Goal: Task Accomplishment & Management: Manage account settings

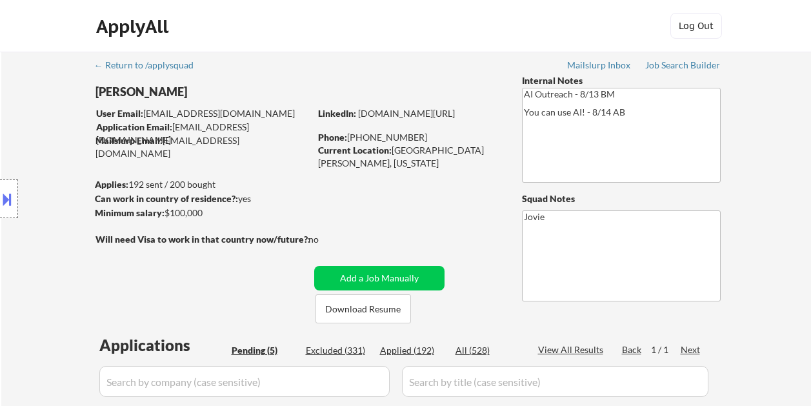
select select ""pending""
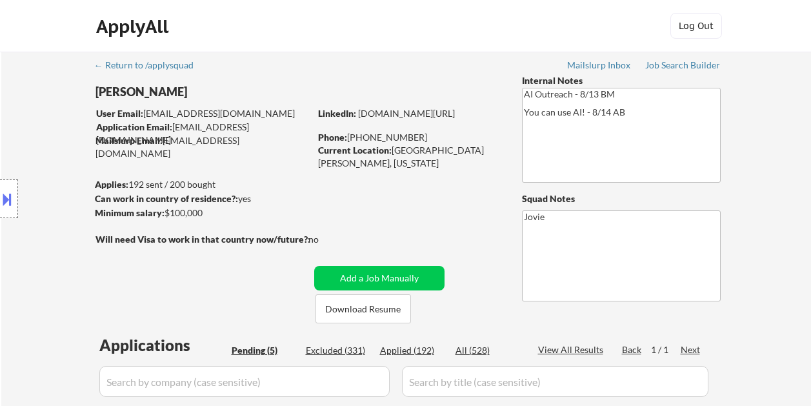
scroll to position [387, 0]
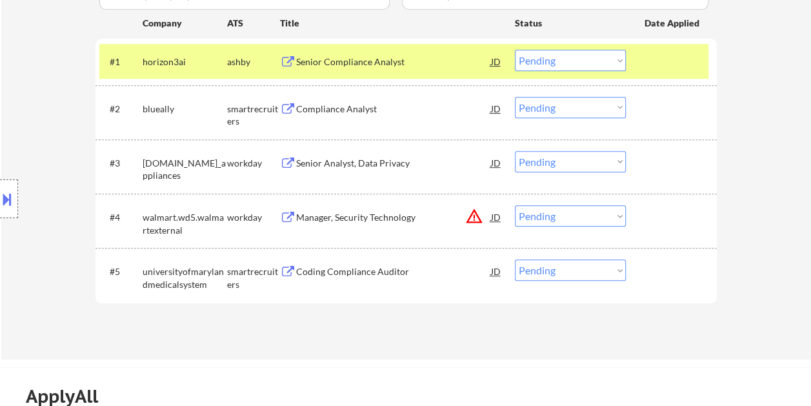
click at [610, 59] on select "Choose an option... Pending Applied Excluded (Questions) Excluded (Expired) Exc…" at bounding box center [570, 60] width 111 height 21
click at [515, 50] on select "Choose an option... Pending Applied Excluded (Questions) Excluded (Expired) Exc…" at bounding box center [570, 60] width 111 height 21
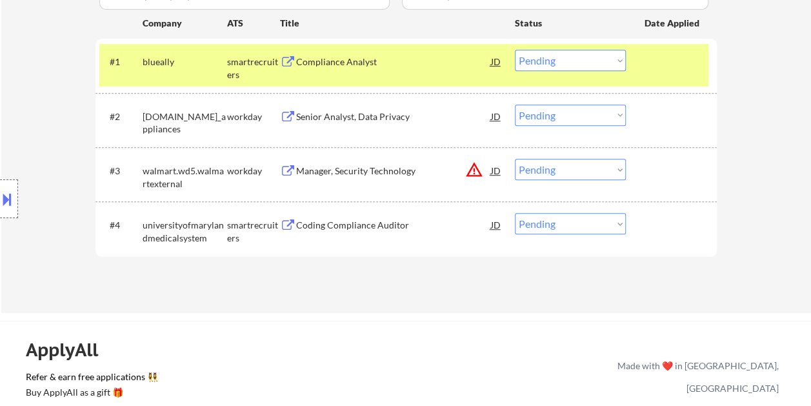
click at [356, 61] on div "Compliance Analyst" at bounding box center [393, 61] width 195 height 13
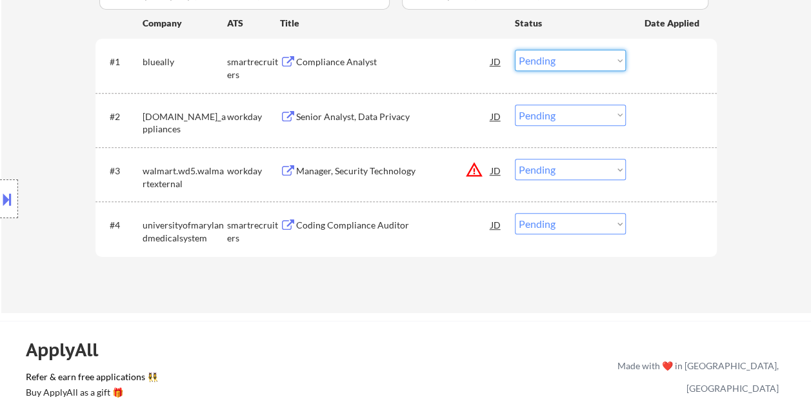
click at [621, 59] on select "Choose an option... Pending Applied Excluded (Questions) Excluded (Expired) Exc…" at bounding box center [570, 60] width 111 height 21
click at [515, 50] on select "Choose an option... Pending Applied Excluded (Questions) Excluded (Expired) Exc…" at bounding box center [570, 60] width 111 height 21
select select ""pending""
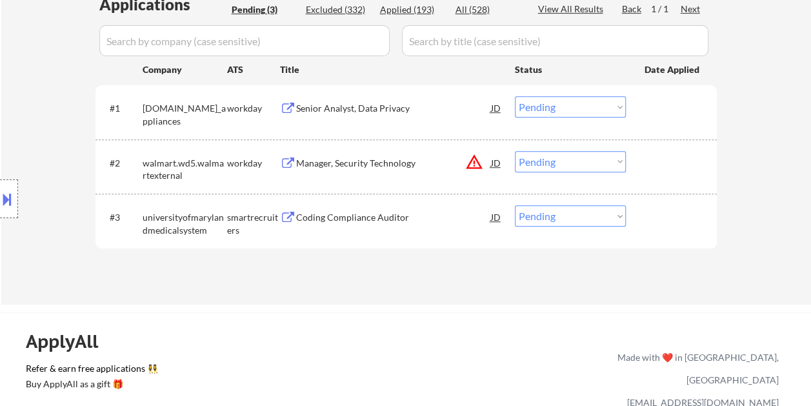
scroll to position [323, 0]
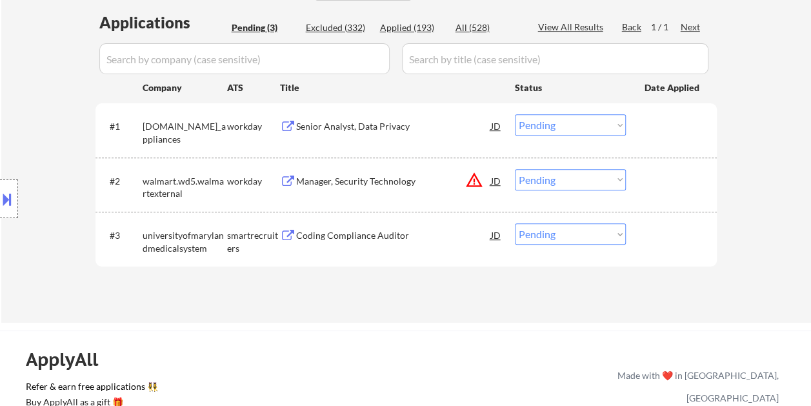
click at [364, 241] on div "Coding Compliance Auditor" at bounding box center [393, 235] width 195 height 13
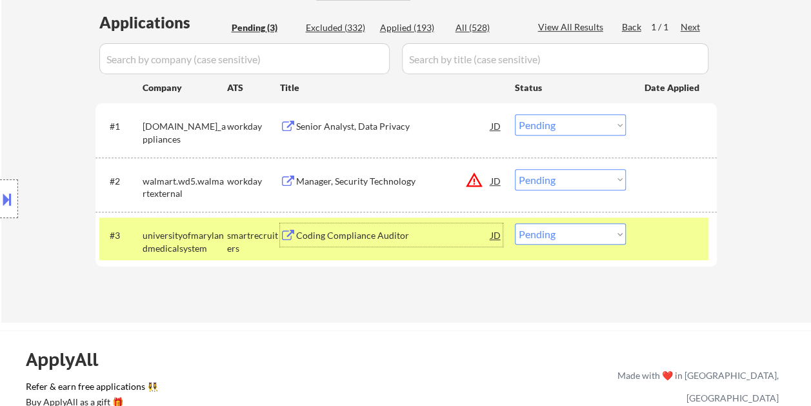
click at [594, 235] on select "Choose an option... Pending Applied Excluded (Questions) Excluded (Expired) Exc…" at bounding box center [570, 233] width 111 height 21
select select ""excluded__bad_match_""
click at [515, 223] on select "Choose an option... Pending Applied Excluded (Questions) Excluded (Expired) Exc…" at bounding box center [570, 233] width 111 height 21
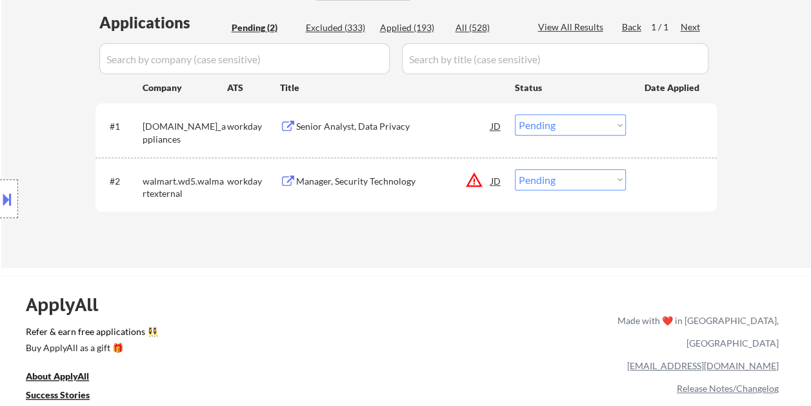
click at [354, 175] on div "Manager, Security Technology" at bounding box center [393, 181] width 195 height 13
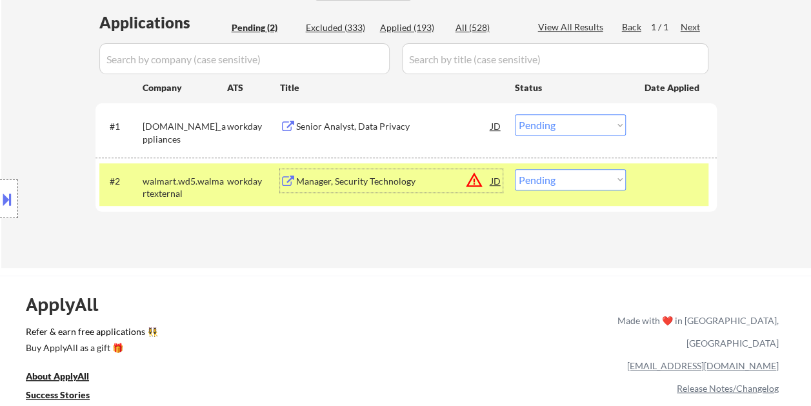
click at [615, 183] on select "Choose an option... Pending Applied Excluded (Questions) Excluded (Expired) Exc…" at bounding box center [570, 179] width 111 height 21
select select ""excluded__bad_match_""
click at [515, 169] on select "Choose an option... Pending Applied Excluded (Questions) Excluded (Expired) Exc…" at bounding box center [570, 179] width 111 height 21
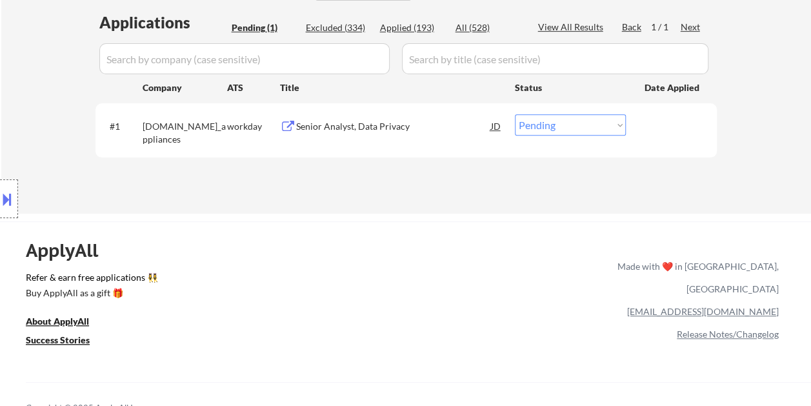
click at [399, 130] on div "Senior Analyst, Data Privacy" at bounding box center [393, 126] width 195 height 13
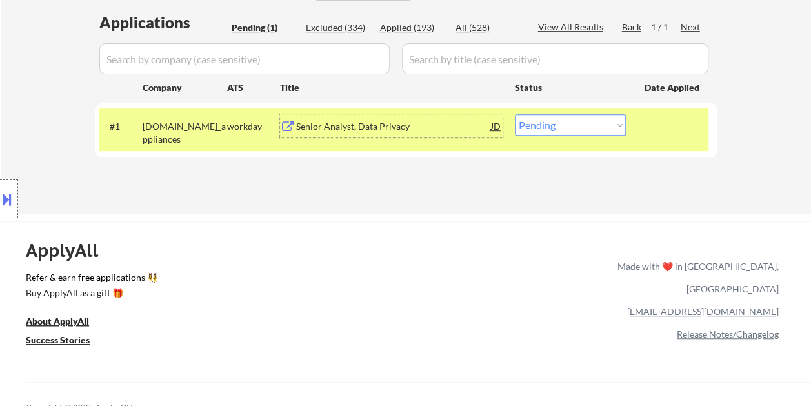
click at [609, 126] on select "Choose an option... Pending Applied Excluded (Questions) Excluded (Expired) Exc…" at bounding box center [570, 124] width 111 height 21
select select ""applied""
click at [515, 114] on select "Choose an option... Pending Applied Excluded (Questions) Excluded (Expired) Exc…" at bounding box center [570, 124] width 111 height 21
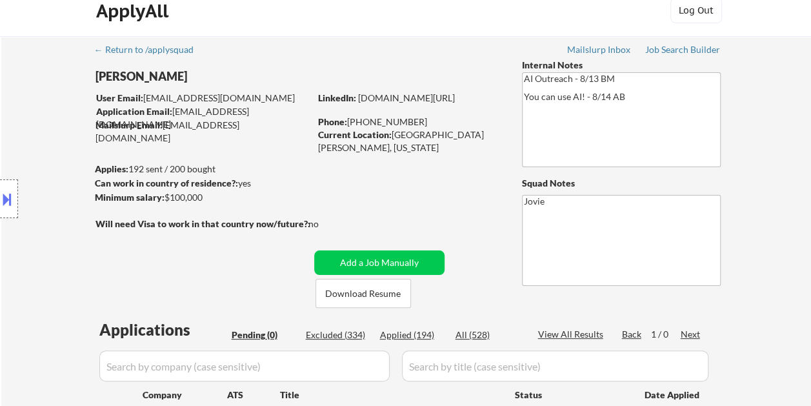
scroll to position [0, 0]
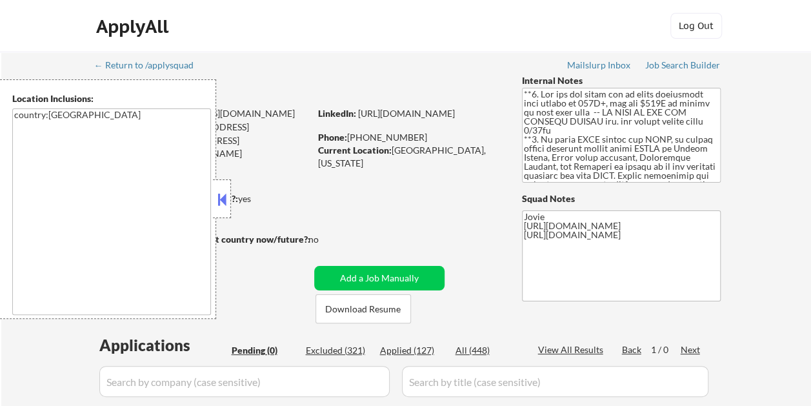
drag, startPoint x: 225, startPoint y: 206, endPoint x: 220, endPoint y: 199, distance: 9.0
click at [225, 206] on button at bounding box center [222, 199] width 14 height 19
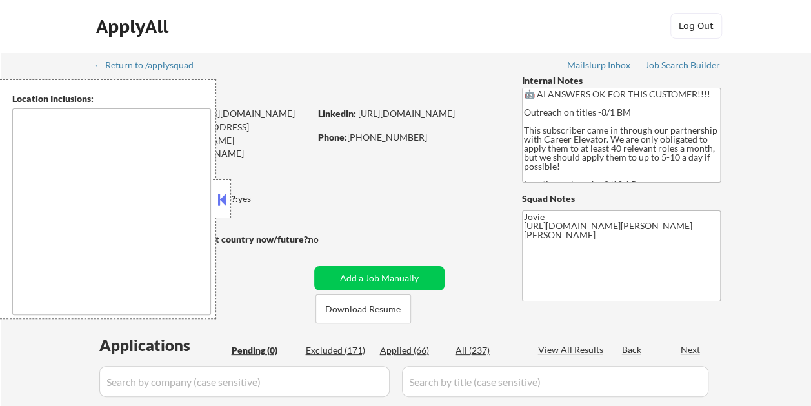
type textarea "[GEOGRAPHIC_DATA], [GEOGRAPHIC_DATA] [GEOGRAPHIC_DATA], [GEOGRAPHIC_DATA] [GEOG…"
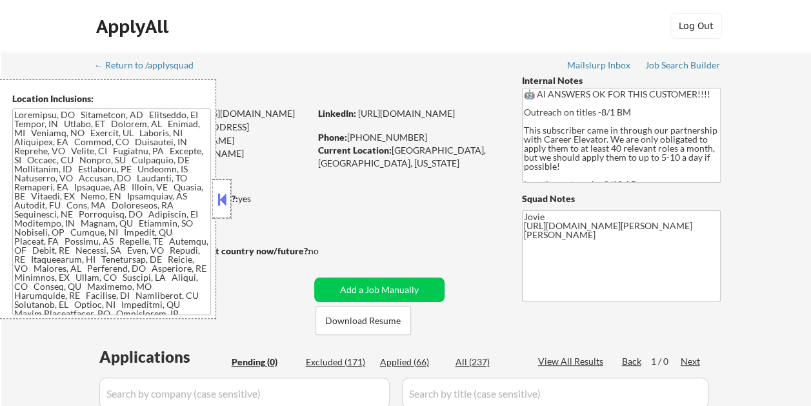
click at [230, 190] on div at bounding box center [222, 198] width 18 height 39
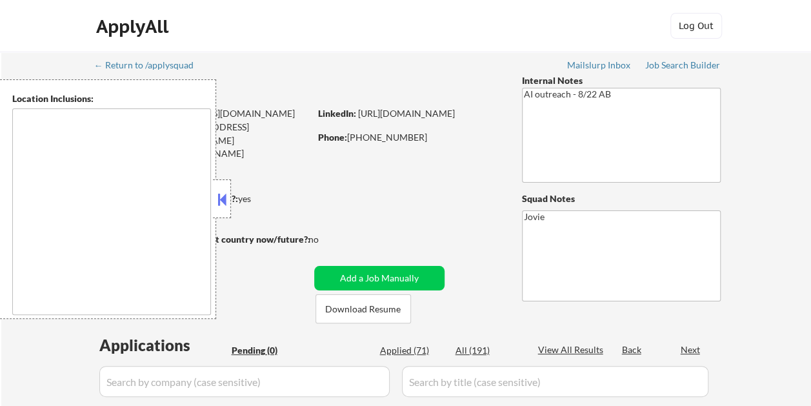
type textarea "Loremips, DO Sitamet, CO Adipisci, EL Sedd Eiusmodte, IN Utlabor Etdol, MA Aliq…"
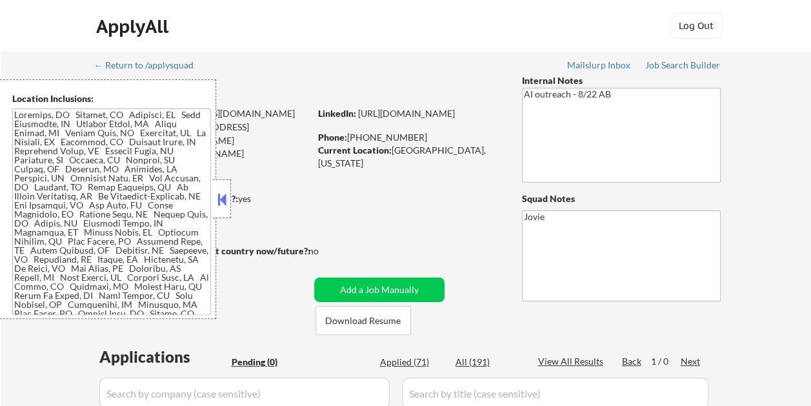
drag, startPoint x: 227, startPoint y: 201, endPoint x: 223, endPoint y: 144, distance: 57.6
click at [227, 201] on button at bounding box center [222, 199] width 14 height 19
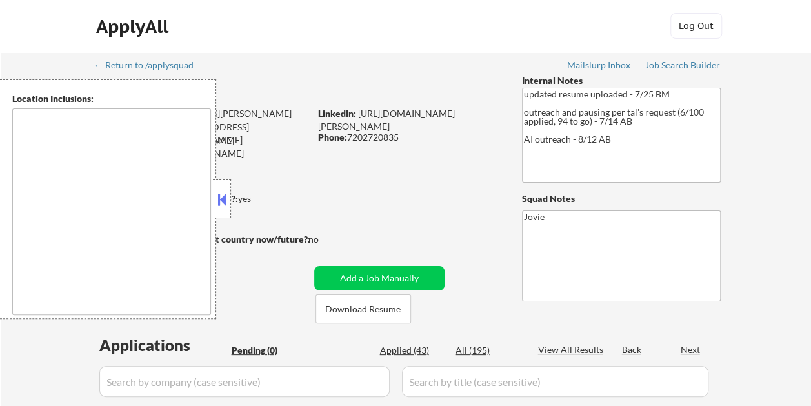
type textarea "[GEOGRAPHIC_DATA], [GEOGRAPHIC_DATA] [GEOGRAPHIC_DATA], [GEOGRAPHIC_DATA] [GEOG…"
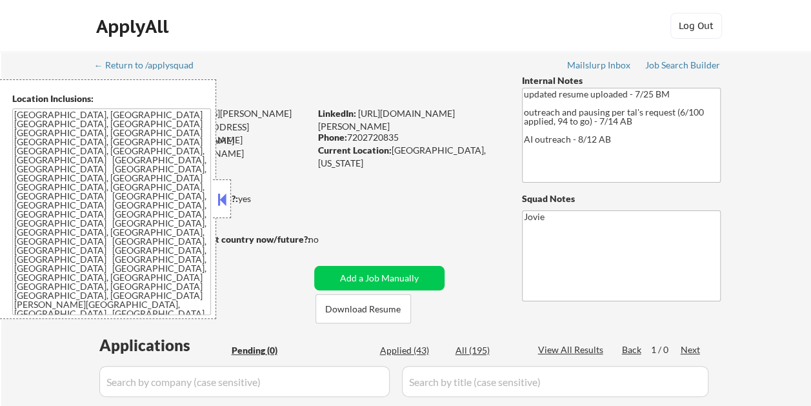
click at [223, 196] on button at bounding box center [222, 199] width 14 height 19
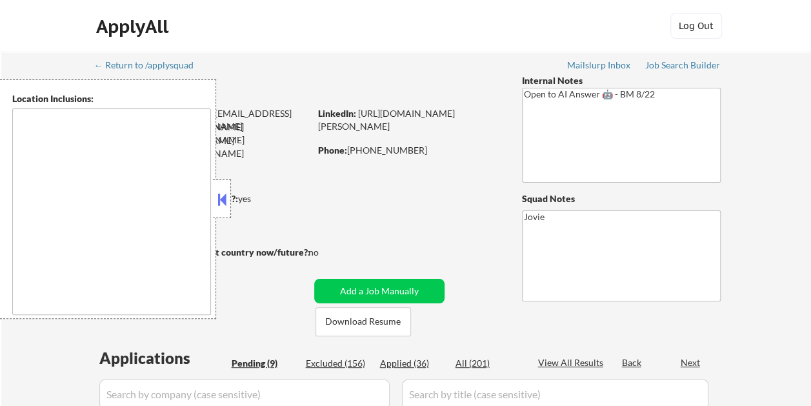
select select ""pending""
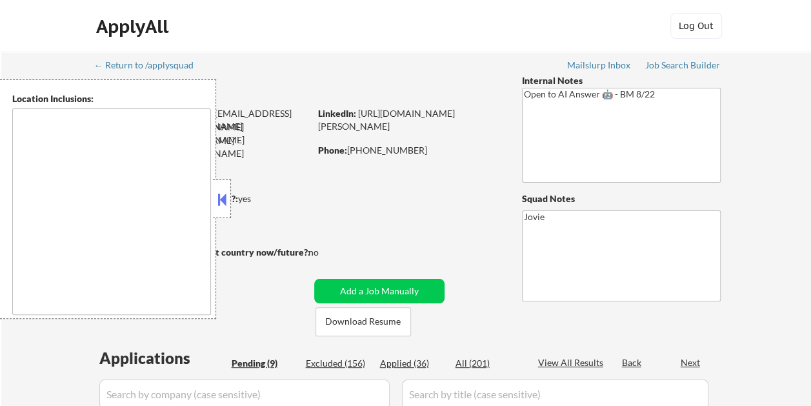
select select ""pending""
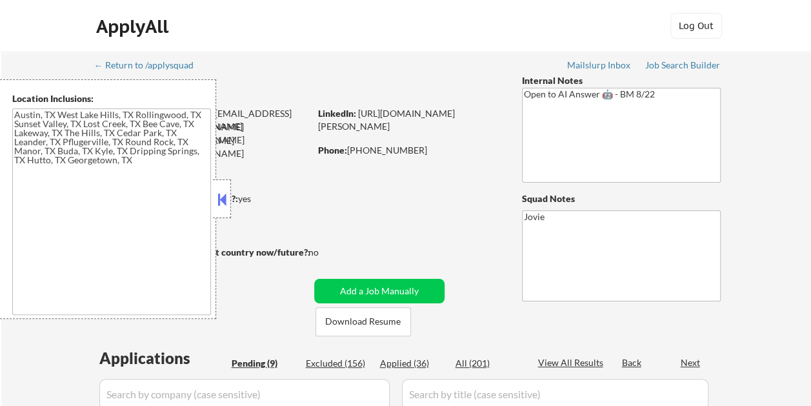
type textarea "[GEOGRAPHIC_DATA], [GEOGRAPHIC_DATA] [GEOGRAPHIC_DATA], [GEOGRAPHIC_DATA] [GEOG…"
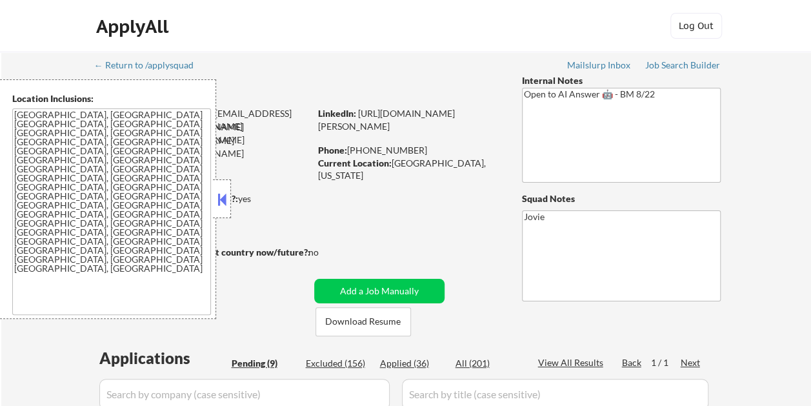
click at [227, 199] on button at bounding box center [222, 199] width 14 height 19
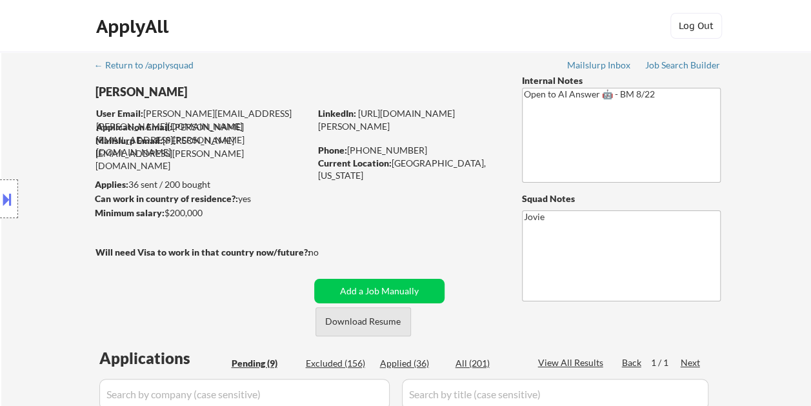
drag, startPoint x: 371, startPoint y: 317, endPoint x: 367, endPoint y: 296, distance: 21.6
click at [371, 317] on button "Download Resume" at bounding box center [363, 321] width 95 height 29
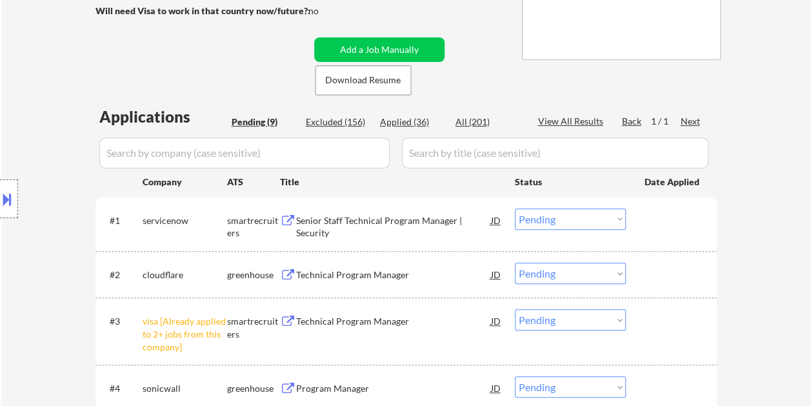
scroll to position [258, 0]
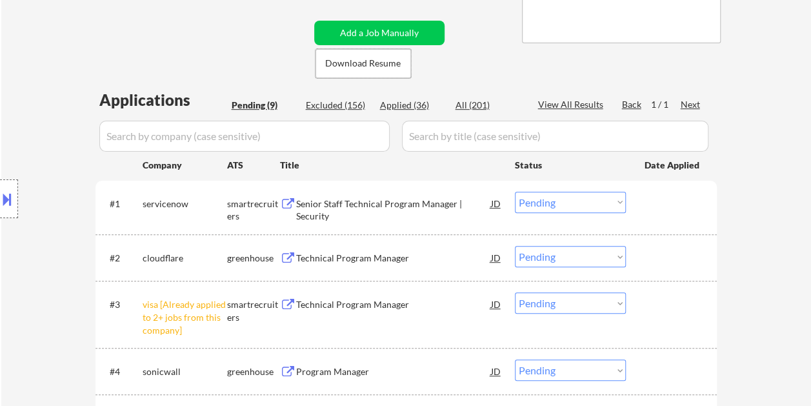
click at [402, 215] on div "Senior Staff Technical Program Manager | Security" at bounding box center [393, 209] width 195 height 25
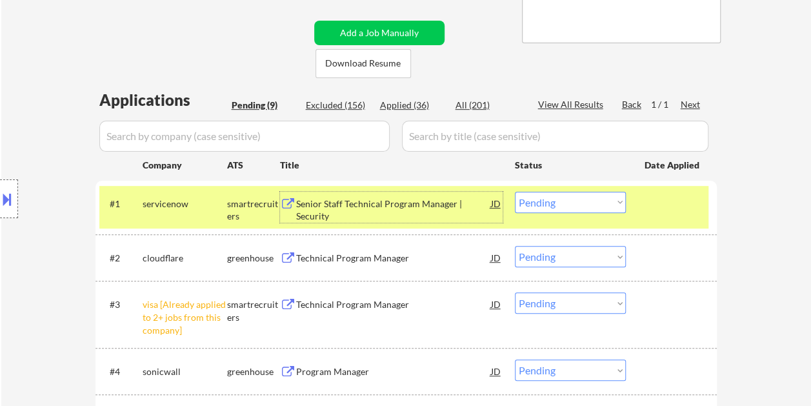
scroll to position [129, 0]
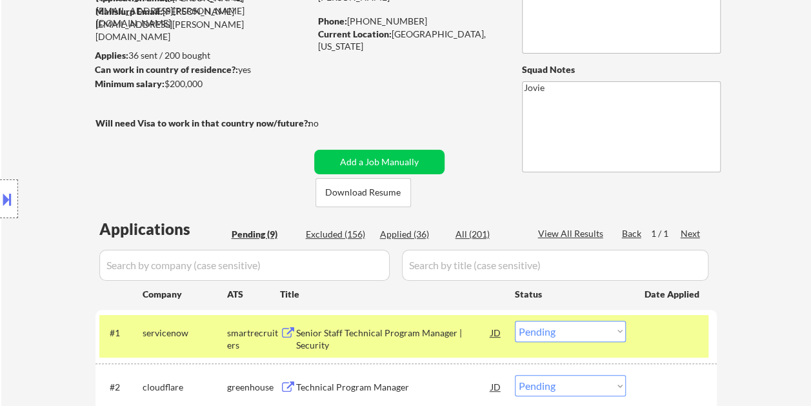
click at [12, 190] on button at bounding box center [7, 198] width 14 height 21
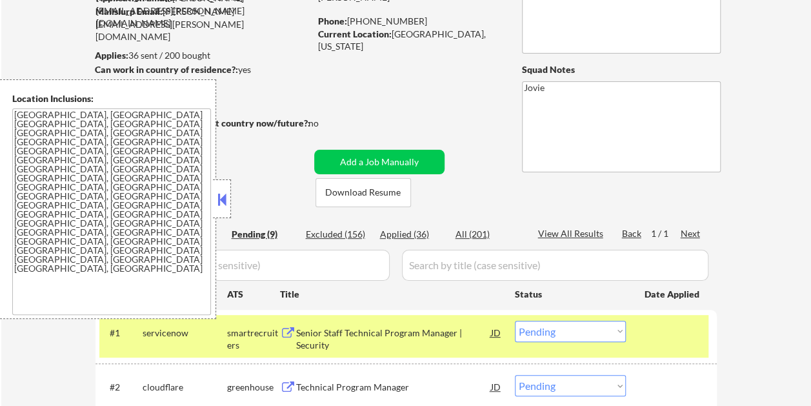
click at [225, 200] on button at bounding box center [222, 199] width 14 height 19
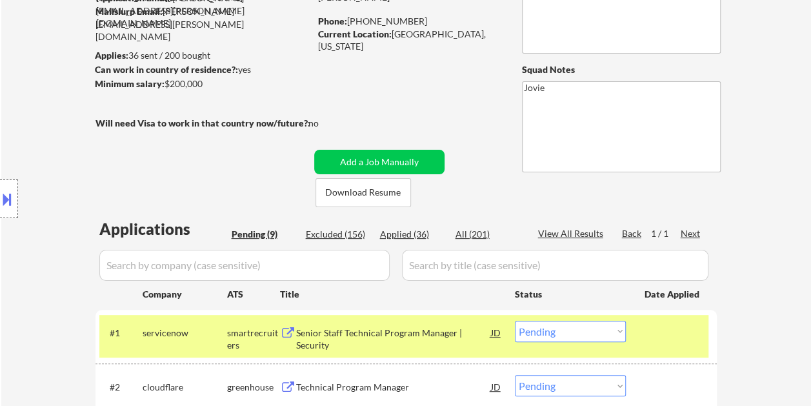
drag, startPoint x: 347, startPoint y: 335, endPoint x: 340, endPoint y: 332, distance: 7.8
click at [347, 336] on div "Senior Staff Technical Program Manager | Security" at bounding box center [393, 338] width 195 height 25
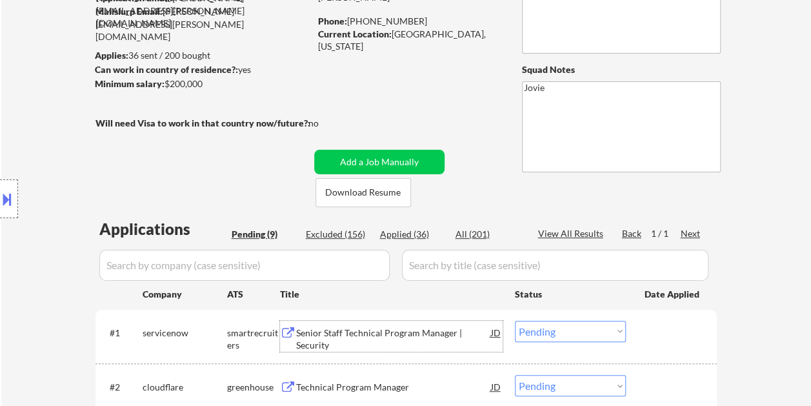
click at [652, 342] on div at bounding box center [673, 332] width 57 height 23
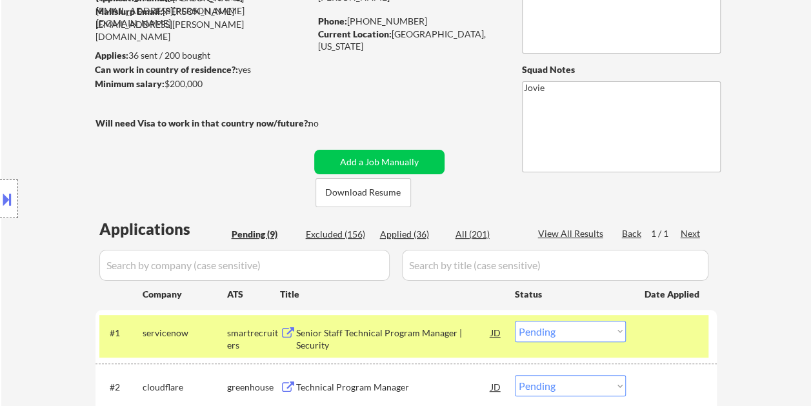
click at [614, 334] on select "Choose an option... Pending Applied Excluded (Questions) Excluded (Expired) Exc…" at bounding box center [570, 331] width 111 height 21
click at [515, 321] on select "Choose an option... Pending Applied Excluded (Questions) Excluded (Expired) Exc…" at bounding box center [570, 331] width 111 height 21
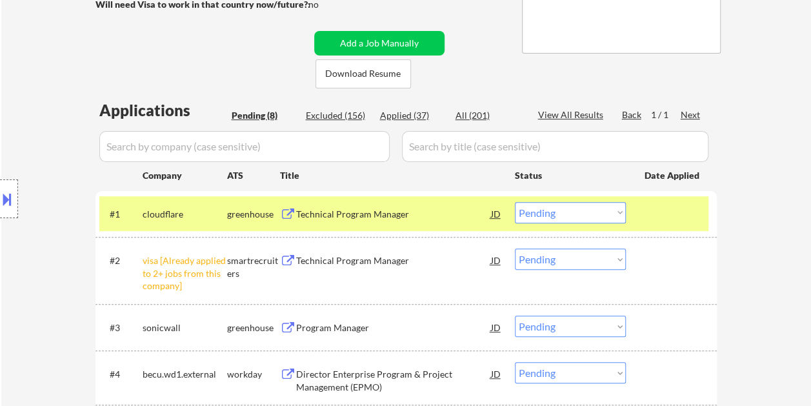
scroll to position [258, 0]
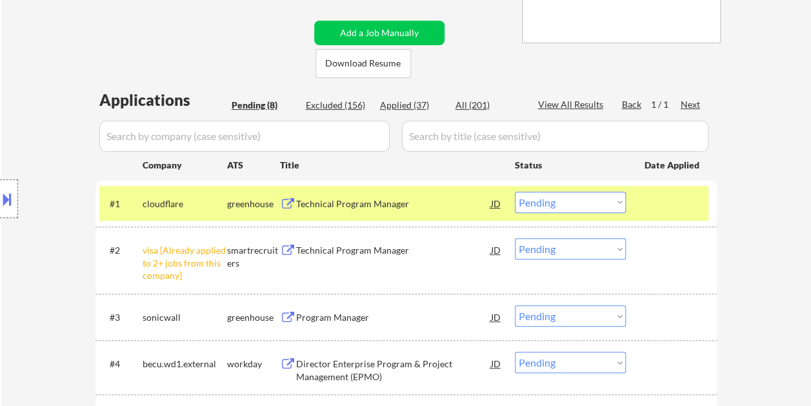
click at [379, 185] on div "#1 cloudflare greenhouse Technical Program Manager JD Choose an option... Pendi…" at bounding box center [405, 204] width 621 height 46
click at [374, 204] on div "Technical Program Manager" at bounding box center [393, 203] width 195 height 13
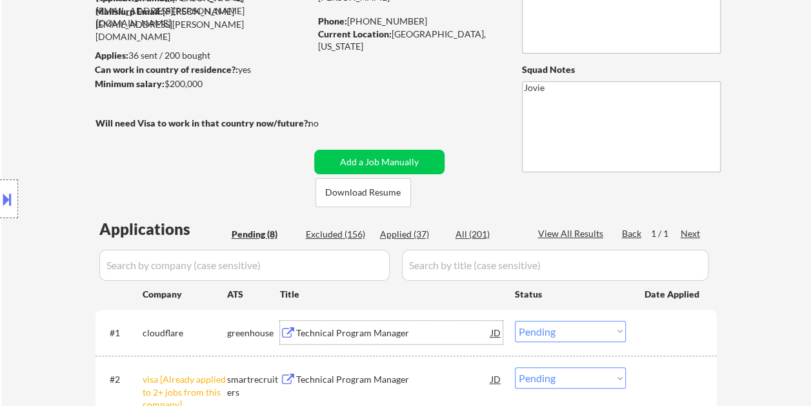
scroll to position [194, 0]
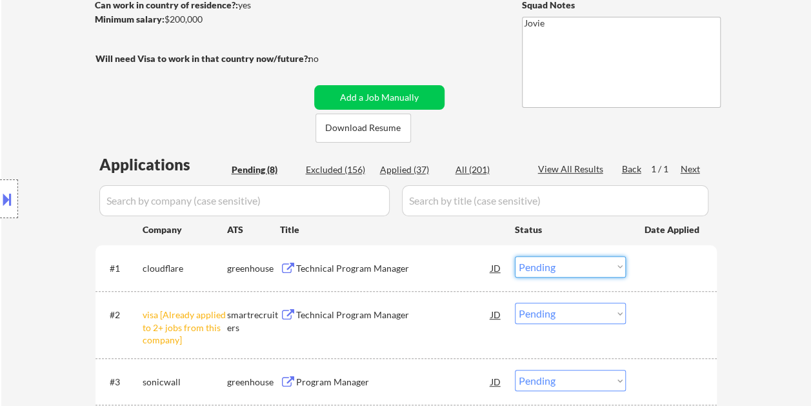
click at [602, 266] on select "Choose an option... Pending Applied Excluded (Questions) Excluded (Expired) Exc…" at bounding box center [570, 266] width 111 height 21
click at [515, 256] on select "Choose an option... Pending Applied Excluded (Questions) Excluded (Expired) Exc…" at bounding box center [570, 266] width 111 height 21
select select ""pending""
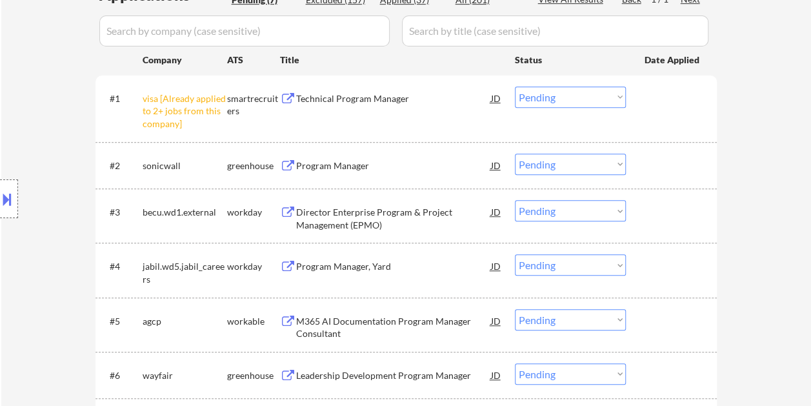
scroll to position [387, 0]
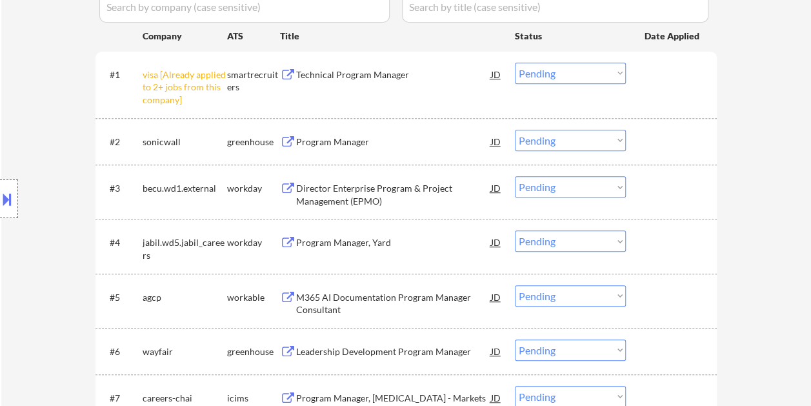
click at [406, 134] on div "Program Manager" at bounding box center [393, 141] width 195 height 23
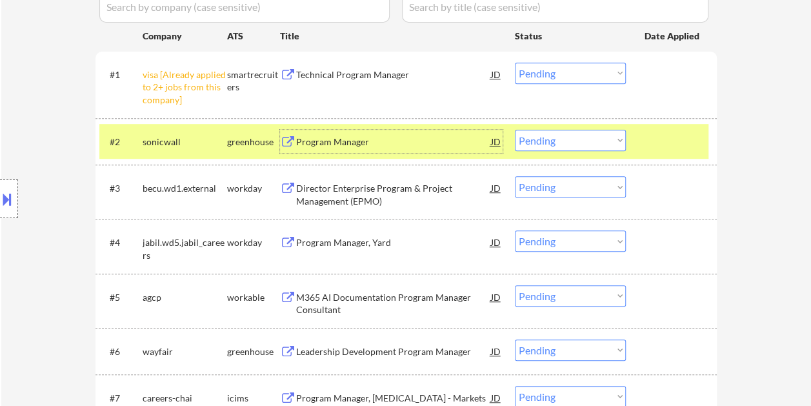
click at [617, 140] on select "Choose an option... Pending Applied Excluded (Questions) Excluded (Expired) Exc…" at bounding box center [570, 140] width 111 height 21
click at [515, 130] on select "Choose an option... Pending Applied Excluded (Questions) Excluded (Expired) Exc…" at bounding box center [570, 140] width 111 height 21
select select ""pending""
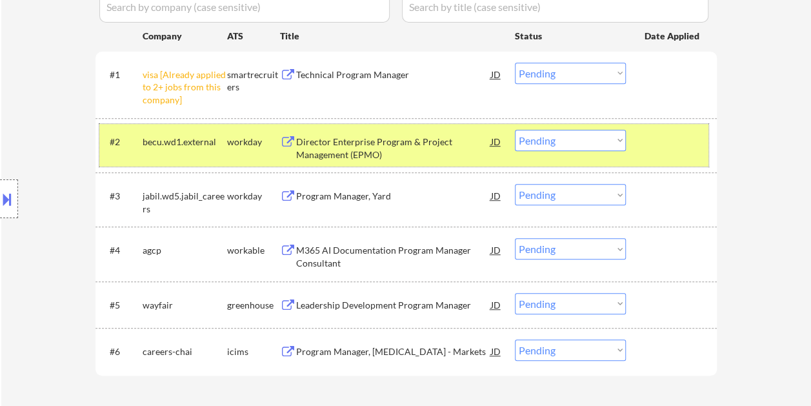
click at [663, 141] on div at bounding box center [673, 141] width 57 height 23
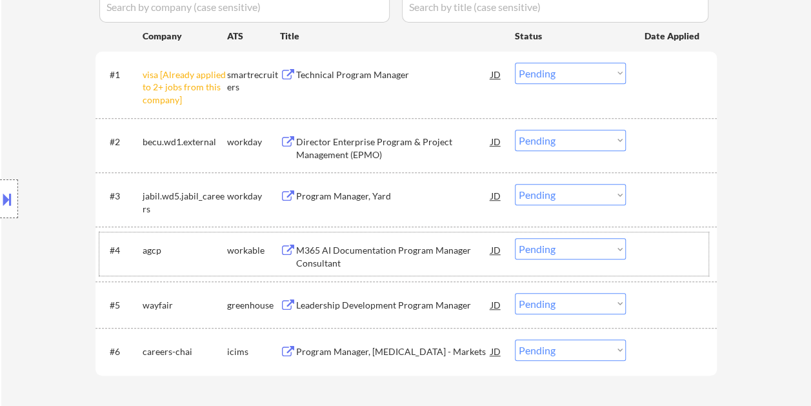
drag, startPoint x: 675, startPoint y: 262, endPoint x: 416, endPoint y: 245, distance: 259.3
click at [674, 262] on div "#4 agcp workable M365 AI Documentation Program Manager Consultant JD Choose an …" at bounding box center [403, 253] width 609 height 43
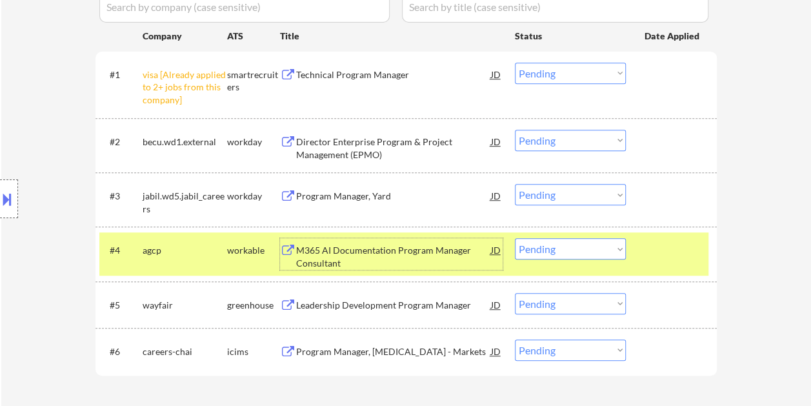
click at [344, 254] on div "M365 AI Documentation Program Manager Consultant" at bounding box center [393, 256] width 195 height 25
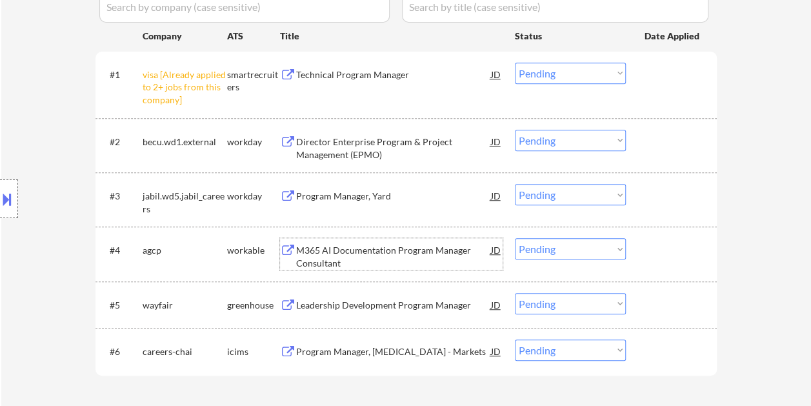
drag, startPoint x: 671, startPoint y: 254, endPoint x: 632, endPoint y: 257, distance: 39.5
click at [668, 255] on div at bounding box center [673, 249] width 57 height 23
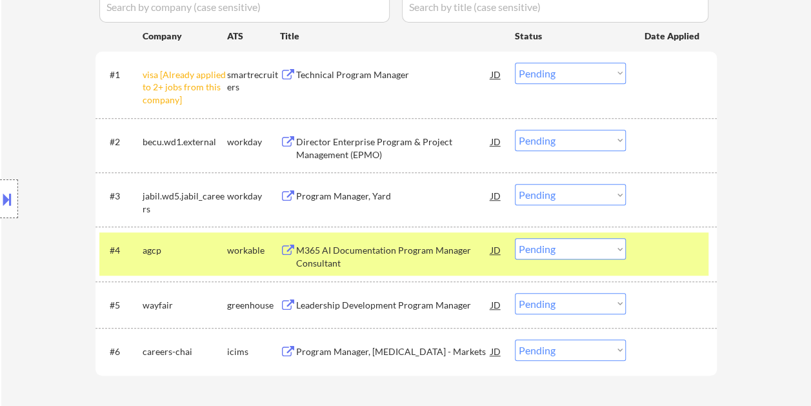
click at [625, 255] on select "Choose an option... Pending Applied Excluded (Questions) Excluded (Expired) Exc…" at bounding box center [570, 248] width 111 height 21
click at [515, 238] on select "Choose an option... Pending Applied Excluded (Questions) Excluded (Expired) Exc…" at bounding box center [570, 248] width 111 height 21
select select ""pending""
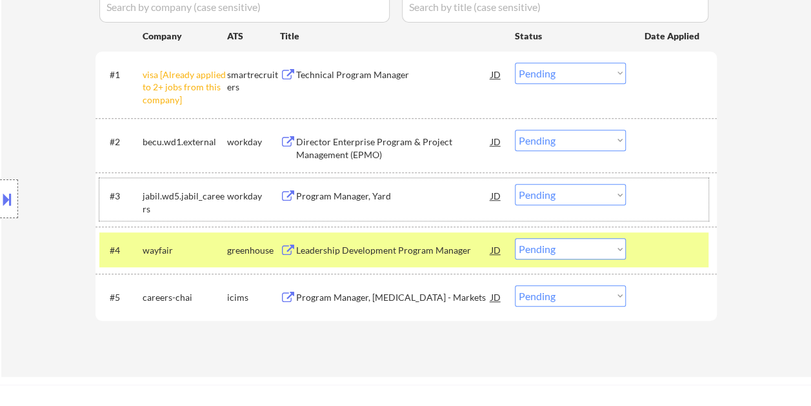
drag, startPoint x: 325, startPoint y: 179, endPoint x: 683, endPoint y: 186, distance: 357.5
click at [683, 186] on div at bounding box center [673, 195] width 57 height 23
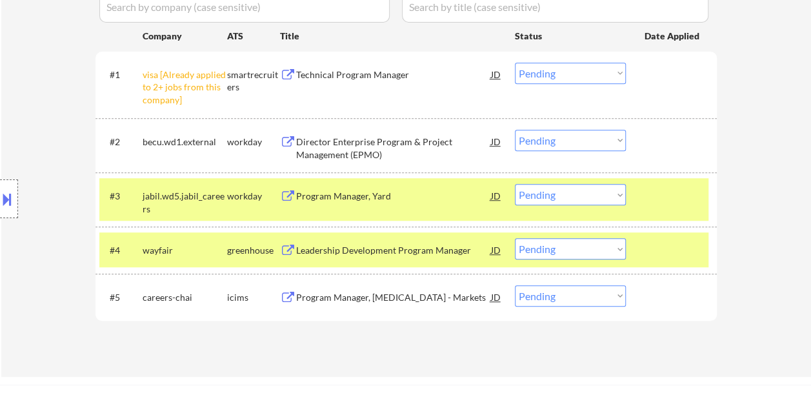
click at [677, 199] on div at bounding box center [673, 195] width 57 height 23
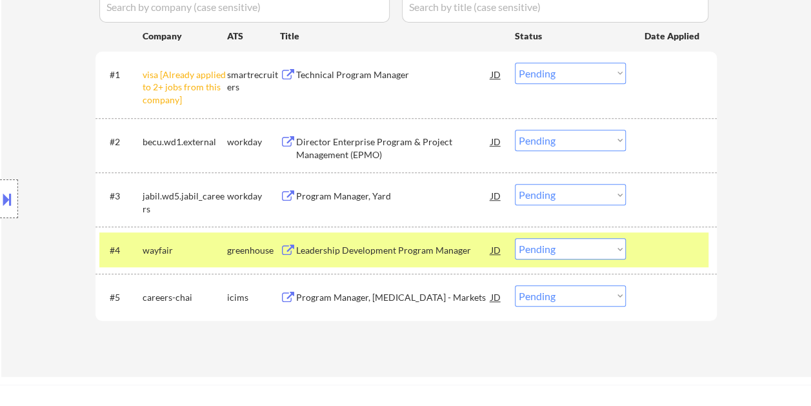
click at [657, 260] on div at bounding box center [673, 249] width 57 height 23
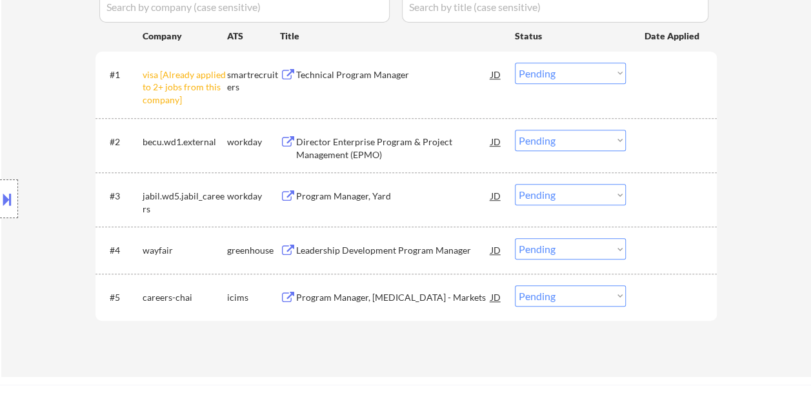
click at [650, 141] on div at bounding box center [673, 141] width 57 height 23
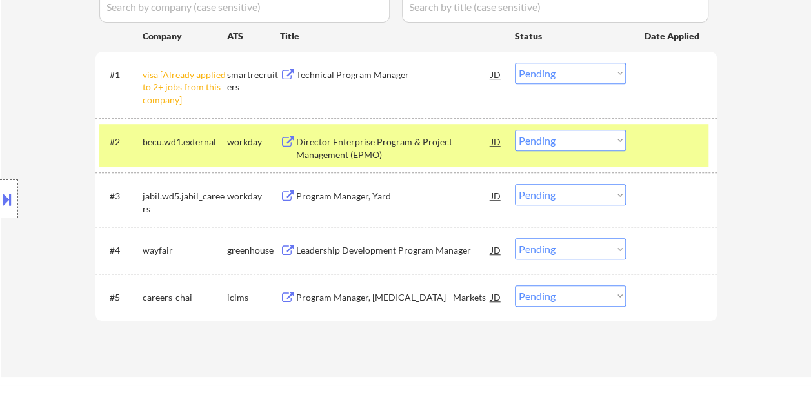
click at [328, 141] on div "Director Enterprise Program & Project Management (EPMO)" at bounding box center [393, 147] width 195 height 25
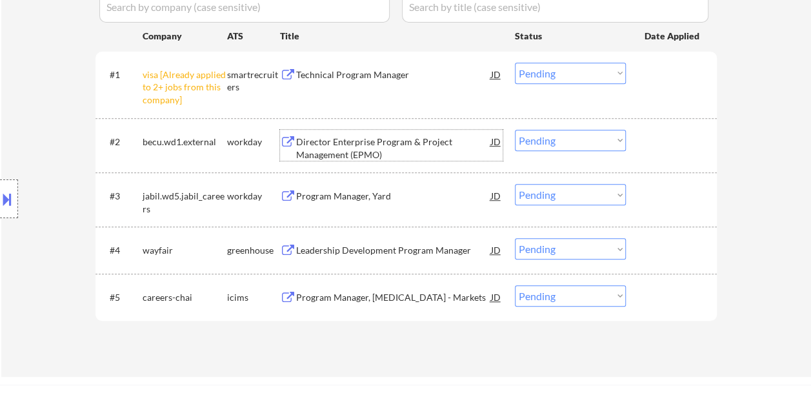
click at [656, 147] on div at bounding box center [673, 141] width 57 height 23
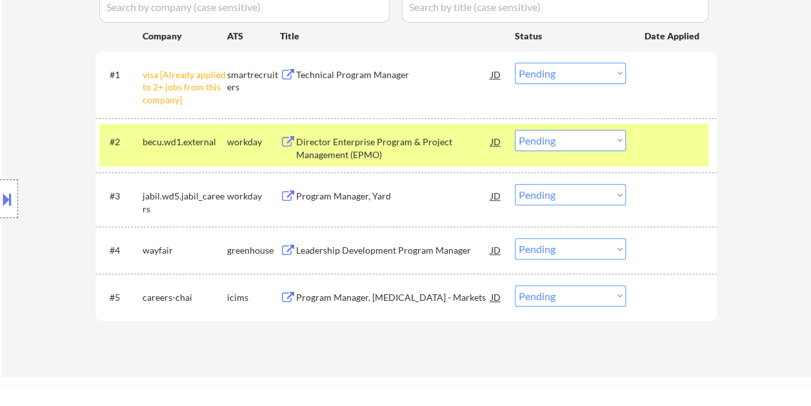
click at [617, 137] on select "Choose an option... Pending Applied Excluded (Questions) Excluded (Expired) Exc…" at bounding box center [570, 140] width 111 height 21
click at [515, 130] on select "Choose an option... Pending Applied Excluded (Questions) Excluded (Expired) Exc…" at bounding box center [570, 140] width 111 height 21
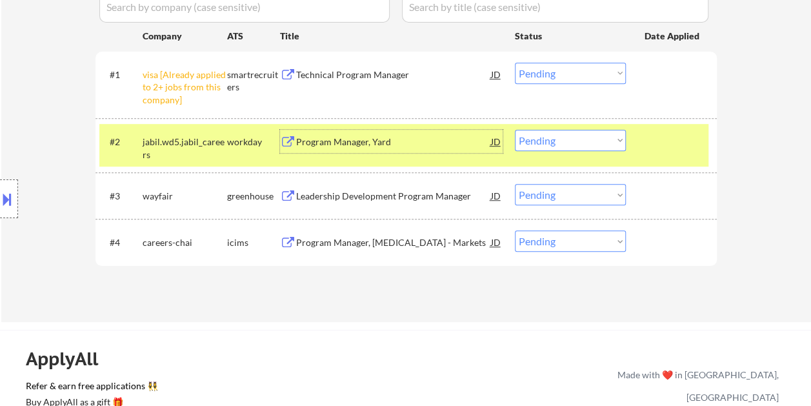
click at [330, 151] on div "Program Manager, Yard" at bounding box center [393, 141] width 195 height 23
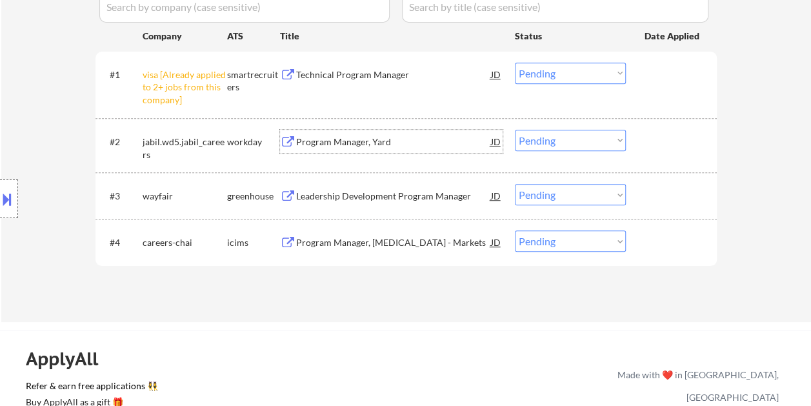
click at [643, 135] on div "#2 jabil.wd5.jabil_careers workday Program Manager, Yard JD Choose an option...…" at bounding box center [403, 145] width 609 height 43
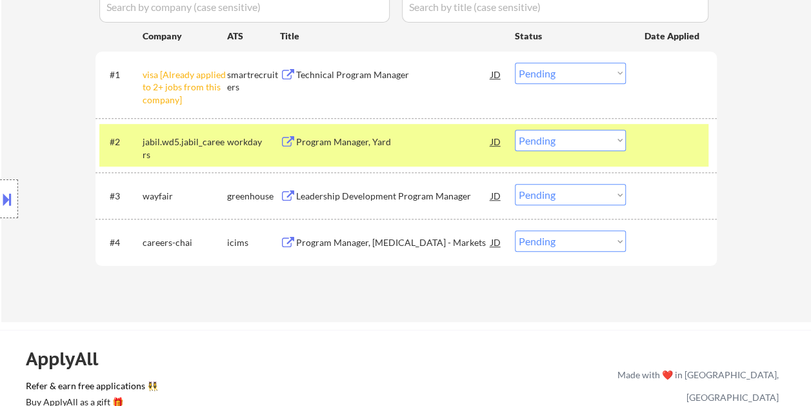
click at [611, 138] on select "Choose an option... Pending Applied Excluded (Questions) Excluded (Expired) Exc…" at bounding box center [570, 140] width 111 height 21
click at [515, 130] on select "Choose an option... Pending Applied Excluded (Questions) Excluded (Expired) Exc…" at bounding box center [570, 140] width 111 height 21
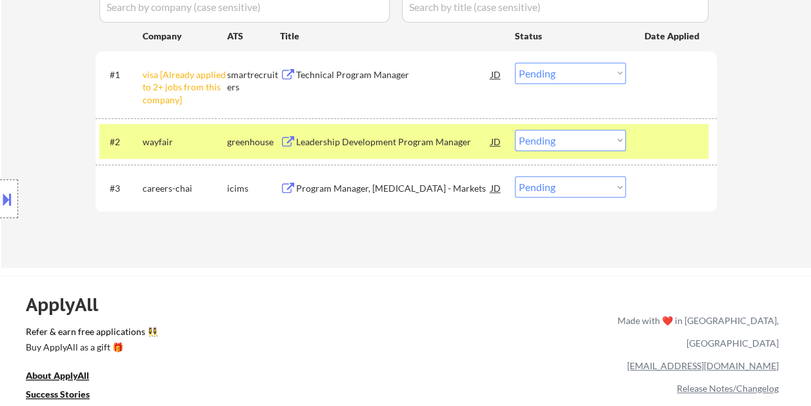
click at [380, 141] on div "Leadership Development Program Manager" at bounding box center [393, 141] width 195 height 13
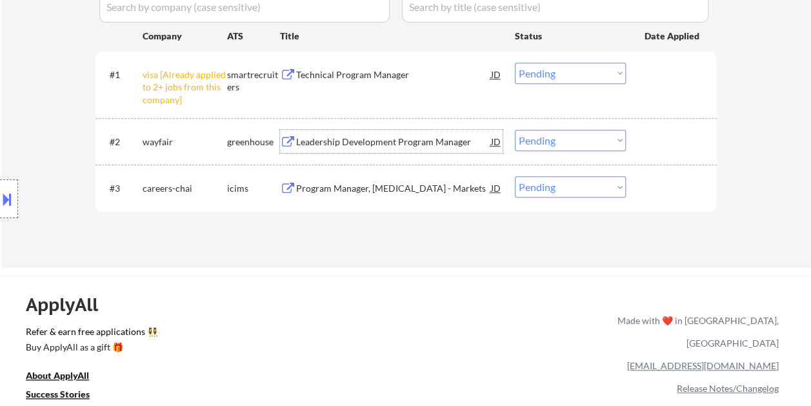
click at [499, 143] on div "JD" at bounding box center [496, 141] width 13 height 23
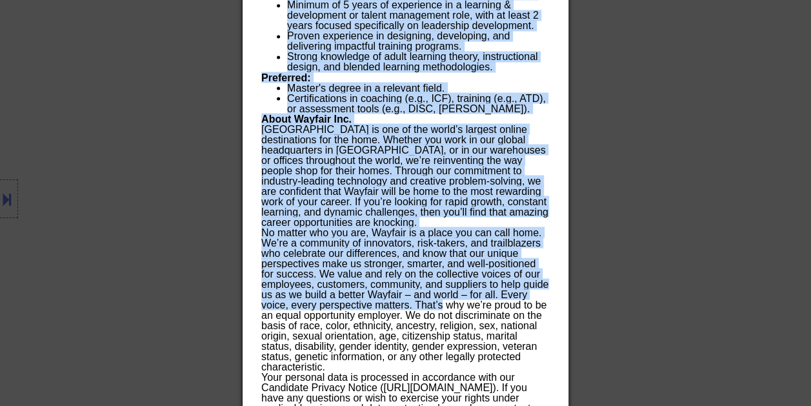
scroll to position [1162, 0]
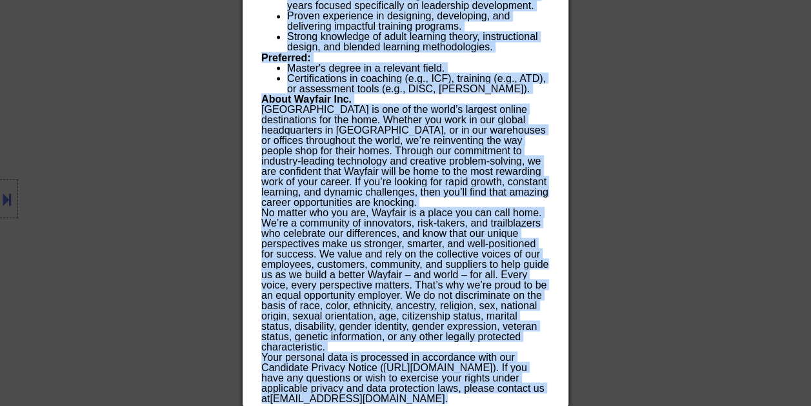
drag, startPoint x: 262, startPoint y: 54, endPoint x: 521, endPoint y: 406, distance: 437.5
copy body "Leadership Development Program Manager wayfair Remote, United States AI Locatio…"
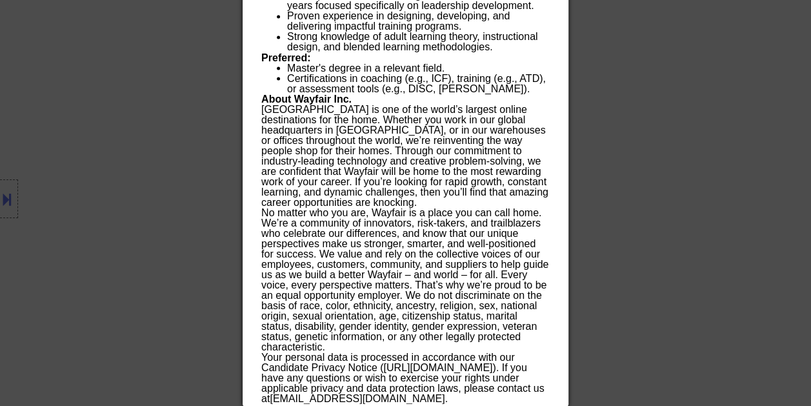
click at [695, 191] on div at bounding box center [405, 203] width 811 height 406
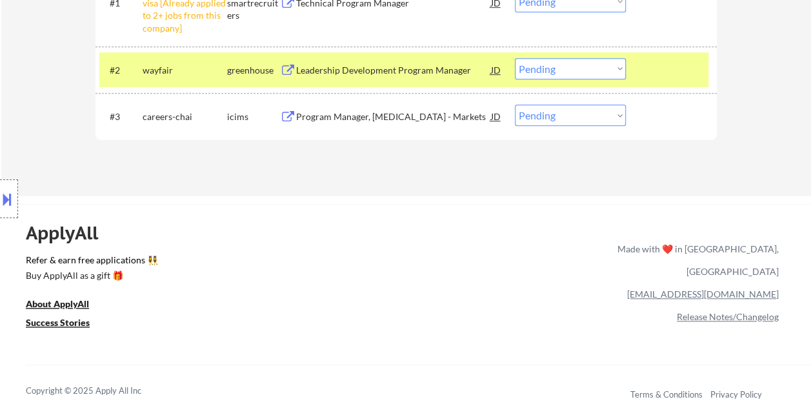
scroll to position [394, 0]
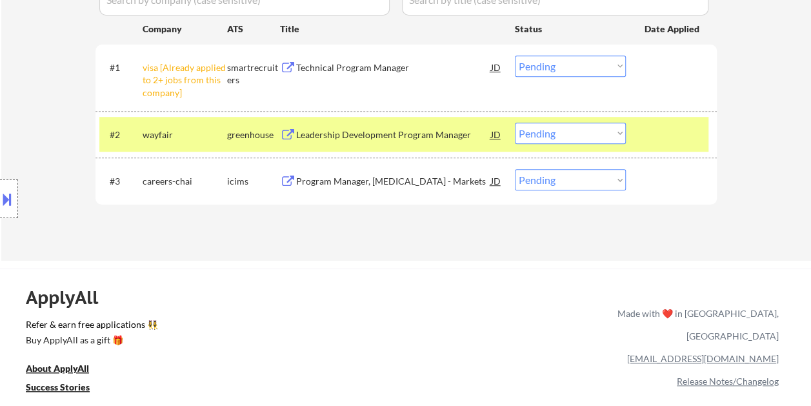
click at [601, 132] on select "Choose an option... Pending Applied Excluded (Questions) Excluded (Expired) Exc…" at bounding box center [570, 133] width 111 height 21
click at [515, 123] on select "Choose an option... Pending Applied Excluded (Questions) Excluded (Expired) Exc…" at bounding box center [570, 133] width 111 height 21
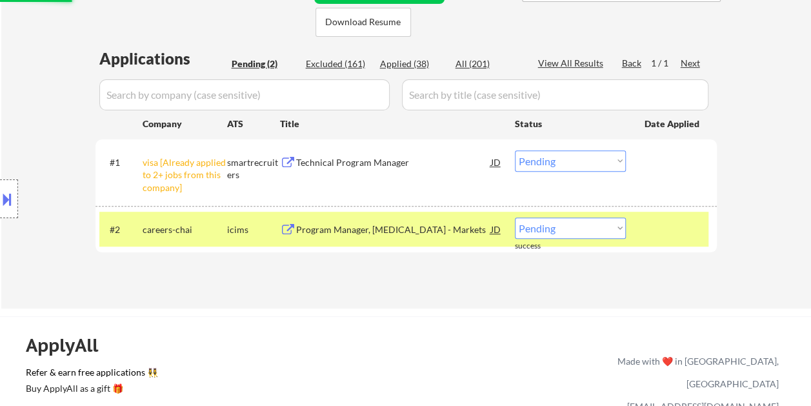
scroll to position [330, 0]
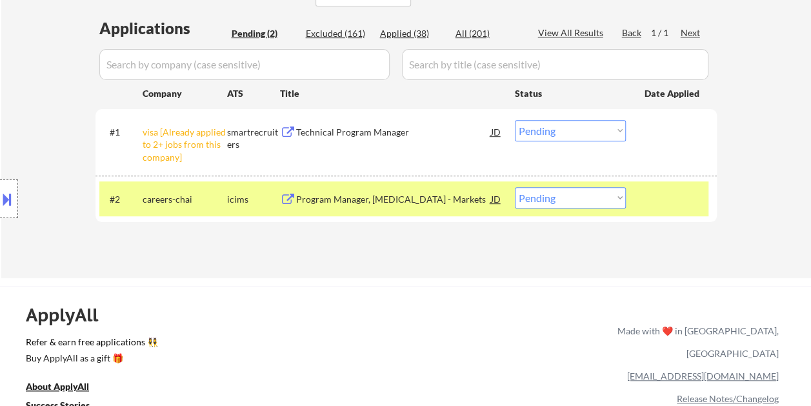
click at [662, 208] on div at bounding box center [673, 198] width 57 height 23
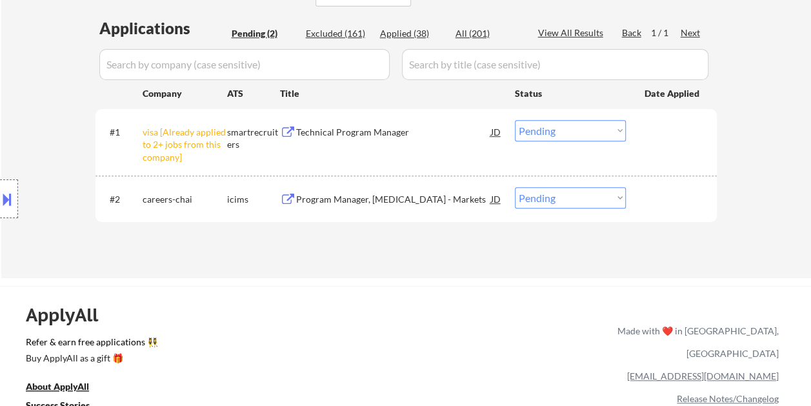
click at [665, 194] on div at bounding box center [673, 198] width 57 height 23
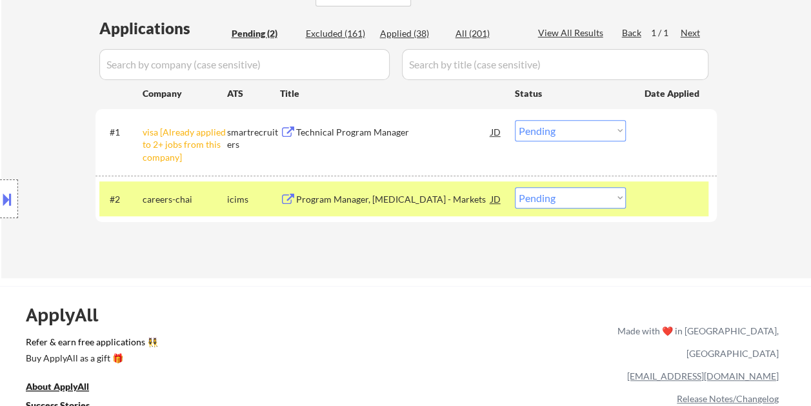
click at [468, 195] on div "Program Manager, Type 1 Diabetes - Markets" at bounding box center [393, 199] width 195 height 13
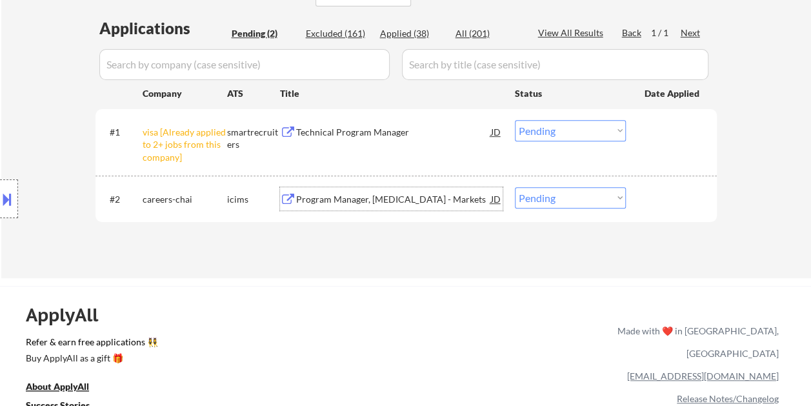
click at [614, 189] on select "Choose an option... Pending Applied Excluded (Questions) Excluded (Expired) Exc…" at bounding box center [570, 197] width 111 height 21
select select ""excluded__bad_match_""
click at [515, 187] on select "Choose an option... Pending Applied Excluded (Questions) Excluded (Expired) Exc…" at bounding box center [570, 197] width 111 height 21
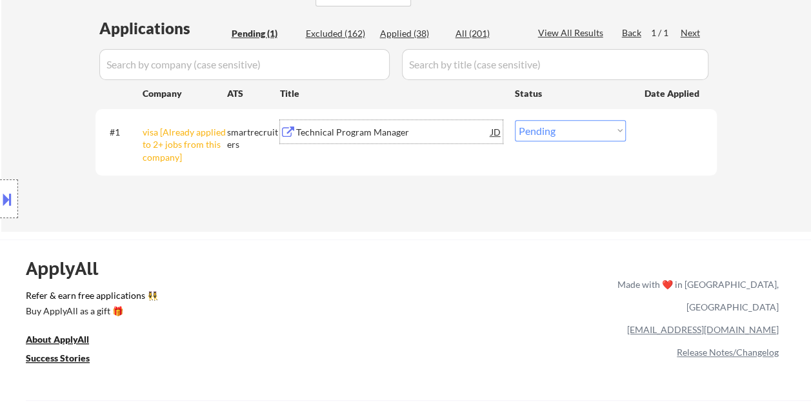
click at [399, 135] on div "Technical Program Manager" at bounding box center [393, 132] width 195 height 13
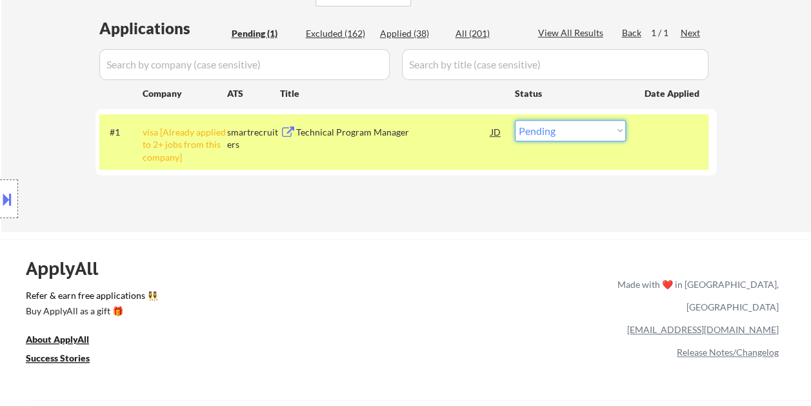
click at [568, 130] on select "Choose an option... Pending Applied Excluded (Questions) Excluded (Expired) Exc…" at bounding box center [570, 130] width 111 height 21
click at [515, 120] on select "Choose an option... Pending Applied Excluded (Questions) Excluded (Expired) Exc…" at bounding box center [570, 130] width 111 height 21
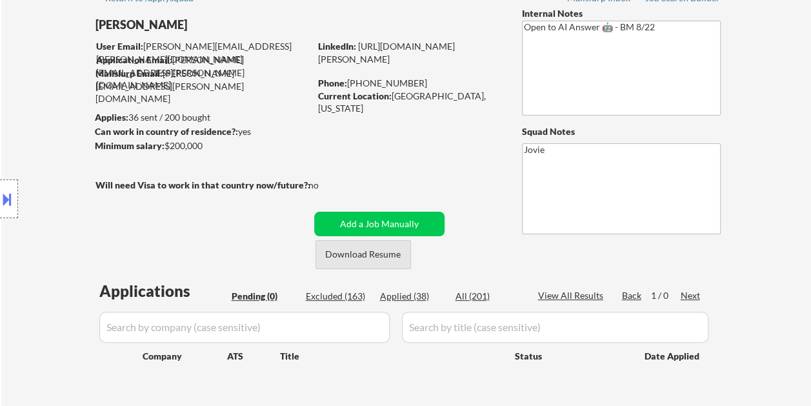
scroll to position [136, 0]
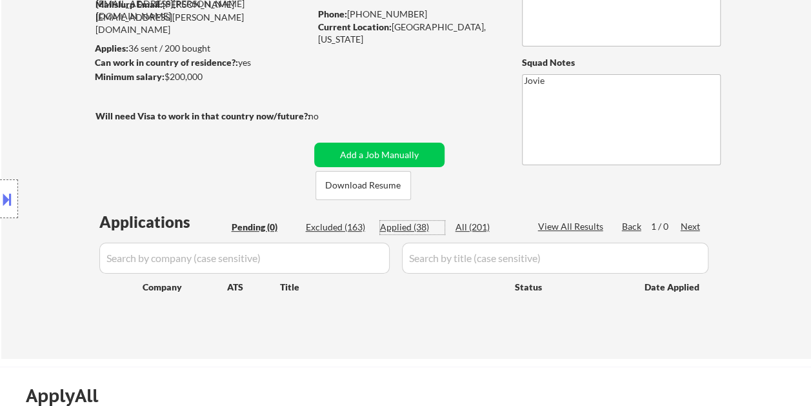
click at [407, 225] on div "Applied (38)" at bounding box center [412, 227] width 65 height 13
select select ""applied""
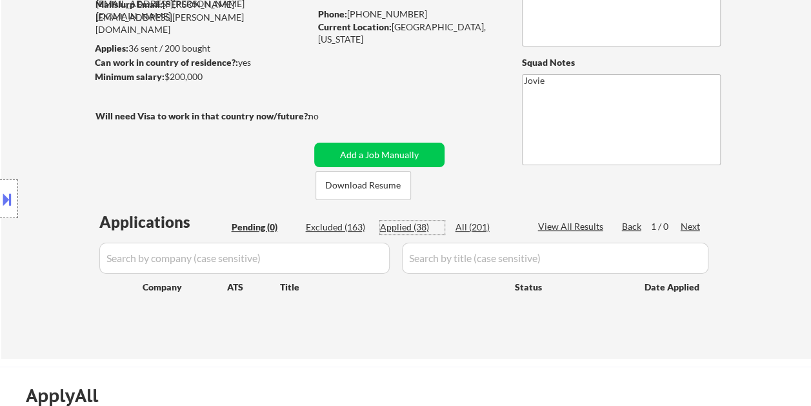
select select ""applied""
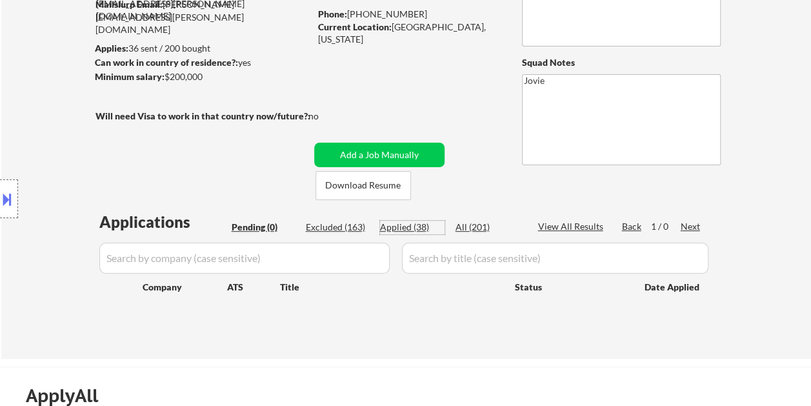
select select ""applied""
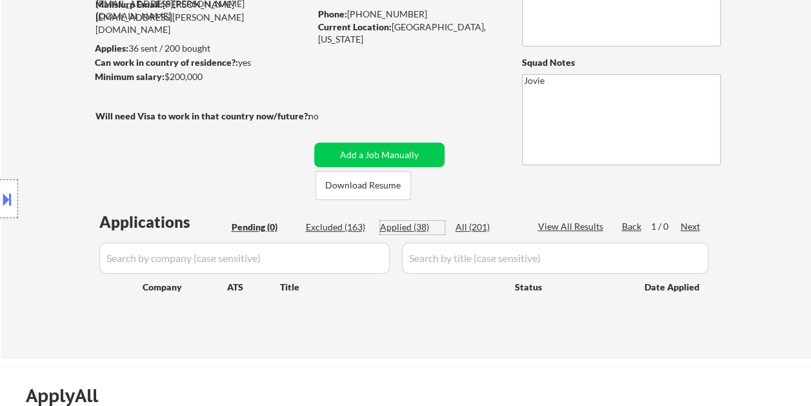
select select ""applied""
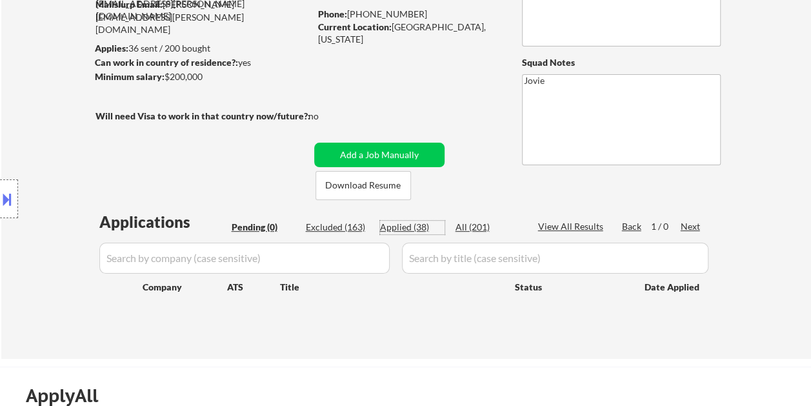
select select ""applied""
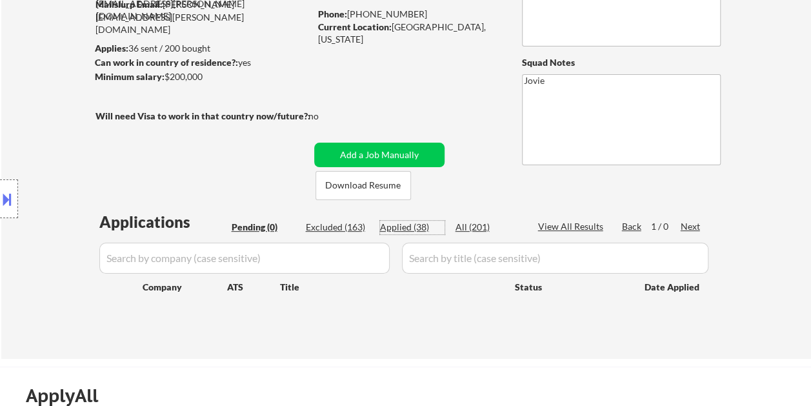
select select ""applied""
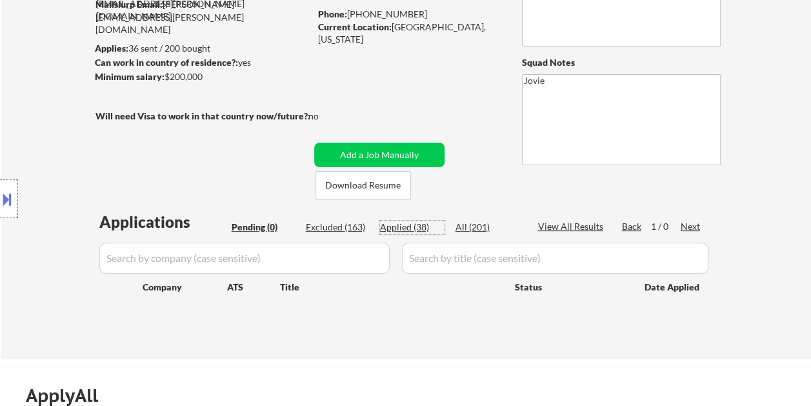
select select ""applied""
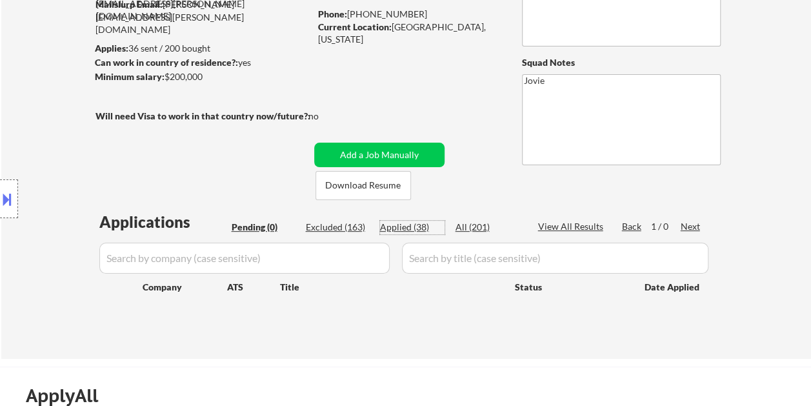
select select ""applied""
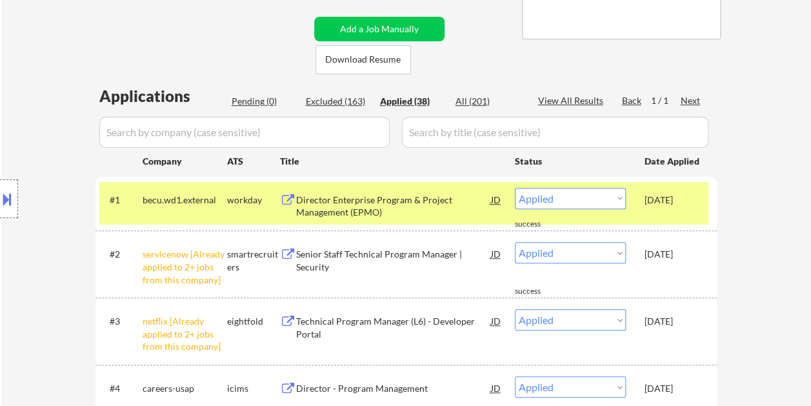
scroll to position [265, 0]
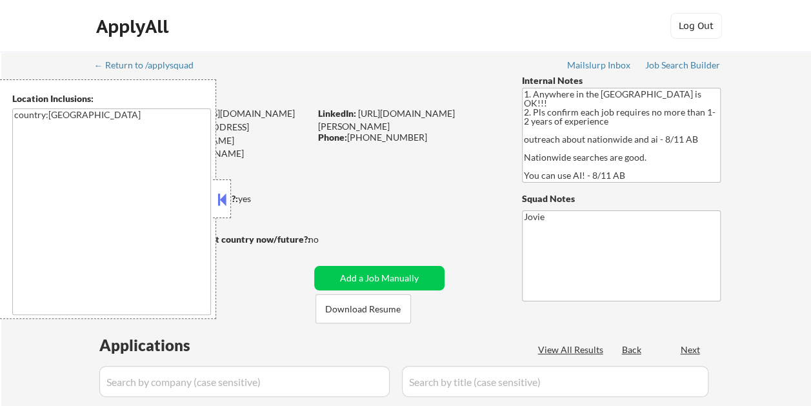
select select ""pending""
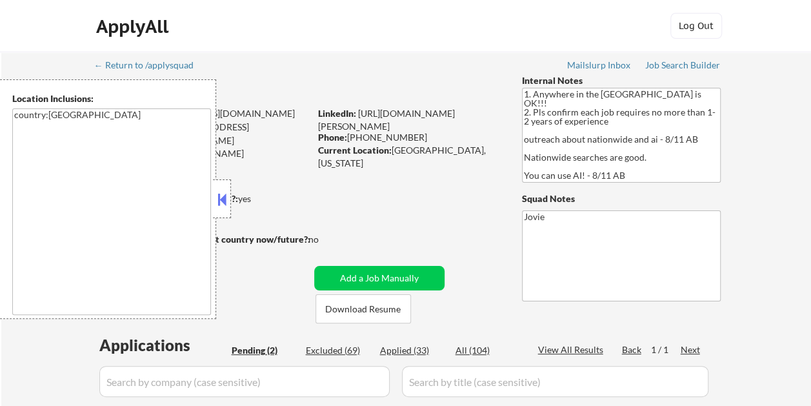
click at [217, 183] on div at bounding box center [222, 198] width 18 height 39
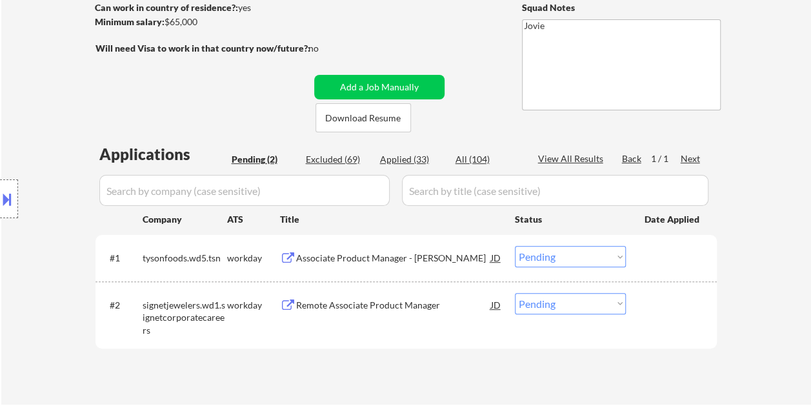
scroll to position [194, 0]
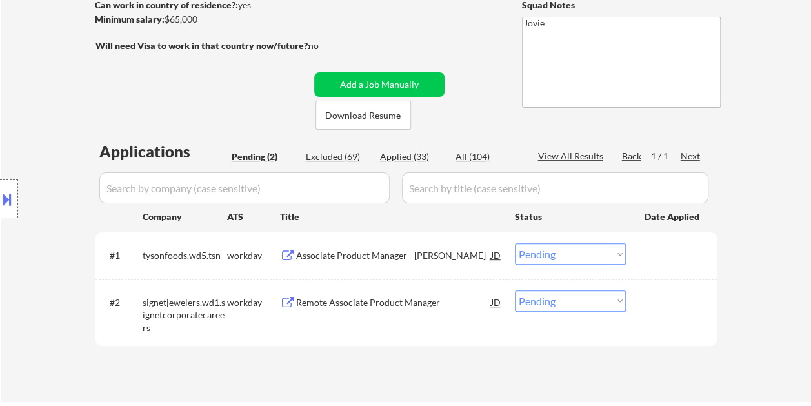
click at [337, 252] on div "Associate Product Manager - Bacon" at bounding box center [393, 255] width 195 height 13
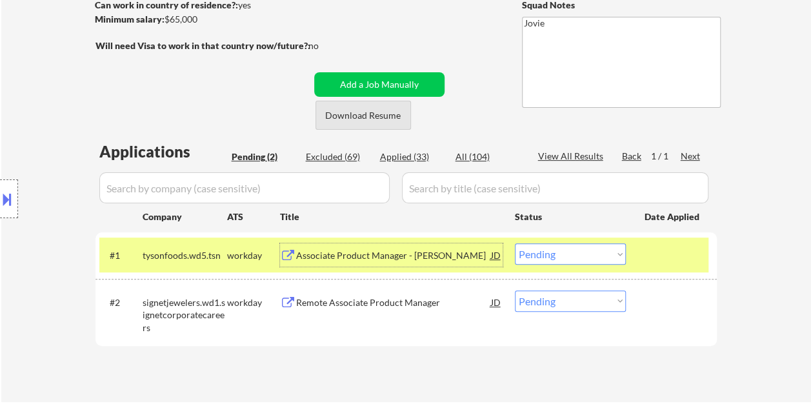
click at [348, 114] on button "Download Resume" at bounding box center [363, 115] width 95 height 29
click at [622, 251] on select "Choose an option... Pending Applied Excluded (Questions) Excluded (Expired) Exc…" at bounding box center [570, 253] width 111 height 21
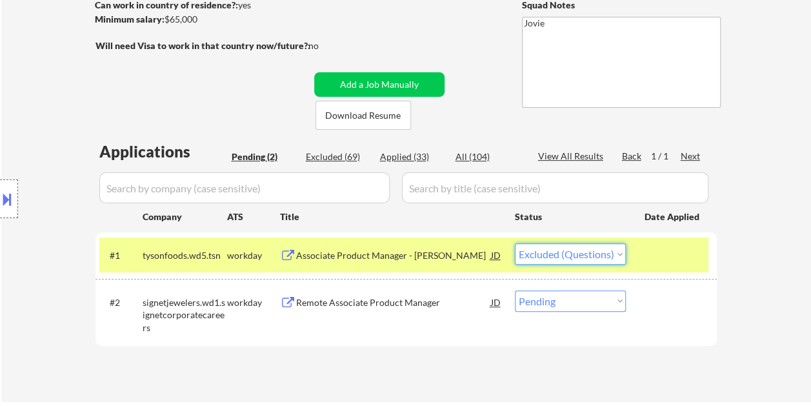
click at [515, 243] on select "Choose an option... Pending Applied Excluded (Questions) Excluded (Expired) Exc…" at bounding box center [570, 253] width 111 height 21
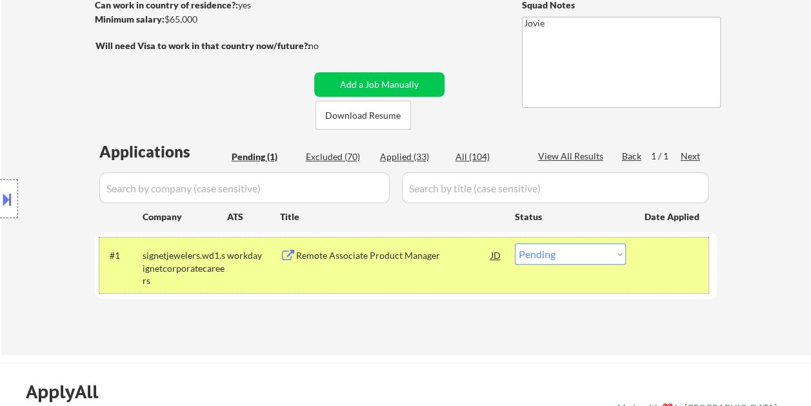
click at [395, 268] on div "#1 signetjewelers.wd1.signetcorporatecareers workday Remote Associate Product M…" at bounding box center [403, 264] width 609 height 55
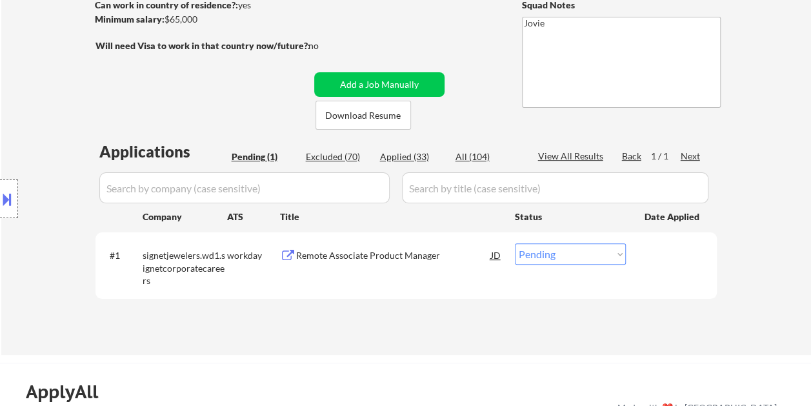
click at [374, 257] on div "Remote Associate Product Manager" at bounding box center [393, 255] width 195 height 13
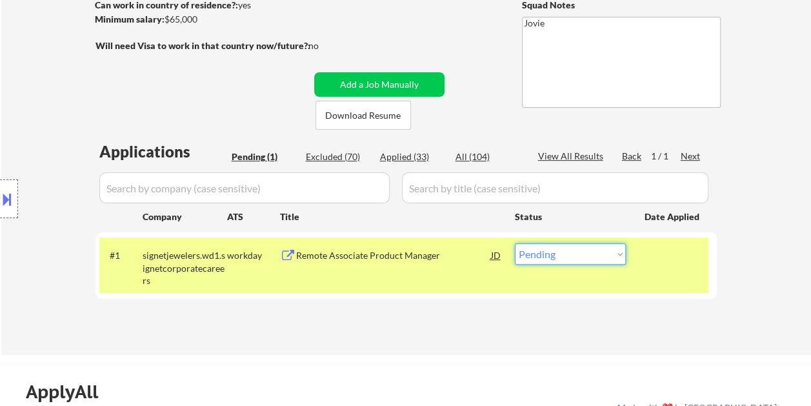
click at [605, 257] on select "Choose an option... Pending Applied Excluded (Questions) Excluded (Expired) Exc…" at bounding box center [570, 253] width 111 height 21
select select ""applied""
click at [515, 243] on select "Choose an option... Pending Applied Excluded (Questions) Excluded (Expired) Exc…" at bounding box center [570, 253] width 111 height 21
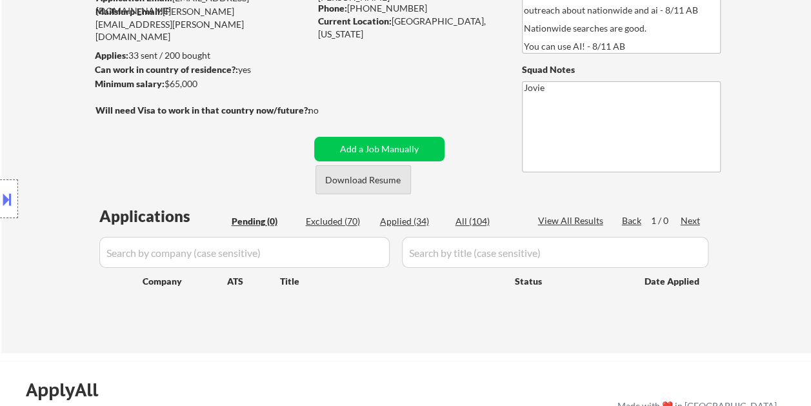
scroll to position [65, 0]
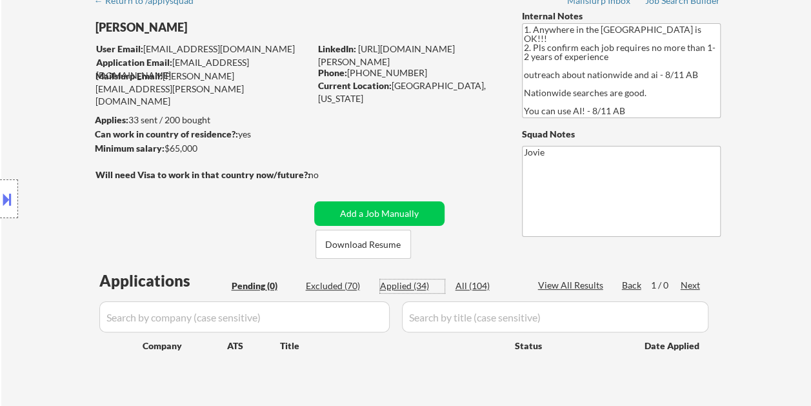
click at [413, 284] on div "Applied (34)" at bounding box center [412, 285] width 65 height 13
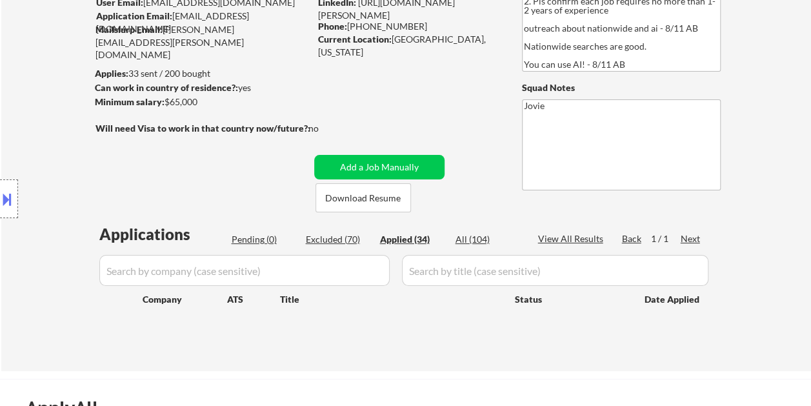
scroll to position [258, 0]
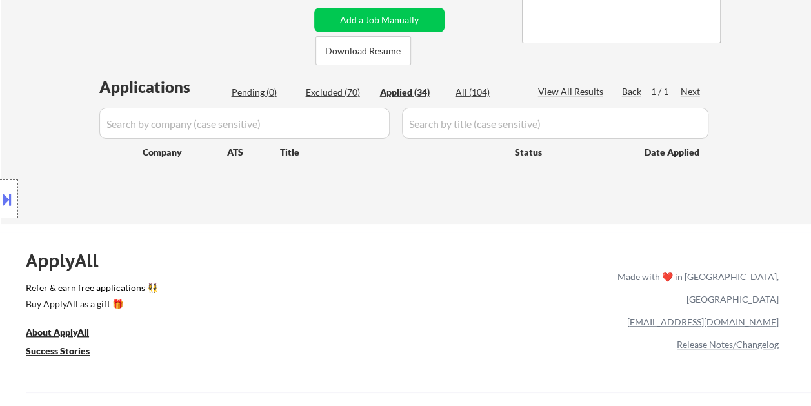
select select ""applied""
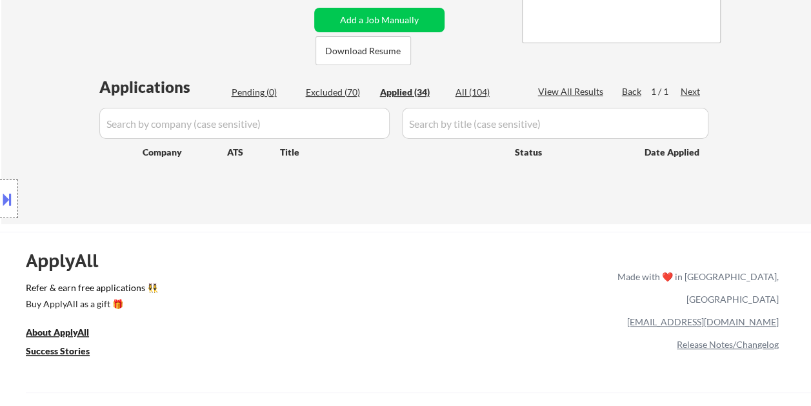
select select ""applied""
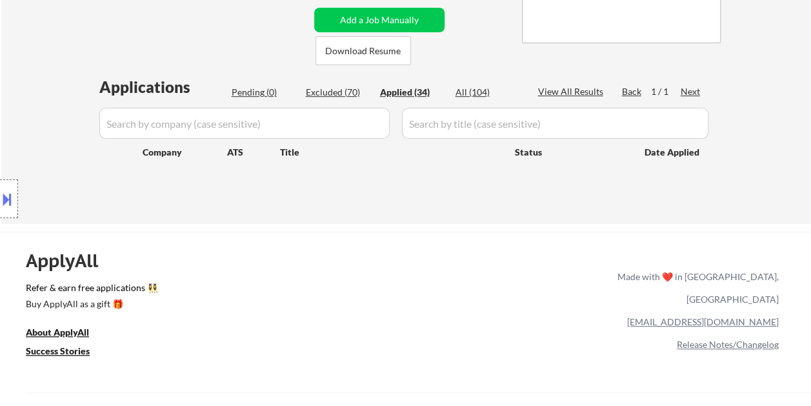
select select ""applied""
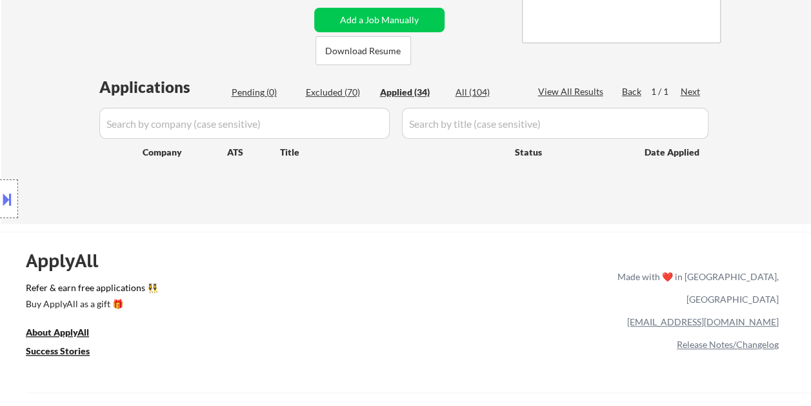
select select ""applied""
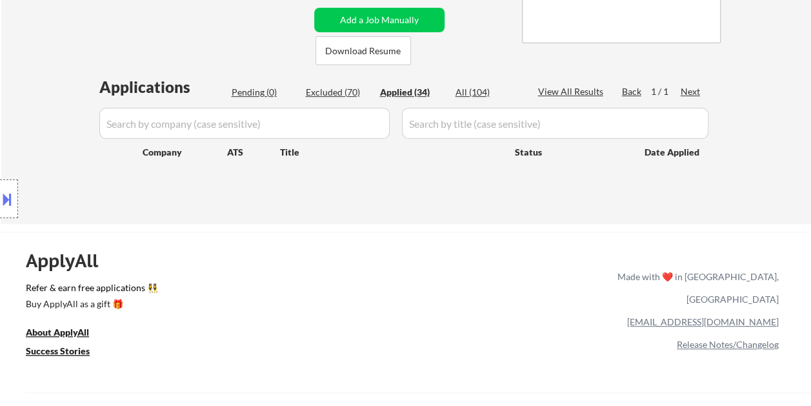
select select ""applied""
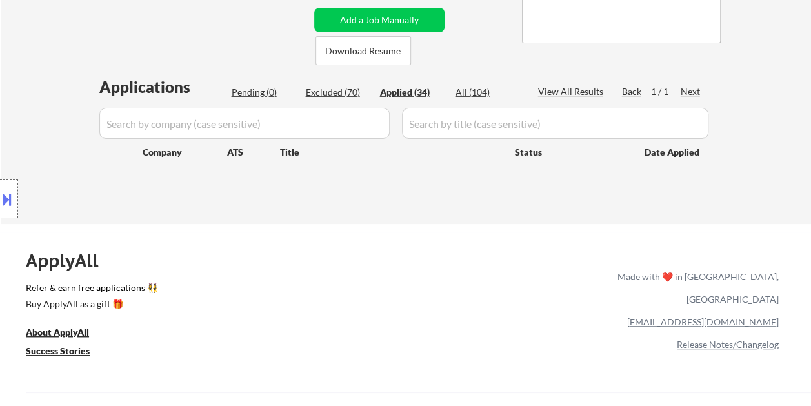
select select ""applied""
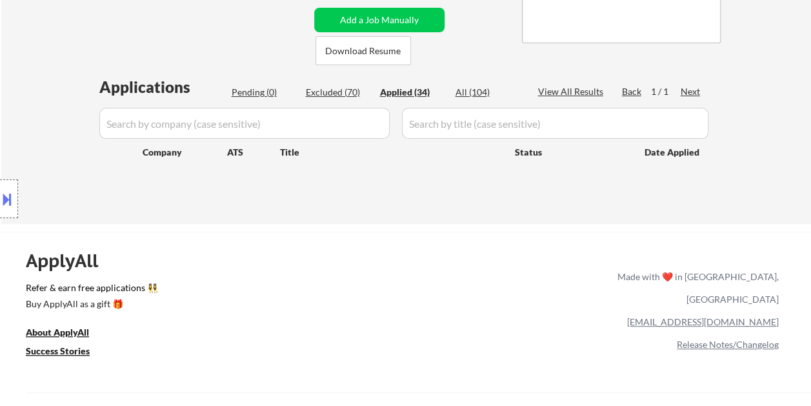
select select ""applied""
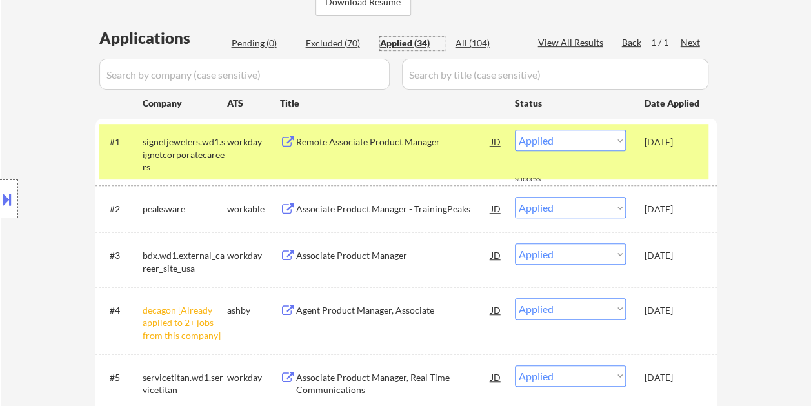
scroll to position [323, 0]
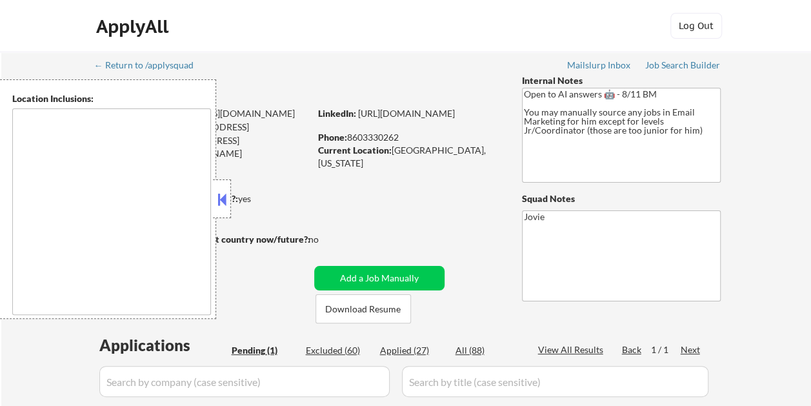
click at [223, 197] on button at bounding box center [222, 199] width 14 height 19
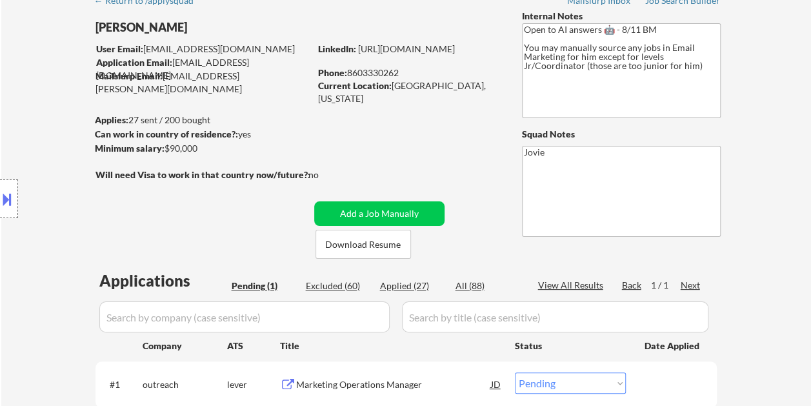
scroll to position [129, 0]
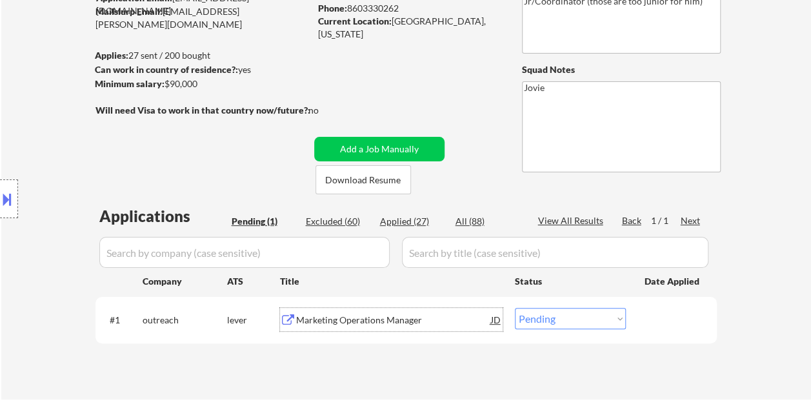
click at [341, 315] on div "Marketing Operations Manager" at bounding box center [393, 320] width 195 height 13
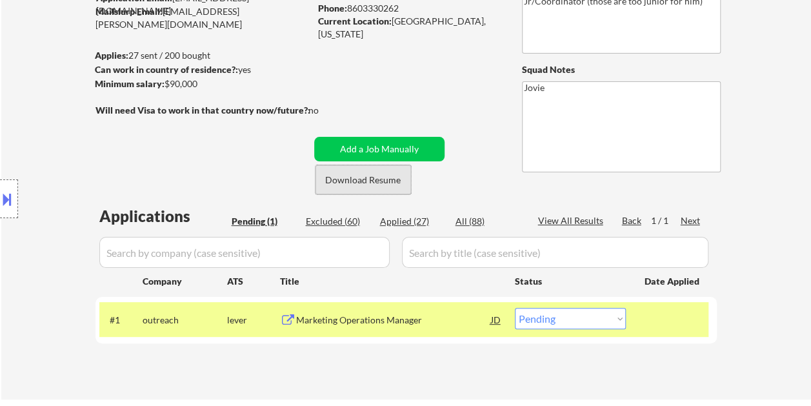
click at [366, 179] on button "Download Resume" at bounding box center [363, 179] width 95 height 29
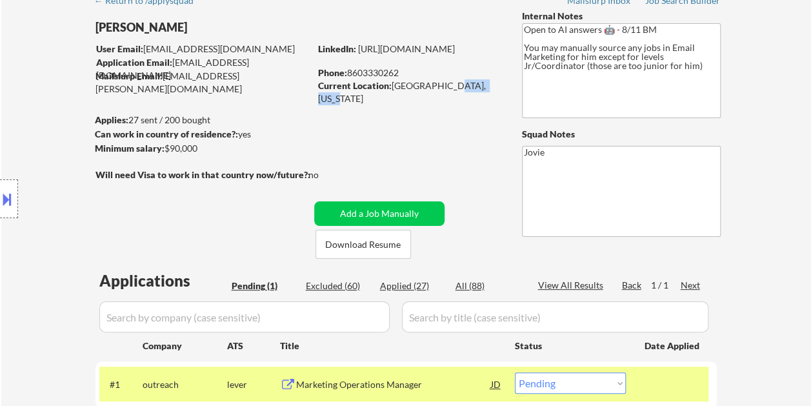
drag, startPoint x: 446, startPoint y: 85, endPoint x: 495, endPoint y: 89, distance: 48.6
click at [495, 89] on div "Current Location: New London, Connecticut" at bounding box center [409, 91] width 183 height 25
copy div "Connecticut"
click at [619, 382] on select "Choose an option... Pending Applied Excluded (Questions) Excluded (Expired) Exc…" at bounding box center [570, 382] width 111 height 21
select select ""applied""
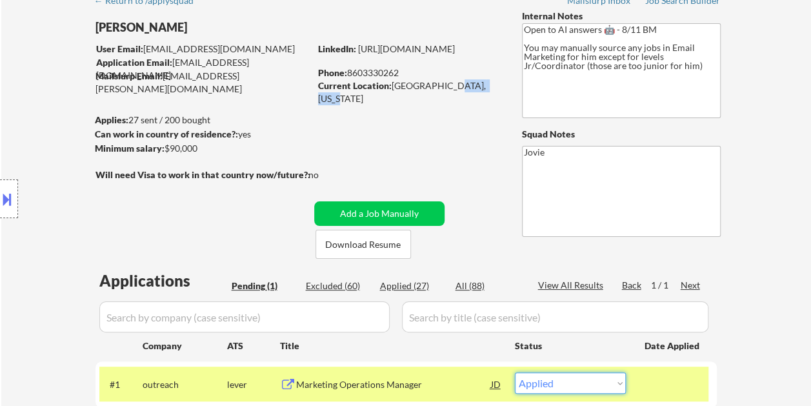
click at [515, 372] on select "Choose an option... Pending Applied Excluded (Questions) Excluded (Expired) Exc…" at bounding box center [570, 382] width 111 height 21
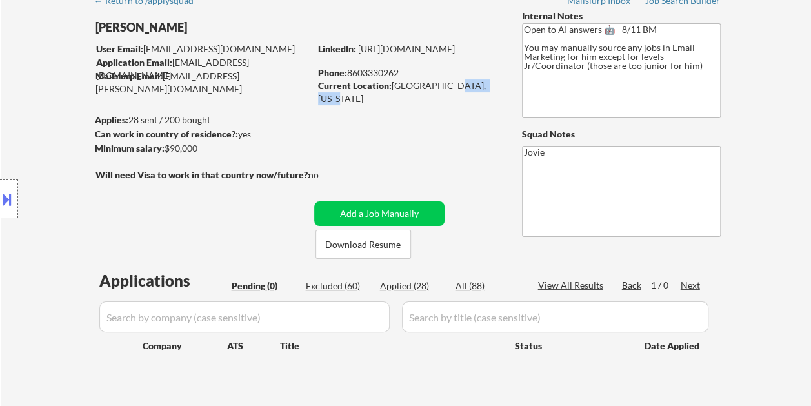
scroll to position [0, 0]
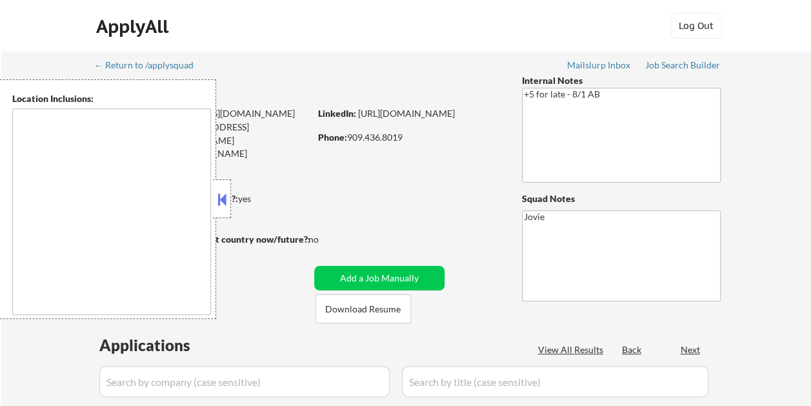
type textarea "Loremip Dolor, SI Amet Consectet, AD Elitsed Doei, TE Incididu, UT Labor Etdolo…"
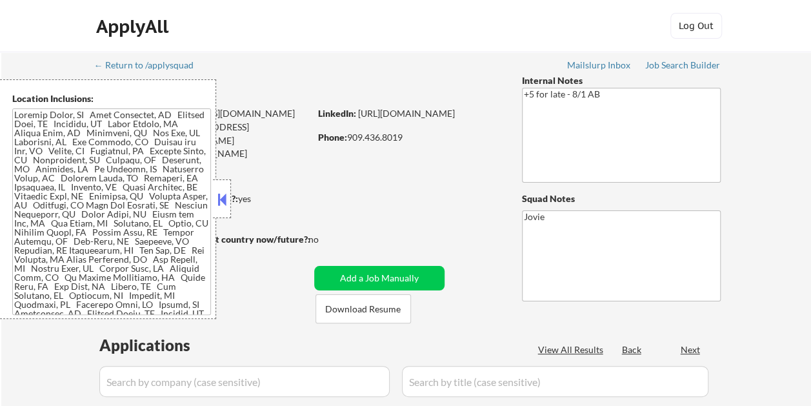
select select ""pending""
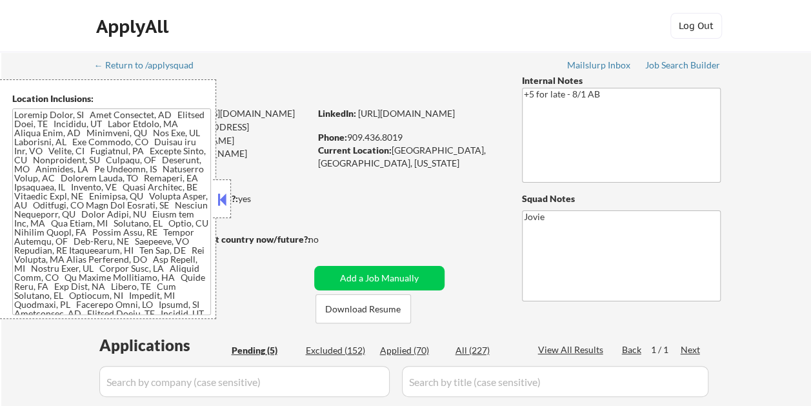
click at [226, 204] on button at bounding box center [222, 199] width 14 height 19
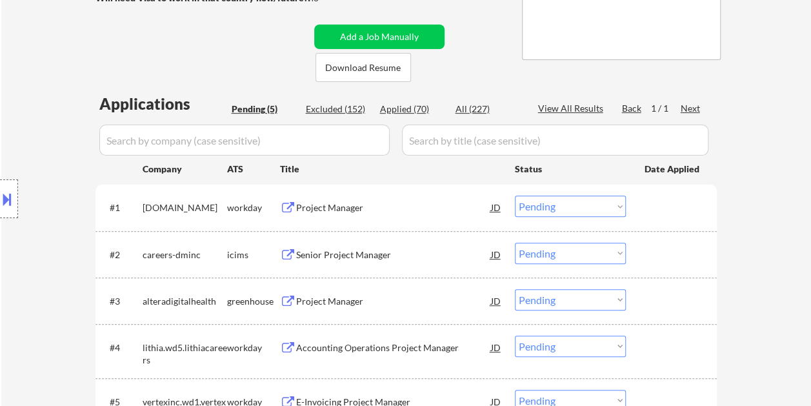
scroll to position [387, 0]
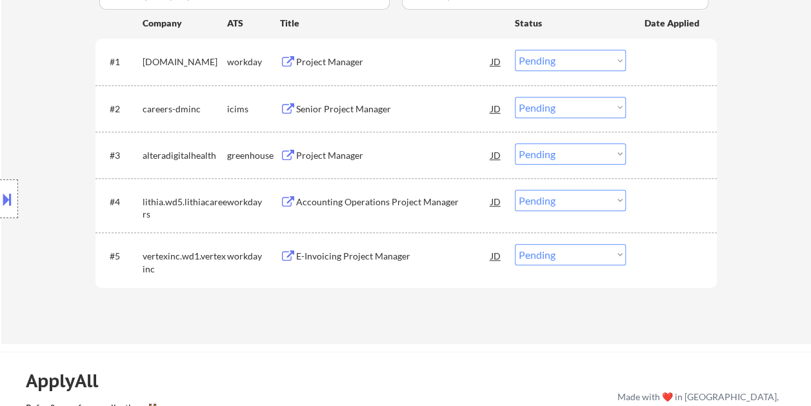
click at [368, 160] on div "Project Manager" at bounding box center [393, 155] width 195 height 13
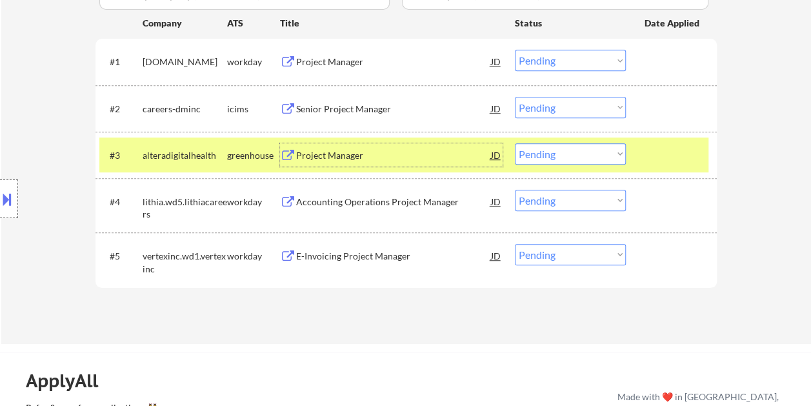
click at [616, 154] on select "Choose an option... Pending Applied Excluded (Questions) Excluded (Expired) Exc…" at bounding box center [570, 153] width 111 height 21
click at [515, 143] on select "Choose an option... Pending Applied Excluded (Questions) Excluded (Expired) Exc…" at bounding box center [570, 153] width 111 height 21
select select ""pending""
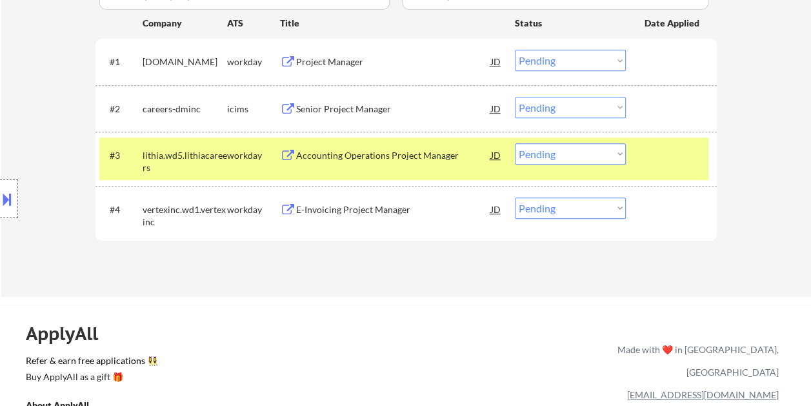
click at [659, 152] on div at bounding box center [673, 154] width 57 height 23
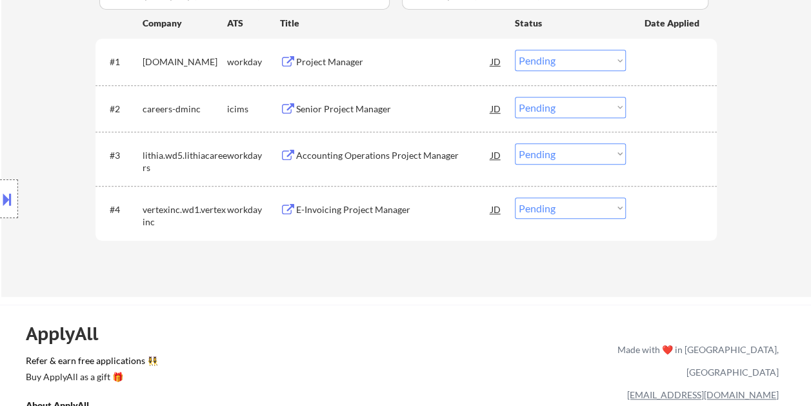
click at [656, 57] on div at bounding box center [673, 61] width 57 height 23
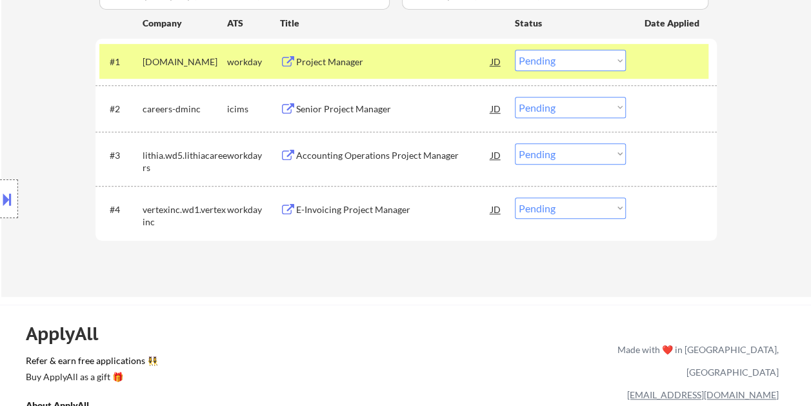
click at [377, 58] on div "Project Manager" at bounding box center [393, 61] width 195 height 13
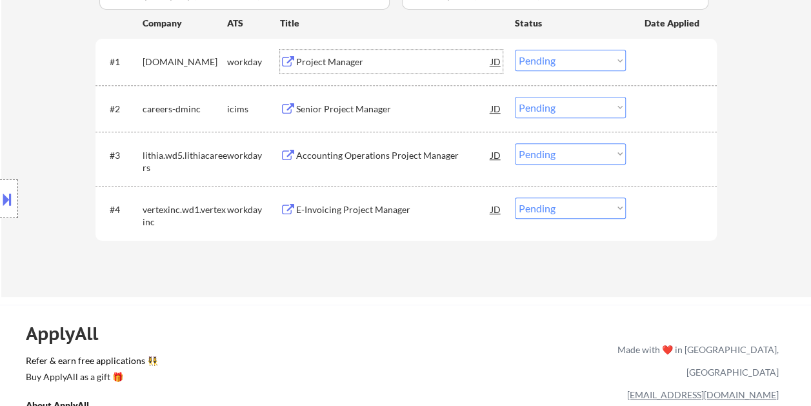
click at [684, 59] on div at bounding box center [673, 61] width 57 height 23
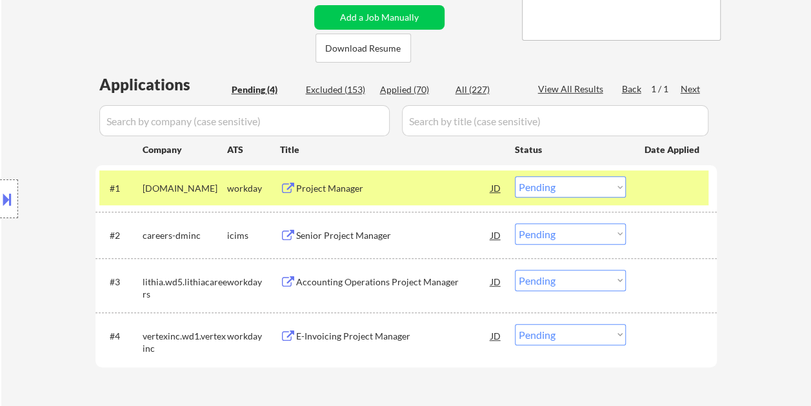
scroll to position [258, 0]
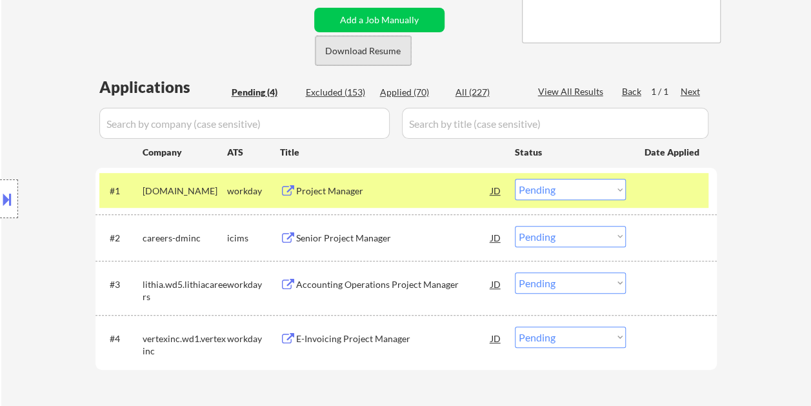
click at [352, 46] on button "Download Resume" at bounding box center [363, 50] width 95 height 29
click at [481, 29] on div "← Return to /applysquad Mailslurp Inbox Job Search Builder [PERSON_NAME] Tall U…" at bounding box center [407, 105] width 644 height 622
click at [560, 192] on select "Choose an option... Pending Applied Excluded (Questions) Excluded (Expired) Exc…" at bounding box center [570, 189] width 111 height 21
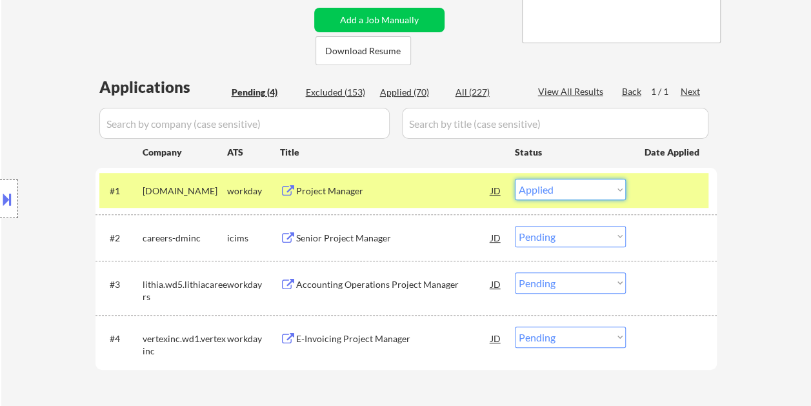
click at [515, 179] on select "Choose an option... Pending Applied Excluded (Questions) Excluded (Expired) Exc…" at bounding box center [570, 189] width 111 height 21
select select ""pending""
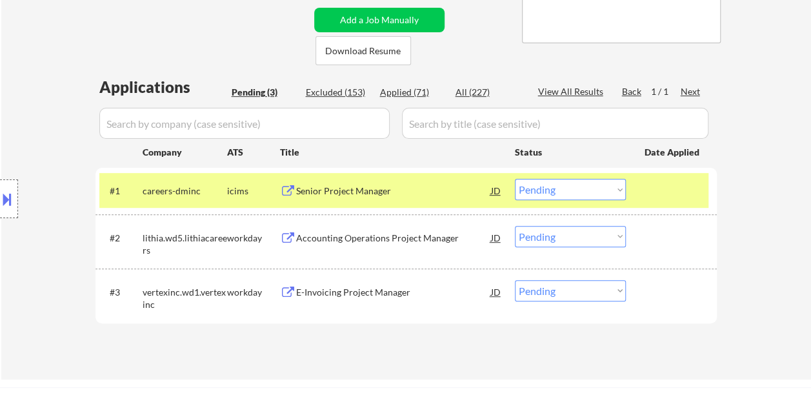
click at [661, 188] on div at bounding box center [673, 190] width 57 height 23
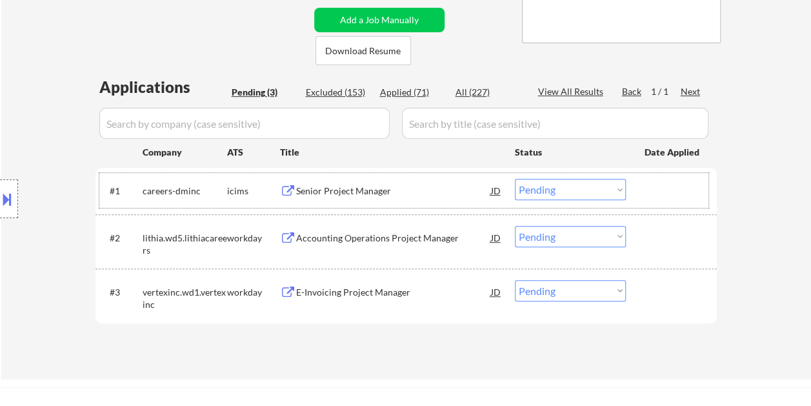
click at [650, 196] on div at bounding box center [673, 190] width 57 height 23
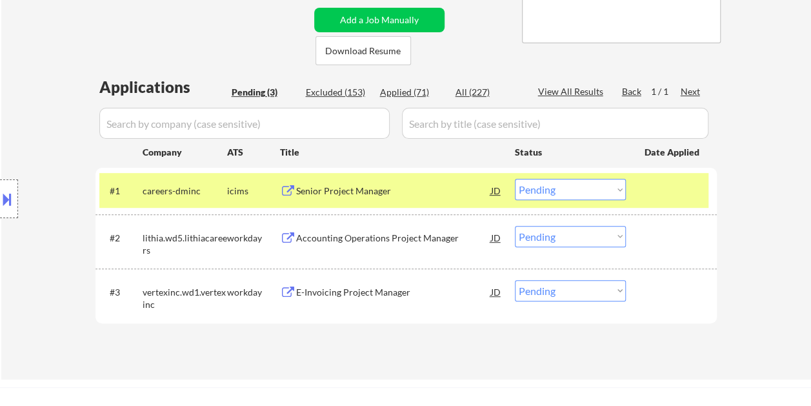
click at [657, 191] on div at bounding box center [673, 190] width 57 height 23
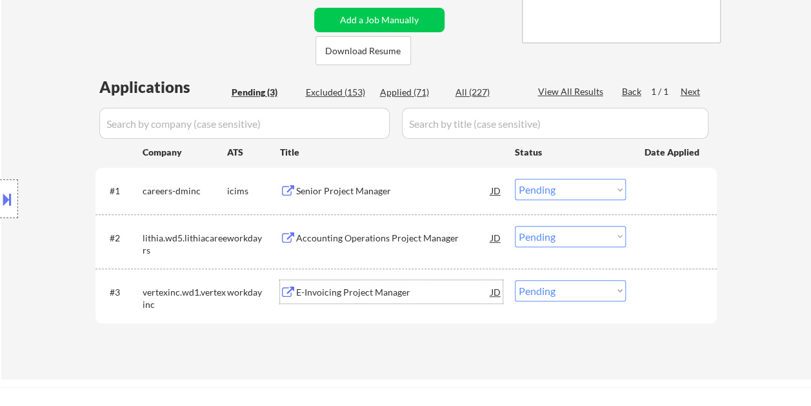
click at [356, 290] on div "E-Invoicing Project Manager" at bounding box center [393, 292] width 195 height 13
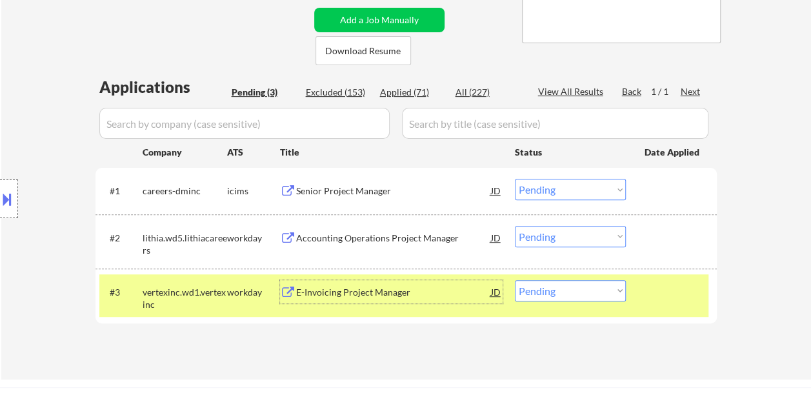
click at [614, 293] on select "Choose an option... Pending Applied Excluded (Questions) Excluded (Expired) Exc…" at bounding box center [570, 290] width 111 height 21
select select ""applied""
click at [515, 280] on select "Choose an option... Pending Applied Excluded (Questions) Excluded (Expired) Exc…" at bounding box center [570, 290] width 111 height 21
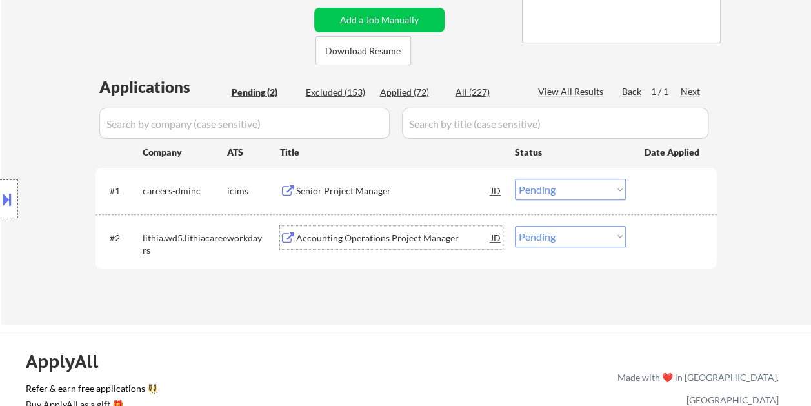
click at [386, 236] on div "Accounting Operations Project Manager" at bounding box center [393, 238] width 195 height 13
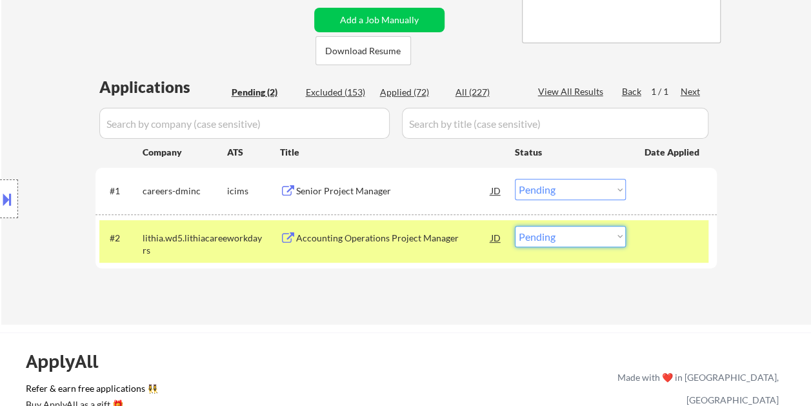
click at [570, 232] on select "Choose an option... Pending Applied Excluded (Questions) Excluded (Expired) Exc…" at bounding box center [570, 236] width 111 height 21
select select ""excluded__salary_""
click at [515, 226] on select "Choose an option... Pending Applied Excluded (Questions) Excluded (Expired) Exc…" at bounding box center [570, 236] width 111 height 21
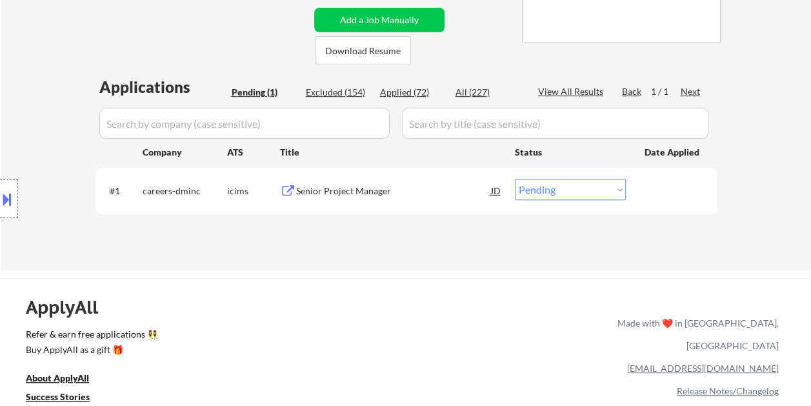
click at [354, 191] on div "Senior Project Manager" at bounding box center [393, 191] width 195 height 13
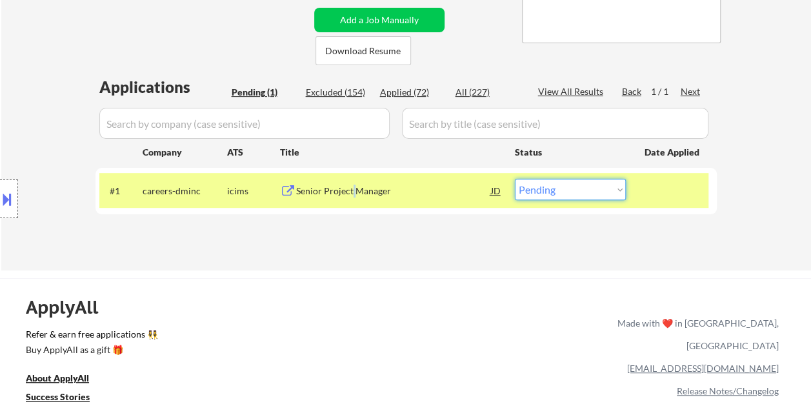
click at [593, 194] on select "Choose an option... Pending Applied Excluded (Questions) Excluded (Expired) Exc…" at bounding box center [570, 189] width 111 height 21
select select ""excluded__bad_match_""
click at [515, 179] on select "Choose an option... Pending Applied Excluded (Questions) Excluded (Expired) Exc…" at bounding box center [570, 189] width 111 height 21
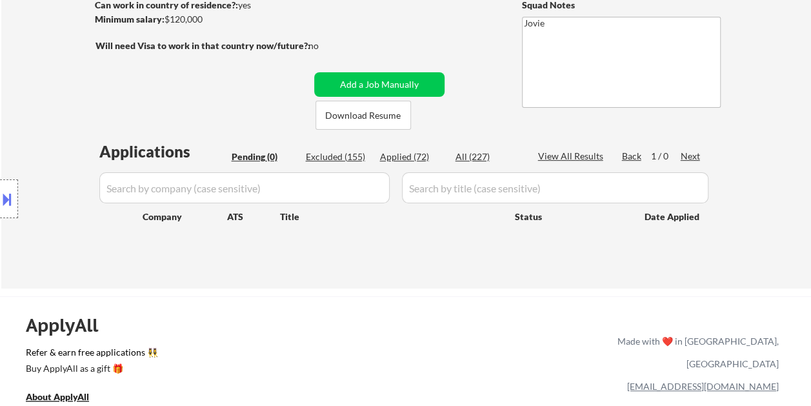
scroll to position [129, 0]
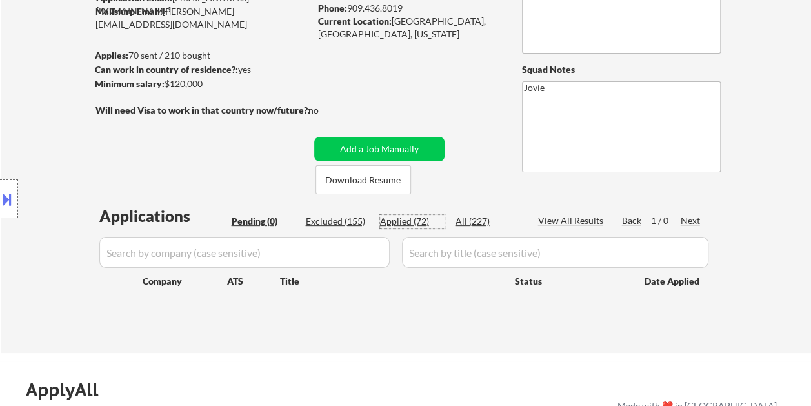
click at [419, 217] on div "Applied (72)" at bounding box center [412, 221] width 65 height 13
click at [420, 226] on div "Applied (72)" at bounding box center [412, 221] width 65 height 13
select select ""applied""
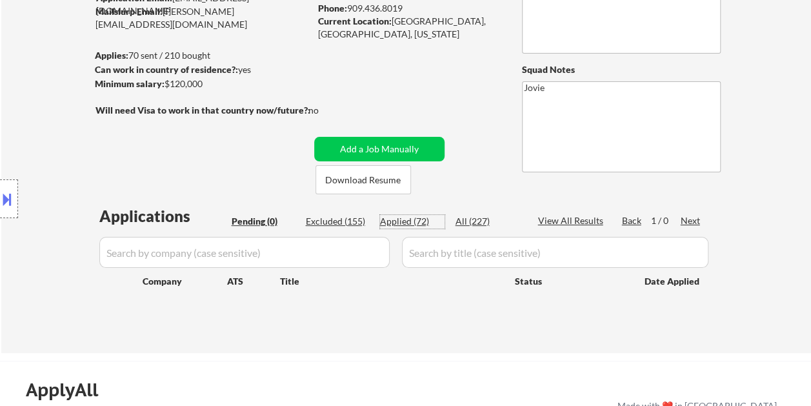
select select ""applied""
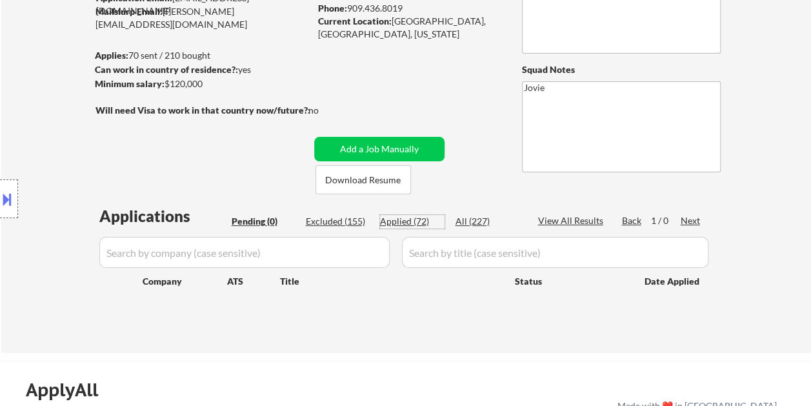
select select ""applied""
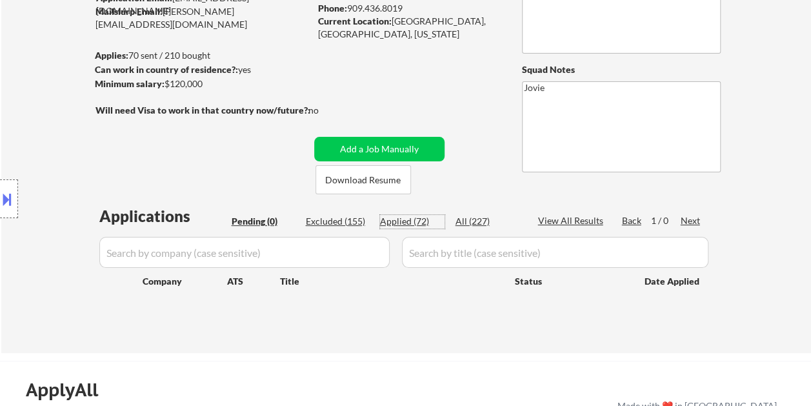
select select ""applied""
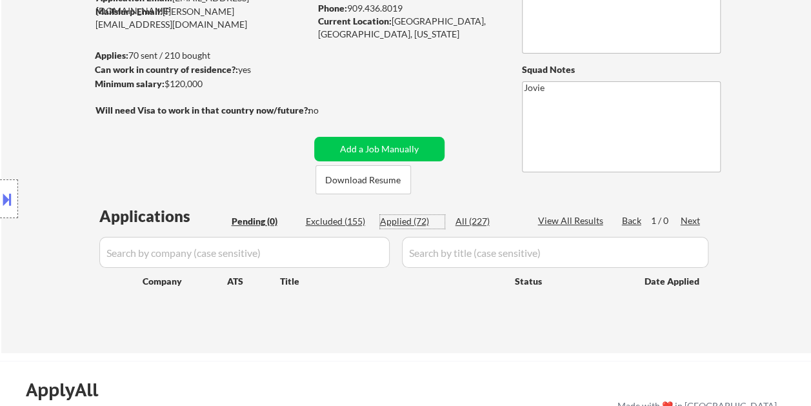
select select ""applied""
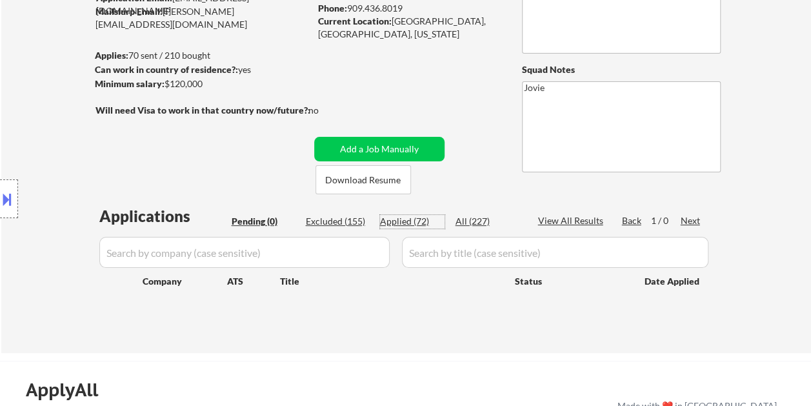
select select ""applied""
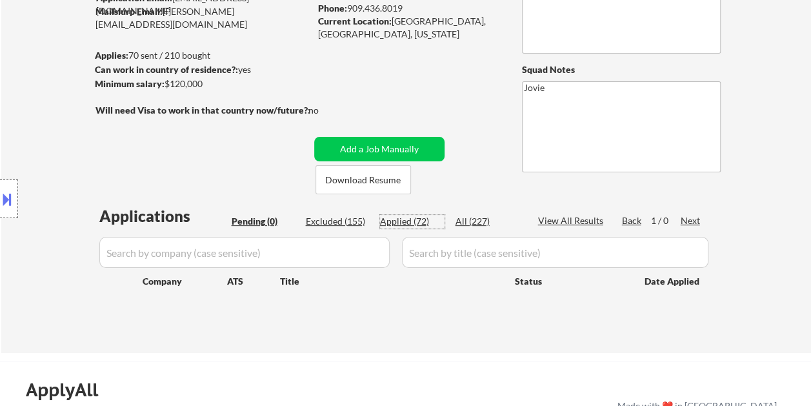
select select ""applied""
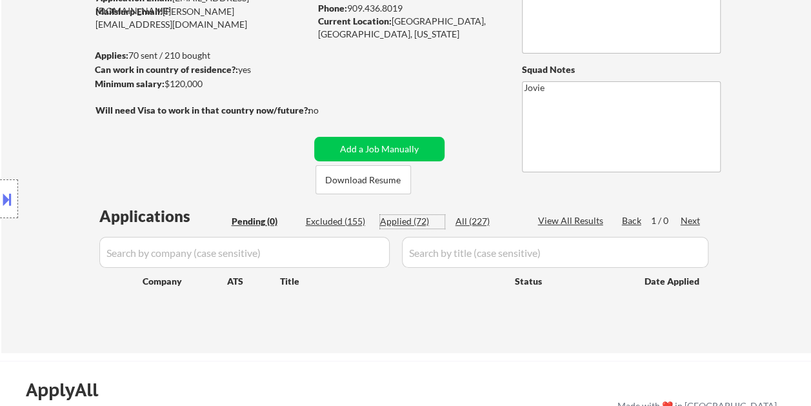
select select ""applied""
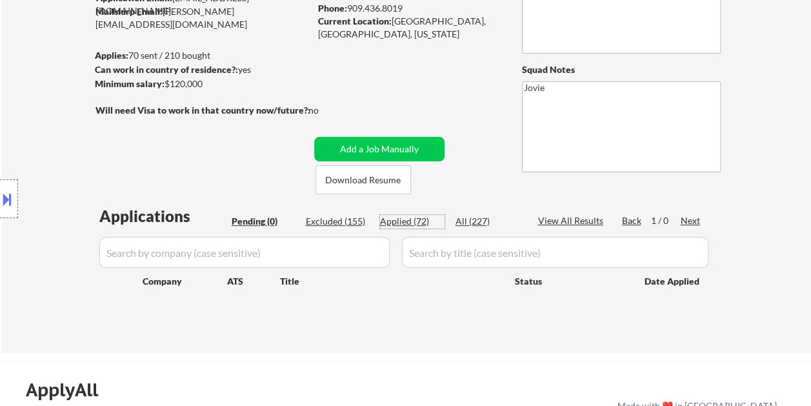
select select ""applied""
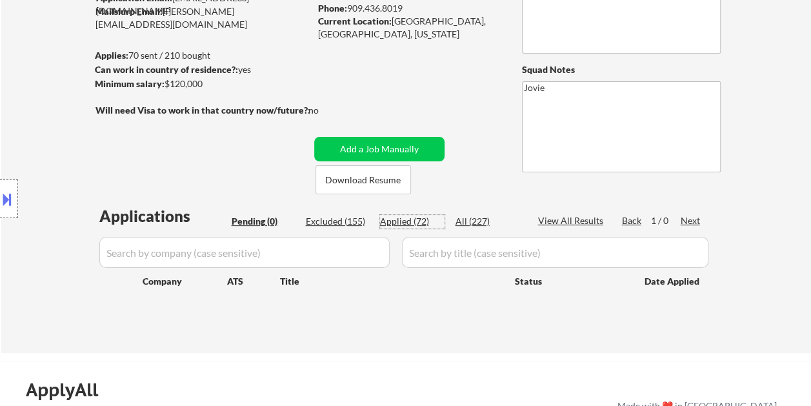
select select ""applied""
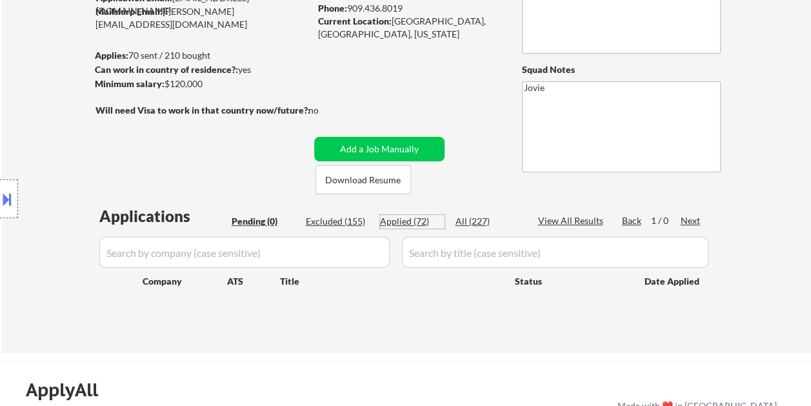
select select ""applied""
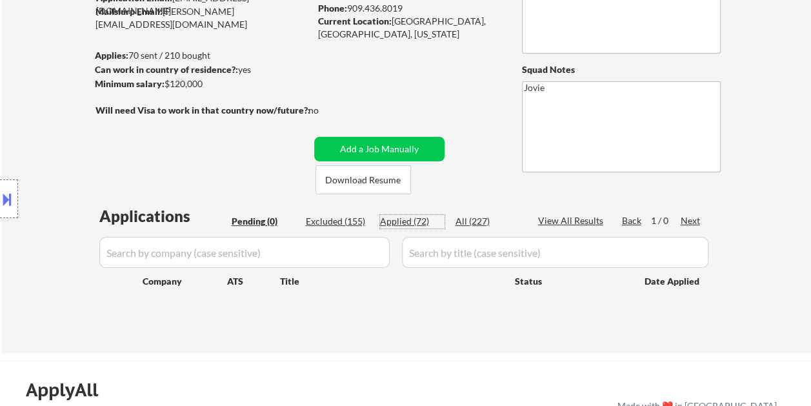
select select ""applied""
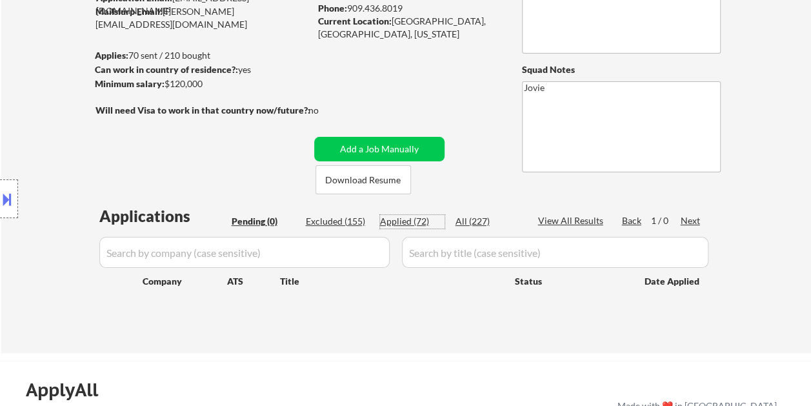
select select ""applied""
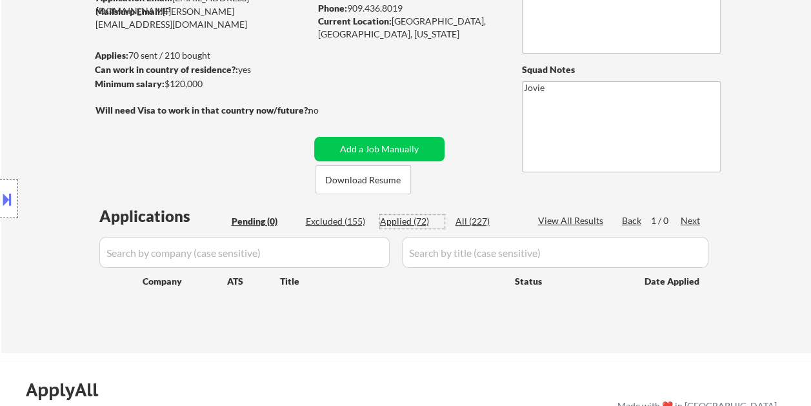
select select ""applied""
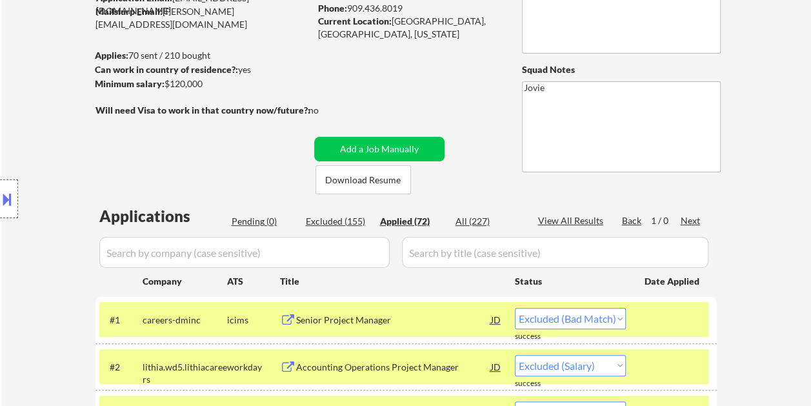
select select ""applied""
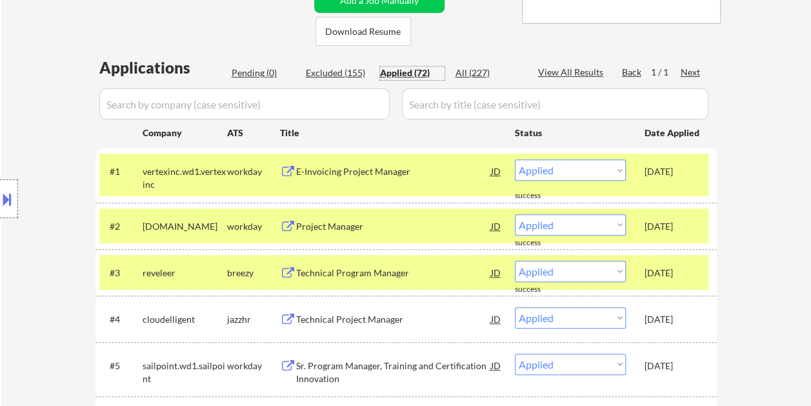
scroll to position [258, 0]
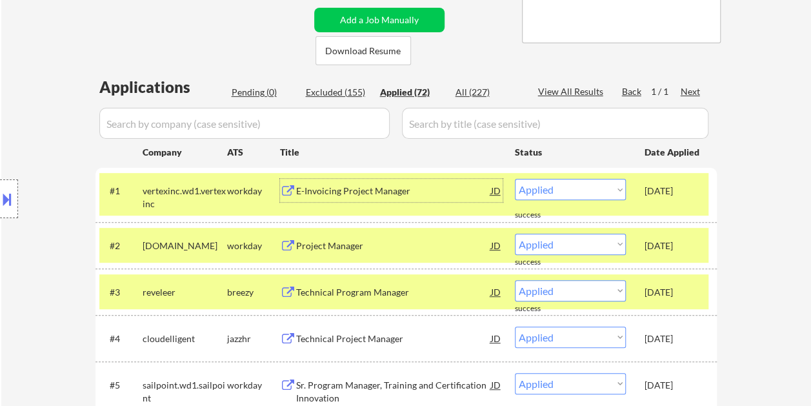
click at [403, 184] on div "E-Invoicing Project Manager" at bounding box center [393, 190] width 195 height 23
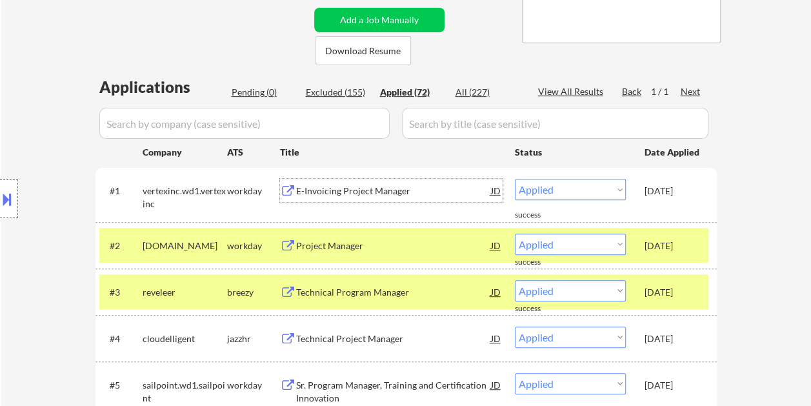
click at [690, 249] on div "Aug 26, 2025" at bounding box center [673, 245] width 57 height 13
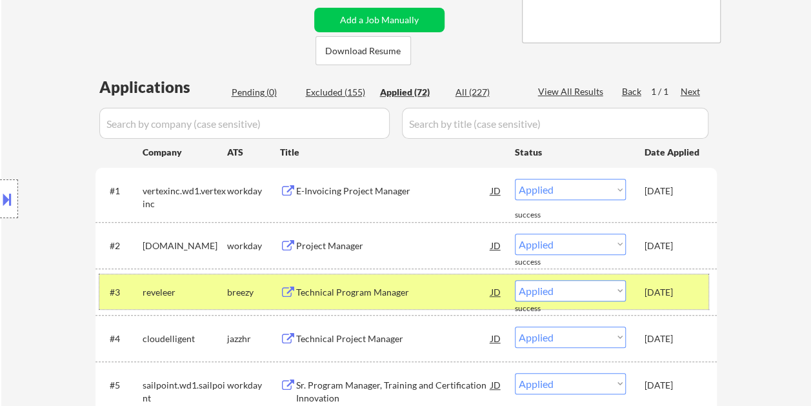
click at [703, 293] on div "#3 reveleer breezy Technical Program Manager JD Choose an option... Pending App…" at bounding box center [403, 291] width 609 height 35
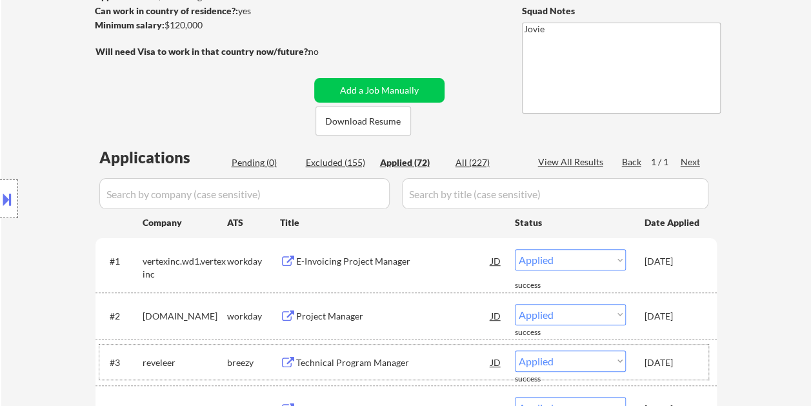
scroll to position [194, 0]
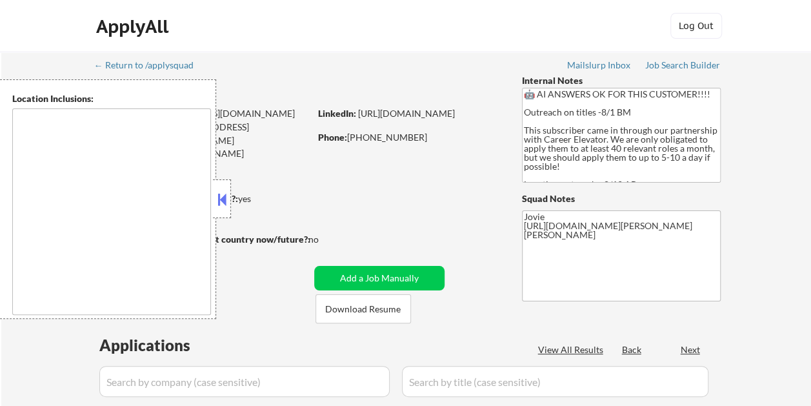
type textarea "[GEOGRAPHIC_DATA], [GEOGRAPHIC_DATA] [GEOGRAPHIC_DATA], [GEOGRAPHIC_DATA] [GEOG…"
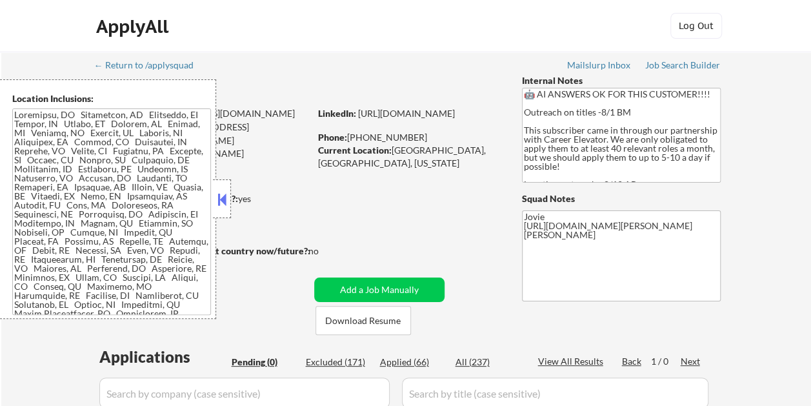
click at [225, 199] on button at bounding box center [222, 199] width 14 height 19
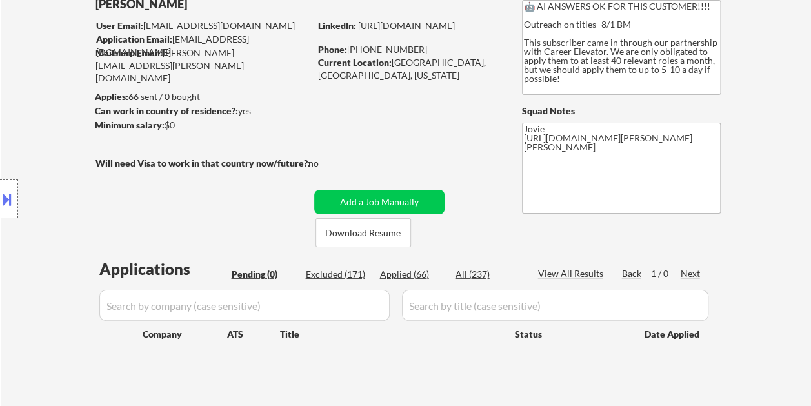
scroll to position [129, 0]
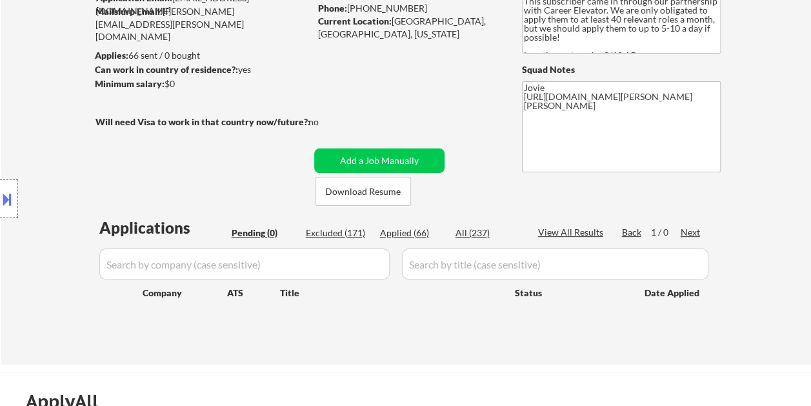
click at [343, 232] on div "Excluded (171)" at bounding box center [338, 232] width 65 height 13
select select ""excluded__location_""
select select ""excluded__salary_""
select select ""excluded__location_""
select select ""excluded__bad_match_""
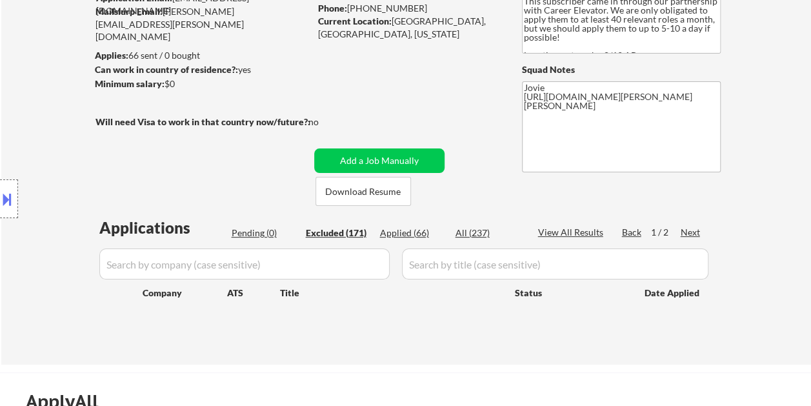
select select ""excluded__expired_""
select select ""excluded__bad_match_""
select select ""excluded""
select select ""excluded__bad_match_""
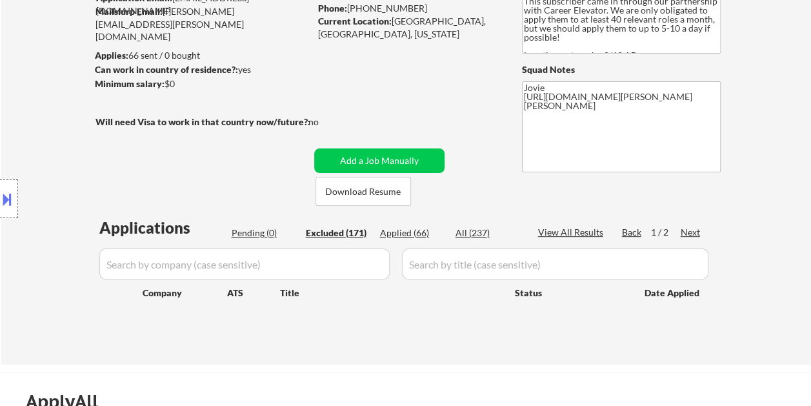
select select ""excluded__bad_match_""
select select ""excluded__location_""
select select ""excluded__bad_match_""
select select ""excluded__expired_""
select select ""excluded__location_""
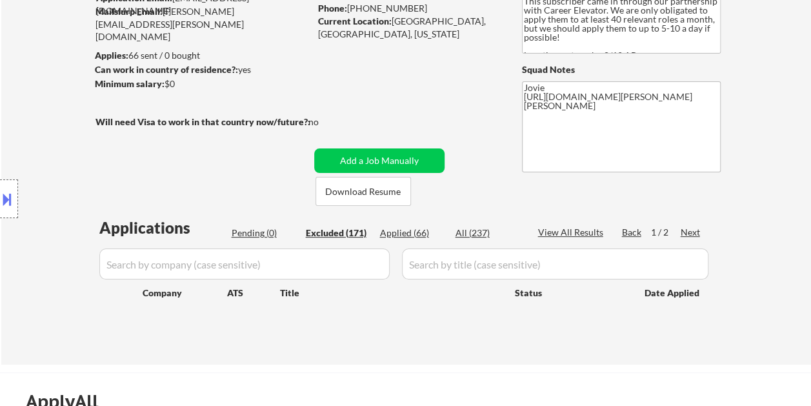
select select ""excluded__expired_""
select select ""excluded__bad_match_""
select select ""excluded""
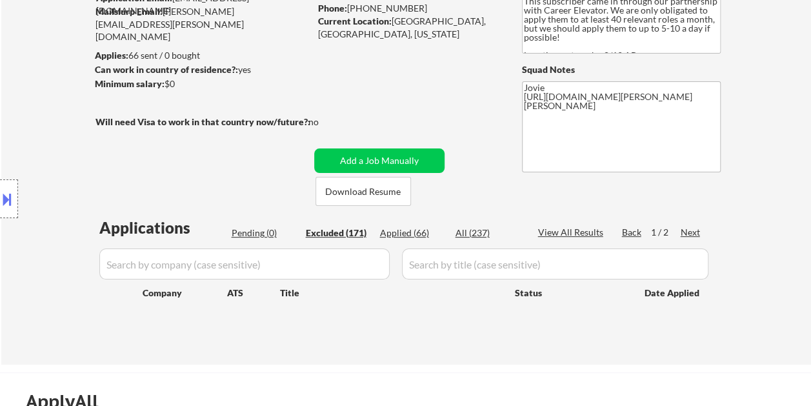
select select ""excluded__location_""
select select ""excluded__bad_match_""
select select ""excluded__expired_""
select select ""excluded__bad_match_""
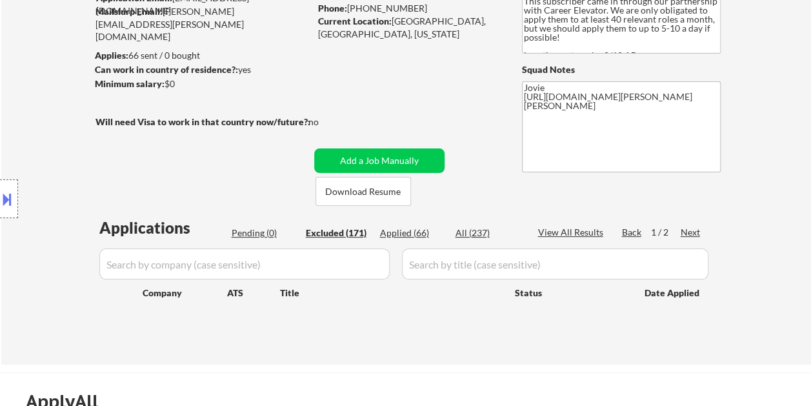
select select ""excluded__bad_match_""
select select ""excluded__other_""
select select ""excluded__location_""
select select ""excluded__bad_match_""
select select ""excluded__expired_""
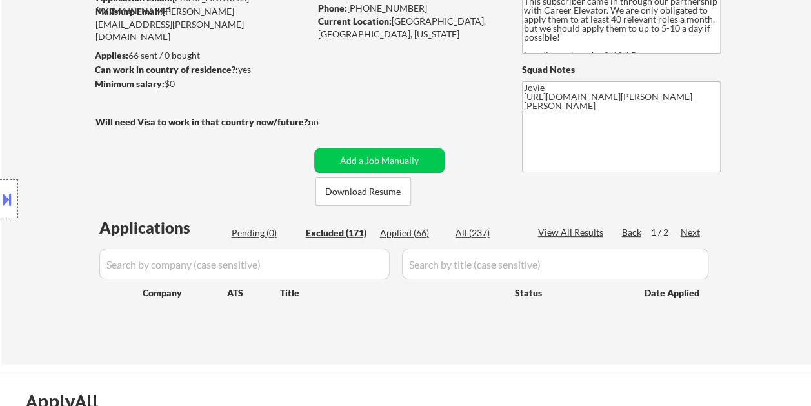
select select ""excluded__bad_match_""
select select ""excluded__location_""
select select ""excluded__expired_""
select select ""excluded__bad_match_""
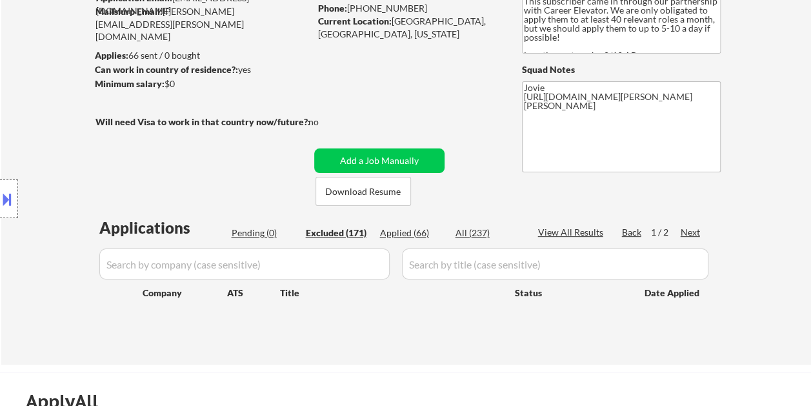
select select ""excluded__expired_""
select select ""excluded__bad_match_""
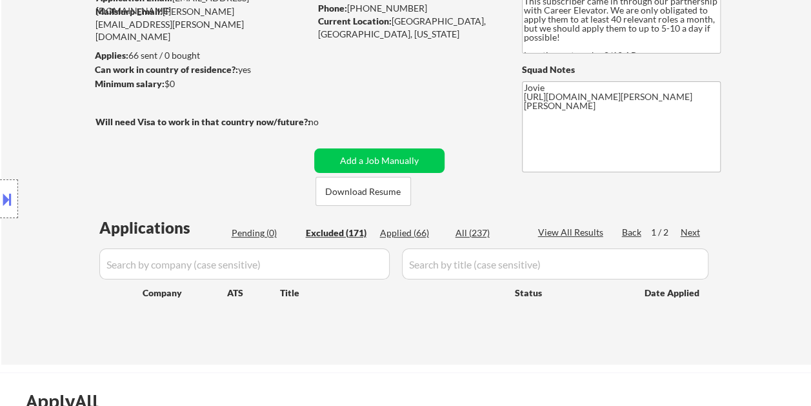
select select ""excluded__bad_match_""
select select ""excluded__expired_""
select select ""excluded__bad_match_""
select select ""excluded__expired_""
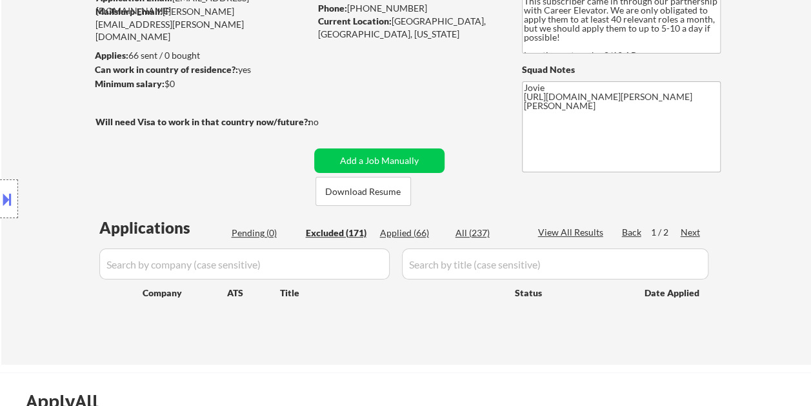
select select ""excluded__bad_match_""
select select ""excluded__location_""
select select ""excluded__bad_match_""
select select ""excluded__expired_""
select select ""excluded__bad_match_""
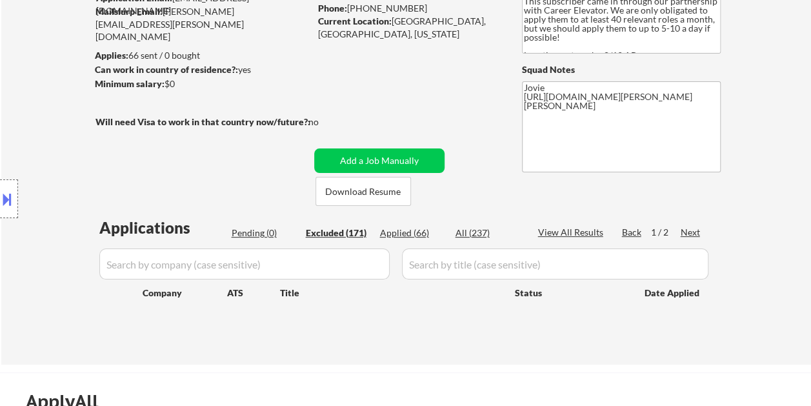
select select ""excluded__bad_match_""
select select ""excluded__expired_""
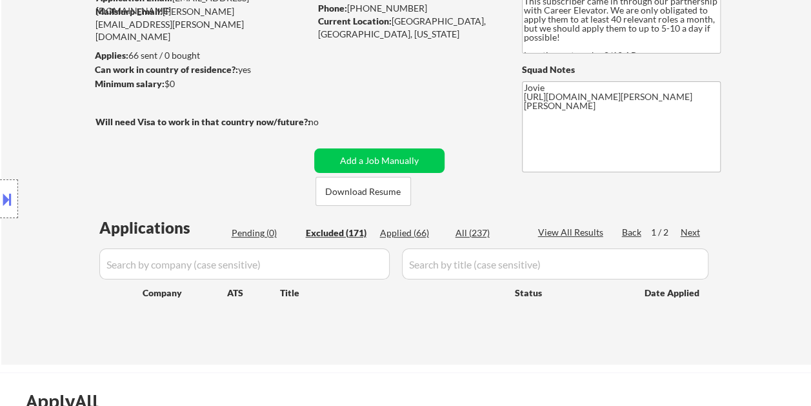
select select ""excluded__bad_match_""
select select ""excluded__expired_""
select select ""excluded__bad_match_""
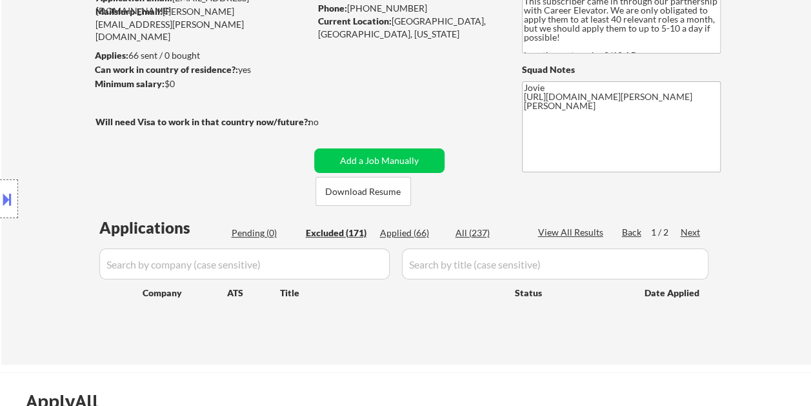
select select ""excluded__bad_match_""
select select ""excluded__expired_""
select select ""excluded__bad_match_""
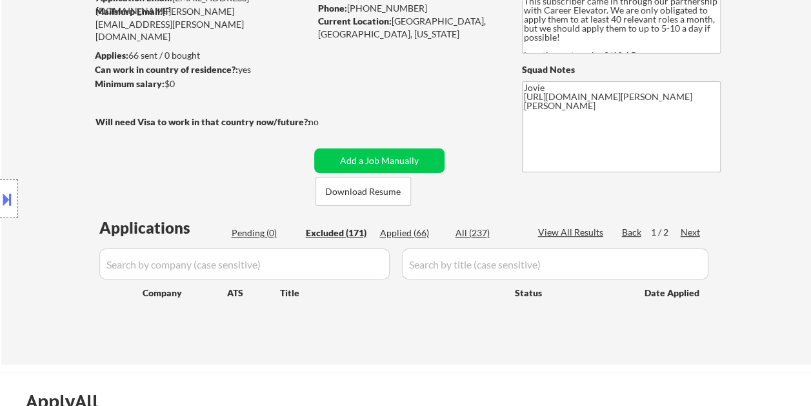
select select ""excluded__location_""
select select ""excluded__bad_match_""
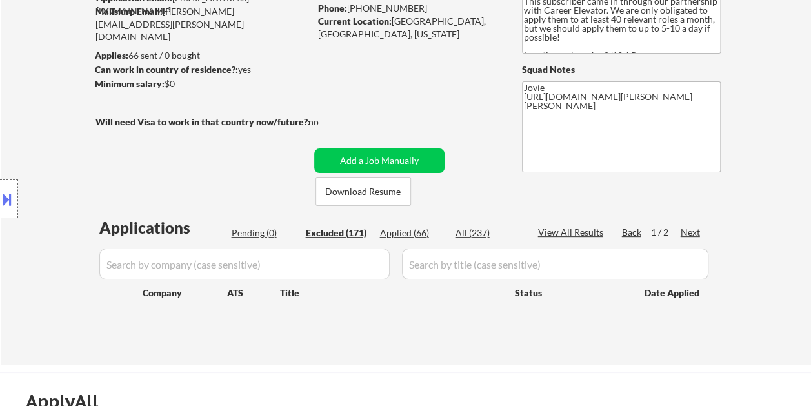
select select ""excluded__bad_match_""
select select ""excluded__location_""
select select ""excluded__bad_match_""
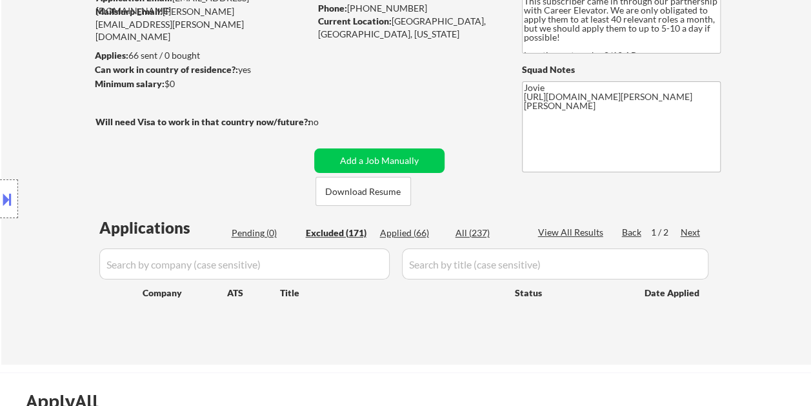
select select ""excluded__bad_match_""
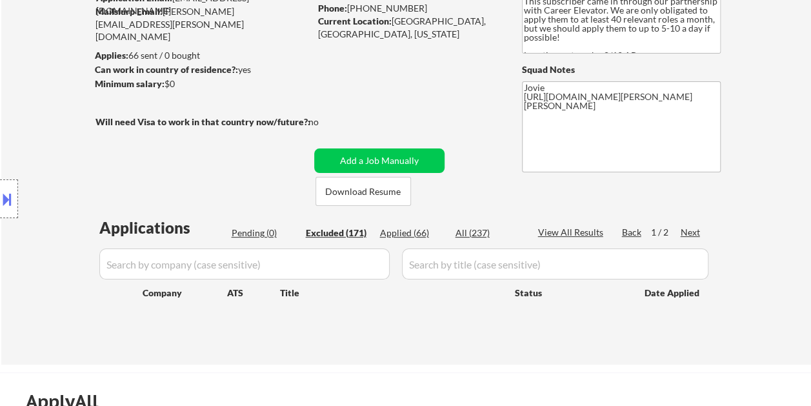
select select ""excluded__salary_""
select select ""excluded__bad_match_""
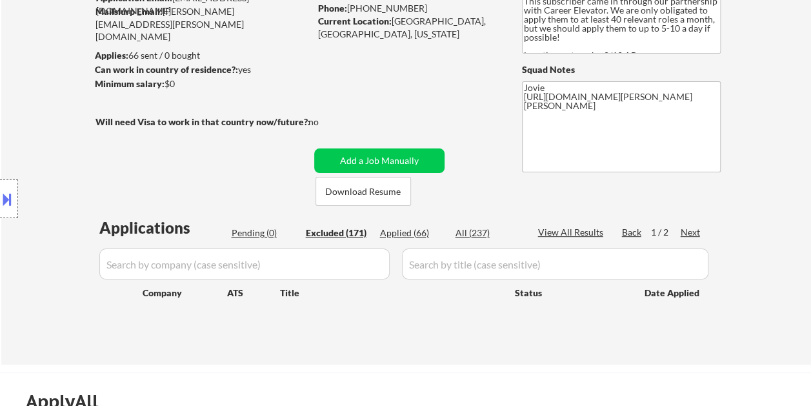
select select ""excluded__bad_match_""
select select ""excluded__expired_""
select select ""excluded__salary_""
select select ""excluded__expired_""
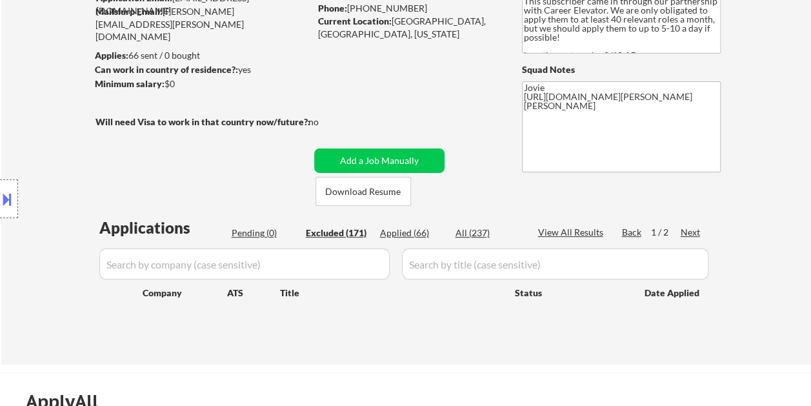
select select ""excluded__bad_match_""
select select ""excluded""
select select ""excluded__bad_match_""
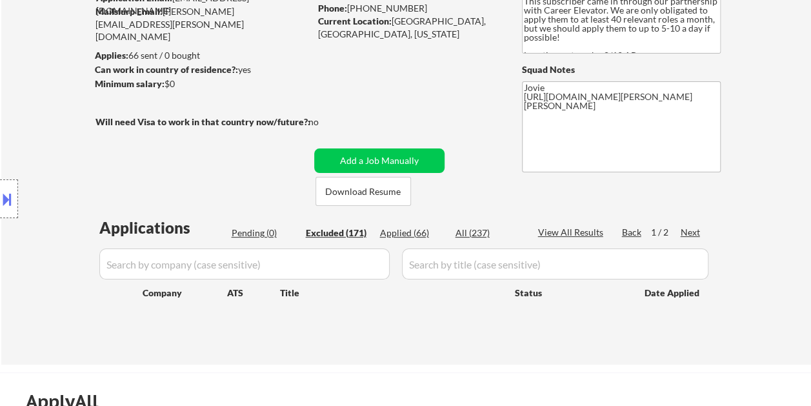
select select ""excluded__bad_match_""
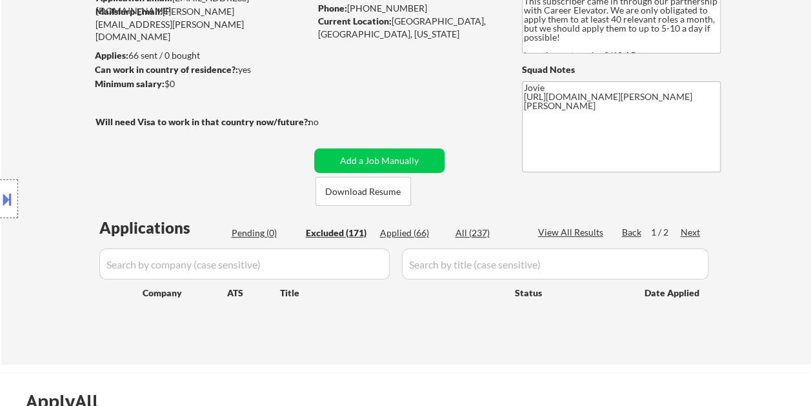
select select ""excluded__bad_match_""
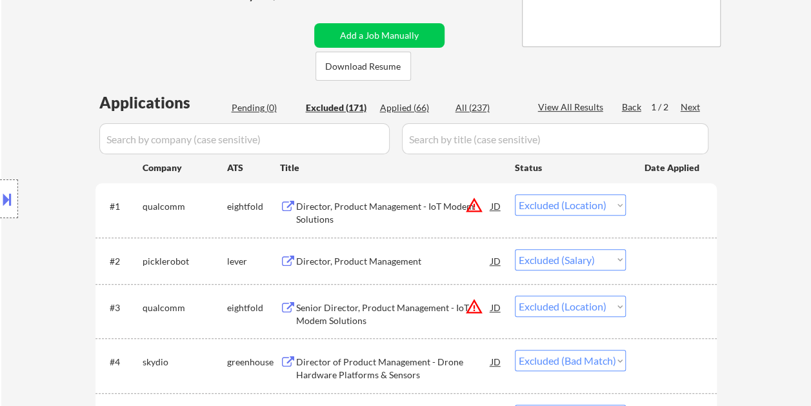
scroll to position [323, 0]
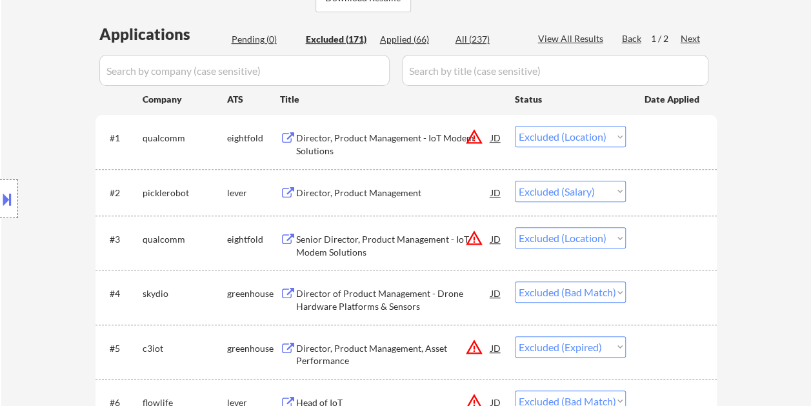
click at [348, 190] on div "Director, Product Management" at bounding box center [393, 192] width 195 height 13
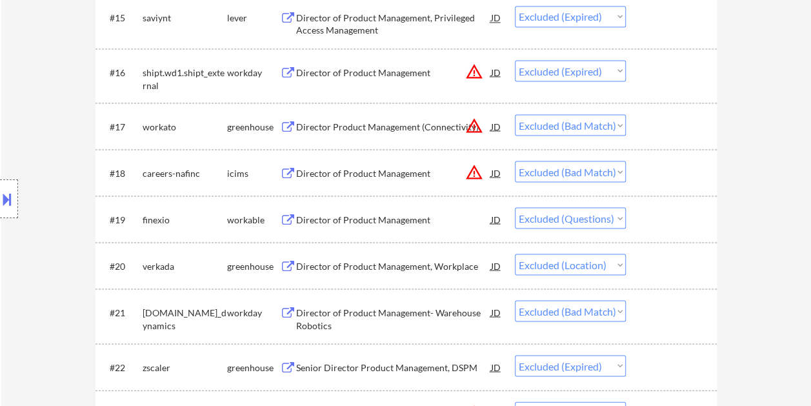
scroll to position [1161, 0]
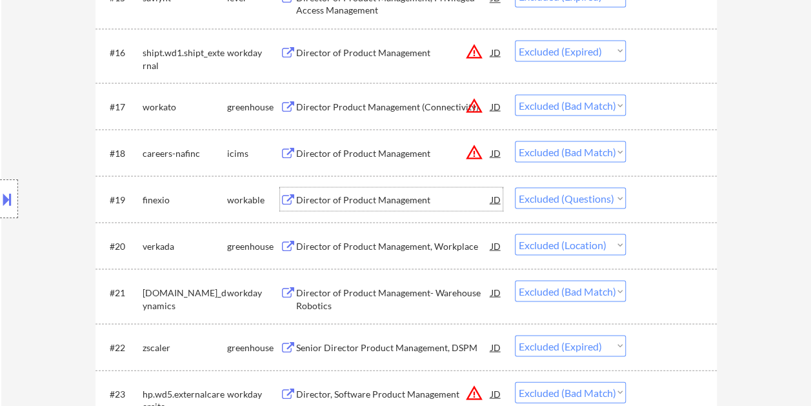
click at [348, 195] on div "Director of Product Management" at bounding box center [393, 199] width 195 height 13
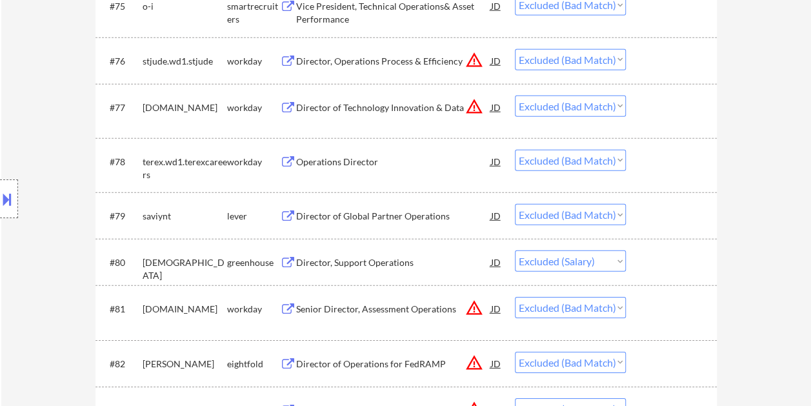
scroll to position [4323, 0]
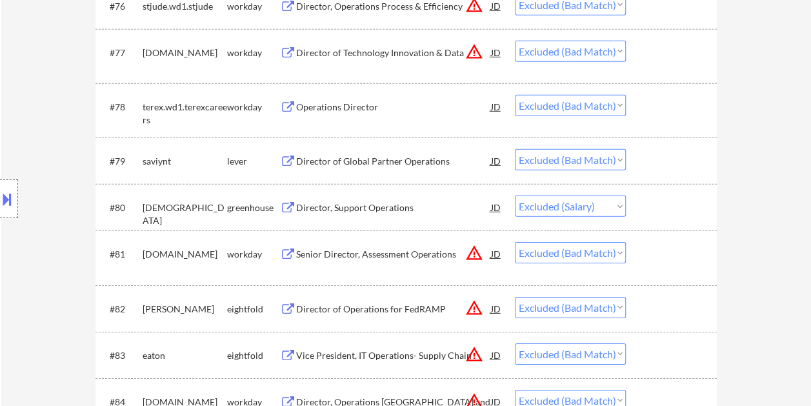
click at [363, 221] on div "#80 samsara greenhouse Director, Support Operations JD Choose an option... Pend…" at bounding box center [403, 207] width 609 height 35
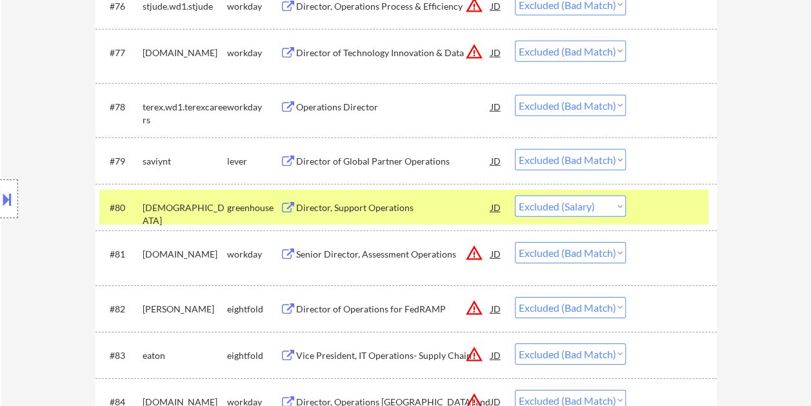
click at [370, 210] on div "Director, Support Operations" at bounding box center [393, 207] width 195 height 13
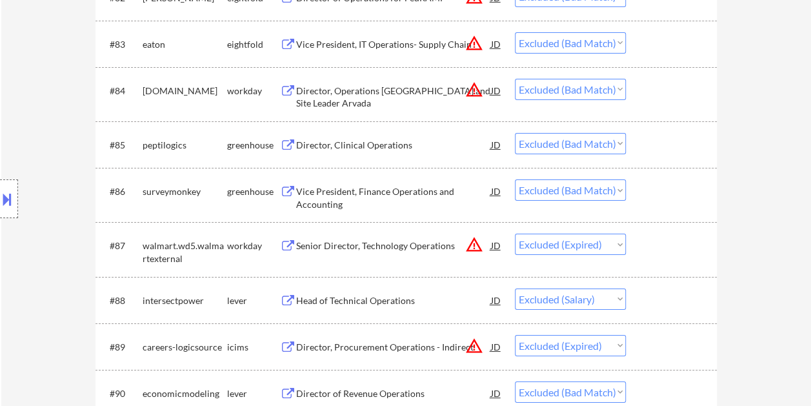
scroll to position [4710, 0]
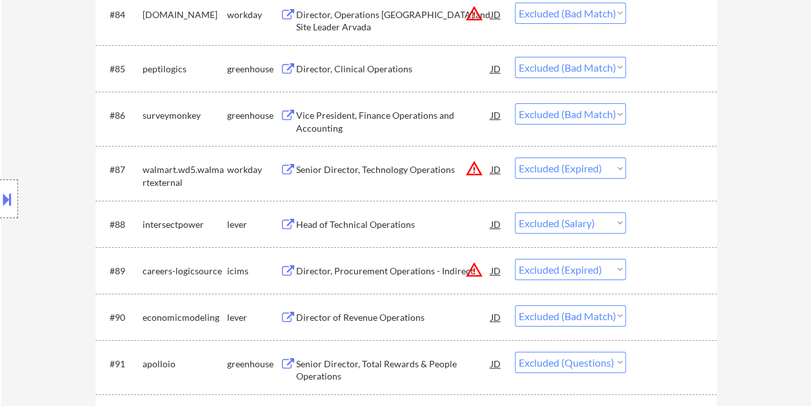
click at [333, 233] on div "Head of Technical Operations" at bounding box center [393, 223] width 195 height 23
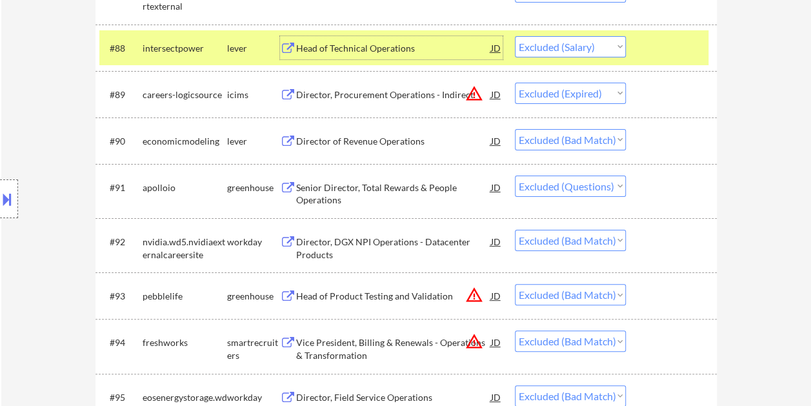
scroll to position [4904, 0]
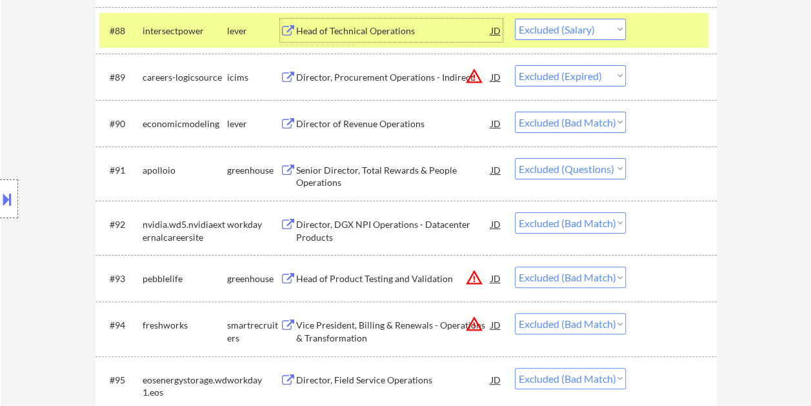
click at [352, 165] on div "Senior Director, Total Rewards & People Operations" at bounding box center [393, 176] width 195 height 25
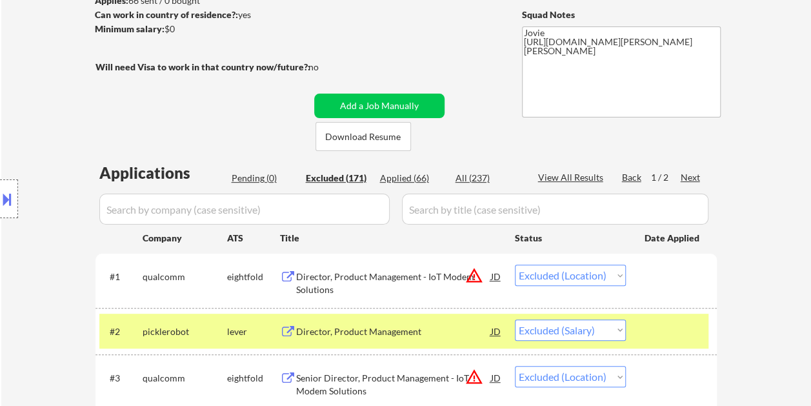
scroll to position [194, 0]
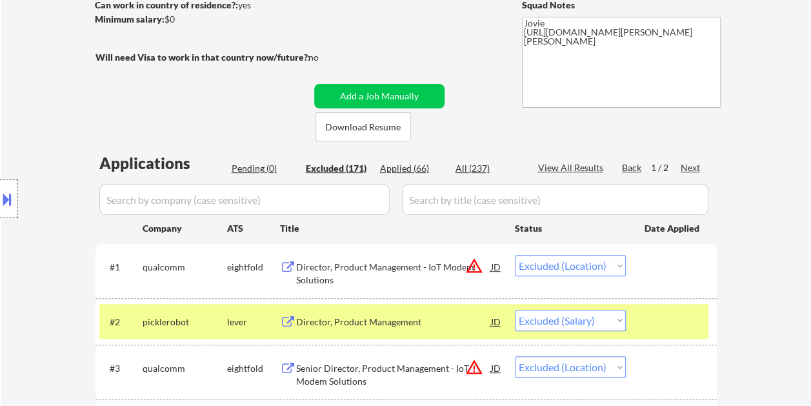
click at [685, 166] on div "Next" at bounding box center [691, 167] width 21 height 13
select select ""excluded__expired_""
select select ""excluded__bad_match_""
select select ""excluded__salary_""
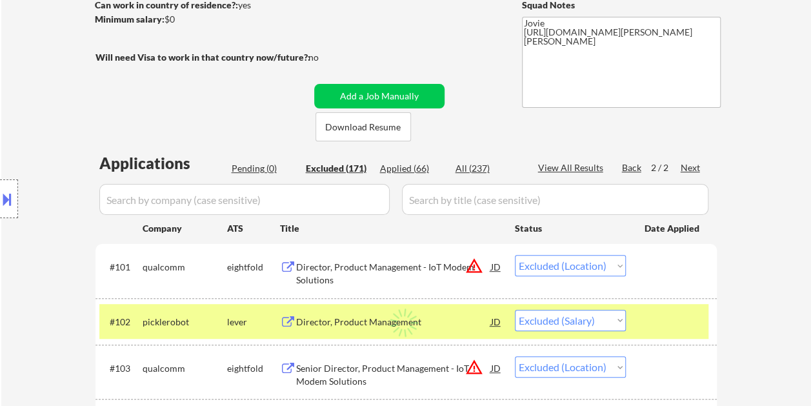
select select ""excluded__bad_match_""
select select ""excluded__location_""
select select ""excluded__expired_""
select select ""excluded__bad_match_""
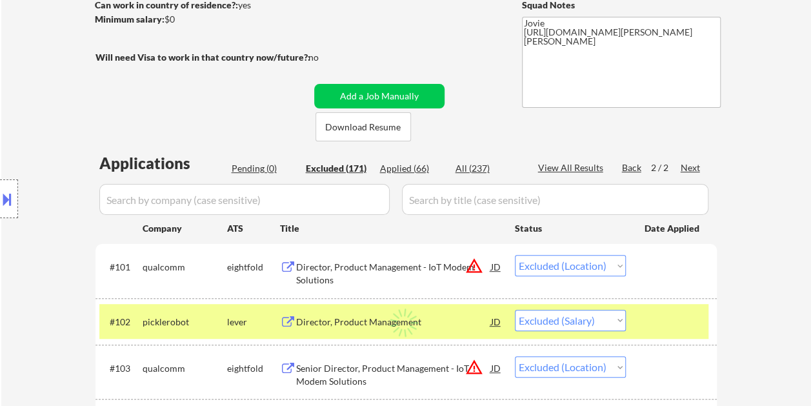
select select ""excluded__bad_match_""
select select ""excluded__expired_""
select select ""excluded__bad_match_""
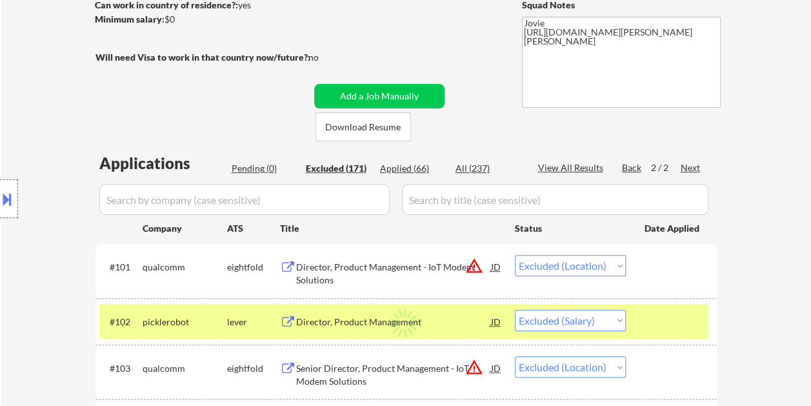
select select ""excluded__bad_match_""
select select ""excluded__location_""
select select ""excluded__bad_match_""
select select ""excluded__expired_""
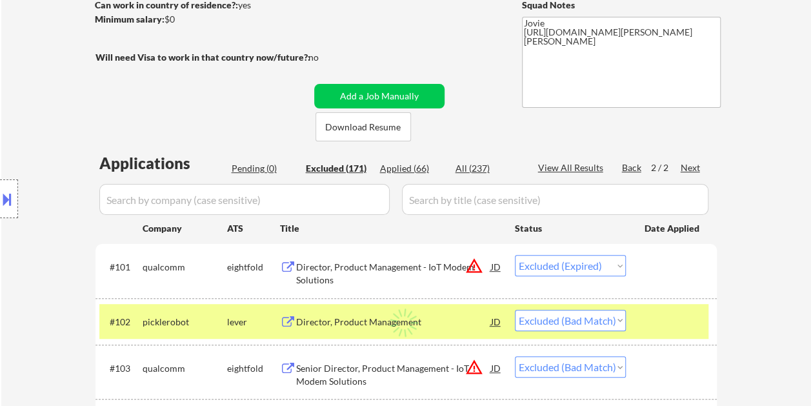
select select ""excluded__bad_match_""
select select ""excluded__expired_""
select select ""excluded__location_""
select select ""excluded__expired_""
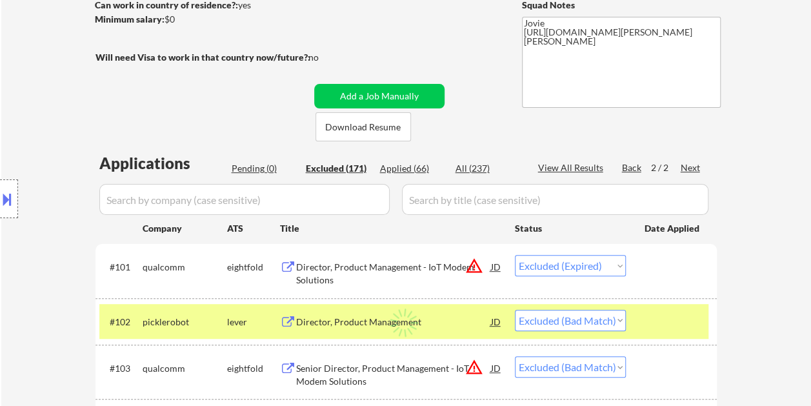
select select ""excluded__location_""
select select ""excluded__bad_match_""
select select ""excluded__location_""
select select ""excluded__bad_match_""
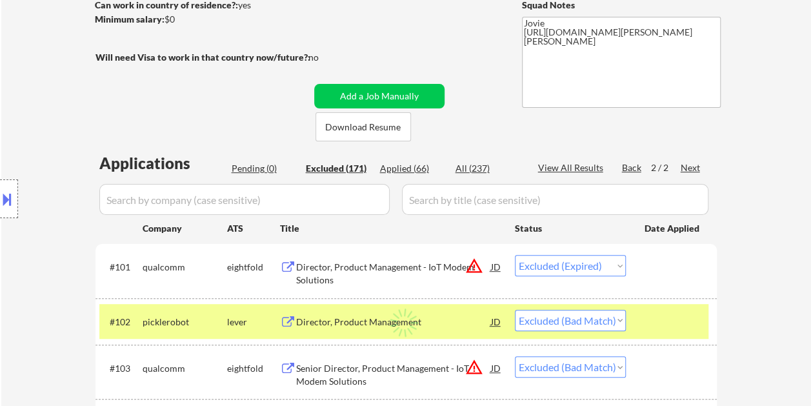
select select ""excluded__expired_""
select select ""excluded__bad_match_""
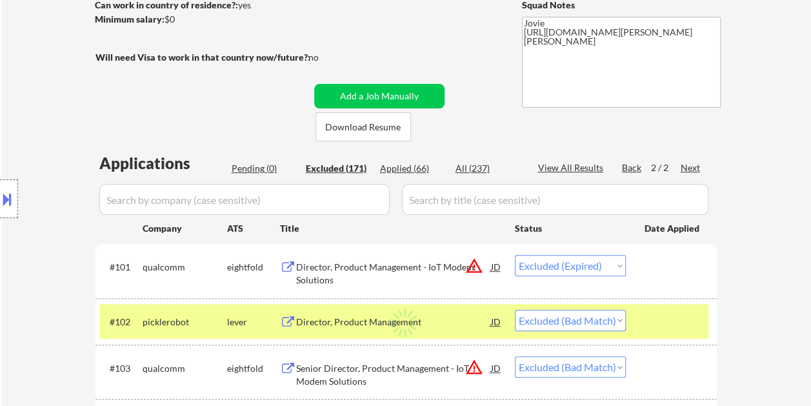
select select ""excluded__expired_""
select select ""excluded__bad_match_""
select select ""excluded__expired_""
select select ""excluded__bad_match_""
select select ""excluded__expired_""
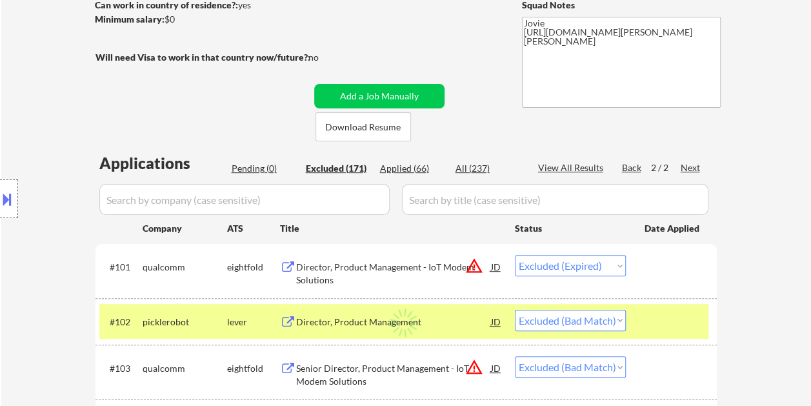
select select ""excluded__expired_""
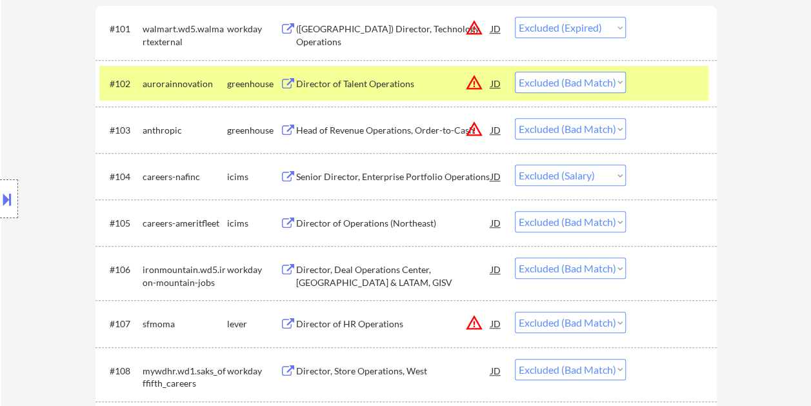
scroll to position [452, 0]
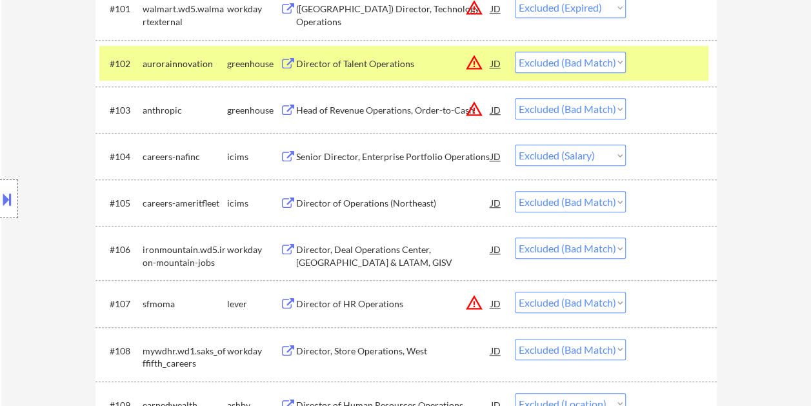
click at [361, 160] on div "Senior Director, Enterprise Portfolio Operations" at bounding box center [393, 156] width 195 height 13
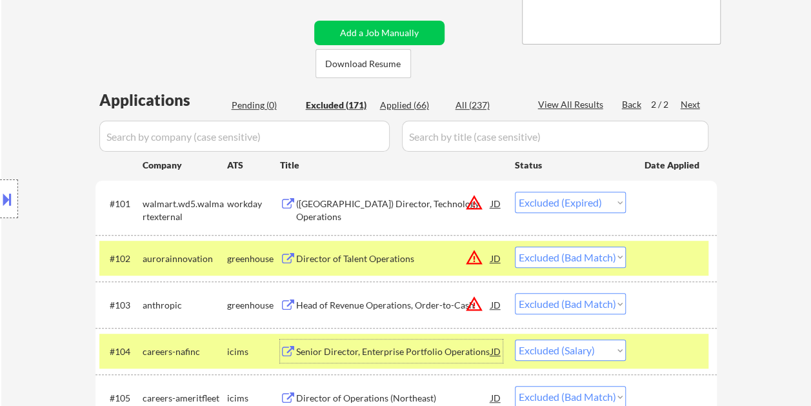
scroll to position [258, 0]
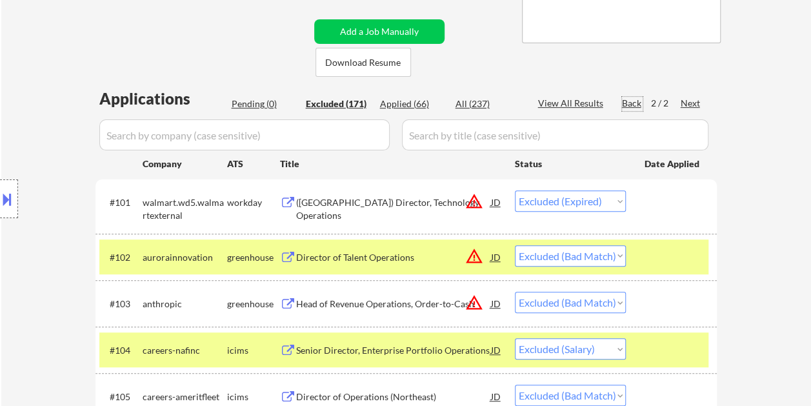
drag, startPoint x: 636, startPoint y: 106, endPoint x: 485, endPoint y: 152, distance: 157.8
click at [636, 106] on div "Back" at bounding box center [632, 103] width 21 height 13
select select ""excluded__location_""
select select ""excluded__salary_""
select select ""excluded__location_""
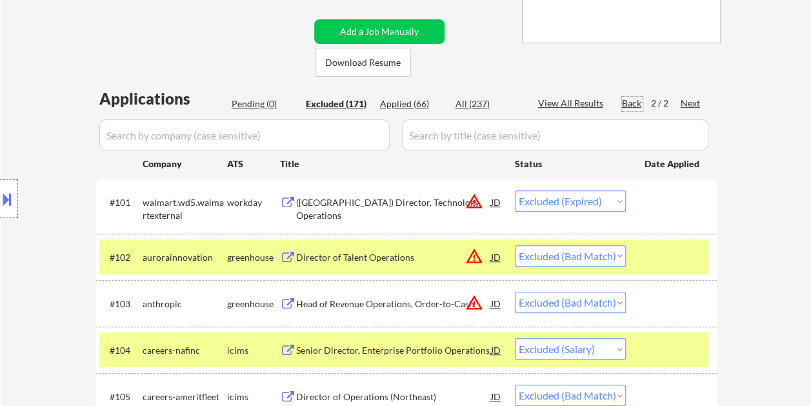
select select ""excluded__bad_match_""
select select ""excluded__expired_""
select select ""excluded""
select select ""excluded__bad_match_""
select select ""excluded__location_""
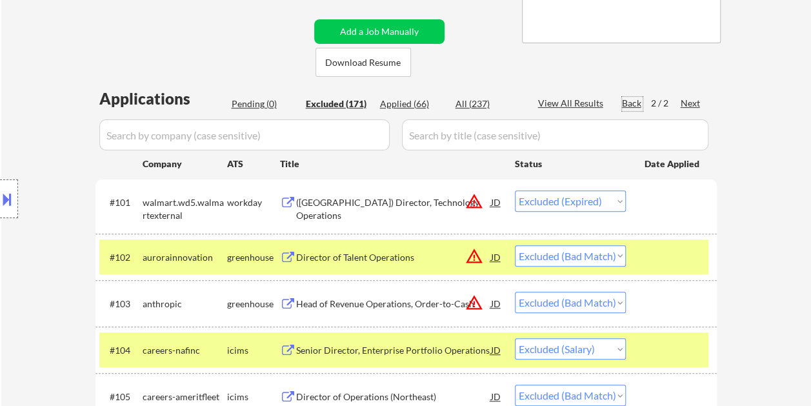
select select ""excluded__expired_""
select select ""excluded__location_""
select select ""excluded__expired_""
select select ""excluded__bad_match_""
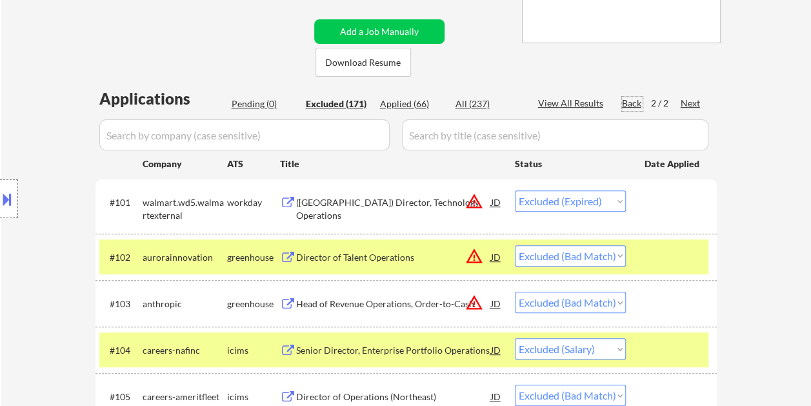
select select ""excluded""
select select ""excluded__location_""
select select ""excluded__bad_match_""
select select ""excluded__expired_""
select select ""excluded__bad_match_""
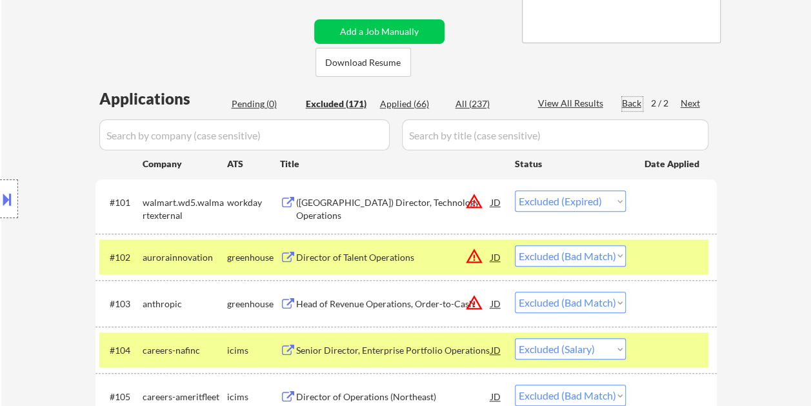
select select ""excluded__other_""
select select ""excluded__expired_""
select select ""excluded__bad_match_""
select select ""excluded__location_""
select select ""excluded__expired_""
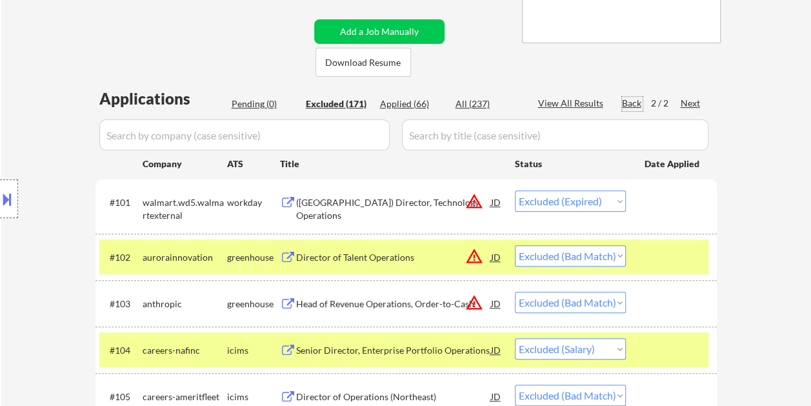
select select ""excluded__bad_match_""
select select ""excluded__expired_""
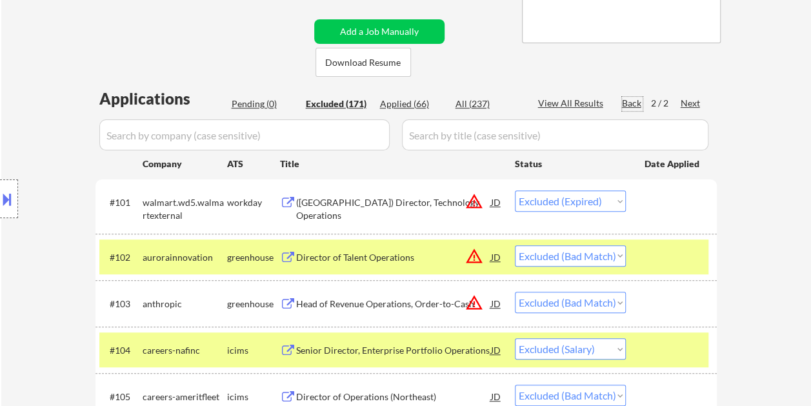
select select ""excluded__expired_""
select select ""excluded__bad_match_""
select select ""excluded__location_""
select select ""excluded__bad_match_""
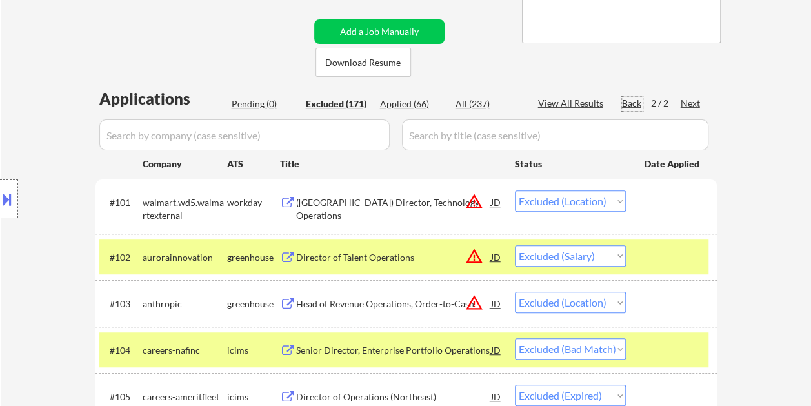
select select ""excluded__expired_""
select select ""excluded__bad_match_""
select select ""excluded__expired_""
select select ""excluded__bad_match_""
select select ""excluded__expired_""
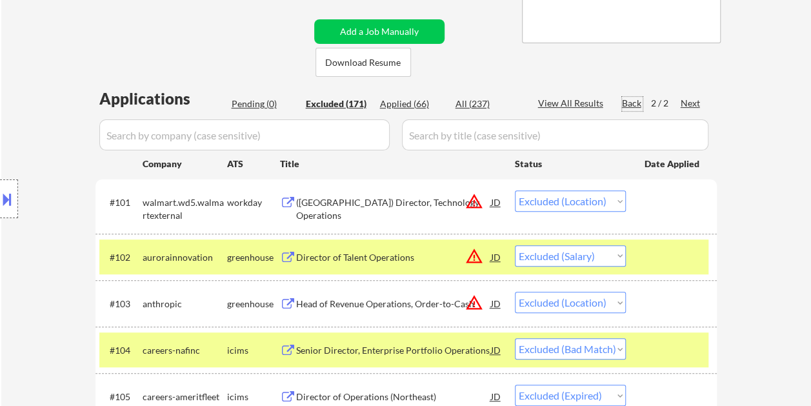
select select ""excluded__bad_match_""
select select ""excluded__location_""
select select ""excluded__bad_match_""
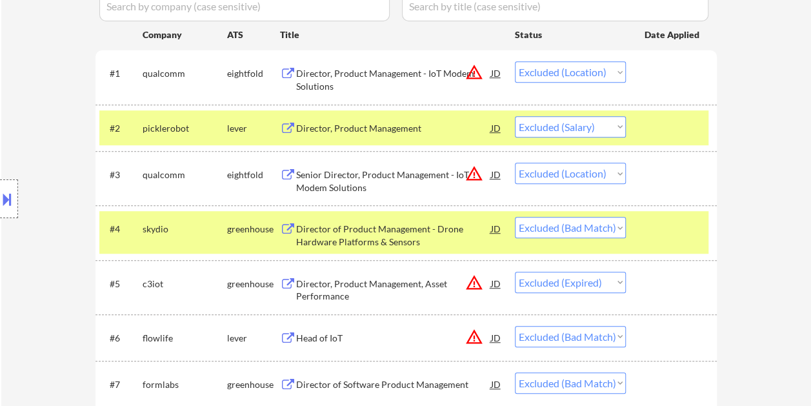
scroll to position [323, 0]
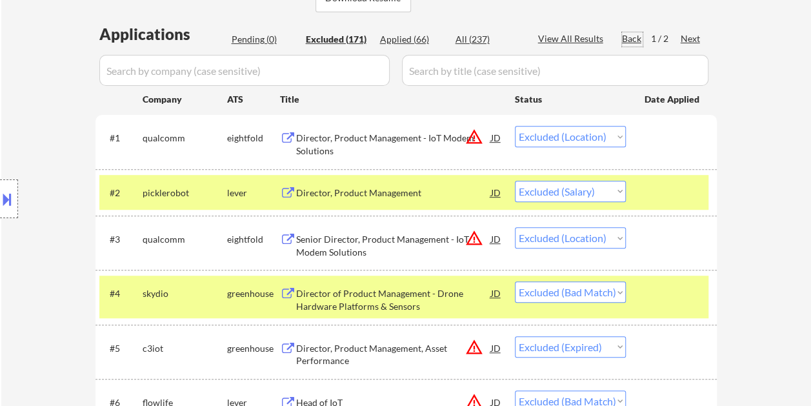
click at [261, 39] on div "Pending (0)" at bounding box center [264, 39] width 65 height 13
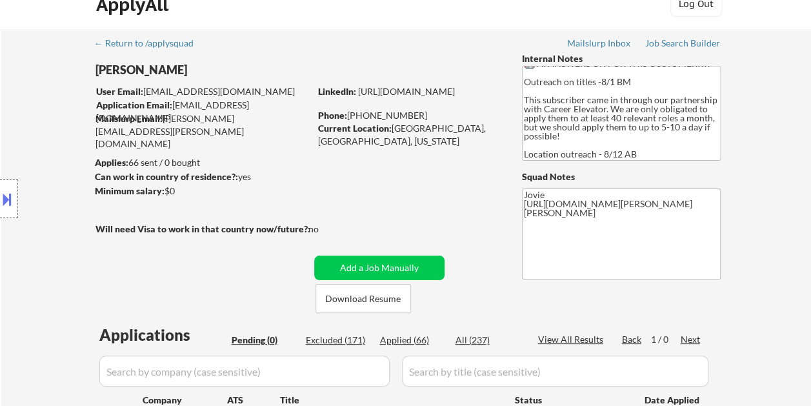
scroll to position [0, 0]
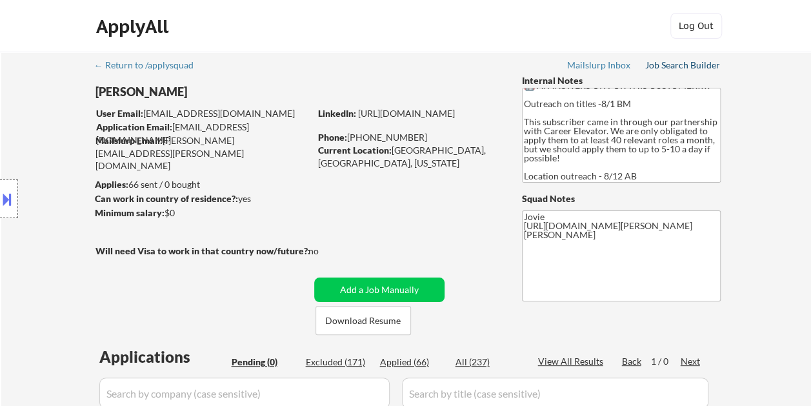
click at [665, 66] on div "Job Search Builder" at bounding box center [682, 65] width 75 height 9
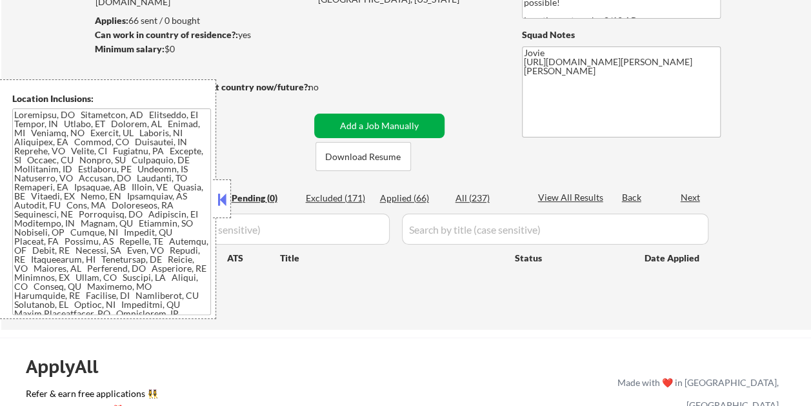
scroll to position [194, 0]
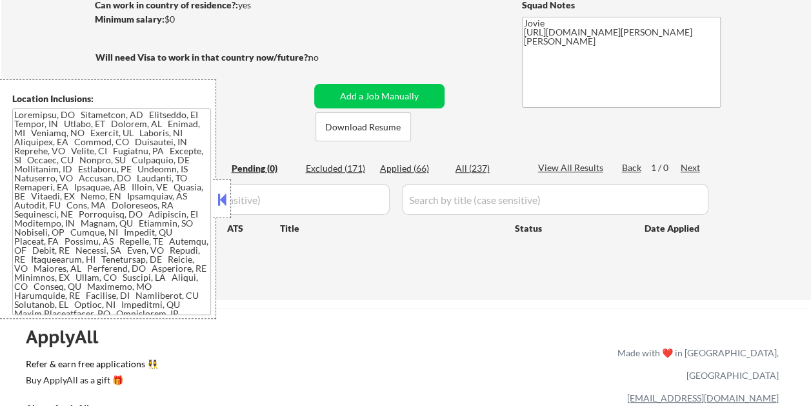
click at [223, 201] on button at bounding box center [222, 199] width 14 height 19
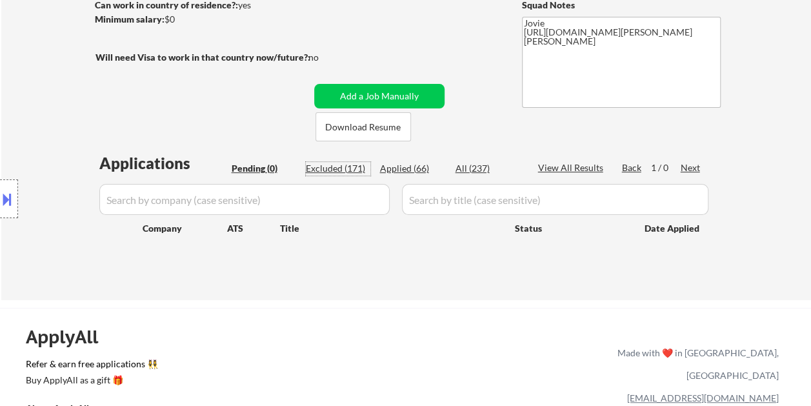
click at [347, 169] on div "Excluded (171)" at bounding box center [338, 168] width 65 height 13
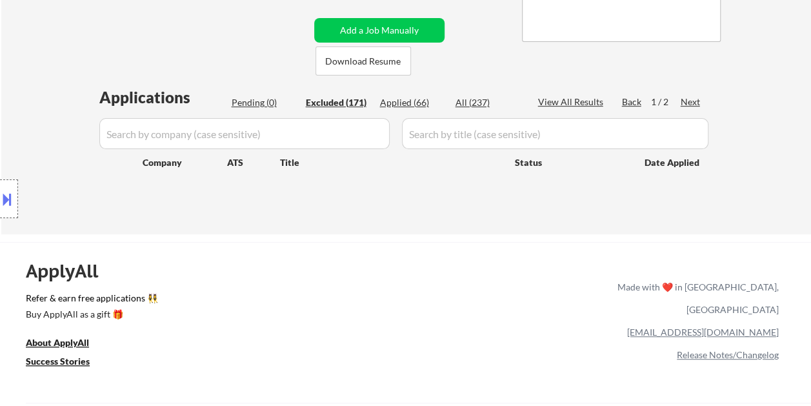
scroll to position [258, 0]
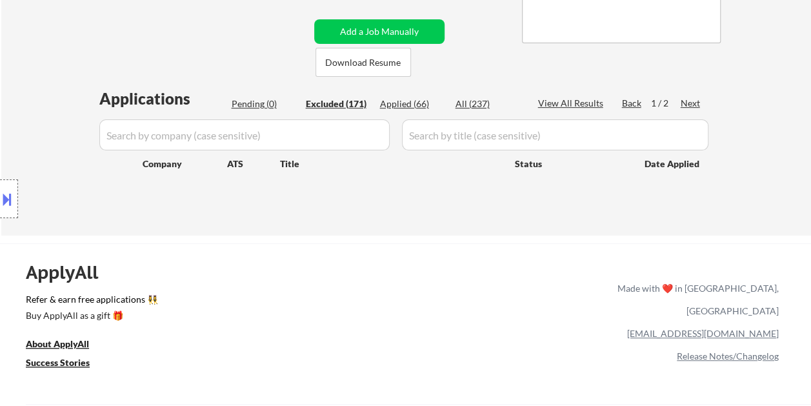
select select ""excluded__location_""
select select ""excluded__salary_""
select select ""excluded__location_""
select select ""excluded__bad_match_""
select select ""excluded__expired_""
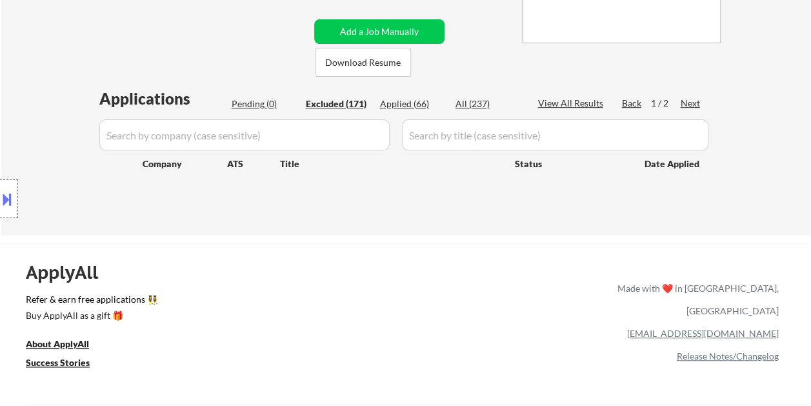
select select ""excluded__bad_match_""
select select ""excluded""
select select ""excluded__bad_match_""
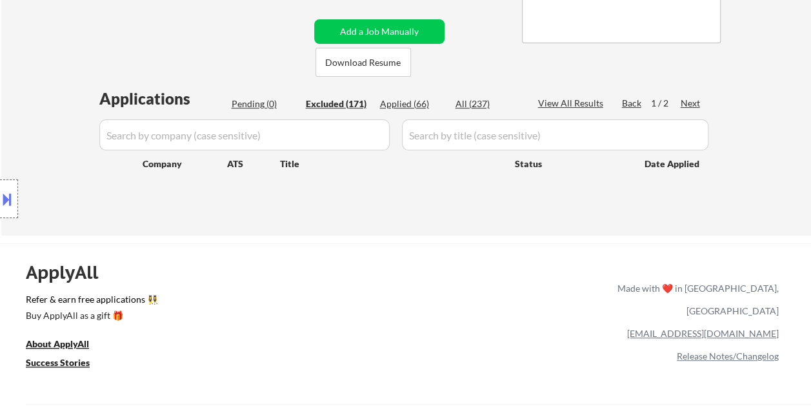
select select ""excluded__location_""
select select ""excluded__bad_match_""
select select ""excluded__expired_""
select select ""excluded__location_""
select select ""excluded__expired_""
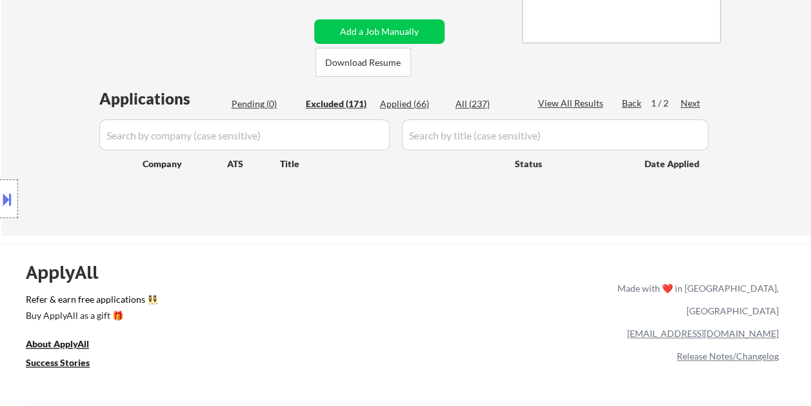
select select ""excluded__expired_""
select select ""excluded__bad_match_""
select select ""excluded""
select select ""excluded__location_""
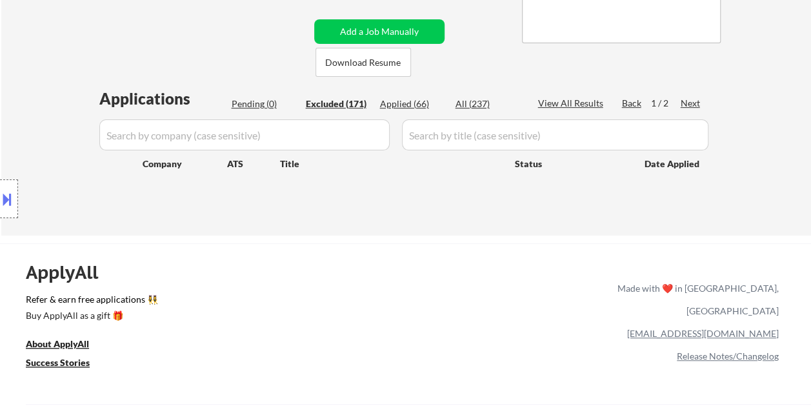
select select ""excluded__bad_match_""
select select ""excluded__expired_""
select select ""excluded__bad_match_""
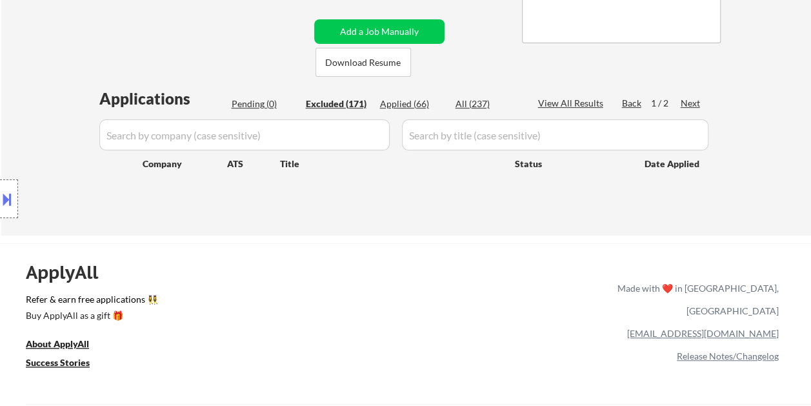
select select ""excluded__other_""
select select ""excluded__location_""
select select ""excluded__bad_match_""
select select ""excluded__expired_""
select select ""excluded__bad_match_""
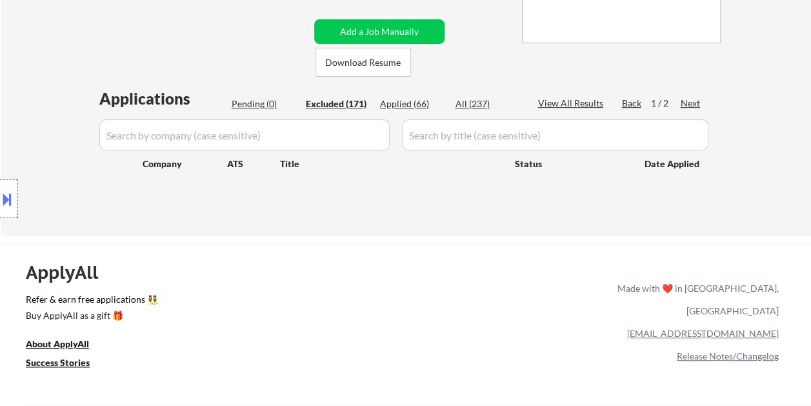
select select ""excluded__bad_match_""
select select ""excluded__location_""
select select ""excluded__expired_""
select select ""excluded__bad_match_""
select select ""excluded__expired_""
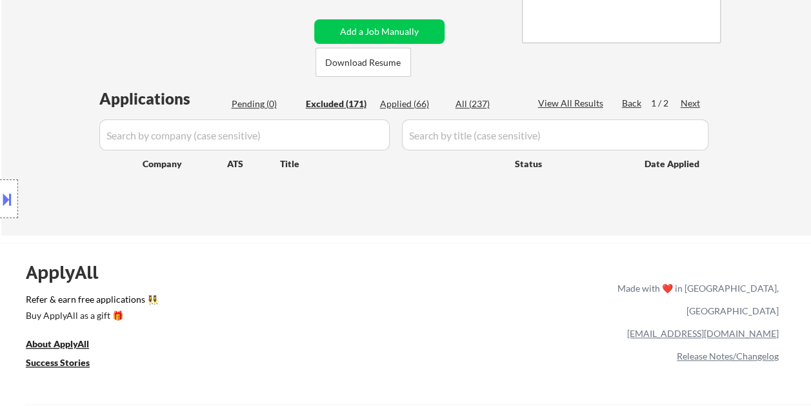
select select ""excluded__expired_""
select select ""excluded__bad_match_""
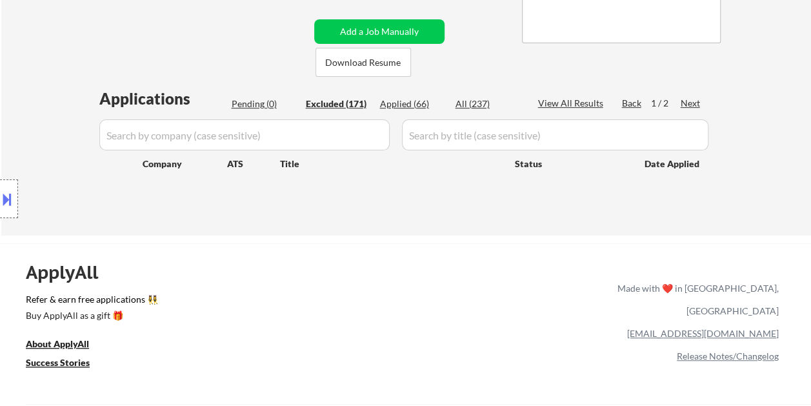
select select ""excluded__expired_""
select select ""excluded__bad_match_""
select select ""excluded__expired_""
select select ""excluded__bad_match_""
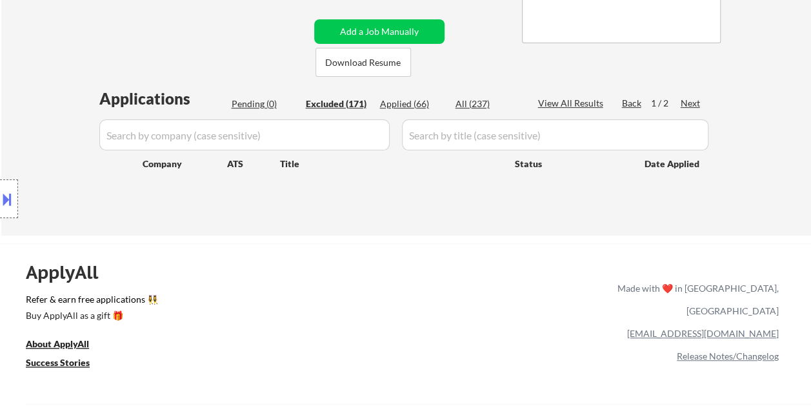
select select ""excluded__location_""
select select ""excluded__bad_match_""
select select ""excluded__expired_""
select select ""excluded__bad_match_""
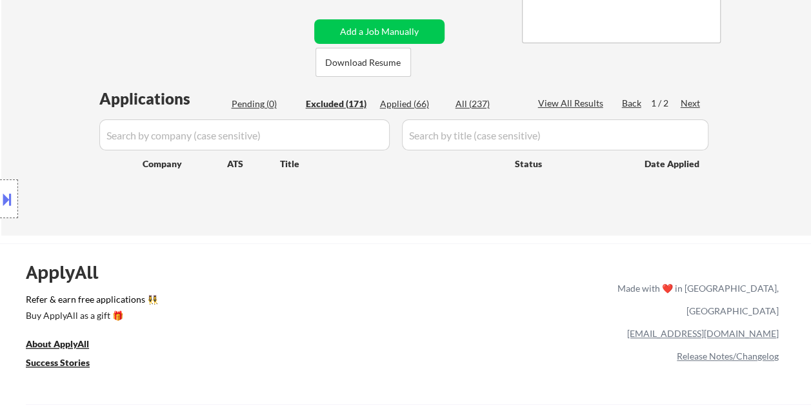
select select ""excluded__bad_match_""
select select ""excluded__expired_""
select select ""excluded__bad_match_""
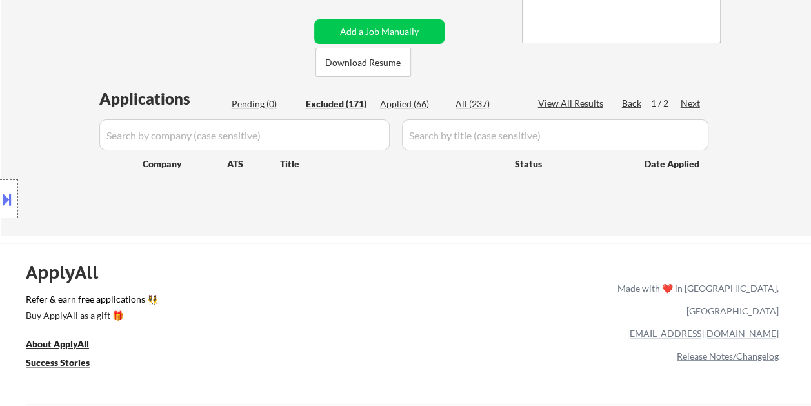
select select ""excluded__expired_""
select select ""excluded__bad_match_""
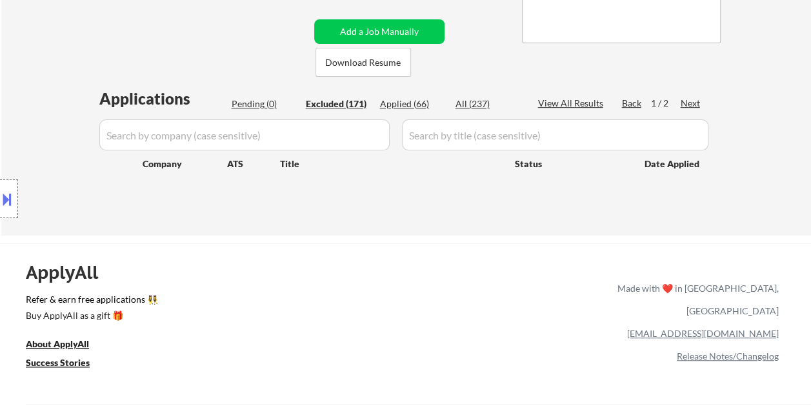
select select ""excluded__expired_""
select select ""excluded__bad_match_""
select select ""excluded__location_""
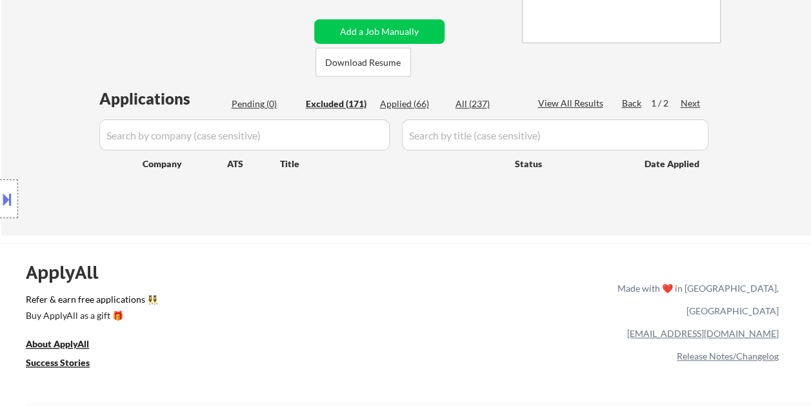
select select ""excluded__location_""
select select ""excluded__bad_match_""
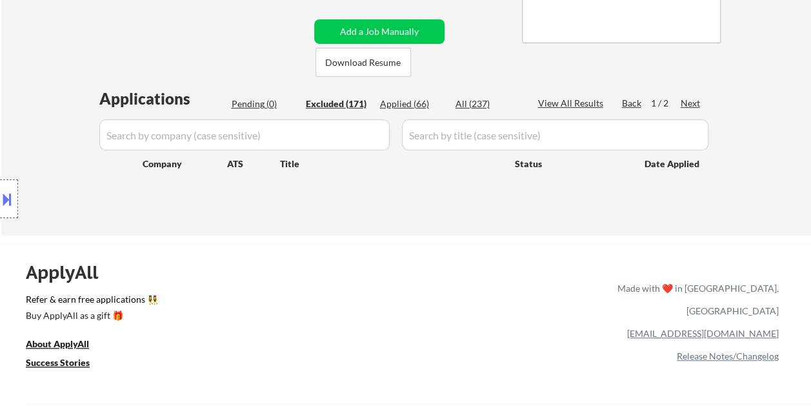
select select ""excluded__bad_match_""
select select ""excluded__location_""
select select ""excluded__bad_match_""
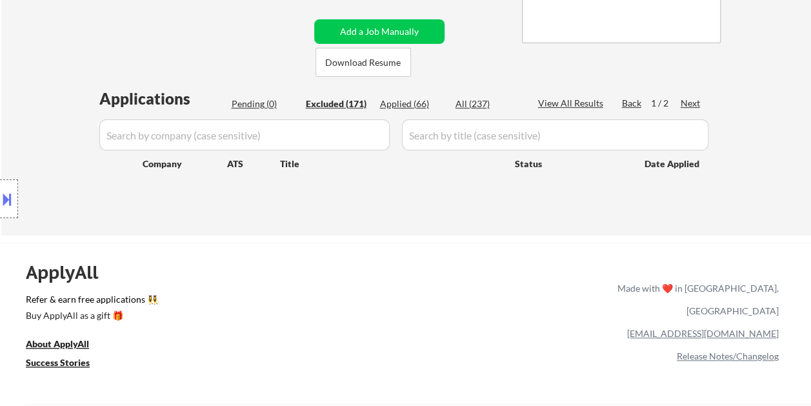
select select ""excluded__bad_match_""
select select ""excluded__salary_""
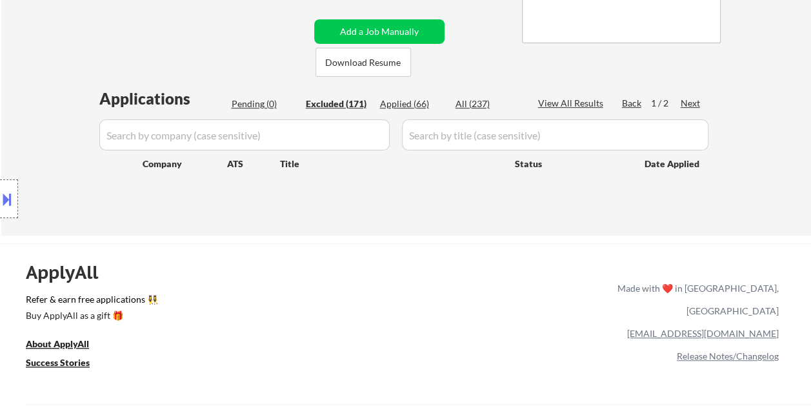
select select ""excluded__bad_match_""
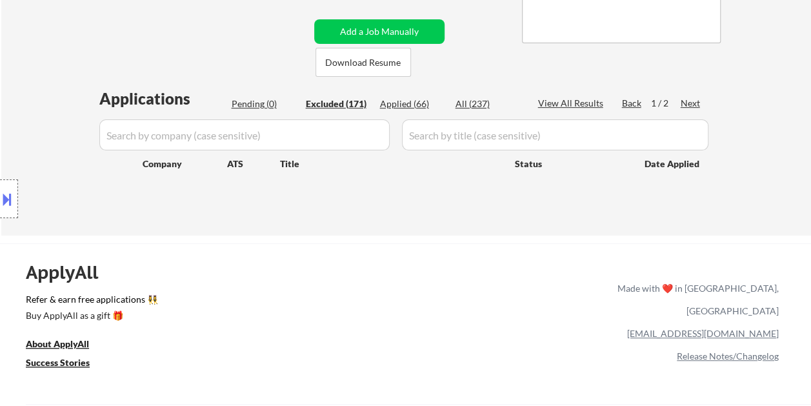
select select ""excluded__bad_match_""
select select ""excluded__expired_""
select select ""excluded__salary_""
select select ""excluded__expired_""
select select ""excluded__bad_match_""
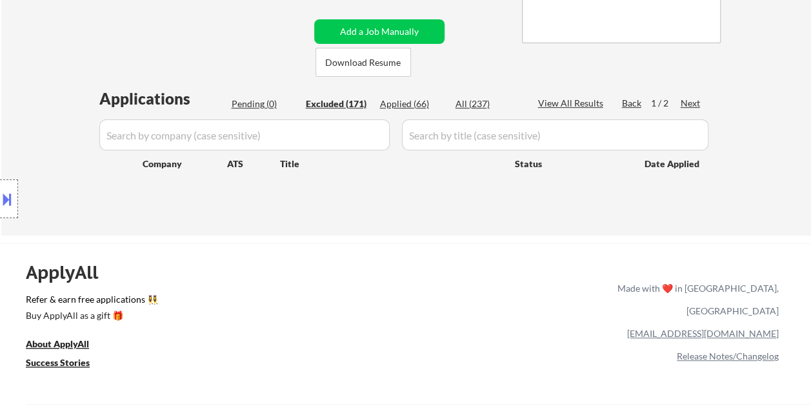
select select ""excluded""
select select ""excluded__bad_match_""
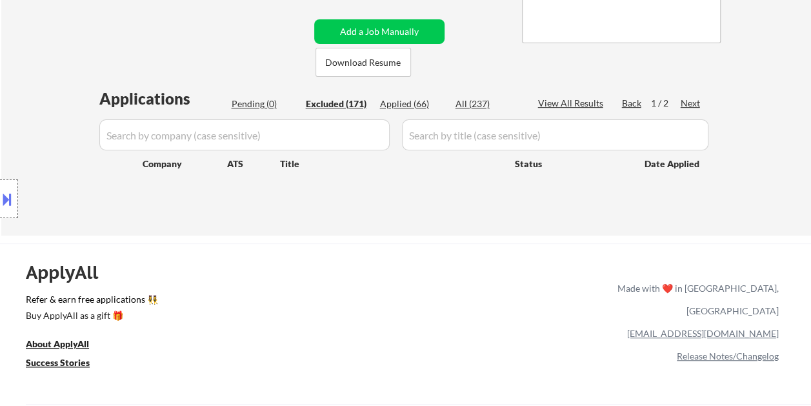
select select ""excluded__bad_match_""
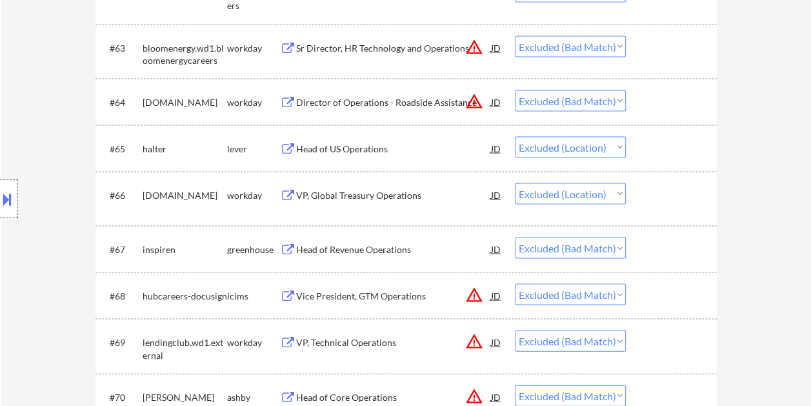
scroll to position [3609, 0]
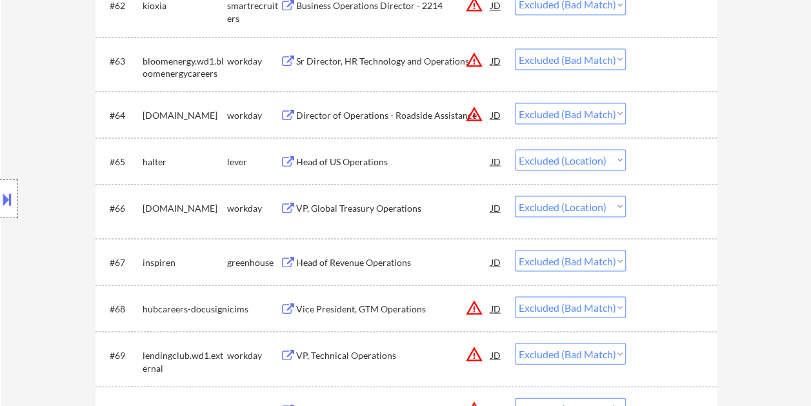
click at [348, 158] on div "Head of US Operations" at bounding box center [393, 161] width 195 height 13
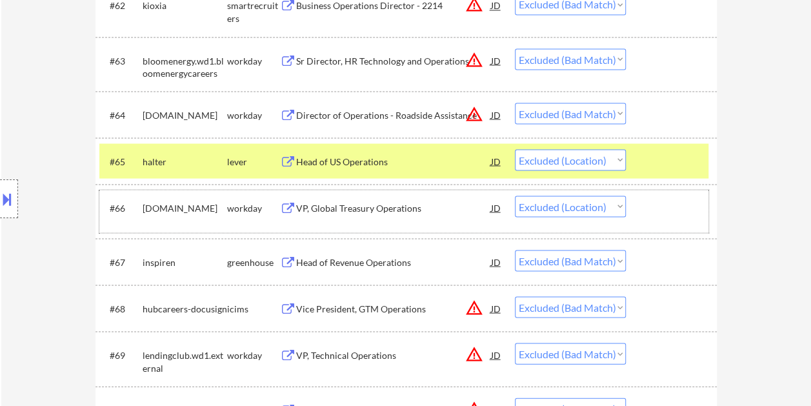
click at [675, 213] on div at bounding box center [673, 206] width 57 height 23
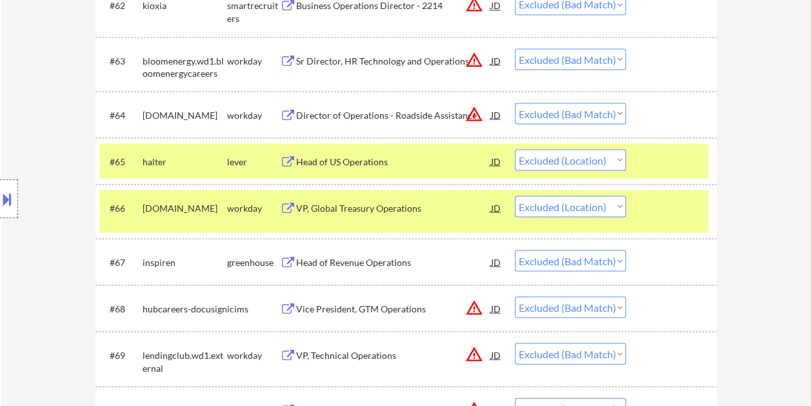
click at [670, 155] on div at bounding box center [673, 160] width 57 height 23
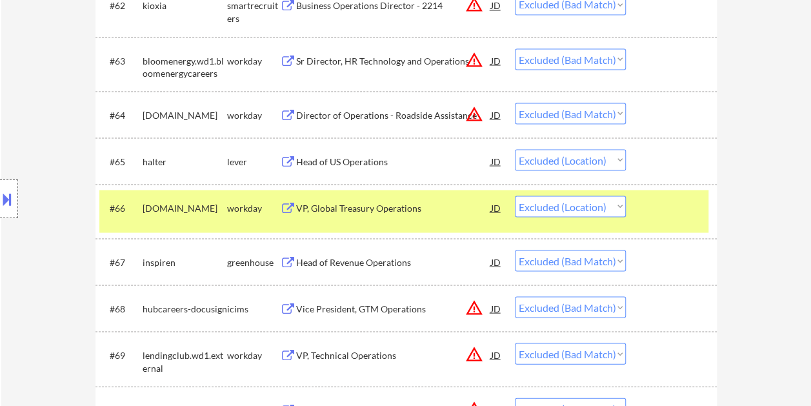
click at [456, 218] on div "#66 archgroup.wd1.careers workday VP, Global Treasury Operations JD Choose an o…" at bounding box center [403, 211] width 609 height 43
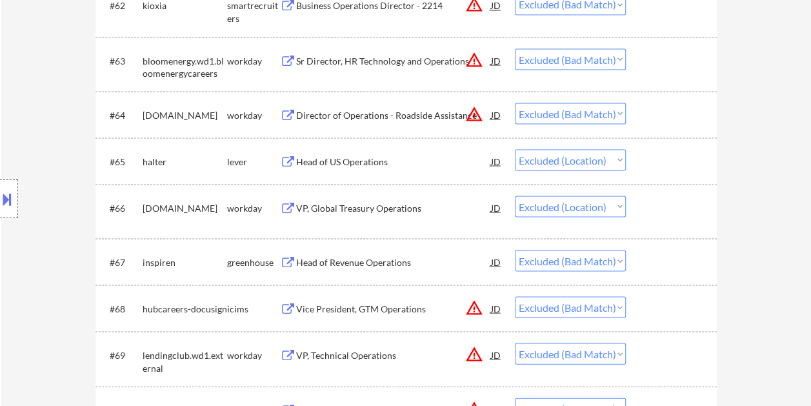
drag, startPoint x: 662, startPoint y: 211, endPoint x: 646, endPoint y: 210, distance: 16.2
click at [663, 210] on div at bounding box center [673, 206] width 57 height 23
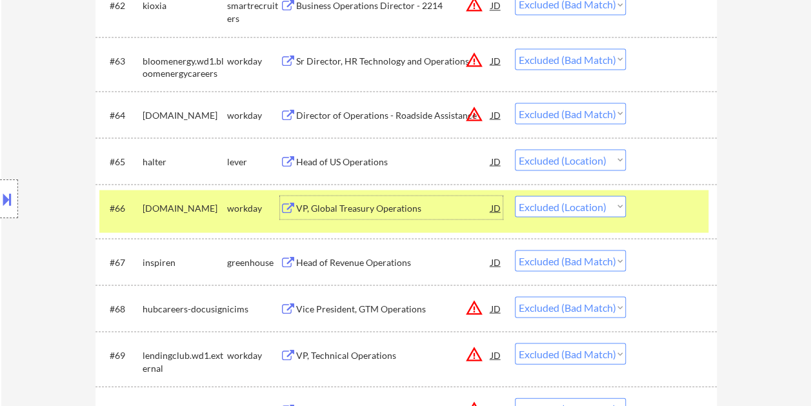
click at [421, 206] on div "VP, Global Treasury Operations" at bounding box center [393, 207] width 195 height 13
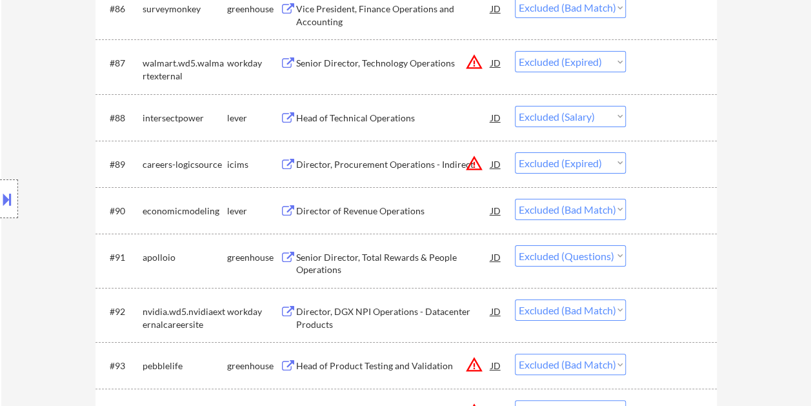
scroll to position [4835, 0]
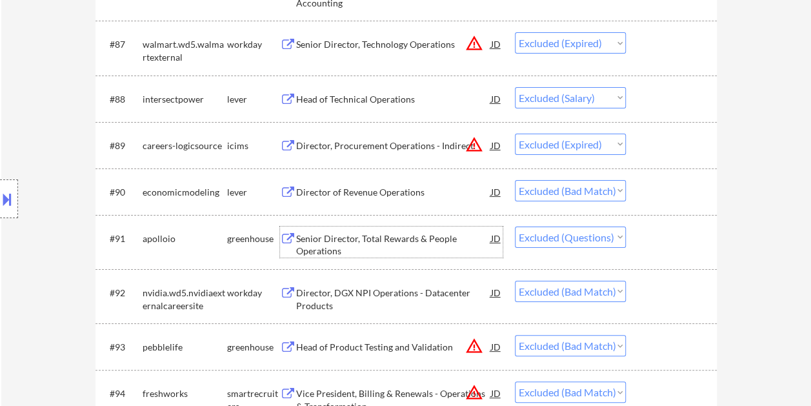
click at [412, 236] on div "Senior Director, Total Rewards & People Operations" at bounding box center [393, 244] width 195 height 25
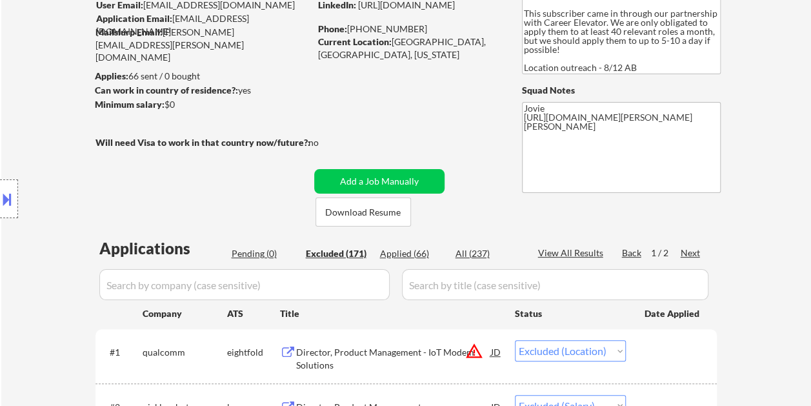
scroll to position [129, 0]
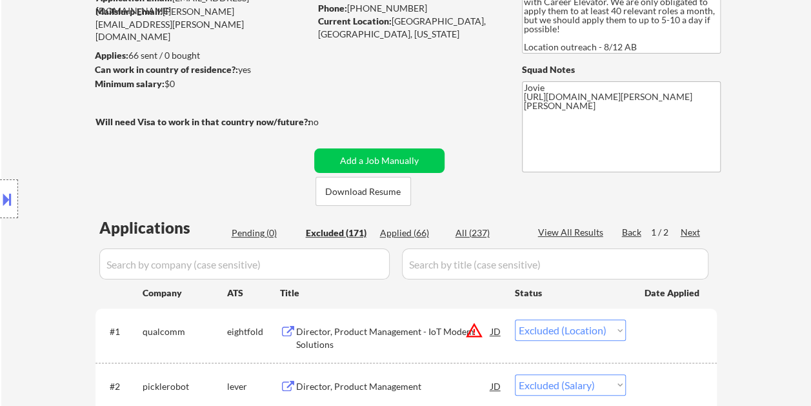
click at [689, 233] on div "Next" at bounding box center [691, 232] width 21 height 13
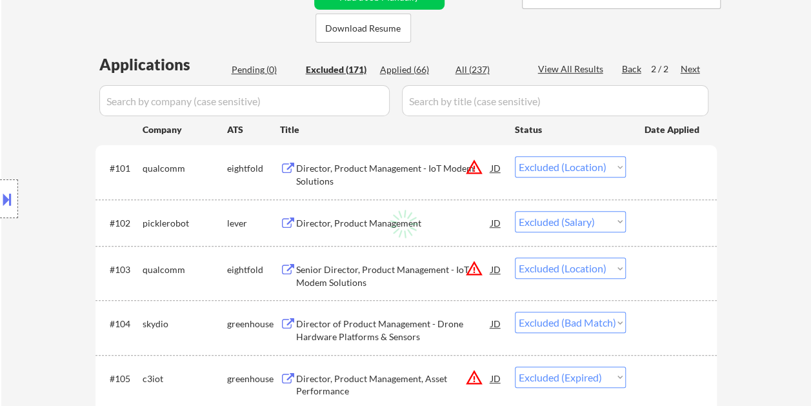
scroll to position [323, 0]
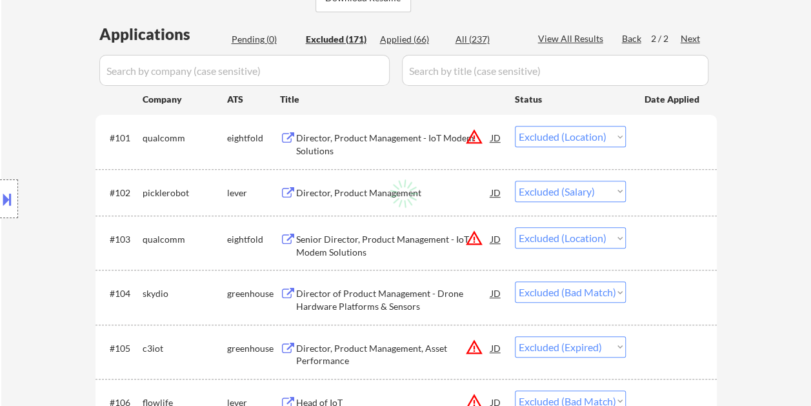
select select ""excluded__expired_""
select select ""excluded__bad_match_""
select select ""excluded__salary_""
select select ""excluded__bad_match_""
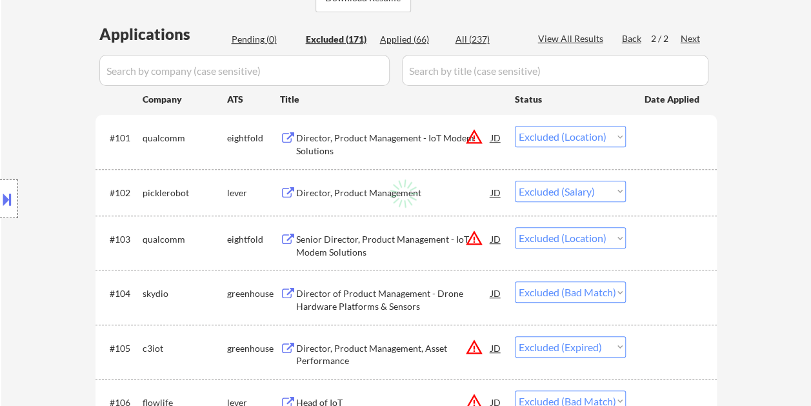
select select ""excluded__bad_match_""
select select ""excluded__location_""
select select ""excluded__expired_""
select select ""excluded__bad_match_""
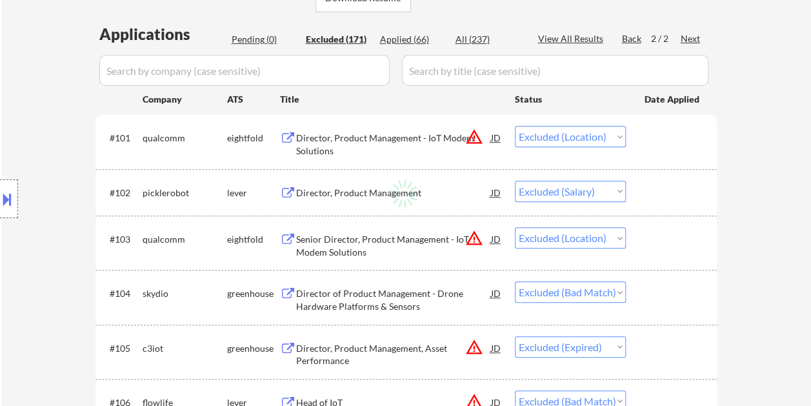
select select ""excluded__bad_match_""
select select ""excluded__expired_""
select select ""excluded__bad_match_""
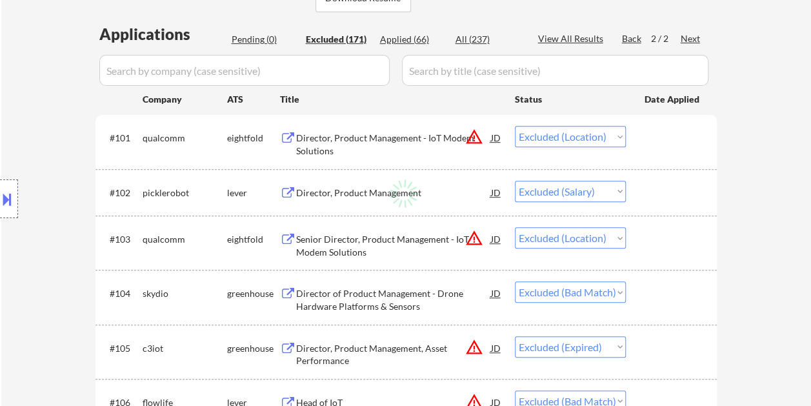
select select ""excluded__location_""
select select ""excluded__bad_match_""
select select ""excluded__expired_""
select select ""excluded__bad_match_""
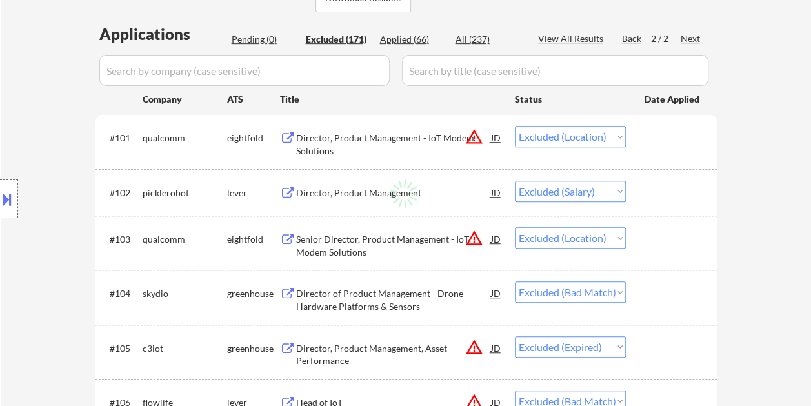
select select ""excluded__expired_""
select select ""excluded__location_""
select select ""excluded__expired_""
select select ""excluded__location_""
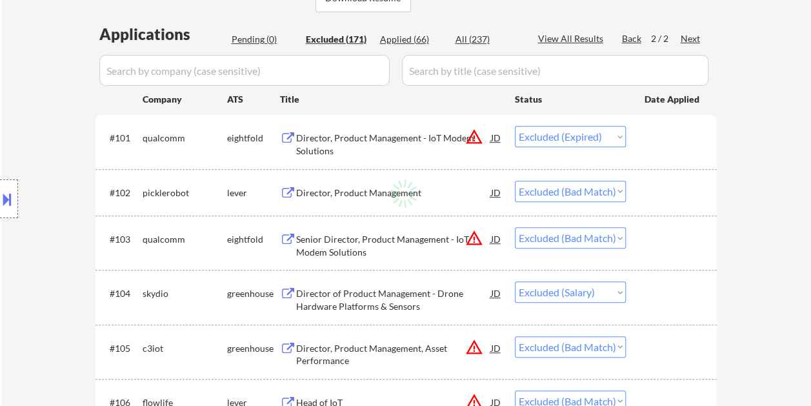
select select ""excluded__bad_match_""
select select ""excluded__location_""
select select ""excluded__bad_match_""
select select ""excluded__expired_""
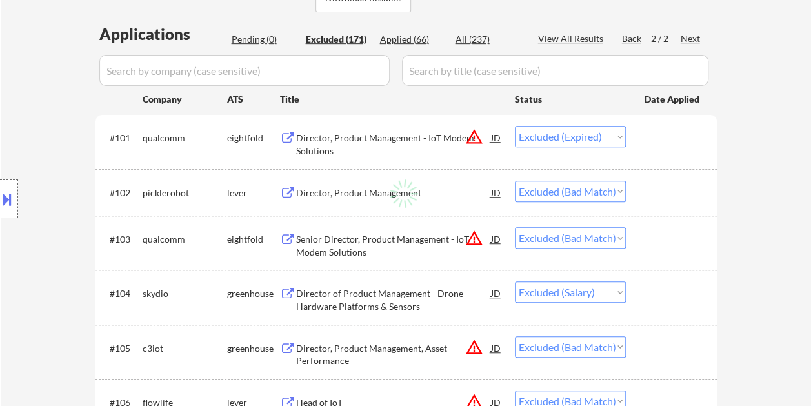
select select ""excluded__expired_""
select select ""excluded__bad_match_""
select select ""excluded__expired_""
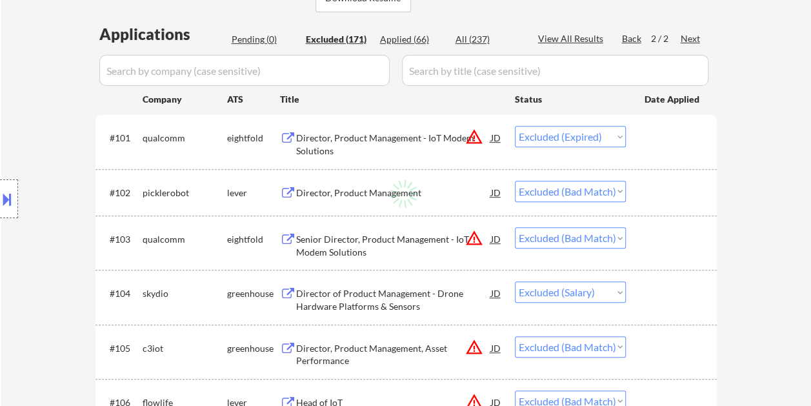
select select ""excluded__bad_match_""
select select ""excluded__expired_""
select select ""excluded__bad_match_""
select select ""excluded__expired_""
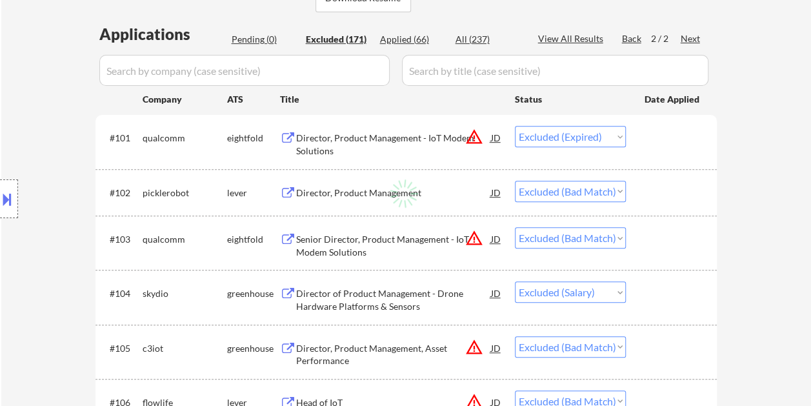
select select ""excluded__expired_""
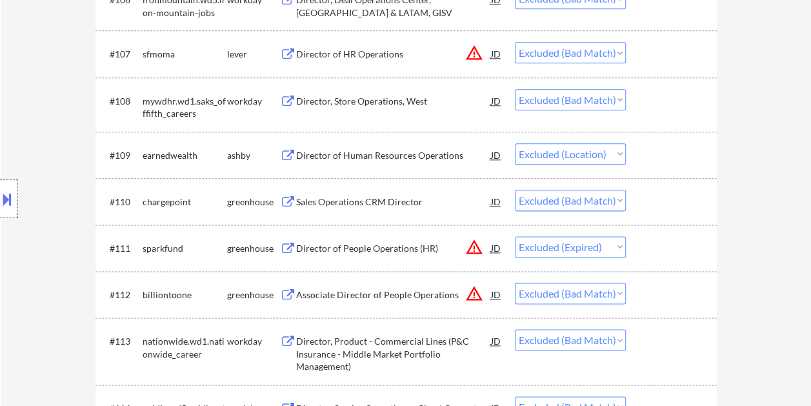
scroll to position [710, 0]
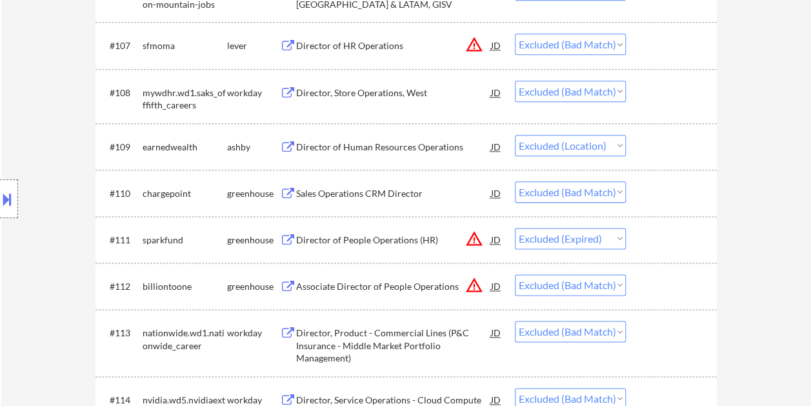
click at [653, 152] on div at bounding box center [673, 146] width 57 height 23
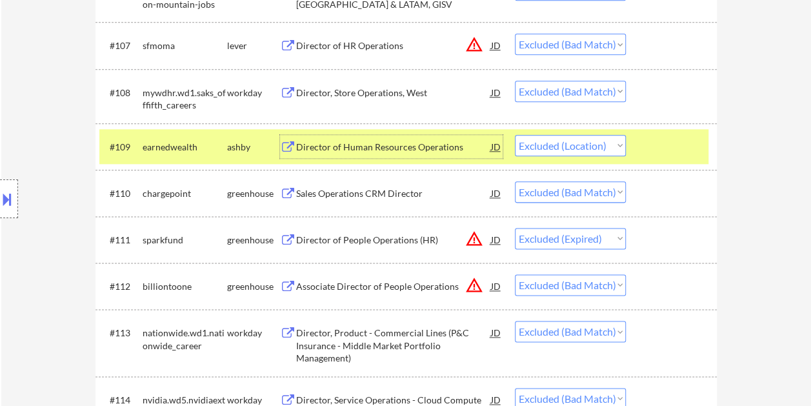
click at [410, 152] on div "Director of Human Resources Operations" at bounding box center [393, 147] width 195 height 13
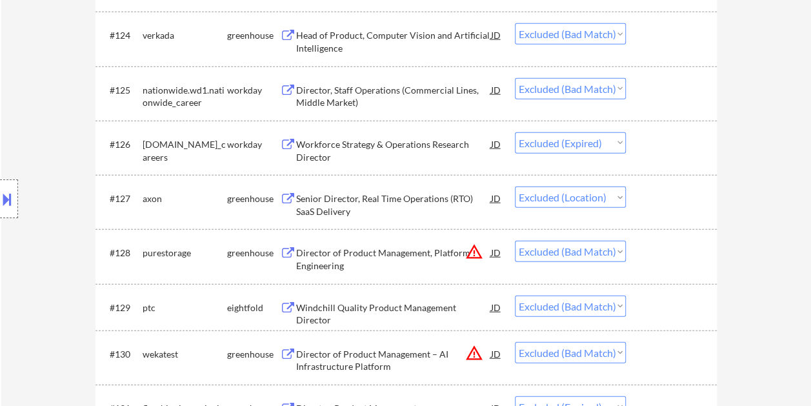
scroll to position [1613, 0]
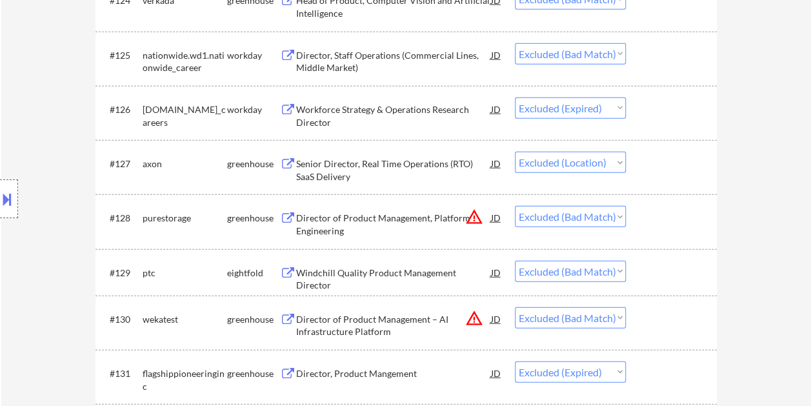
click at [366, 159] on div "Senior Director, Real Time Operations (RTO) SaaS Delivery" at bounding box center [393, 169] width 195 height 25
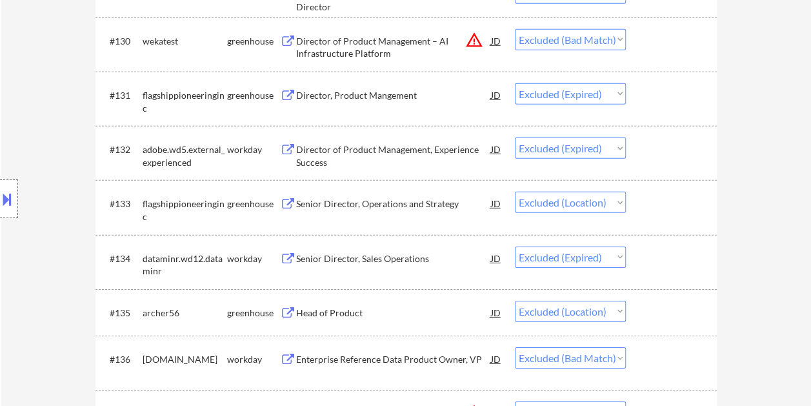
scroll to position [1936, 0]
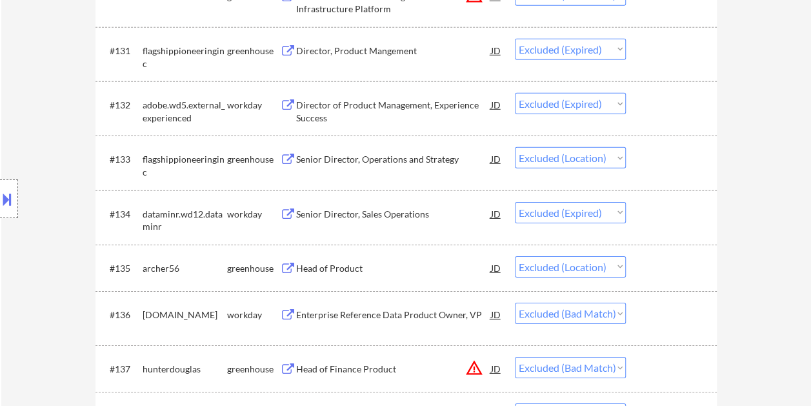
click at [330, 165] on div "Senior Director, Operations and Strategy" at bounding box center [393, 159] width 195 height 13
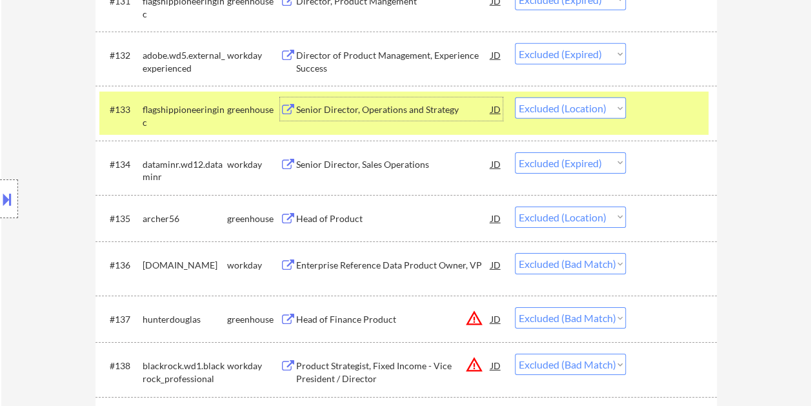
scroll to position [2065, 0]
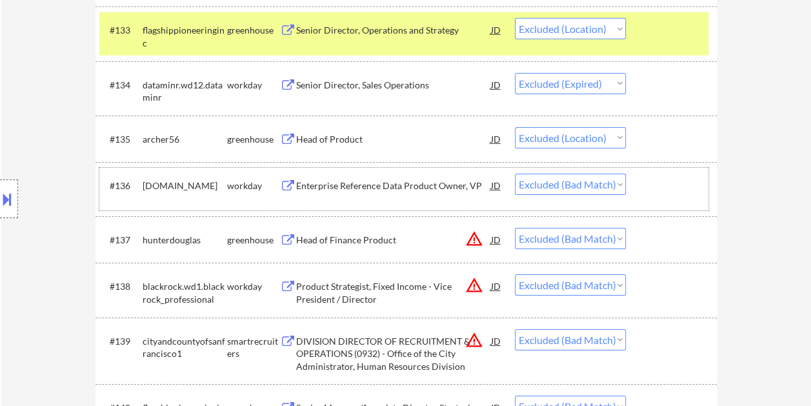
click at [674, 188] on div at bounding box center [673, 185] width 57 height 23
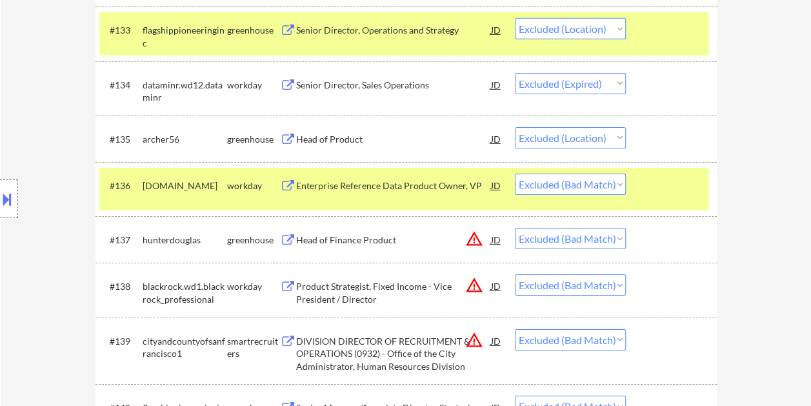
click at [351, 199] on div "#136 statestreet.wd1.global workday Enterprise Reference Data Product Owner, VP…" at bounding box center [403, 189] width 609 height 43
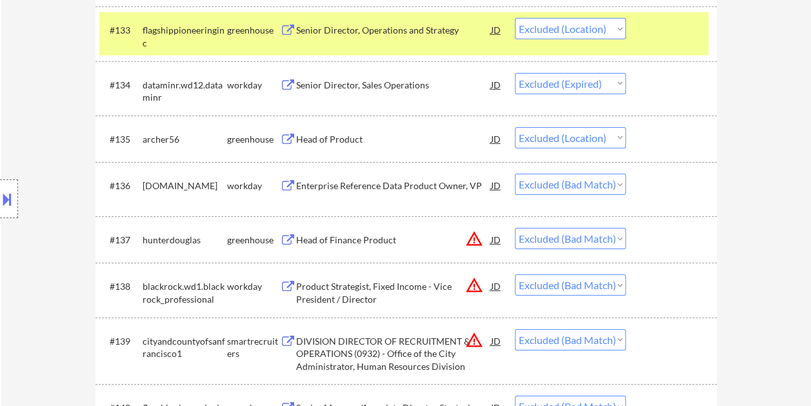
click at [698, 181] on div at bounding box center [673, 185] width 57 height 23
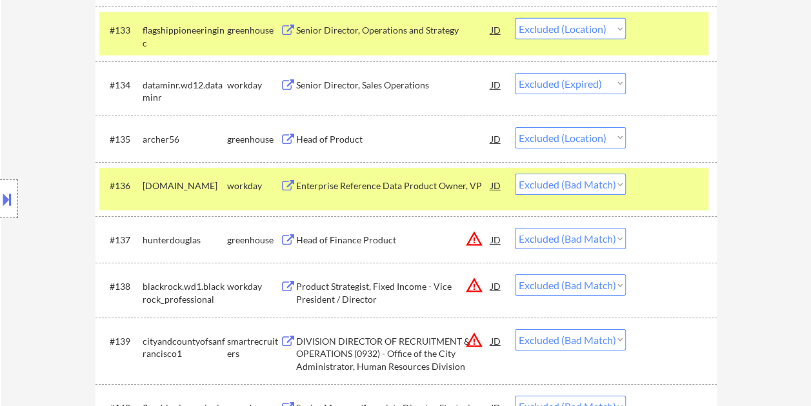
click at [410, 178] on div "Enterprise Reference Data Product Owner, VP" at bounding box center [393, 185] width 195 height 23
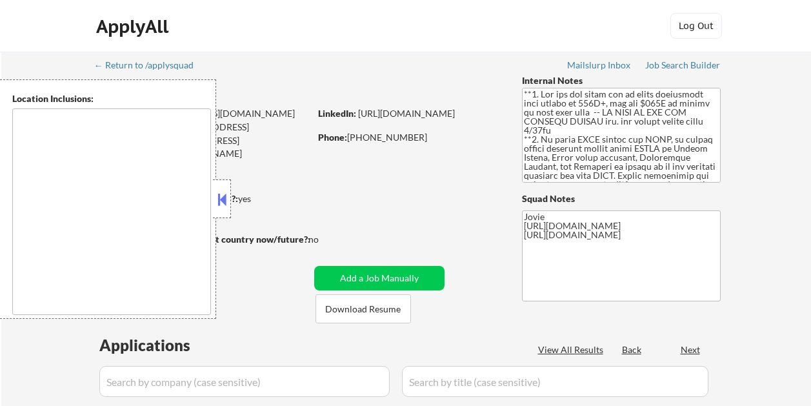
type textarea "country:[GEOGRAPHIC_DATA]"
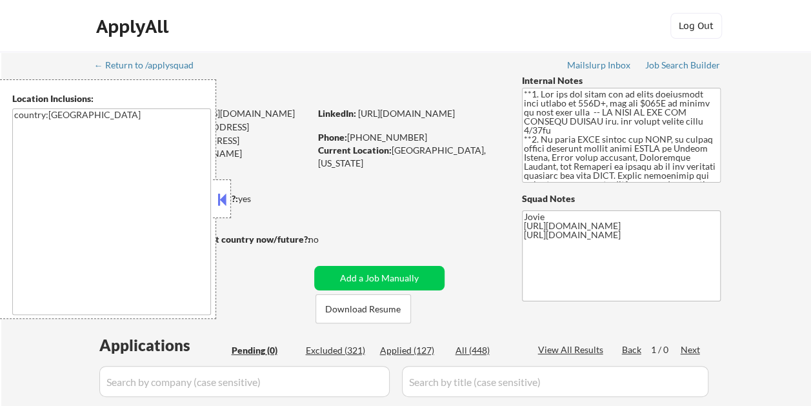
click at [222, 201] on button at bounding box center [222, 199] width 14 height 19
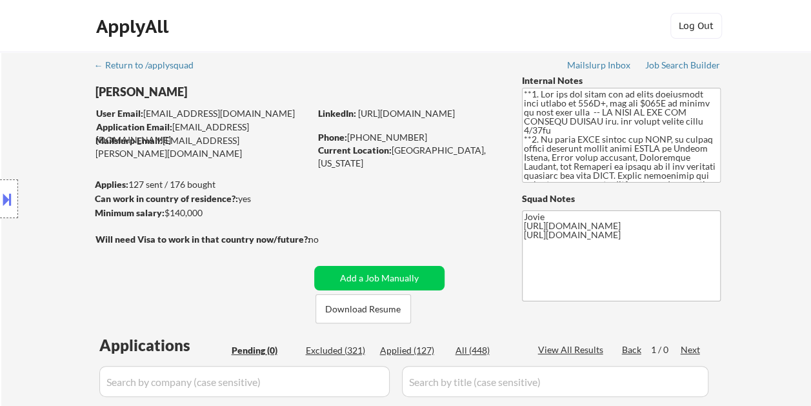
scroll to position [65, 0]
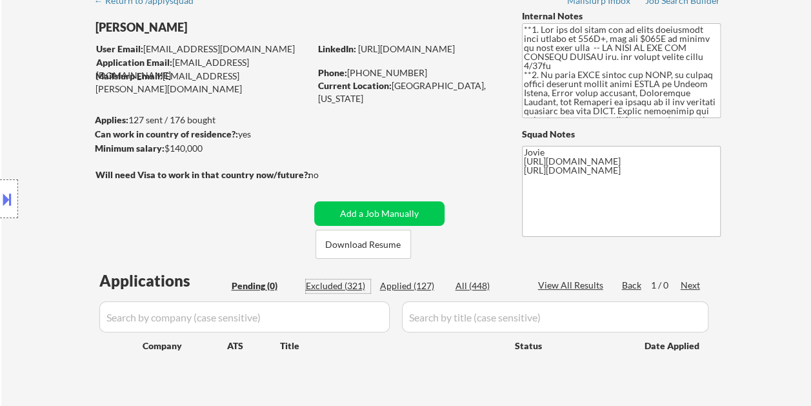
click at [353, 286] on div "Excluded (321)" at bounding box center [338, 285] width 65 height 13
select select ""excluded__bad_match_""
select select ""excluded__expired_""
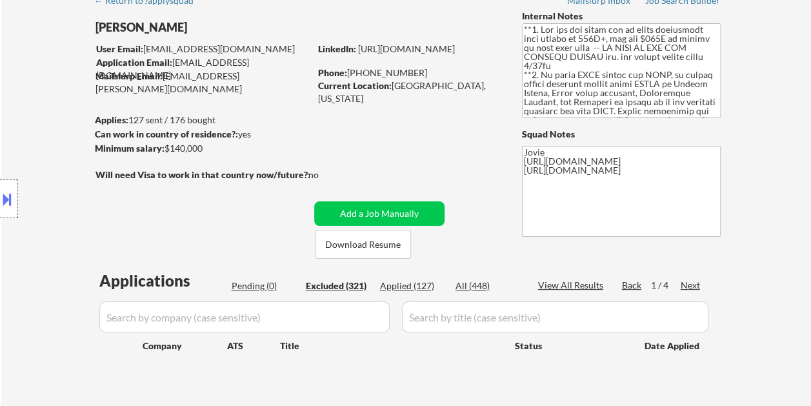
select select ""excluded__bad_match_""
select select ""excluded__expired_""
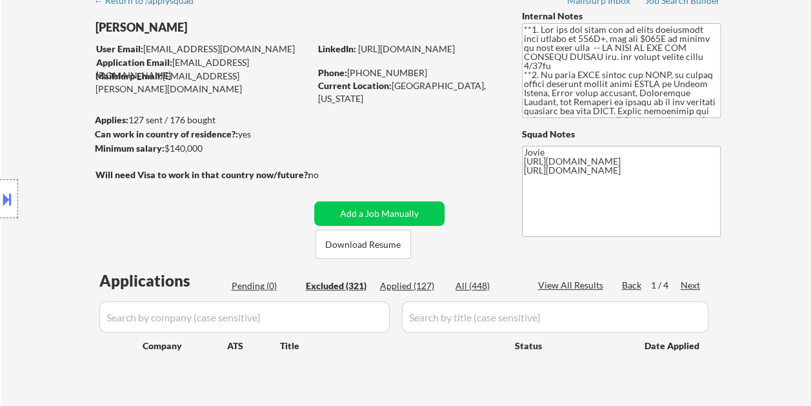
select select ""excluded""
select select ""excluded__expired_""
select select ""excluded__bad_match_""
select select ""excluded__expired_""
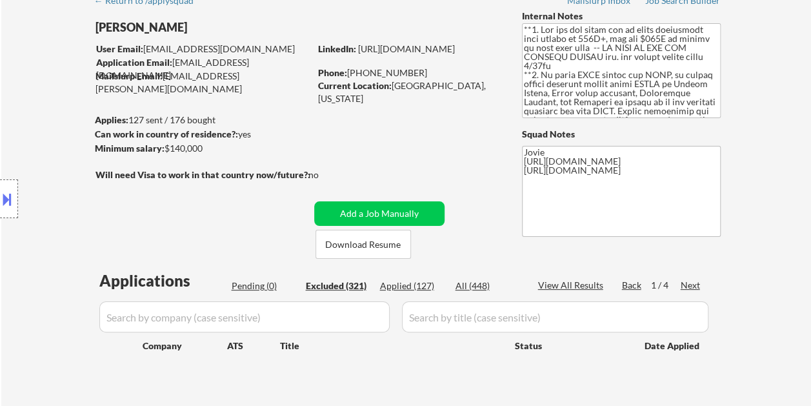
select select ""excluded__bad_match_""
select select ""excluded__salary_""
select select ""excluded__bad_match_""
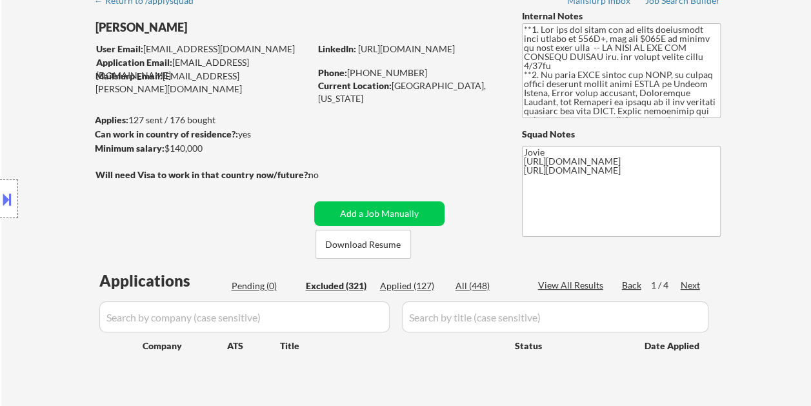
select select ""excluded__bad_match_""
select select ""excluded__expired_""
select select ""excluded__salary_""
select select ""excluded__expired_""
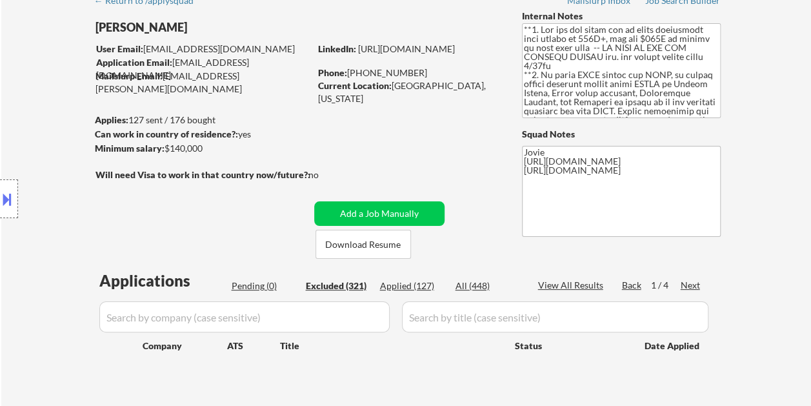
select select ""excluded__bad_match_""
select select ""excluded__expired_""
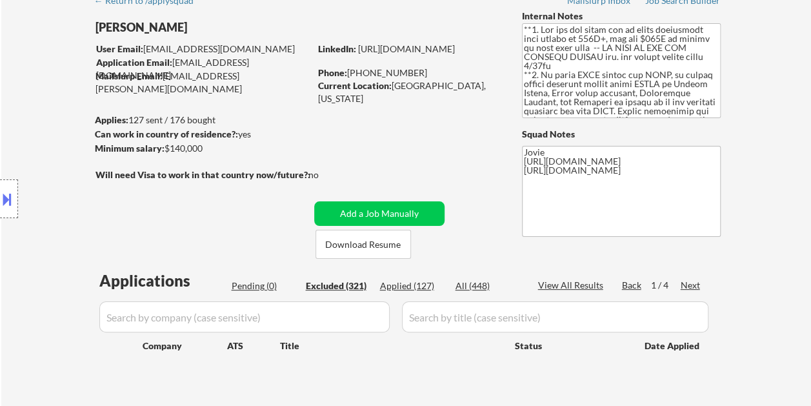
select select ""excluded__expired_""
select select ""excluded__bad_match_""
select select ""excluded__location_""
select select ""excluded__expired_""
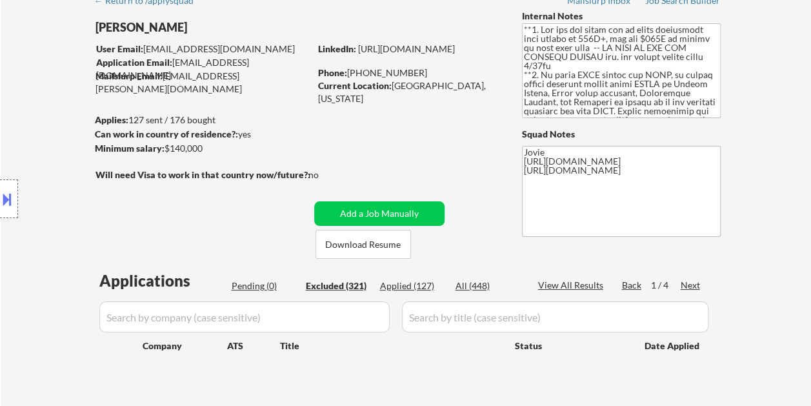
select select ""excluded__bad_match_""
select select ""excluded__expired_""
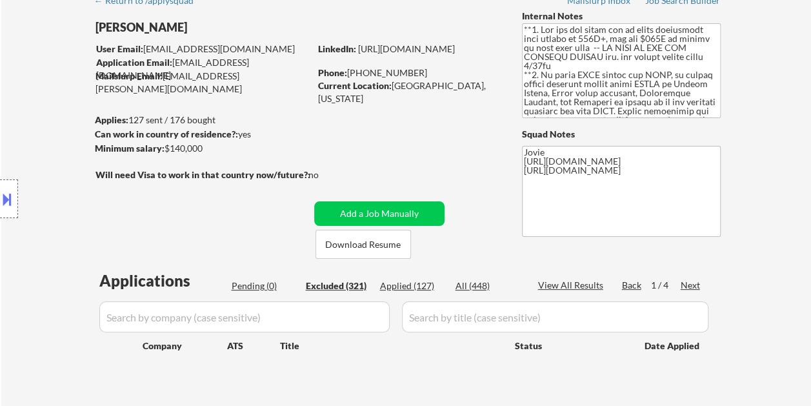
select select ""excluded__other_""
select select ""excluded__bad_match_""
select select ""excluded""
select select ""excluded__bad_match_""
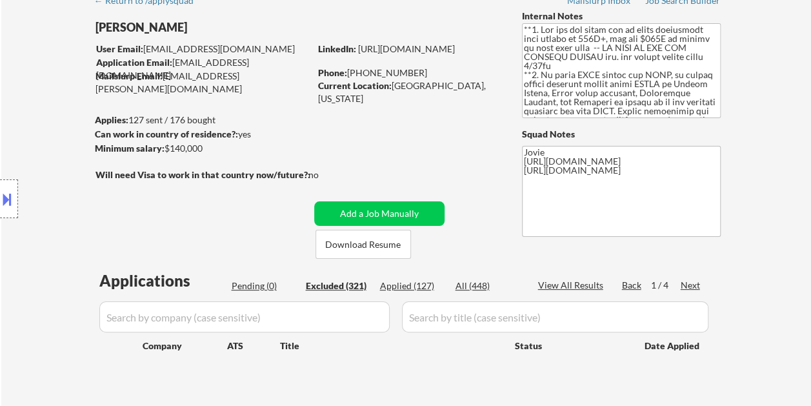
select select ""excluded__expired_""
select select ""excluded__bad_match_""
select select ""excluded__expired_""
select select ""excluded__bad_match_""
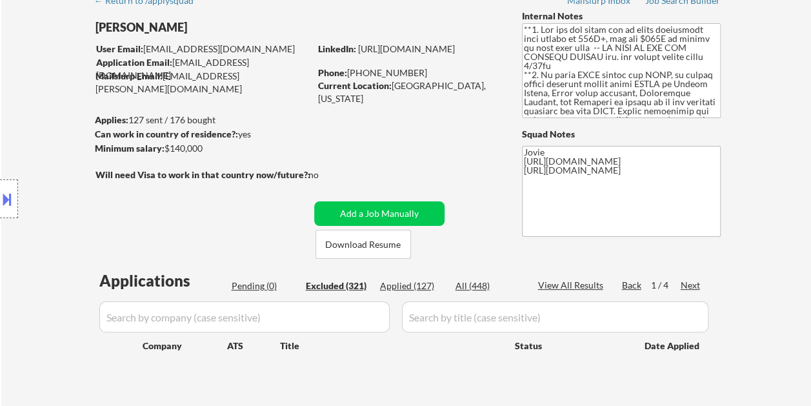
select select ""excluded__bad_match_""
select select ""excluded__expired_""
select select ""excluded__salary_""
select select ""excluded__bad_match_""
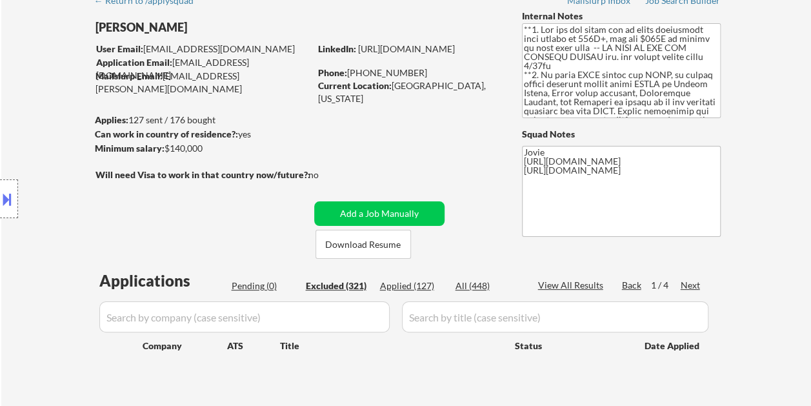
select select ""excluded__salary_""
select select ""excluded__bad_match_""
select select ""excluded__expired_""
select select ""excluded__location_""
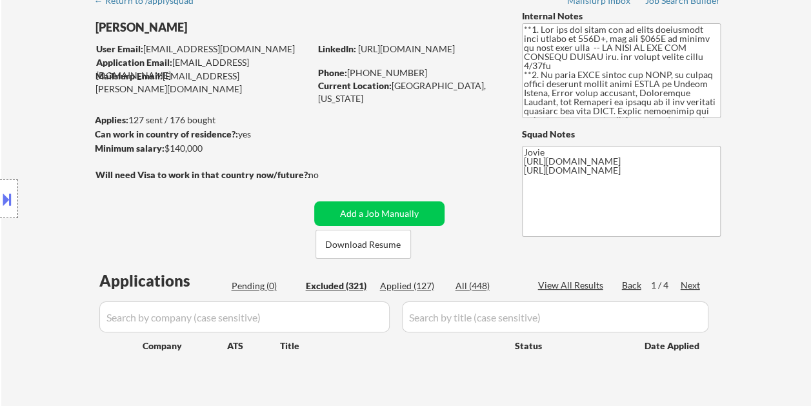
select select ""excluded__bad_match_""
select select ""excluded__expired_""
select select ""excluded__bad_match_""
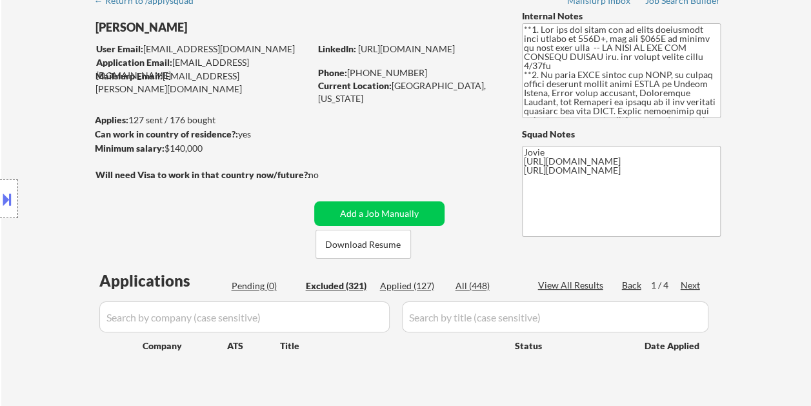
select select ""excluded__expired_""
select select ""excluded""
select select ""excluded__bad_match_""
select select ""excluded__salary_""
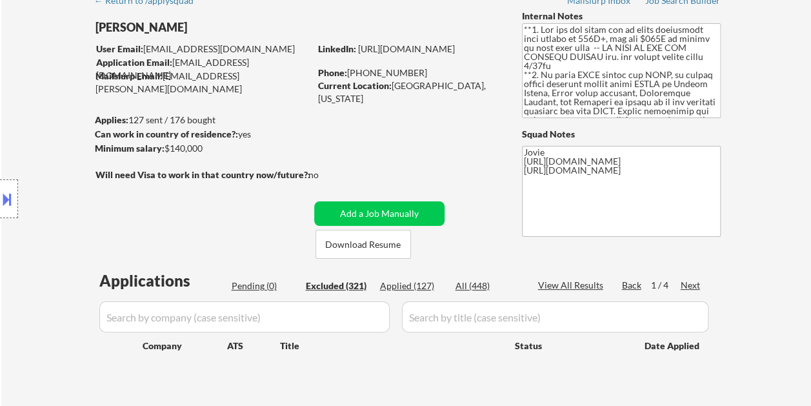
select select ""excluded__location_""
select select ""excluded__expired_""
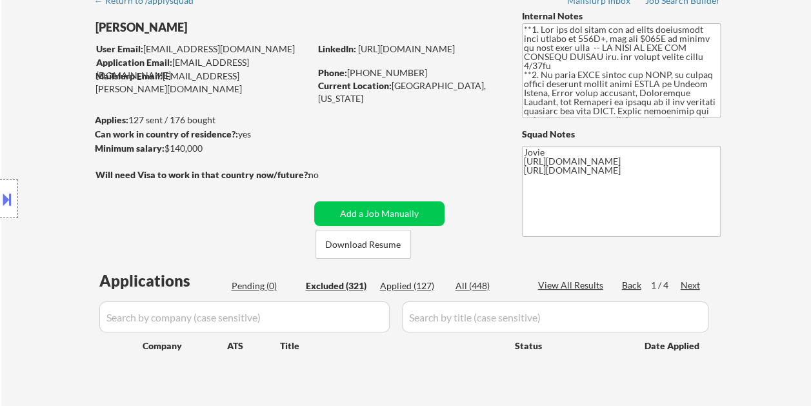
select select ""excluded__expired_""
select select ""excluded__salary_""
select select ""excluded__bad_match_""
select select ""excluded__expired_""
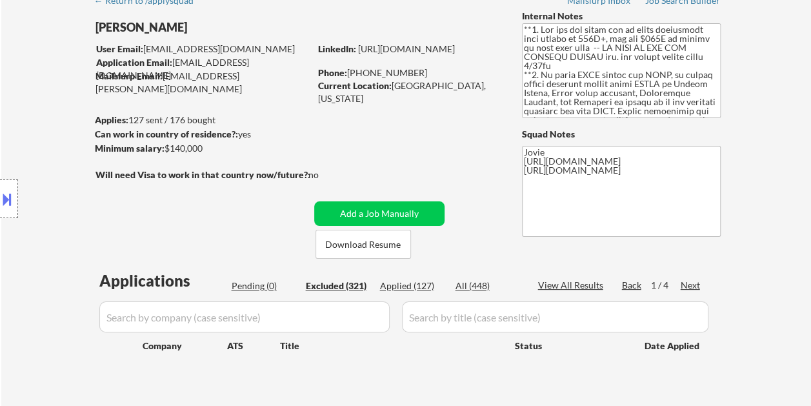
select select ""excluded__bad_match_""
select select ""excluded__other_""
select select ""excluded__location_""
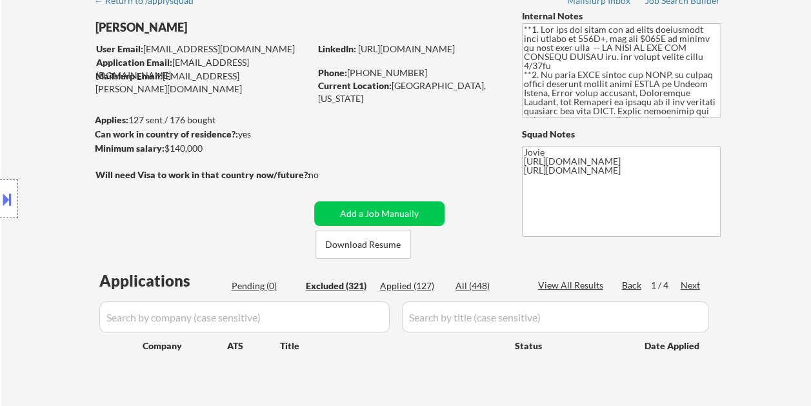
select select ""excluded__expired_""
select select ""excluded__bad_match_""
select select ""excluded__expired_""
select select ""excluded__bad_match_""
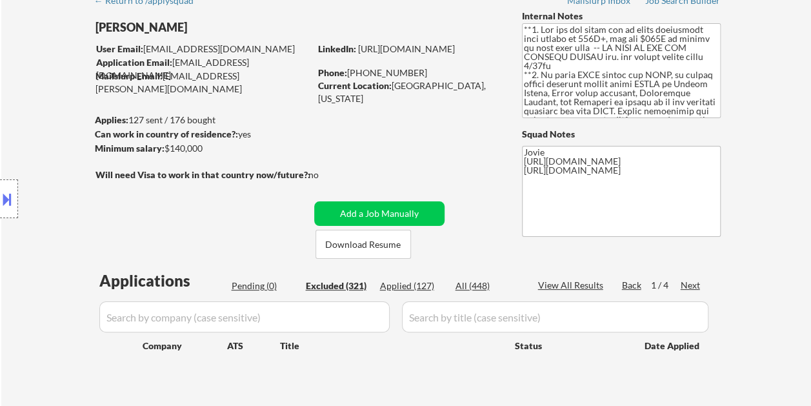
select select ""excluded__expired_""
select select ""excluded__salary_""
select select ""excluded__bad_match_""
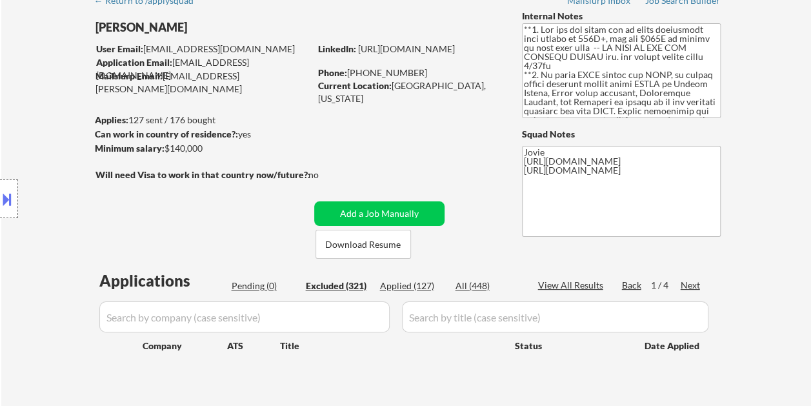
select select ""excluded__salary_""
select select ""excluded__location_""
select select ""excluded__salary_""
select select ""excluded__bad_match_""
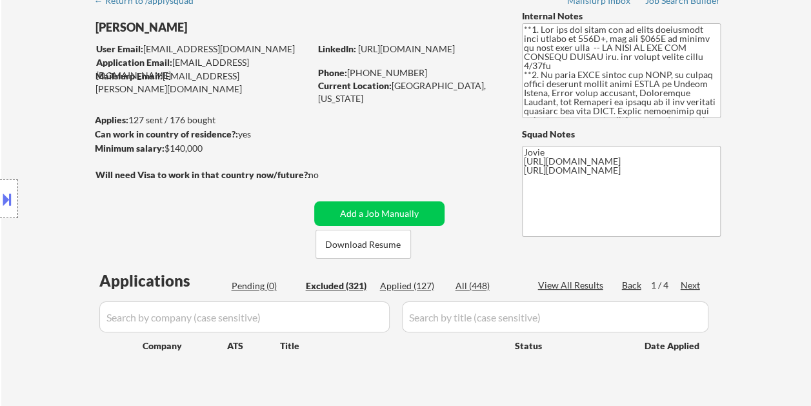
select select ""excluded__expired_""
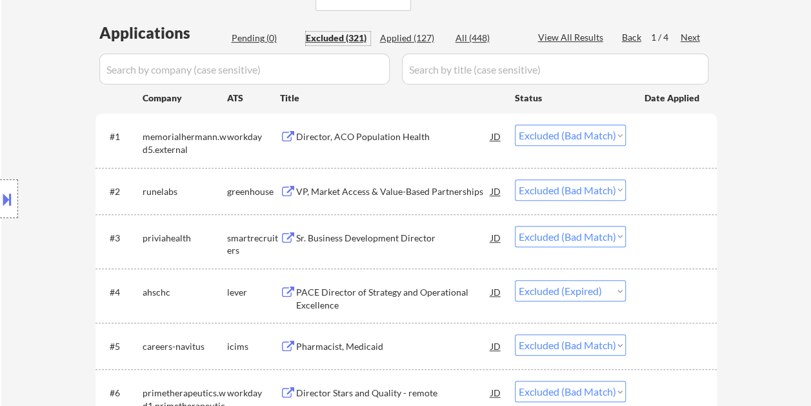
scroll to position [323, 0]
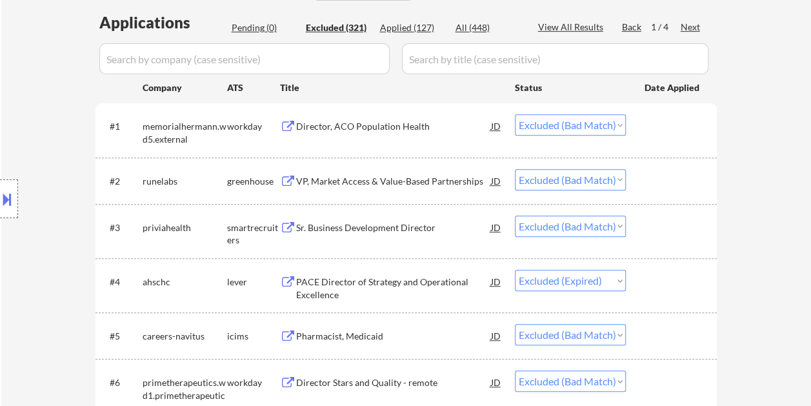
click at [480, 83] on div "Title" at bounding box center [391, 87] width 223 height 13
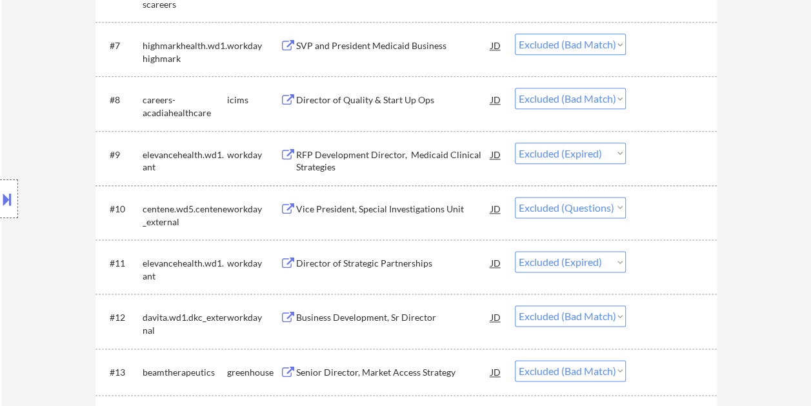
scroll to position [774, 0]
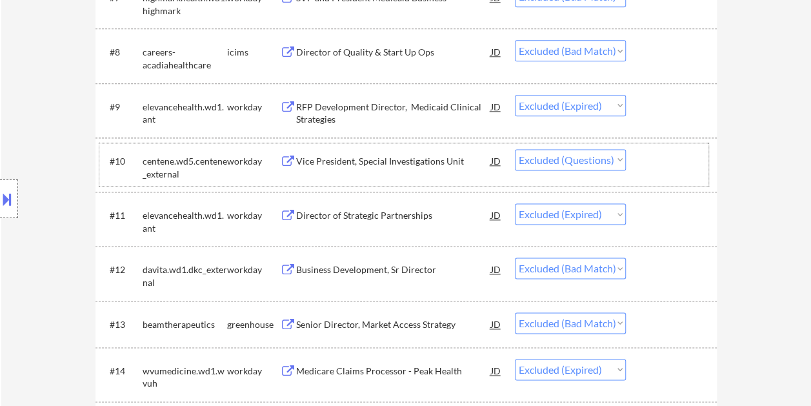
click at [651, 166] on div at bounding box center [673, 160] width 57 height 23
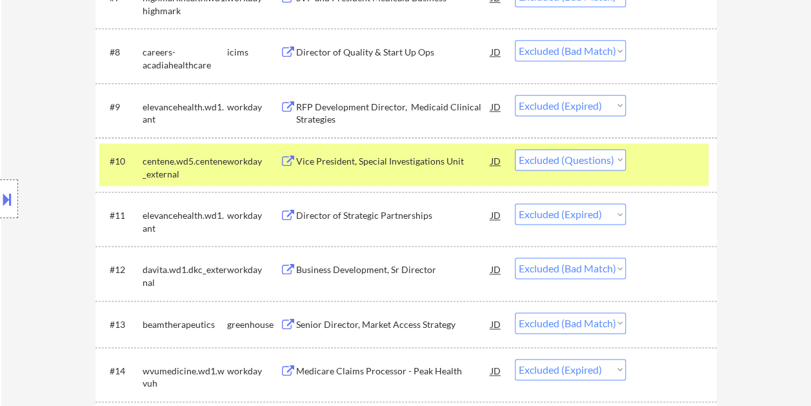
click at [307, 158] on div "Vice President, Special Investigations Unit" at bounding box center [393, 161] width 195 height 13
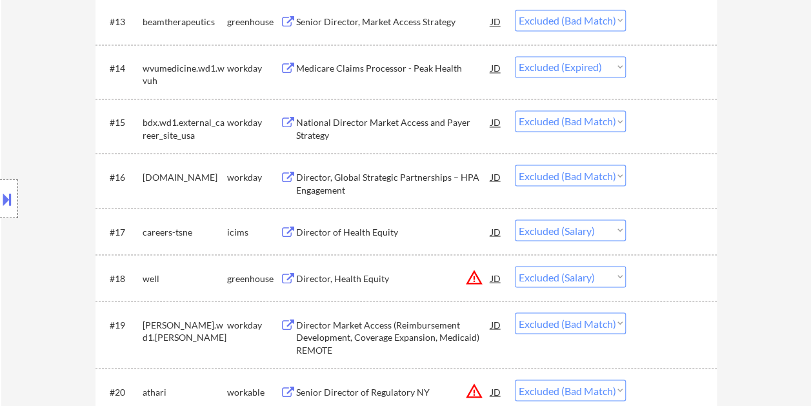
scroll to position [1097, 0]
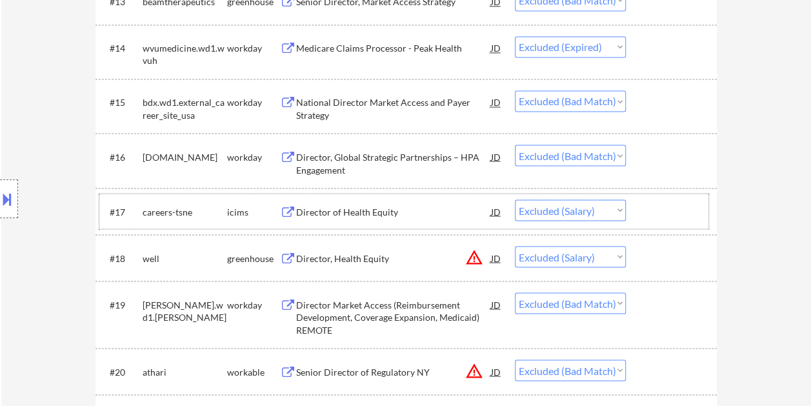
click at [653, 215] on div at bounding box center [673, 210] width 57 height 23
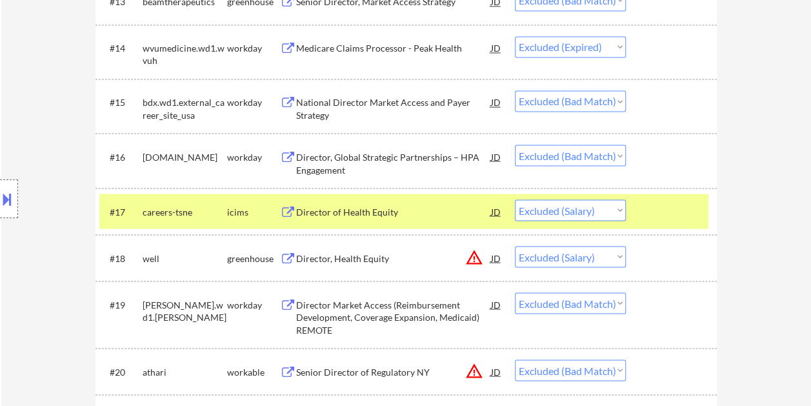
click at [430, 206] on div "Director of Health Equity" at bounding box center [393, 211] width 195 height 13
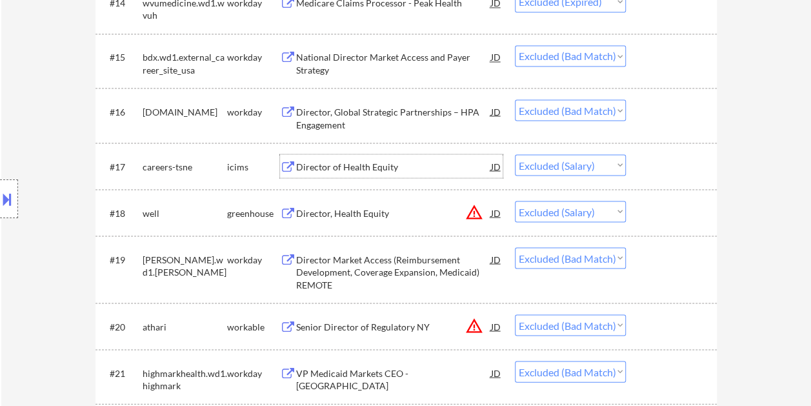
scroll to position [1161, 0]
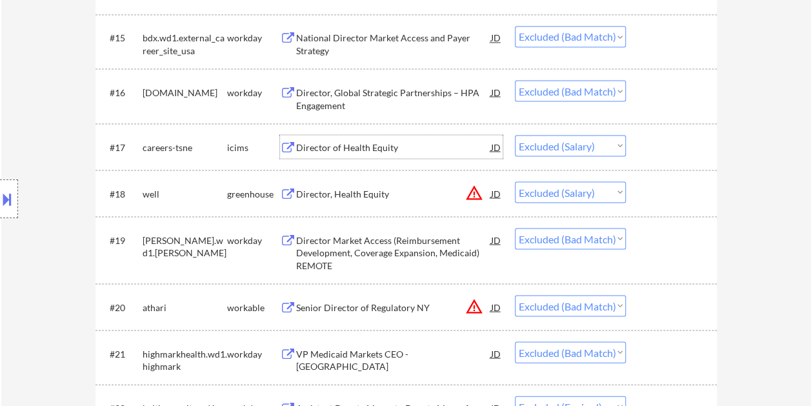
click at [649, 197] on div at bounding box center [673, 192] width 57 height 23
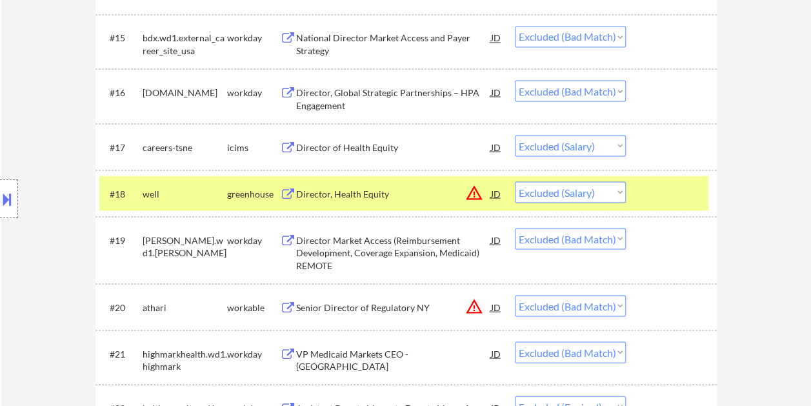
click at [346, 190] on div "Director, Health Equity" at bounding box center [393, 193] width 195 height 13
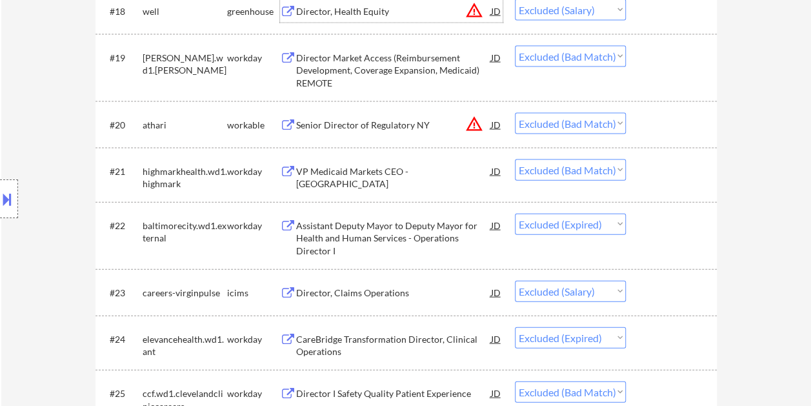
scroll to position [1355, 0]
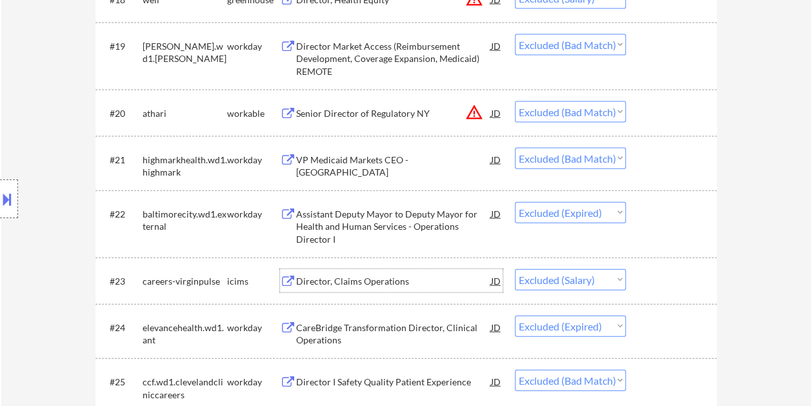
click at [329, 276] on div "Director, Claims Operations" at bounding box center [393, 281] width 195 height 13
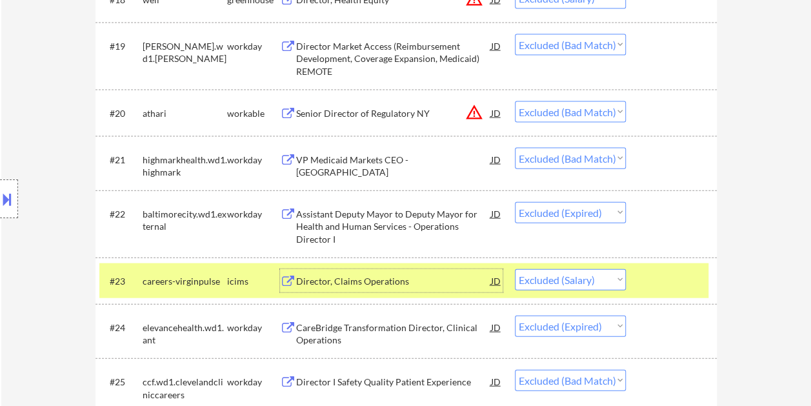
click at [614, 279] on select "Choose an option... Pending Applied Excluded (Questions) Excluded (Expired) Exc…" at bounding box center [570, 279] width 111 height 21
click at [515, 269] on select "Choose an option... Pending Applied Excluded (Questions) Excluded (Expired) Exc…" at bounding box center [570, 279] width 111 height 21
select select ""excluded__expired_""
select select ""excluded__bad_match_""
select select ""excluded__expired_""
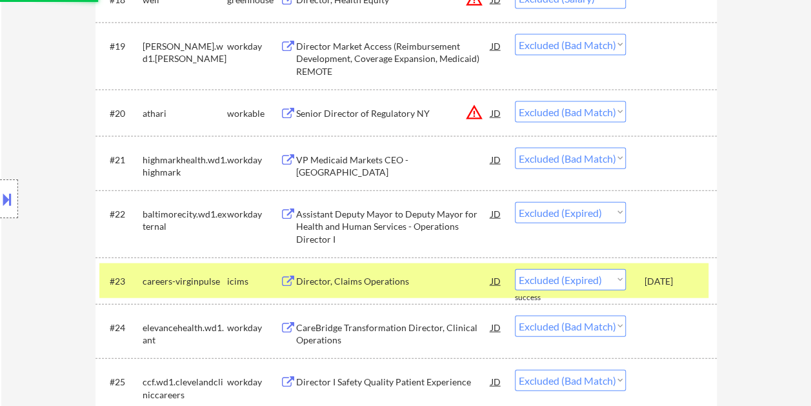
select select ""excluded__bad_match_""
select select ""excluded__location_""
select select ""excluded__expired_""
select select ""excluded__bad_match_""
select select ""excluded__expired_""
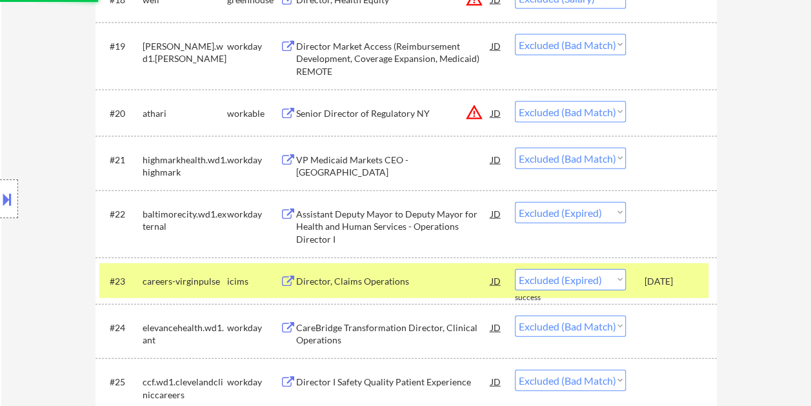
select select ""excluded__other_""
select select ""excluded__bad_match_""
select select ""excluded""
select select ""excluded__bad_match_""
select select ""excluded__expired_""
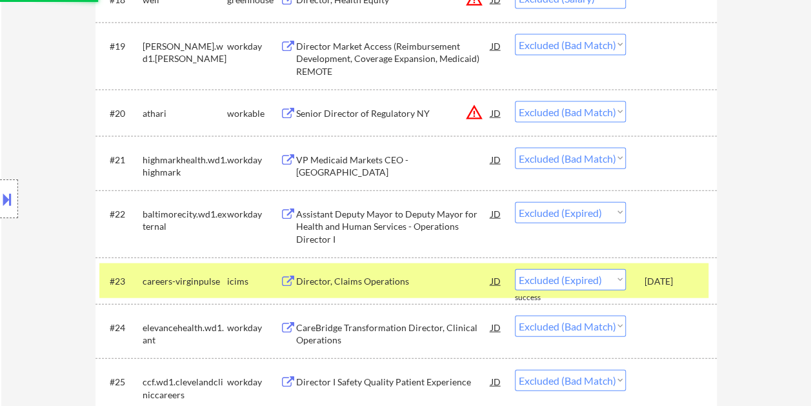
select select ""excluded__bad_match_""
select select ""excluded__expired_""
select select ""excluded__bad_match_""
select select ""excluded__expired_""
select select ""excluded__salary_""
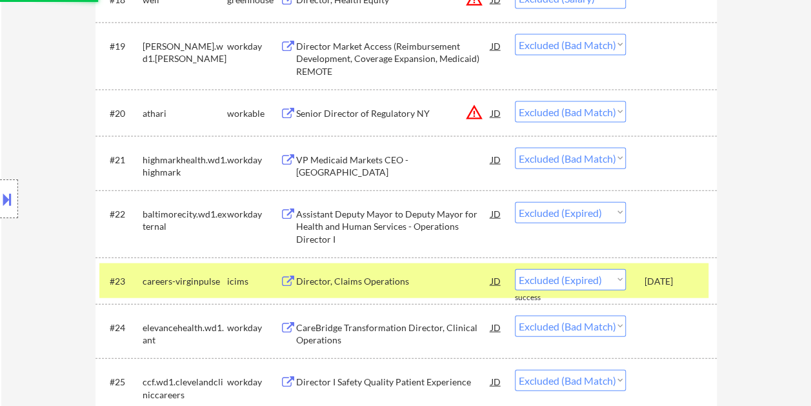
select select ""excluded__bad_match_""
select select ""excluded__salary_""
select select ""excluded__bad_match_""
select select ""excluded__expired_""
select select ""excluded__location_""
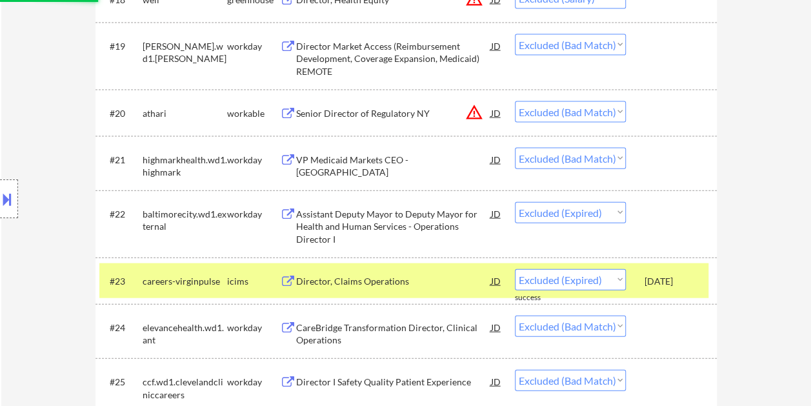
select select ""excluded__bad_match_""
select select ""excluded__expired_""
select select ""excluded__bad_match_""
select select ""excluded__expired_""
select select ""excluded""
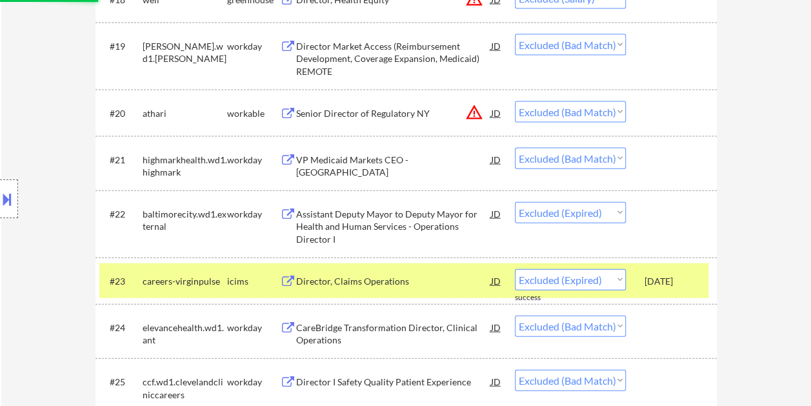
select select ""excluded__bad_match_""
select select ""excluded__salary_""
select select ""excluded__location_""
select select ""excluded__expired_""
select select ""excluded__salary_""
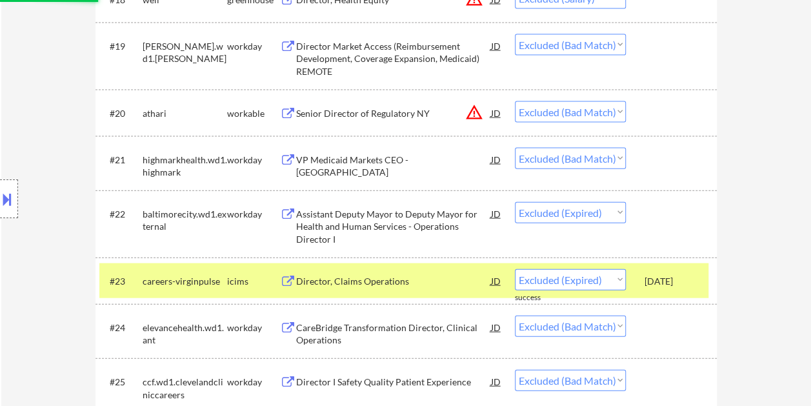
select select ""excluded__bad_match_""
select select ""excluded__expired_""
select select ""excluded__bad_match_""
select select ""excluded__other_""
select select ""excluded__location_""
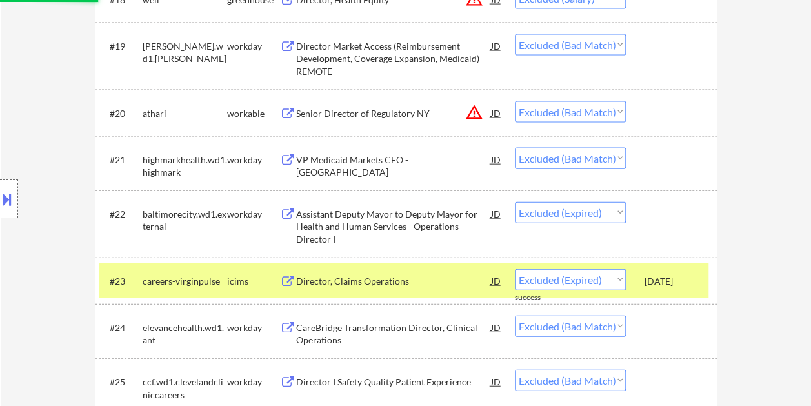
select select ""excluded__expired_""
select select ""excluded__bad_match_""
select select ""excluded__expired_""
select select ""excluded__bad_match_""
select select ""excluded__expired_""
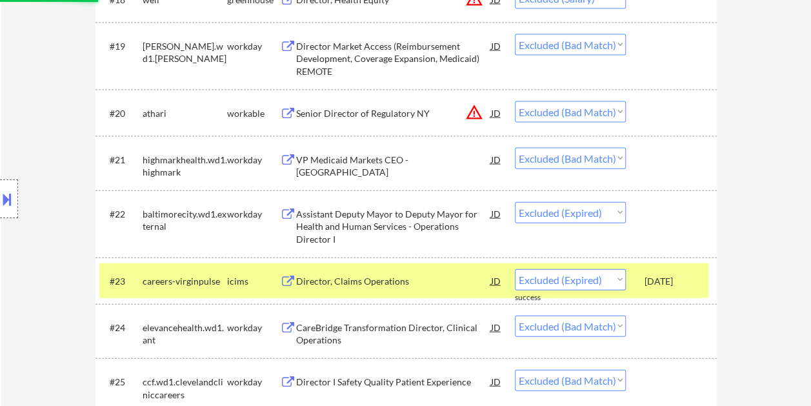
select select ""excluded__salary_""
select select ""excluded__bad_match_""
select select ""excluded__salary_""
select select ""excluded__location_""
select select ""excluded__salary_""
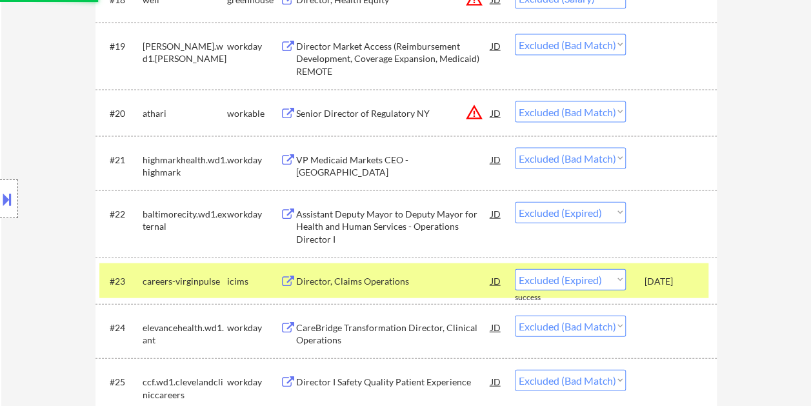
select select ""excluded__bad_match_""
select select ""excluded__expired_""
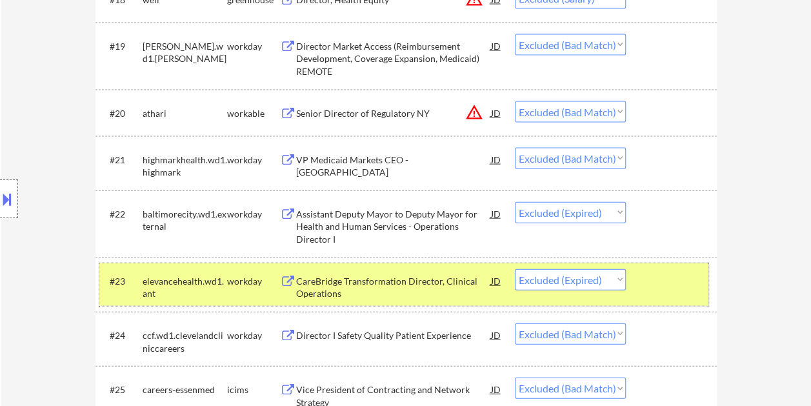
click at [654, 284] on div at bounding box center [673, 280] width 57 height 23
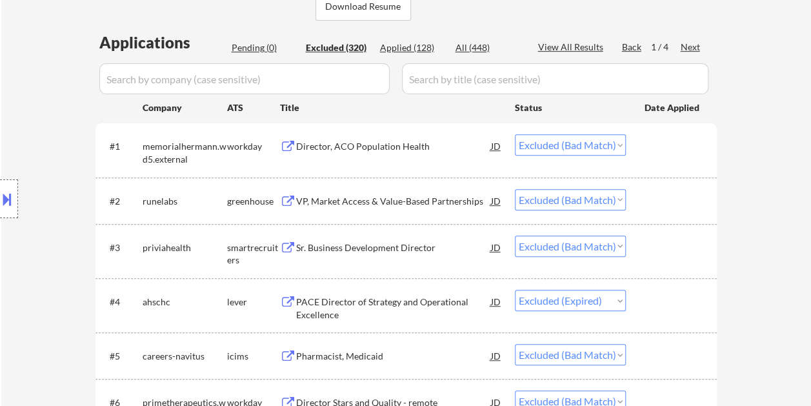
scroll to position [0, 0]
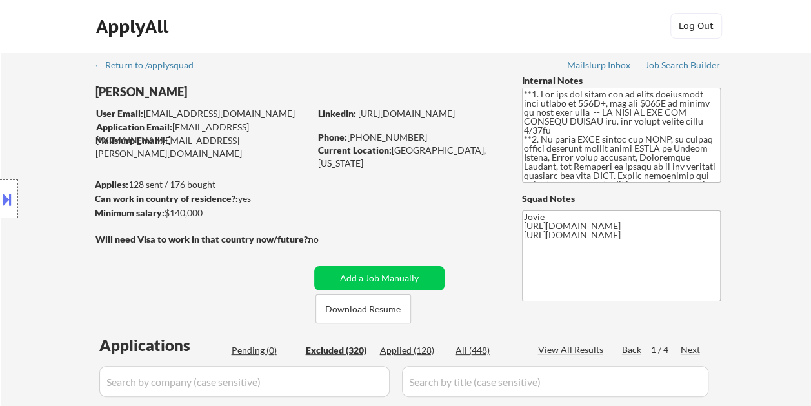
click at [413, 349] on div "Applied (128)" at bounding box center [412, 350] width 65 height 13
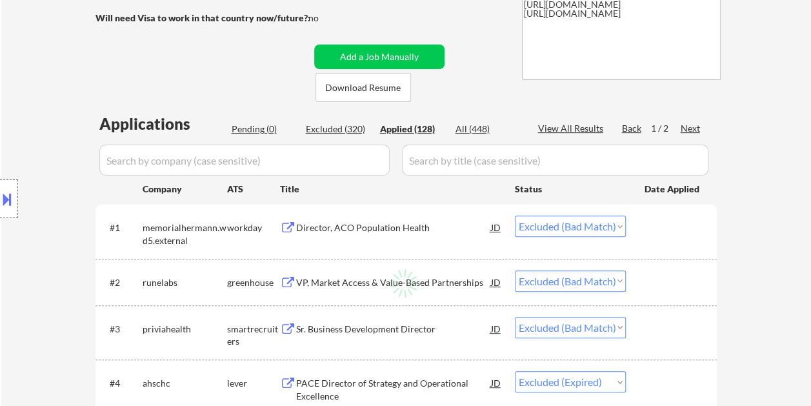
scroll to position [258, 0]
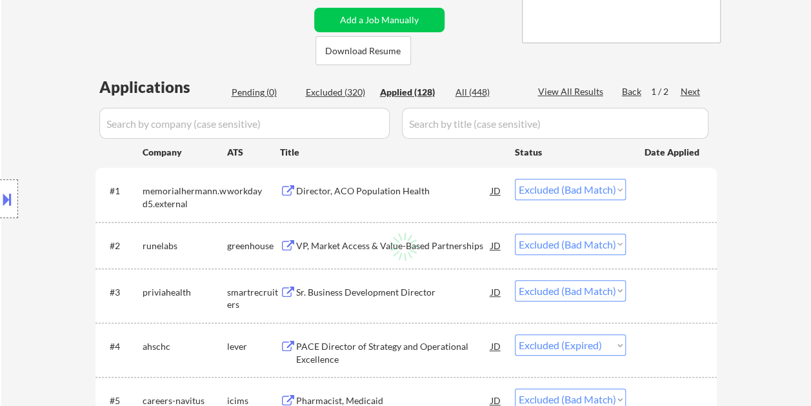
select select ""applied""
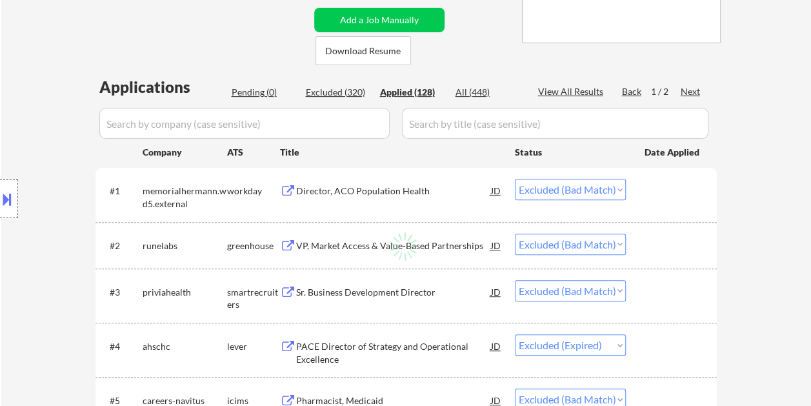
select select ""applied""
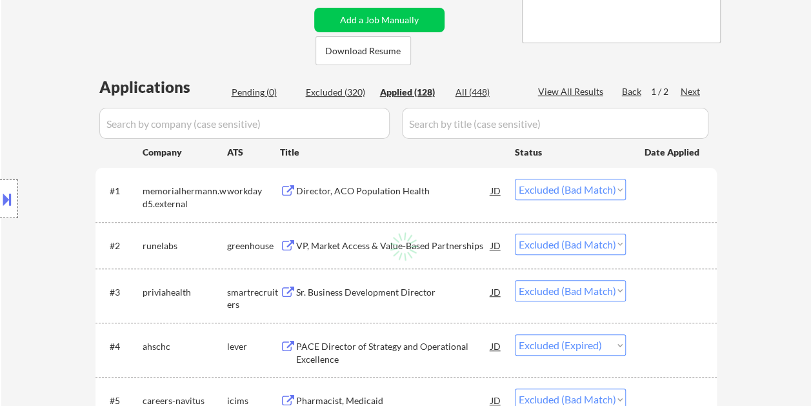
select select ""applied""
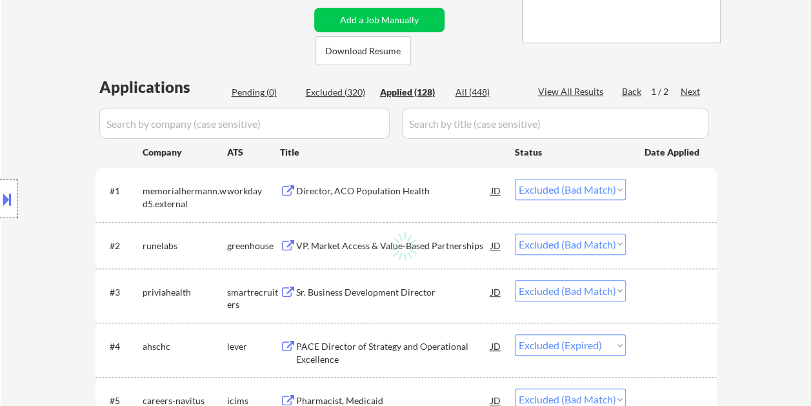
select select ""applied""
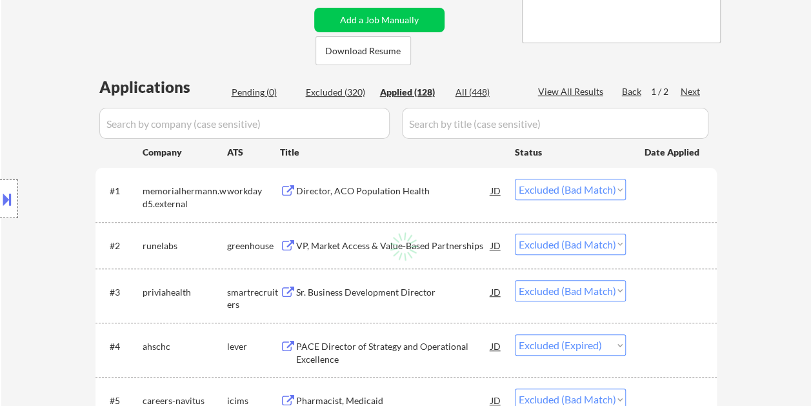
select select ""applied""
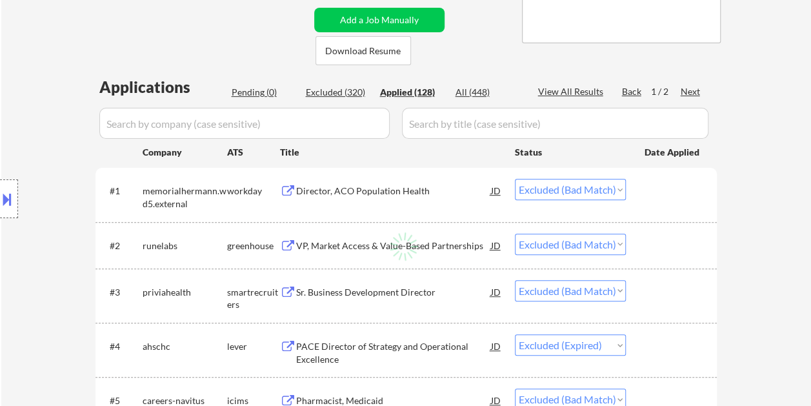
select select ""applied""
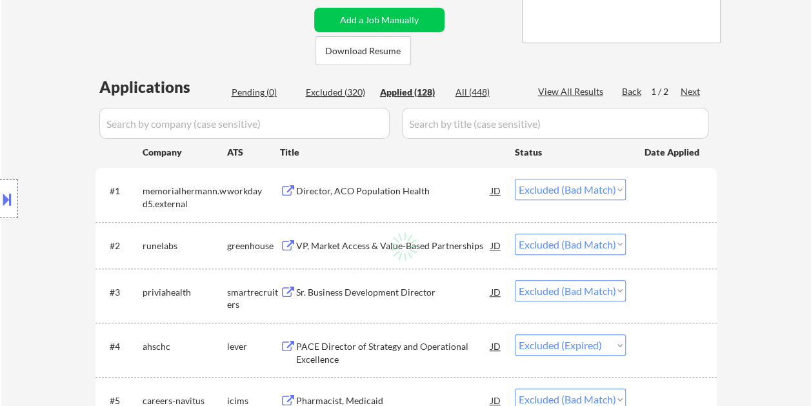
select select ""applied""
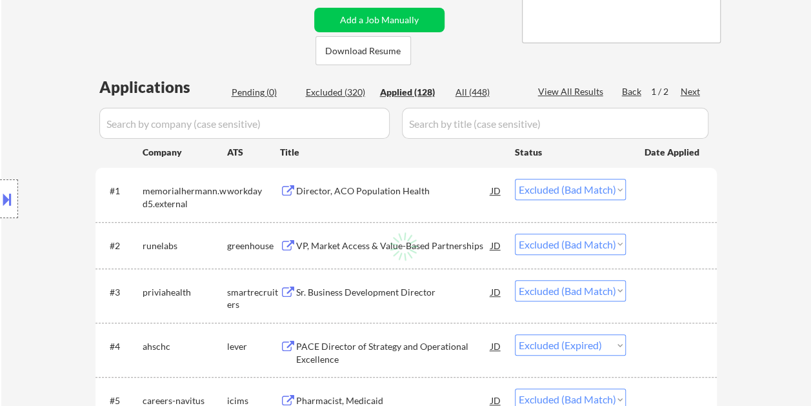
select select ""applied""
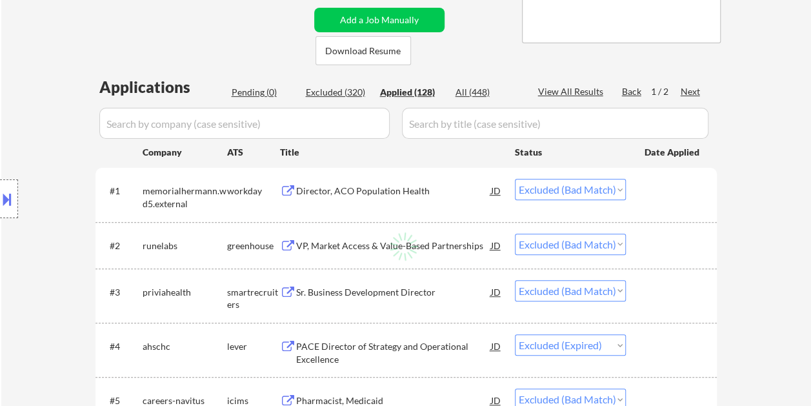
select select ""applied""
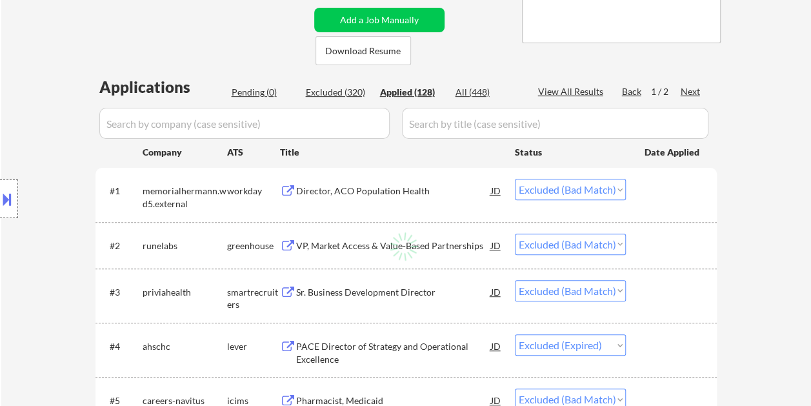
select select ""applied""
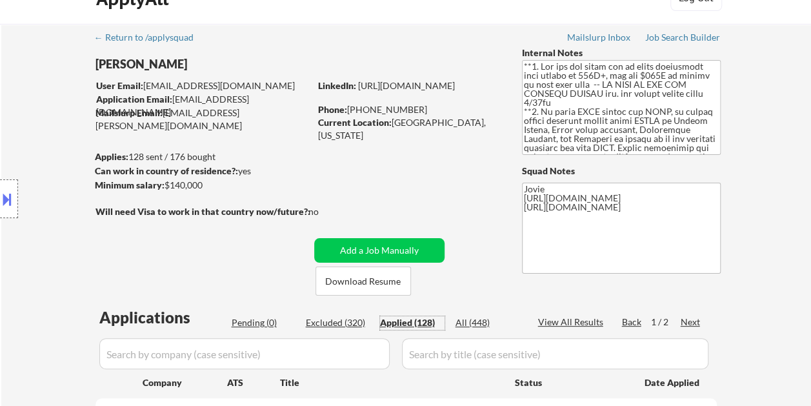
scroll to position [0, 0]
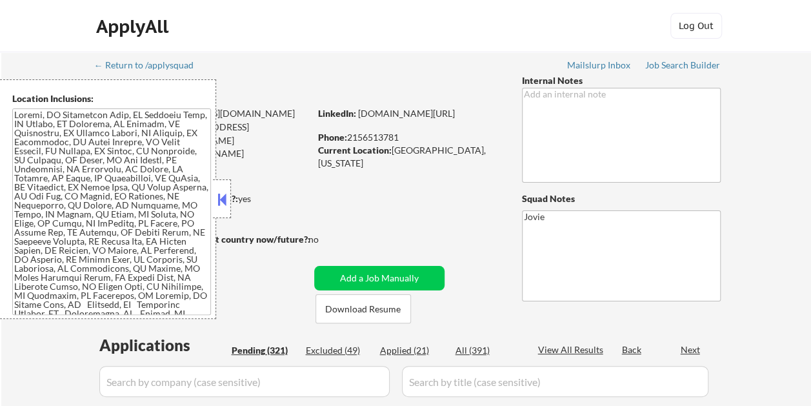
click at [219, 199] on button at bounding box center [222, 199] width 14 height 19
select select ""pending""
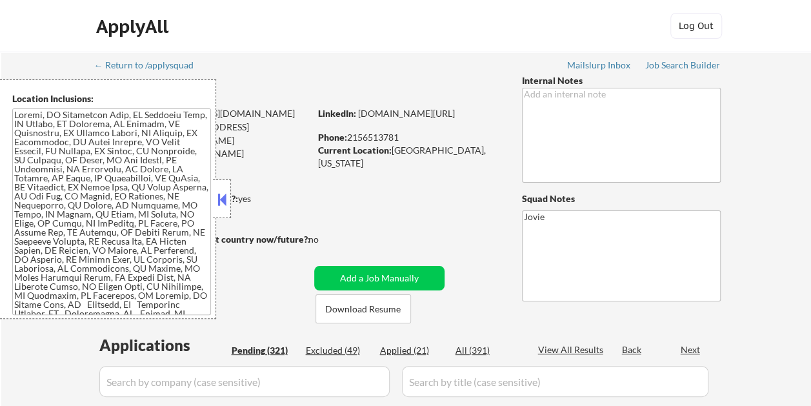
select select ""pending""
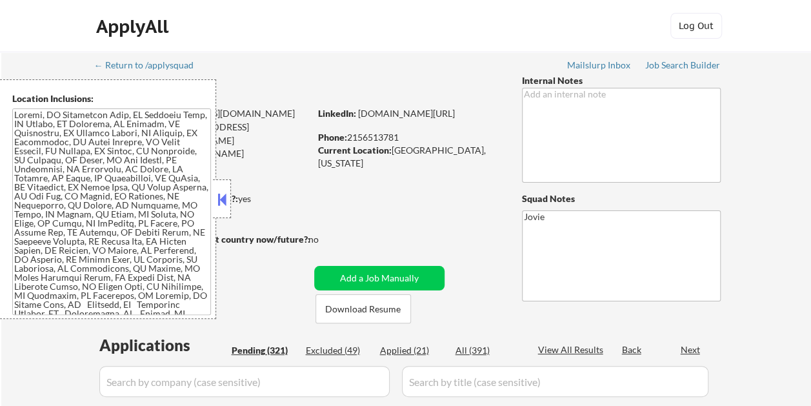
select select ""pending""
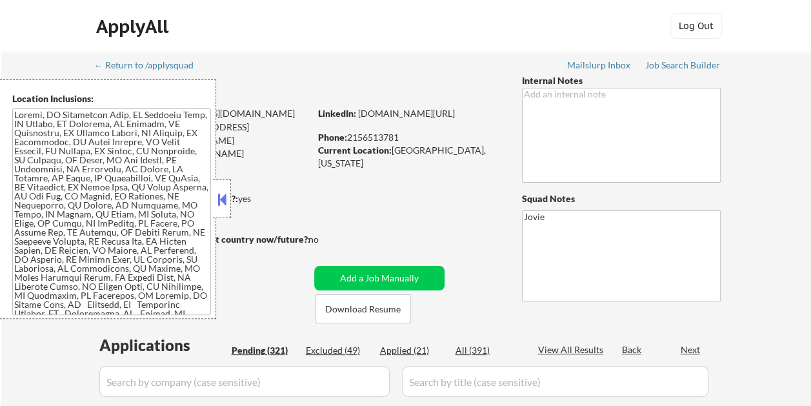
select select ""pending""
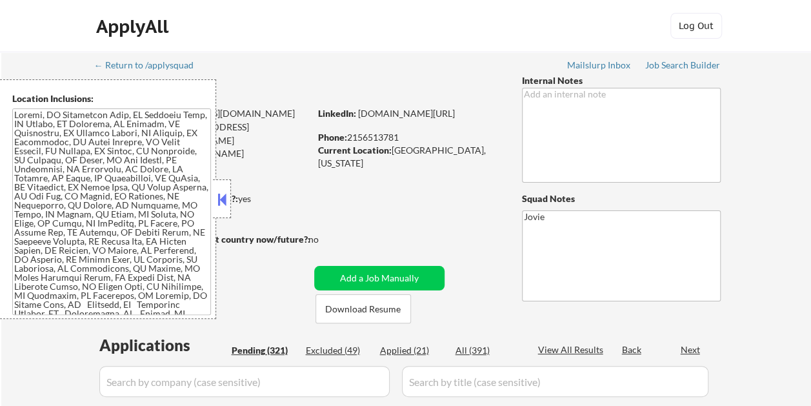
select select ""pending""
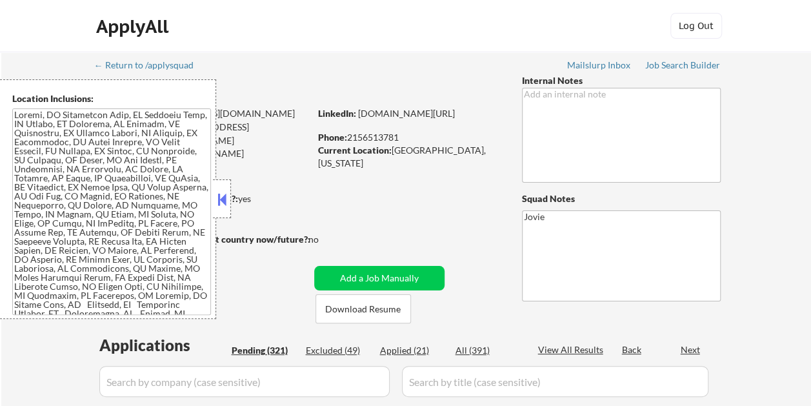
select select ""pending""
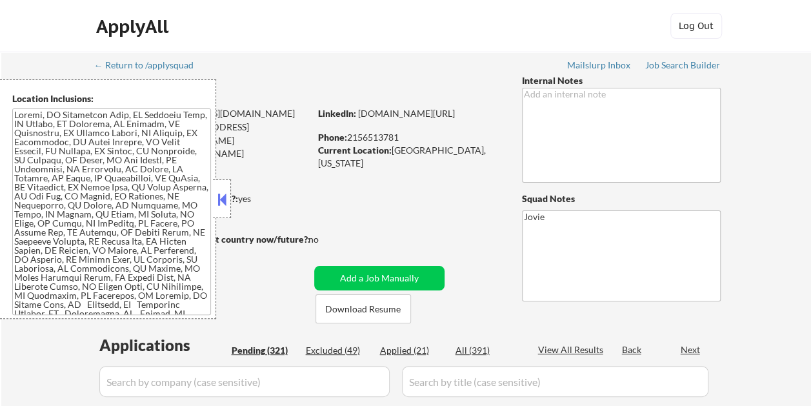
select select ""pending""
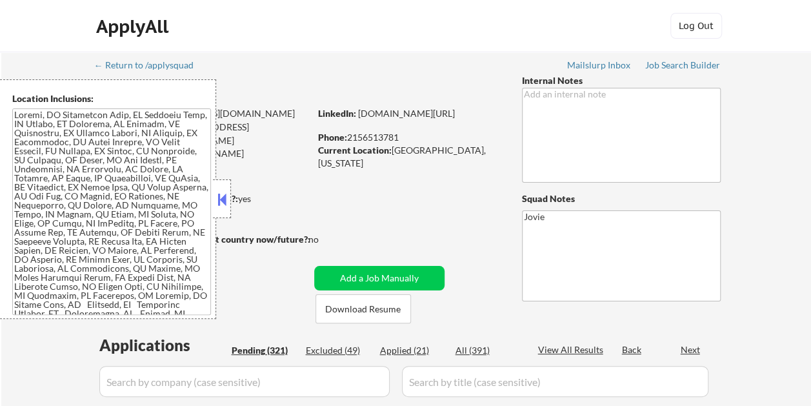
select select ""pending""
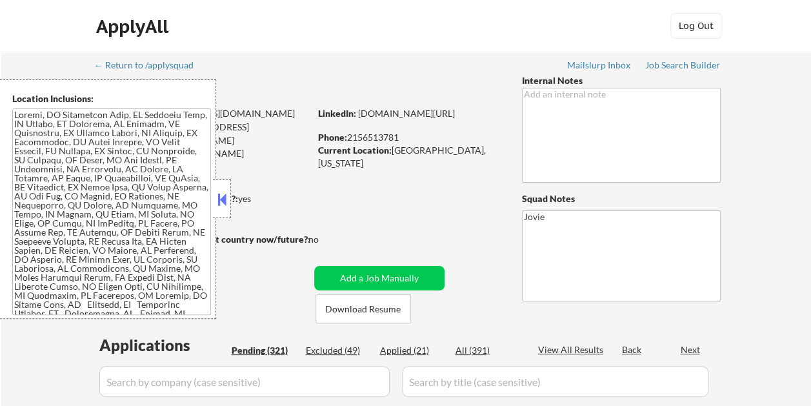
select select ""pending""
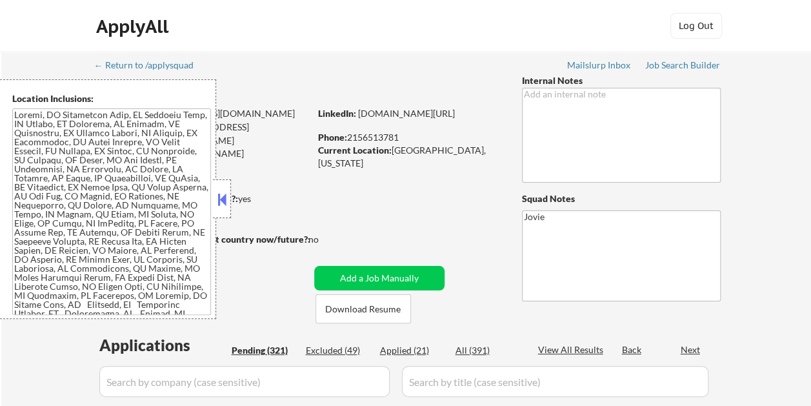
select select ""pending""
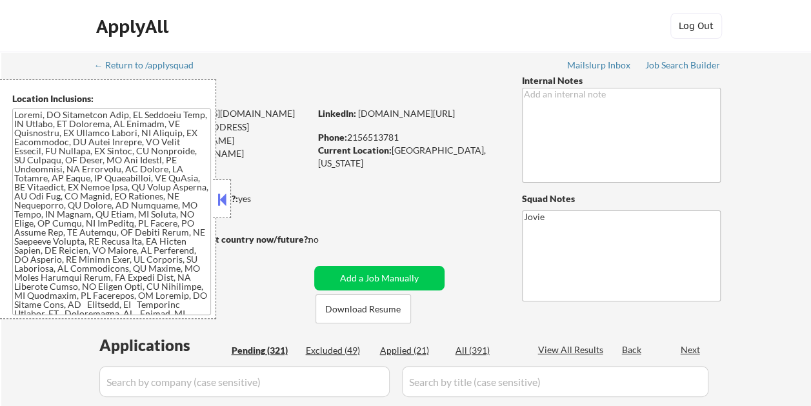
select select ""pending""
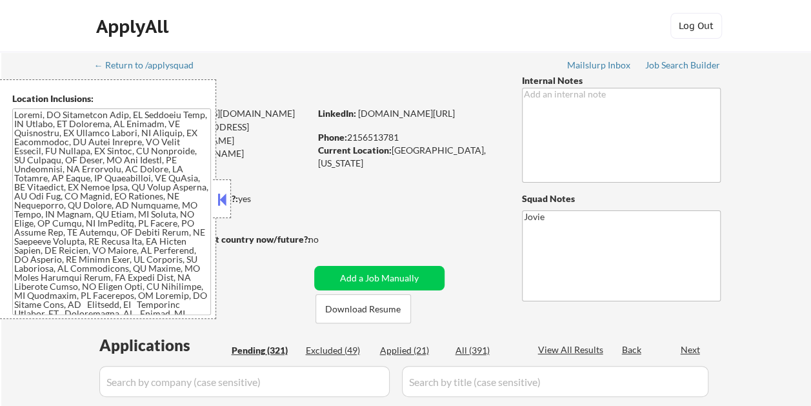
select select ""pending""
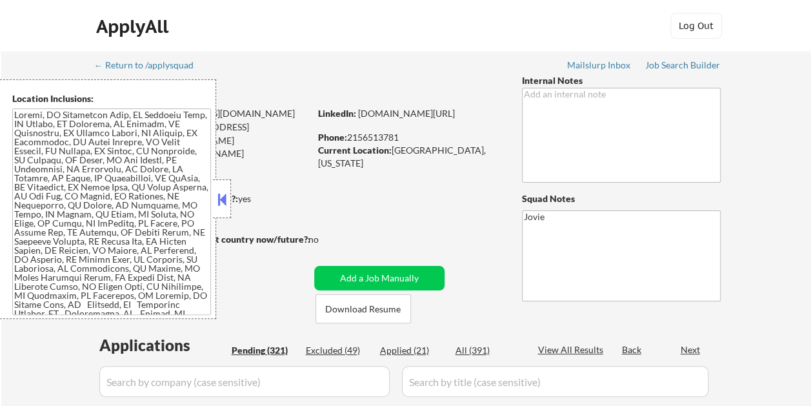
select select ""pending""
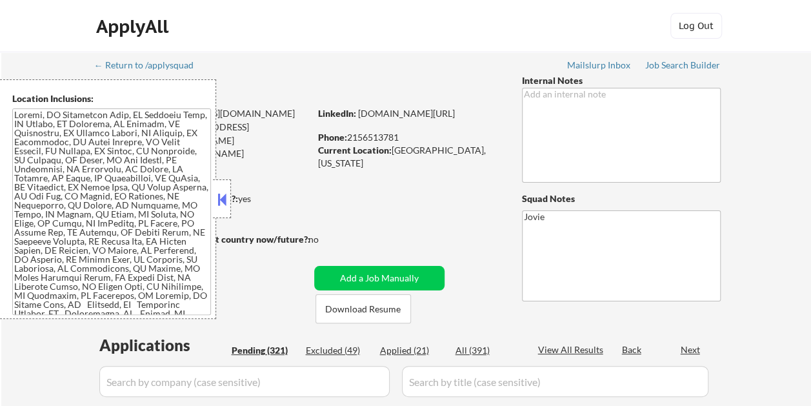
select select ""pending""
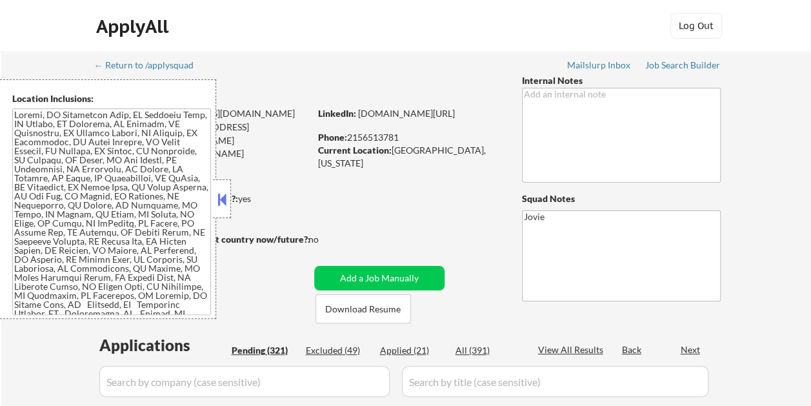
select select ""pending""
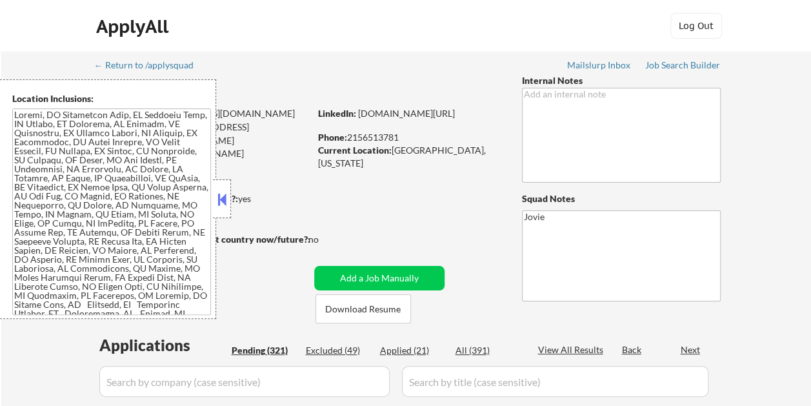
select select ""pending""
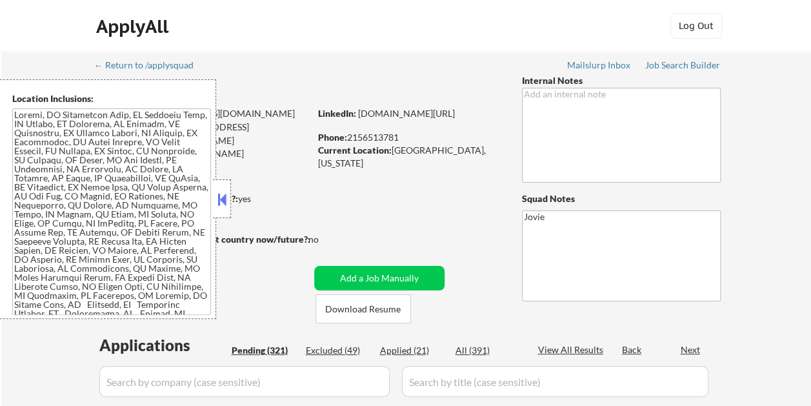
select select ""pending""
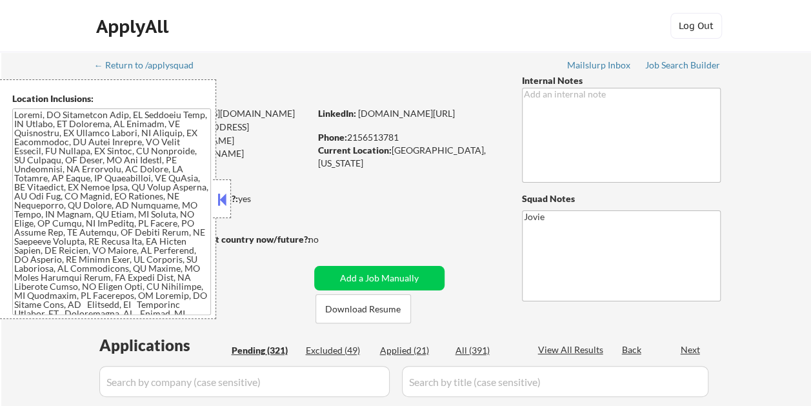
select select ""pending""
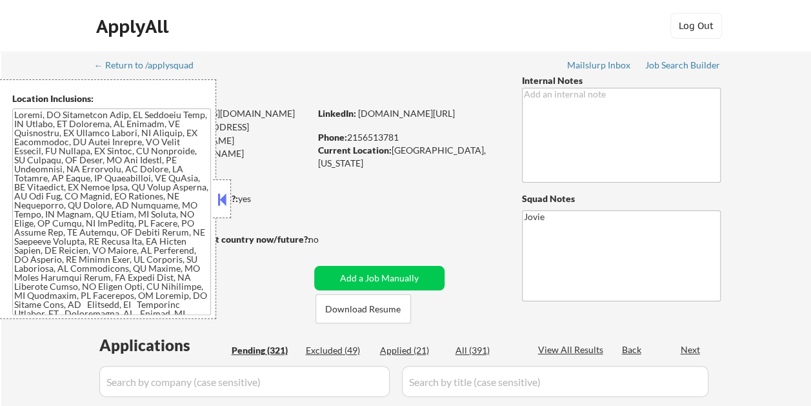
select select ""pending""
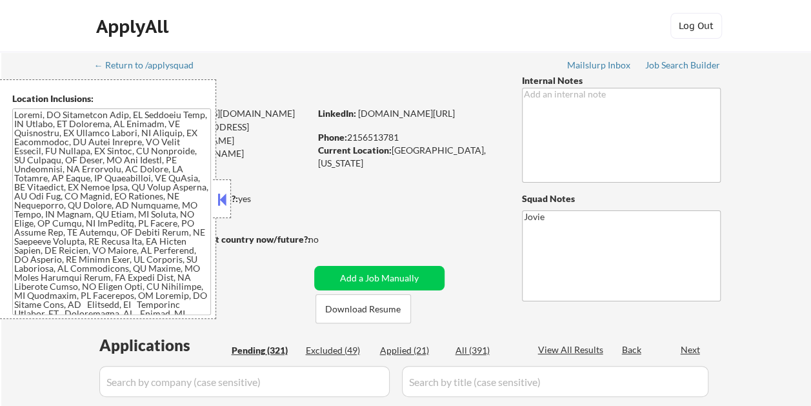
select select ""pending""
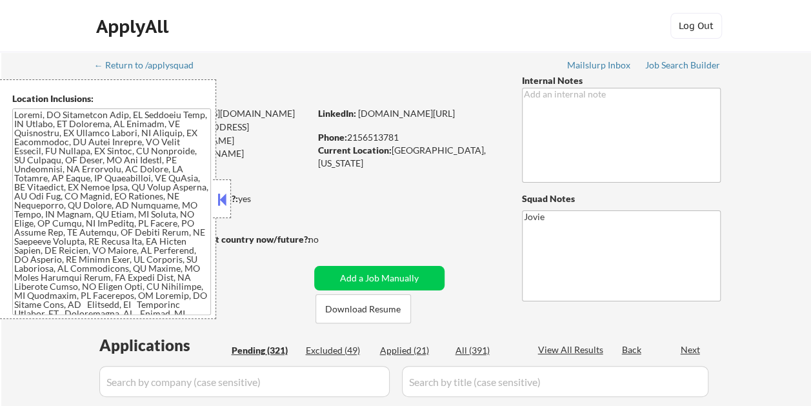
select select ""pending""
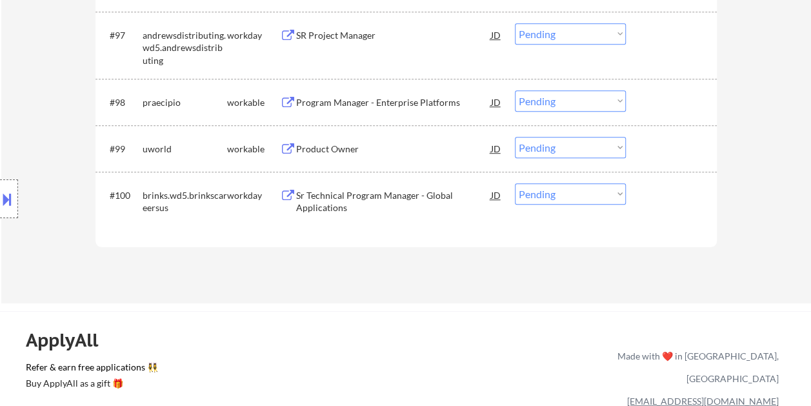
scroll to position [5249, 0]
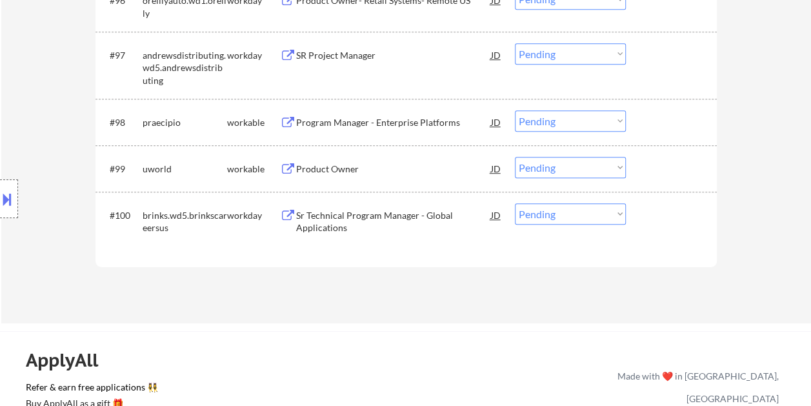
click at [654, 165] on div at bounding box center [673, 168] width 57 height 23
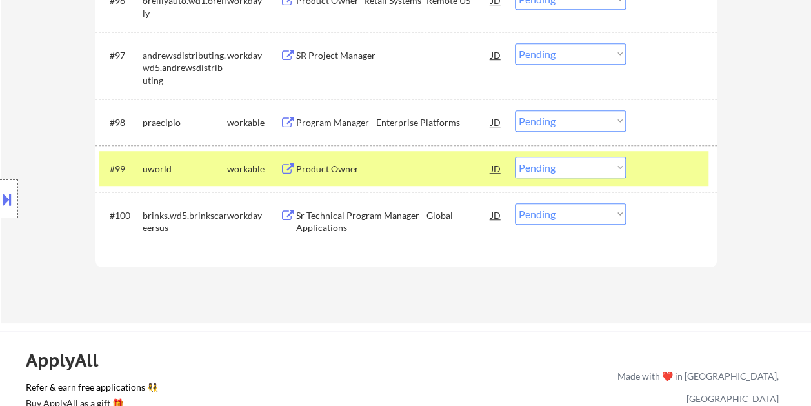
click at [405, 172] on div "Product Owner" at bounding box center [393, 169] width 195 height 13
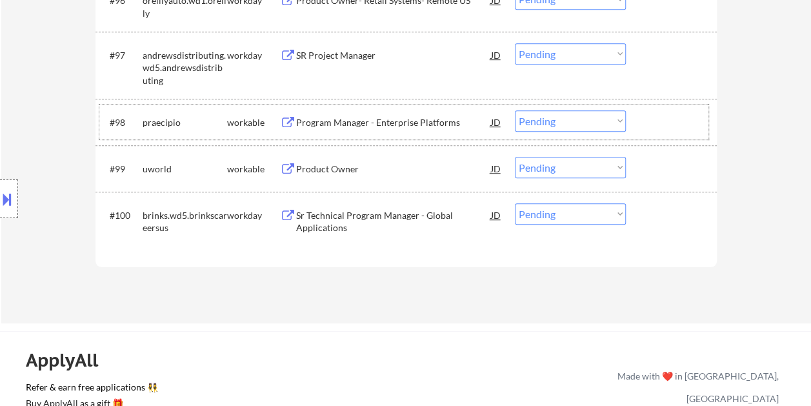
click at [653, 114] on div at bounding box center [673, 121] width 57 height 23
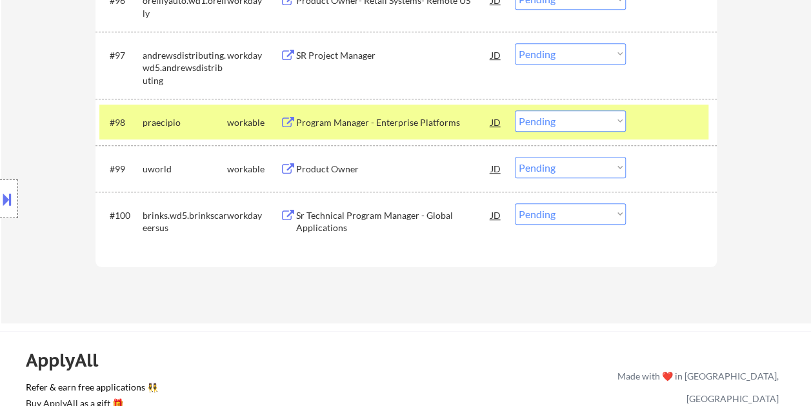
click at [317, 112] on div "Program Manager - Enterprise Platforms" at bounding box center [393, 121] width 195 height 23
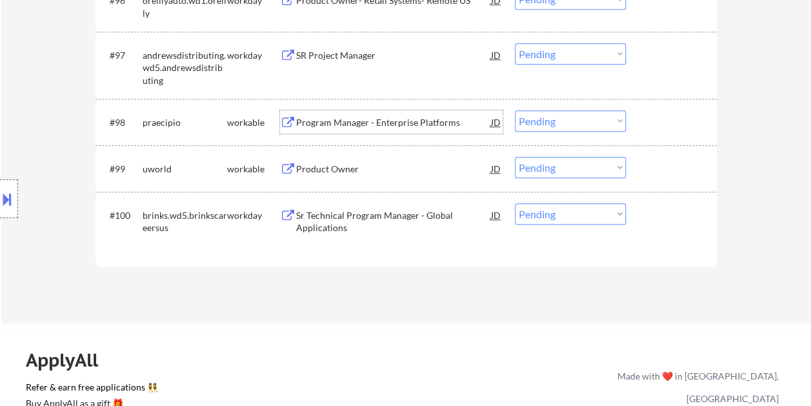
click at [651, 117] on div at bounding box center [673, 121] width 57 height 23
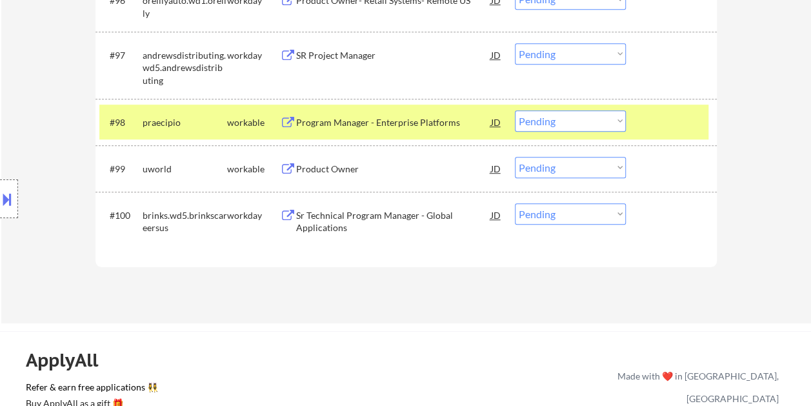
click at [616, 123] on select "Choose an option... Pending Applied Excluded (Questions) Excluded (Expired) Exc…" at bounding box center [570, 120] width 111 height 21
click at [515, 110] on select "Choose an option... Pending Applied Excluded (Questions) Excluded (Expired) Exc…" at bounding box center [570, 120] width 111 height 21
select select ""pending""
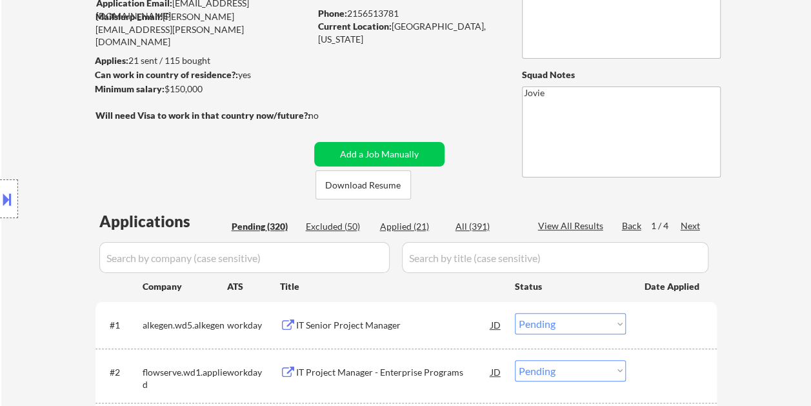
scroll to position [129, 0]
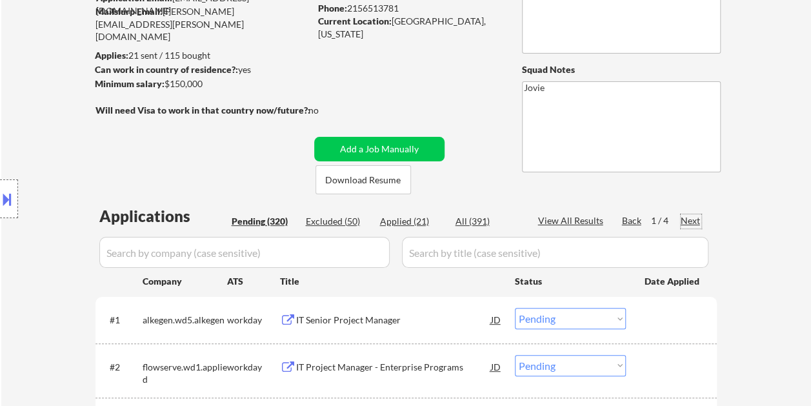
click at [688, 223] on div "Next" at bounding box center [691, 220] width 21 height 13
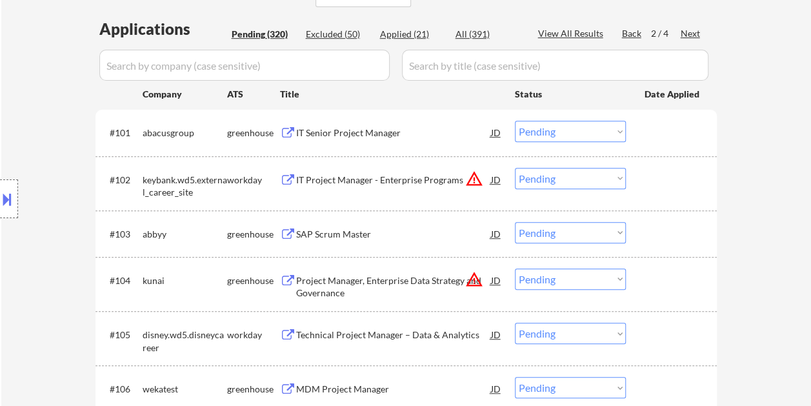
scroll to position [323, 0]
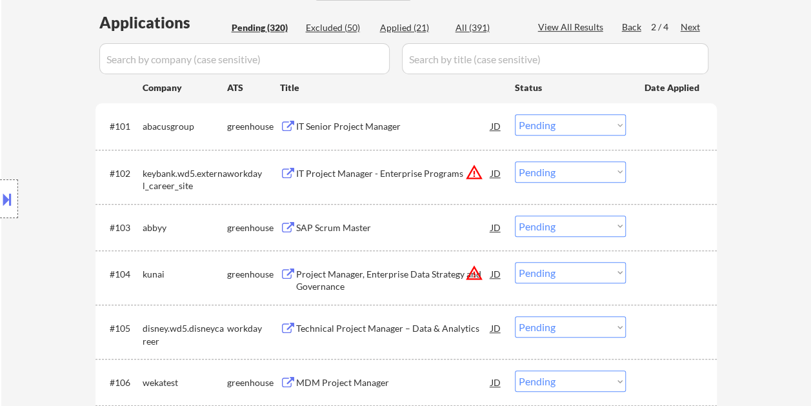
click at [659, 126] on div at bounding box center [673, 125] width 57 height 23
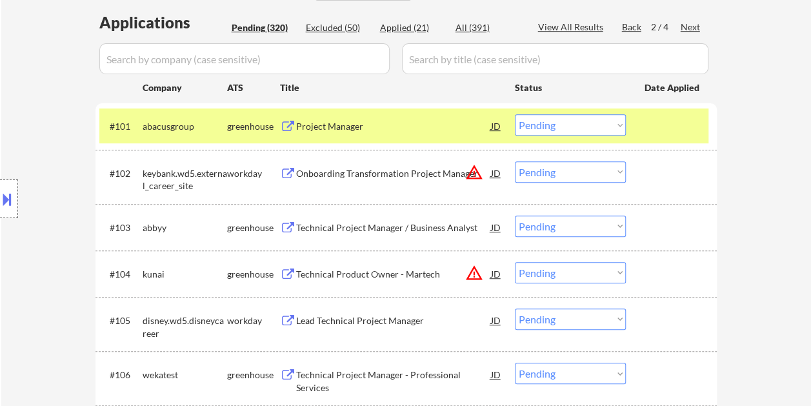
click at [317, 121] on div "Project Manager" at bounding box center [393, 126] width 195 height 13
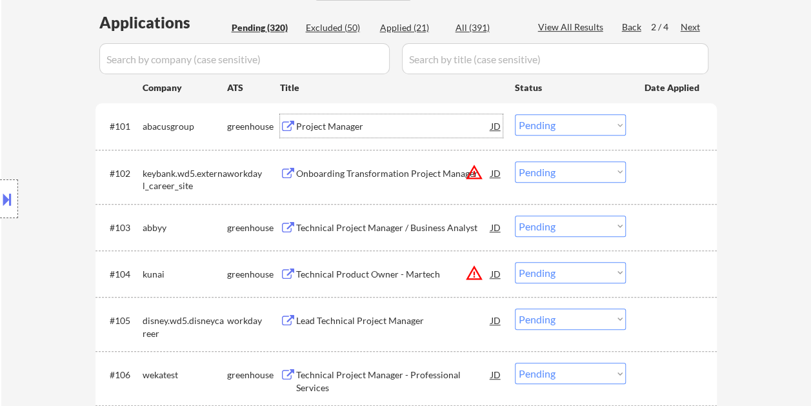
drag, startPoint x: 662, startPoint y: 120, endPoint x: 641, endPoint y: 123, distance: 21.5
click at [662, 120] on div at bounding box center [673, 125] width 57 height 23
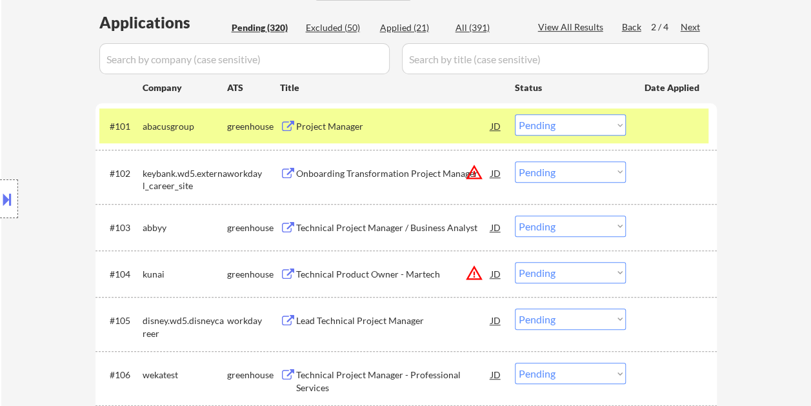
click at [623, 123] on select "Choose an option... Pending Applied Excluded (Questions) Excluded (Expired) Exc…" at bounding box center [570, 124] width 111 height 21
click at [515, 114] on select "Choose an option... Pending Applied Excluded (Questions) Excluded (Expired) Exc…" at bounding box center [570, 124] width 111 height 21
select select ""pending""
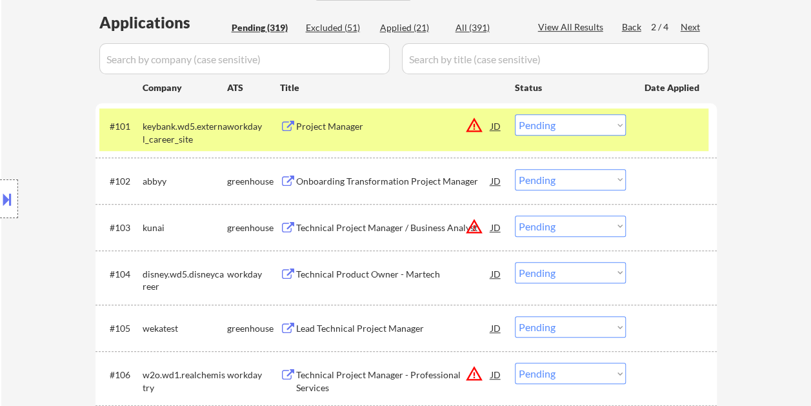
click at [659, 119] on div at bounding box center [673, 125] width 57 height 23
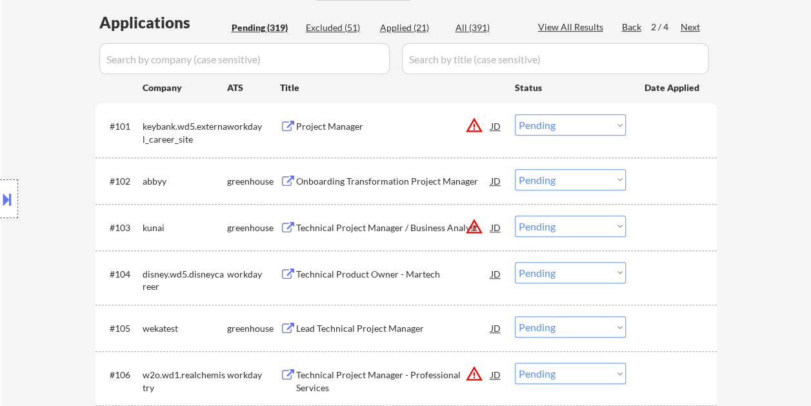
click at [662, 187] on div at bounding box center [673, 180] width 57 height 23
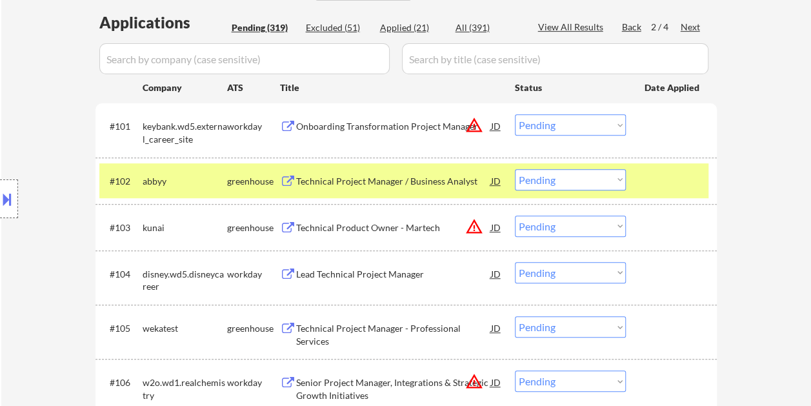
click at [386, 179] on div "Technical Project Manager / Business Analyst" at bounding box center [393, 181] width 195 height 13
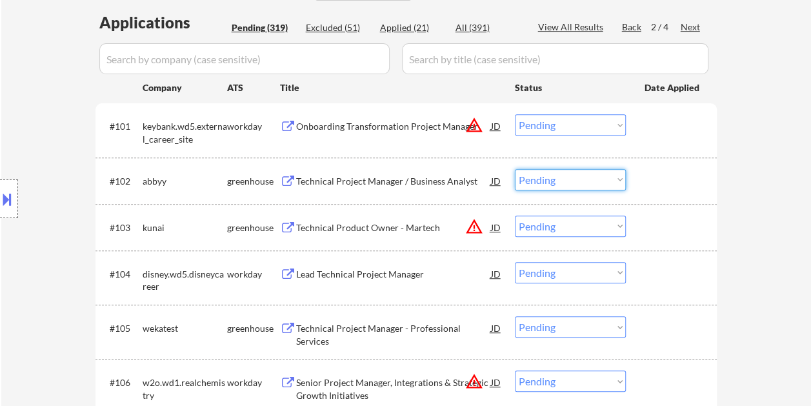
click at [617, 181] on select "Choose an option... Pending Applied Excluded (Questions) Excluded (Expired) Exc…" at bounding box center [570, 179] width 111 height 21
click at [515, 169] on select "Choose an option... Pending Applied Excluded (Questions) Excluded (Expired) Exc…" at bounding box center [570, 179] width 111 height 21
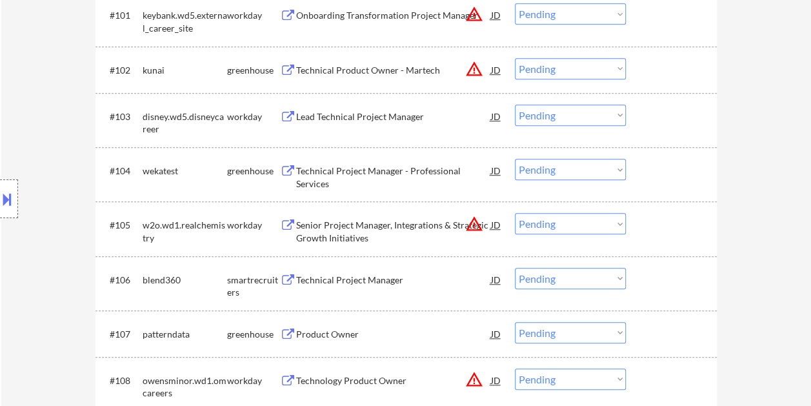
scroll to position [452, 0]
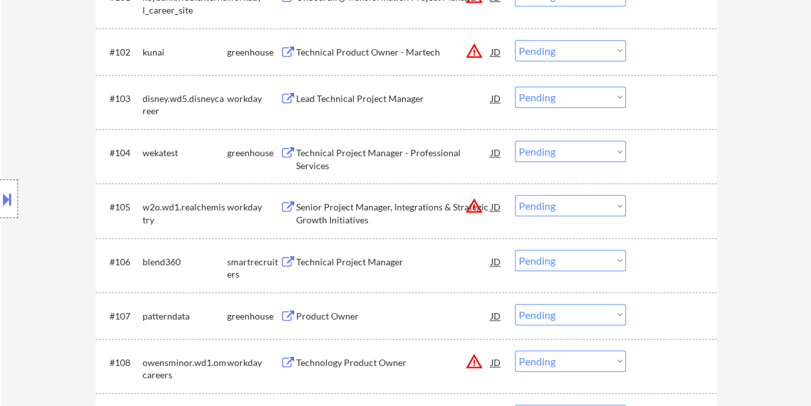
click at [639, 54] on div "#102 kunai greenhouse Technical Product Owner - Martech JD warning_amber Choose…" at bounding box center [403, 51] width 609 height 35
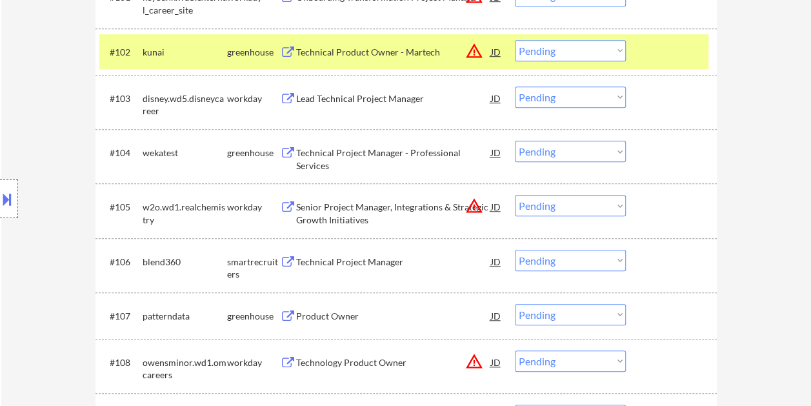
click at [398, 53] on div "Technical Product Owner - Martech" at bounding box center [393, 52] width 195 height 13
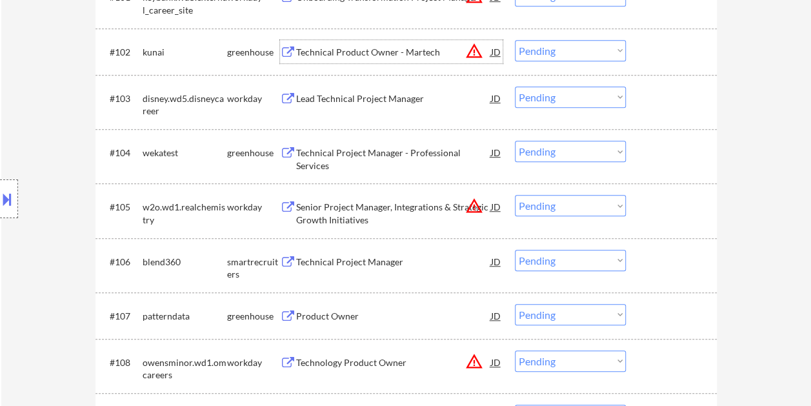
click at [633, 54] on div "#102 kunai greenhouse Technical Product Owner - Martech JD warning_amber Choose…" at bounding box center [403, 51] width 609 height 35
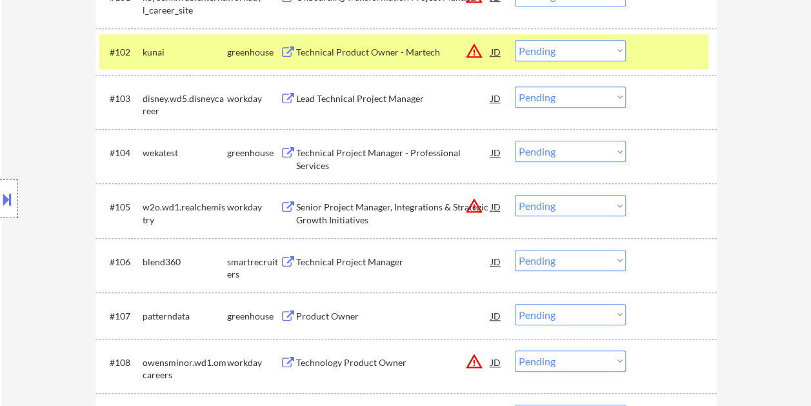
click at [615, 50] on select "Choose an option... Pending Applied Excluded (Questions) Excluded (Expired) Exc…" at bounding box center [570, 50] width 111 height 21
click at [515, 40] on select "Choose an option... Pending Applied Excluded (Questions) Excluded (Expired) Exc…" at bounding box center [570, 50] width 111 height 21
select select ""pending""
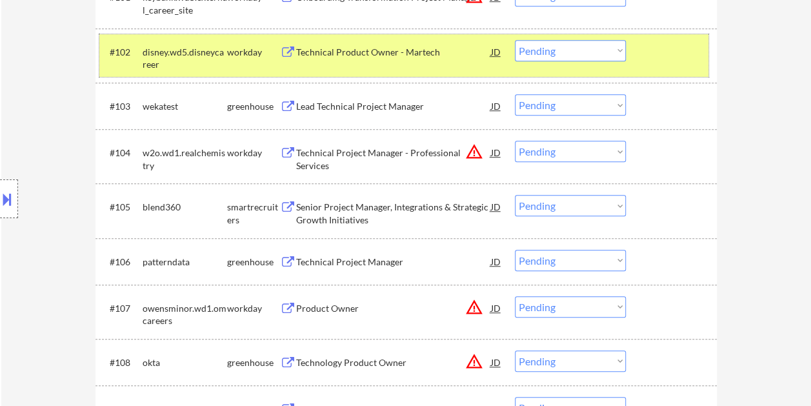
click at [632, 48] on div "#102 disney.wd5.disneycareer workday Technical Product Owner - Martech JD warni…" at bounding box center [403, 55] width 609 height 43
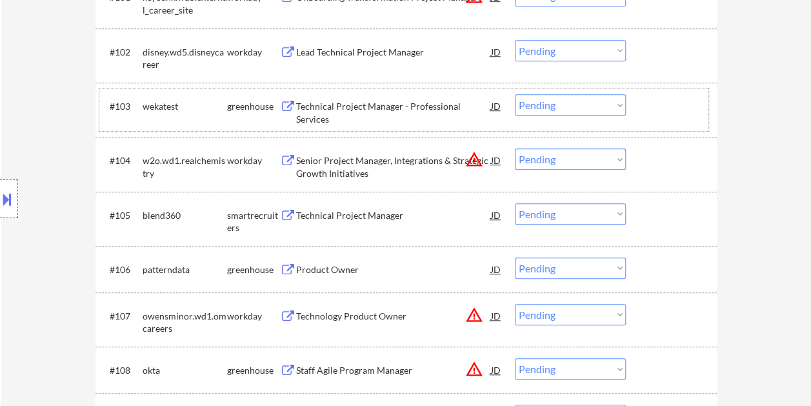
click at [668, 99] on div at bounding box center [673, 105] width 57 height 23
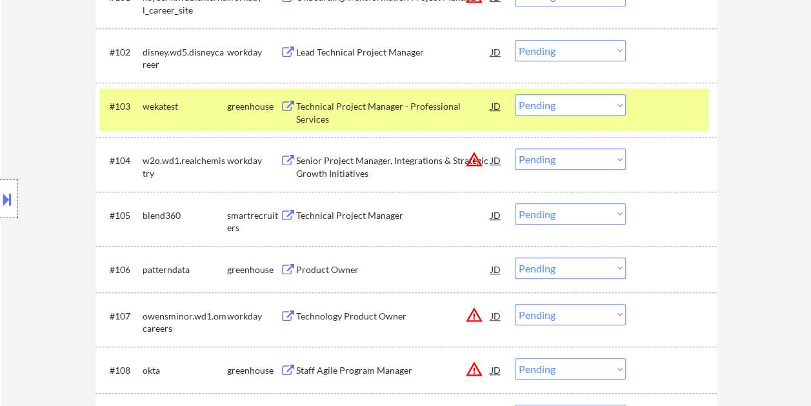
click at [366, 108] on div "Technical Project Manager - Professional Services" at bounding box center [393, 112] width 195 height 25
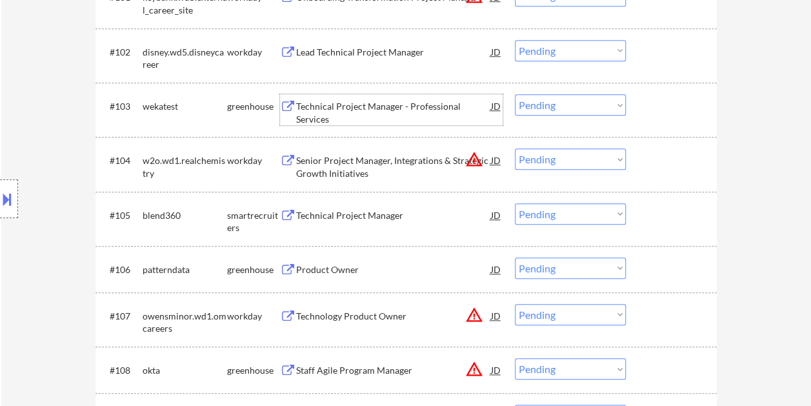
drag, startPoint x: 651, startPoint y: 99, endPoint x: 643, endPoint y: 103, distance: 8.4
click at [650, 100] on div at bounding box center [673, 105] width 57 height 23
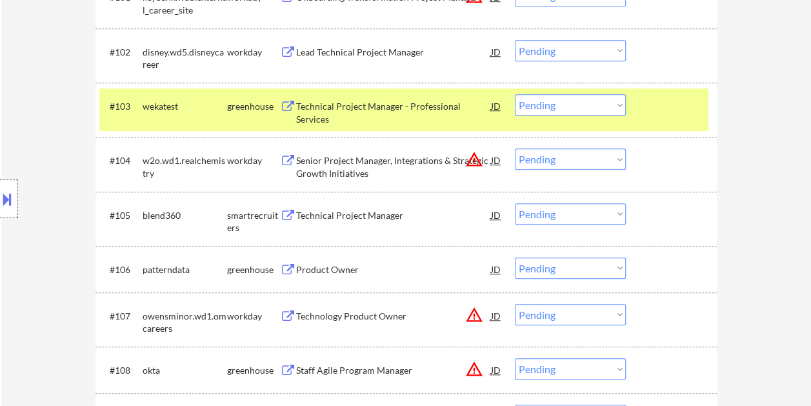
click at [618, 105] on select "Choose an option... Pending Applied Excluded (Questions) Excluded (Expired) Exc…" at bounding box center [570, 104] width 111 height 21
click at [515, 94] on select "Choose an option... Pending Applied Excluded (Questions) Excluded (Expired) Exc…" at bounding box center [570, 104] width 111 height 21
select select ""pending""
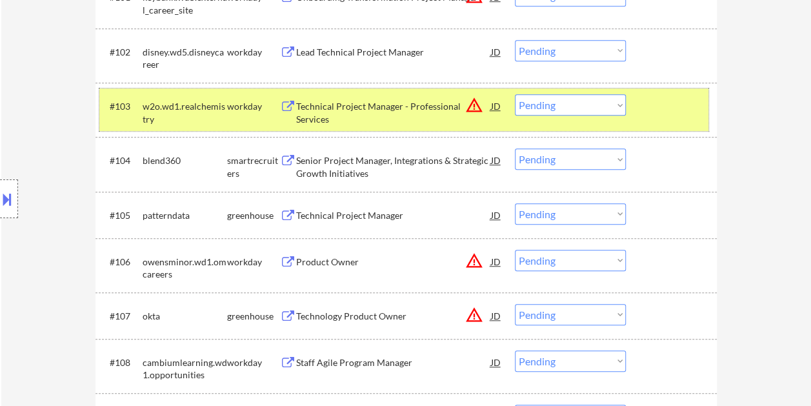
click at [641, 105] on div "#103 w2o.wd1.realchemistry workday Technical Project Manager - Professional Ser…" at bounding box center [403, 109] width 609 height 43
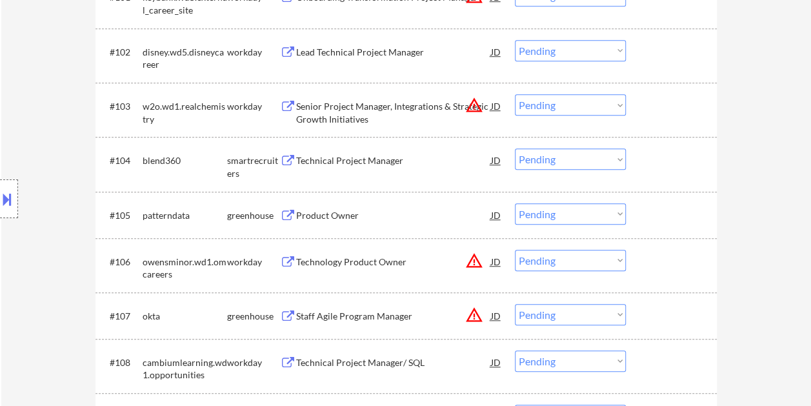
drag, startPoint x: 675, startPoint y: 156, endPoint x: 534, endPoint y: 165, distance: 141.5
click at [674, 156] on div at bounding box center [673, 159] width 57 height 23
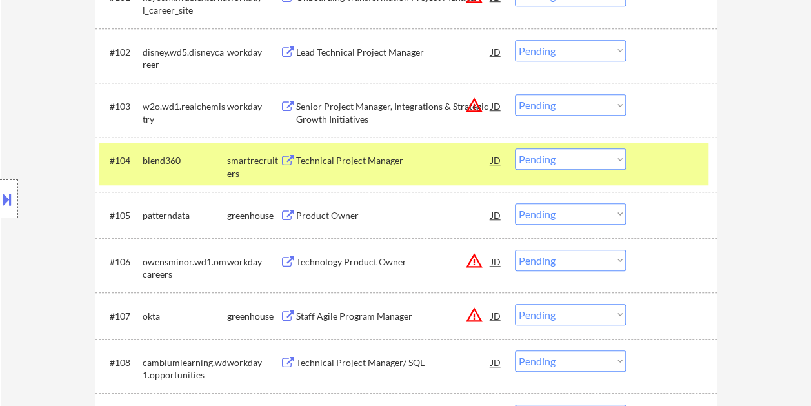
click at [376, 152] on div "Technical Project Manager" at bounding box center [393, 159] width 195 height 23
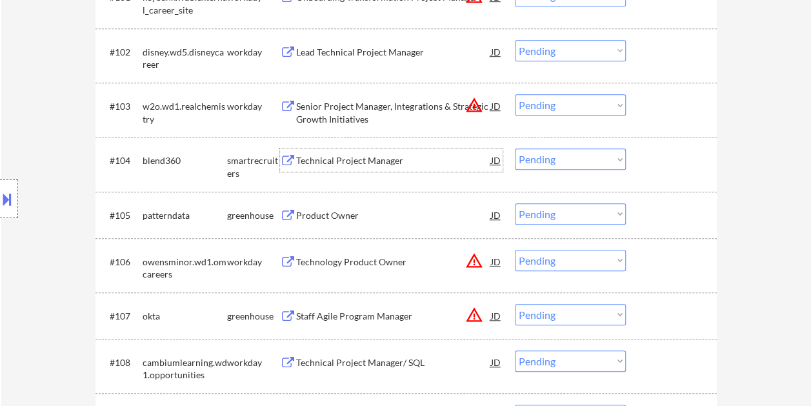
click at [3, 190] on button at bounding box center [7, 198] width 14 height 21
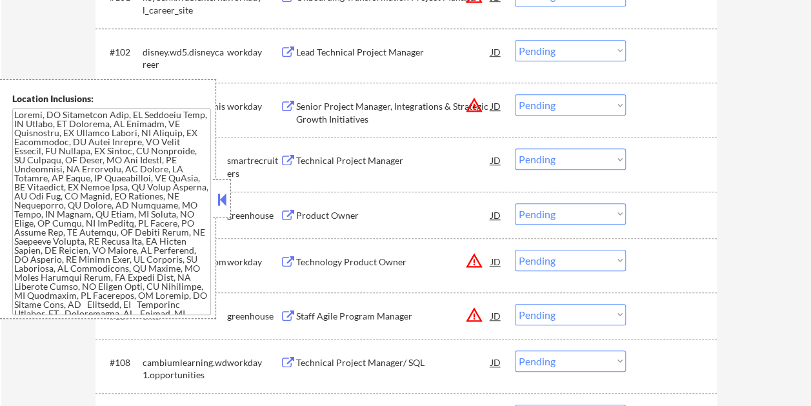
click at [223, 201] on button at bounding box center [222, 199] width 14 height 19
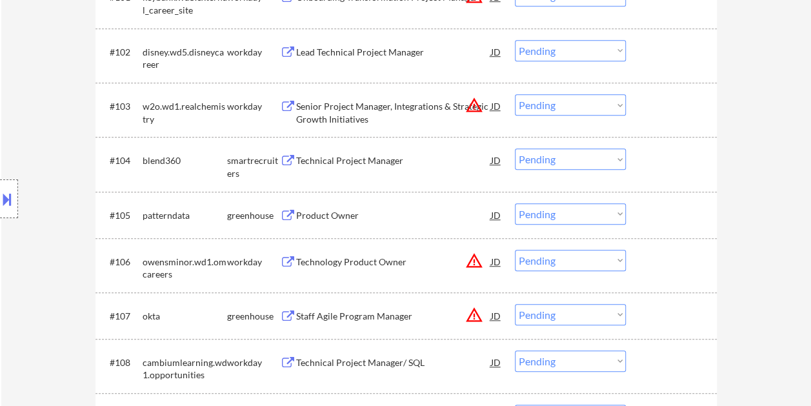
click at [670, 167] on div at bounding box center [673, 159] width 57 height 23
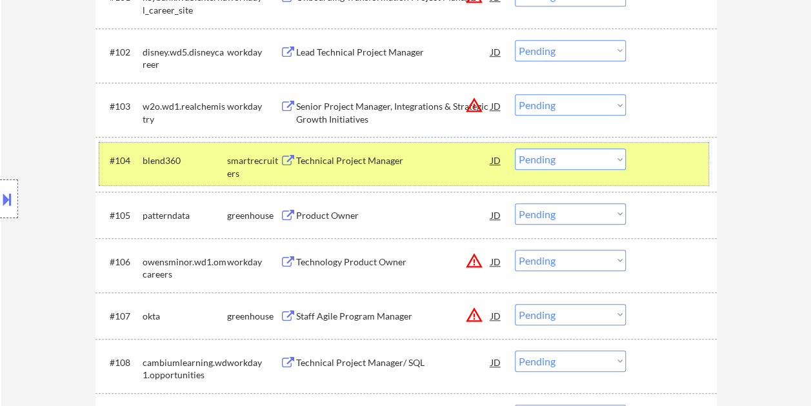
click at [609, 161] on select "Choose an option... Pending Applied Excluded (Questions) Excluded (Expired) Exc…" at bounding box center [570, 158] width 111 height 21
click at [515, 148] on select "Choose an option... Pending Applied Excluded (Questions) Excluded (Expired) Exc…" at bounding box center [570, 158] width 111 height 21
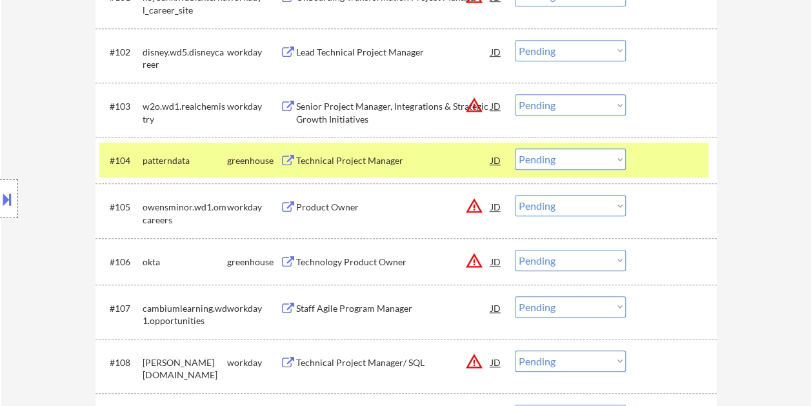
click at [658, 155] on div at bounding box center [673, 159] width 57 height 23
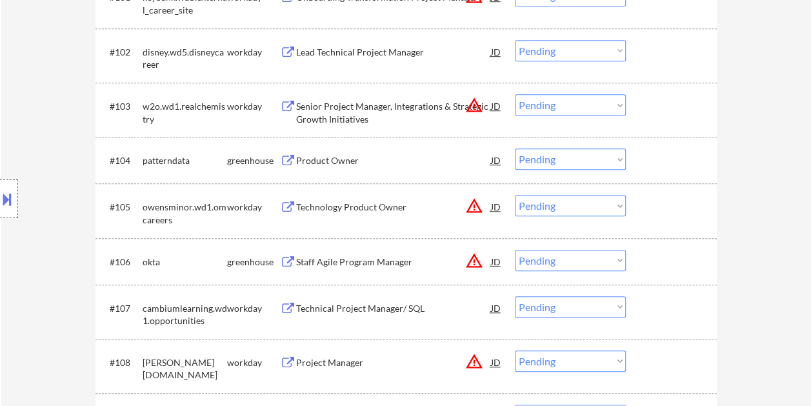
click at [675, 152] on div at bounding box center [673, 159] width 57 height 23
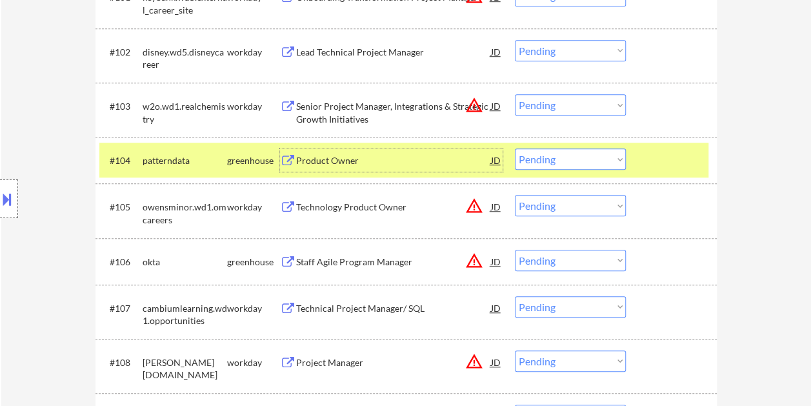
click at [390, 159] on div "Product Owner" at bounding box center [393, 160] width 195 height 13
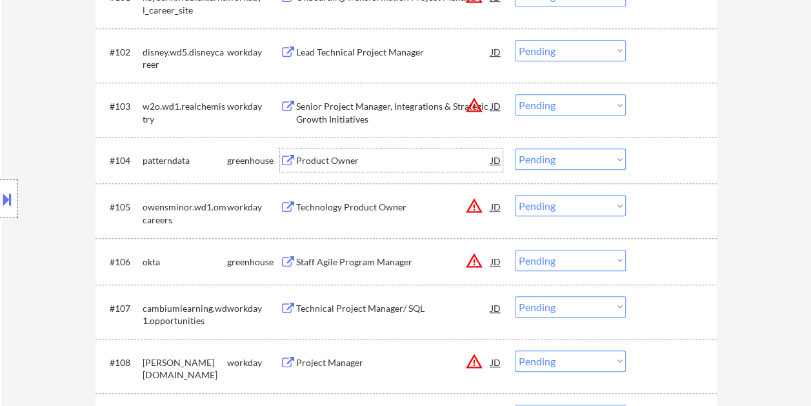
click at [671, 165] on div at bounding box center [673, 159] width 57 height 23
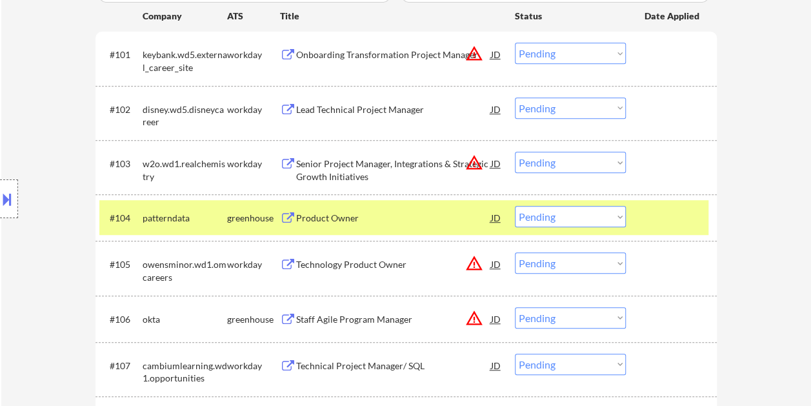
scroll to position [380, 0]
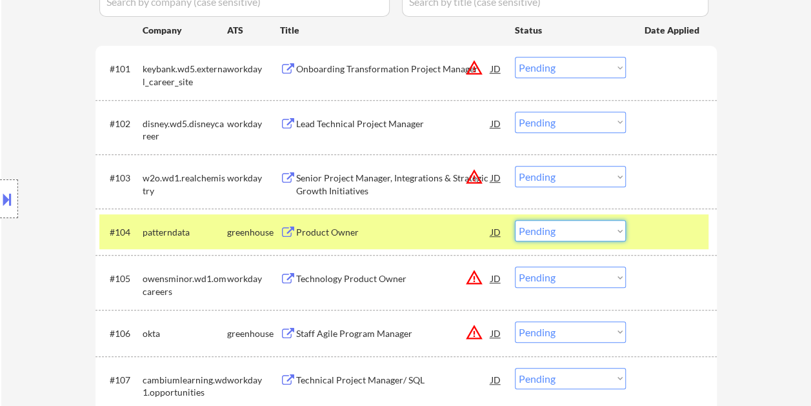
click at [620, 232] on select "Choose an option... Pending Applied Excluded (Questions) Excluded (Expired) Exc…" at bounding box center [570, 230] width 111 height 21
click at [515, 220] on select "Choose an option... Pending Applied Excluded (Questions) Excluded (Expired) Exc…" at bounding box center [570, 230] width 111 height 21
select select ""pending""
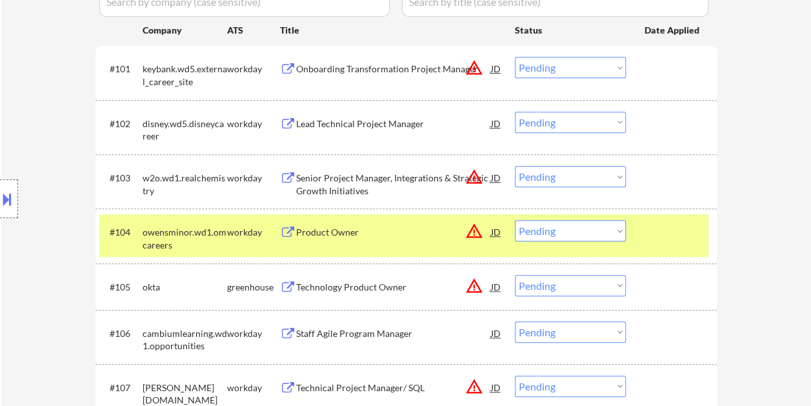
click at [652, 228] on div at bounding box center [673, 231] width 57 height 23
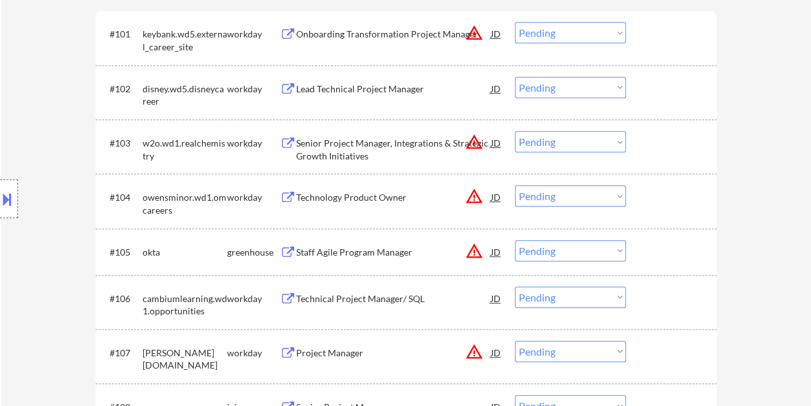
scroll to position [445, 0]
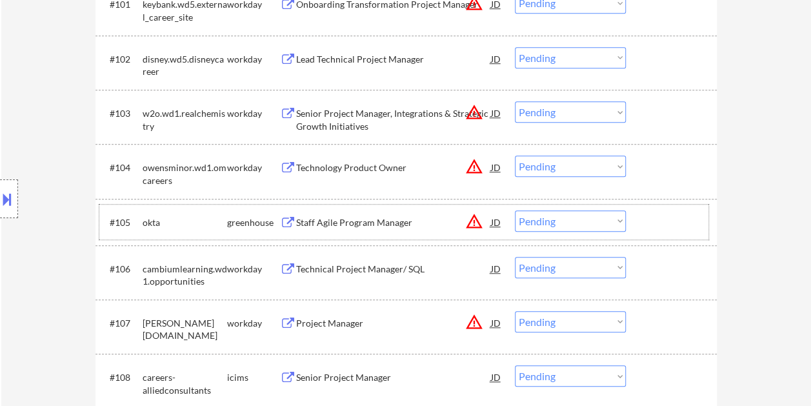
click at [677, 210] on div at bounding box center [673, 221] width 57 height 23
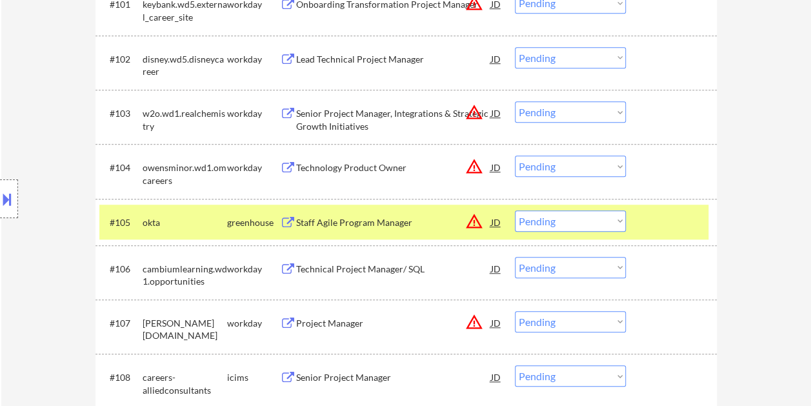
click at [380, 216] on div "Staff Agile Program Manager" at bounding box center [393, 222] width 195 height 13
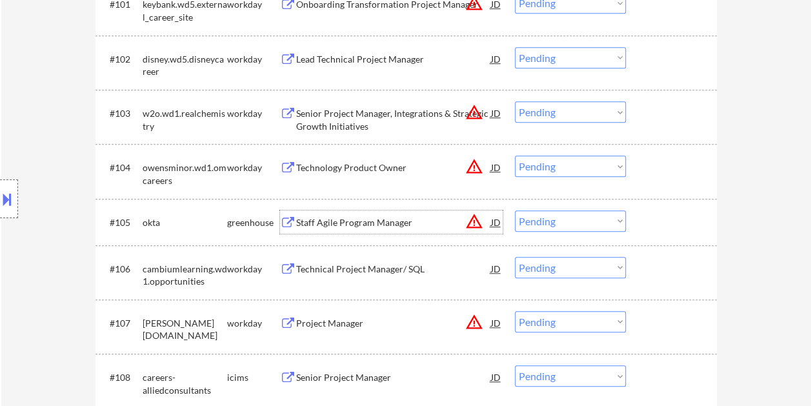
click at [648, 226] on div at bounding box center [673, 221] width 57 height 23
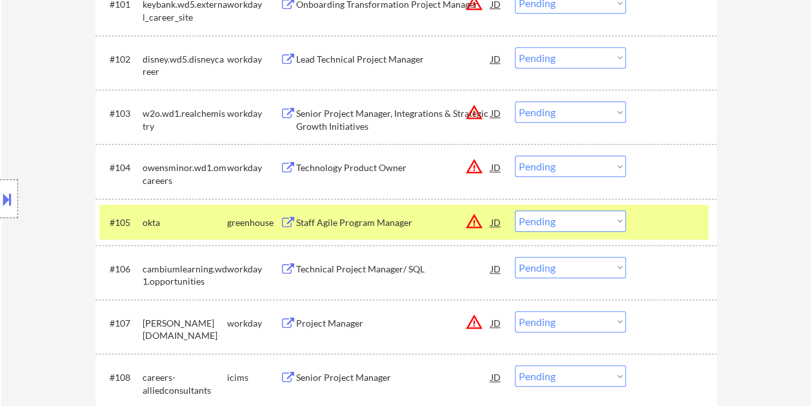
click at [597, 225] on select "Choose an option... Pending Applied Excluded (Questions) Excluded (Expired) Exc…" at bounding box center [570, 220] width 111 height 21
click at [515, 210] on select "Choose an option... Pending Applied Excluded (Questions) Excluded (Expired) Exc…" at bounding box center [570, 220] width 111 height 21
drag, startPoint x: 674, startPoint y: 226, endPoint x: 658, endPoint y: 220, distance: 16.5
click at [673, 226] on div at bounding box center [673, 221] width 57 height 23
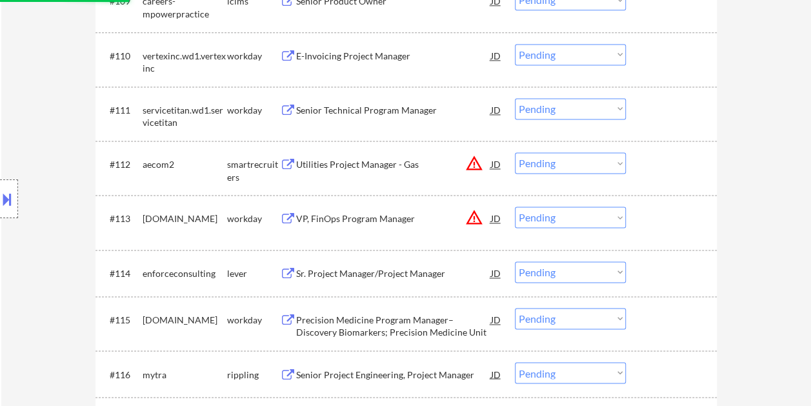
scroll to position [896, 0]
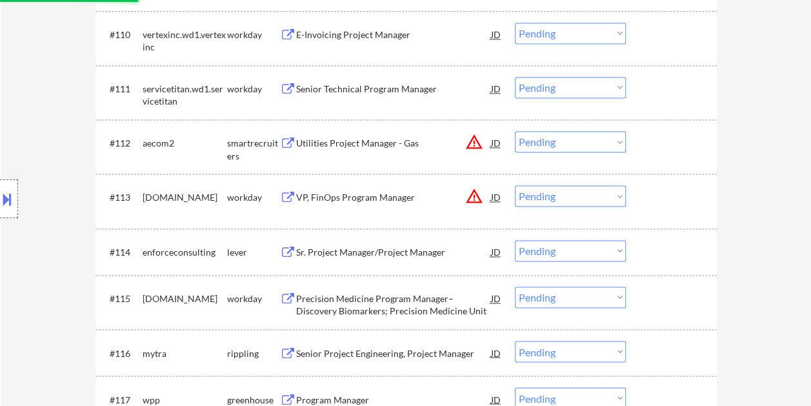
click at [657, 136] on div at bounding box center [673, 142] width 57 height 23
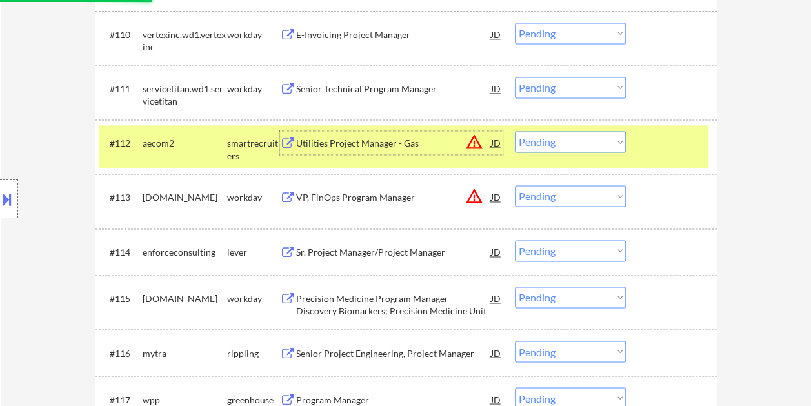
click at [356, 135] on div "Utilities Project Manager - Gas" at bounding box center [393, 142] width 195 height 23
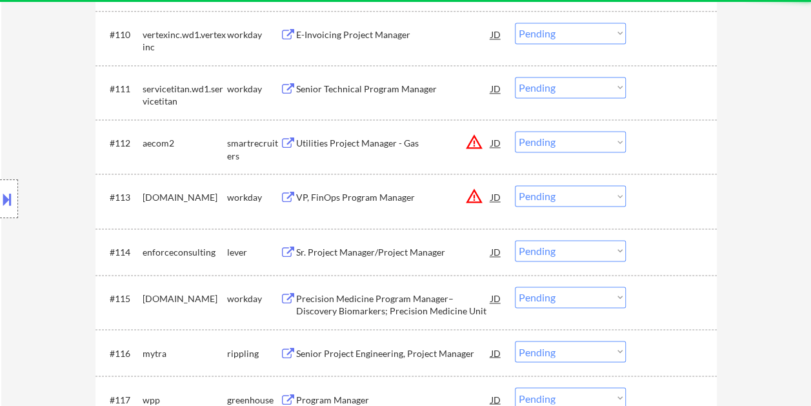
select select ""pending""
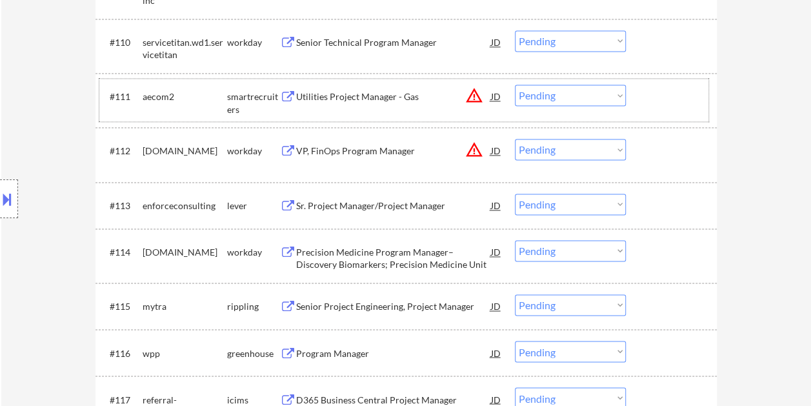
click at [656, 99] on div at bounding box center [673, 96] width 57 height 23
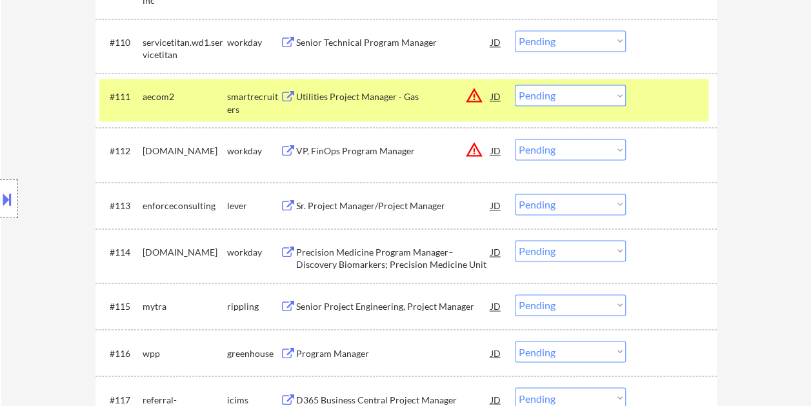
click at [605, 90] on select "Choose an option... Pending Applied Excluded (Questions) Excluded (Expired) Exc…" at bounding box center [570, 95] width 111 height 21
click at [515, 85] on select "Choose an option... Pending Applied Excluded (Questions) Excluded (Expired) Exc…" at bounding box center [570, 95] width 111 height 21
select select ""pending""
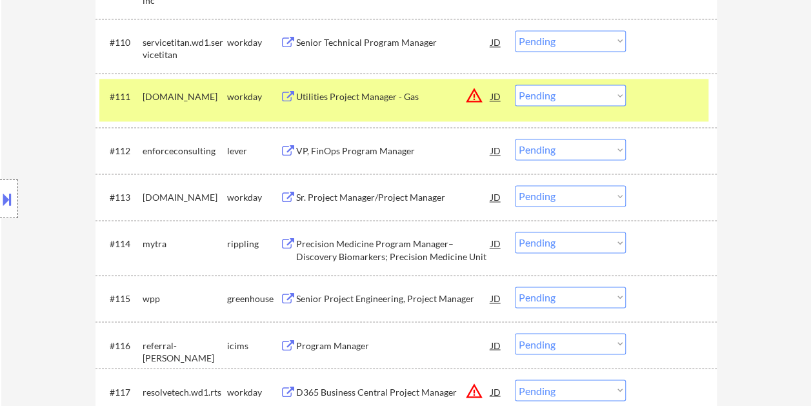
click at [648, 103] on div at bounding box center [673, 96] width 57 height 23
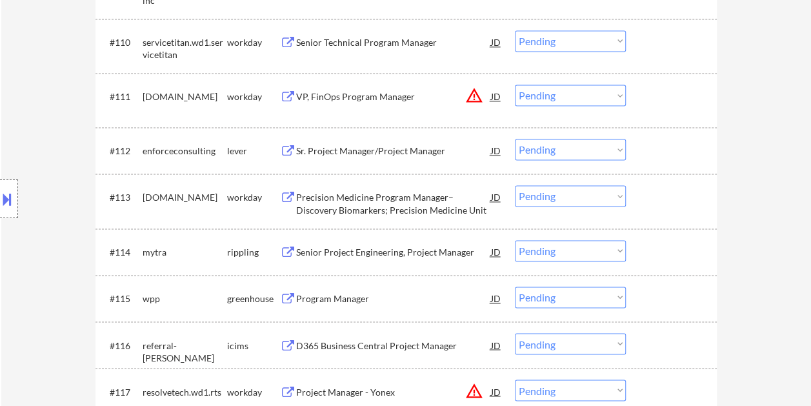
scroll to position [961, 0]
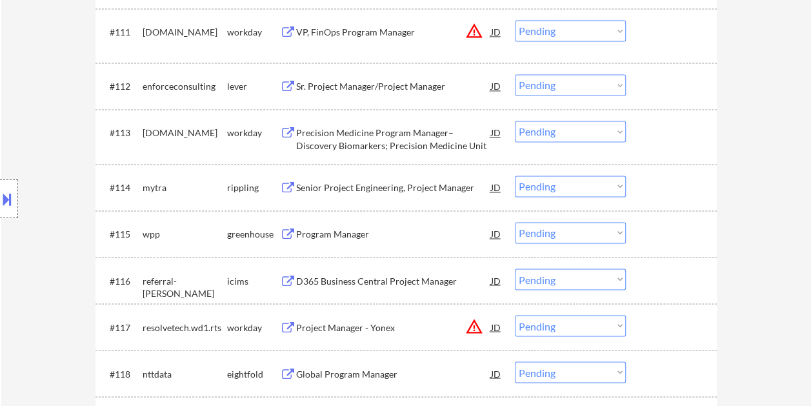
click at [654, 91] on div at bounding box center [673, 85] width 57 height 23
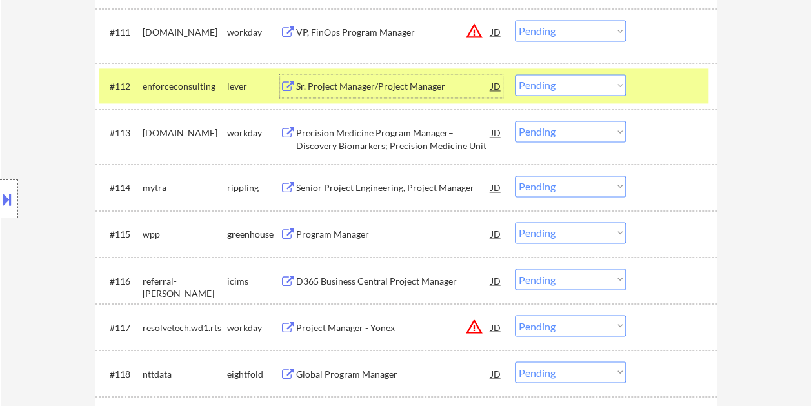
click at [374, 84] on div "Sr. Project Manager/Project Manager" at bounding box center [393, 86] width 195 height 13
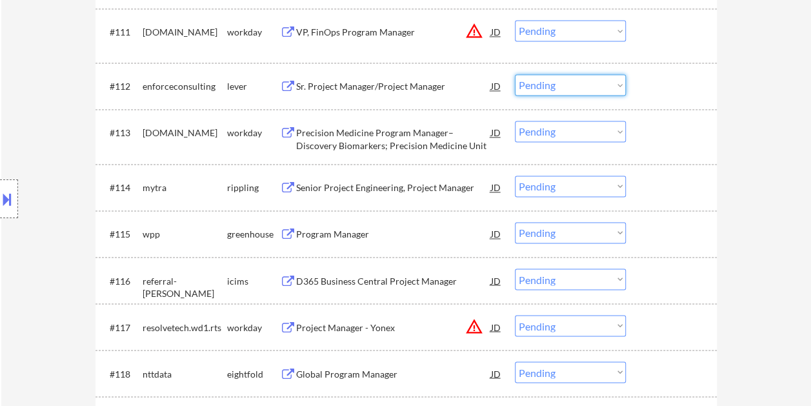
click at [604, 84] on select "Choose an option... Pending Applied Excluded (Questions) Excluded (Expired) Exc…" at bounding box center [570, 84] width 111 height 21
click at [515, 74] on select "Choose an option... Pending Applied Excluded (Questions) Excluded (Expired) Exc…" at bounding box center [570, 84] width 111 height 21
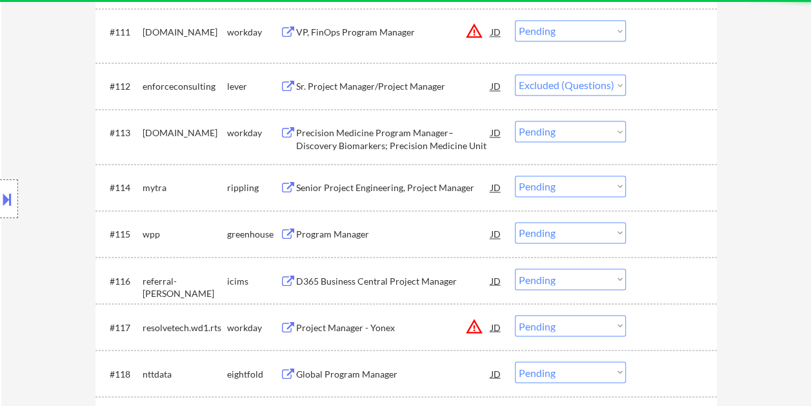
select select ""pending""
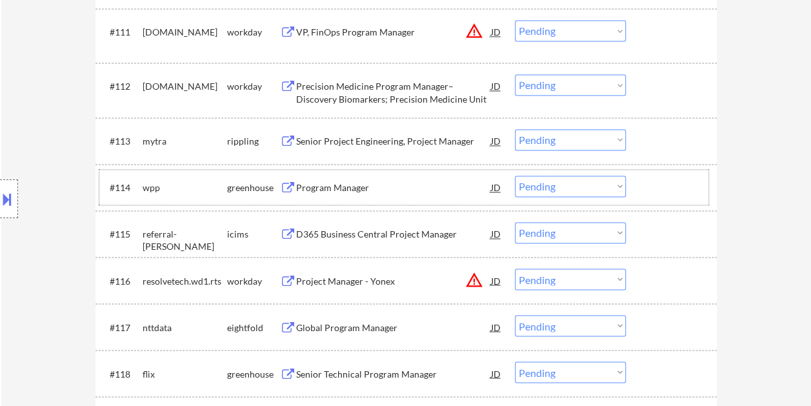
click at [672, 185] on div at bounding box center [673, 186] width 57 height 23
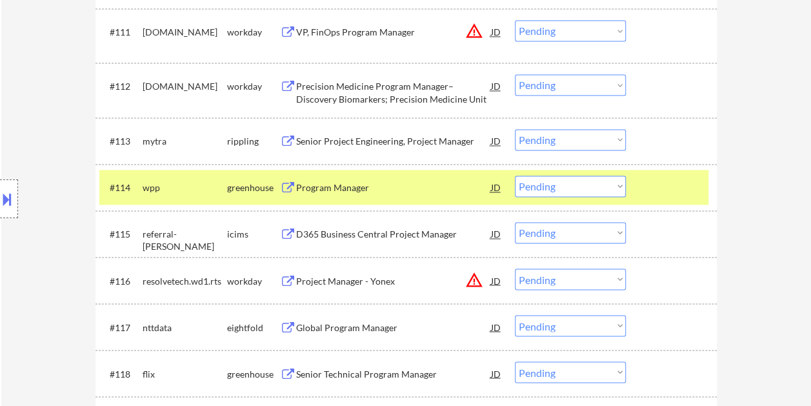
click at [338, 198] on div "#114 wpp greenhouse Program Manager JD warning_amber Choose an option... Pendin…" at bounding box center [403, 187] width 609 height 35
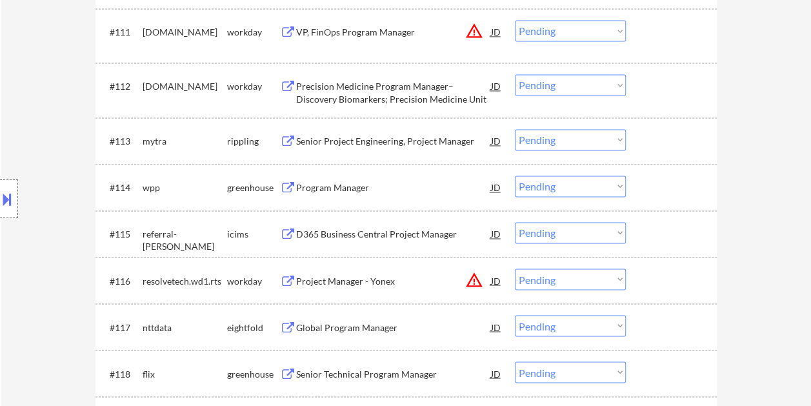
drag, startPoint x: 659, startPoint y: 191, endPoint x: 529, endPoint y: 180, distance: 130.1
click at [659, 191] on div at bounding box center [673, 186] width 57 height 23
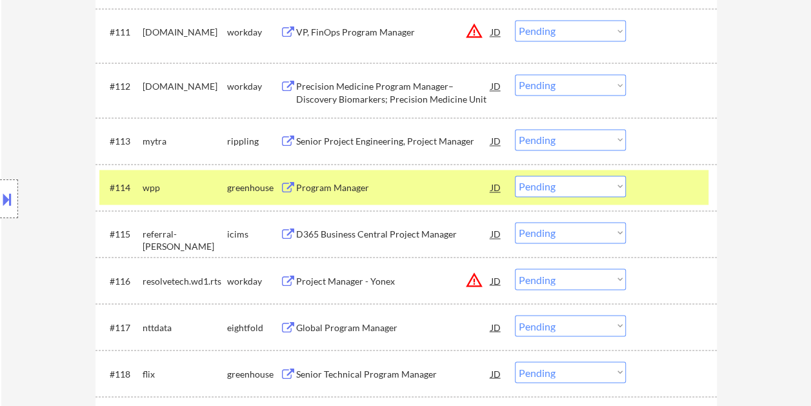
click at [443, 178] on div "Program Manager" at bounding box center [393, 186] width 195 height 23
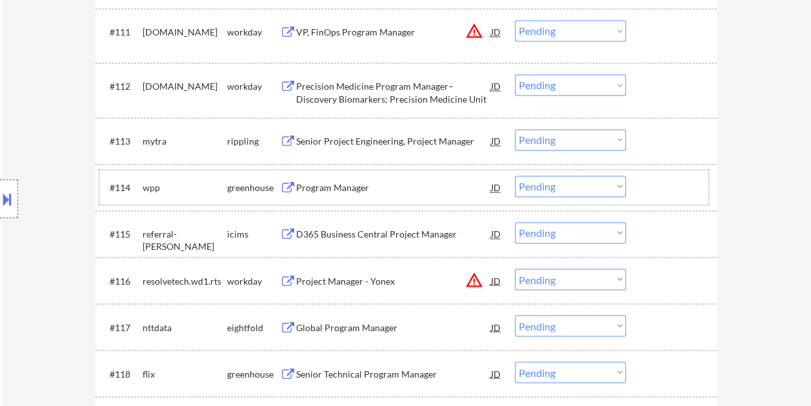
drag, startPoint x: 681, startPoint y: 183, endPoint x: 634, endPoint y: 196, distance: 49.5
click at [680, 183] on div at bounding box center [673, 186] width 57 height 23
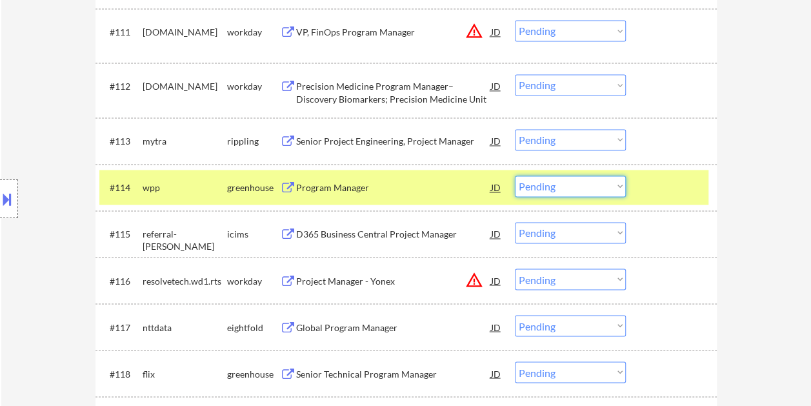
click at [621, 188] on select "Choose an option... Pending Applied Excluded (Questions) Excluded (Expired) Exc…" at bounding box center [570, 185] width 111 height 21
click at [515, 175] on select "Choose an option... Pending Applied Excluded (Questions) Excluded (Expired) Exc…" at bounding box center [570, 185] width 111 height 21
select select ""pending""
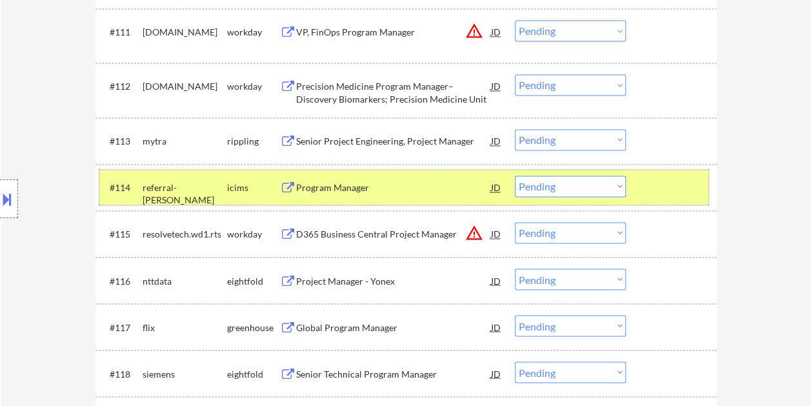
click at [645, 187] on div at bounding box center [673, 186] width 57 height 23
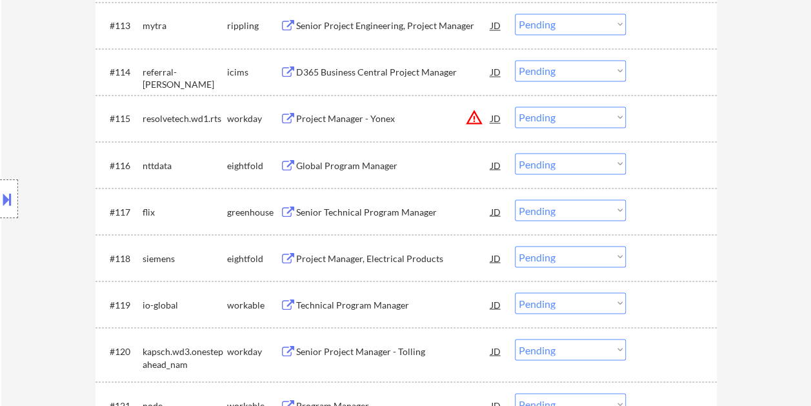
scroll to position [1090, 0]
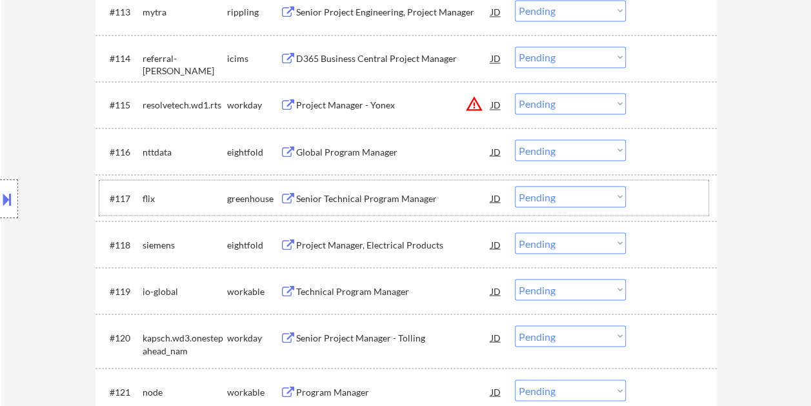
drag, startPoint x: 656, startPoint y: 187, endPoint x: 569, endPoint y: 215, distance: 90.8
click at [656, 187] on div at bounding box center [673, 197] width 57 height 23
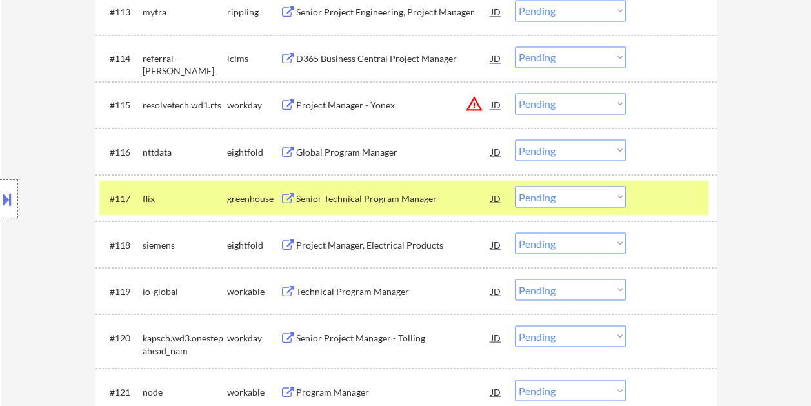
click at [332, 197] on div "Senior Technical Program Manager" at bounding box center [393, 198] width 195 height 13
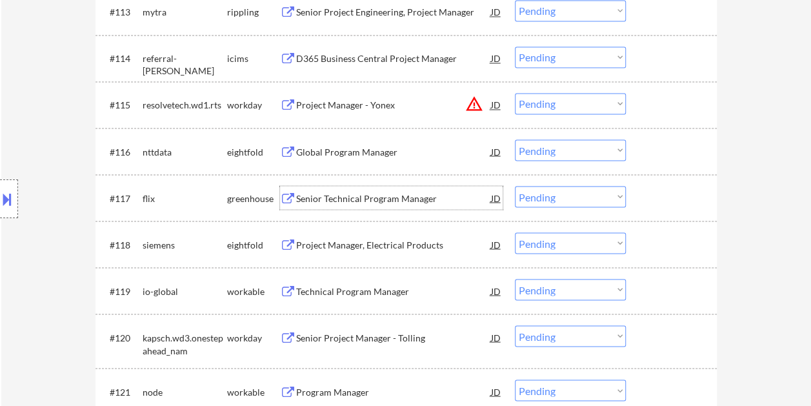
click at [659, 206] on div at bounding box center [673, 197] width 57 height 23
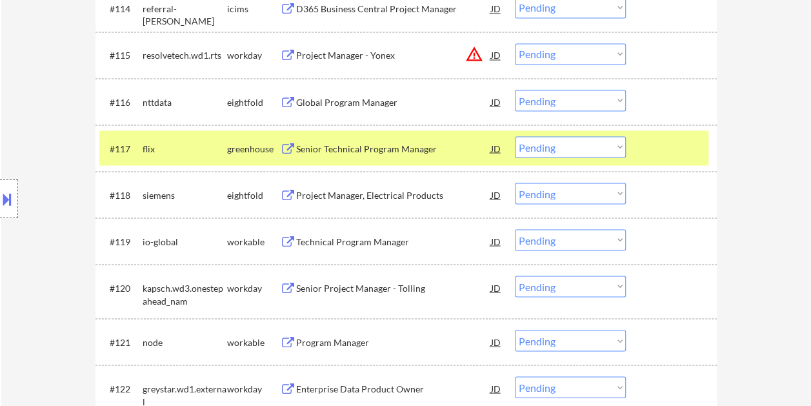
scroll to position [1097, 0]
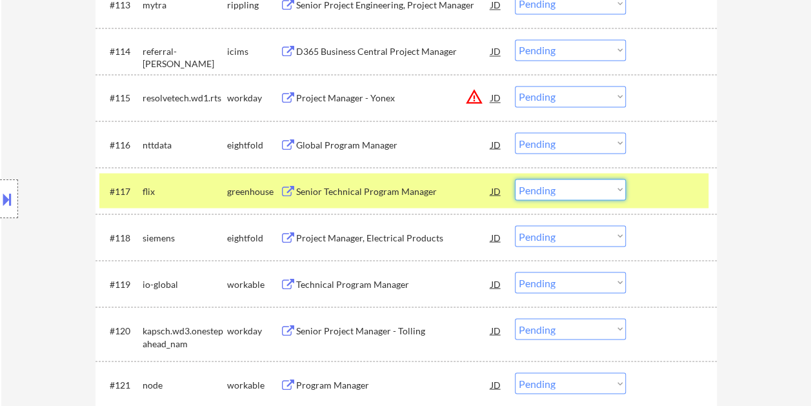
click at [621, 186] on select "Choose an option... Pending Applied Excluded (Questions) Excluded (Expired) Exc…" at bounding box center [570, 189] width 111 height 21
click at [515, 179] on select "Choose an option... Pending Applied Excluded (Questions) Excluded (Expired) Exc…" at bounding box center [570, 189] width 111 height 21
select select ""pending""
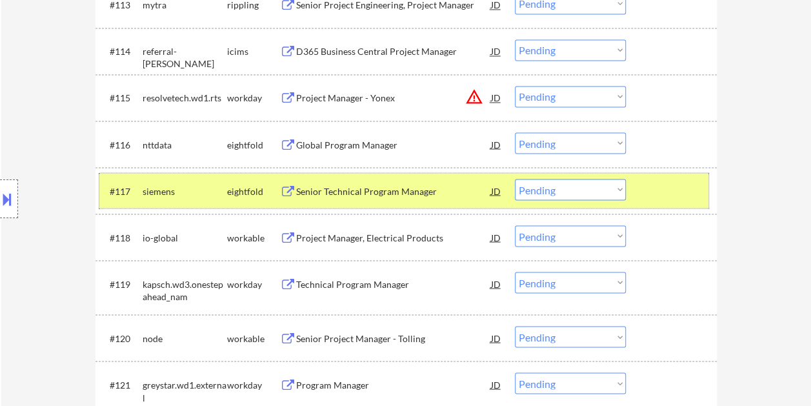
click at [677, 186] on div at bounding box center [673, 190] width 57 height 23
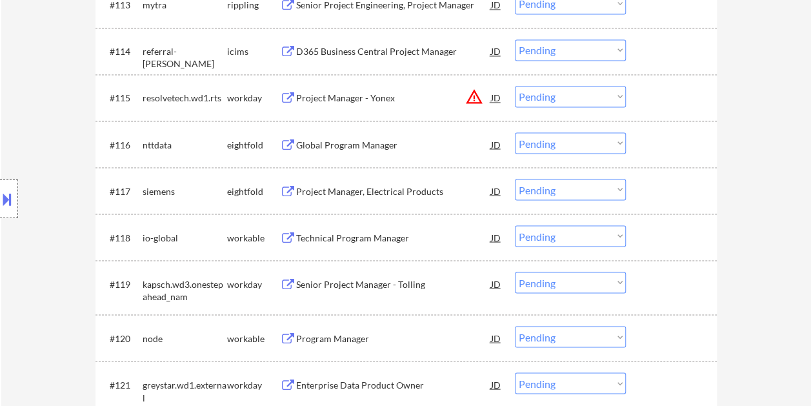
drag, startPoint x: 663, startPoint y: 237, endPoint x: 431, endPoint y: 255, distance: 233.0
click at [665, 237] on div at bounding box center [673, 236] width 57 height 23
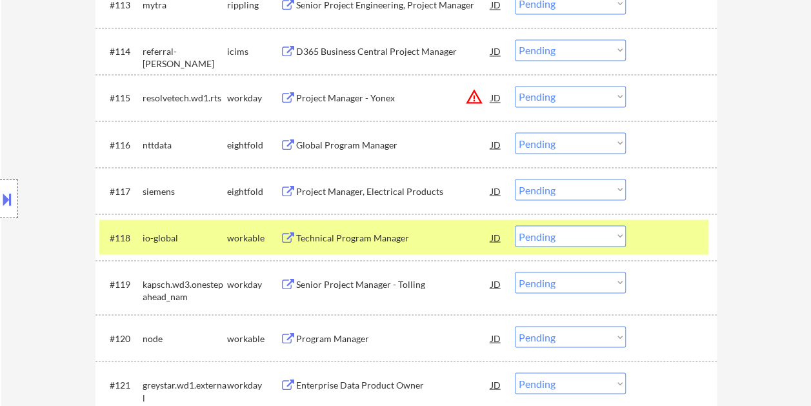
click at [329, 235] on div "Technical Program Manager" at bounding box center [393, 237] width 195 height 13
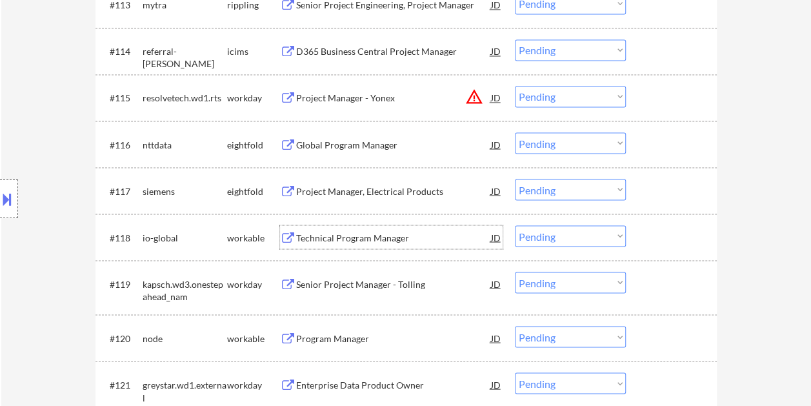
click at [659, 235] on div at bounding box center [673, 236] width 57 height 23
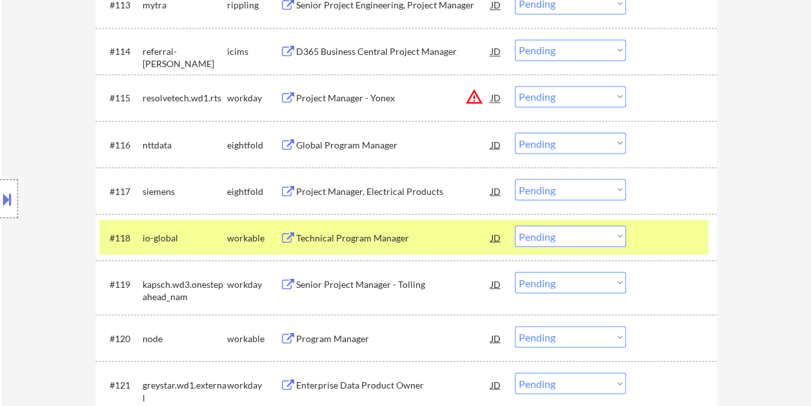
click at [619, 234] on select "Choose an option... Pending Applied Excluded (Questions) Excluded (Expired) Exc…" at bounding box center [570, 235] width 111 height 21
click at [515, 225] on select "Choose an option... Pending Applied Excluded (Questions) Excluded (Expired) Exc…" at bounding box center [570, 235] width 111 height 21
select select ""pending""
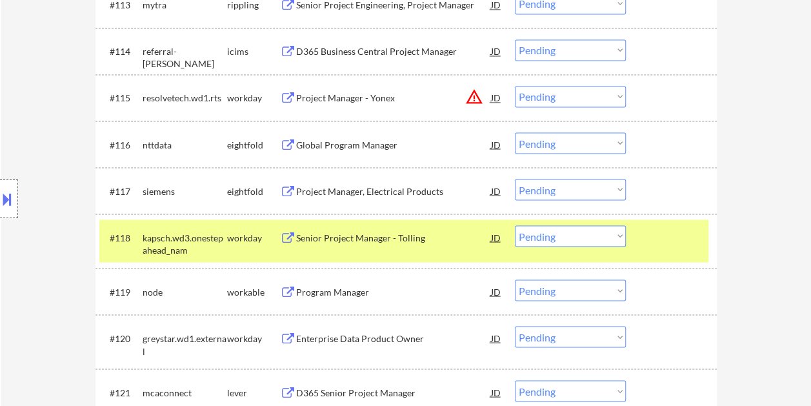
click at [665, 246] on div at bounding box center [673, 236] width 57 height 23
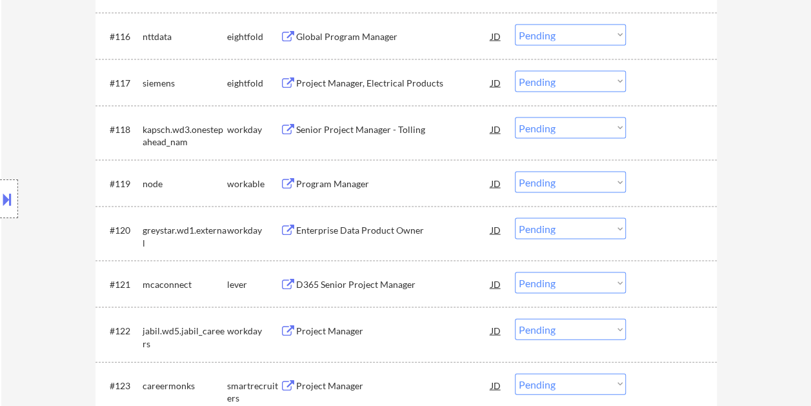
scroll to position [1226, 0]
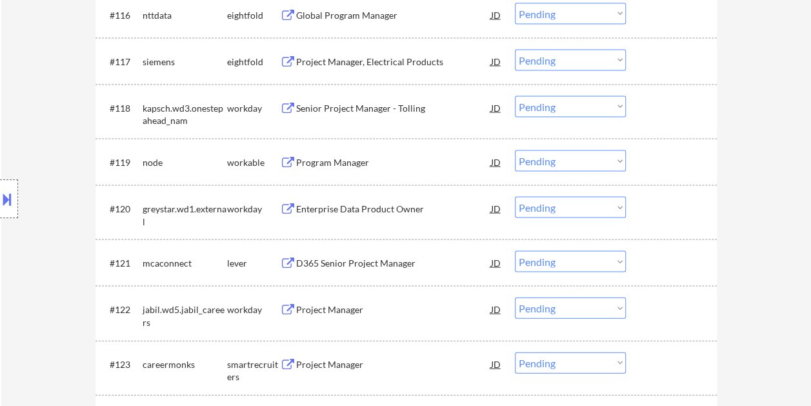
click at [653, 169] on div at bounding box center [673, 161] width 57 height 23
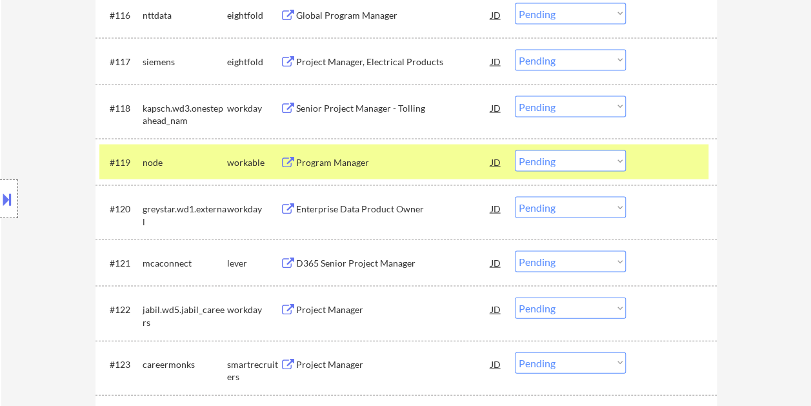
click at [439, 159] on div "Program Manager" at bounding box center [393, 162] width 195 height 13
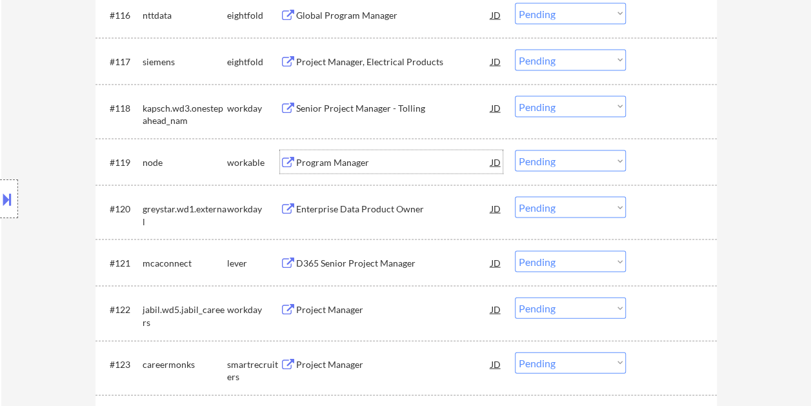
click at [668, 172] on div at bounding box center [673, 161] width 57 height 23
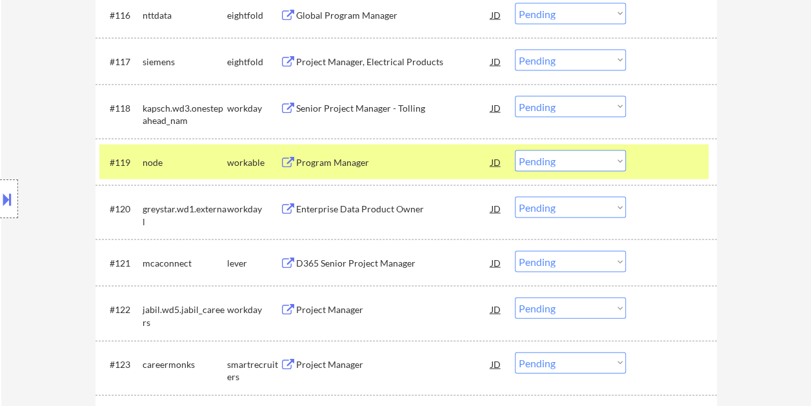
click at [619, 160] on select "Choose an option... Pending Applied Excluded (Questions) Excluded (Expired) Exc…" at bounding box center [570, 160] width 111 height 21
click at [515, 150] on select "Choose an option... Pending Applied Excluded (Questions) Excluded (Expired) Exc…" at bounding box center [570, 160] width 111 height 21
select select ""pending""
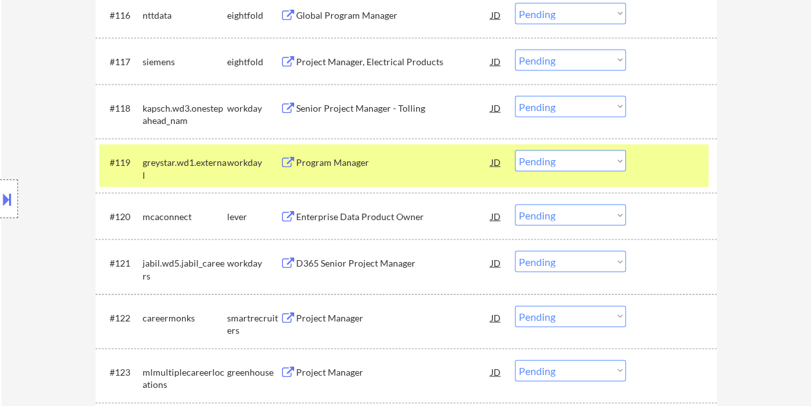
click at [677, 161] on div at bounding box center [673, 161] width 57 height 23
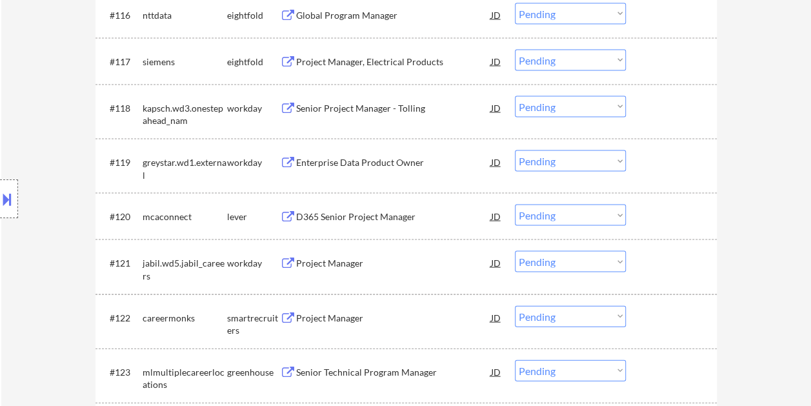
click at [652, 210] on div at bounding box center [673, 216] width 57 height 23
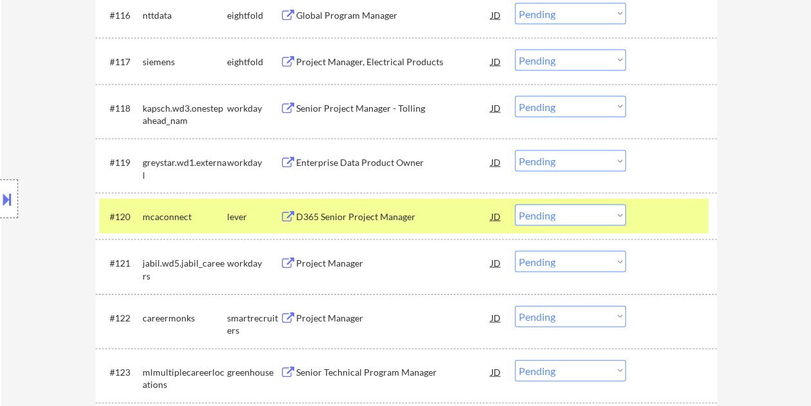
click at [361, 209] on div "D365 Senior Project Manager" at bounding box center [393, 216] width 195 height 23
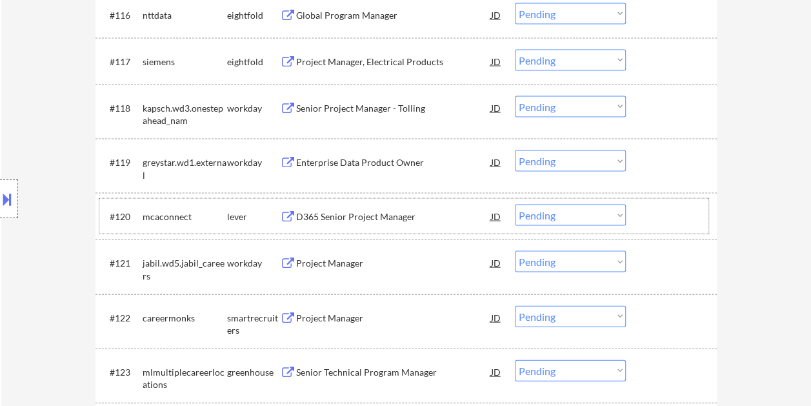
click at [655, 219] on div at bounding box center [673, 216] width 57 height 23
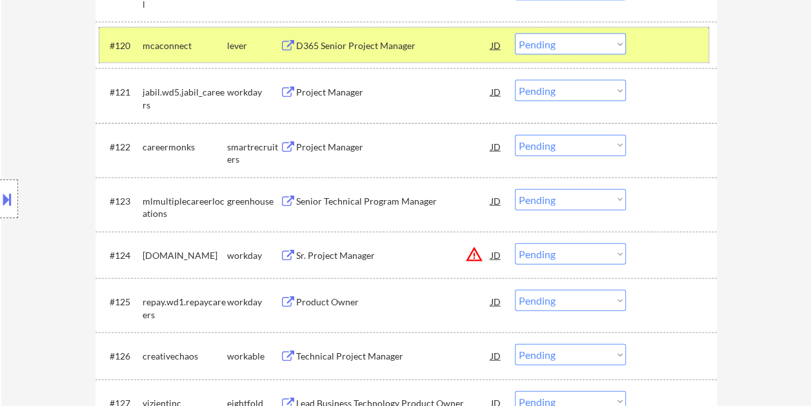
scroll to position [1332, 0]
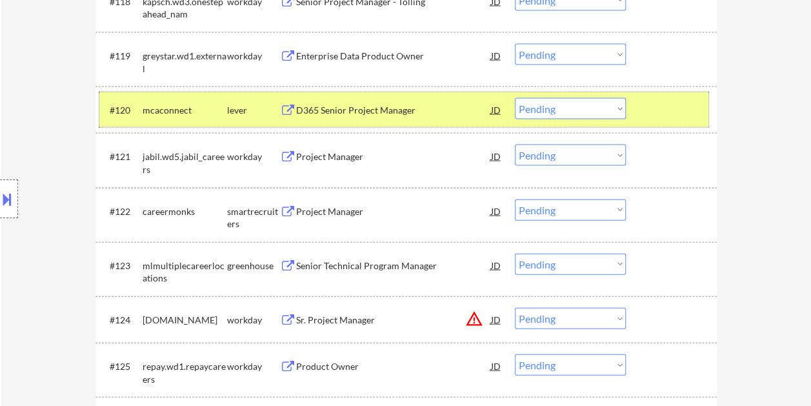
click at [617, 107] on select "Choose an option... Pending Applied Excluded (Questions) Excluded (Expired) Exc…" at bounding box center [570, 108] width 111 height 21
click at [515, 98] on select "Choose an option... Pending Applied Excluded (Questions) Excluded (Expired) Exc…" at bounding box center [570, 108] width 111 height 21
select select ""pending""
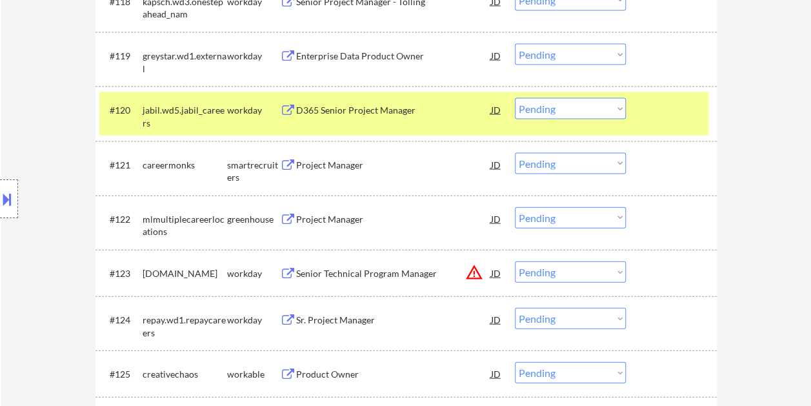
click at [646, 111] on div at bounding box center [673, 109] width 57 height 23
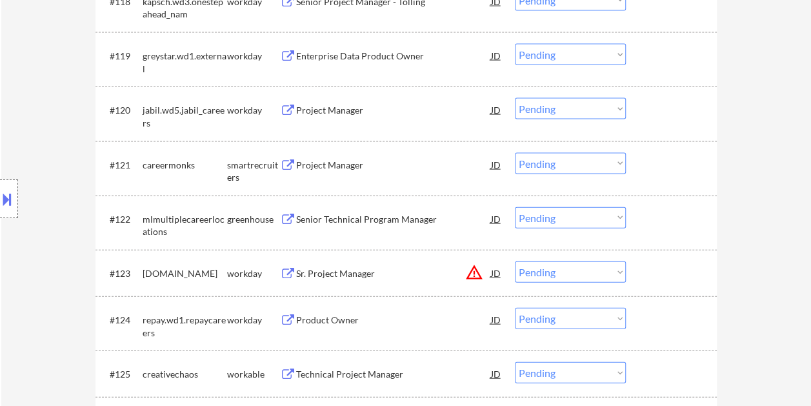
click at [643, 156] on div "#121 careermonks smartrecruiters Project Manager JD warning_amber Choose an opt…" at bounding box center [403, 168] width 609 height 43
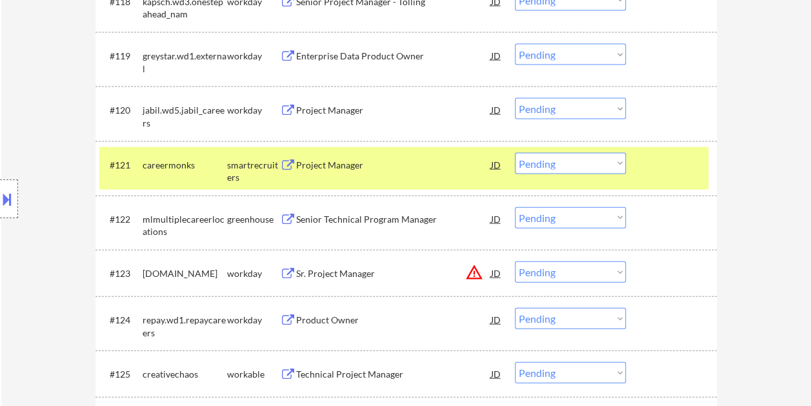
drag, startPoint x: 434, startPoint y: 165, endPoint x: 423, endPoint y: 166, distance: 11.8
click at [432, 165] on div "Project Manager" at bounding box center [393, 165] width 195 height 13
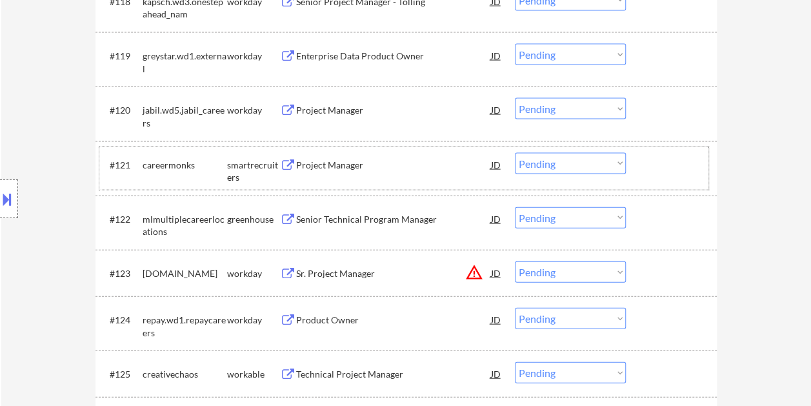
click at [649, 164] on div at bounding box center [673, 164] width 57 height 23
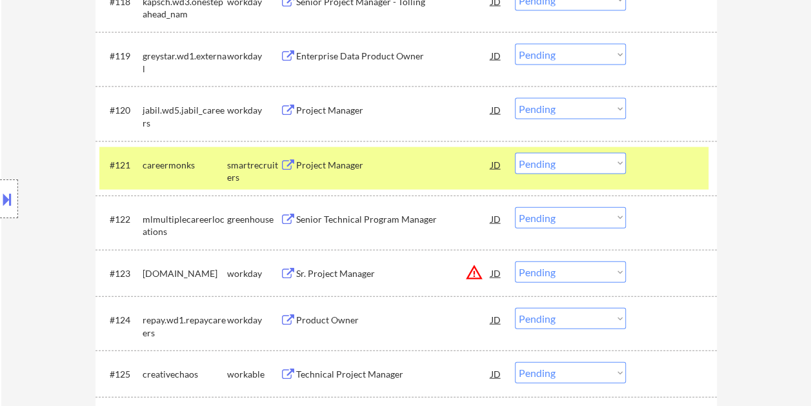
click at [620, 160] on select "Choose an option... Pending Applied Excluded (Questions) Excluded (Expired) Exc…" at bounding box center [570, 163] width 111 height 21
click at [515, 153] on select "Choose an option... Pending Applied Excluded (Questions) Excluded (Expired) Exc…" at bounding box center [570, 163] width 111 height 21
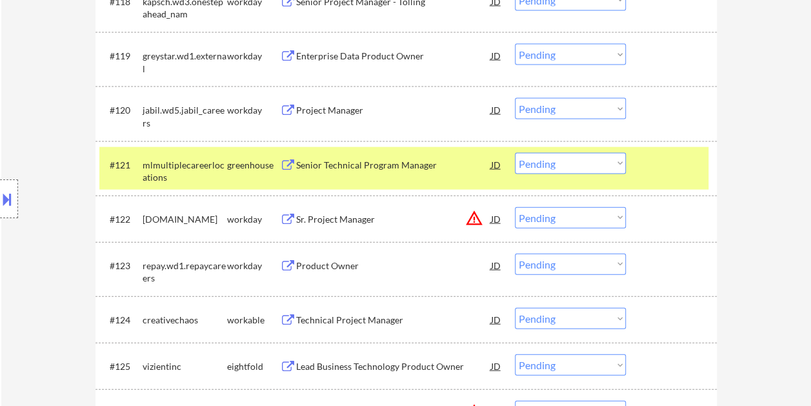
click at [661, 174] on div at bounding box center [673, 164] width 57 height 23
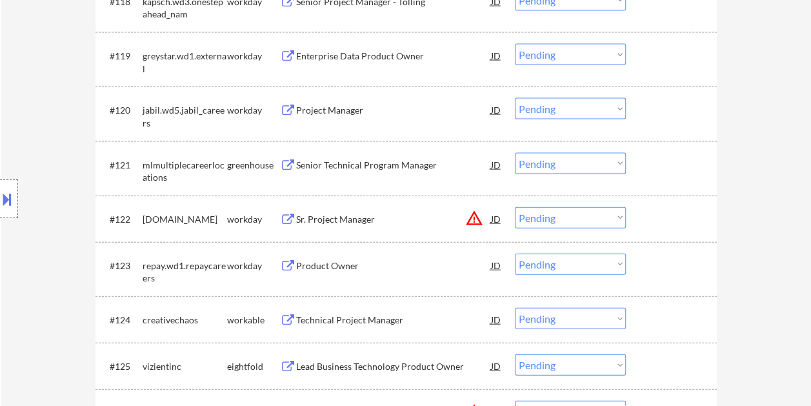
click at [650, 155] on div at bounding box center [673, 164] width 57 height 23
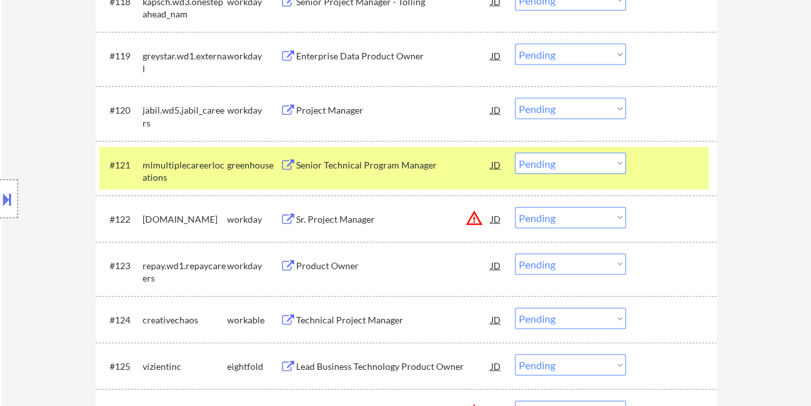
click at [312, 166] on div "Senior Technical Program Manager" at bounding box center [393, 165] width 195 height 13
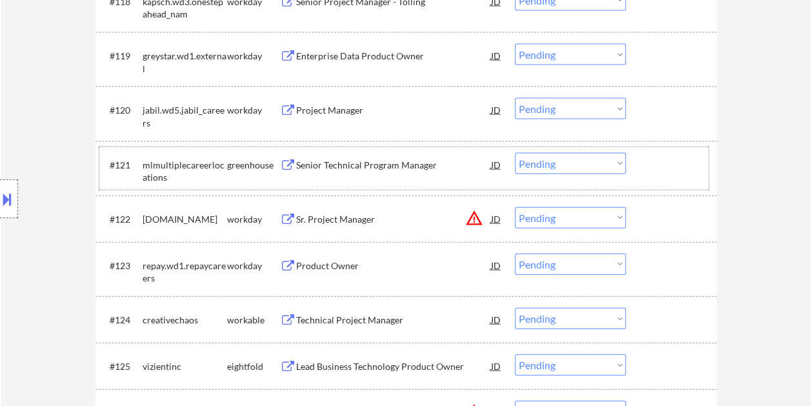
drag, startPoint x: 681, startPoint y: 170, endPoint x: 637, endPoint y: 161, distance: 44.7
click at [681, 169] on div at bounding box center [673, 164] width 57 height 23
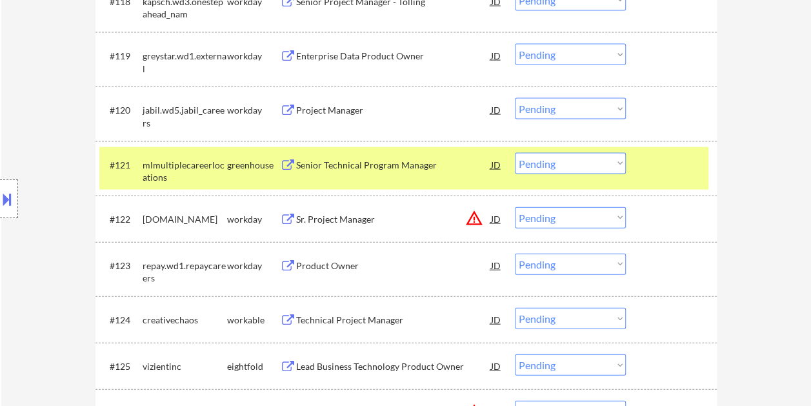
click at [618, 163] on select "Choose an option... Pending Applied Excluded (Questions) Excluded (Expired) Exc…" at bounding box center [570, 163] width 111 height 21
click at [515, 153] on select "Choose an option... Pending Applied Excluded (Questions) Excluded (Expired) Exc…" at bounding box center [570, 163] width 111 height 21
select select ""pending""
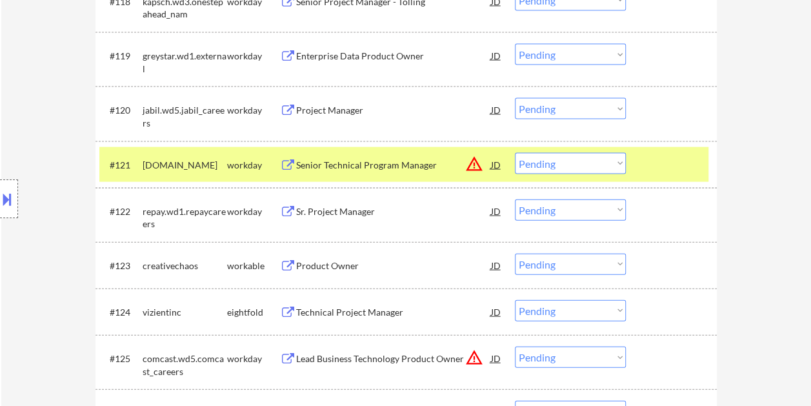
click at [655, 157] on div at bounding box center [673, 164] width 57 height 23
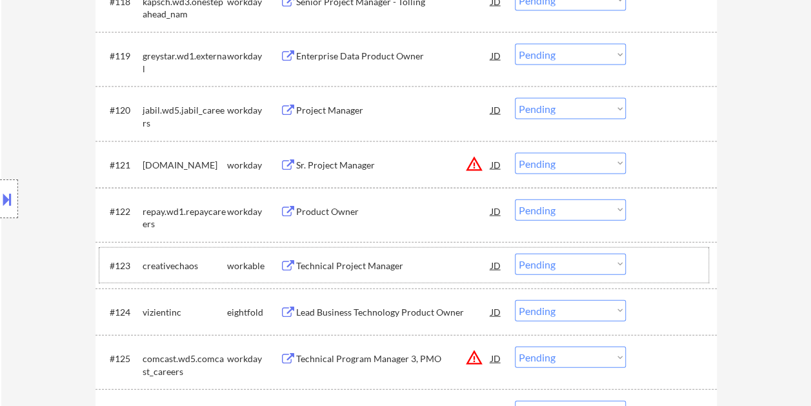
drag, startPoint x: 669, startPoint y: 267, endPoint x: 523, endPoint y: 279, distance: 146.3
click at [668, 267] on div at bounding box center [673, 265] width 57 height 23
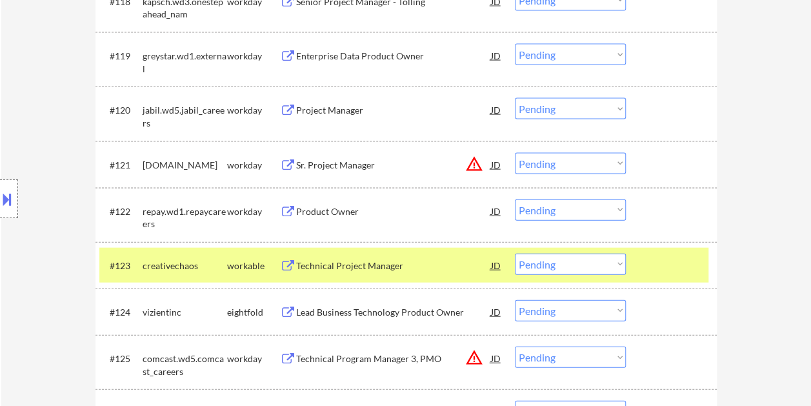
click at [343, 265] on div "Technical Project Manager" at bounding box center [393, 265] width 195 height 13
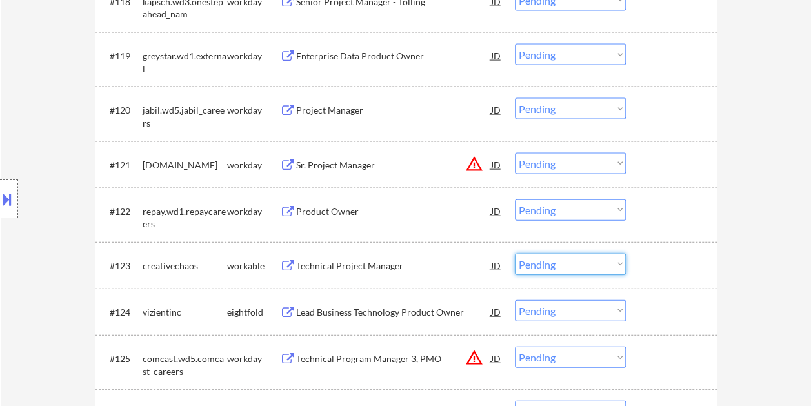
click at [610, 266] on select "Choose an option... Pending Applied Excluded (Questions) Excluded (Expired) Exc…" at bounding box center [570, 264] width 111 height 21
click at [515, 254] on select "Choose an option... Pending Applied Excluded (Questions) Excluded (Expired) Exc…" at bounding box center [570, 264] width 111 height 21
select select ""pending""
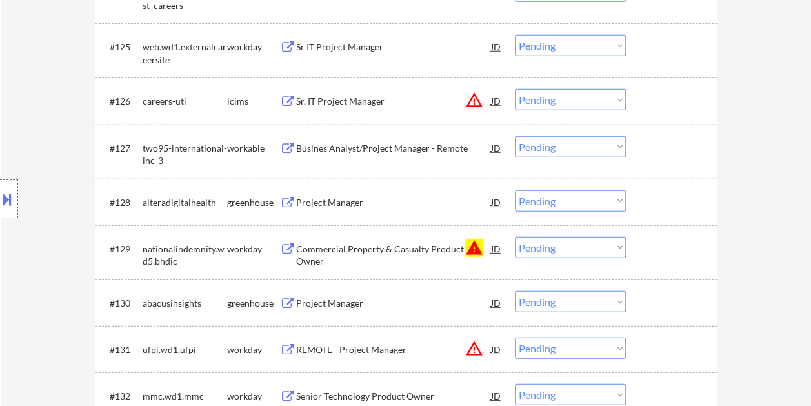
scroll to position [1655, 0]
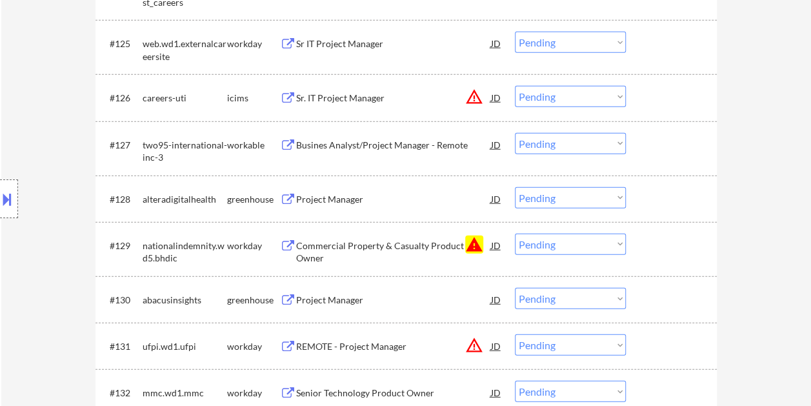
click at [653, 141] on div at bounding box center [673, 144] width 57 height 23
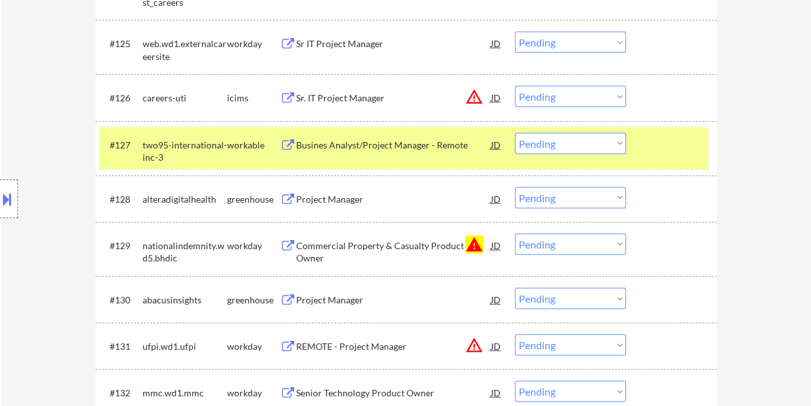
click at [417, 134] on div "Busines Analyst/Project Manager - Remote" at bounding box center [393, 144] width 195 height 23
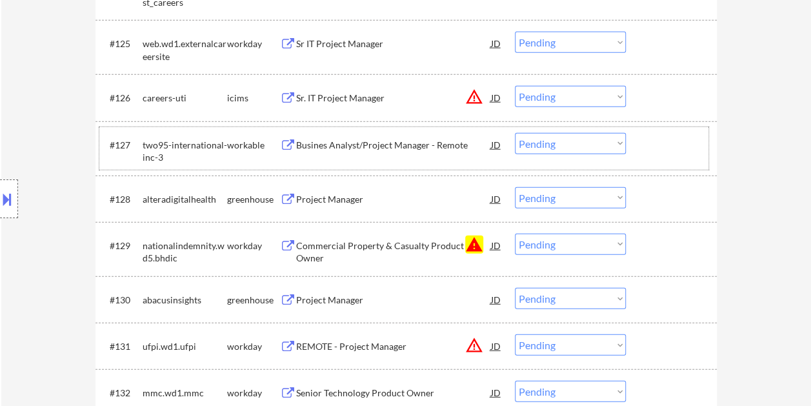
click at [666, 144] on div at bounding box center [673, 144] width 57 height 23
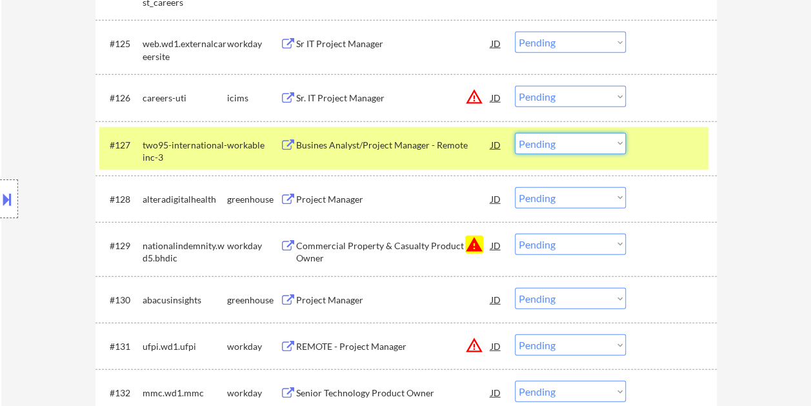
click at [619, 139] on select "Choose an option... Pending Applied Excluded (Questions) Excluded (Expired) Exc…" at bounding box center [570, 143] width 111 height 21
click at [515, 133] on select "Choose an option... Pending Applied Excluded (Questions) Excluded (Expired) Exc…" at bounding box center [570, 143] width 111 height 21
click at [600, 145] on select "Choose an option... Pending Applied Excluded (Questions) Excluded (Expired) Exc…" at bounding box center [570, 143] width 111 height 21
select select ""pending""
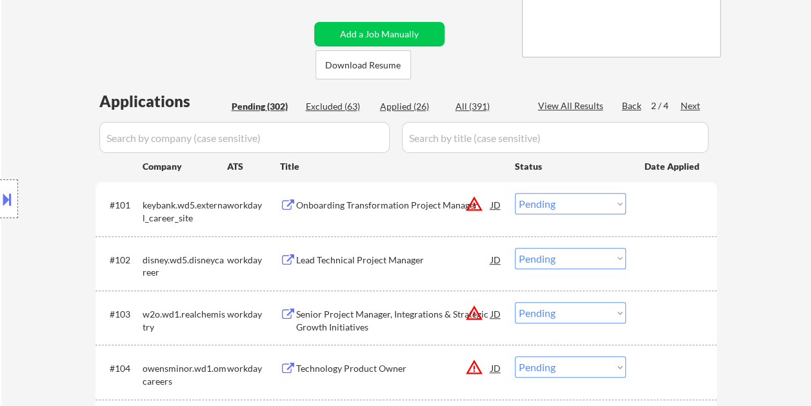
scroll to position [0, 0]
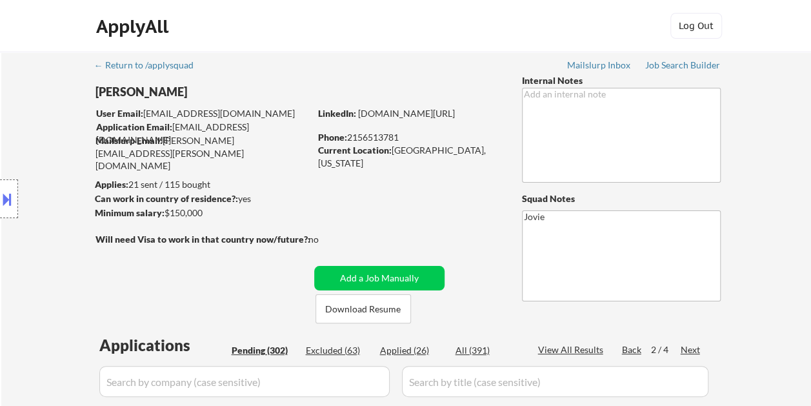
click at [312, 347] on div "Excluded (63)" at bounding box center [338, 350] width 65 height 13
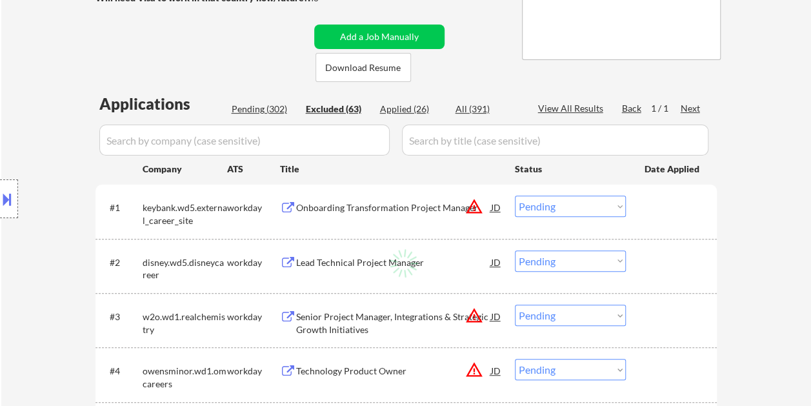
select select ""excluded__bad_match_""
select select ""excluded__location_""
select select ""excluded__bad_match_""
select select ""excluded__expired_""
select select ""excluded__bad_match_""
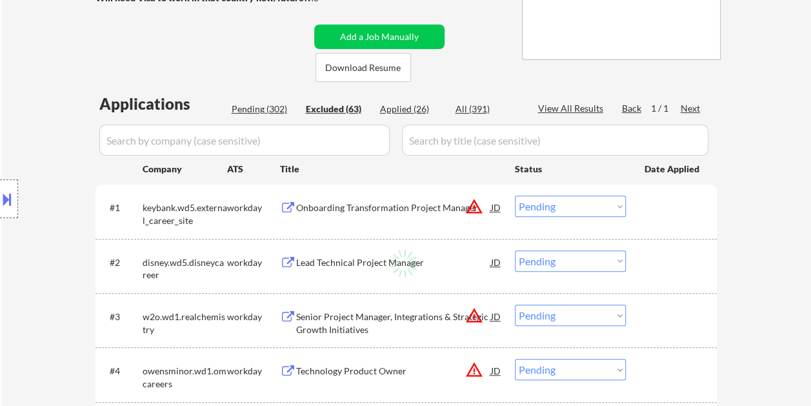
select select ""excluded__expired_""
select select ""excluded__bad_match_""
select select ""excluded__salary_""
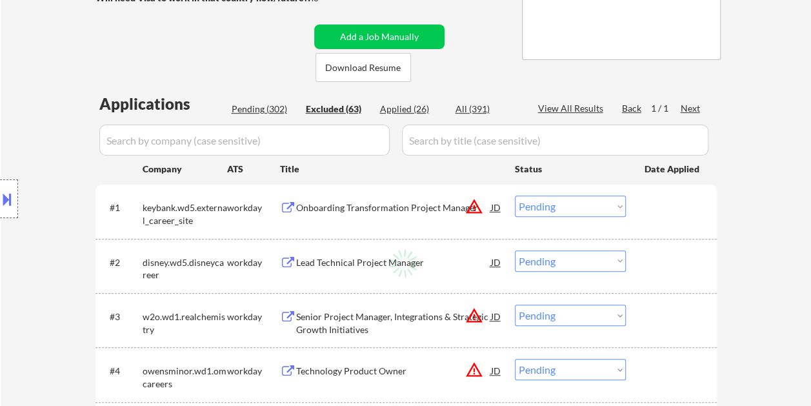
select select ""excluded__bad_match_""
select select ""excluded__expired_""
select select ""excluded__salary_""
select select ""excluded__bad_match_""
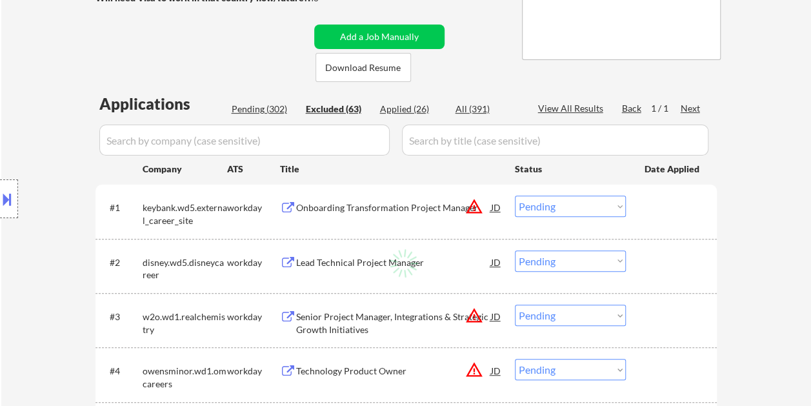
select select ""excluded__bad_match_""
select select ""excluded__salary_""
select select ""excluded__bad_match_""
select select ""excluded__salary_""
select select ""excluded__bad_match_""
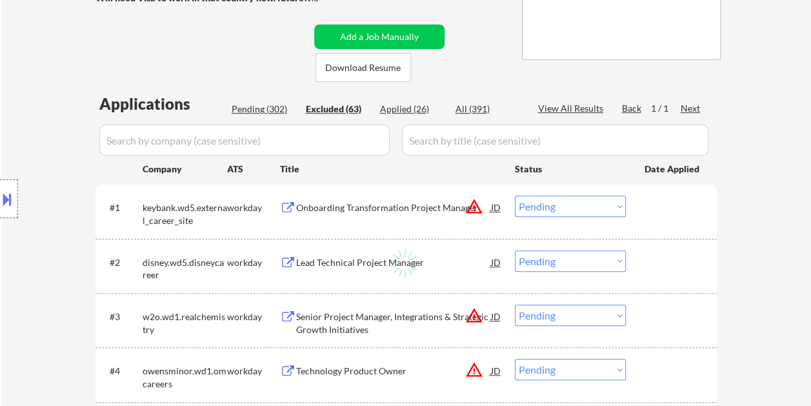
select select ""excluded__expired_""
select select ""excluded__salary_""
select select ""excluded__bad_match_""
select select ""excluded__expired_""
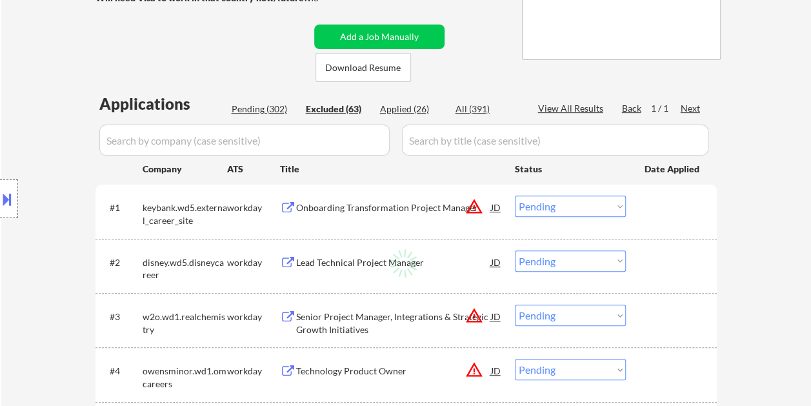
select select ""excluded__bad_match_""
select select ""excluded__salary_""
select select ""excluded__bad_match_""
select select ""excluded__expired_""
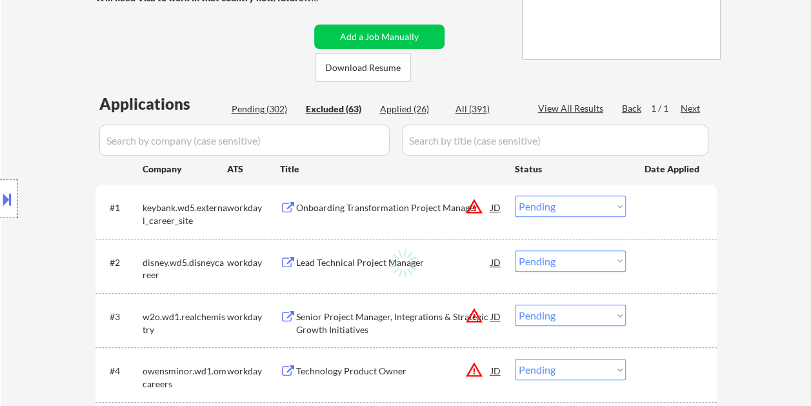
select select ""excluded__expired_""
select select ""excluded__bad_match_""
select select ""excluded__salary_""
select select ""excluded__bad_match_""
select select ""excluded__salary_""
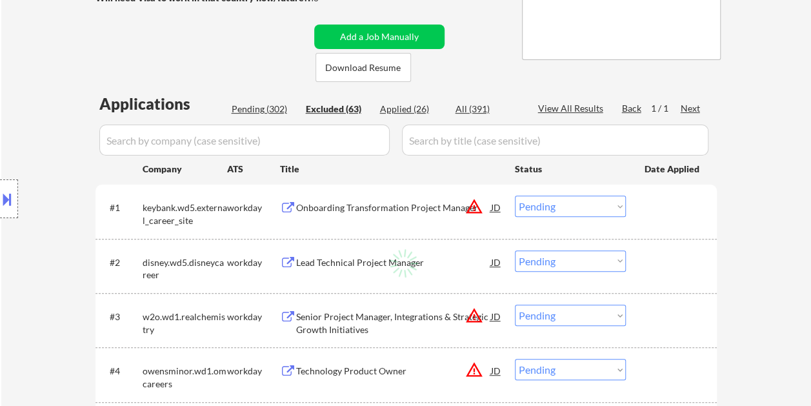
select select ""excluded__expired_""
select select ""excluded__bad_match_""
select select ""excluded__expired_""
select select ""excluded__salary_""
select select ""excluded__bad_match_""
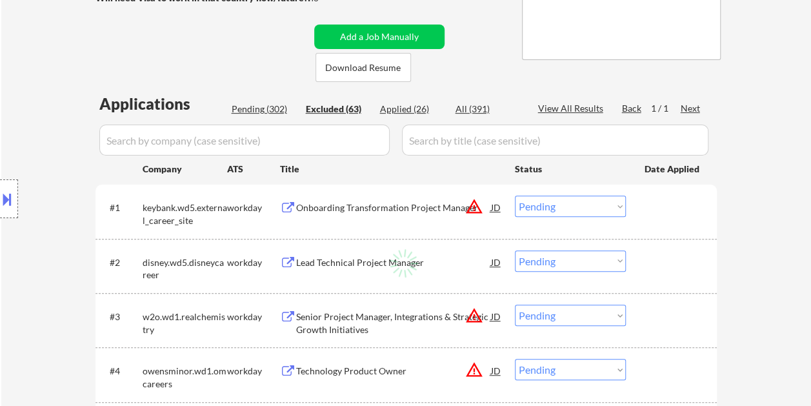
select select ""excluded__expired_""
select select ""excluded__salary_""
select select ""excluded__bad_match_""
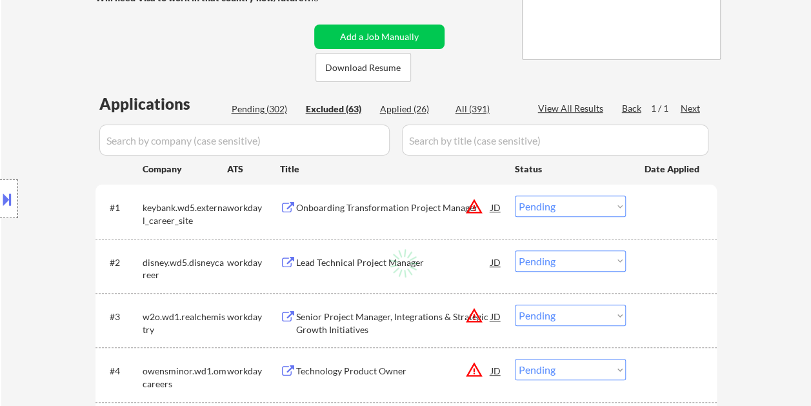
select select ""excluded__expired_""
select select ""excluded__salary_""
select select ""excluded__bad_match_""
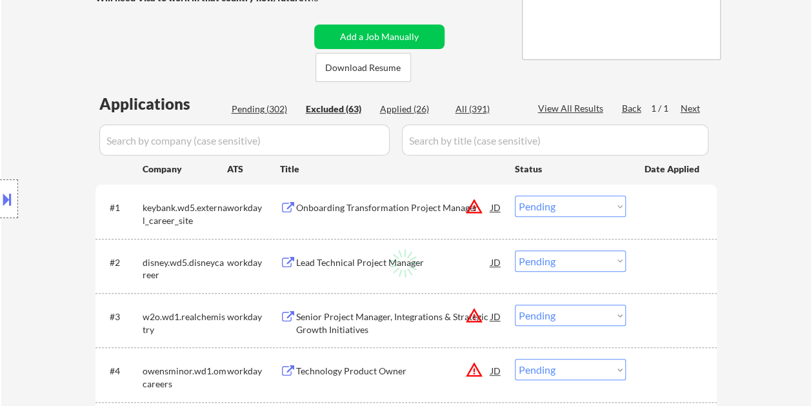
select select ""excluded__expired_""
select select ""excluded__salary_""
select select ""excluded__bad_match_""
select select ""excluded__expired_""
select select ""excluded__bad_match_""
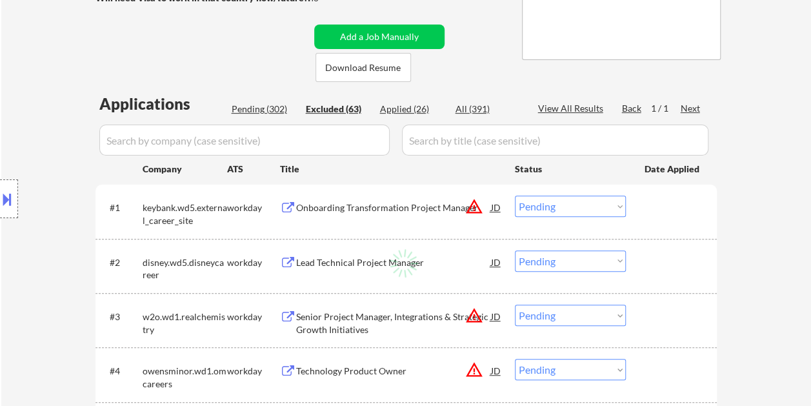
select select ""excluded""
select select ""excluded__expired_""
select select ""excluded__bad_match_""
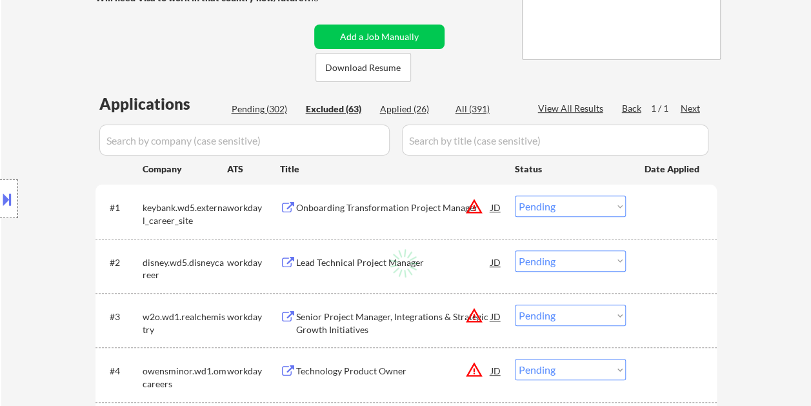
select select ""excluded__bad_match_""
select select ""excluded""
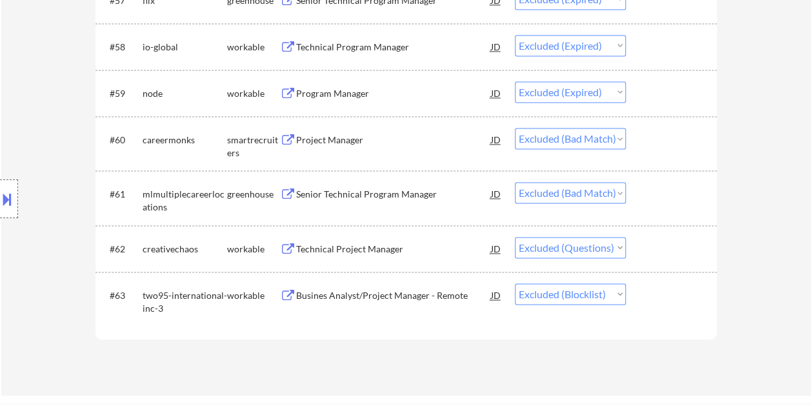
scroll to position [3355, 0]
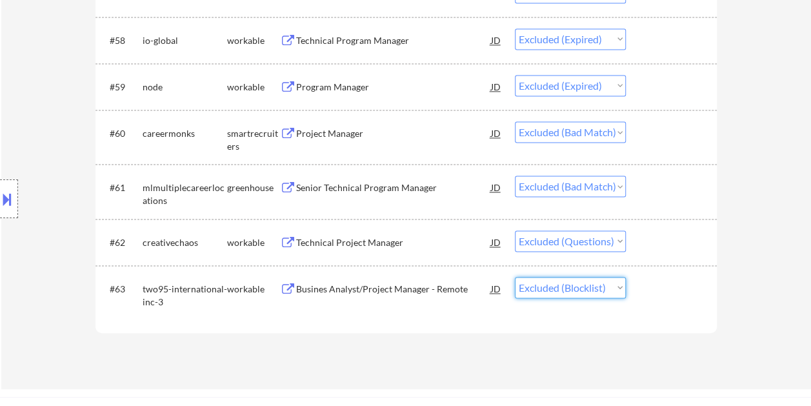
click at [621, 283] on select "Choose an option... Pending Applied Excluded (Questions) Excluded (Expired) Exc…" at bounding box center [570, 287] width 111 height 21
click at [614, 288] on select "Choose an option... Pending Applied Excluded (Questions) Excluded (Expired) Exc…" at bounding box center [570, 287] width 111 height 21
click at [621, 287] on select "Choose an option... Pending Applied Excluded (Questions) Excluded (Expired) Exc…" at bounding box center [570, 287] width 111 height 21
select select ""excluded__bad_match_""
click at [515, 277] on select "Choose an option... Pending Applied Excluded (Questions) Excluded (Expired) Exc…" at bounding box center [570, 287] width 111 height 21
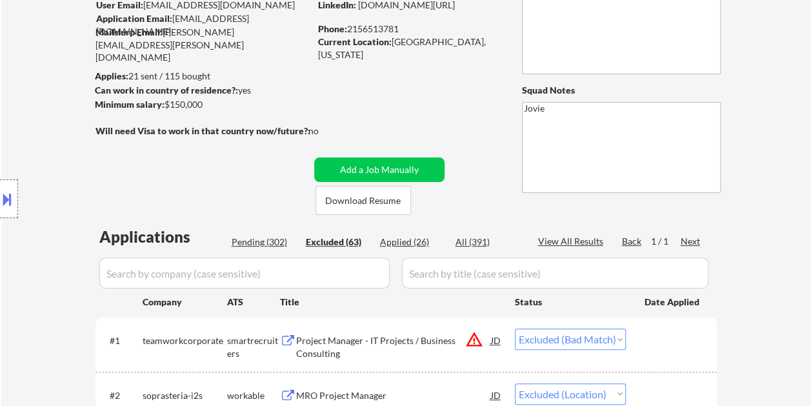
scroll to position [129, 0]
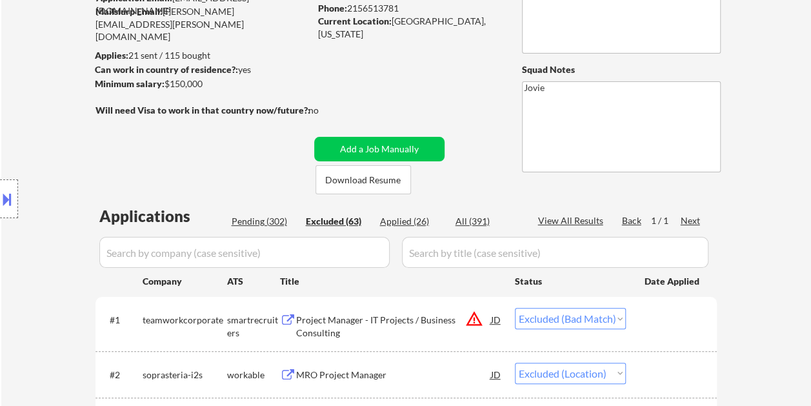
click at [245, 218] on div "Pending (302)" at bounding box center [264, 221] width 65 height 13
select select ""pending""
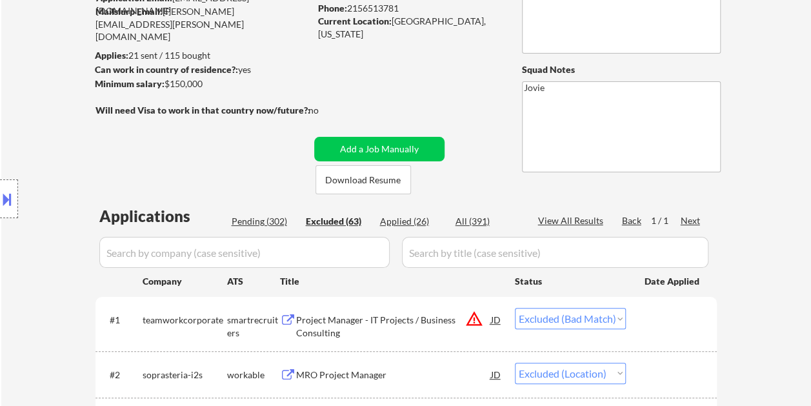
select select ""pending""
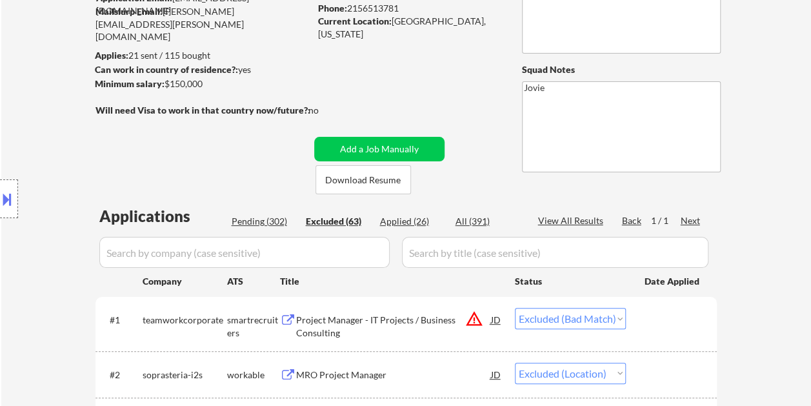
select select ""pending""
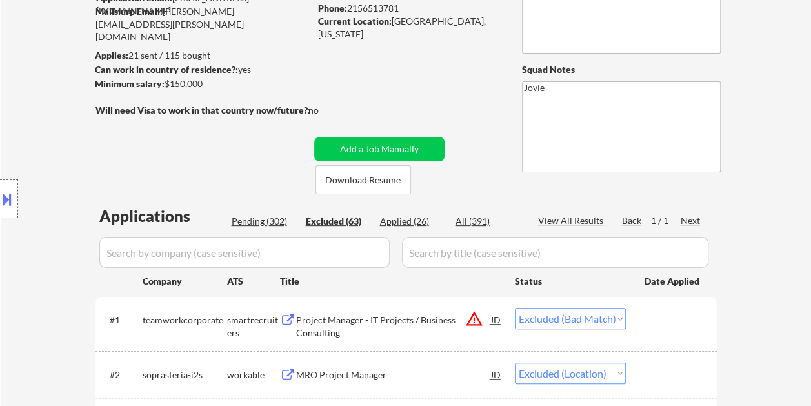
select select ""pending""
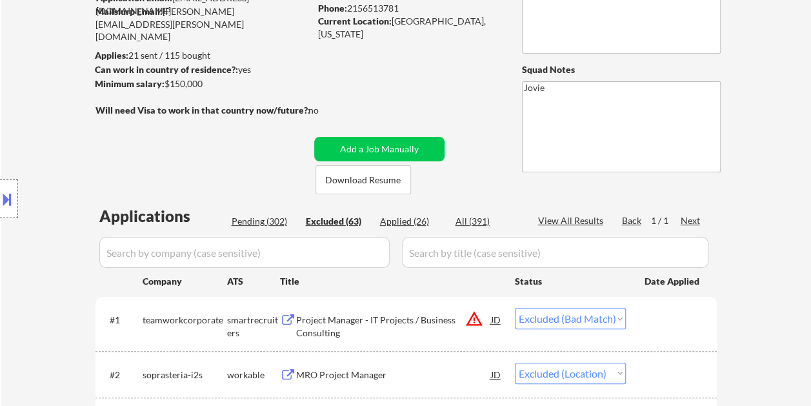
select select ""pending""
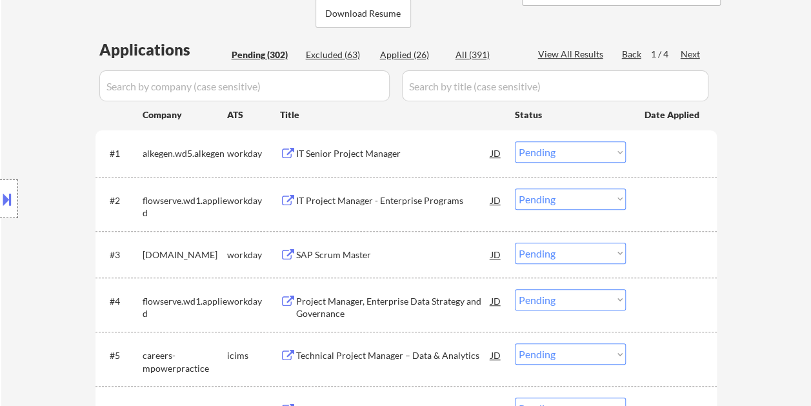
scroll to position [323, 0]
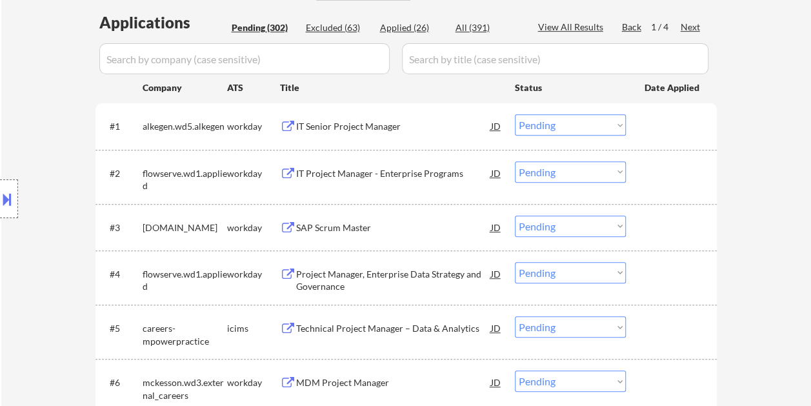
click at [690, 25] on div "Next" at bounding box center [691, 27] width 21 height 13
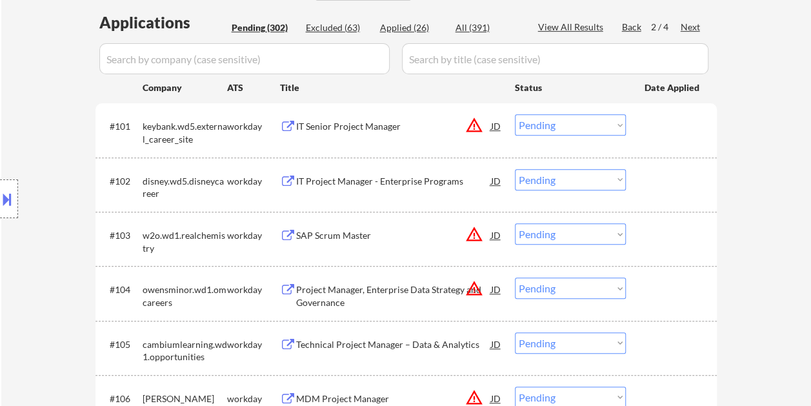
click at [690, 25] on div "Next" at bounding box center [691, 27] width 21 height 13
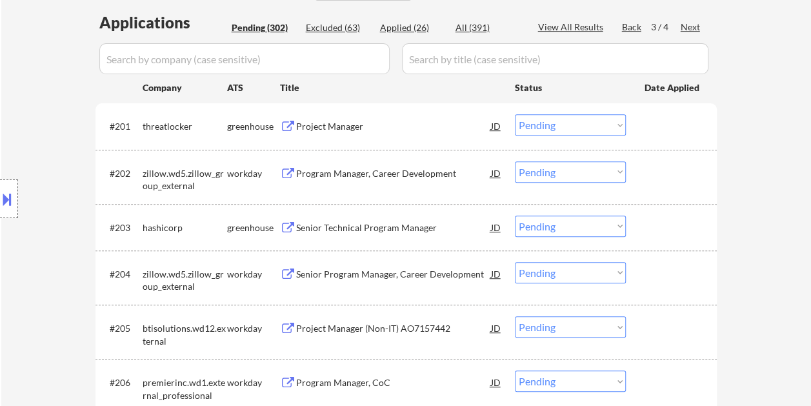
drag, startPoint x: 666, startPoint y: 120, endPoint x: 586, endPoint y: 121, distance: 79.4
click at [666, 120] on div at bounding box center [673, 125] width 57 height 23
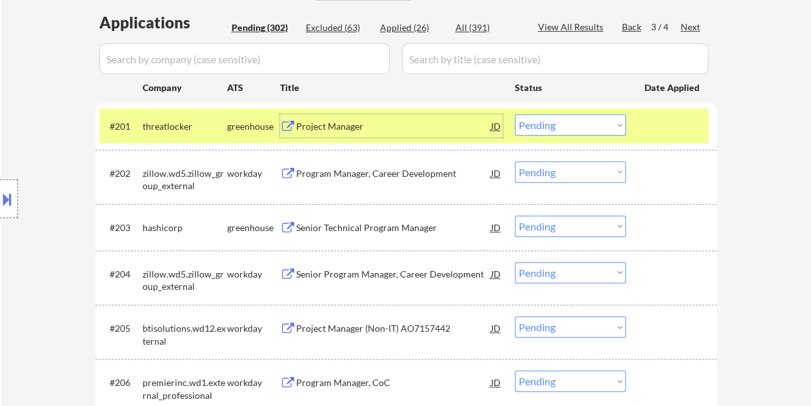
click at [317, 124] on div "Project Manager" at bounding box center [393, 126] width 195 height 13
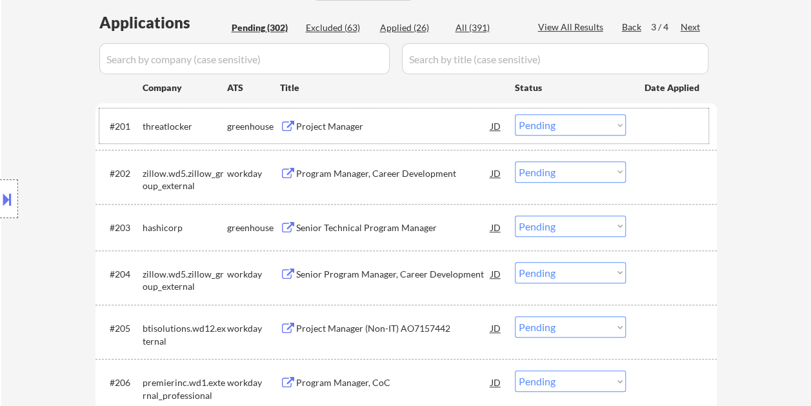
click at [663, 125] on div at bounding box center [673, 125] width 57 height 23
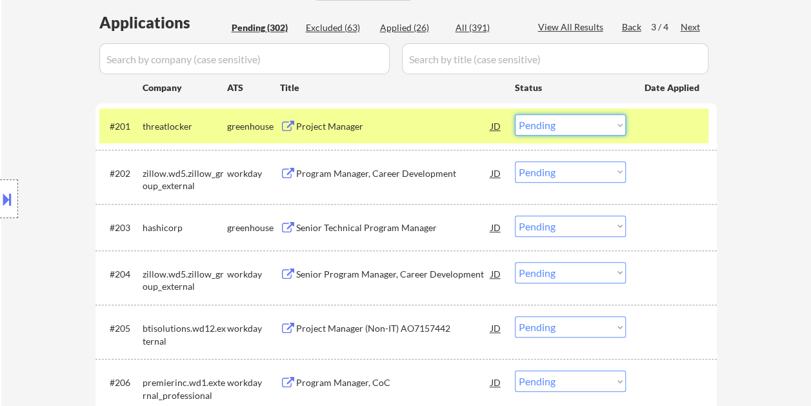
click at [617, 123] on select "Choose an option... Pending Applied Excluded (Questions) Excluded (Expired) Exc…" at bounding box center [570, 124] width 111 height 21
click at [515, 114] on select "Choose an option... Pending Applied Excluded (Questions) Excluded (Expired) Exc…" at bounding box center [570, 124] width 111 height 21
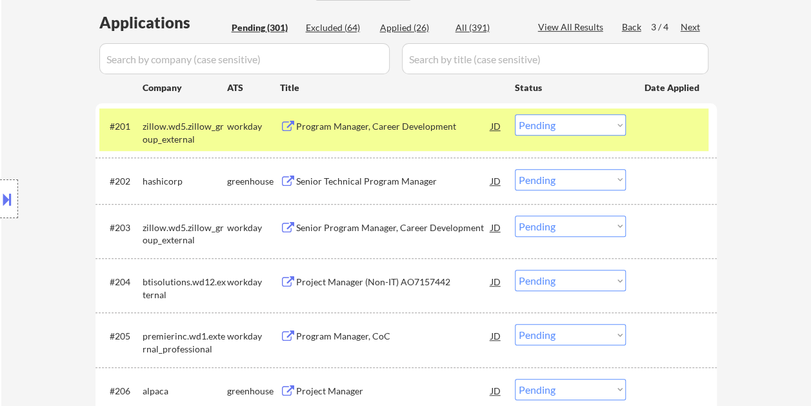
click at [666, 119] on div at bounding box center [673, 125] width 57 height 23
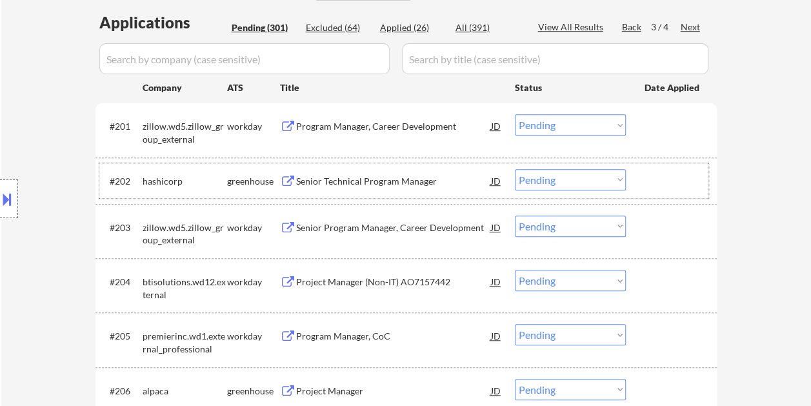
click at [658, 182] on div at bounding box center [673, 180] width 57 height 23
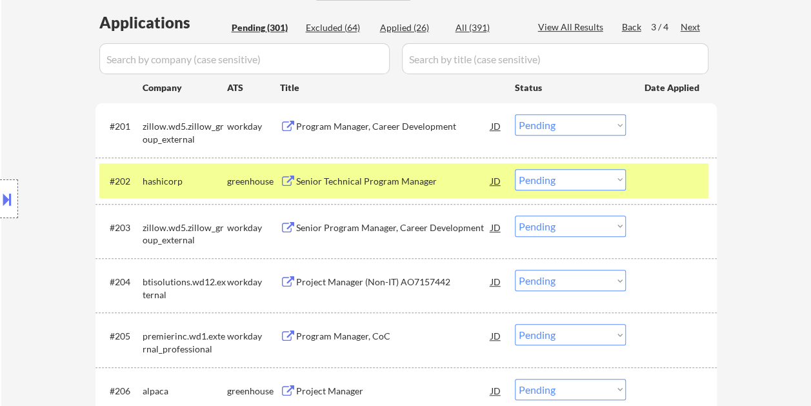
click at [422, 188] on div "Senior Technical Program Manager" at bounding box center [393, 180] width 195 height 23
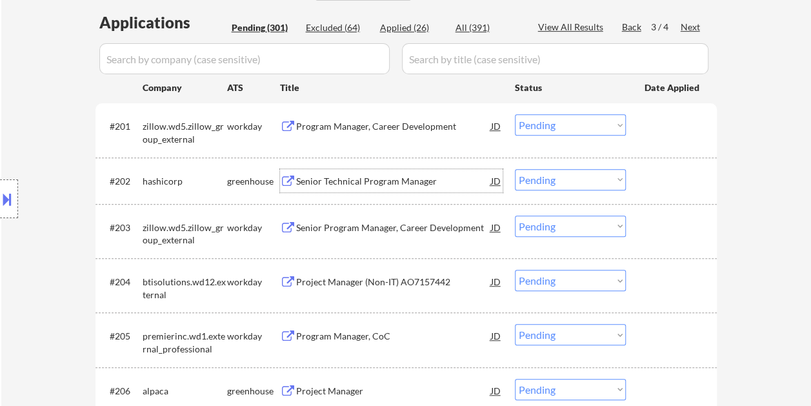
click at [648, 179] on div at bounding box center [673, 180] width 57 height 23
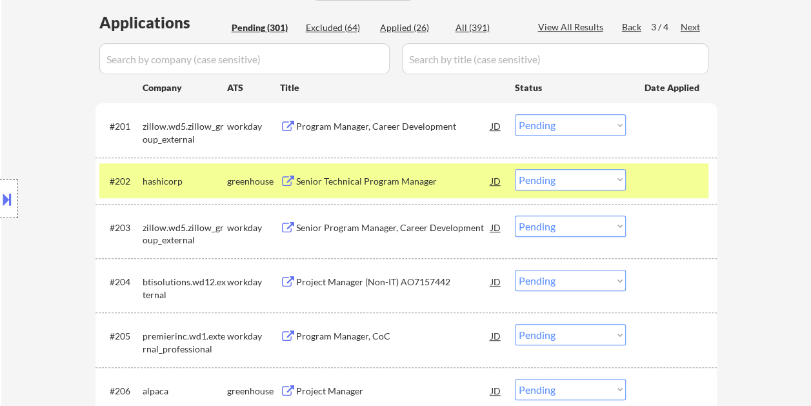
click at [617, 177] on select "Choose an option... Pending Applied Excluded (Questions) Excluded (Expired) Exc…" at bounding box center [570, 179] width 111 height 21
click at [515, 169] on select "Choose an option... Pending Applied Excluded (Questions) Excluded (Expired) Exc…" at bounding box center [570, 179] width 111 height 21
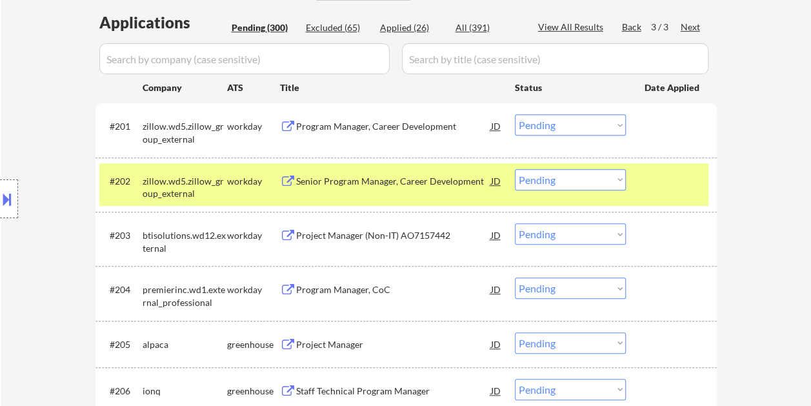
click at [654, 173] on div at bounding box center [673, 180] width 57 height 23
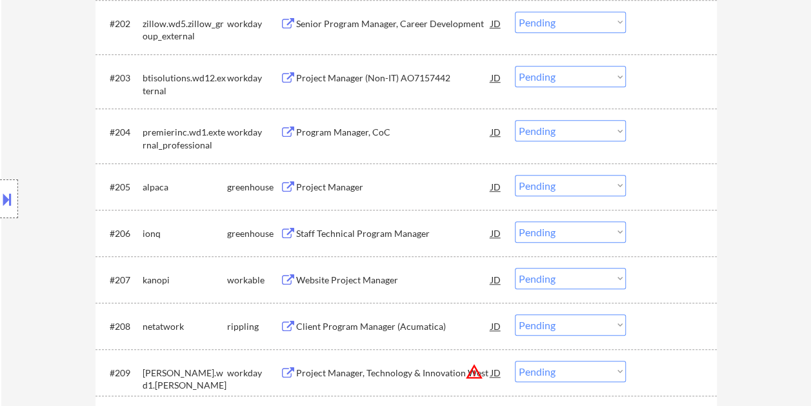
scroll to position [516, 0]
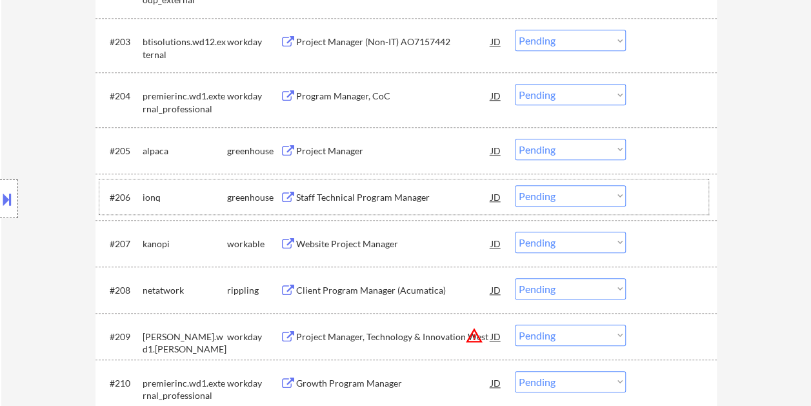
drag, startPoint x: 670, startPoint y: 195, endPoint x: 523, endPoint y: 190, distance: 147.2
click at [670, 194] on div at bounding box center [673, 196] width 57 height 23
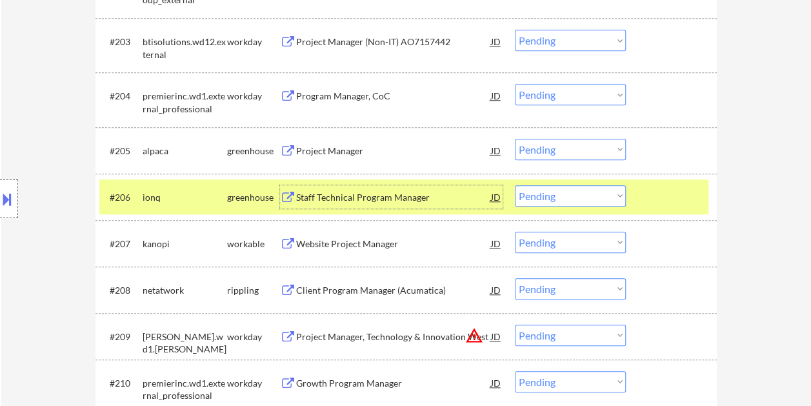
click at [411, 187] on div "Staff Technical Program Manager" at bounding box center [393, 196] width 195 height 23
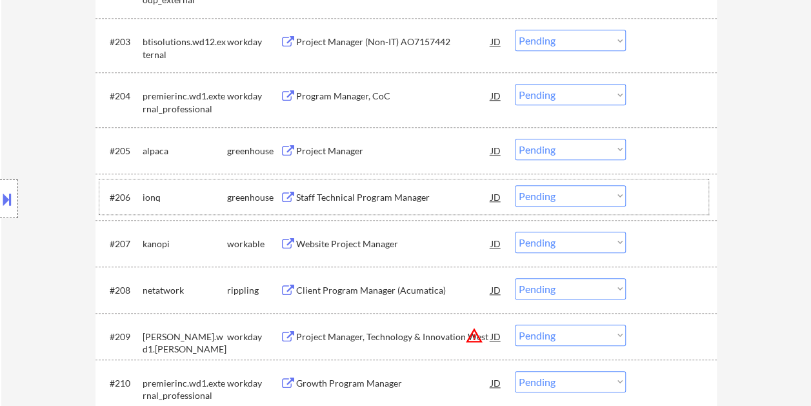
click at [645, 199] on div at bounding box center [673, 196] width 57 height 23
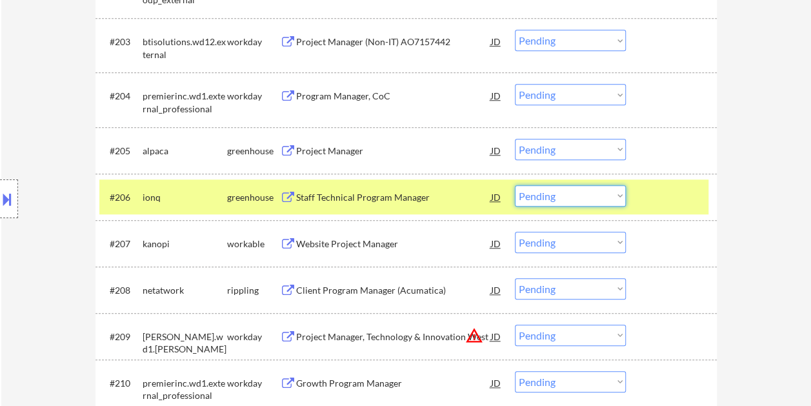
click at [617, 194] on select "Choose an option... Pending Applied Excluded (Questions) Excluded (Expired) Exc…" at bounding box center [570, 195] width 111 height 21
click at [515, 185] on select "Choose an option... Pending Applied Excluded (Questions) Excluded (Expired) Exc…" at bounding box center [570, 195] width 111 height 21
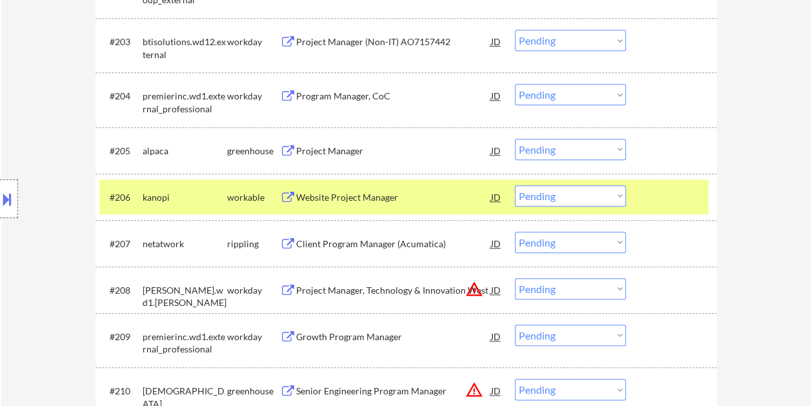
click at [328, 191] on div "Website Project Manager" at bounding box center [393, 197] width 195 height 13
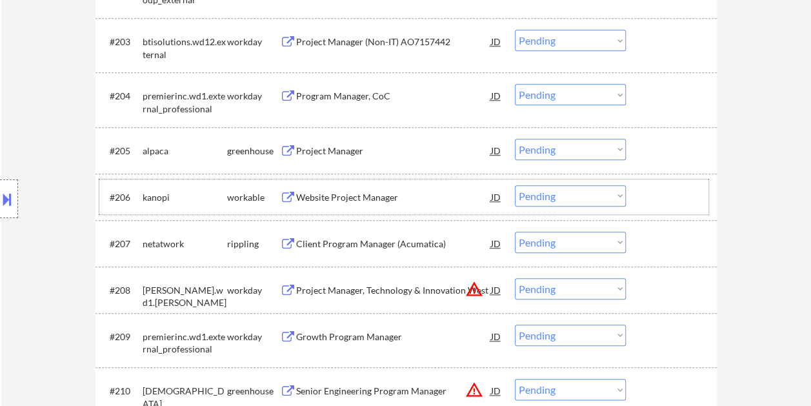
drag, startPoint x: 658, startPoint y: 188, endPoint x: 639, endPoint y: 190, distance: 19.4
click at [658, 188] on div at bounding box center [673, 196] width 57 height 23
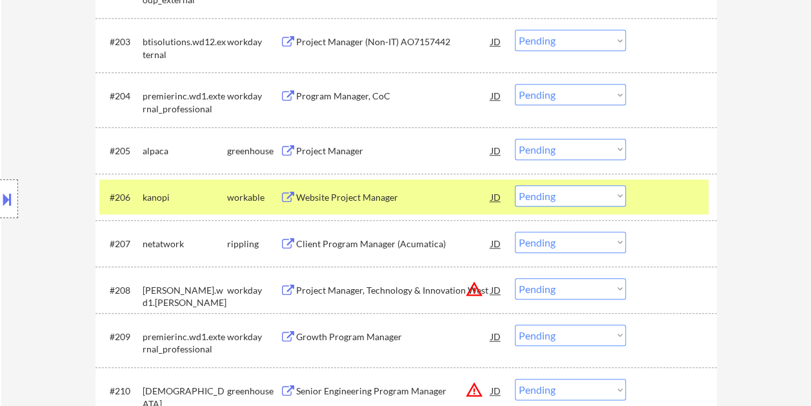
click at [613, 192] on select "Choose an option... Pending Applied Excluded (Questions) Excluded (Expired) Exc…" at bounding box center [570, 195] width 111 height 21
click at [515, 185] on select "Choose an option... Pending Applied Excluded (Questions) Excluded (Expired) Exc…" at bounding box center [570, 195] width 111 height 21
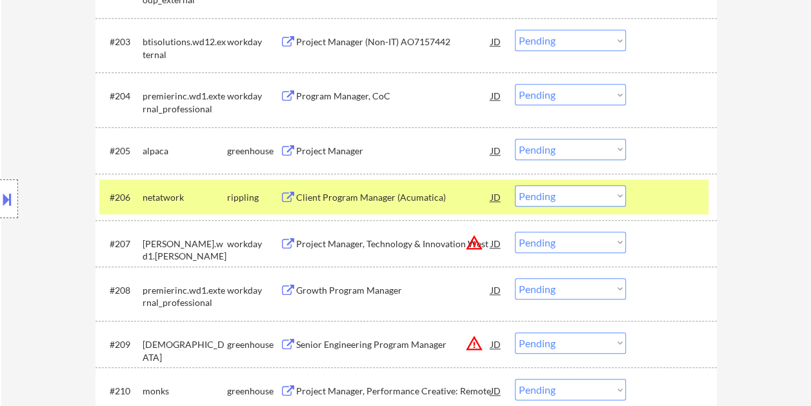
click at [654, 142] on div at bounding box center [673, 150] width 57 height 23
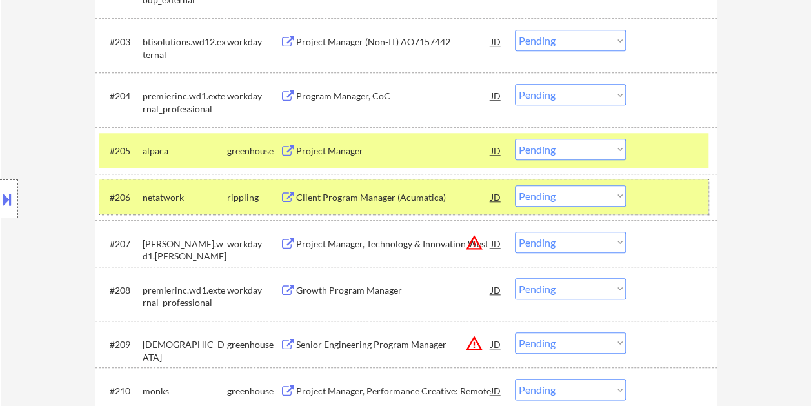
click at [686, 205] on div at bounding box center [673, 196] width 57 height 23
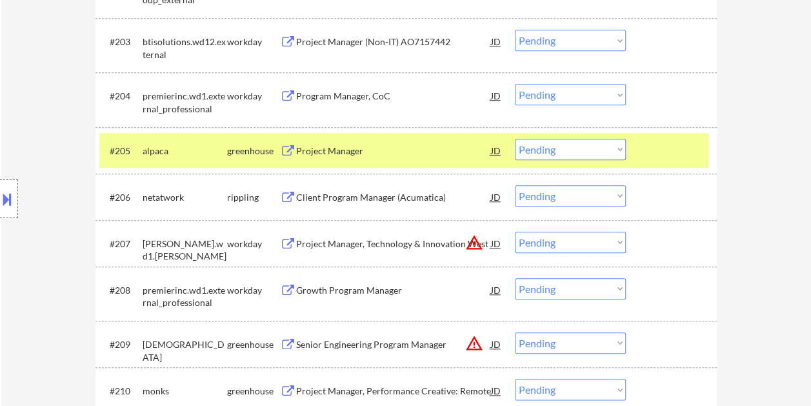
click at [661, 148] on div at bounding box center [673, 150] width 57 height 23
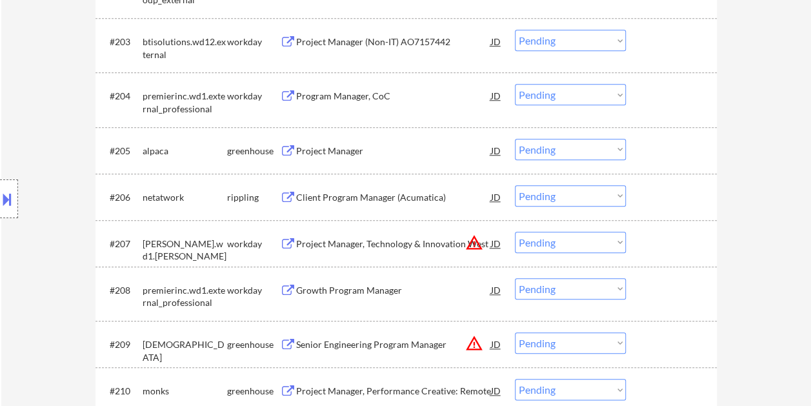
click at [677, 146] on div at bounding box center [673, 150] width 57 height 23
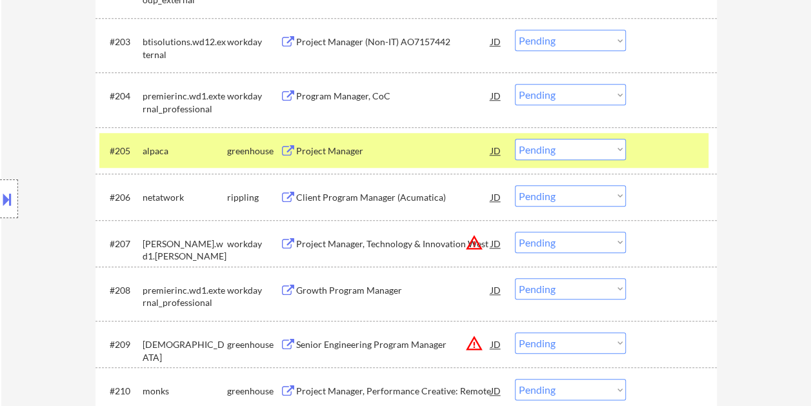
click at [341, 146] on div "Project Manager" at bounding box center [393, 151] width 195 height 13
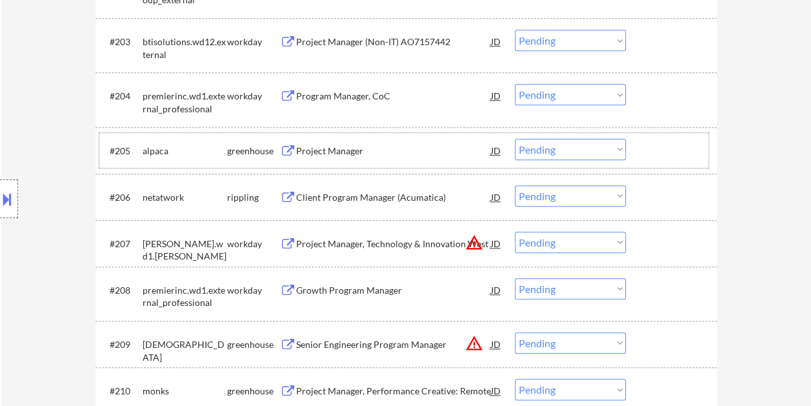
click at [666, 154] on div at bounding box center [673, 150] width 57 height 23
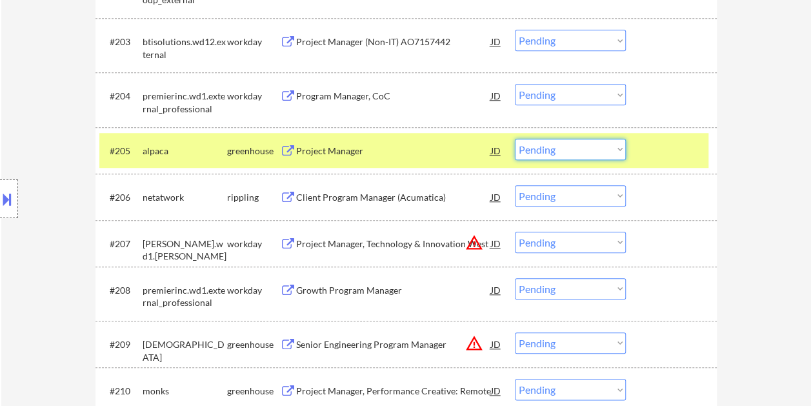
click at [614, 150] on select "Choose an option... Pending Applied Excluded (Questions) Excluded (Expired) Exc…" at bounding box center [570, 149] width 111 height 21
click at [515, 139] on select "Choose an option... Pending Applied Excluded (Questions) Excluded (Expired) Exc…" at bounding box center [570, 149] width 111 height 21
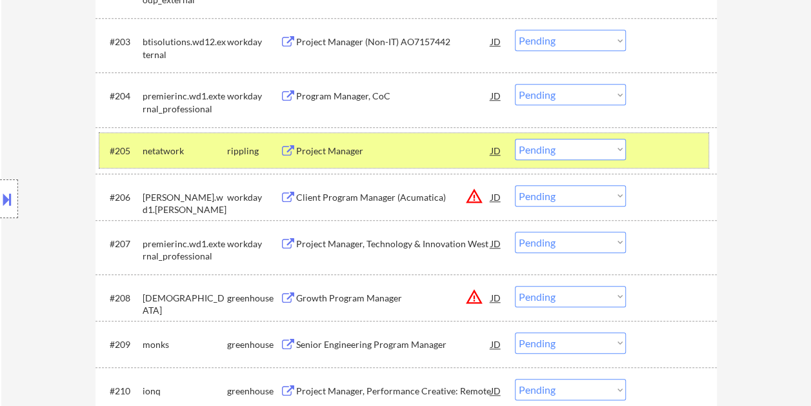
click at [670, 149] on div at bounding box center [673, 150] width 57 height 23
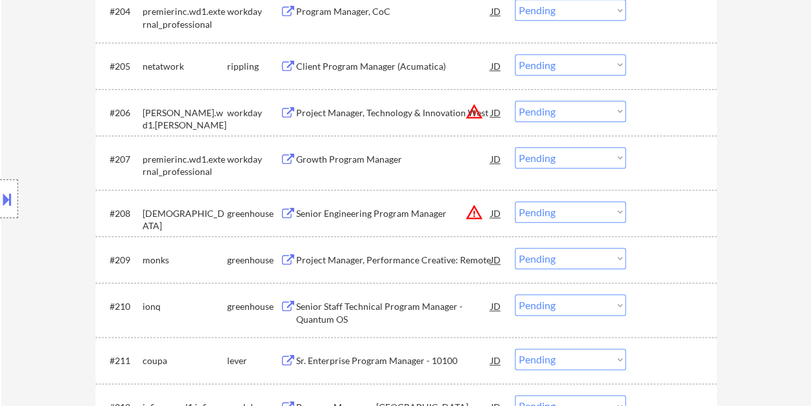
scroll to position [645, 0]
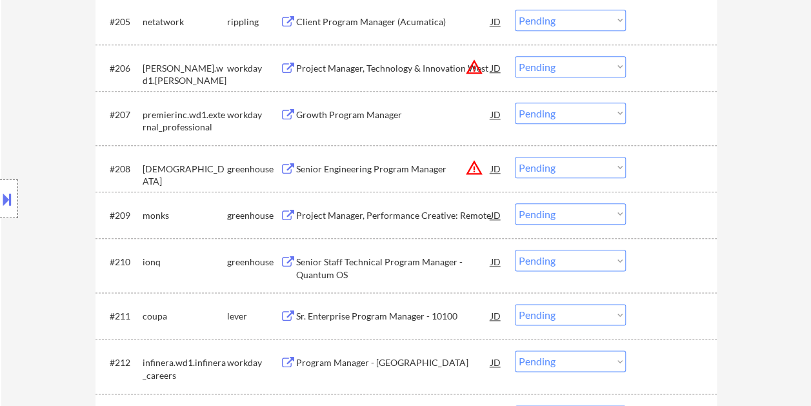
click at [676, 208] on div at bounding box center [673, 214] width 57 height 23
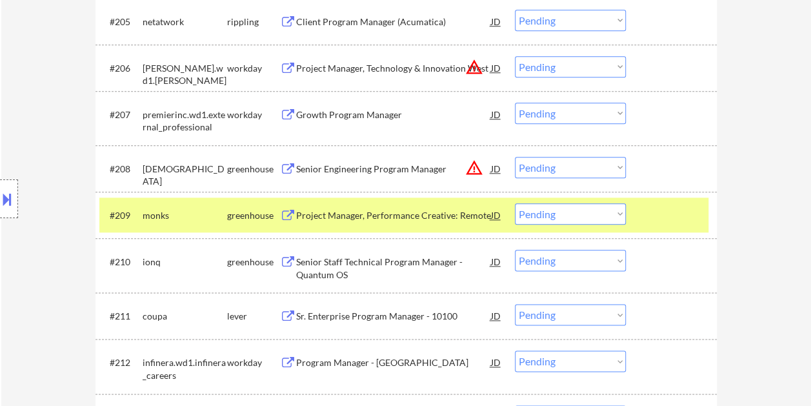
drag, startPoint x: 443, startPoint y: 218, endPoint x: 430, endPoint y: 217, distance: 12.9
click at [440, 218] on div "Project Manager, Performance Creative: Remote" at bounding box center [393, 215] width 195 height 13
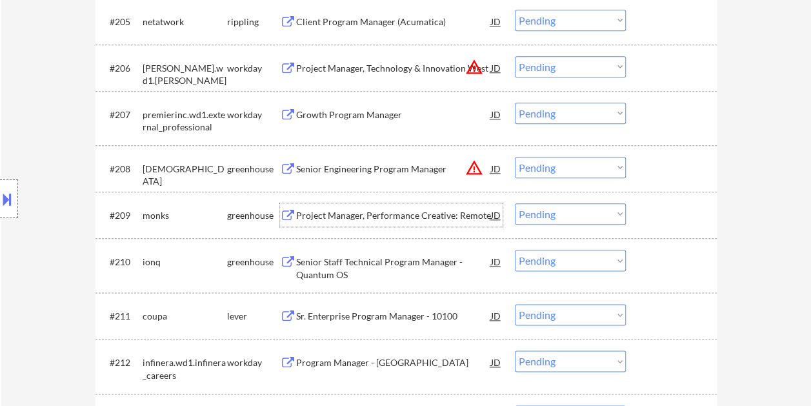
click at [669, 217] on div at bounding box center [673, 214] width 57 height 23
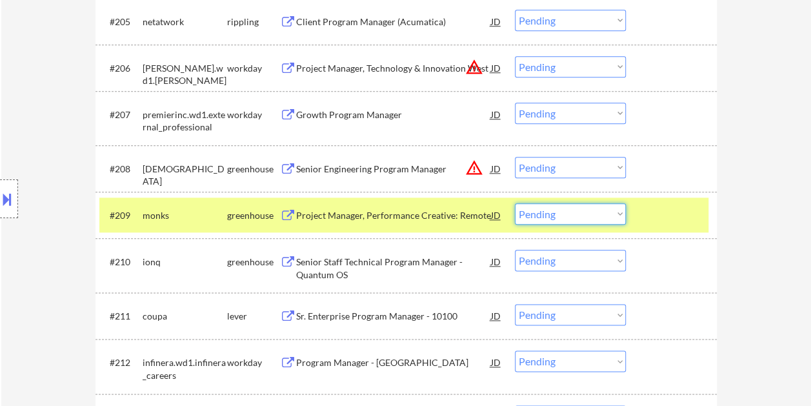
click at [615, 217] on select "Choose an option... Pending Applied Excluded (Questions) Excluded (Expired) Exc…" at bounding box center [570, 213] width 111 height 21
click at [515, 203] on select "Choose an option... Pending Applied Excluded (Questions) Excluded (Expired) Exc…" at bounding box center [570, 213] width 111 height 21
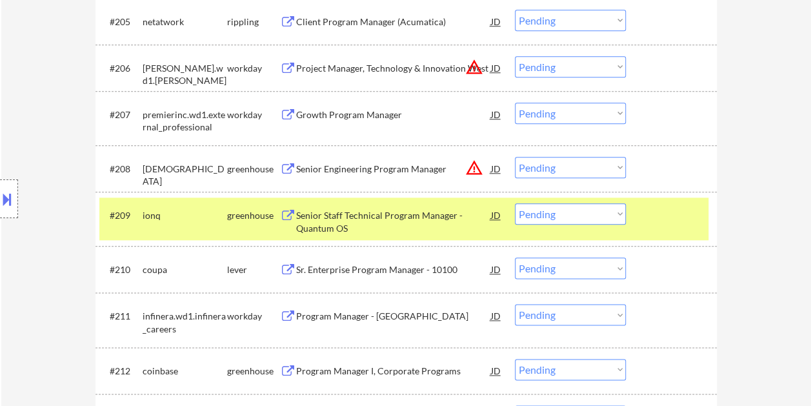
click at [680, 215] on div at bounding box center [673, 214] width 57 height 23
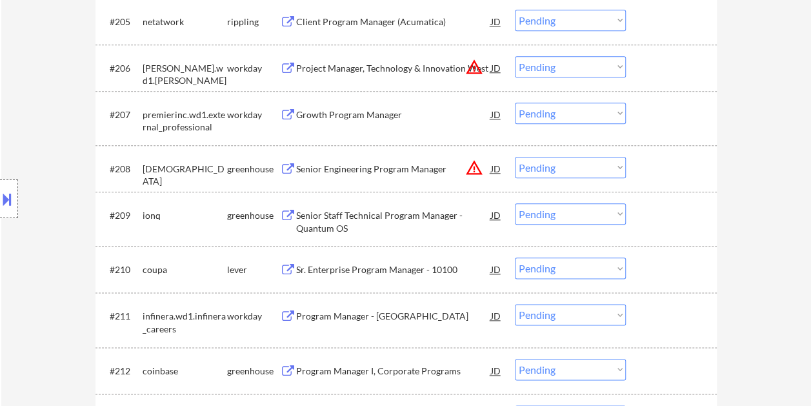
click at [663, 269] on div at bounding box center [673, 268] width 57 height 23
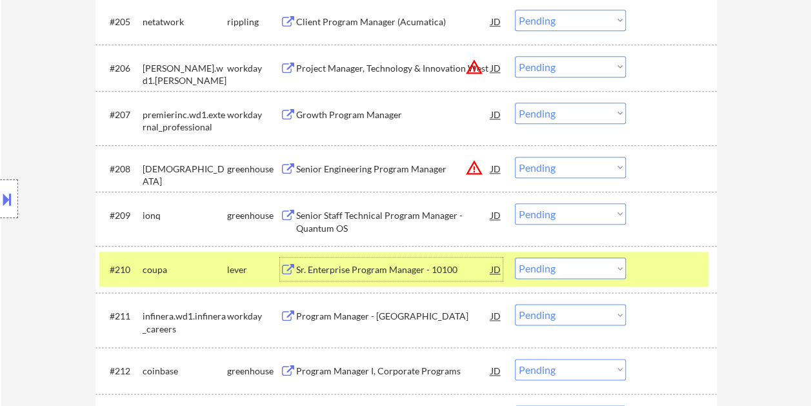
click at [383, 268] on div "Sr. Enterprise Program Manager - 10100" at bounding box center [393, 269] width 195 height 13
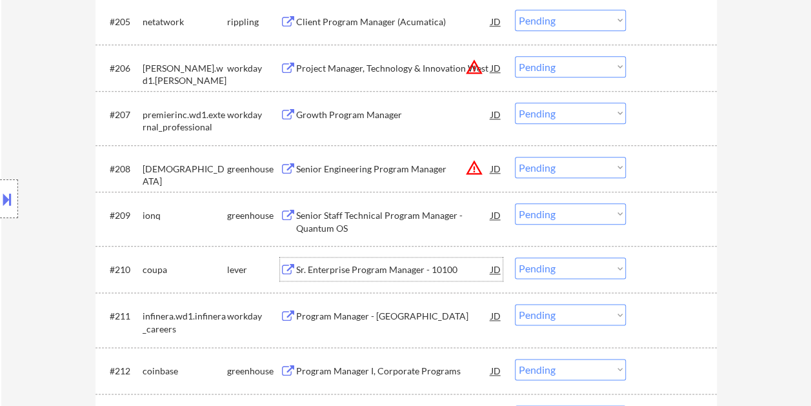
click at [637, 257] on div "#210 coupa lever Sr. Enterprise Program Manager - 10100 JD warning_amber Choose…" at bounding box center [403, 269] width 609 height 35
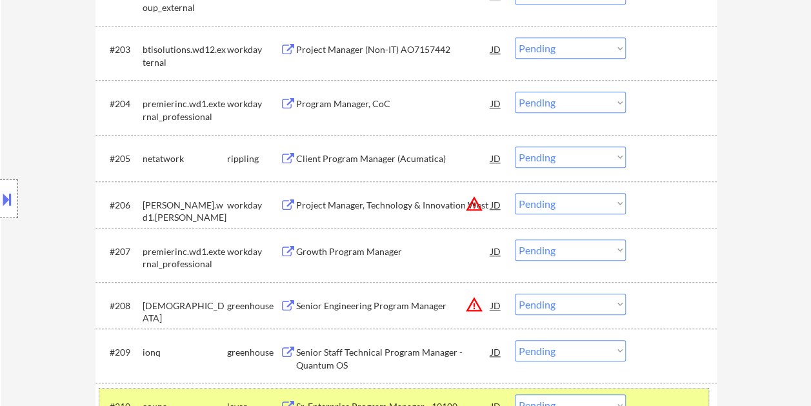
scroll to position [579, 0]
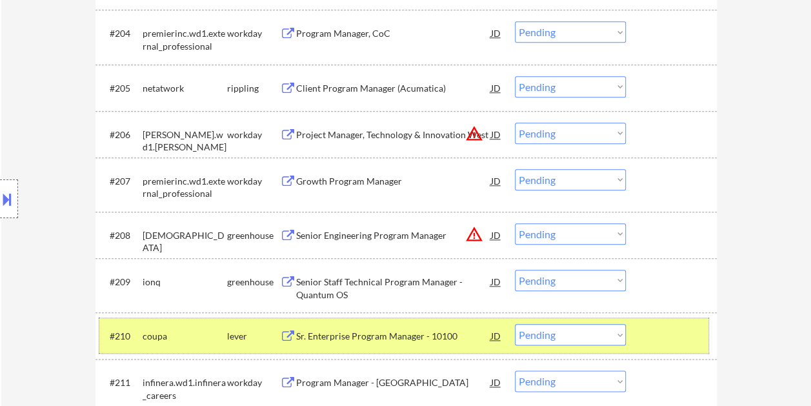
click at [621, 332] on select "Choose an option... Pending Applied Excluded (Questions) Excluded (Expired) Exc…" at bounding box center [570, 334] width 111 height 21
click at [515, 324] on select "Choose an option... Pending Applied Excluded (Questions) Excluded (Expired) Exc…" at bounding box center [570, 334] width 111 height 21
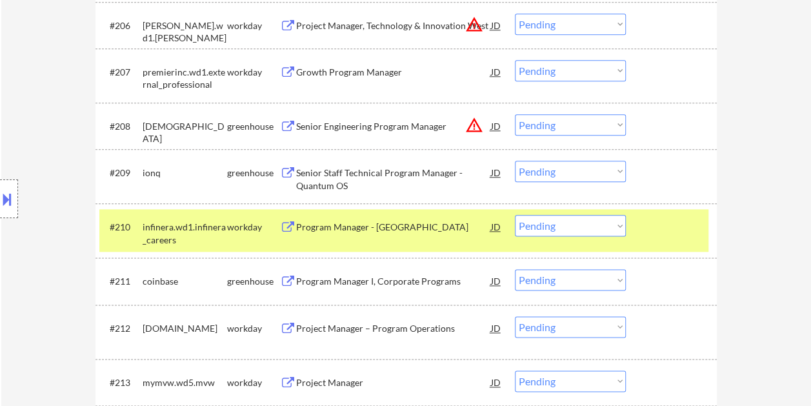
scroll to position [708, 0]
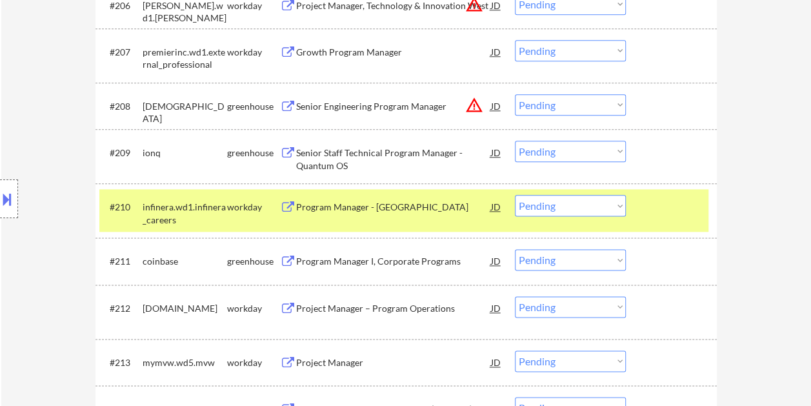
click at [680, 222] on div "#210 infinera.wd1.infinera_careers workday Program Manager - North America JD w…" at bounding box center [403, 210] width 609 height 43
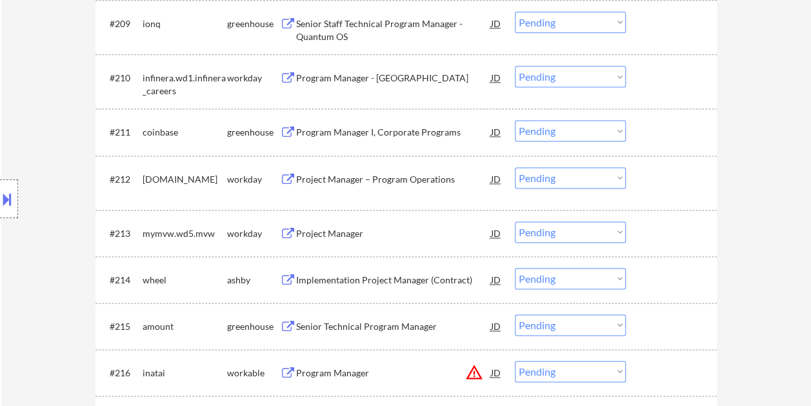
scroll to position [901, 0]
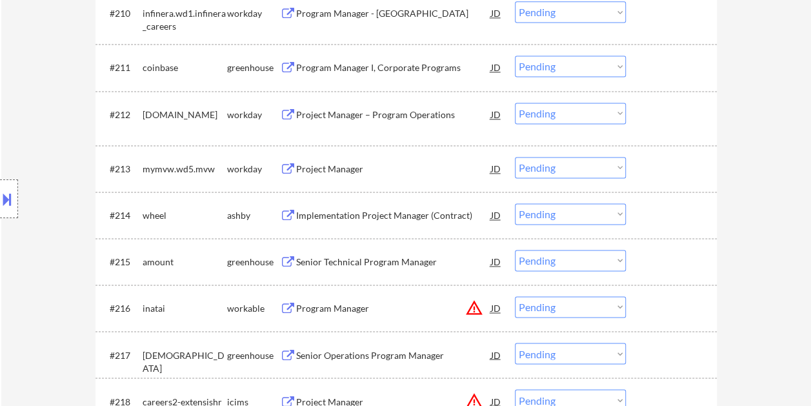
click at [659, 220] on div at bounding box center [673, 214] width 57 height 23
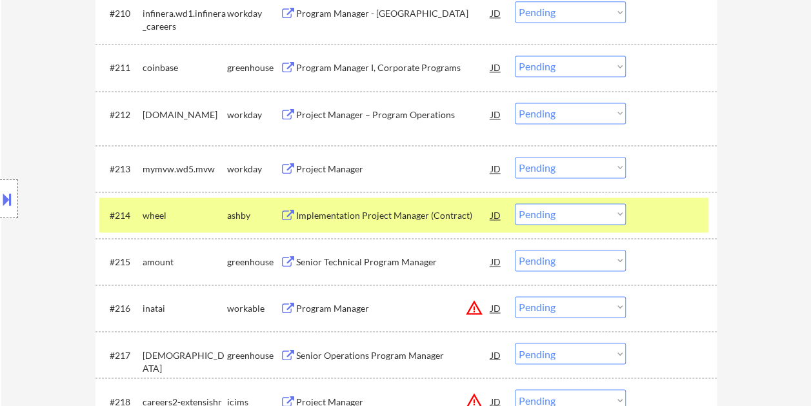
click at [352, 206] on div "Implementation Project Manager (Contract)" at bounding box center [393, 214] width 195 height 23
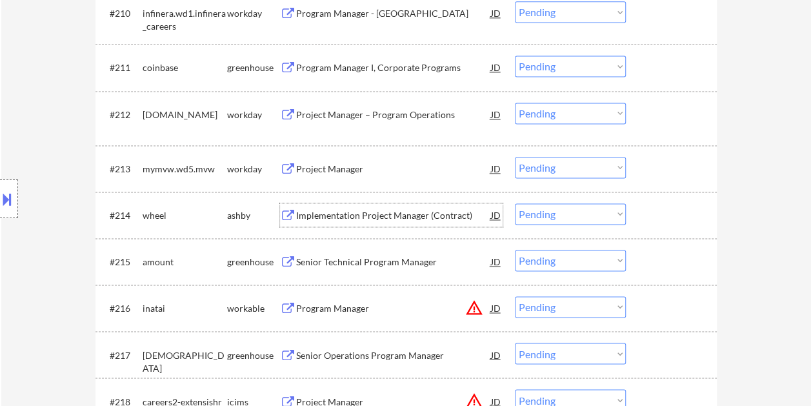
click at [646, 215] on div at bounding box center [673, 214] width 57 height 23
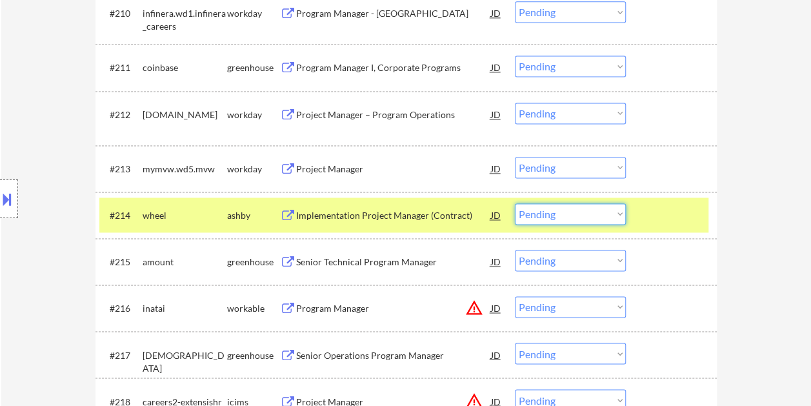
click at [616, 215] on select "Choose an option... Pending Applied Excluded (Questions) Excluded (Expired) Exc…" at bounding box center [570, 213] width 111 height 21
click at [515, 203] on select "Choose an option... Pending Applied Excluded (Questions) Excluded (Expired) Exc…" at bounding box center [570, 213] width 111 height 21
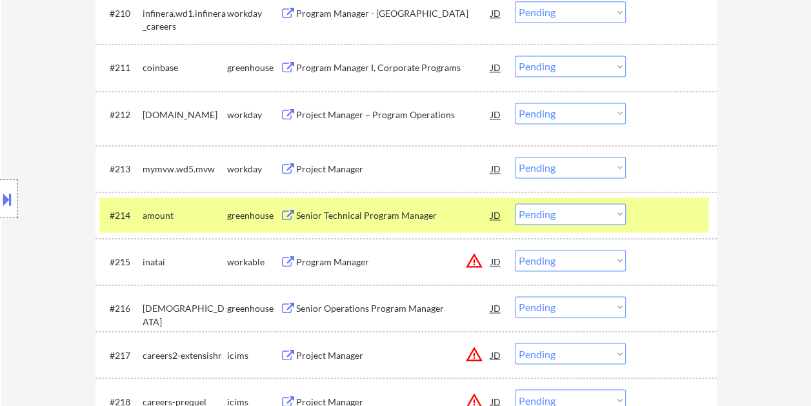
click at [646, 215] on div at bounding box center [673, 214] width 57 height 23
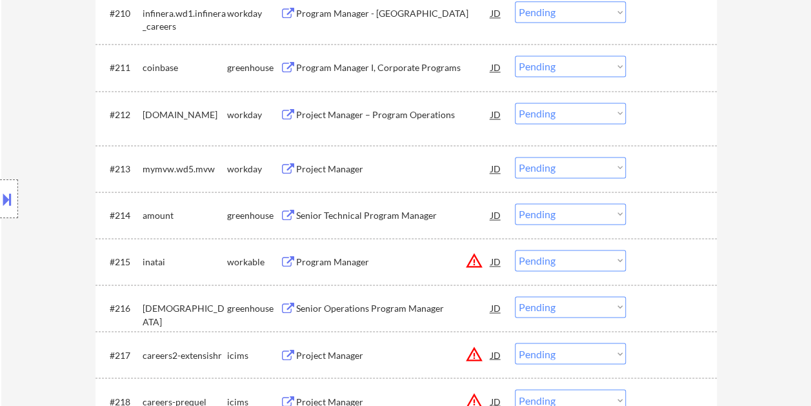
click at [654, 204] on div at bounding box center [673, 214] width 57 height 23
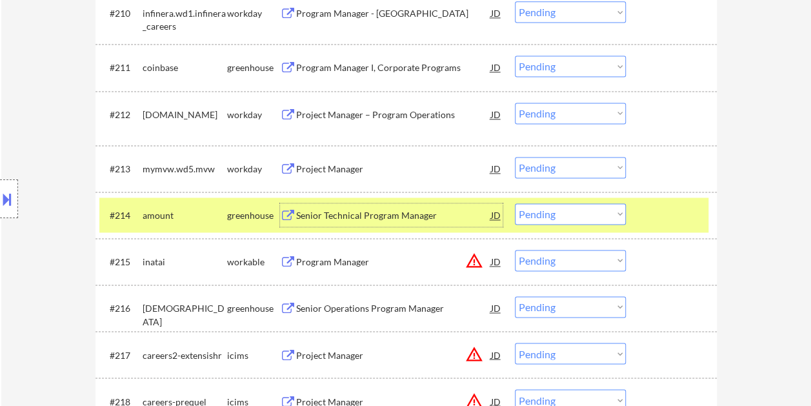
click at [396, 204] on div "Senior Technical Program Manager" at bounding box center [393, 214] width 195 height 23
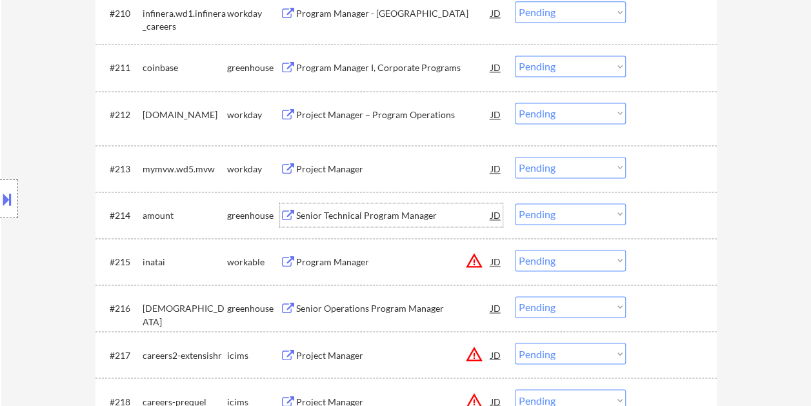
click at [665, 216] on div at bounding box center [673, 214] width 57 height 23
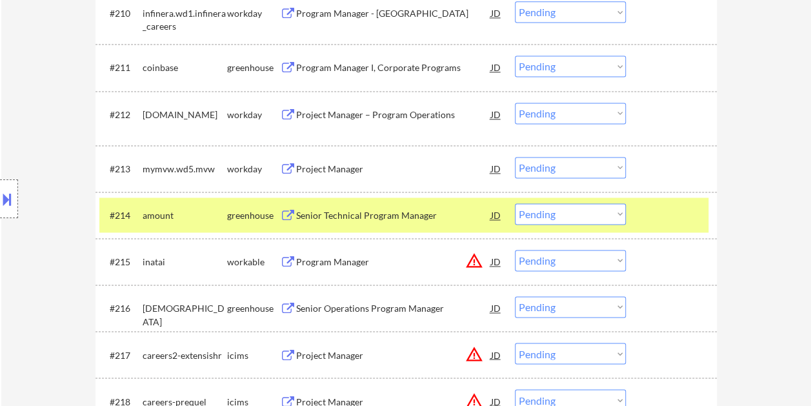
click at [606, 214] on select "Choose an option... Pending Applied Excluded (Questions) Excluded (Expired) Exc…" at bounding box center [570, 213] width 111 height 21
click at [515, 203] on select "Choose an option... Pending Applied Excluded (Questions) Excluded (Expired) Exc…" at bounding box center [570, 213] width 111 height 21
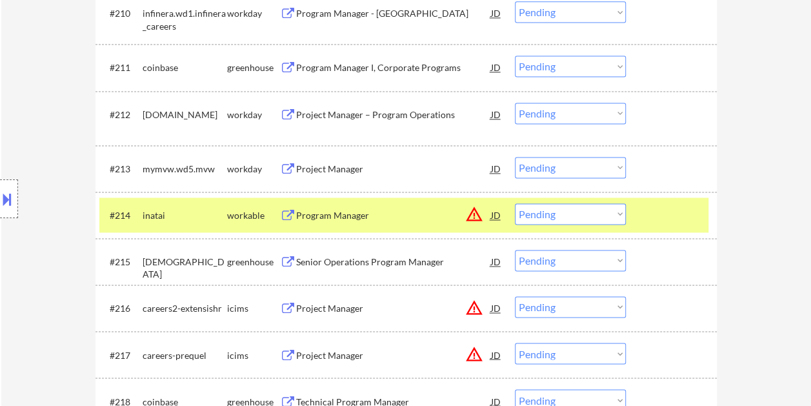
click at [654, 216] on div at bounding box center [673, 214] width 57 height 23
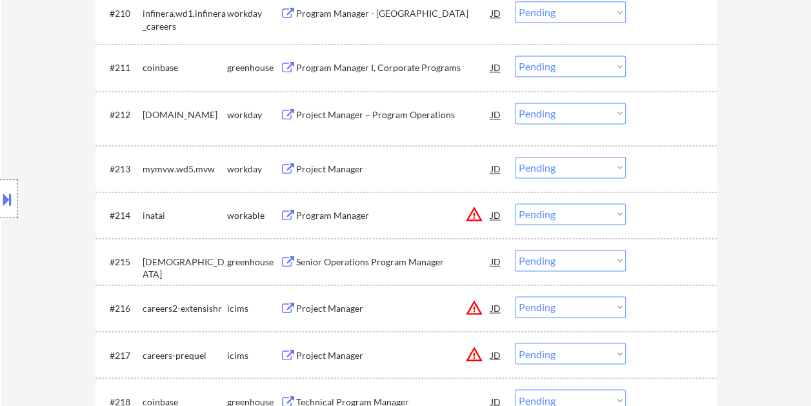
click at [676, 211] on div at bounding box center [673, 214] width 57 height 23
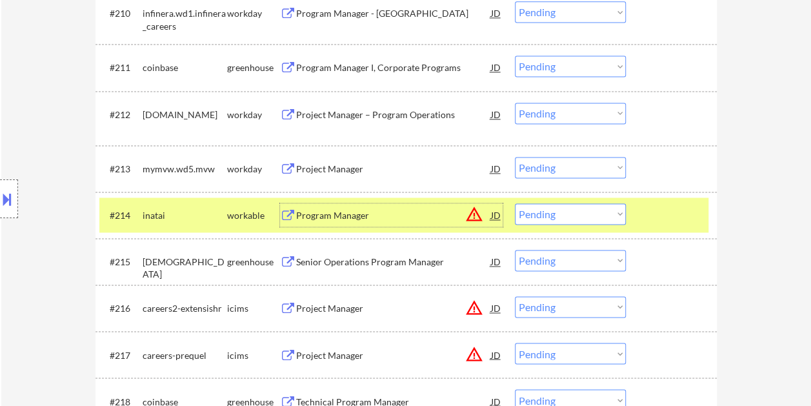
click at [339, 205] on div "Program Manager" at bounding box center [393, 214] width 195 height 23
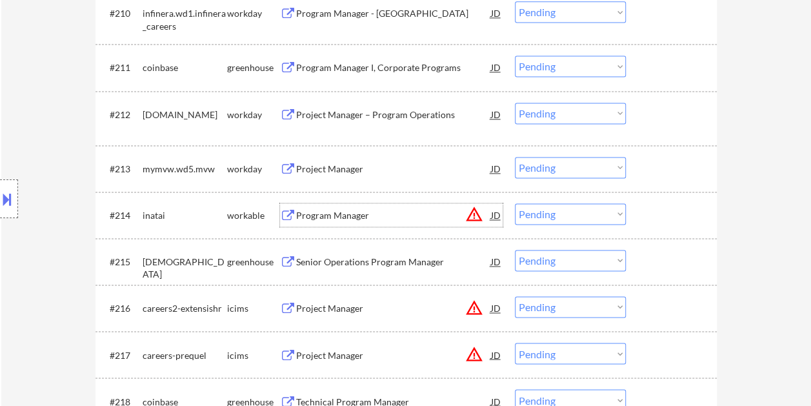
click at [645, 210] on div at bounding box center [673, 214] width 57 height 23
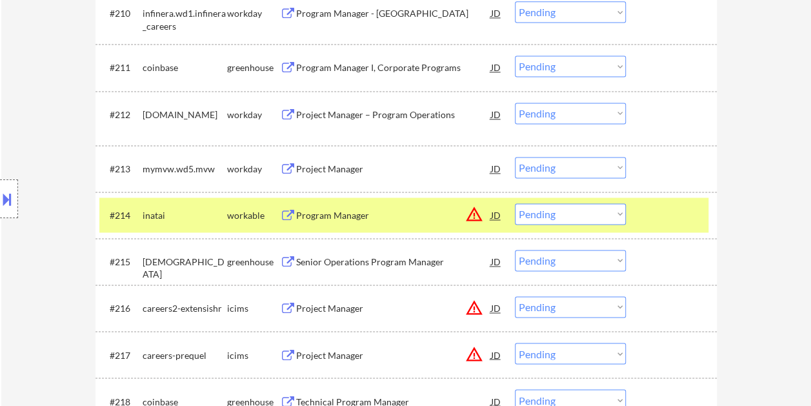
click at [616, 210] on select "Choose an option... Pending Applied Excluded (Questions) Excluded (Expired) Exc…" at bounding box center [570, 213] width 111 height 21
click at [515, 203] on select "Choose an option... Pending Applied Excluded (Questions) Excluded (Expired) Exc…" at bounding box center [570, 213] width 111 height 21
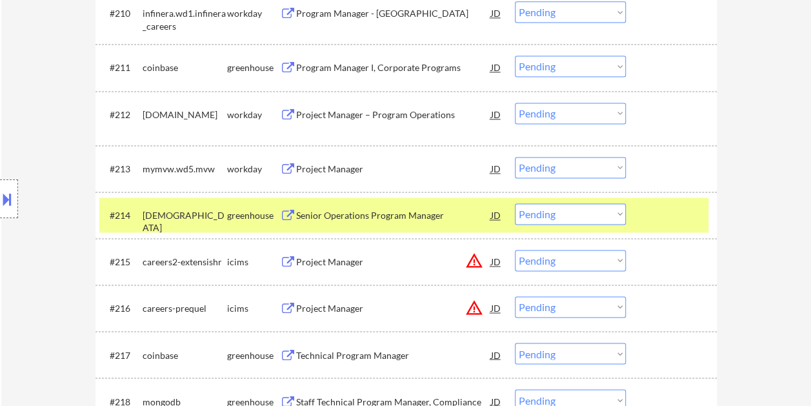
click at [653, 217] on div at bounding box center [673, 214] width 57 height 23
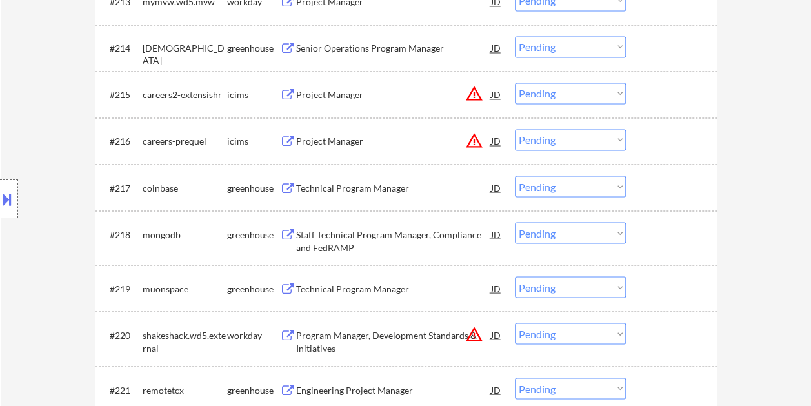
scroll to position [1095, 0]
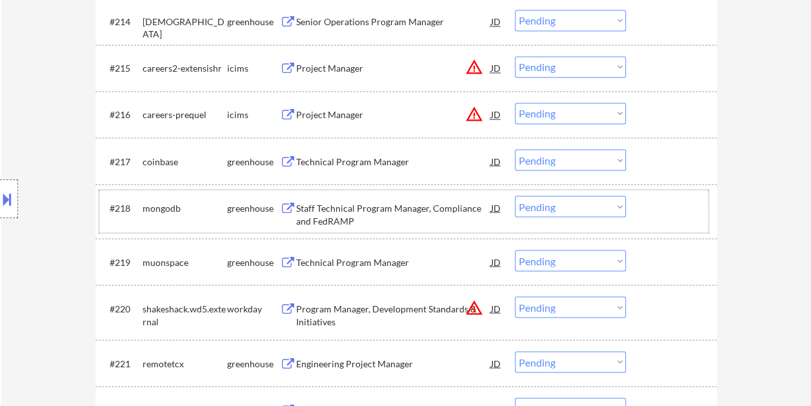
click at [654, 203] on div at bounding box center [673, 206] width 57 height 23
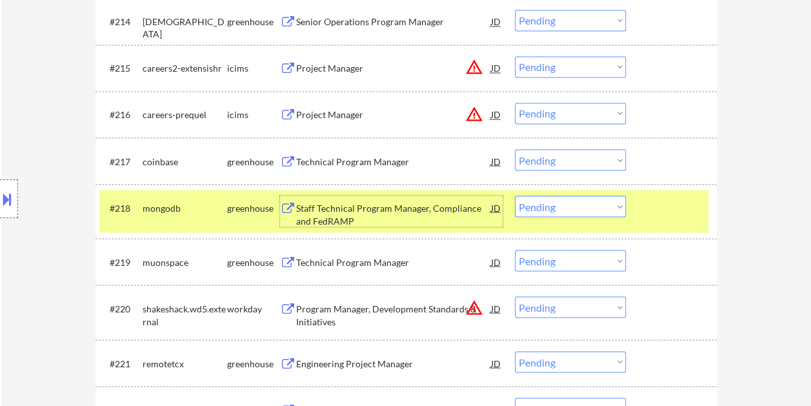
click at [434, 213] on div "Staff Technical Program Manager, Compliance and FedRAMP" at bounding box center [393, 213] width 195 height 25
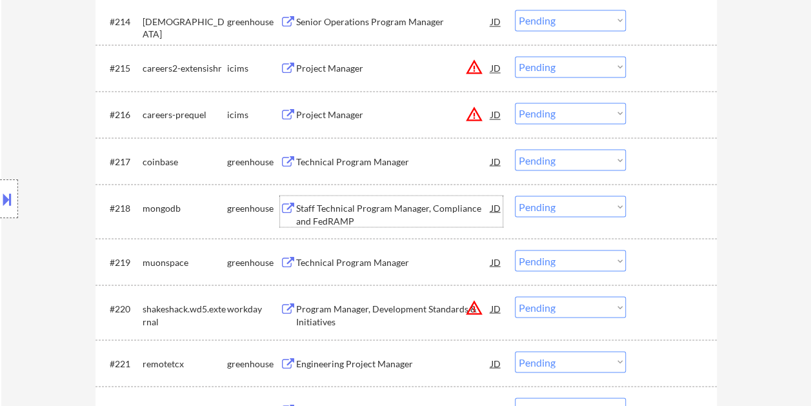
click at [655, 212] on div at bounding box center [673, 206] width 57 height 23
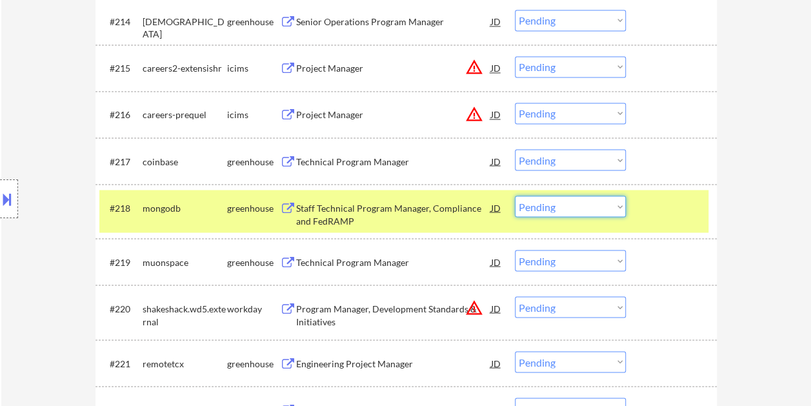
click at [586, 200] on select "Choose an option... Pending Applied Excluded (Questions) Excluded (Expired) Exc…" at bounding box center [570, 205] width 111 height 21
click at [515, 195] on select "Choose an option... Pending Applied Excluded (Questions) Excluded (Expired) Exc…" at bounding box center [570, 205] width 111 height 21
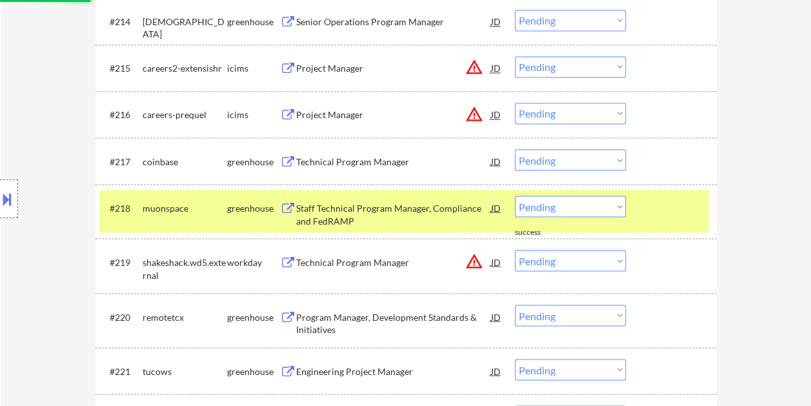
click at [657, 210] on div at bounding box center [673, 206] width 57 height 23
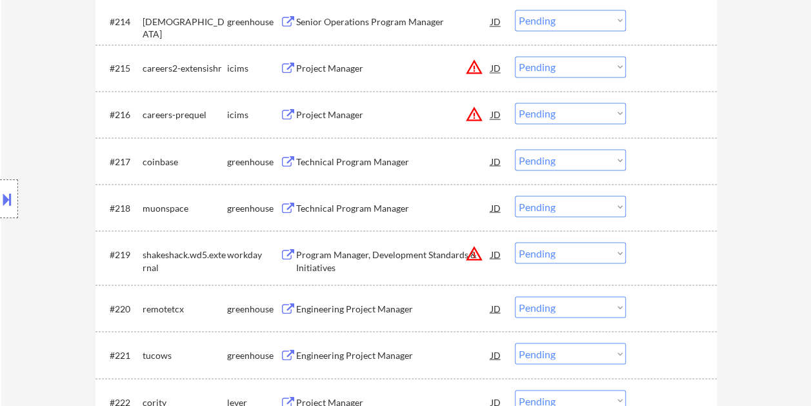
click at [672, 214] on div at bounding box center [673, 206] width 57 height 23
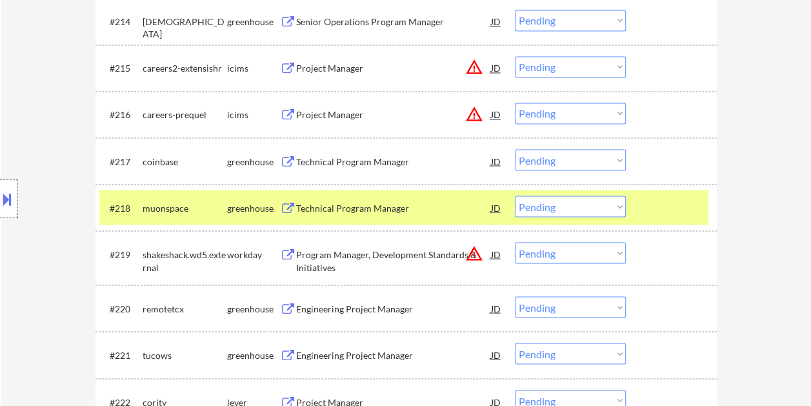
click at [313, 208] on div "Technical Program Manager" at bounding box center [393, 207] width 195 height 13
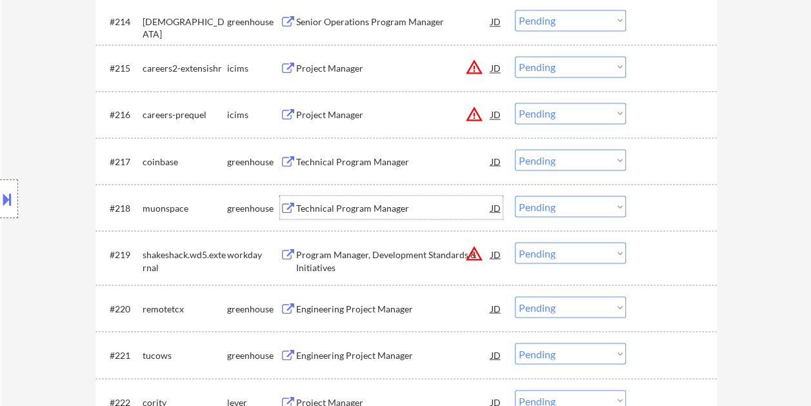
click at [648, 206] on div at bounding box center [673, 206] width 57 height 23
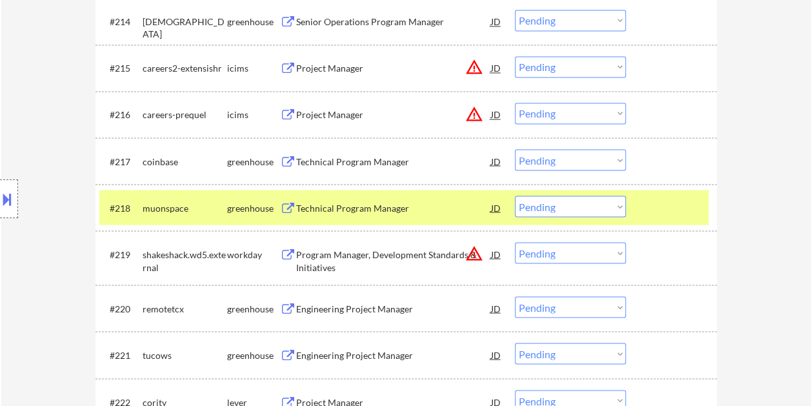
click at [617, 206] on select "Choose an option... Pending Applied Excluded (Questions) Excluded (Expired) Exc…" at bounding box center [570, 205] width 111 height 21
click at [515, 195] on select "Choose an option... Pending Applied Excluded (Questions) Excluded (Expired) Exc…" at bounding box center [570, 205] width 111 height 21
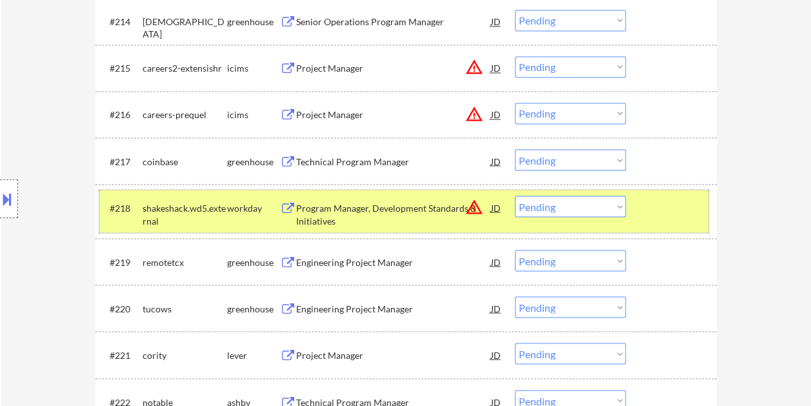
click at [655, 214] on div at bounding box center [673, 206] width 57 height 23
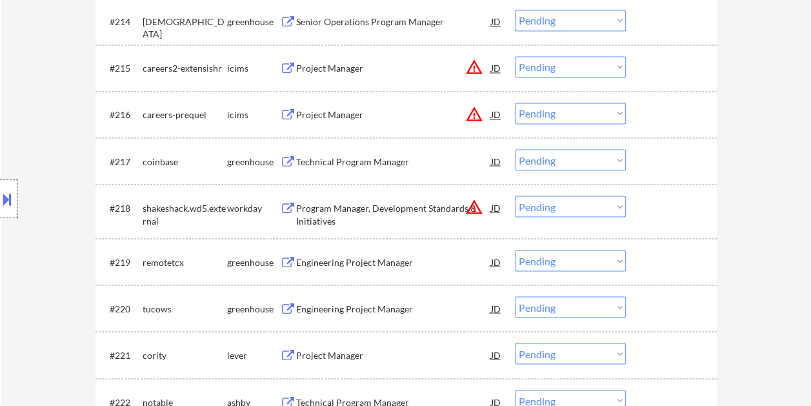
click at [643, 268] on div "#219 remotetcx greenhouse Engineering Project Manager JD warning_amber Choose a…" at bounding box center [403, 261] width 609 height 35
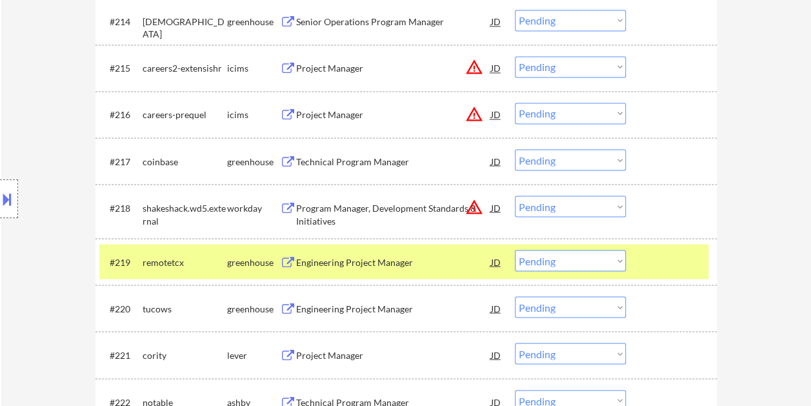
click at [382, 261] on div "Engineering Project Manager" at bounding box center [393, 261] width 195 height 13
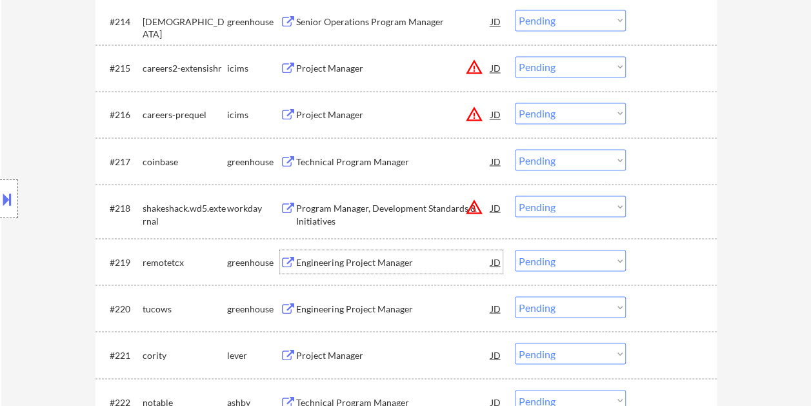
click at [645, 262] on div at bounding box center [673, 261] width 57 height 23
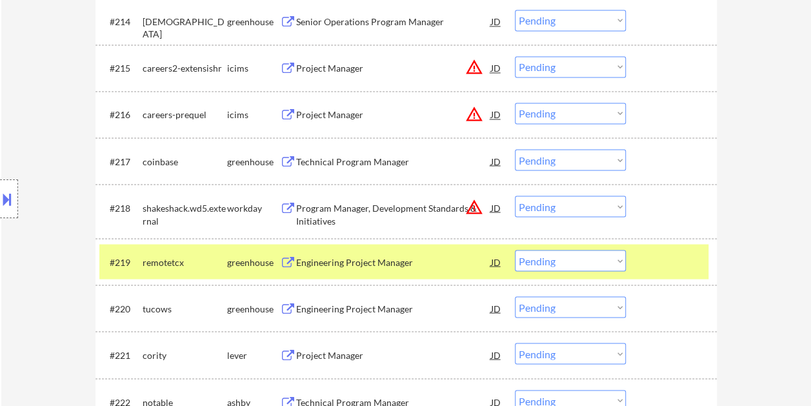
click at [615, 258] on select "Choose an option... Pending Applied Excluded (Questions) Excluded (Expired) Exc…" at bounding box center [570, 260] width 111 height 21
click at [515, 250] on select "Choose an option... Pending Applied Excluded (Questions) Excluded (Expired) Exc…" at bounding box center [570, 260] width 111 height 21
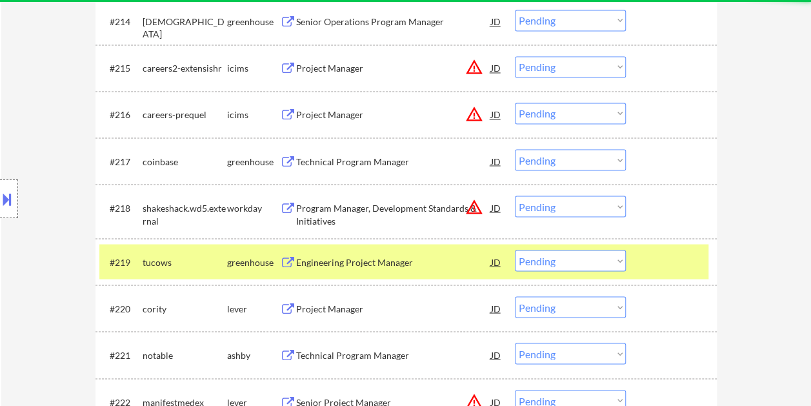
click at [640, 253] on div "#219 tucows greenhouse Engineering Project Manager JD warning_amber Choose an o…" at bounding box center [403, 261] width 609 height 35
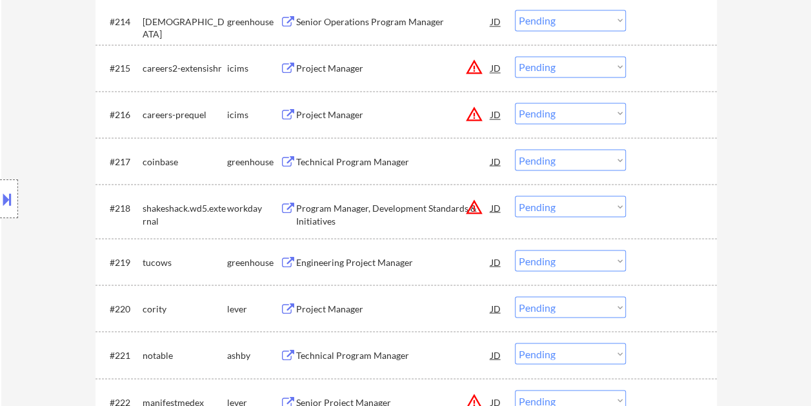
scroll to position [1159, 0]
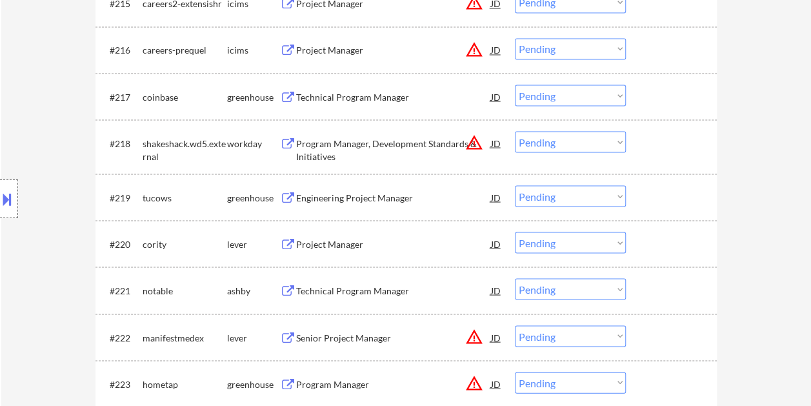
click at [648, 201] on div at bounding box center [673, 196] width 57 height 23
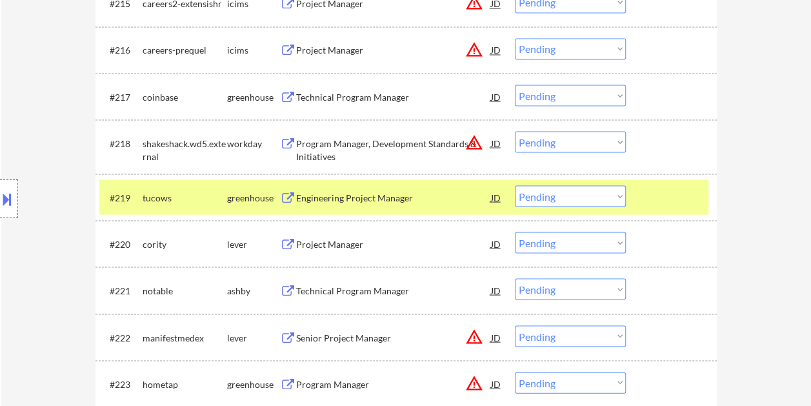
click at [656, 190] on div at bounding box center [673, 196] width 57 height 23
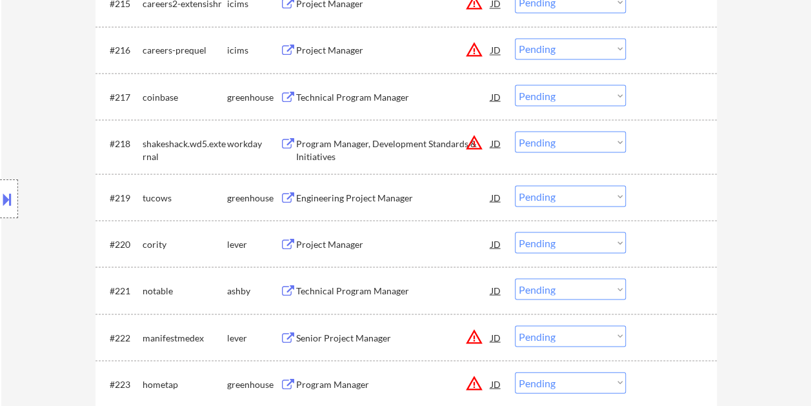
click at [645, 246] on div at bounding box center [673, 243] width 57 height 23
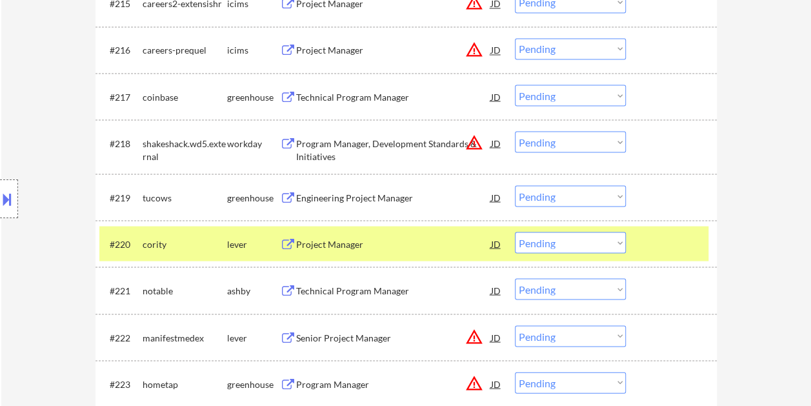
click at [648, 235] on div at bounding box center [673, 243] width 57 height 23
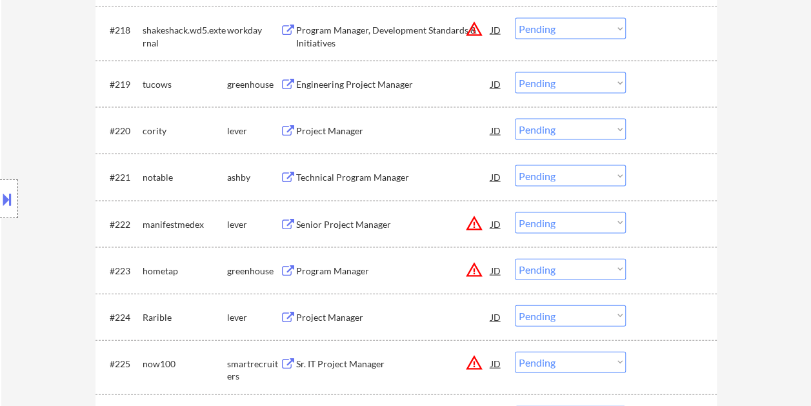
scroll to position [1288, 0]
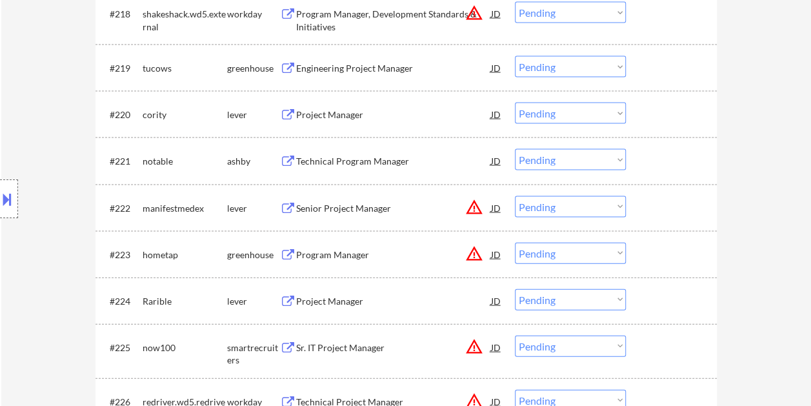
click at [654, 210] on div at bounding box center [673, 207] width 57 height 23
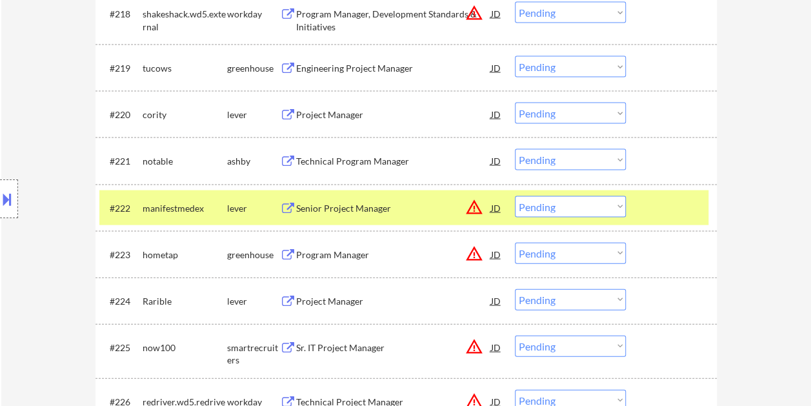
click at [668, 192] on div "#222 manifestmedex lever Senior Project Manager JD warning_amber Choose an opti…" at bounding box center [403, 207] width 609 height 35
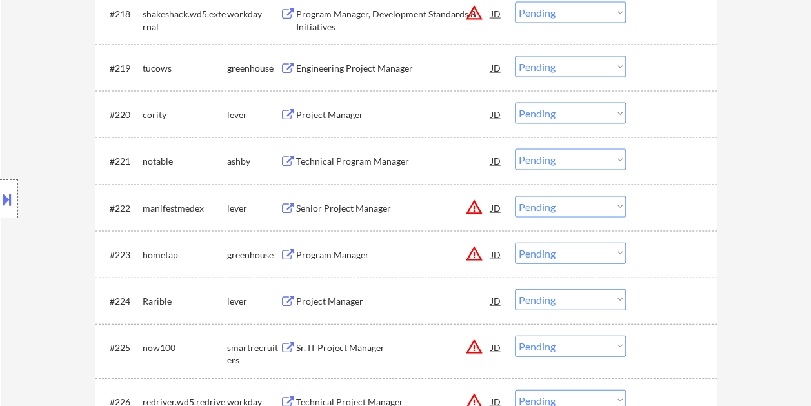
click at [663, 161] on div at bounding box center [673, 160] width 57 height 23
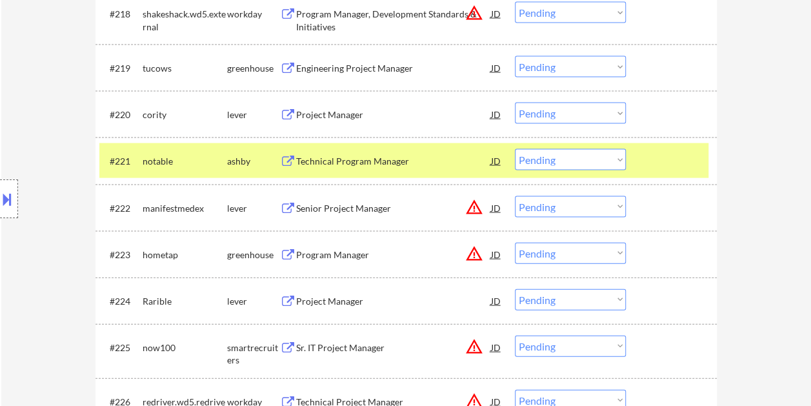
click at [436, 163] on div "Technical Program Manager" at bounding box center [393, 161] width 195 height 13
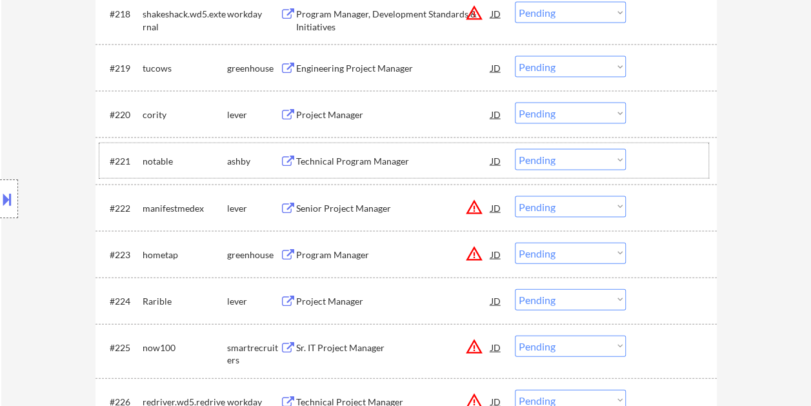
click at [680, 163] on div at bounding box center [673, 160] width 57 height 23
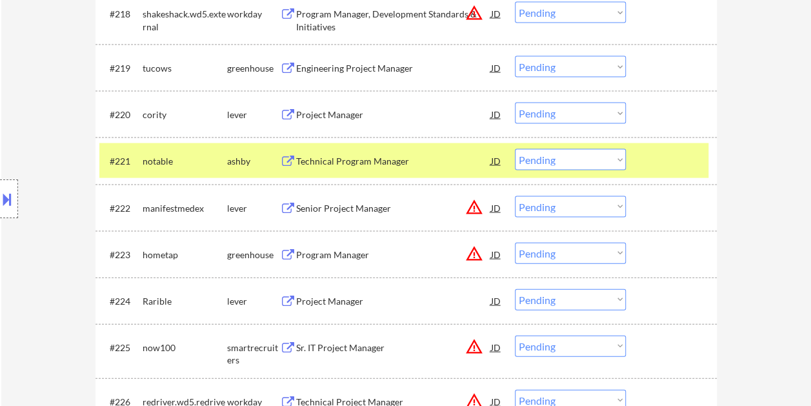
click at [617, 155] on select "Choose an option... Pending Applied Excluded (Questions) Excluded (Expired) Exc…" at bounding box center [570, 159] width 111 height 21
click at [515, 149] on select "Choose an option... Pending Applied Excluded (Questions) Excluded (Expired) Exc…" at bounding box center [570, 159] width 111 height 21
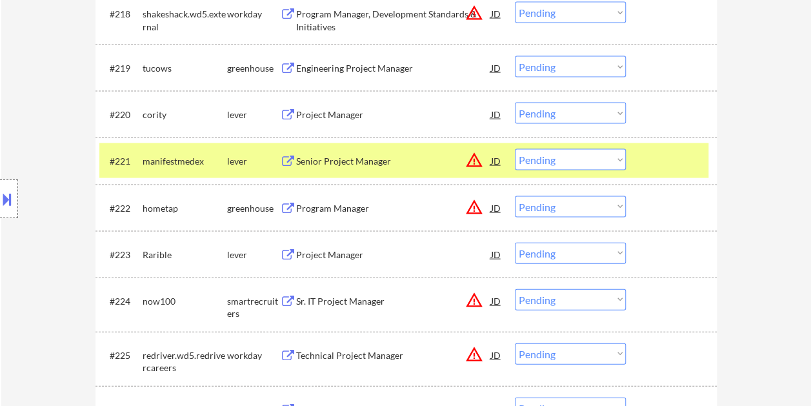
click at [685, 166] on div at bounding box center [673, 160] width 57 height 23
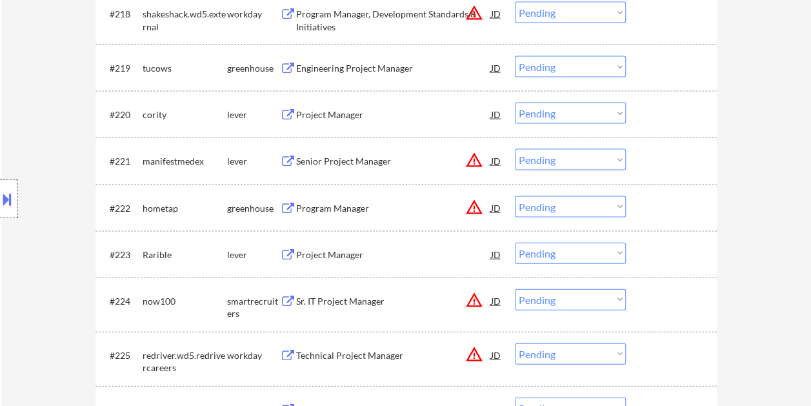
click at [672, 161] on div at bounding box center [673, 160] width 57 height 23
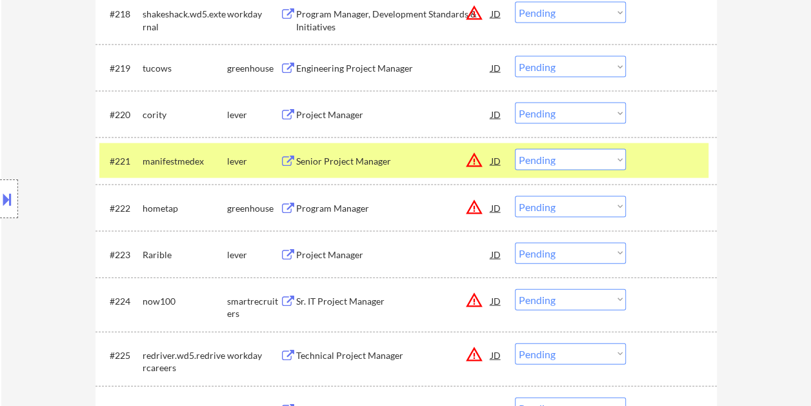
drag, startPoint x: 637, startPoint y: 158, endPoint x: 639, endPoint y: 134, distance: 24.6
click at [638, 157] on div "#221 manifestmedex lever Senior Project Manager JD warning_amber Choose an opti…" at bounding box center [403, 160] width 609 height 35
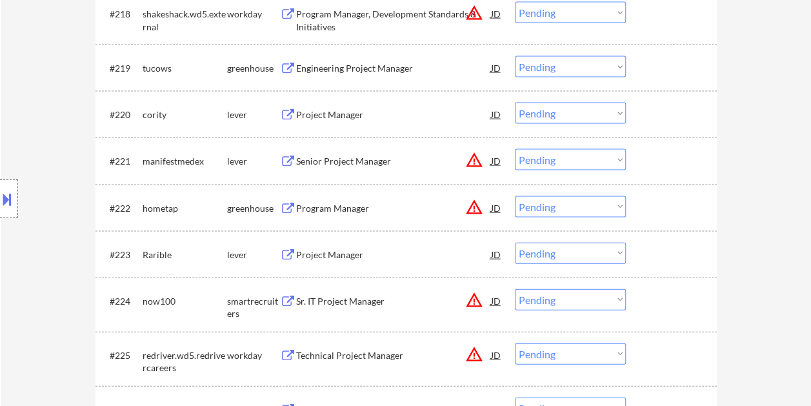
click at [645, 112] on div at bounding box center [673, 114] width 57 height 23
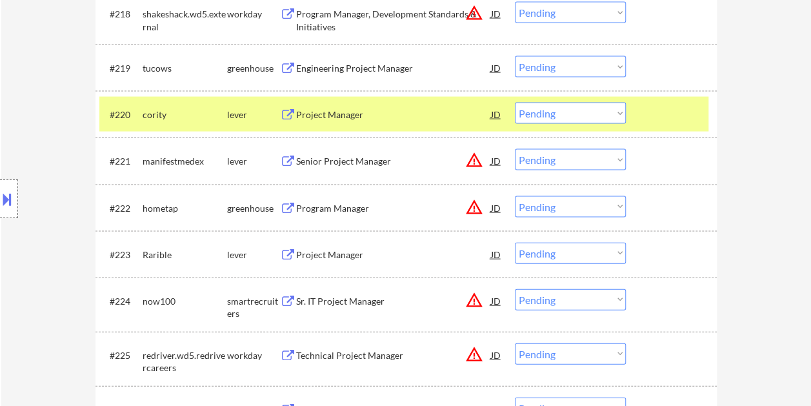
click at [396, 115] on div "Project Manager" at bounding box center [393, 114] width 195 height 13
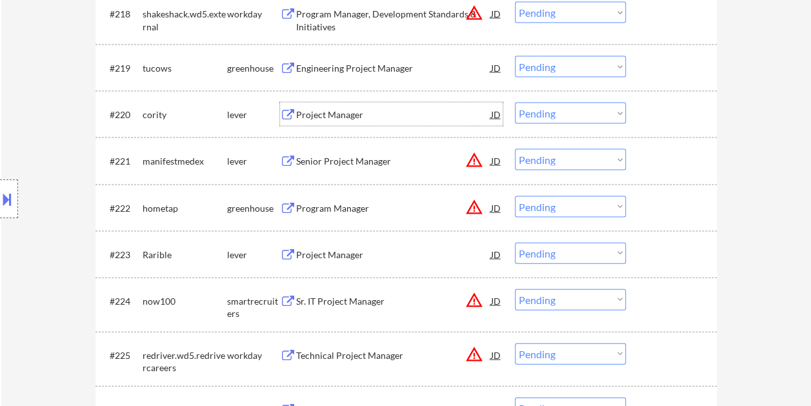
drag, startPoint x: 676, startPoint y: 103, endPoint x: 656, endPoint y: 110, distance: 21.6
click at [676, 103] on div at bounding box center [673, 114] width 57 height 23
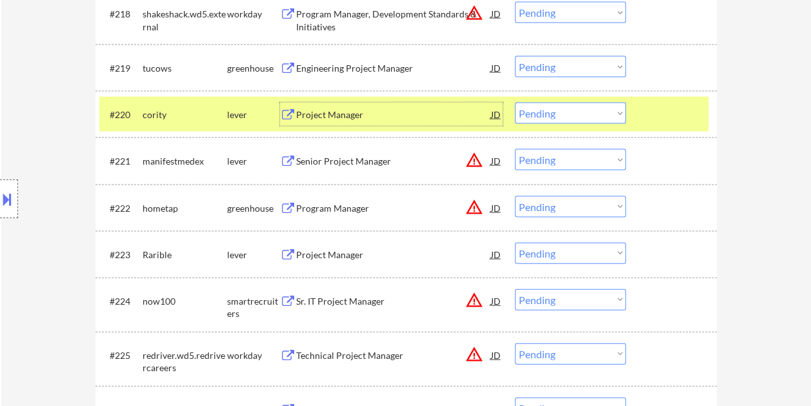
click at [457, 107] on div "Project Manager" at bounding box center [393, 114] width 195 height 23
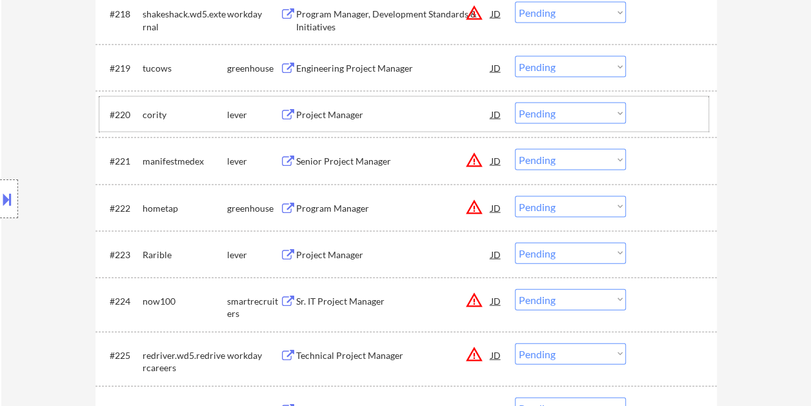
drag, startPoint x: 674, startPoint y: 115, endPoint x: 637, endPoint y: 116, distance: 36.2
click at [666, 115] on div at bounding box center [673, 114] width 57 height 23
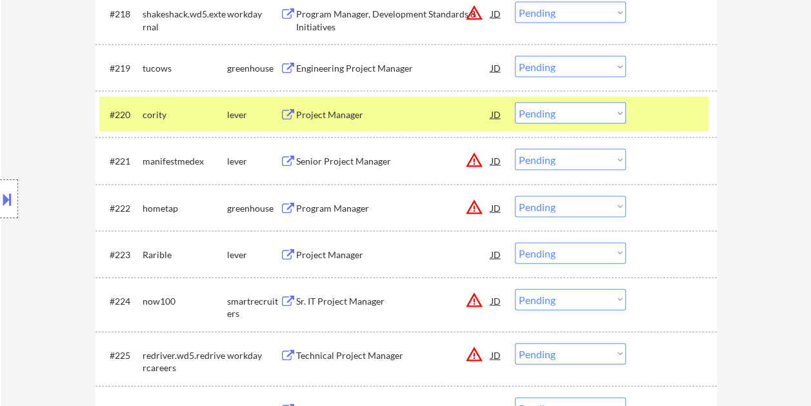
click at [619, 112] on select "Choose an option... Pending Applied Excluded (Questions) Excluded (Expired) Exc…" at bounding box center [570, 113] width 111 height 21
click at [515, 103] on select "Choose an option... Pending Applied Excluded (Questions) Excluded (Expired) Exc…" at bounding box center [570, 113] width 111 height 21
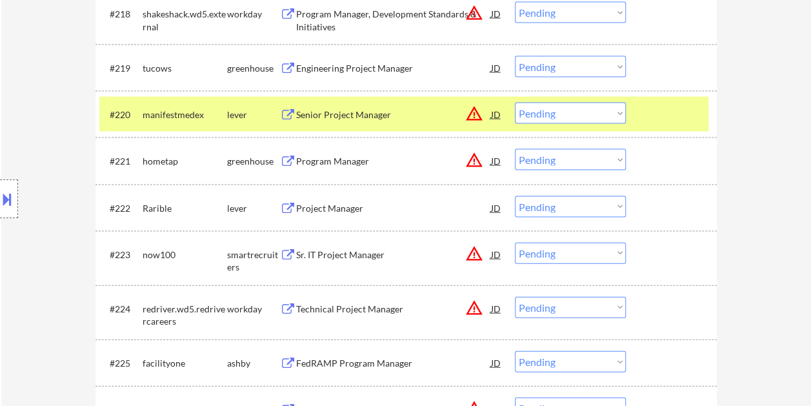
click at [672, 112] on div at bounding box center [673, 114] width 57 height 23
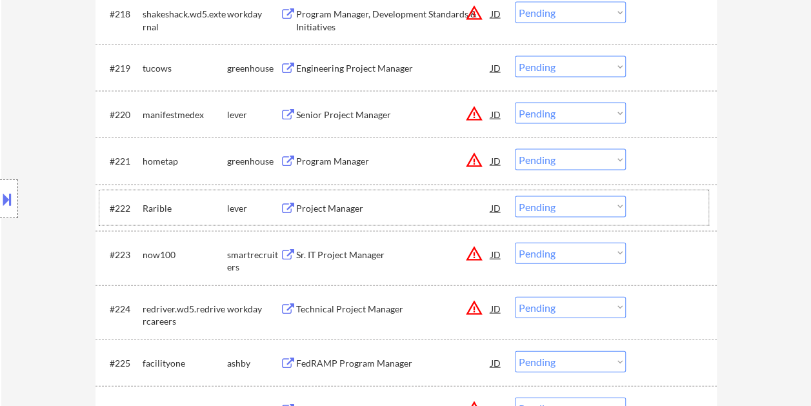
click at [654, 199] on div at bounding box center [673, 207] width 57 height 23
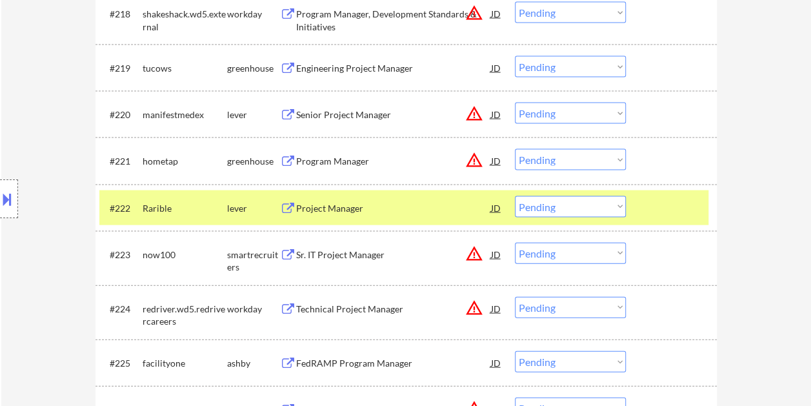
click at [413, 208] on div "Project Manager" at bounding box center [393, 208] width 195 height 13
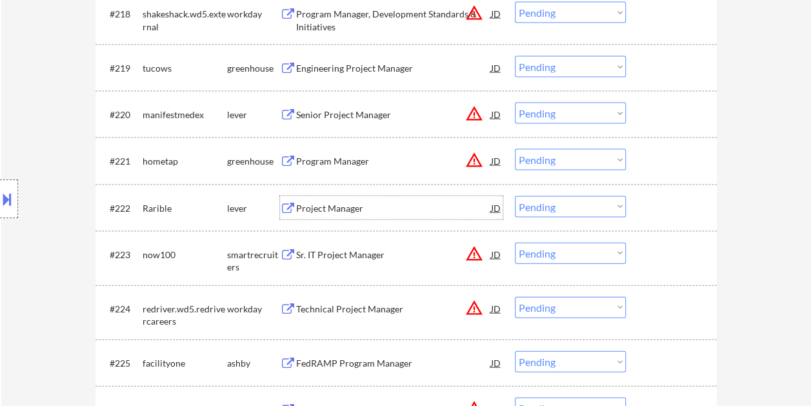
click at [639, 210] on div "#222 Rarible lever Project Manager JD warning_amber Choose an option... Pending…" at bounding box center [403, 207] width 609 height 35
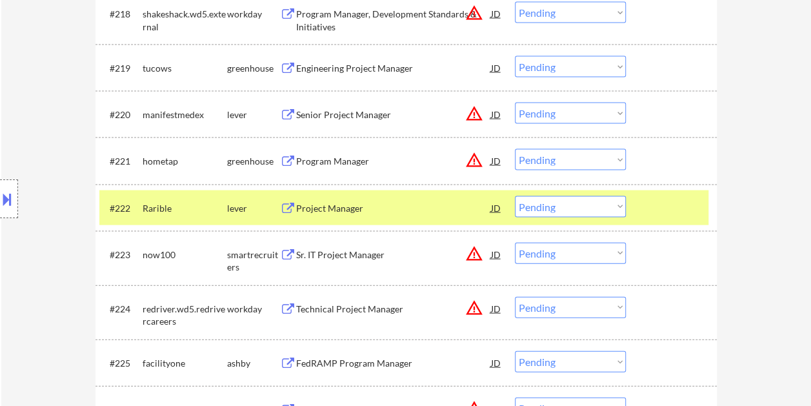
click at [618, 205] on select "Choose an option... Pending Applied Excluded (Questions) Excluded (Expired) Exc…" at bounding box center [570, 206] width 111 height 21
click at [515, 196] on select "Choose an option... Pending Applied Excluded (Questions) Excluded (Expired) Exc…" at bounding box center [570, 206] width 111 height 21
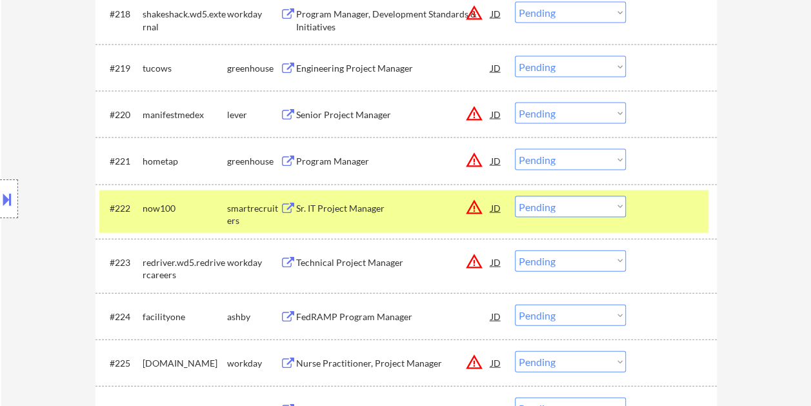
click at [646, 206] on div at bounding box center [673, 207] width 57 height 23
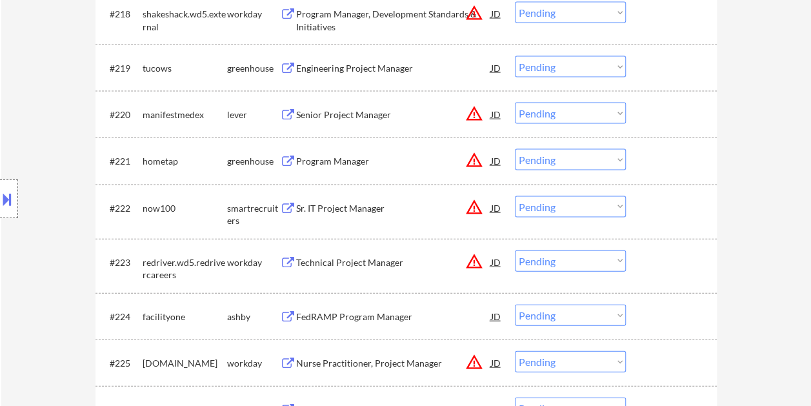
click at [658, 159] on div at bounding box center [673, 160] width 57 height 23
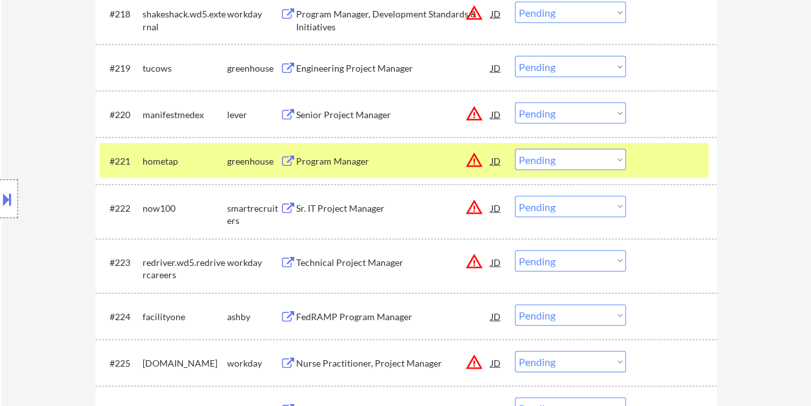
click at [397, 160] on div "Program Manager" at bounding box center [393, 161] width 195 height 13
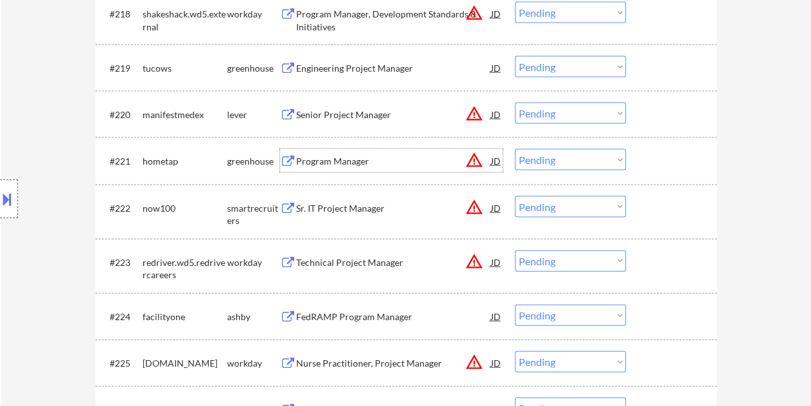
click at [672, 160] on div at bounding box center [673, 160] width 57 height 23
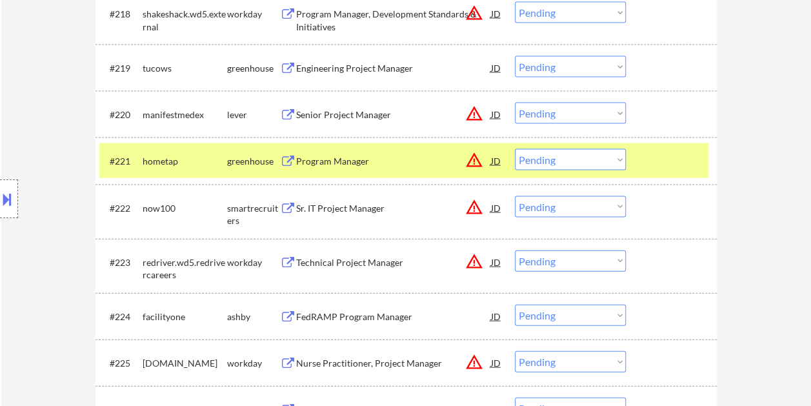
click at [606, 165] on select "Choose an option... Pending Applied Excluded (Questions) Excluded (Expired) Exc…" at bounding box center [570, 159] width 111 height 21
click at [515, 149] on select "Choose an option... Pending Applied Excluded (Questions) Excluded (Expired) Exc…" at bounding box center [570, 159] width 111 height 21
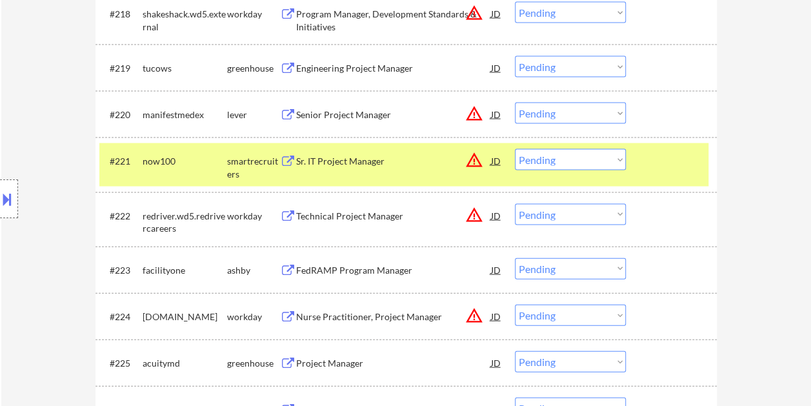
click at [647, 166] on div at bounding box center [673, 160] width 57 height 23
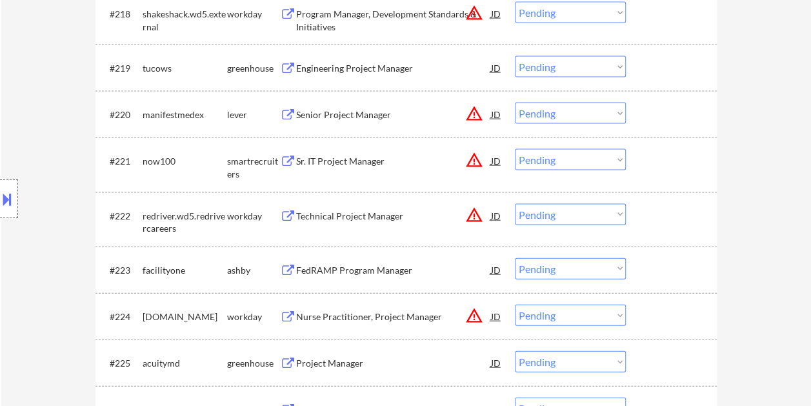
click at [647, 166] on div at bounding box center [673, 160] width 57 height 23
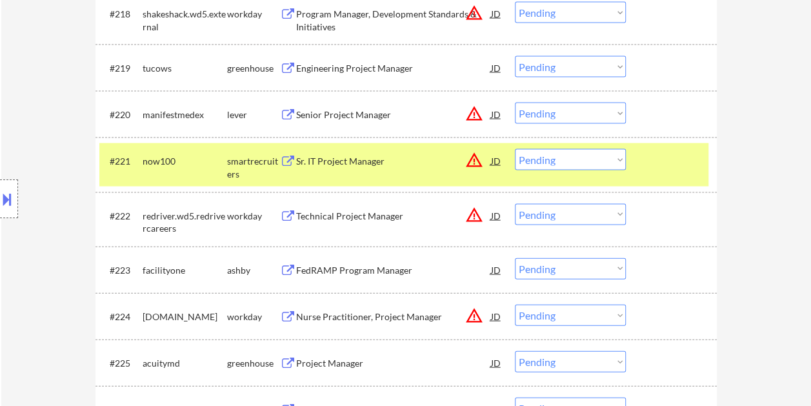
click at [322, 164] on div "Sr. IT Project Manager" at bounding box center [393, 161] width 195 height 13
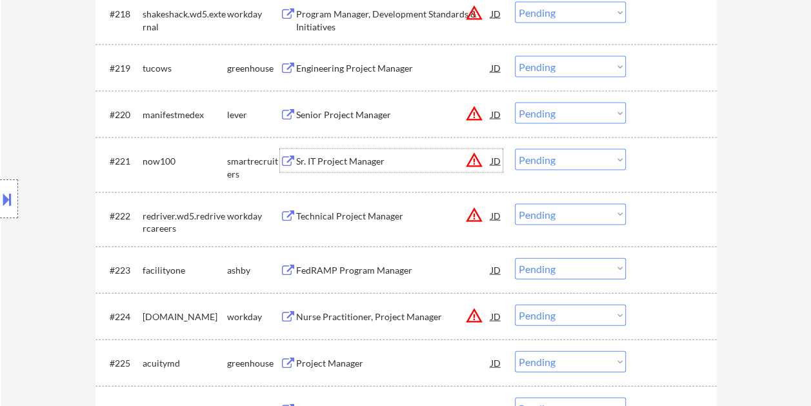
click at [642, 159] on div "#221 now100 smartrecruiters Sr. IT Project Manager JD warning_amber Choose an o…" at bounding box center [403, 164] width 609 height 43
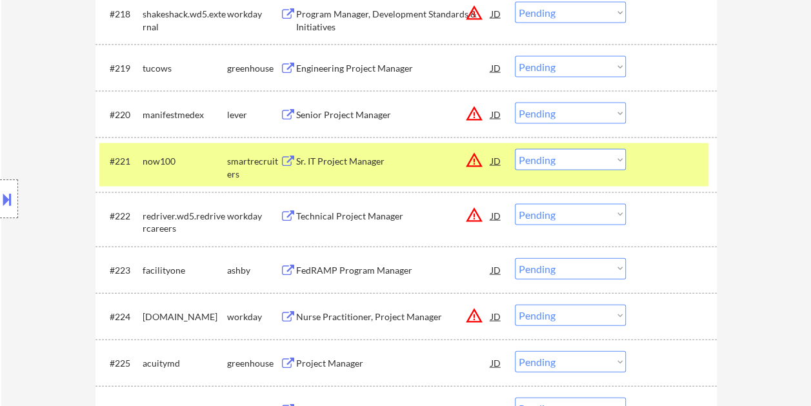
click at [609, 162] on select "Choose an option... Pending Applied Excluded (Questions) Excluded (Expired) Exc…" at bounding box center [570, 159] width 111 height 21
click at [515, 149] on select "Choose an option... Pending Applied Excluded (Questions) Excluded (Expired) Exc…" at bounding box center [570, 159] width 111 height 21
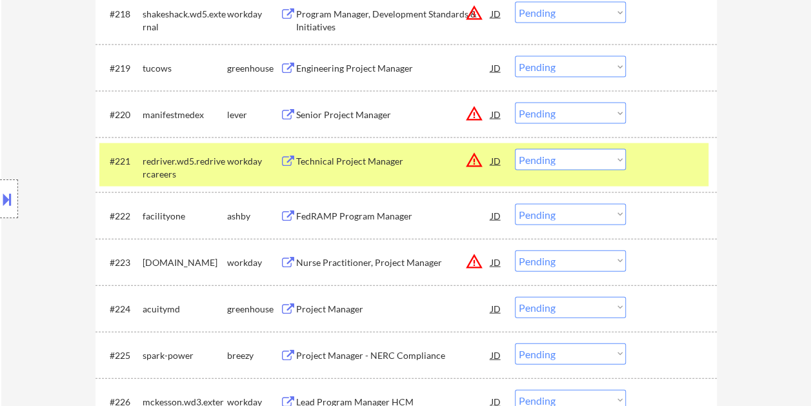
click at [652, 150] on div at bounding box center [673, 160] width 57 height 23
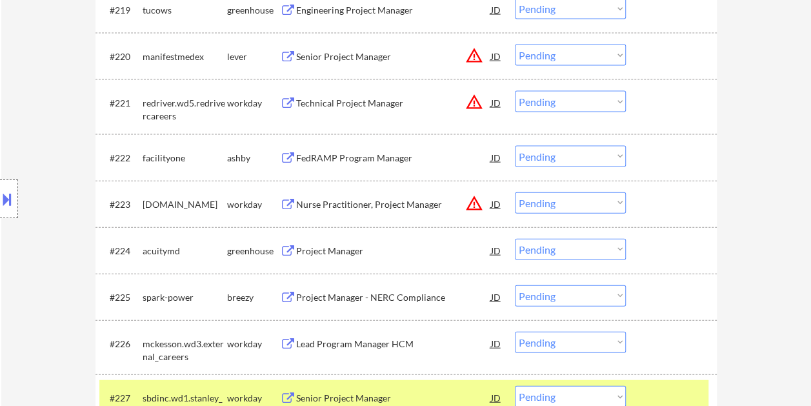
scroll to position [1353, 0]
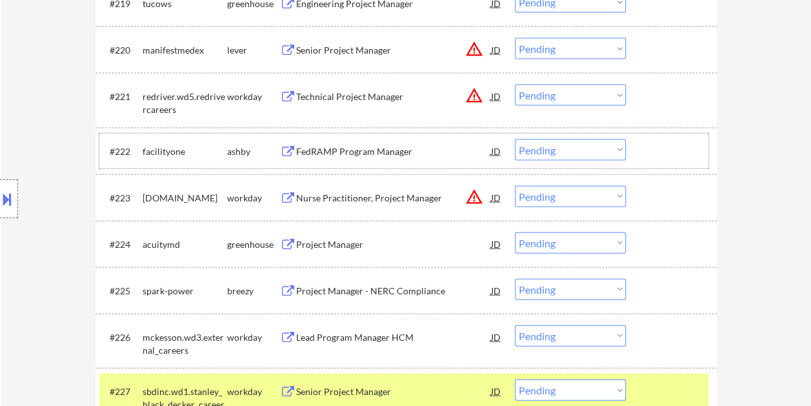
click at [666, 159] on div at bounding box center [673, 150] width 57 height 23
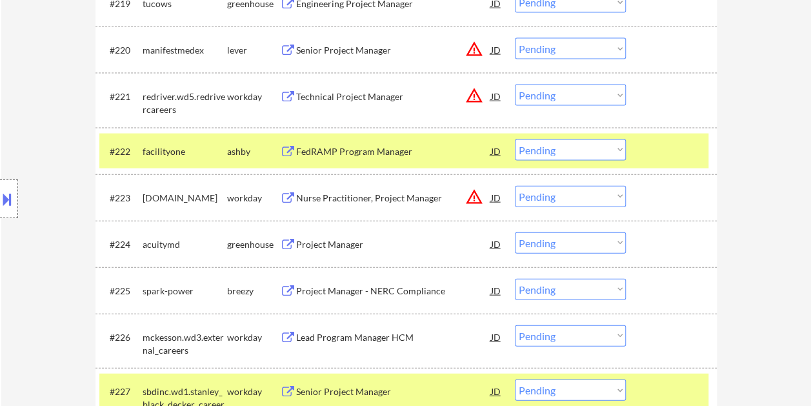
click at [386, 150] on div "FedRAMP Program Manager" at bounding box center [393, 151] width 195 height 13
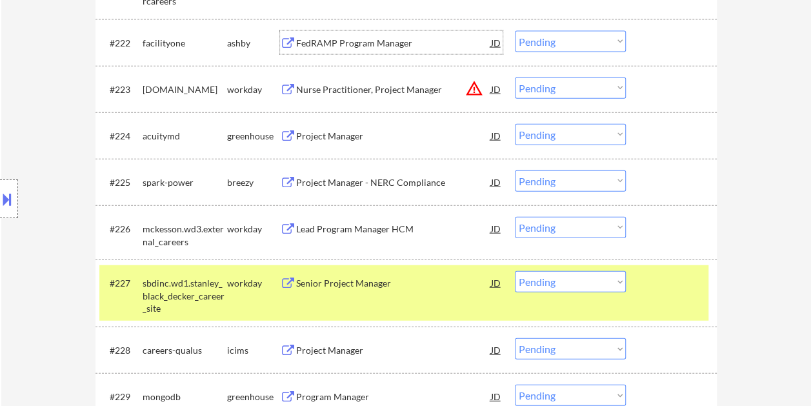
scroll to position [1482, 0]
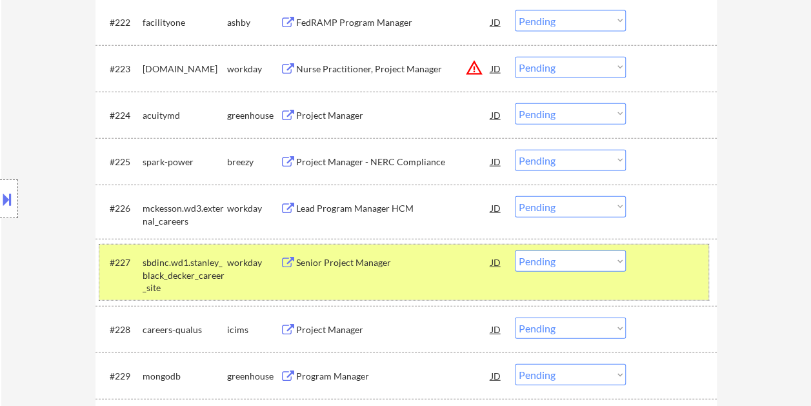
click at [663, 287] on div "#227 sbdinc.wd1.stanley_black_decker_career_site workday Senior Project Manager…" at bounding box center [403, 272] width 609 height 55
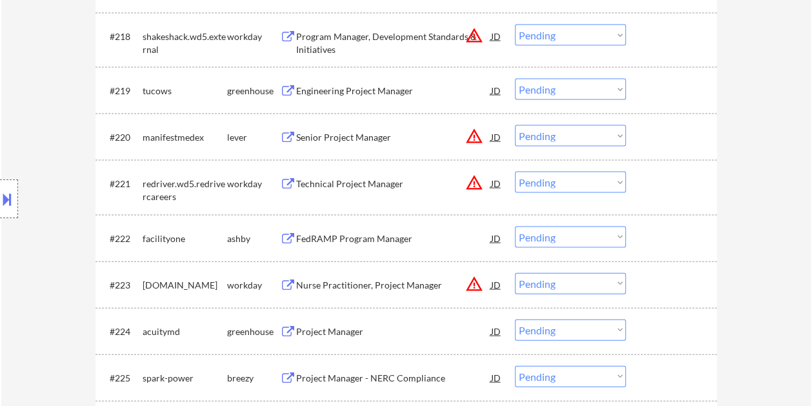
scroll to position [1285, 0]
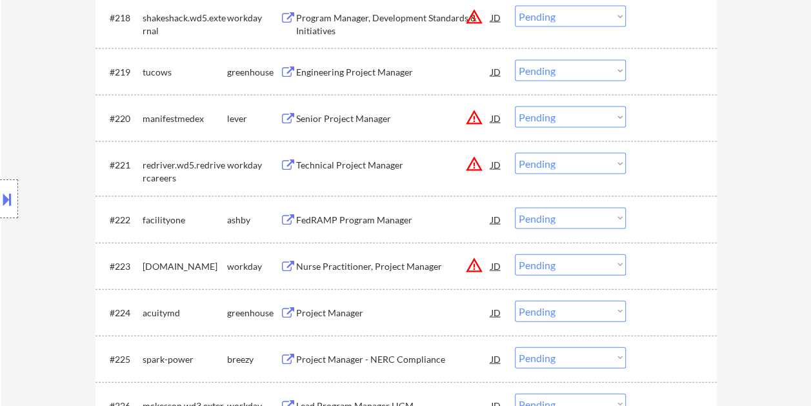
click at [657, 212] on div at bounding box center [673, 219] width 57 height 23
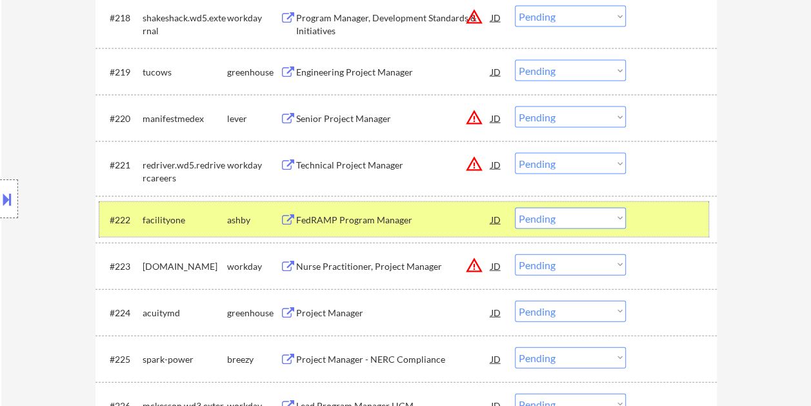
click at [595, 222] on select "Choose an option... Pending Applied Excluded (Questions) Excluded (Expired) Exc…" at bounding box center [570, 218] width 111 height 21
click at [515, 208] on select "Choose an option... Pending Applied Excluded (Questions) Excluded (Expired) Exc…" at bounding box center [570, 218] width 111 height 21
click at [612, 214] on select "Choose an option... Pending Applied Excluded (Questions) Excluded (Expired) Exc…" at bounding box center [570, 218] width 111 height 21
click at [515, 208] on select "Choose an option... Pending Applied Excluded (Questions) Excluded (Expired) Exc…" at bounding box center [570, 218] width 111 height 21
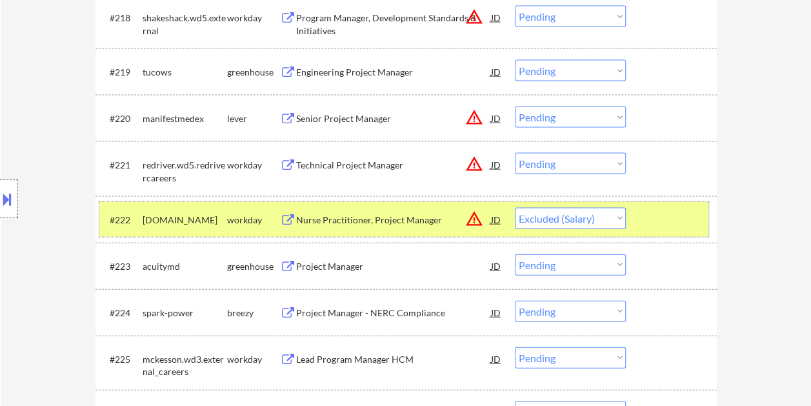
click at [685, 223] on div at bounding box center [673, 219] width 57 height 23
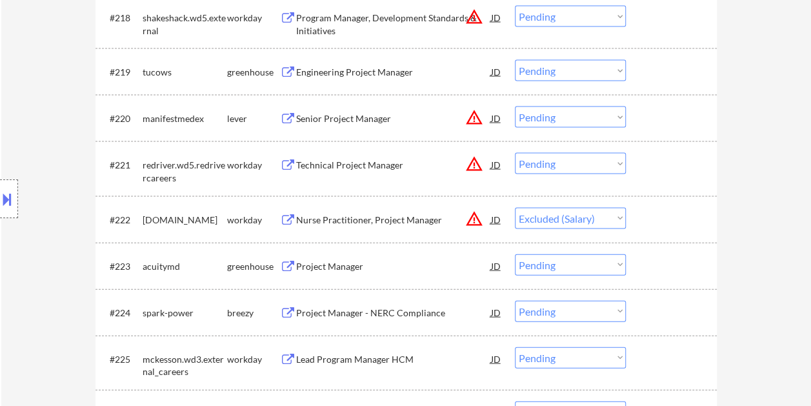
click at [614, 221] on select "Choose an option... Pending Applied Excluded (Questions) Excluded (Expired) Exc…" at bounding box center [570, 218] width 111 height 21
click at [515, 208] on select "Choose an option... Pending Applied Excluded (Questions) Excluded (Expired) Exc…" at bounding box center [570, 218] width 111 height 21
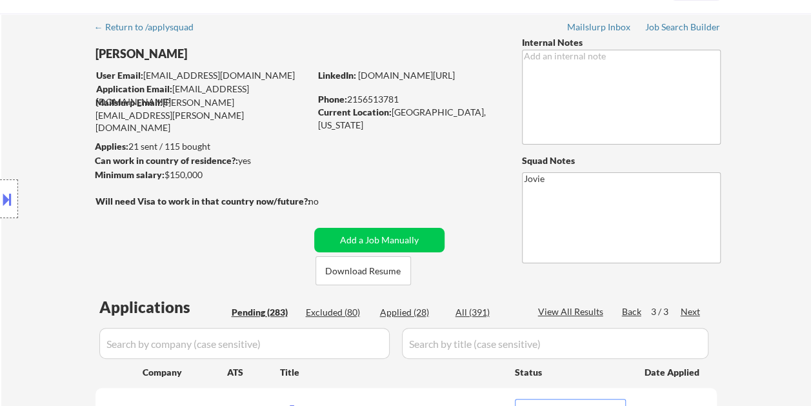
scroll to position [0, 0]
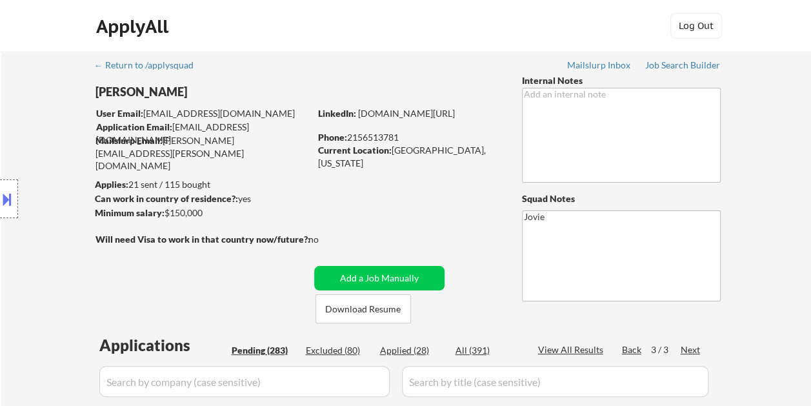
click at [332, 357] on div "Excluded (80)" at bounding box center [338, 351] width 65 height 14
click at [326, 353] on div "Excluded (80)" at bounding box center [338, 350] width 65 height 13
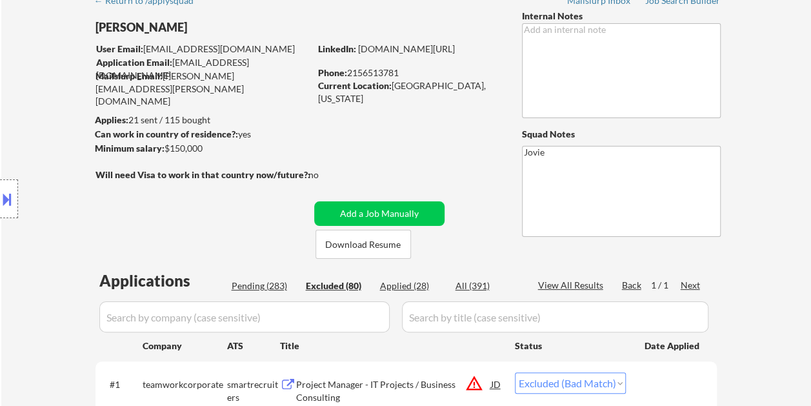
scroll to position [4254, 0]
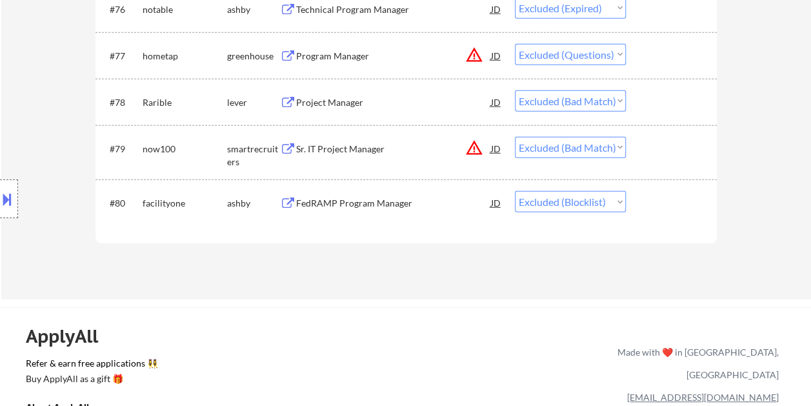
click at [615, 200] on select "Choose an option... Pending Applied Excluded (Questions) Excluded (Expired) Exc…" at bounding box center [570, 201] width 111 height 21
click at [515, 191] on select "Choose an option... Pending Applied Excluded (Questions) Excluded (Expired) Exc…" at bounding box center [570, 201] width 111 height 21
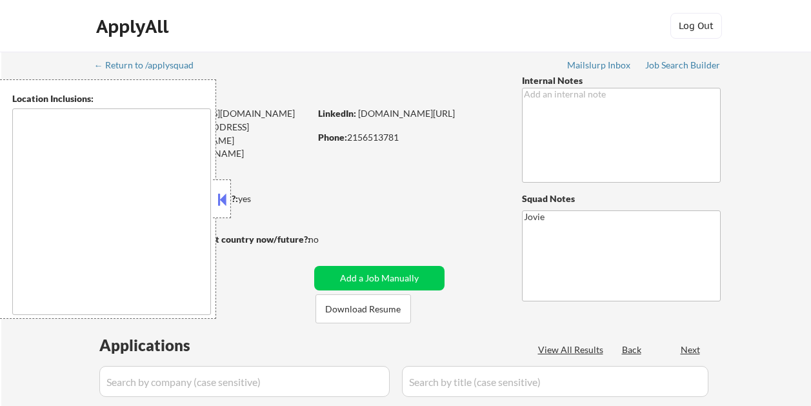
type textarea "[GEOGRAPHIC_DATA], [GEOGRAPHIC_DATA] [GEOGRAPHIC_DATA], [GEOGRAPHIC_DATA] [GEOG…"
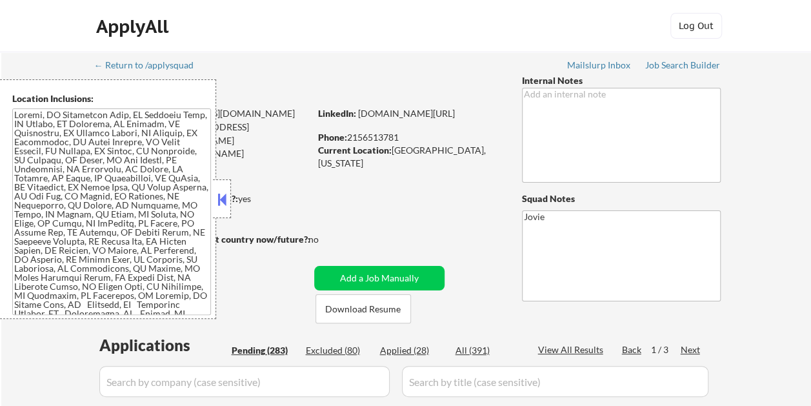
select select ""pending""
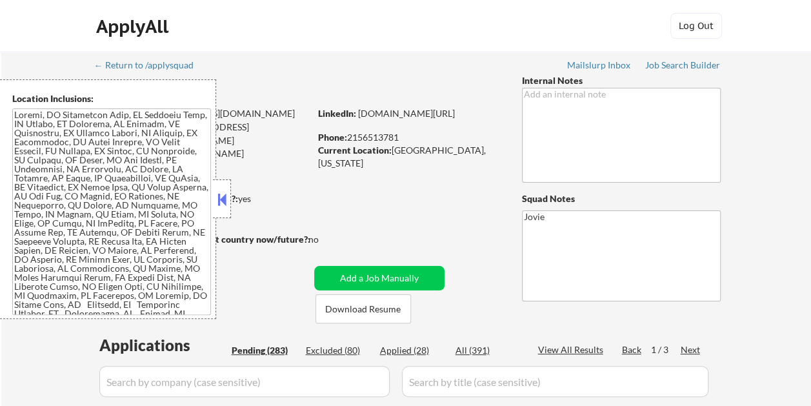
select select ""pending""
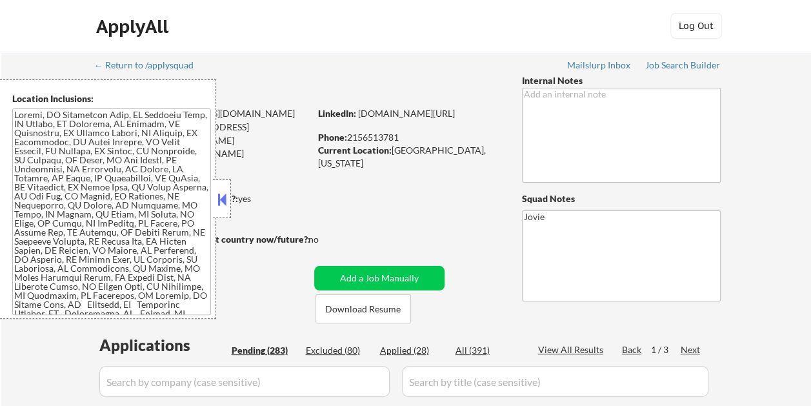
select select ""pending""
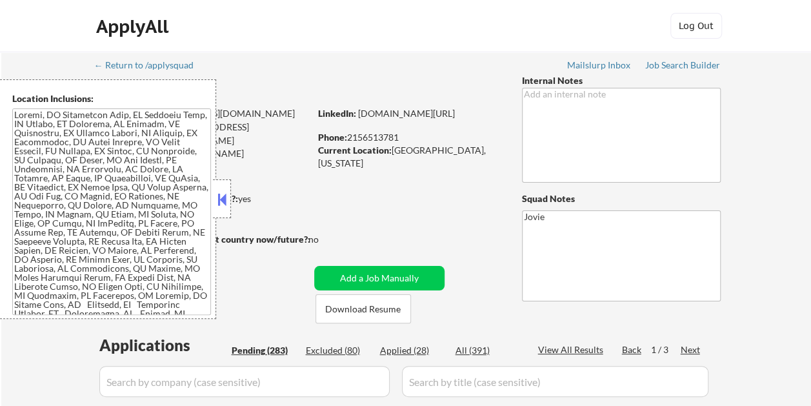
select select ""pending""
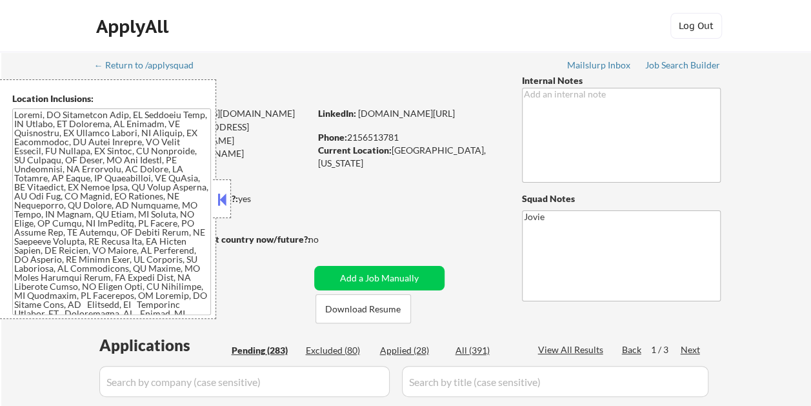
select select ""pending""
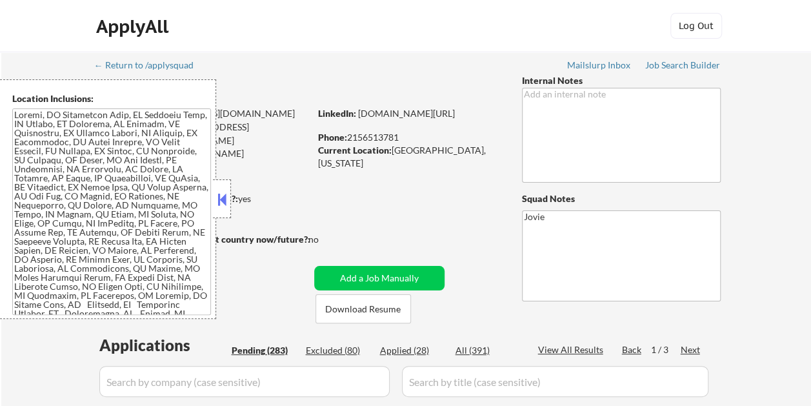
select select ""pending""
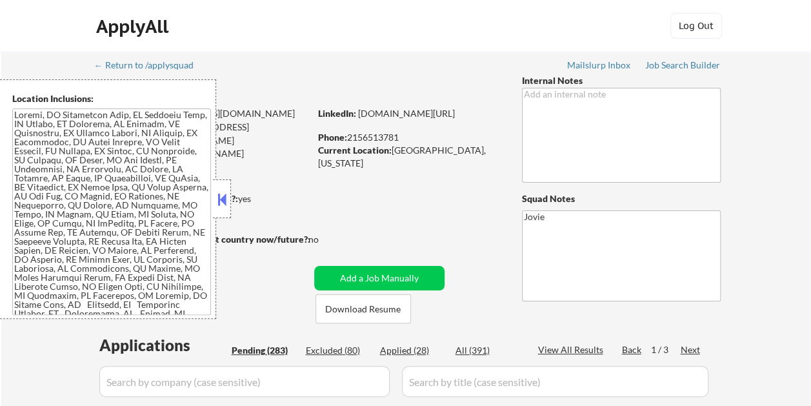
select select ""pending""
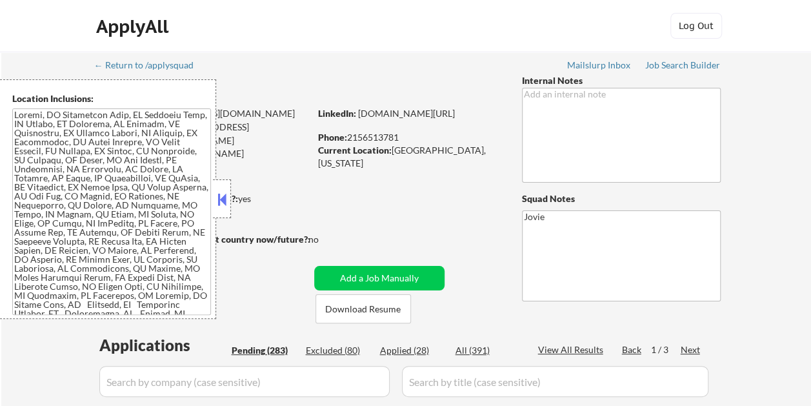
select select ""pending""
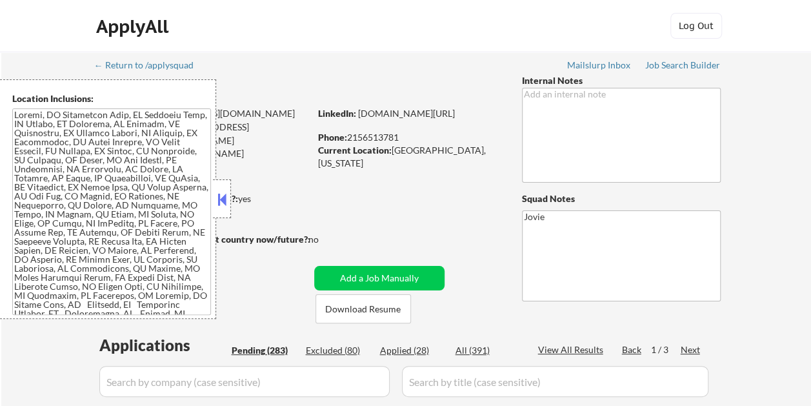
select select ""pending""
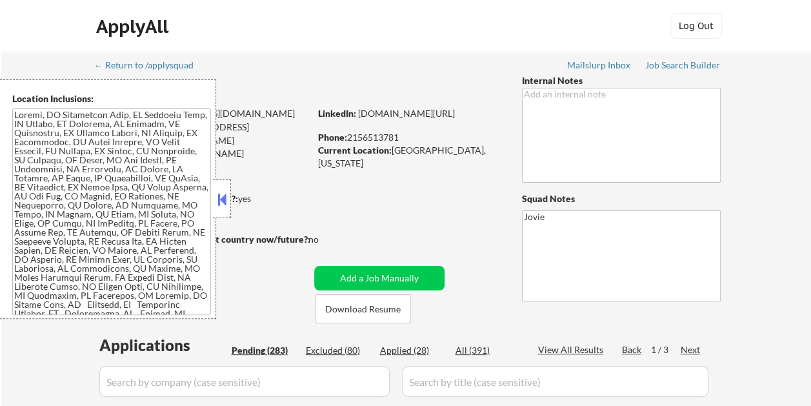
select select ""pending""
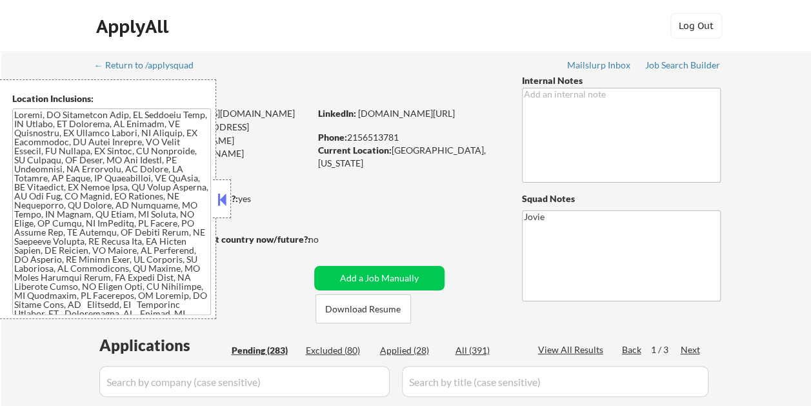
select select ""pending""
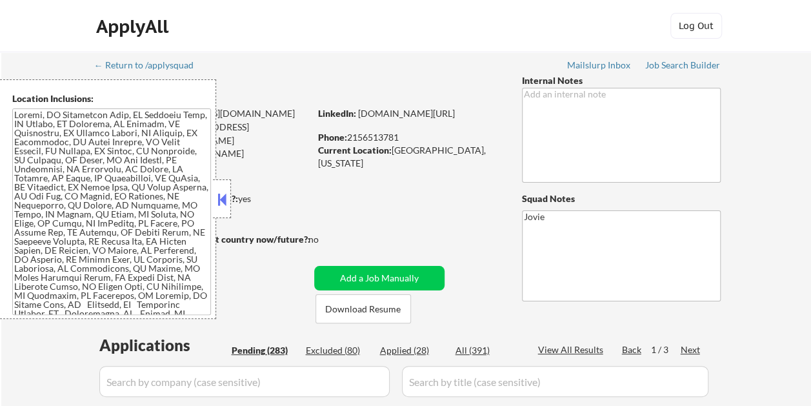
select select ""pending""
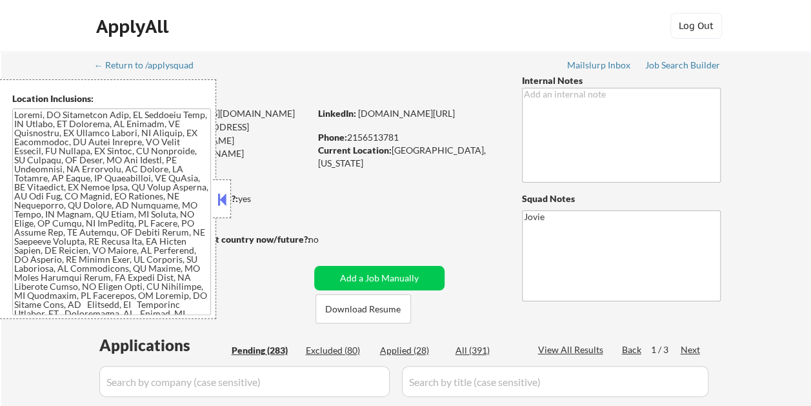
select select ""pending""
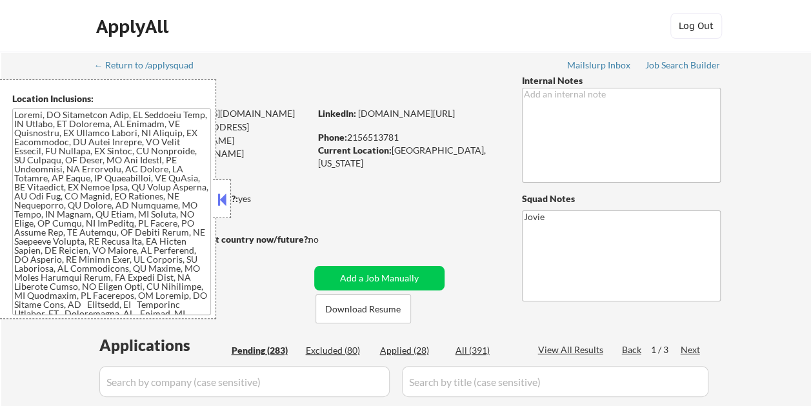
select select ""pending""
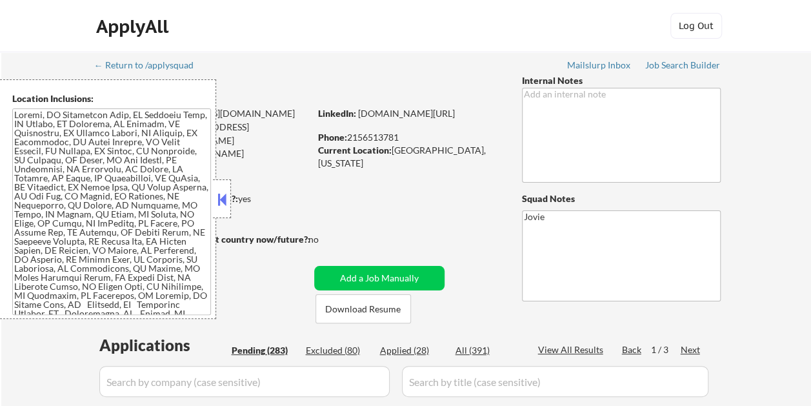
select select ""pending""
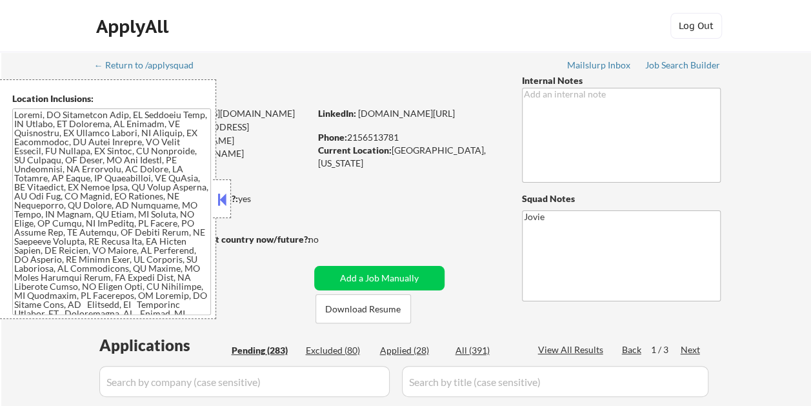
select select ""pending""
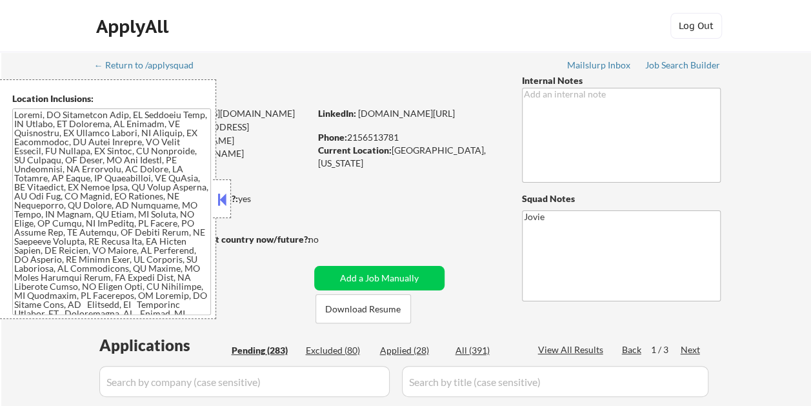
select select ""pending""
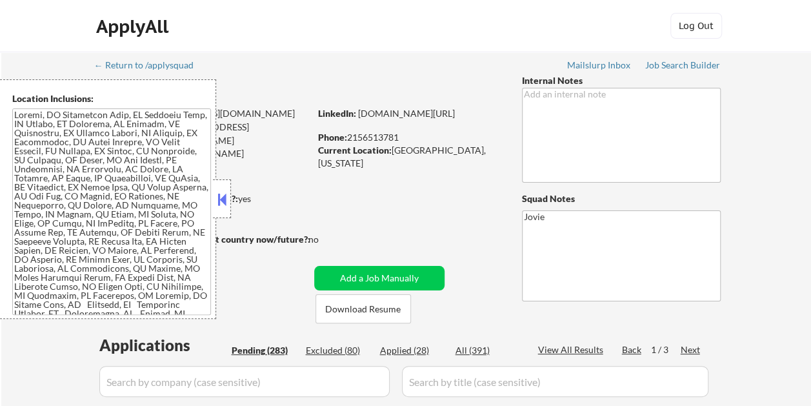
select select ""pending""
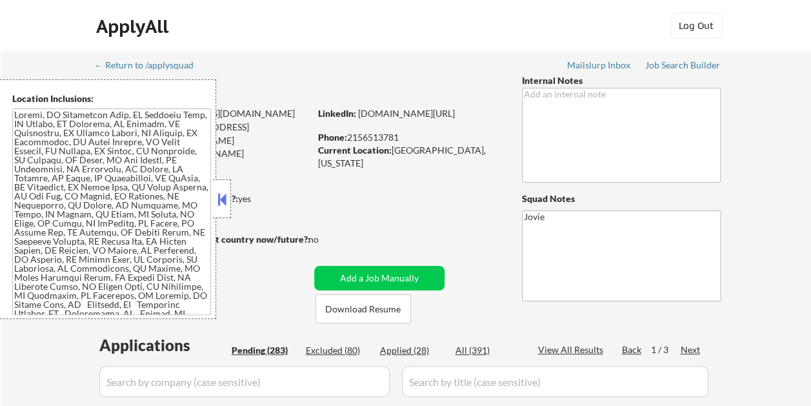
select select ""pending""
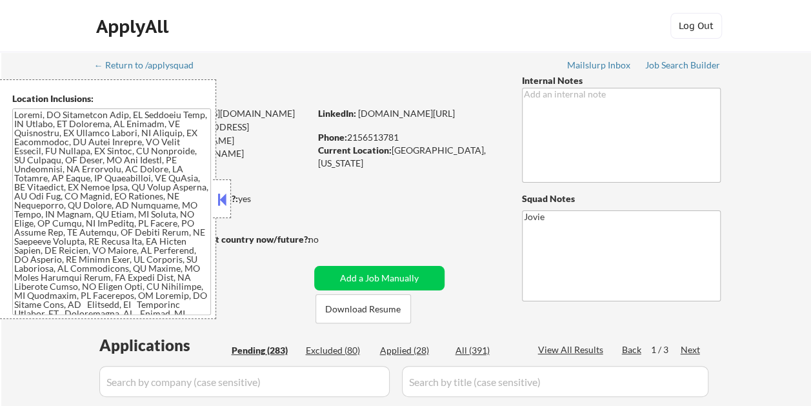
select select ""pending""
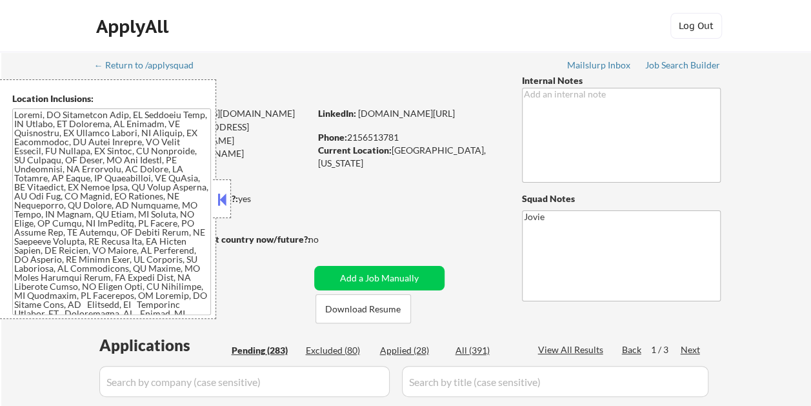
click at [223, 195] on button at bounding box center [222, 199] width 14 height 19
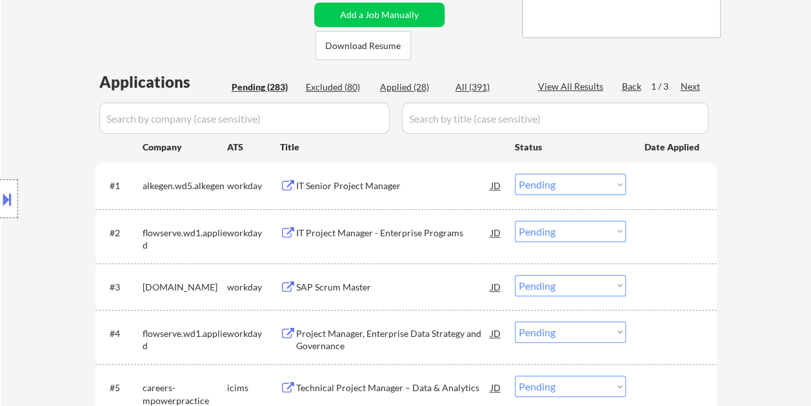
scroll to position [323, 0]
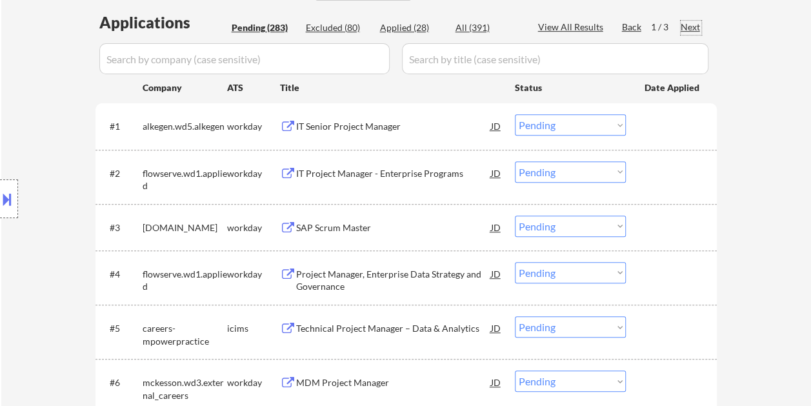
click at [692, 28] on div "Next" at bounding box center [691, 27] width 21 height 13
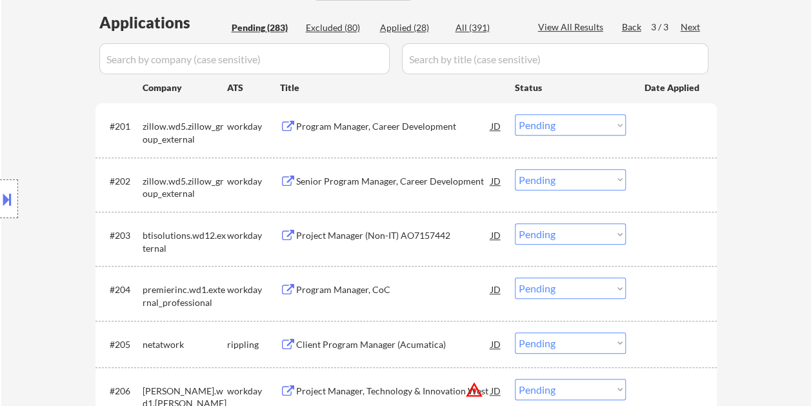
click at [692, 28] on div "Next" at bounding box center [691, 27] width 21 height 13
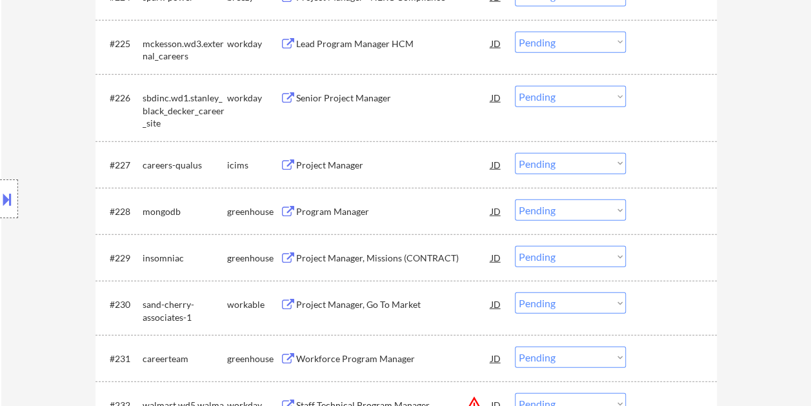
scroll to position [1613, 0]
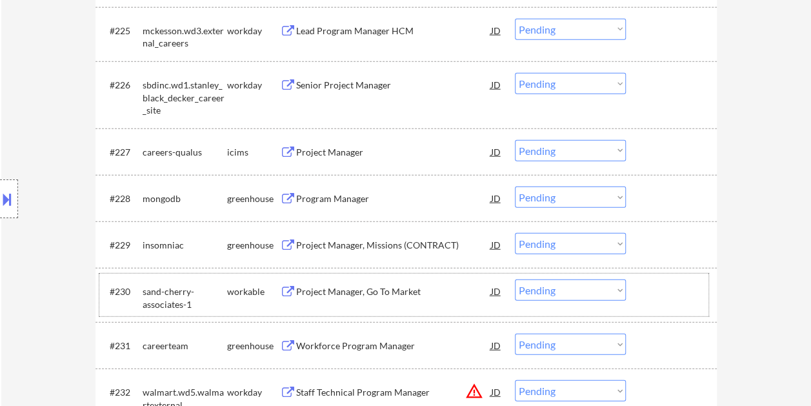
click at [653, 299] on div at bounding box center [673, 290] width 57 height 23
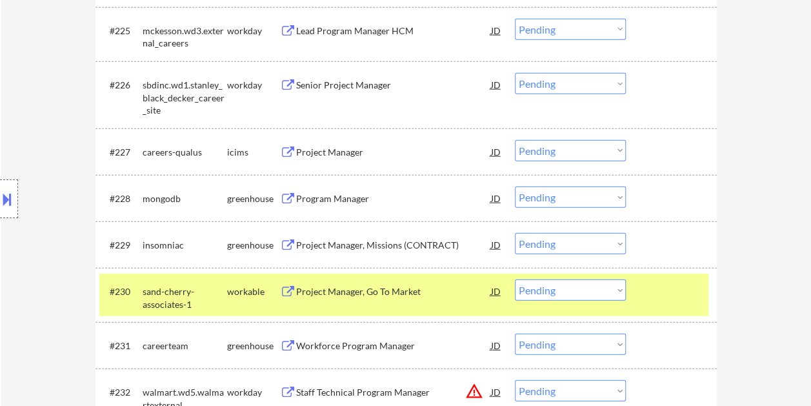
click at [384, 290] on div "Project Manager, Go To Market" at bounding box center [393, 291] width 195 height 13
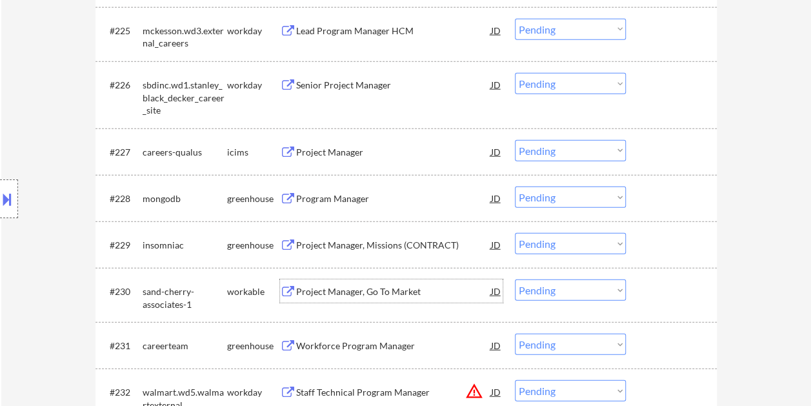
click at [646, 287] on div at bounding box center [673, 290] width 57 height 23
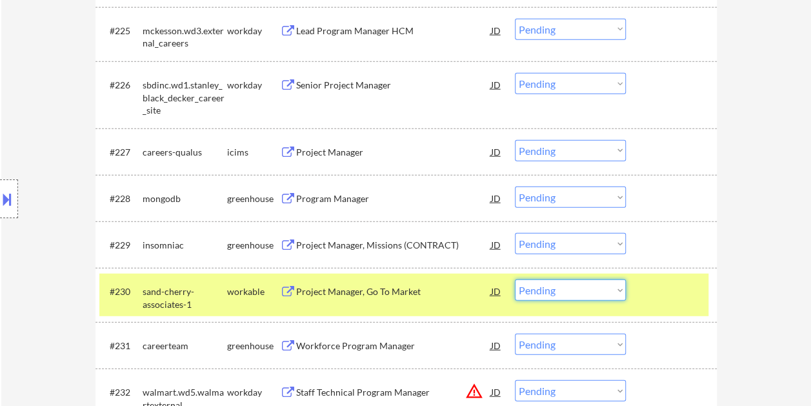
click at [603, 288] on select "Choose an option... Pending Applied Excluded (Questions) Excluded (Expired) Exc…" at bounding box center [570, 289] width 111 height 21
click at [515, 279] on select "Choose an option... Pending Applied Excluded (Questions) Excluded (Expired) Exc…" at bounding box center [570, 289] width 111 height 21
select select ""pending""
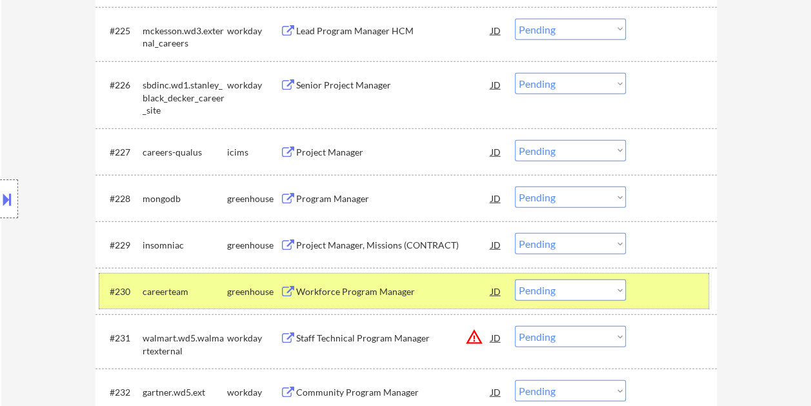
click at [646, 287] on div at bounding box center [673, 290] width 57 height 23
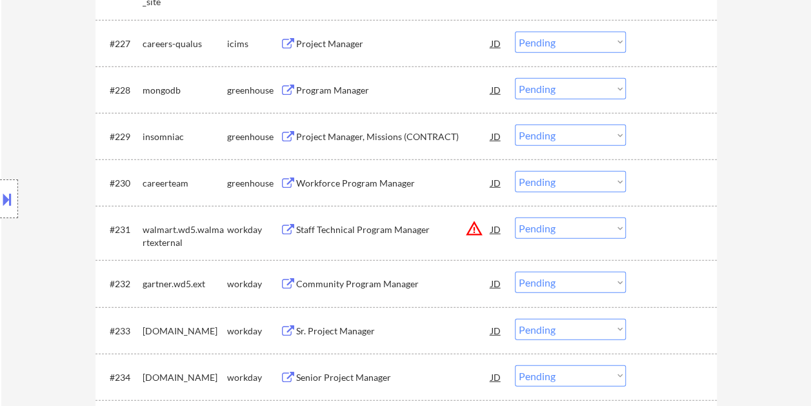
scroll to position [1742, 0]
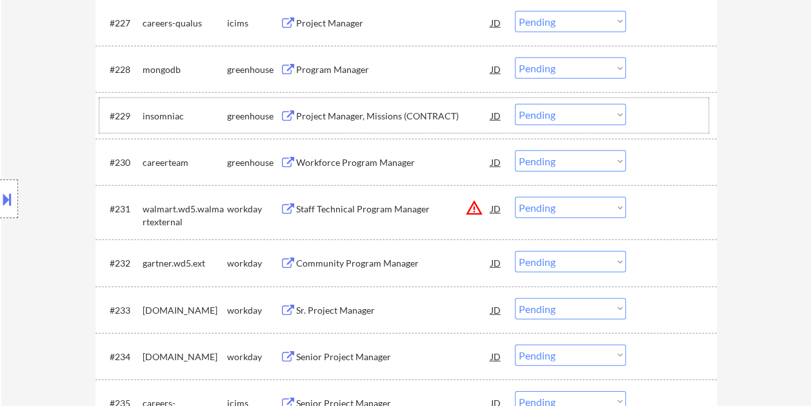
drag, startPoint x: 649, startPoint y: 114, endPoint x: 457, endPoint y: 101, distance: 192.0
click at [648, 114] on div at bounding box center [673, 115] width 57 height 23
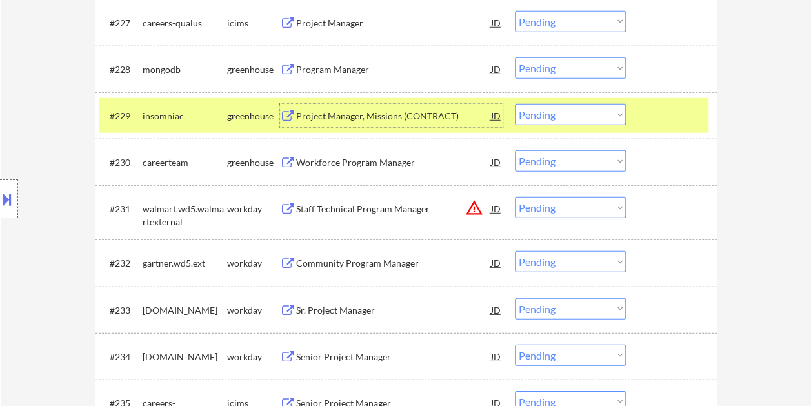
drag, startPoint x: 413, startPoint y: 108, endPoint x: 403, endPoint y: 111, distance: 10.6
click at [412, 109] on div "Project Manager, Missions (CONTRACT)" at bounding box center [393, 115] width 195 height 23
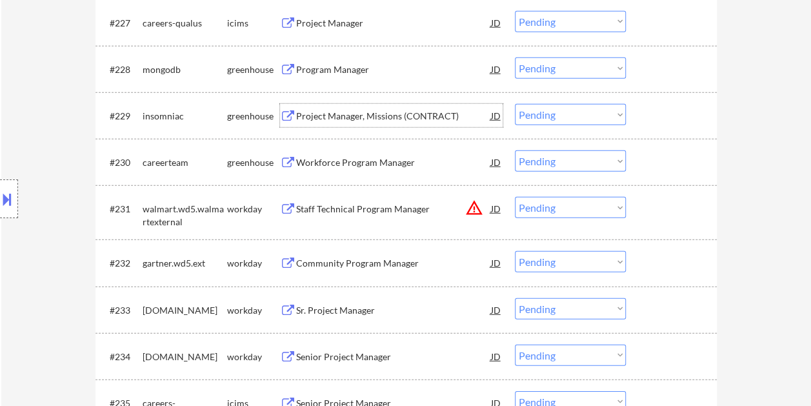
click at [646, 109] on div at bounding box center [673, 115] width 57 height 23
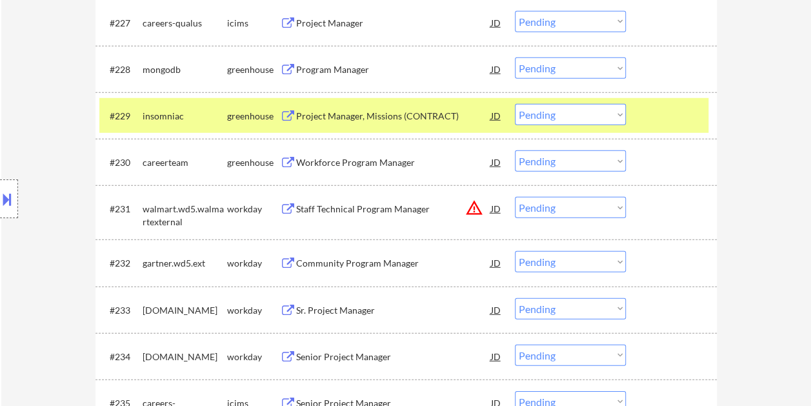
click at [608, 110] on select "Choose an option... Pending Applied Excluded (Questions) Excluded (Expired) Exc…" at bounding box center [570, 114] width 111 height 21
click at [515, 104] on select "Choose an option... Pending Applied Excluded (Questions) Excluded (Expired) Exc…" at bounding box center [570, 114] width 111 height 21
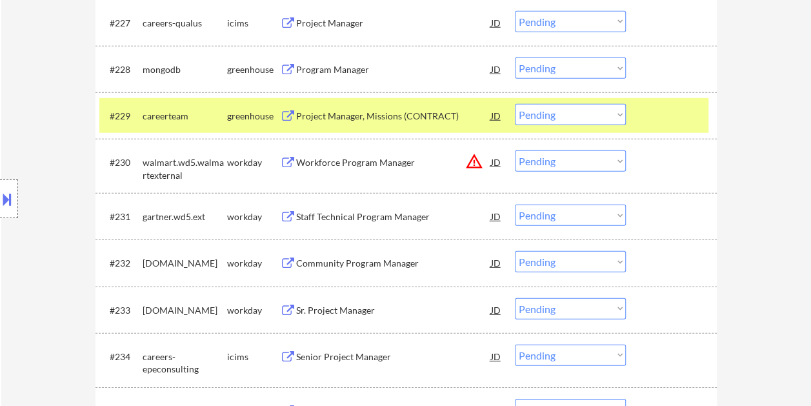
click at [653, 118] on div at bounding box center [673, 115] width 57 height 23
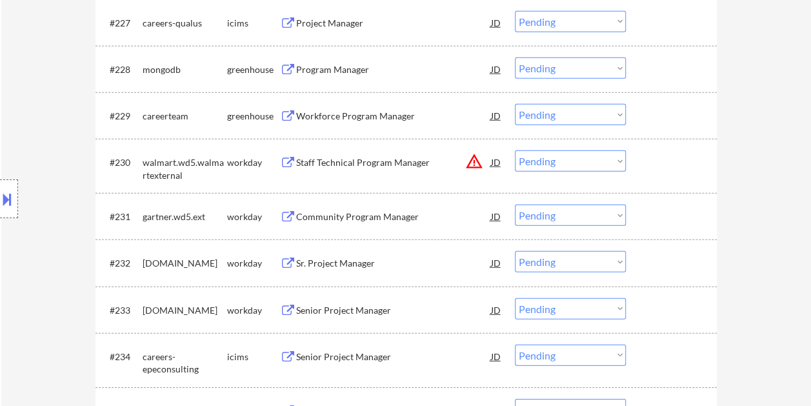
click at [653, 118] on div at bounding box center [673, 115] width 57 height 23
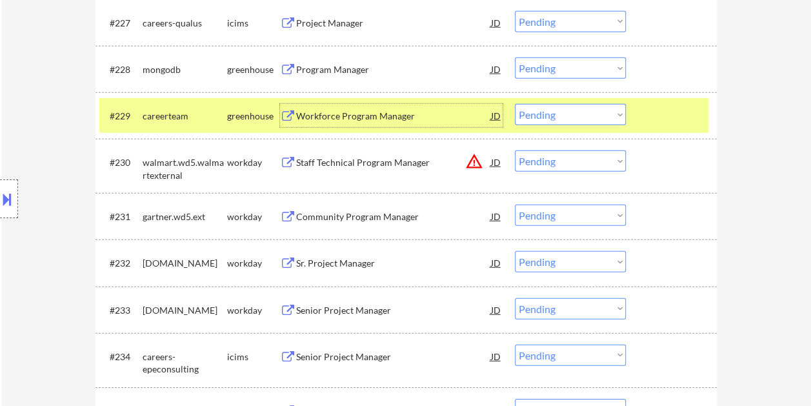
click at [433, 116] on div "Workforce Program Manager" at bounding box center [393, 116] width 195 height 13
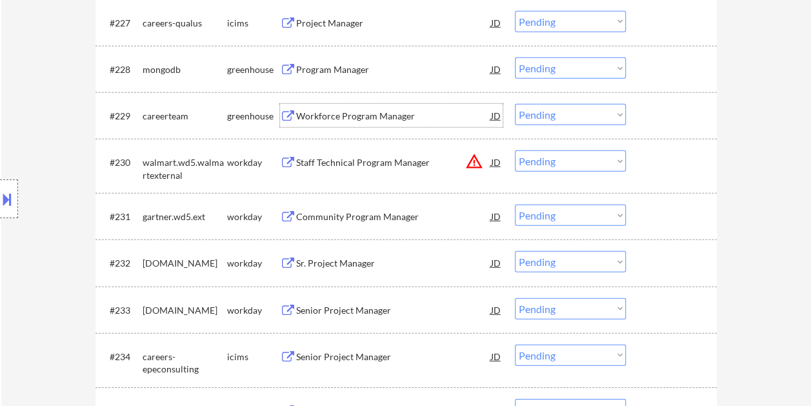
click at [642, 117] on div "#229 careerteam greenhouse Workforce Program Manager JD Choose an option... Pen…" at bounding box center [403, 115] width 609 height 35
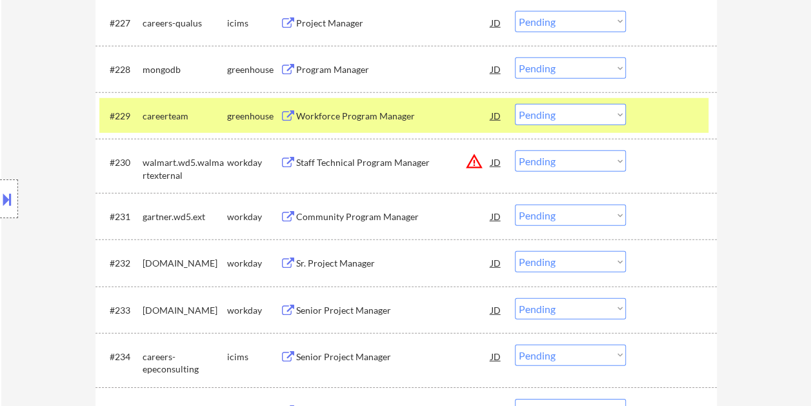
click at [614, 115] on select "Choose an option... Pending Applied Excluded (Questions) Excluded (Expired) Exc…" at bounding box center [570, 114] width 111 height 21
click at [515, 104] on select "Choose an option... Pending Applied Excluded (Questions) Excluded (Expired) Exc…" at bounding box center [570, 114] width 111 height 21
select select ""pending""
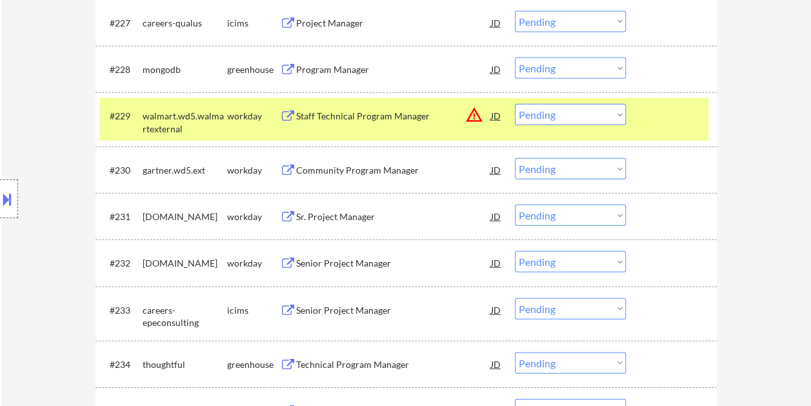
click at [683, 112] on div at bounding box center [673, 115] width 57 height 23
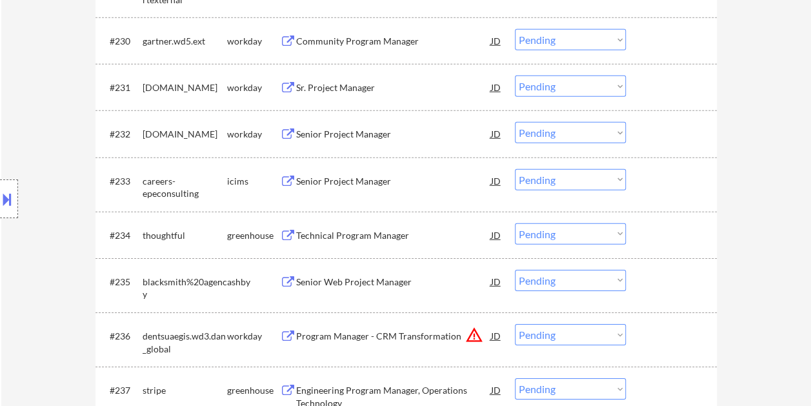
scroll to position [1936, 0]
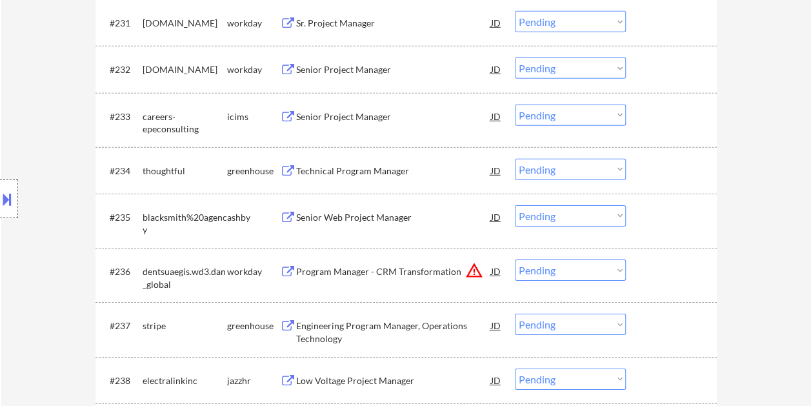
click at [648, 164] on div at bounding box center [673, 170] width 57 height 23
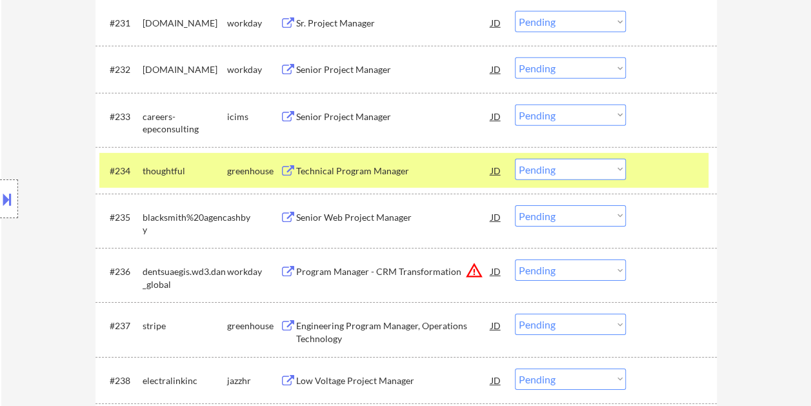
click at [399, 170] on div "Technical Program Manager" at bounding box center [393, 171] width 195 height 13
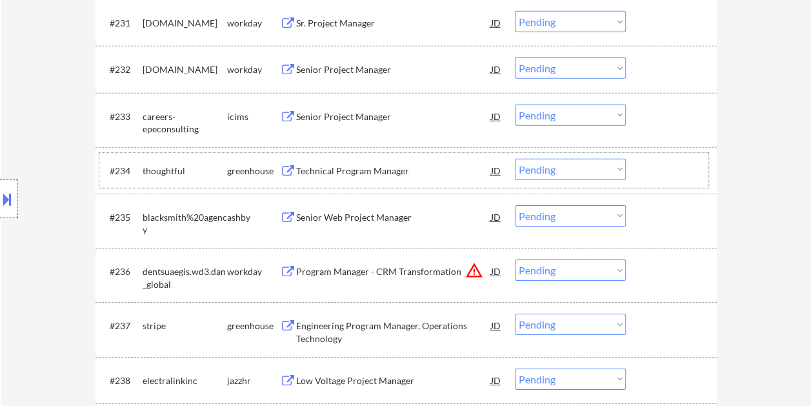
click at [650, 171] on div at bounding box center [673, 170] width 57 height 23
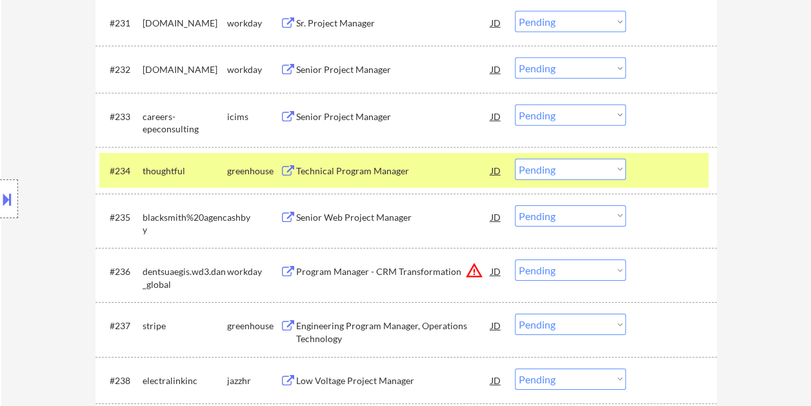
click at [613, 170] on select "Choose an option... Pending Applied Excluded (Questions) Excluded (Expired) Exc…" at bounding box center [570, 169] width 111 height 21
click at [515, 159] on select "Choose an option... Pending Applied Excluded (Questions) Excluded (Expired) Exc…" at bounding box center [570, 169] width 111 height 21
select select ""pending""
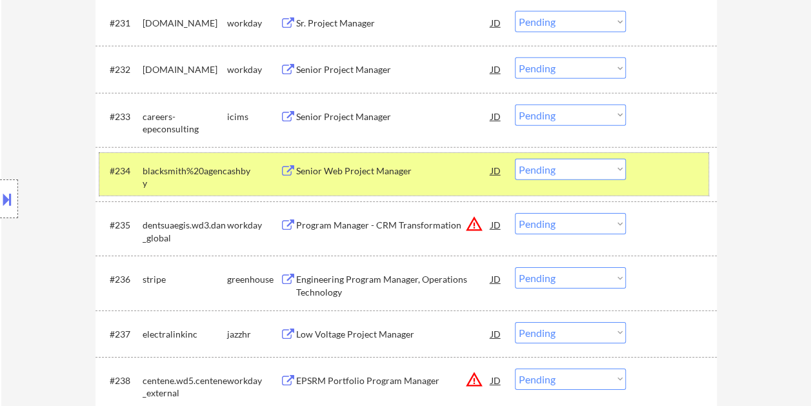
drag, startPoint x: 639, startPoint y: 168, endPoint x: 641, endPoint y: 175, distance: 7.2
click at [640, 168] on div "#234 blacksmith%20agency [PERSON_NAME] Senior Web Project Manager [PERSON_NAME]…" at bounding box center [403, 174] width 609 height 43
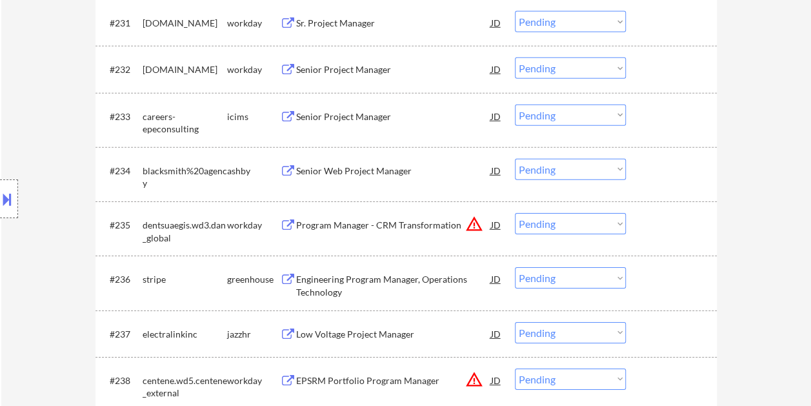
click at [675, 174] on div at bounding box center [673, 170] width 57 height 23
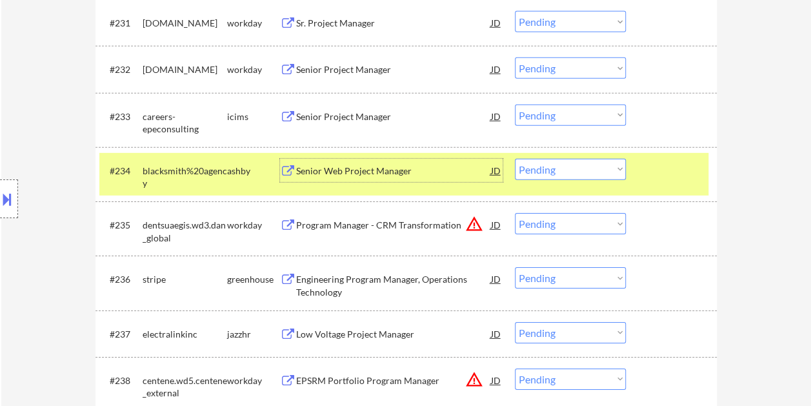
click at [452, 173] on div "Senior Web Project Manager" at bounding box center [393, 171] width 195 height 13
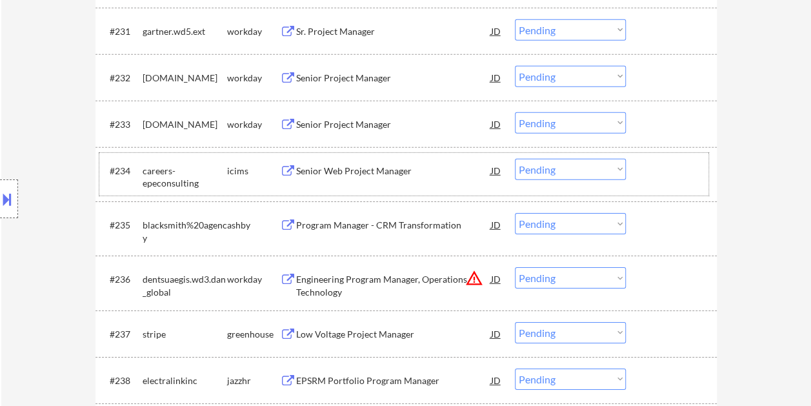
drag, startPoint x: 654, startPoint y: 178, endPoint x: 640, endPoint y: 180, distance: 14.3
click at [653, 178] on div at bounding box center [673, 170] width 57 height 23
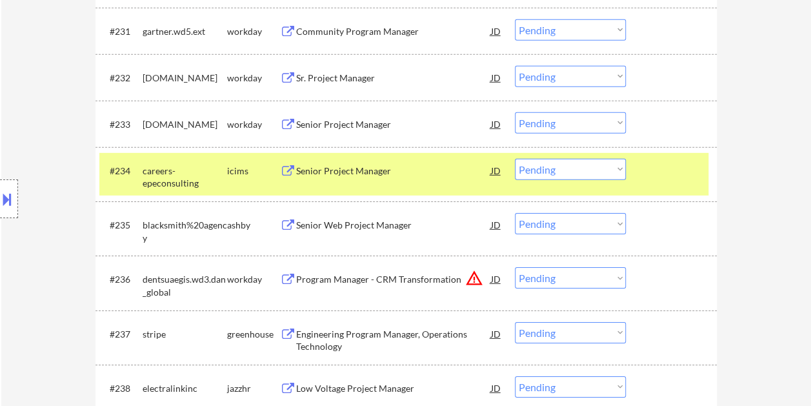
click at [606, 174] on select "Choose an option... Pending Applied Excluded (Questions) Excluded (Expired) Exc…" at bounding box center [570, 169] width 111 height 21
click at [685, 172] on div at bounding box center [673, 170] width 57 height 23
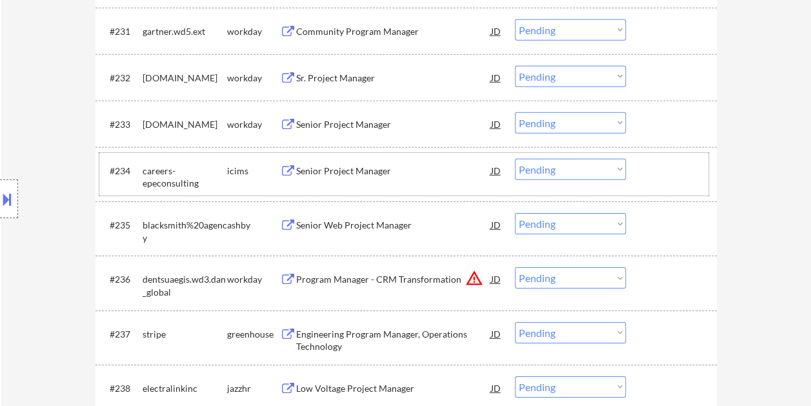
click at [674, 228] on div at bounding box center [673, 224] width 57 height 23
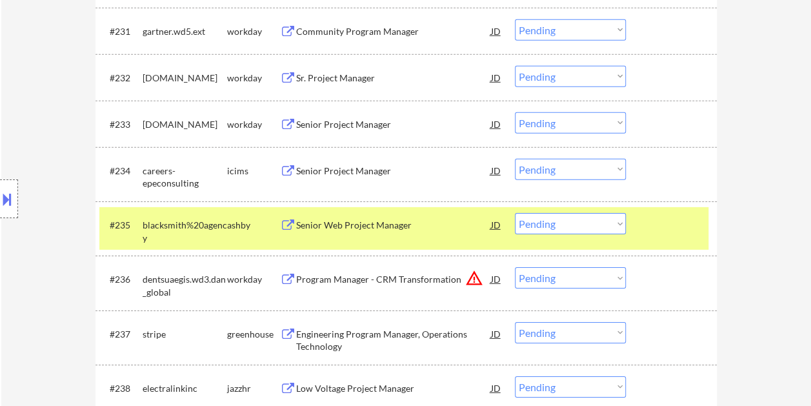
click at [614, 223] on select "Choose an option... Pending Applied Excluded (Questions) Excluded (Expired) Exc…" at bounding box center [570, 223] width 111 height 21
click at [515, 213] on select "Choose an option... Pending Applied Excluded (Questions) Excluded (Expired) Exc…" at bounding box center [570, 223] width 111 height 21
select select ""pending""
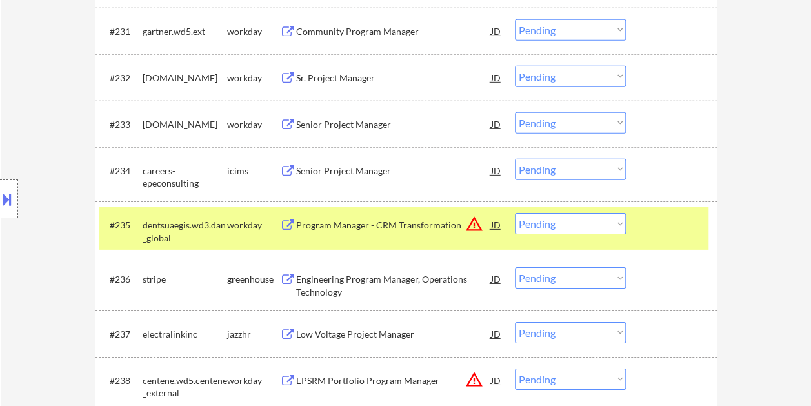
click at [659, 218] on div at bounding box center [673, 224] width 57 height 23
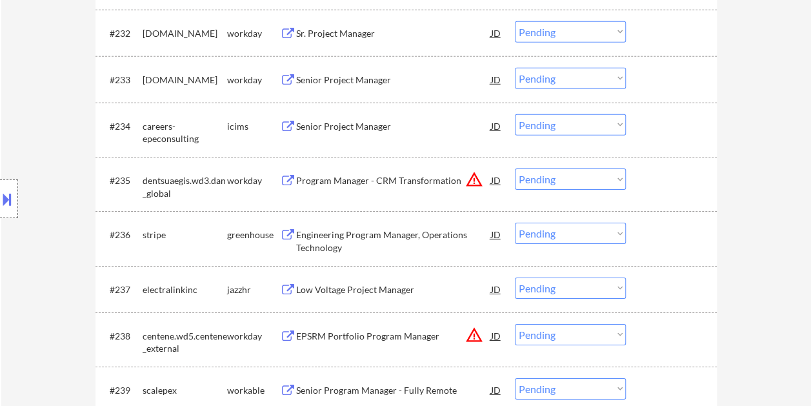
scroll to position [2000, 0]
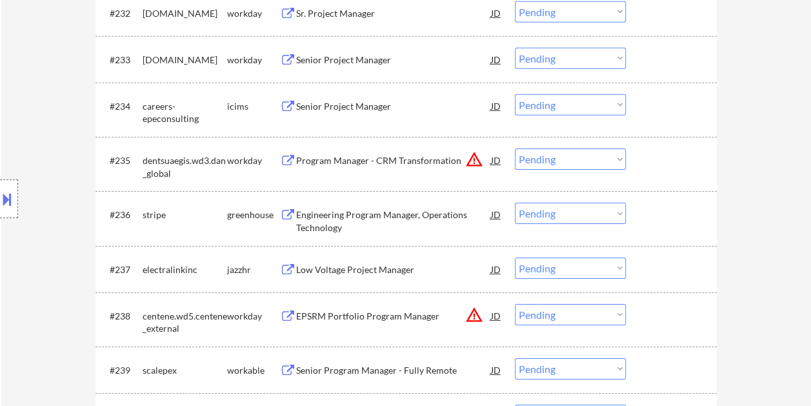
drag, startPoint x: 670, startPoint y: 218, endPoint x: 661, endPoint y: 218, distance: 9.0
click at [670, 217] on div at bounding box center [673, 214] width 57 height 23
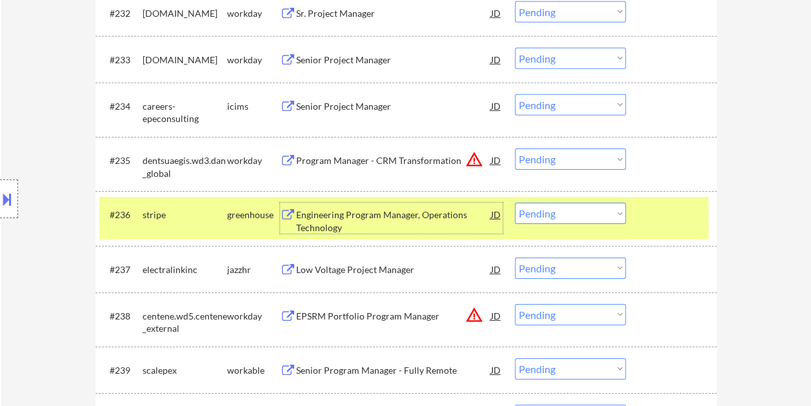
click at [393, 218] on div "Engineering Program Manager, Operations Technology" at bounding box center [393, 220] width 195 height 25
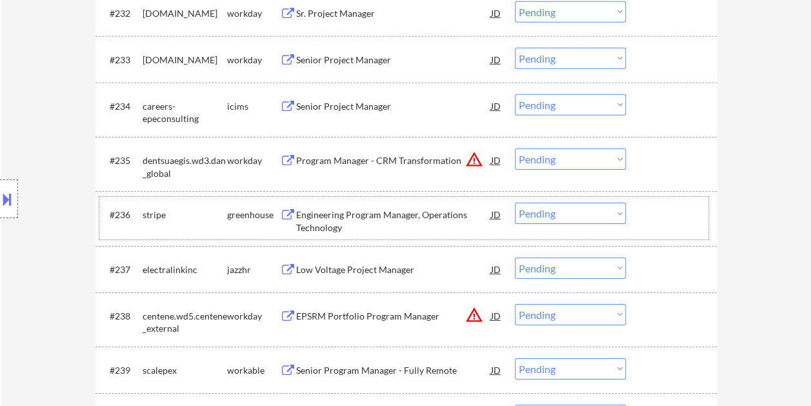
click at [640, 213] on div "#236 stripe greenhouse Engineering Program Manager, Operations Technology JD wa…" at bounding box center [403, 218] width 609 height 43
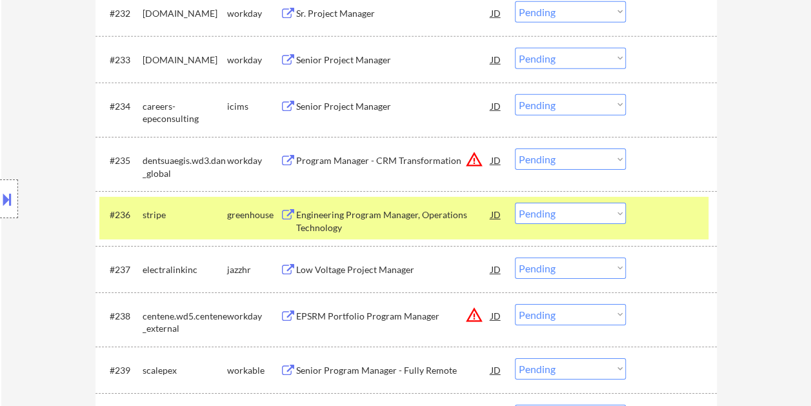
click at [613, 213] on select "Choose an option... Pending Applied Excluded (Questions) Excluded (Expired) Exc…" at bounding box center [570, 213] width 111 height 21
click at [515, 203] on select "Choose an option... Pending Applied Excluded (Questions) Excluded (Expired) Exc…" at bounding box center [570, 213] width 111 height 21
select select ""pending""
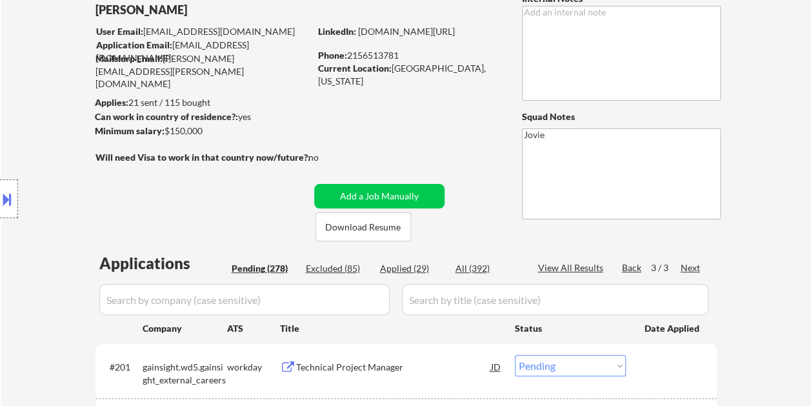
scroll to position [194, 0]
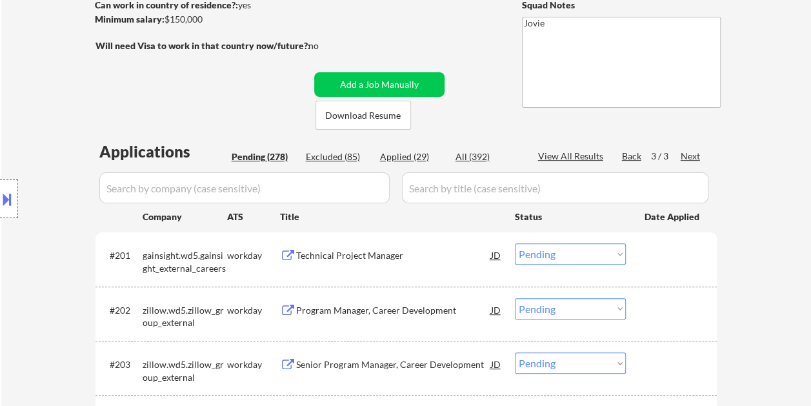
click at [411, 157] on div "Applied (29)" at bounding box center [412, 156] width 65 height 13
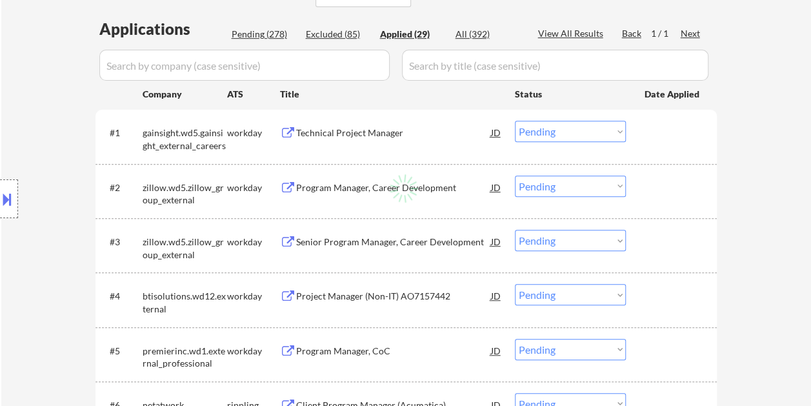
select select ""applied""
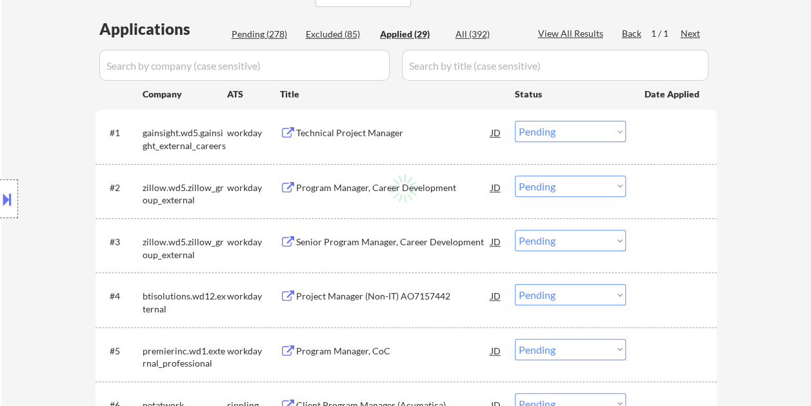
select select ""applied""
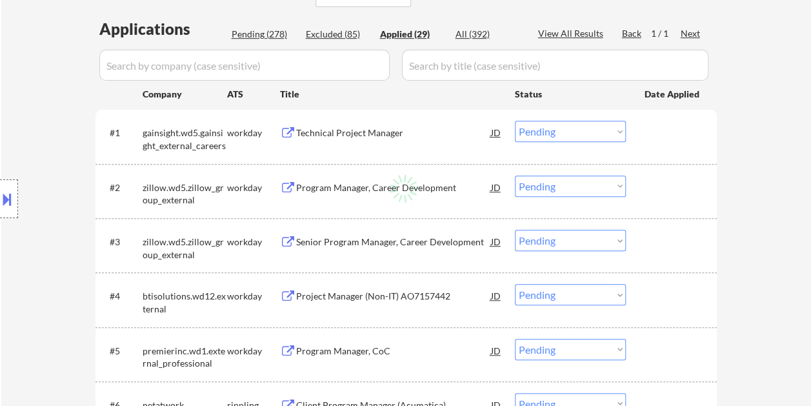
select select ""applied""
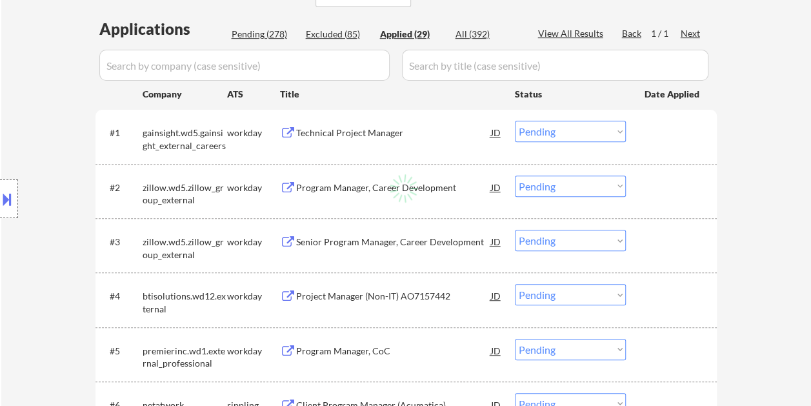
select select ""applied""
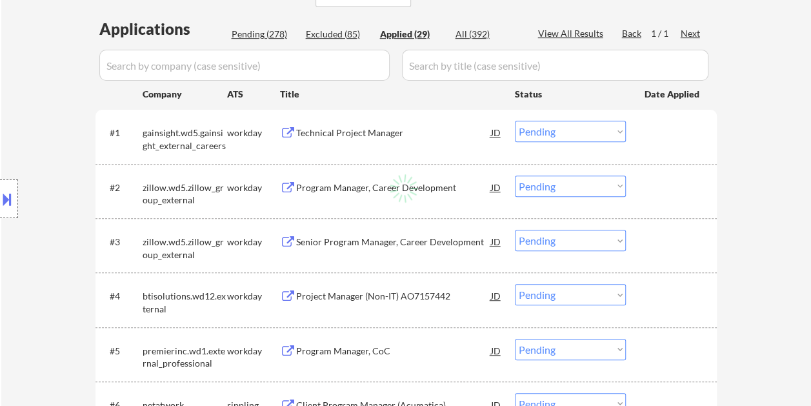
select select ""applied""
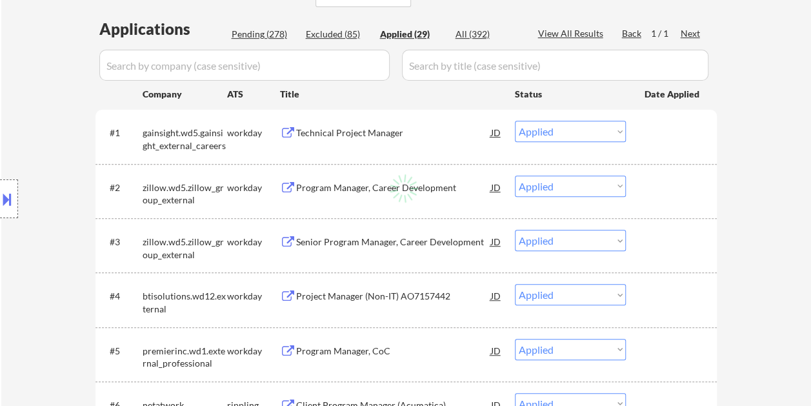
select select ""applied""
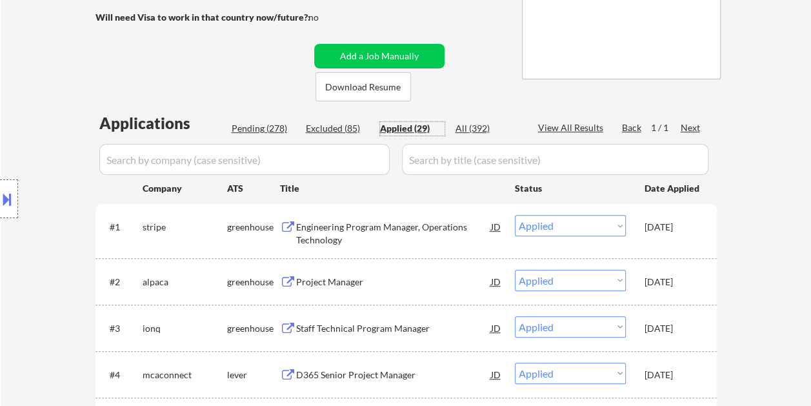
scroll to position [258, 0]
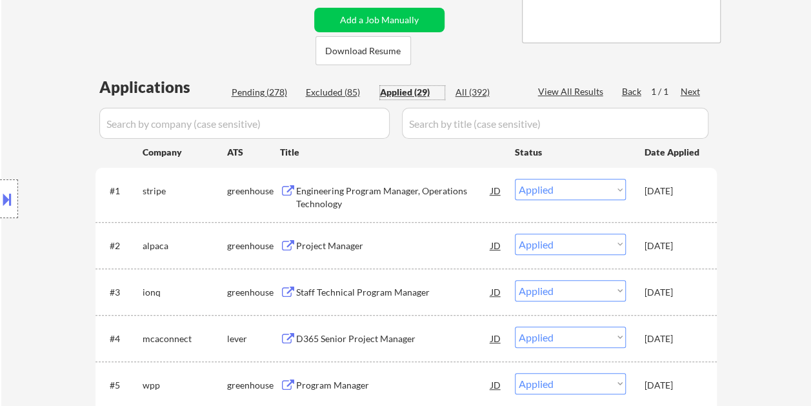
click at [254, 90] on div "Pending (278)" at bounding box center [264, 92] width 65 height 13
select select ""pending""
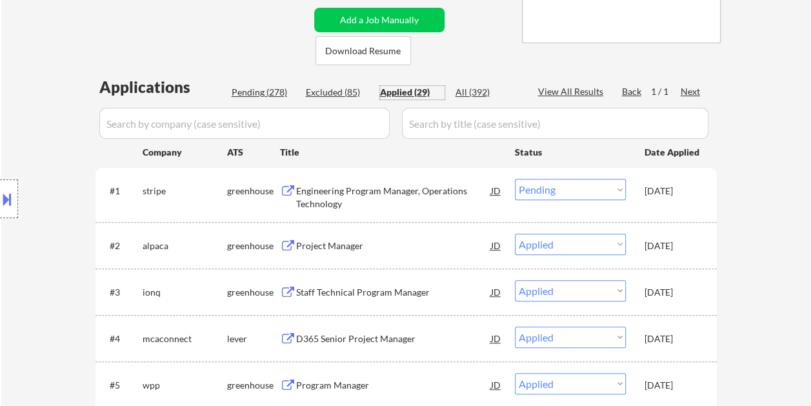
select select ""pending""
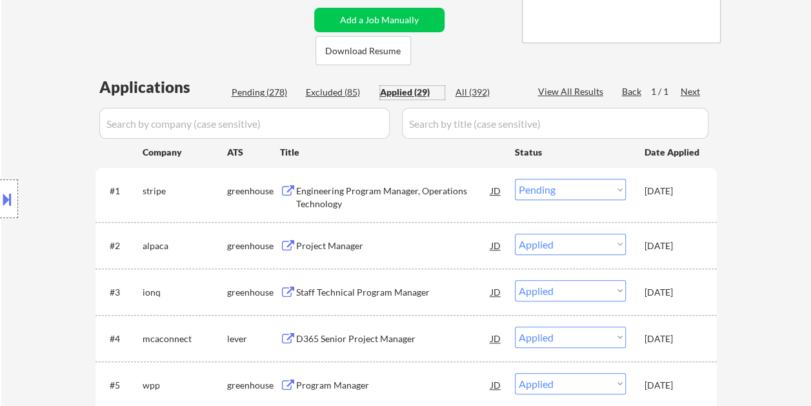
select select ""pending""
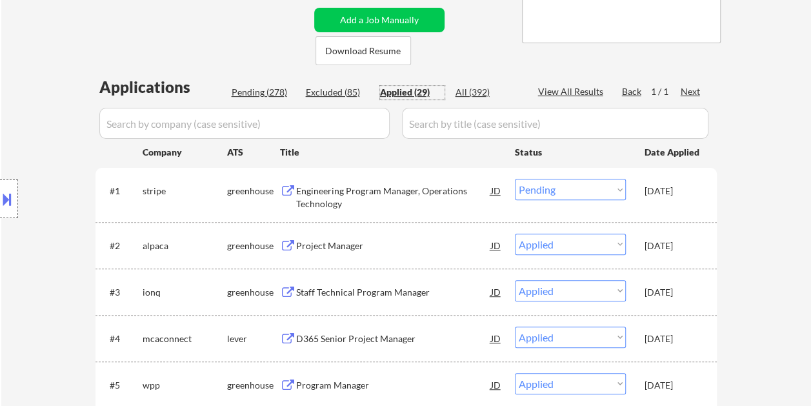
select select ""pending""
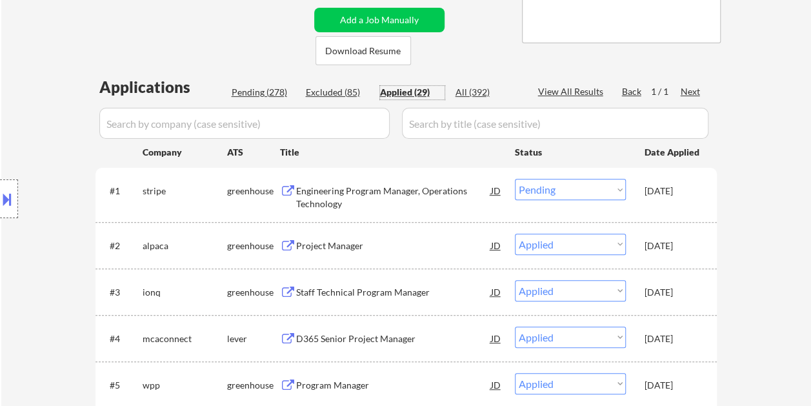
select select ""pending""
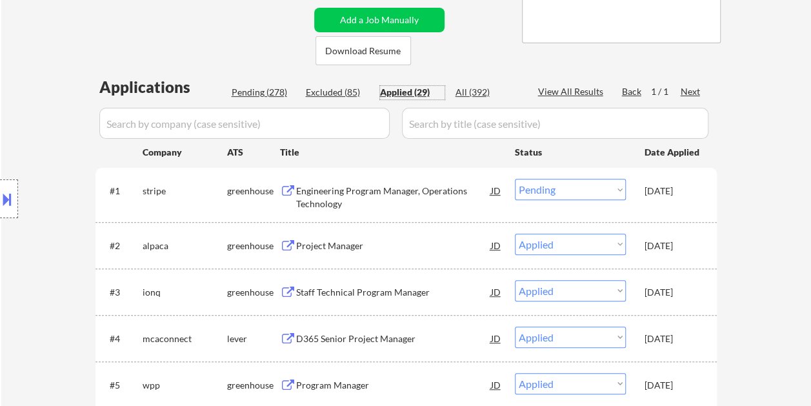
select select ""pending""
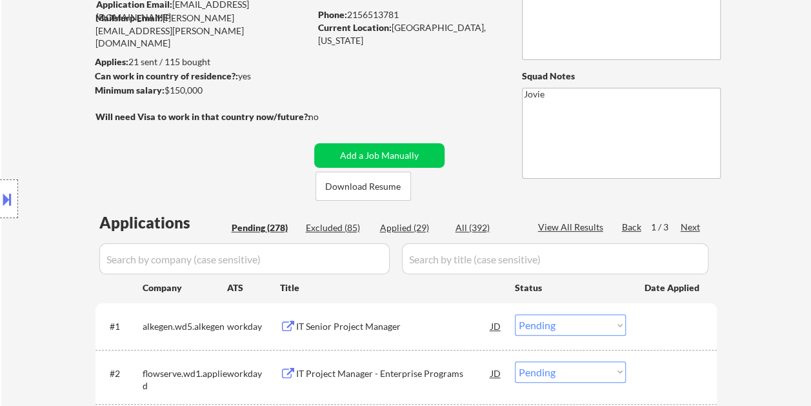
scroll to position [129, 0]
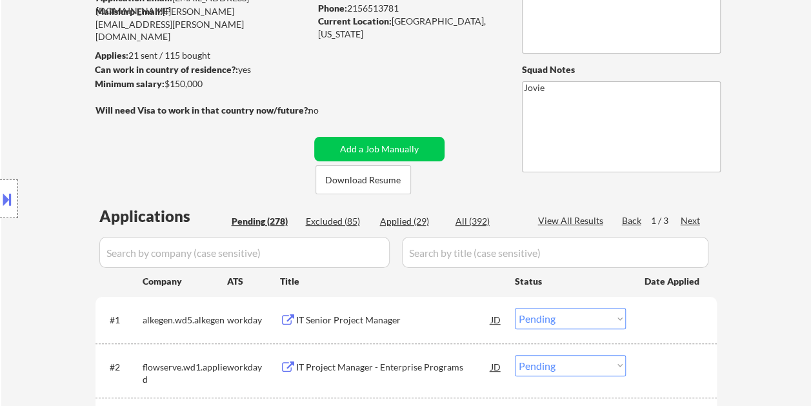
click at [691, 217] on div "Next" at bounding box center [691, 220] width 21 height 13
click at [693, 218] on div "Next" at bounding box center [691, 220] width 21 height 13
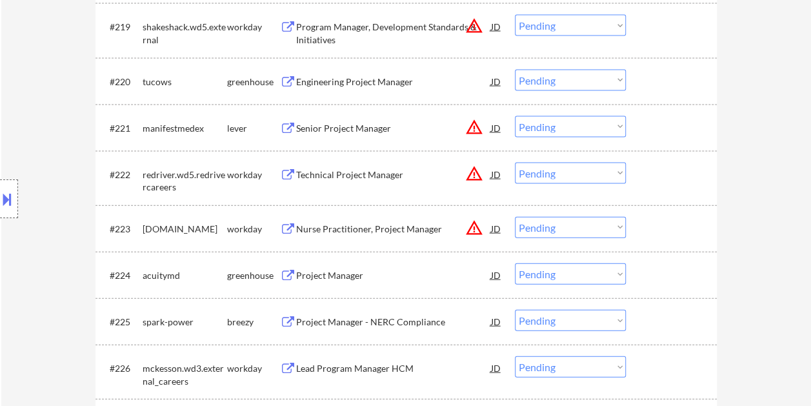
scroll to position [1355, 0]
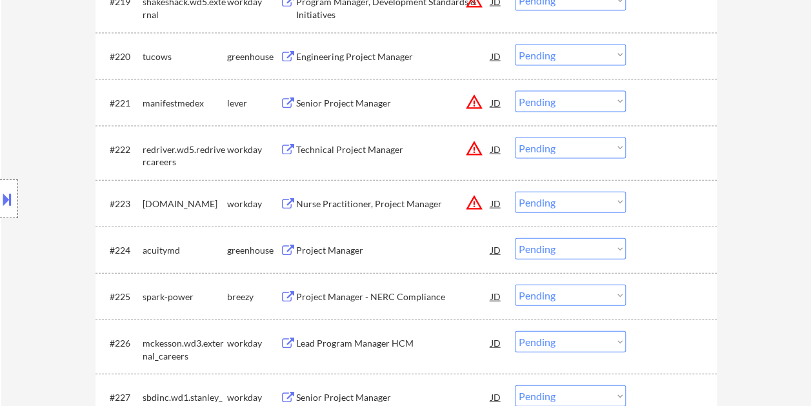
click at [656, 102] on div at bounding box center [673, 102] width 57 height 23
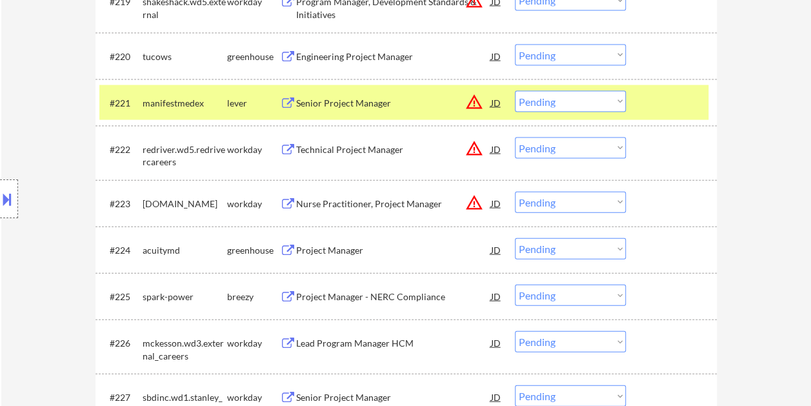
click at [423, 106] on div "Senior Project Manager" at bounding box center [393, 103] width 195 height 13
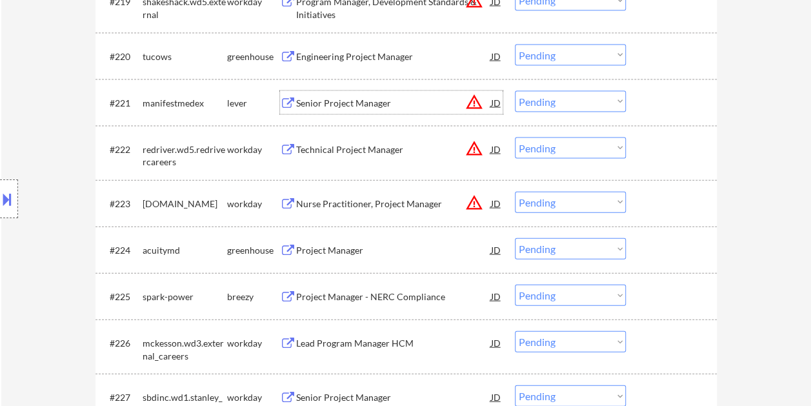
click at [652, 107] on div at bounding box center [673, 102] width 57 height 23
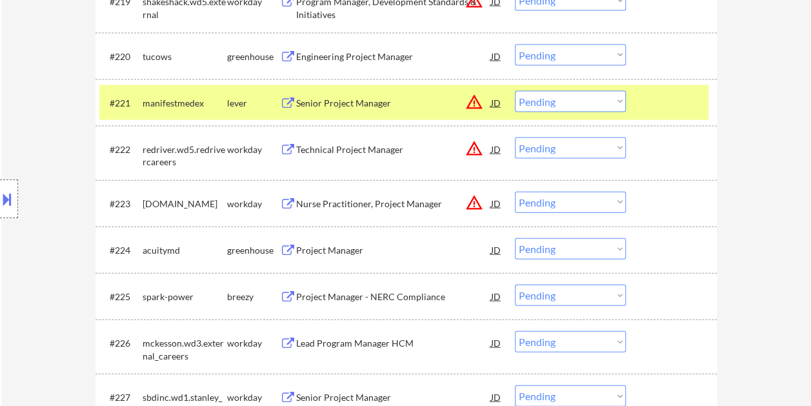
click at [622, 104] on select "Choose an option... Pending Applied Excluded (Questions) Excluded (Expired) Exc…" at bounding box center [570, 101] width 111 height 21
click at [515, 91] on select "Choose an option... Pending Applied Excluded (Questions) Excluded (Expired) Exc…" at bounding box center [570, 101] width 111 height 21
select select ""pending""
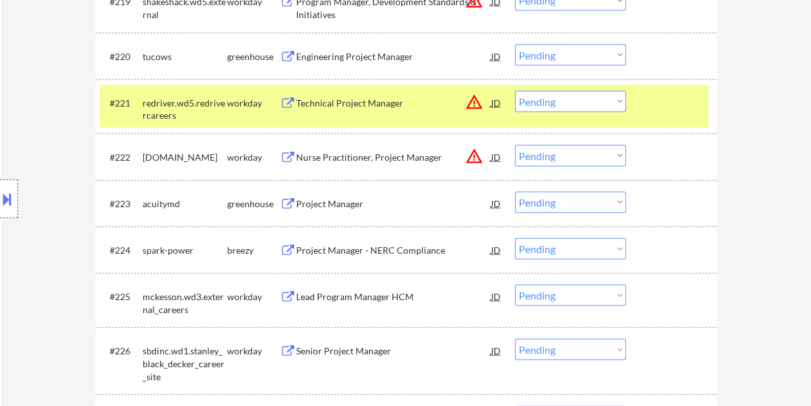
click at [646, 101] on div at bounding box center [673, 102] width 57 height 23
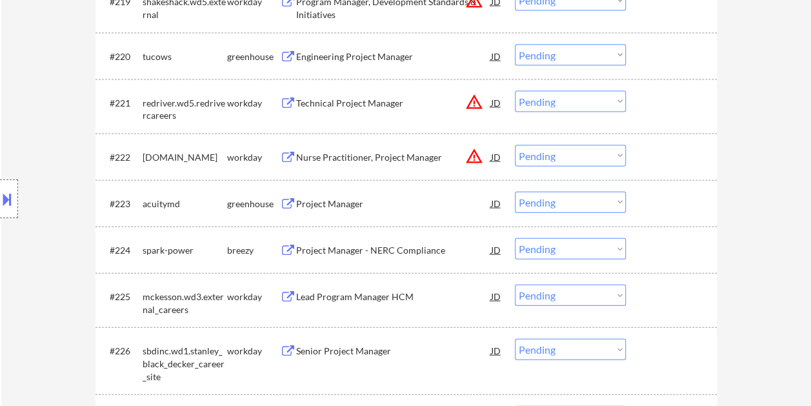
click at [655, 192] on div at bounding box center [673, 203] width 57 height 23
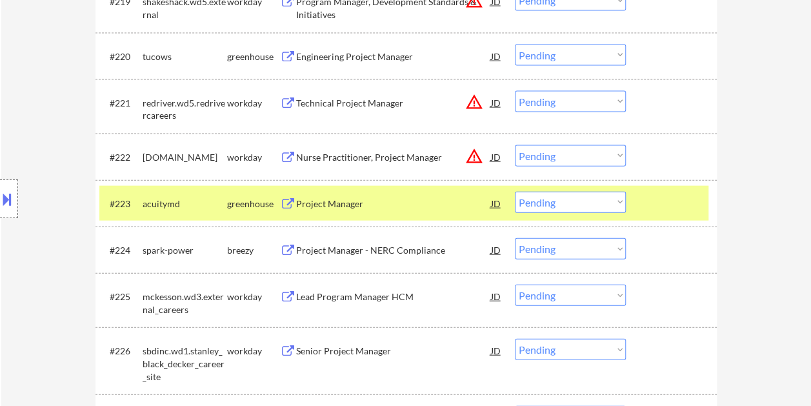
click at [419, 192] on div "Project Manager" at bounding box center [393, 203] width 195 height 23
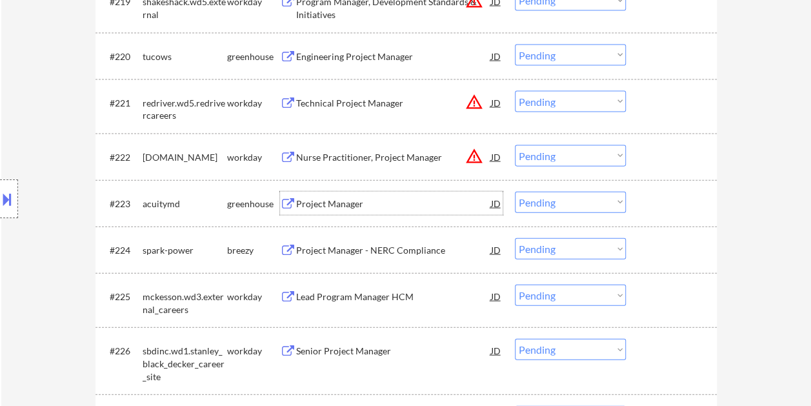
click at [653, 198] on div at bounding box center [673, 203] width 57 height 23
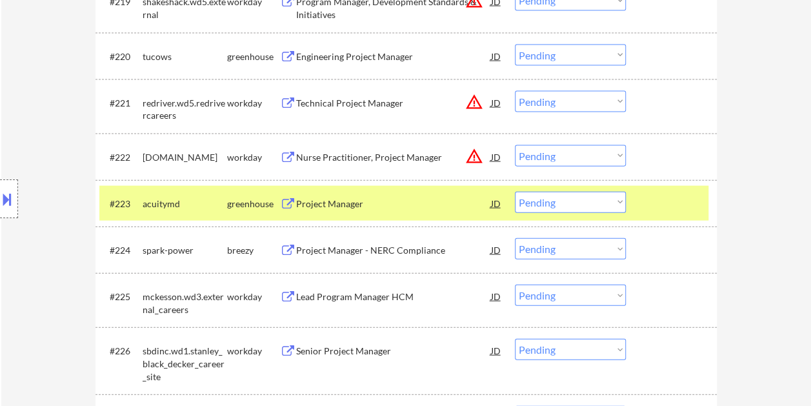
click at [616, 205] on select "Choose an option... Pending Applied Excluded (Questions) Excluded (Expired) Exc…" at bounding box center [570, 202] width 111 height 21
click at [515, 192] on select "Choose an option... Pending Applied Excluded (Questions) Excluded (Expired) Exc…" at bounding box center [570, 202] width 111 height 21
select select ""pending""
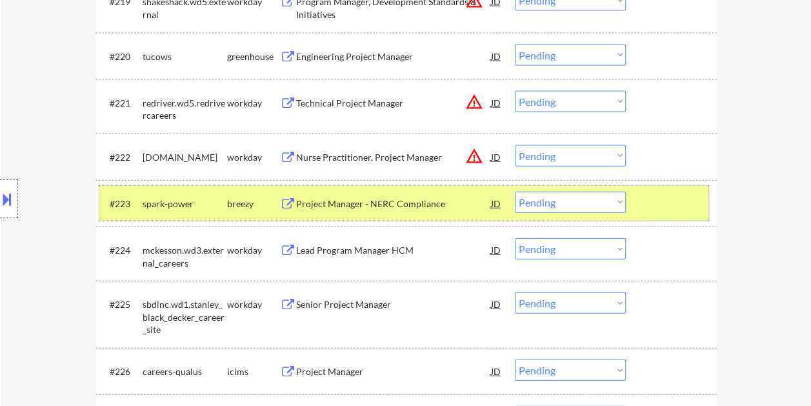
click at [648, 196] on div at bounding box center [673, 203] width 57 height 23
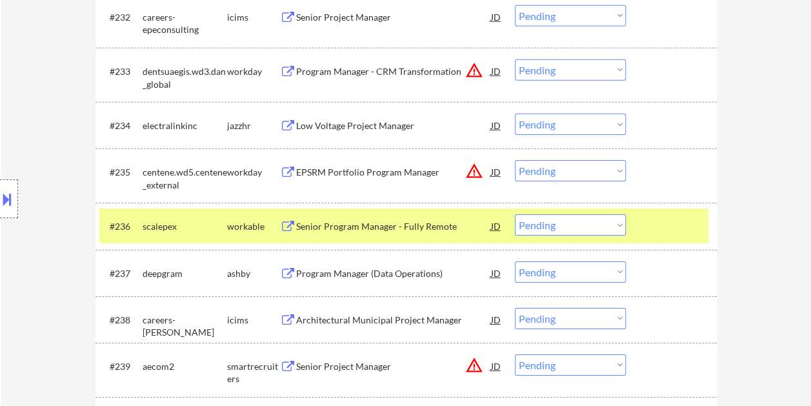
scroll to position [2065, 0]
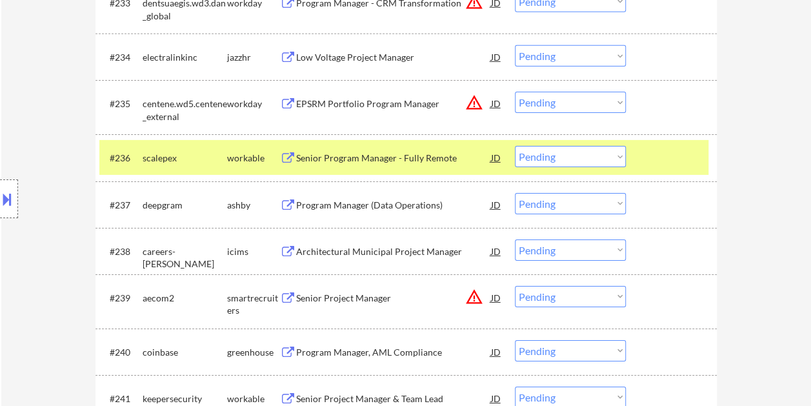
click at [681, 146] on div at bounding box center [673, 157] width 57 height 23
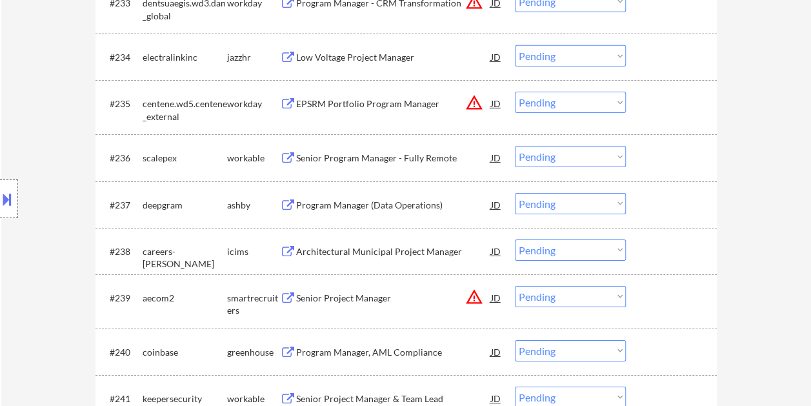
click at [657, 144] on div "#236 scalepex workable Senior Program Manager - Fully Remote JD warning_amber C…" at bounding box center [403, 157] width 609 height 35
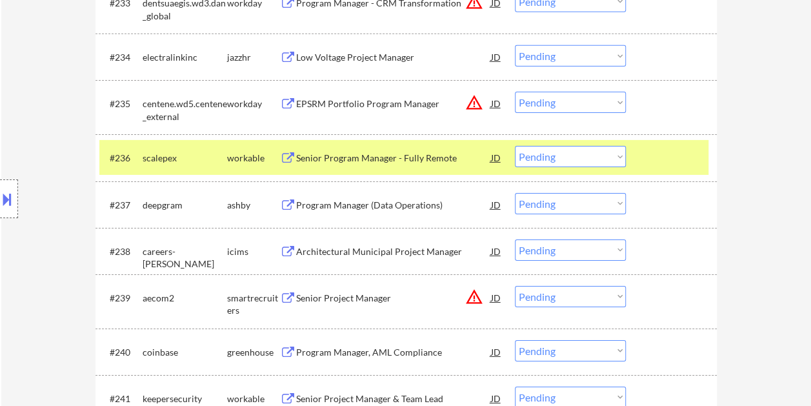
click at [658, 158] on div at bounding box center [673, 157] width 57 height 23
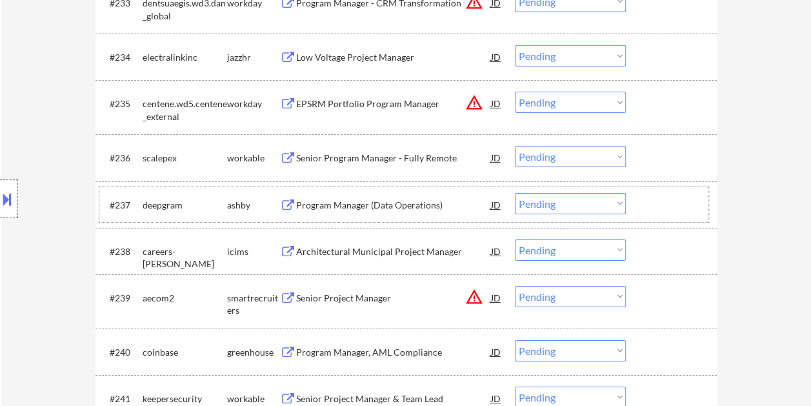
click at [663, 204] on div at bounding box center [673, 204] width 57 height 23
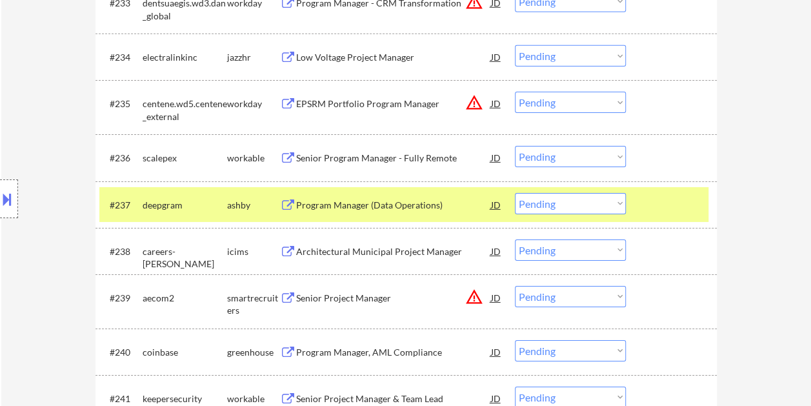
click at [657, 165] on div at bounding box center [673, 157] width 57 height 23
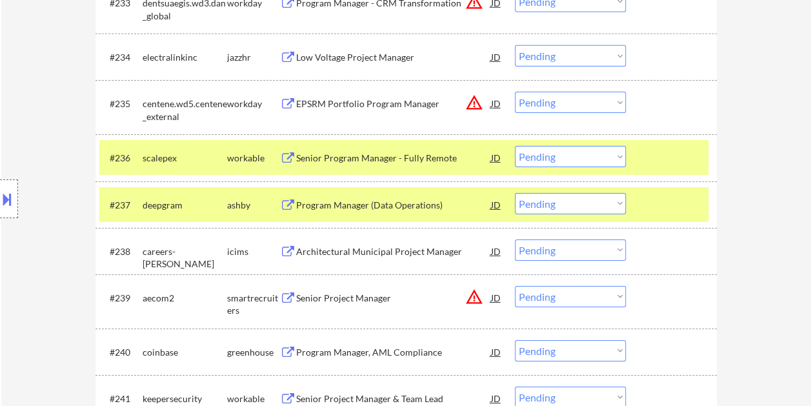
click at [652, 206] on div at bounding box center [673, 204] width 57 height 23
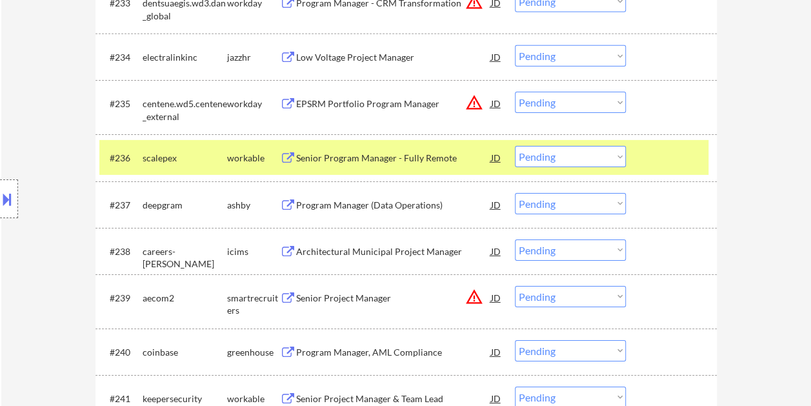
click at [650, 160] on div at bounding box center [673, 157] width 57 height 23
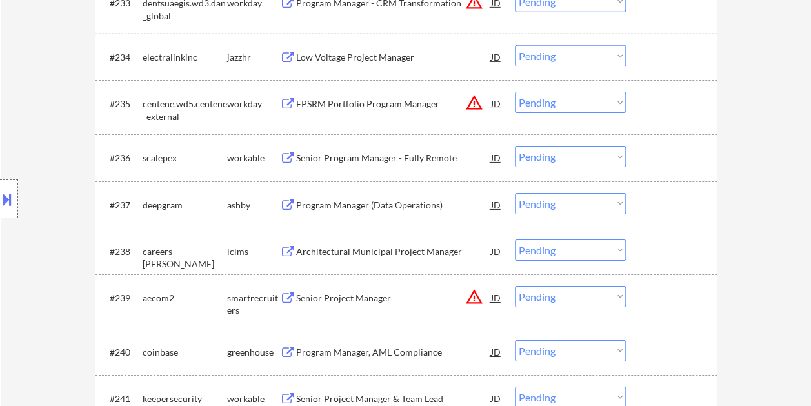
click at [654, 194] on div at bounding box center [673, 204] width 57 height 23
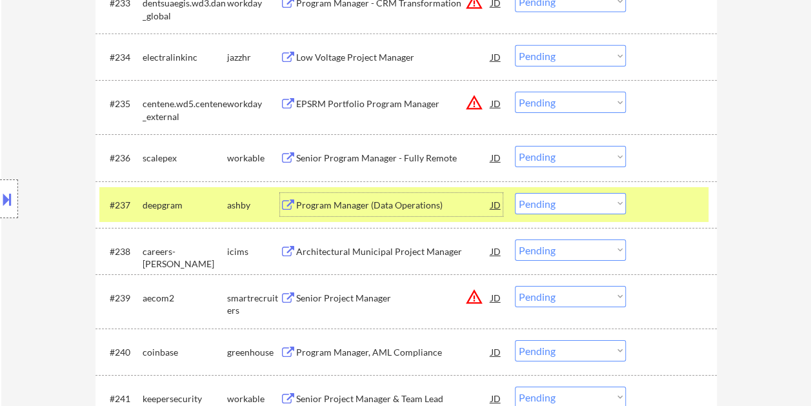
click at [439, 210] on div "Program Manager (Data Operations)" at bounding box center [393, 205] width 195 height 13
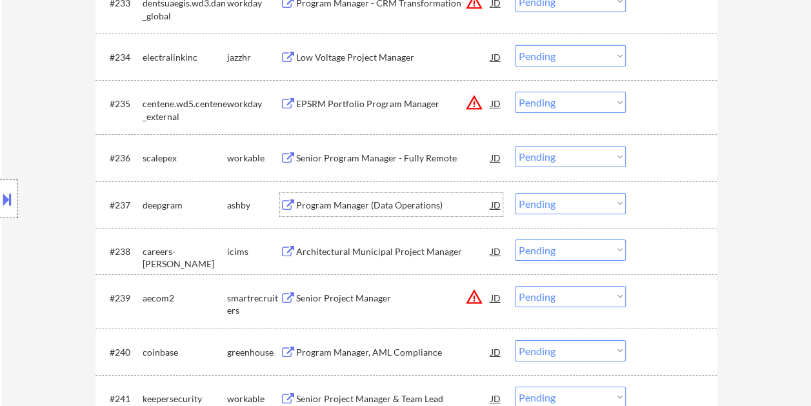
click at [641, 202] on div "#237 deepgram [PERSON_NAME] Program Manager (Data Operations) JD warning_amber …" at bounding box center [403, 204] width 609 height 35
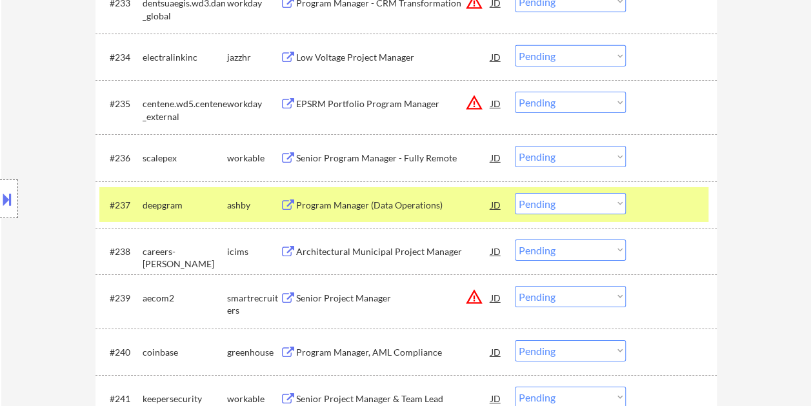
click at [616, 205] on select "Choose an option... Pending Applied Excluded (Questions) Excluded (Expired) Exc…" at bounding box center [570, 203] width 111 height 21
click at [515, 193] on select "Choose an option... Pending Applied Excluded (Questions) Excluded (Expired) Exc…" at bounding box center [570, 203] width 111 height 21
select select ""pending""
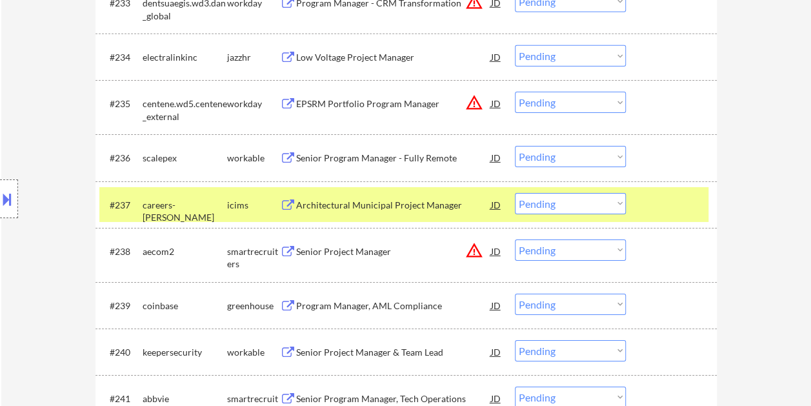
click at [656, 187] on div "#237 careers-[PERSON_NAME] icims Architectural Municipal Project Manager JD war…" at bounding box center [403, 204] width 609 height 35
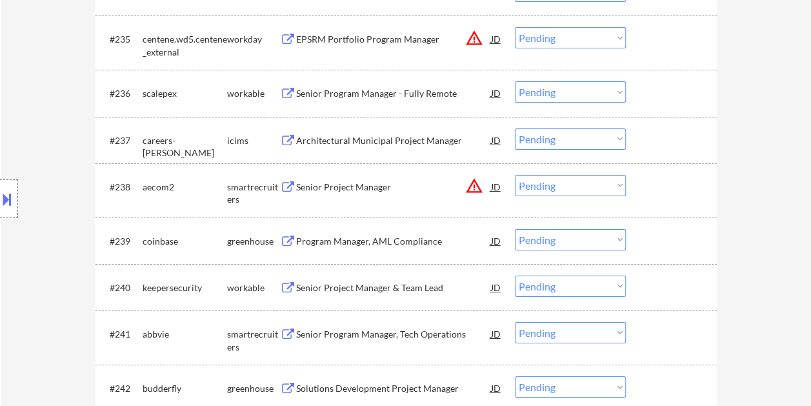
scroll to position [2194, 0]
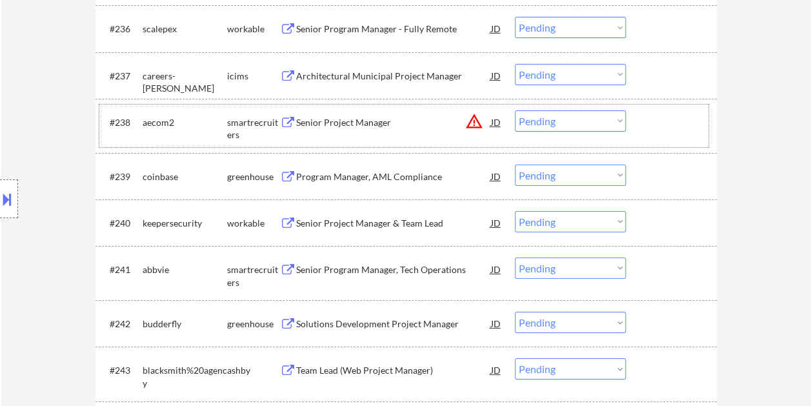
click at [650, 120] on div at bounding box center [673, 121] width 57 height 23
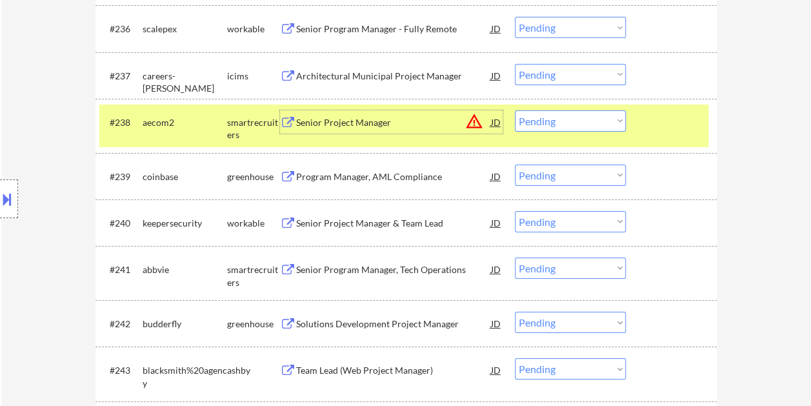
click at [312, 121] on div "Senior Project Manager" at bounding box center [393, 122] width 195 height 13
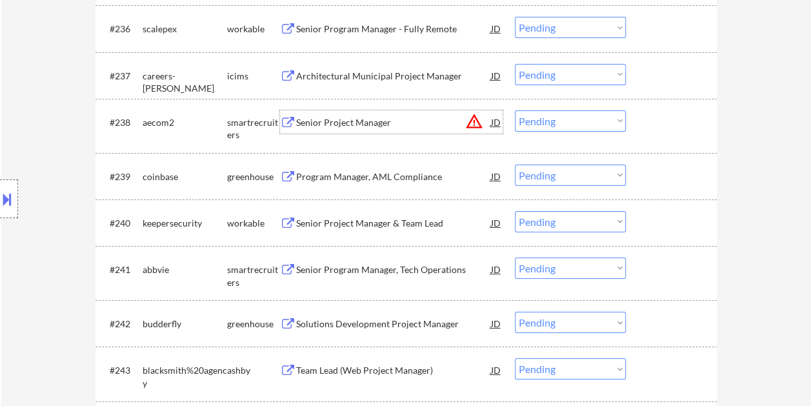
drag, startPoint x: 645, startPoint y: 117, endPoint x: 618, endPoint y: 123, distance: 27.7
click at [646, 118] on div at bounding box center [673, 121] width 57 height 23
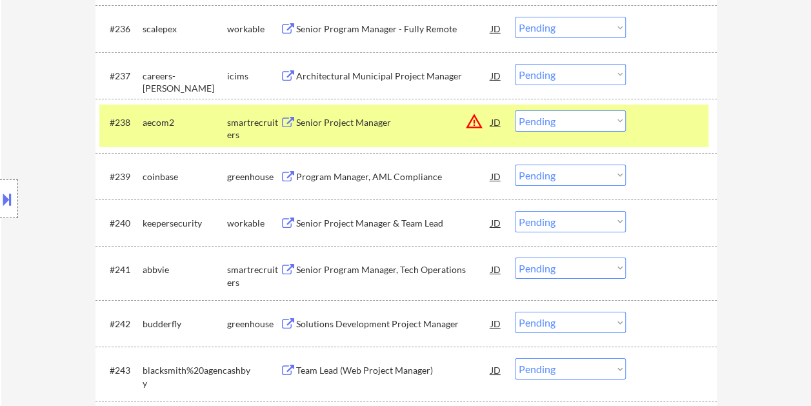
click at [615, 126] on select "Choose an option... Pending Applied Excluded (Questions) Excluded (Expired) Exc…" at bounding box center [570, 120] width 111 height 21
click at [515, 110] on select "Choose an option... Pending Applied Excluded (Questions) Excluded (Expired) Exc…" at bounding box center [570, 120] width 111 height 21
select select ""pending""
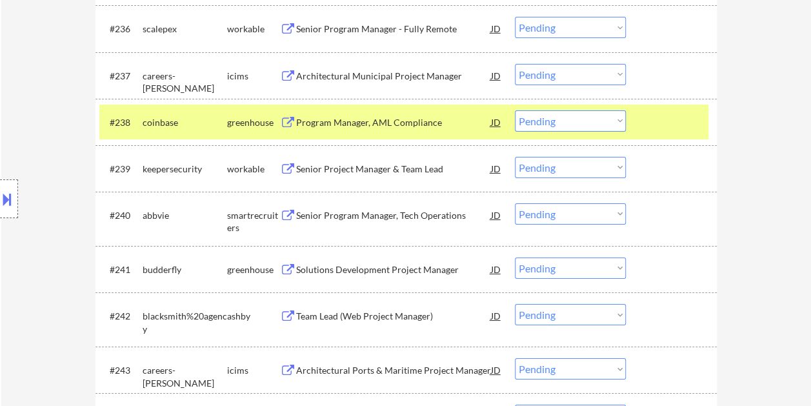
click at [670, 114] on div at bounding box center [673, 121] width 57 height 23
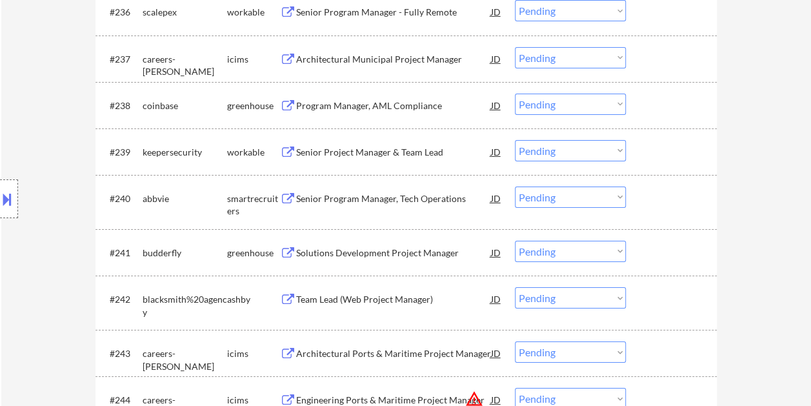
scroll to position [2258, 0]
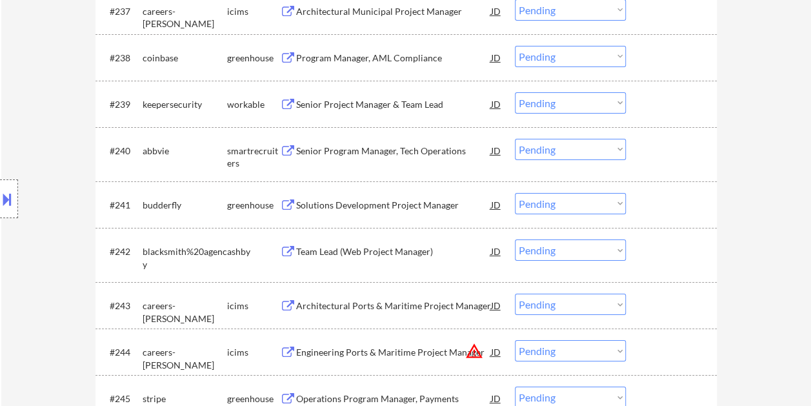
click at [663, 148] on div at bounding box center [673, 150] width 57 height 23
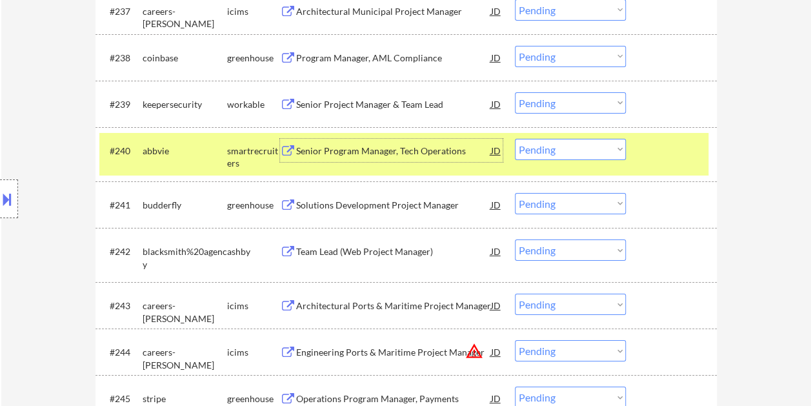
click at [412, 145] on div "Senior Program Manager, Tech Operations" at bounding box center [393, 151] width 195 height 13
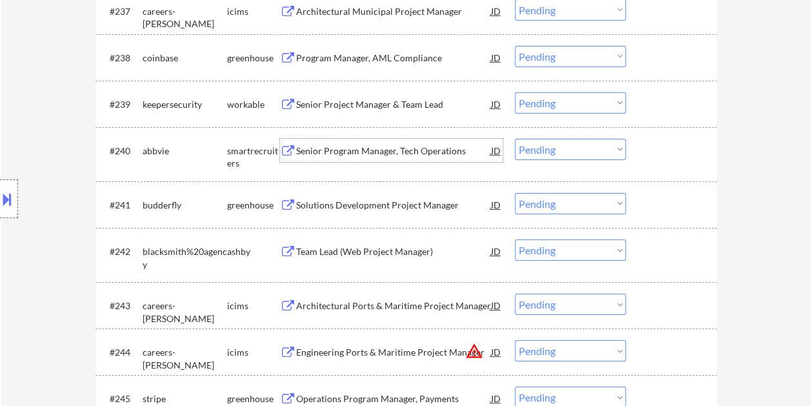
drag, startPoint x: 676, startPoint y: 147, endPoint x: 655, endPoint y: 146, distance: 21.3
click at [674, 148] on div at bounding box center [673, 150] width 57 height 23
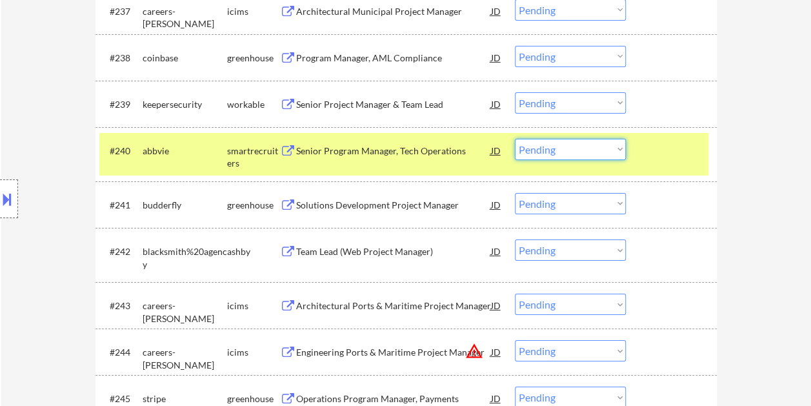
click at [603, 142] on select "Choose an option... Pending Applied Excluded (Questions) Excluded (Expired) Exc…" at bounding box center [570, 149] width 111 height 21
click at [515, 139] on select "Choose an option... Pending Applied Excluded (Questions) Excluded (Expired) Exc…" at bounding box center [570, 149] width 111 height 21
select select ""pending""
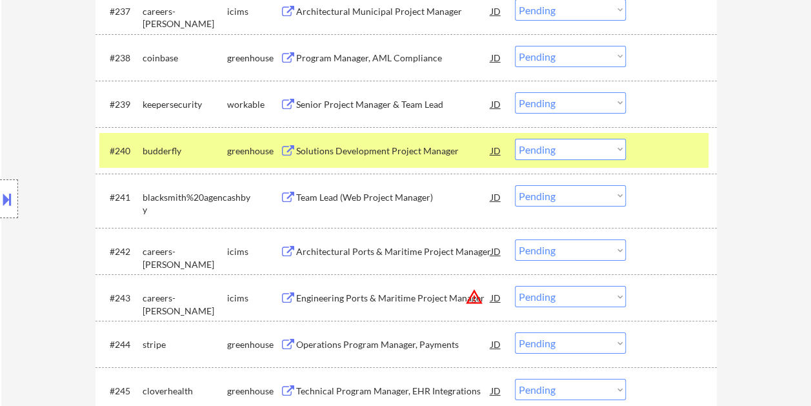
click at [658, 151] on div at bounding box center [673, 150] width 57 height 23
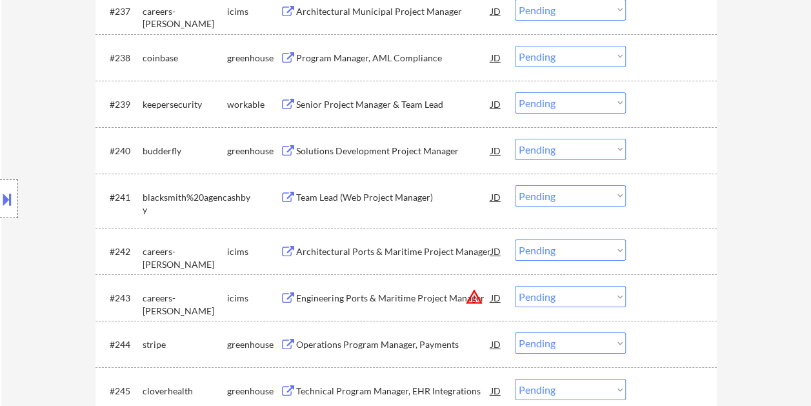
scroll to position [2323, 0]
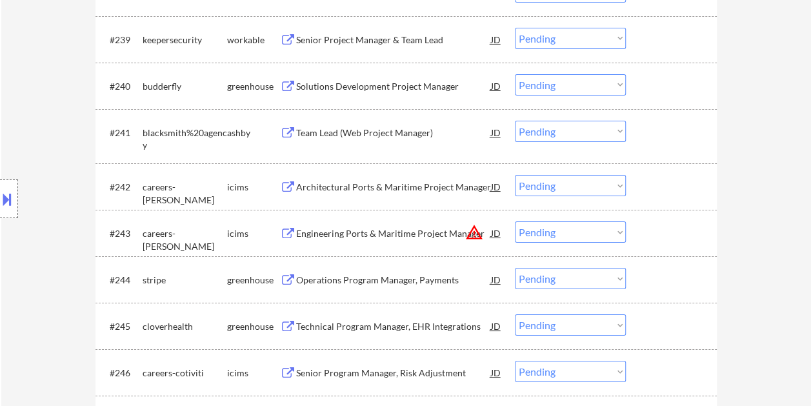
drag, startPoint x: 668, startPoint y: 128, endPoint x: 443, endPoint y: 146, distance: 226.5
click at [667, 128] on div at bounding box center [673, 132] width 57 height 23
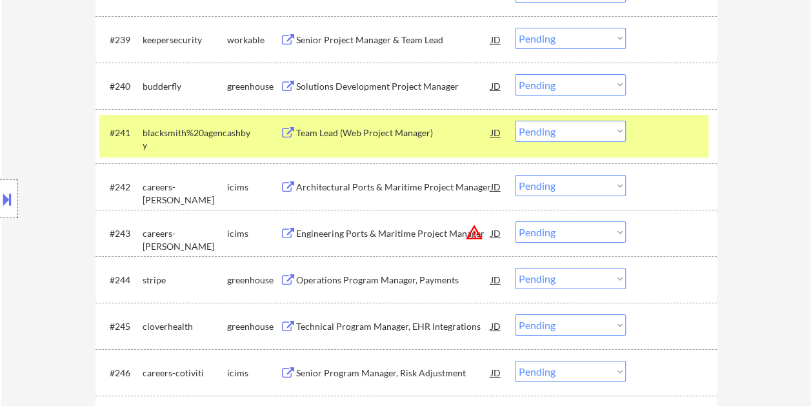
click at [330, 132] on div "Team Lead (Web Project Manager)" at bounding box center [393, 132] width 195 height 13
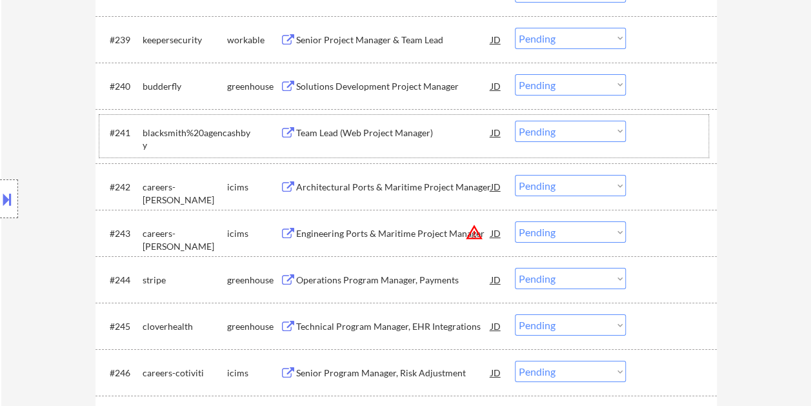
click at [656, 139] on div at bounding box center [673, 132] width 57 height 23
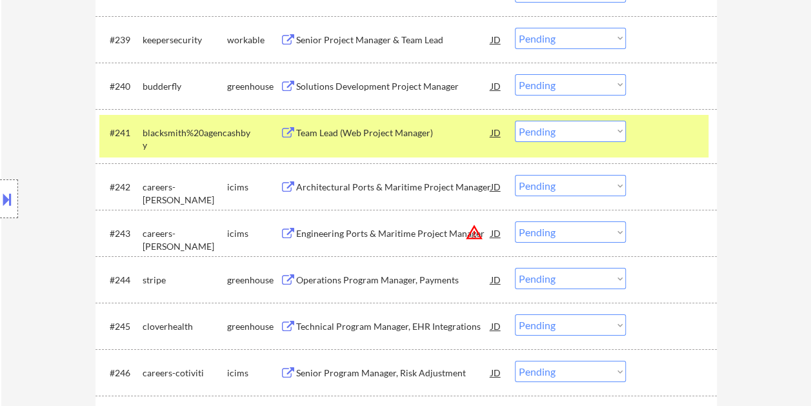
click at [618, 131] on select "Choose an option... Pending Applied Excluded (Questions) Excluded (Expired) Exc…" at bounding box center [570, 131] width 111 height 21
click at [515, 121] on select "Choose an option... Pending Applied Excluded (Questions) Excluded (Expired) Exc…" at bounding box center [570, 131] width 111 height 21
select select ""pending""
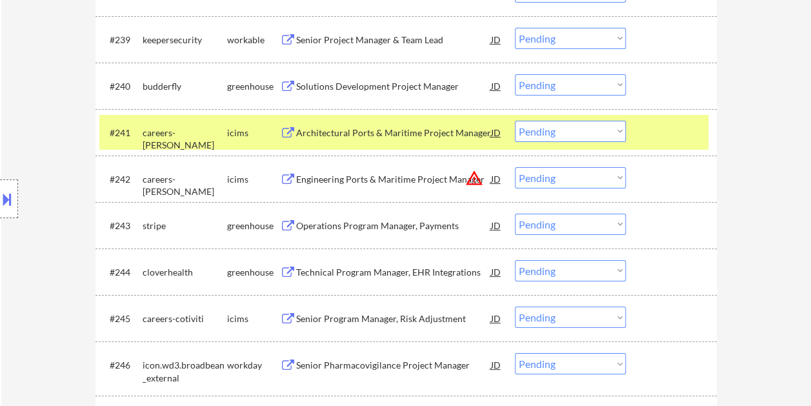
click at [659, 129] on div at bounding box center [673, 132] width 57 height 23
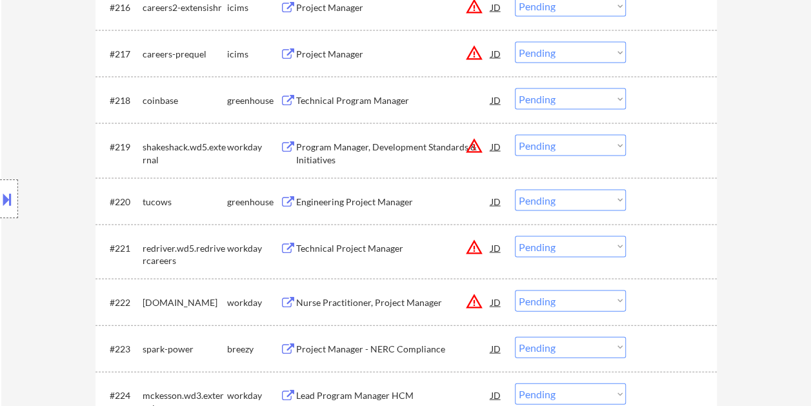
scroll to position [1275, 0]
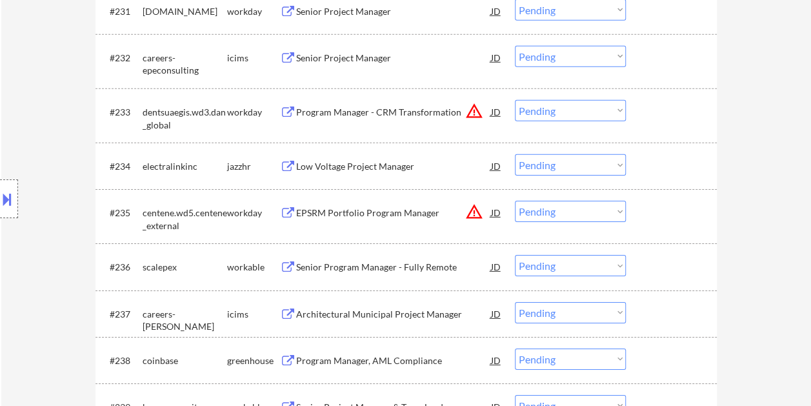
scroll to position [1985, 0]
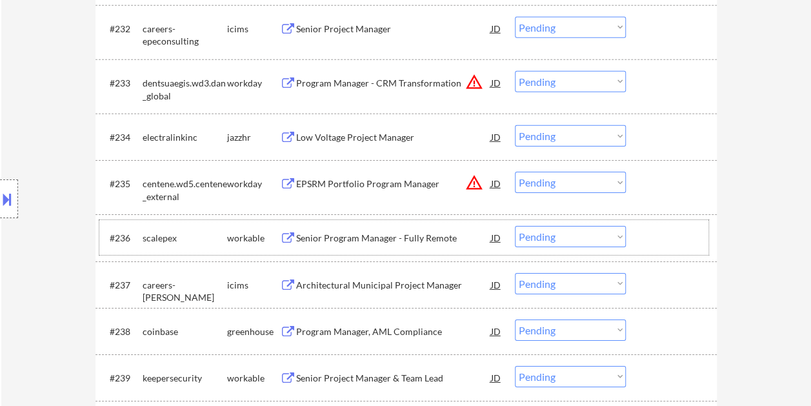
click at [680, 230] on div at bounding box center [673, 237] width 57 height 23
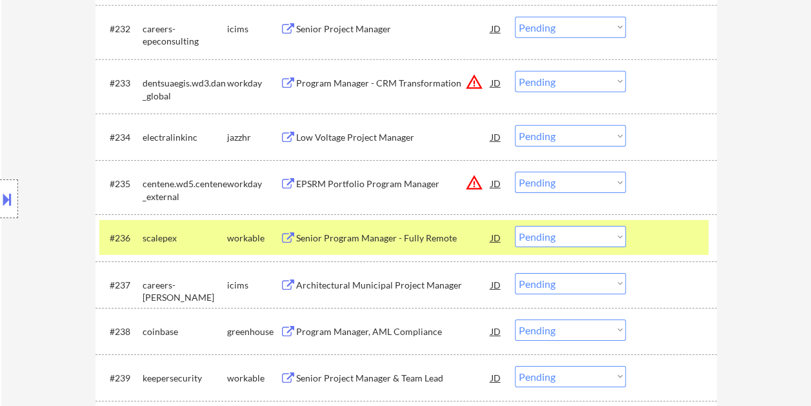
click at [423, 242] on div "Senior Program Manager - Fully Remote" at bounding box center [393, 238] width 195 height 13
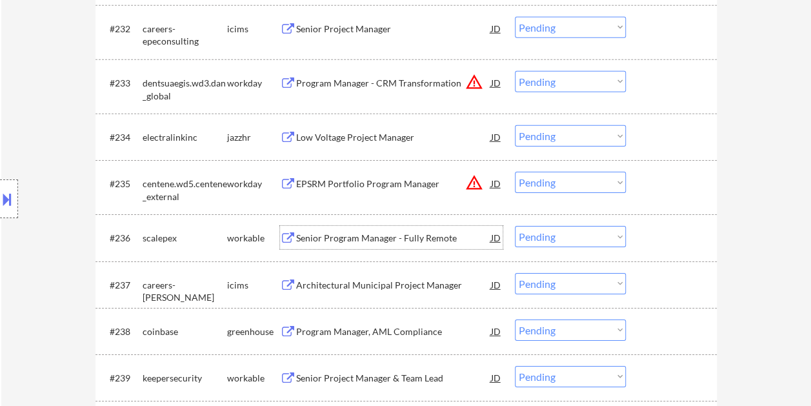
click at [636, 239] on div "#236 scalepex workable Senior Program Manager - Fully Remote JD warning_amber C…" at bounding box center [403, 237] width 609 height 35
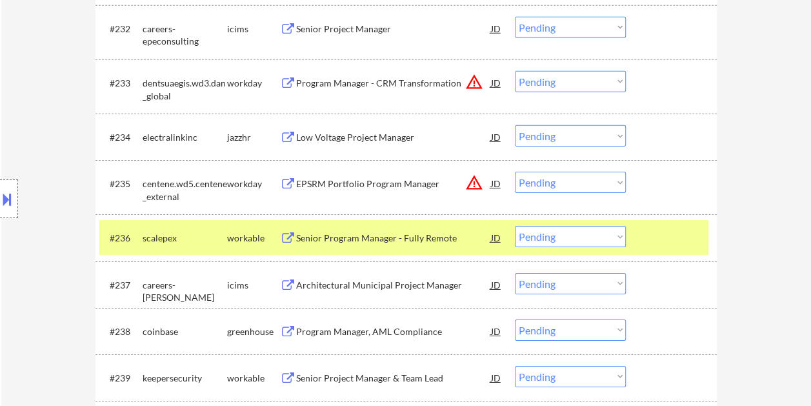
click at [619, 237] on select "Choose an option... Pending Applied Excluded (Questions) Excluded (Expired) Exc…" at bounding box center [570, 236] width 111 height 21
click at [515, 226] on select "Choose an option... Pending Applied Excluded (Questions) Excluded (Expired) Exc…" at bounding box center [570, 236] width 111 height 21
select select ""pending""
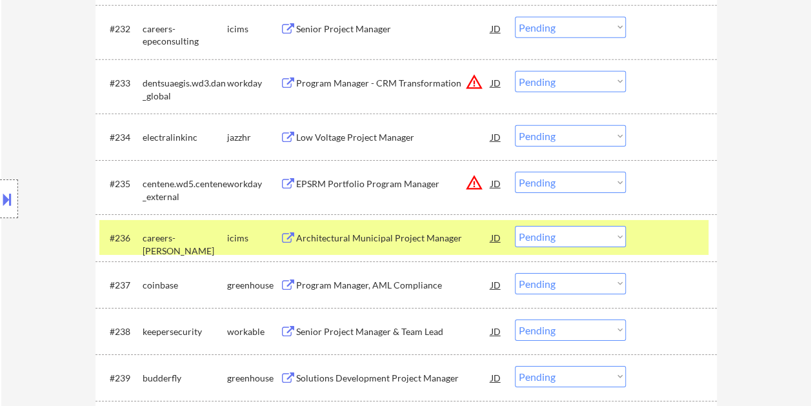
click at [657, 234] on div at bounding box center [673, 237] width 57 height 23
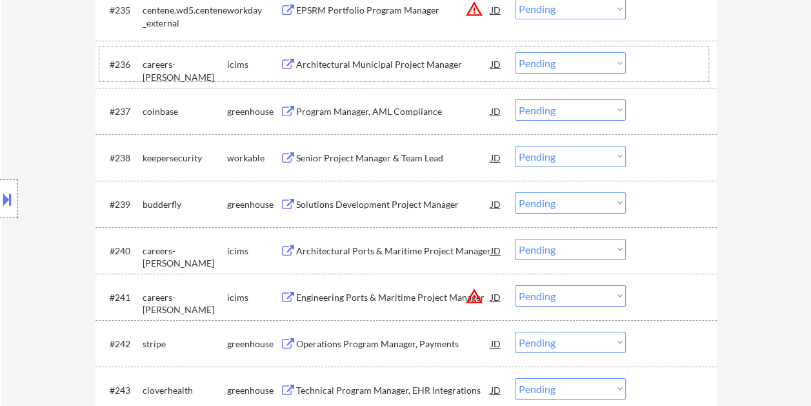
scroll to position [2178, 0]
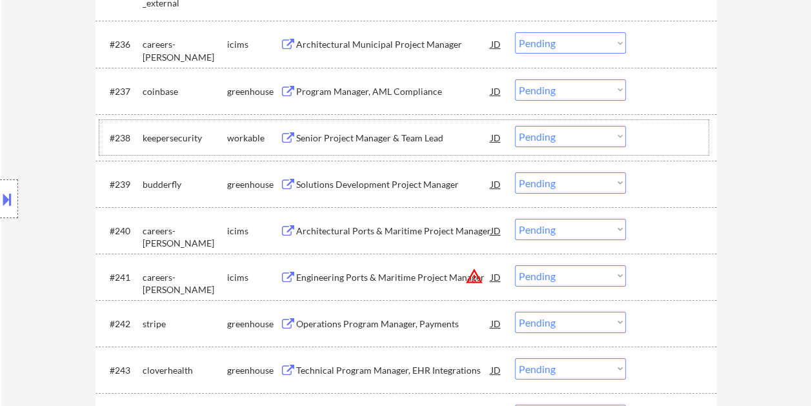
click at [648, 136] on div at bounding box center [673, 137] width 57 height 23
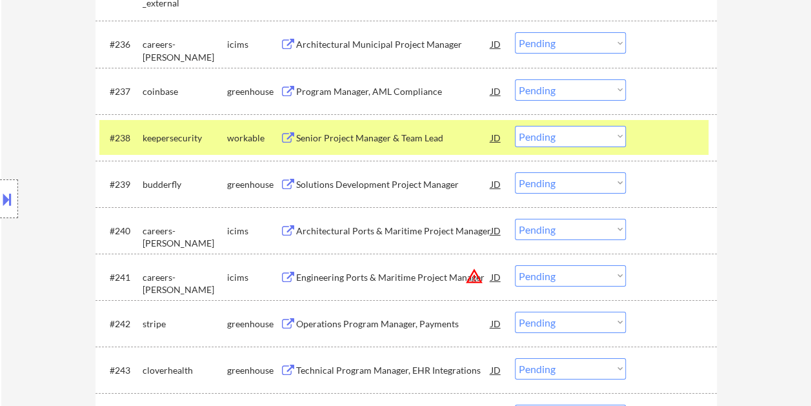
click at [414, 143] on div "Senior Project Manager & Team Lead" at bounding box center [393, 138] width 195 height 13
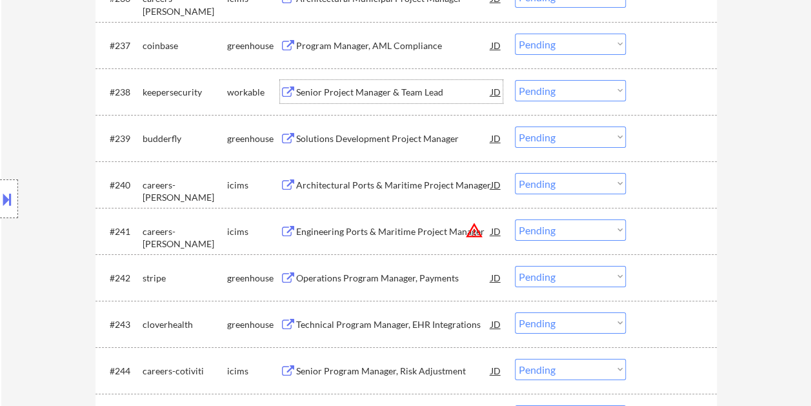
scroll to position [2243, 0]
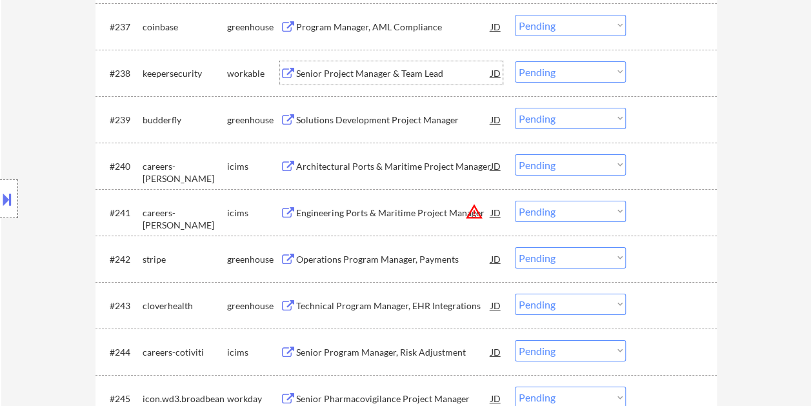
click at [661, 125] on div at bounding box center [673, 119] width 57 height 23
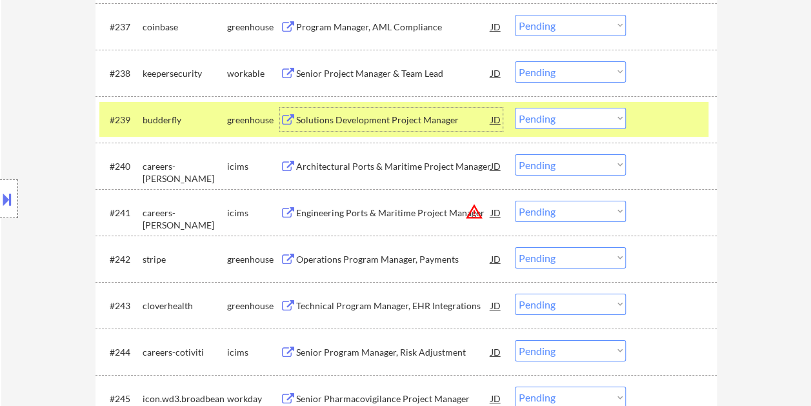
click at [412, 116] on div "Solutions Development Project Manager" at bounding box center [393, 120] width 195 height 13
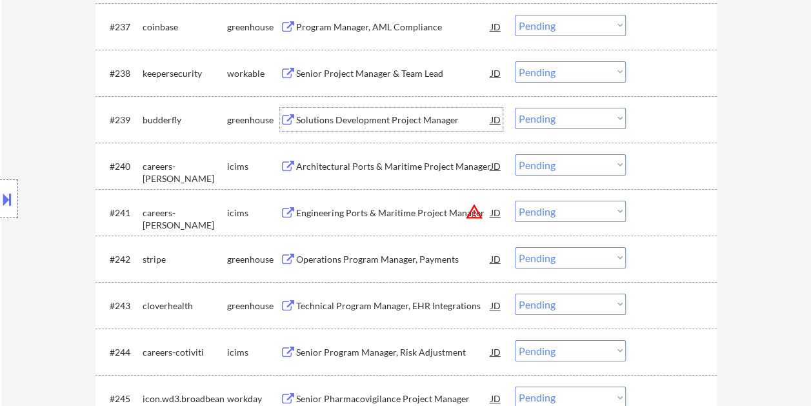
click at [669, 125] on div at bounding box center [673, 119] width 57 height 23
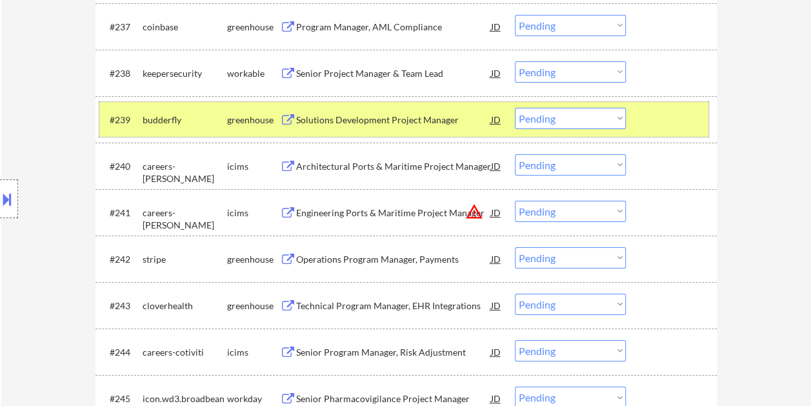
click at [618, 115] on select "Choose an option... Pending Applied Excluded (Questions) Excluded (Expired) Exc…" at bounding box center [570, 118] width 111 height 21
click at [515, 108] on select "Choose an option... Pending Applied Excluded (Questions) Excluded (Expired) Exc…" at bounding box center [570, 118] width 111 height 21
select select ""pending""
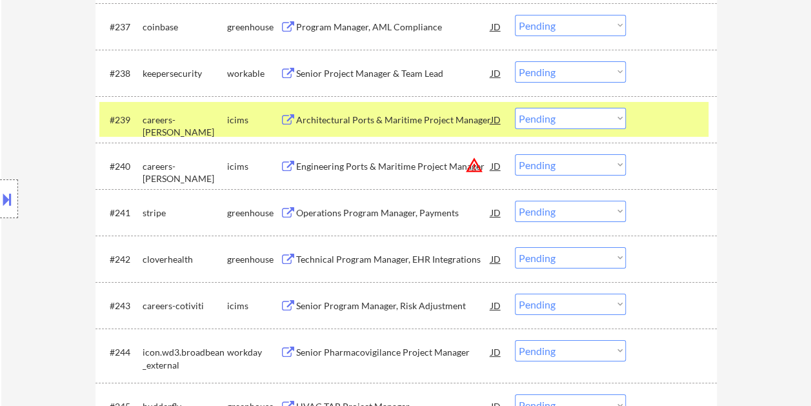
click at [645, 123] on div at bounding box center [673, 119] width 57 height 23
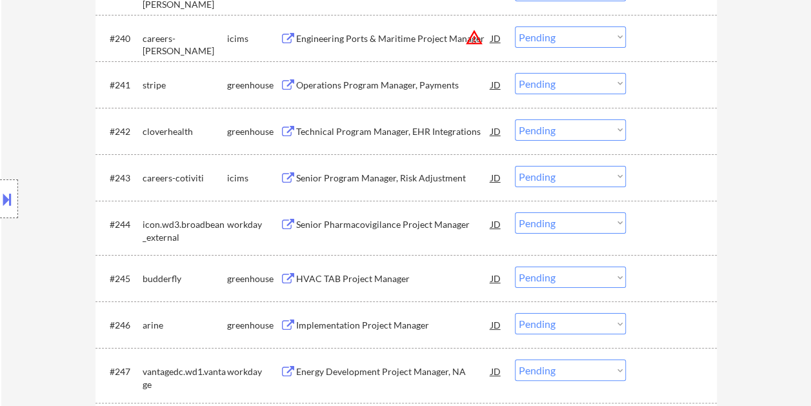
scroll to position [2372, 0]
click at [657, 82] on div at bounding box center [673, 83] width 57 height 23
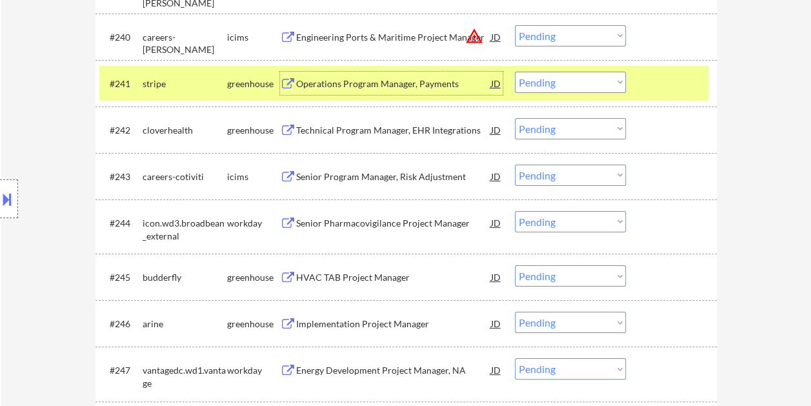
click at [412, 85] on div "Operations Program Manager, Payments" at bounding box center [393, 83] width 195 height 13
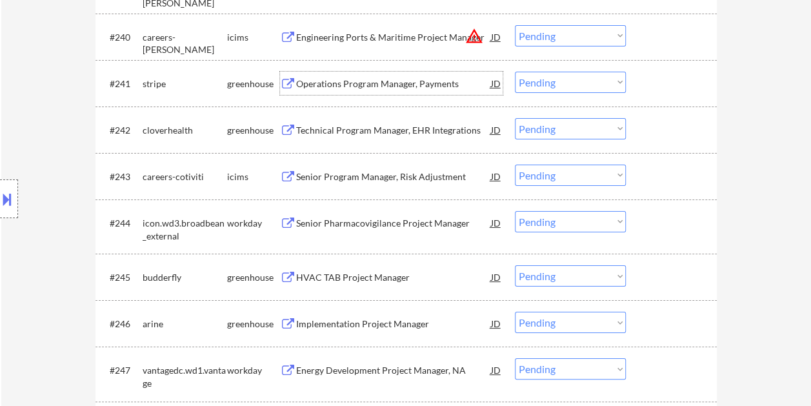
drag, startPoint x: 665, startPoint y: 66, endPoint x: 641, endPoint y: 80, distance: 26.9
click at [665, 67] on div "#241 stripe greenhouse Operations Program Manager, Payments JD warning_amber Ch…" at bounding box center [403, 83] width 609 height 35
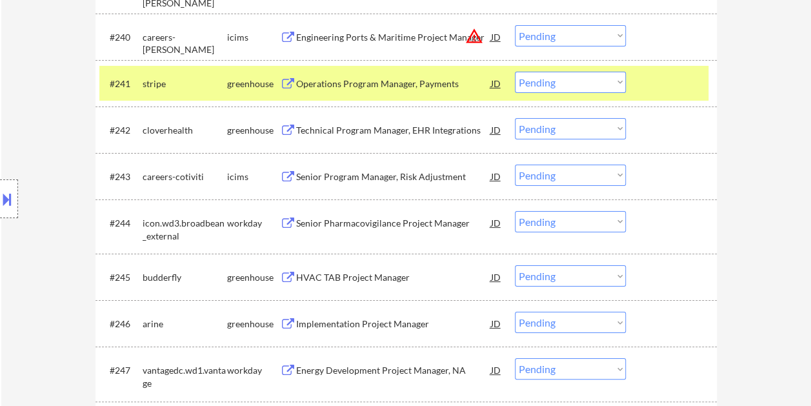
click at [618, 77] on select "Choose an option... Pending Applied Excluded (Questions) Excluded (Expired) Exc…" at bounding box center [570, 82] width 111 height 21
click at [515, 72] on select "Choose an option... Pending Applied Excluded (Questions) Excluded (Expired) Exc…" at bounding box center [570, 82] width 111 height 21
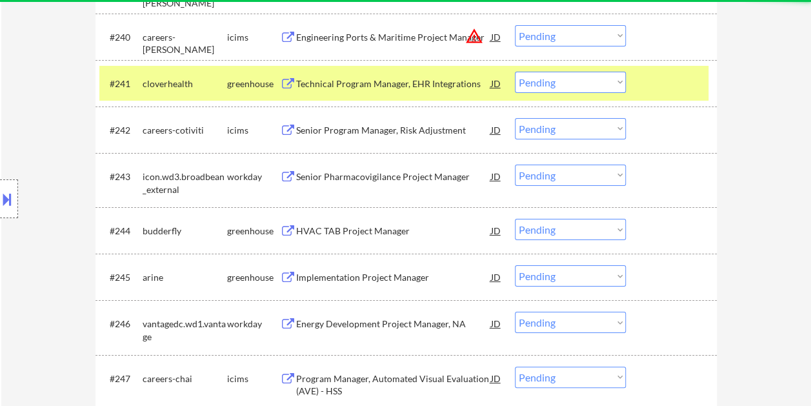
click at [639, 83] on div "#241 cloverhealth greenhouse Technical Program Manager, EHR Integrations JD war…" at bounding box center [403, 83] width 609 height 35
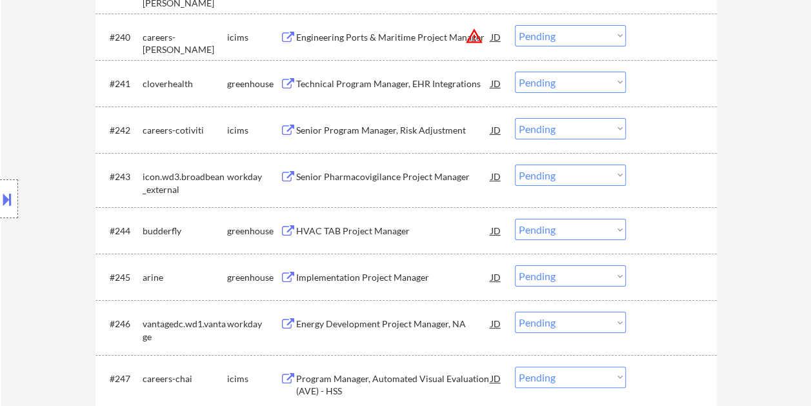
click at [653, 76] on div at bounding box center [673, 83] width 57 height 23
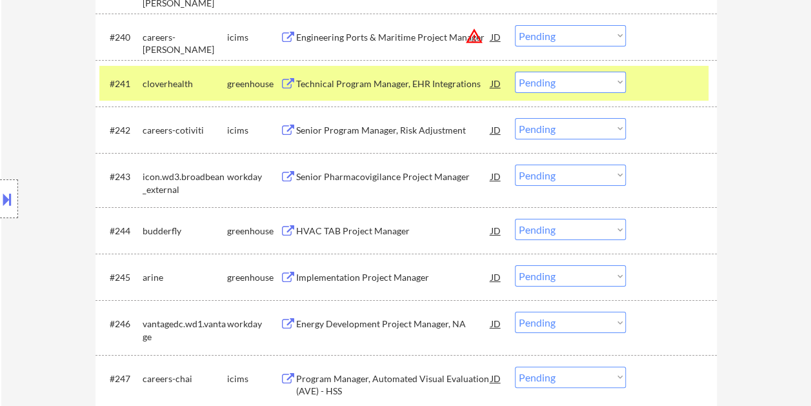
click at [419, 86] on div "Technical Program Manager, EHR Integrations" at bounding box center [393, 83] width 195 height 13
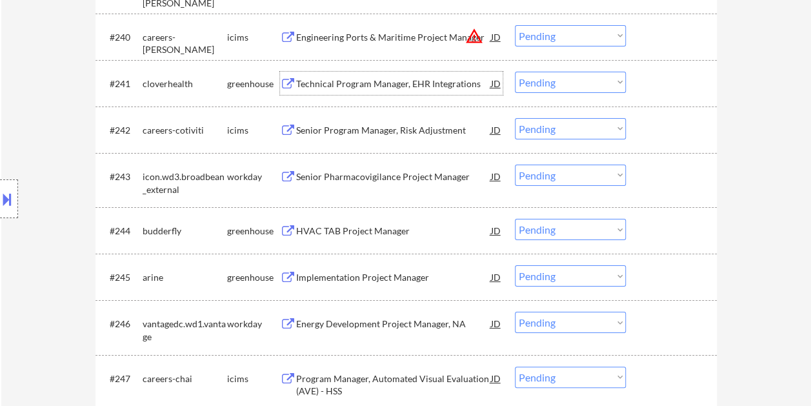
drag, startPoint x: 654, startPoint y: 81, endPoint x: 623, endPoint y: 79, distance: 31.0
click at [654, 80] on div at bounding box center [673, 83] width 57 height 23
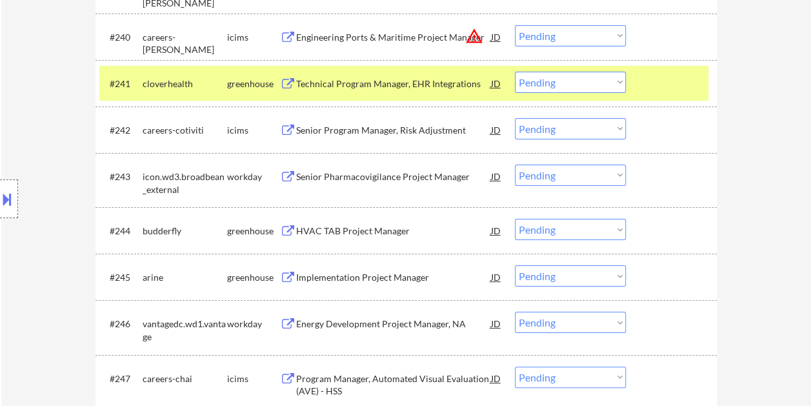
click at [614, 80] on select "Choose an option... Pending Applied Excluded (Questions) Excluded (Expired) Exc…" at bounding box center [570, 82] width 111 height 21
click at [515, 72] on select "Choose an option... Pending Applied Excluded (Questions) Excluded (Expired) Exc…" at bounding box center [570, 82] width 111 height 21
select select ""pending""
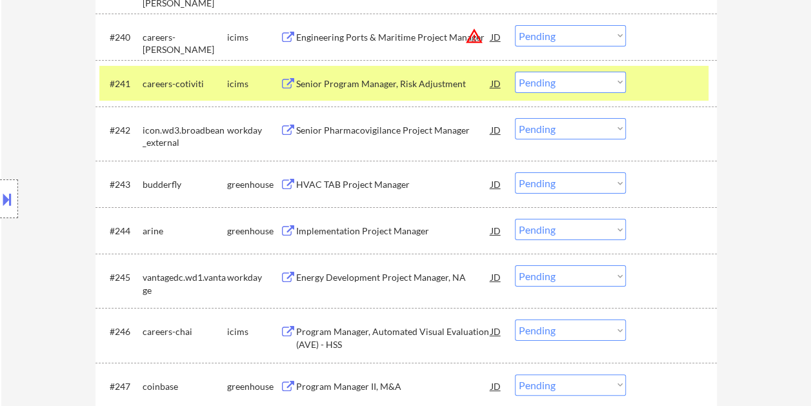
click at [640, 79] on div "#241 careers-cotiviti icims Senior Program Manager, Risk Adjustment JD warning_…" at bounding box center [403, 83] width 609 height 35
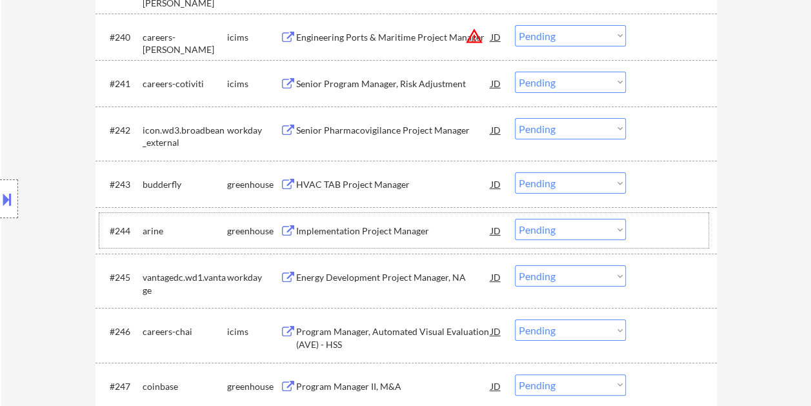
click at [656, 227] on div at bounding box center [673, 230] width 57 height 23
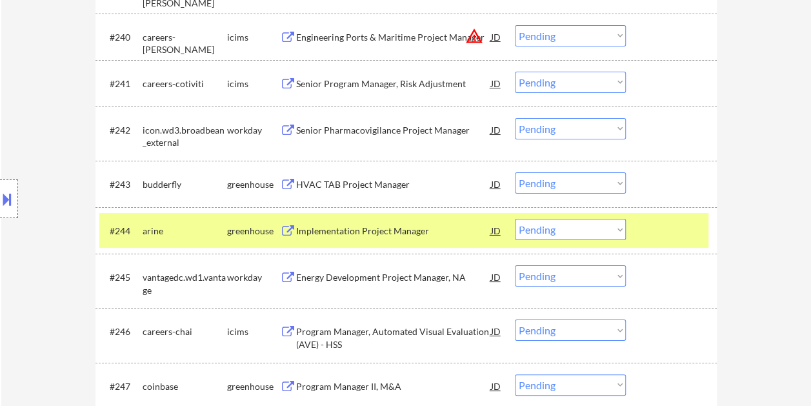
drag, startPoint x: 437, startPoint y: 230, endPoint x: 408, endPoint y: 234, distance: 30.0
click at [434, 229] on div "Implementation Project Manager" at bounding box center [393, 231] width 195 height 13
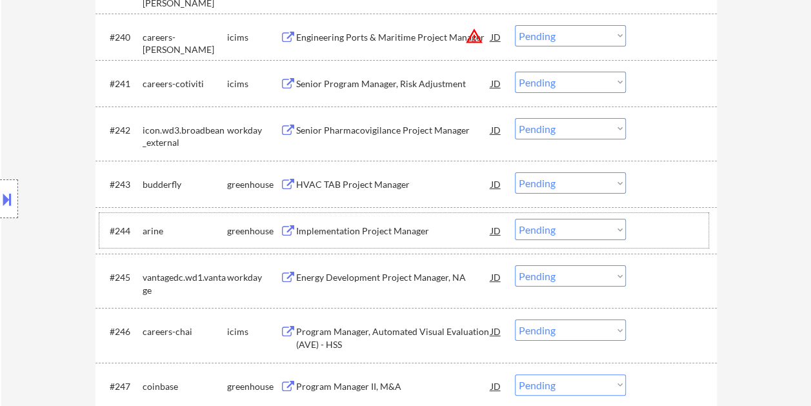
click at [670, 231] on div at bounding box center [673, 230] width 57 height 23
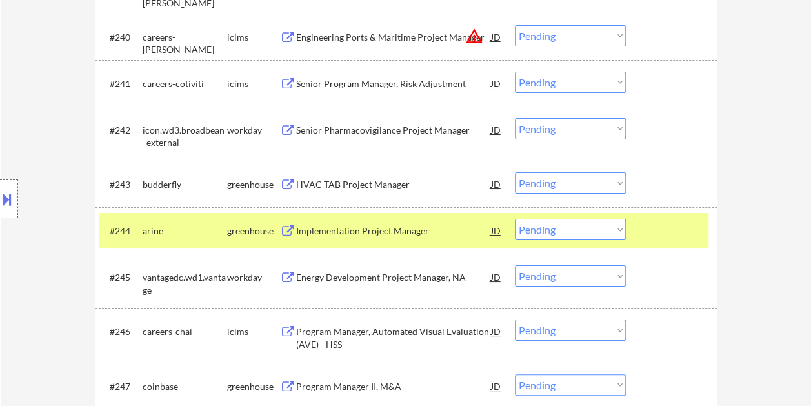
click at [611, 229] on select "Choose an option... Pending Applied Excluded (Questions) Excluded (Expired) Exc…" at bounding box center [570, 229] width 111 height 21
click at [515, 219] on select "Choose an option... Pending Applied Excluded (Questions) Excluded (Expired) Exc…" at bounding box center [570, 229] width 111 height 21
select select ""pending""
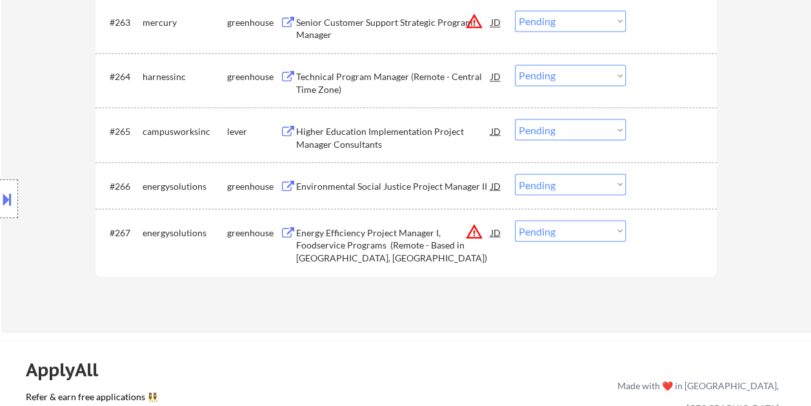
scroll to position [3534, 0]
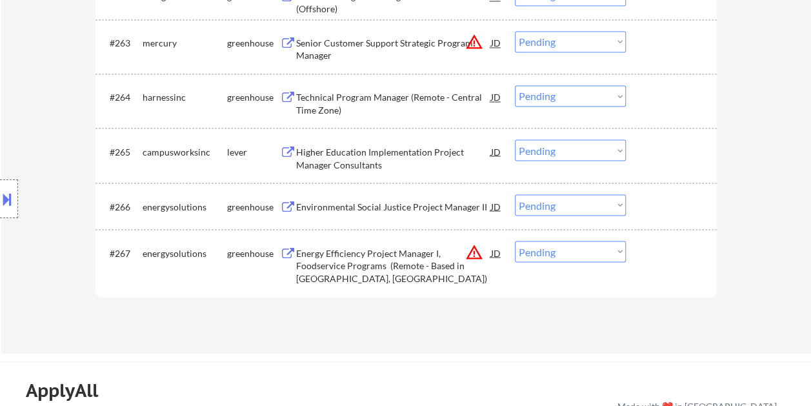
click at [640, 246] on div "#267 energysolutions greenhouse Energy Efficiency Project Manager I, Foodservic…" at bounding box center [403, 256] width 609 height 43
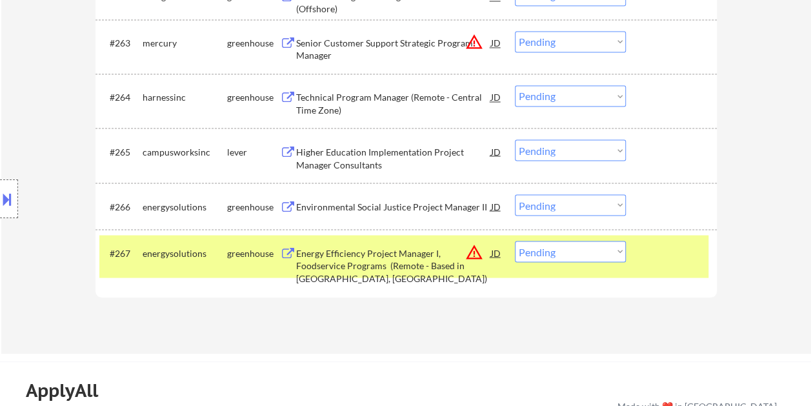
click at [336, 246] on div "Energy Efficiency Project Manager I, Foodservice Programs (Remote - Based in [G…" at bounding box center [393, 265] width 195 height 38
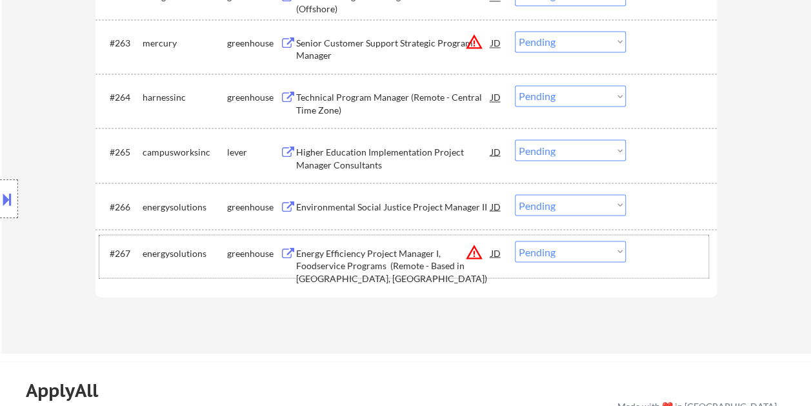
click at [665, 266] on div "#267 energysolutions greenhouse Energy Efficiency Project Manager I, Foodservic…" at bounding box center [403, 256] width 609 height 43
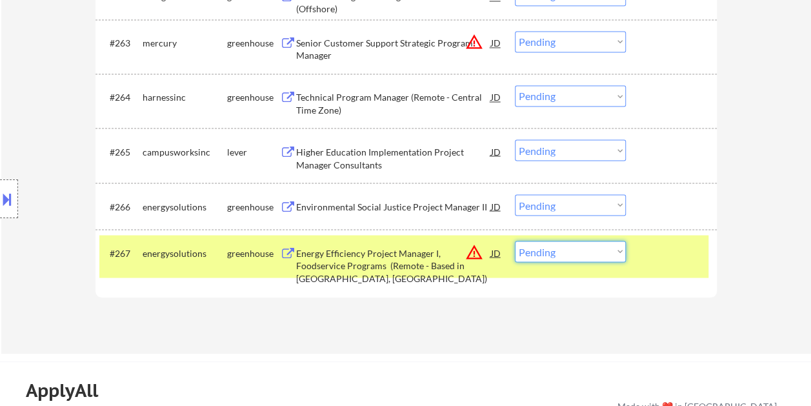
click at [606, 255] on select "Choose an option... Pending Applied Excluded (Questions) Excluded (Expired) Exc…" at bounding box center [570, 251] width 111 height 21
select select ""excluded__expired_""
click at [515, 241] on select "Choose an option... Pending Applied Excluded (Questions) Excluded (Expired) Exc…" at bounding box center [570, 251] width 111 height 21
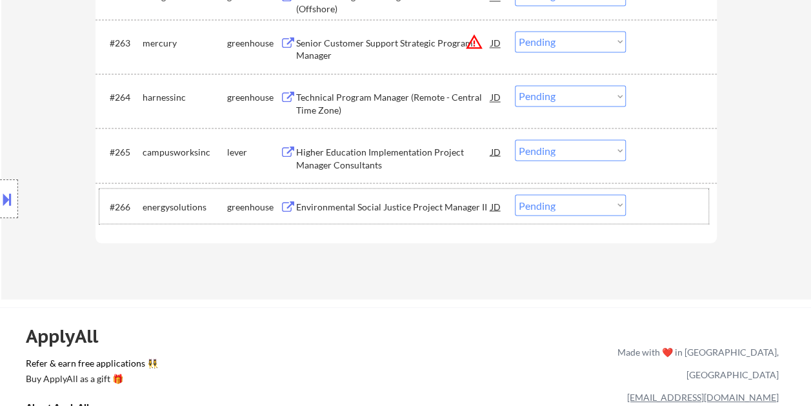
click at [663, 206] on div at bounding box center [673, 205] width 57 height 23
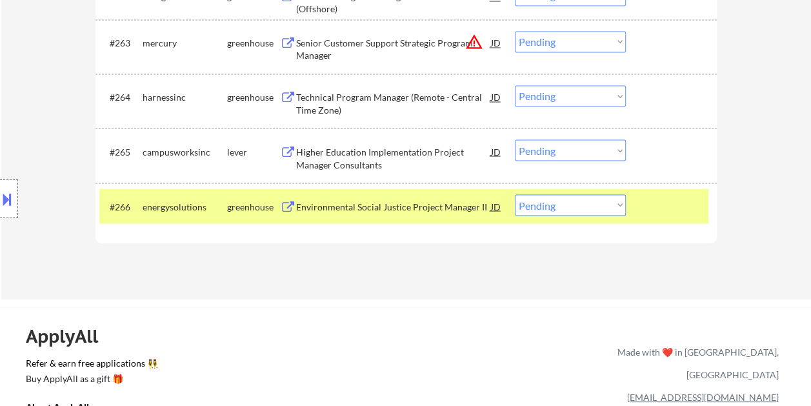
click at [370, 205] on div "Environmental Social Justice Project Manager II" at bounding box center [393, 206] width 195 height 13
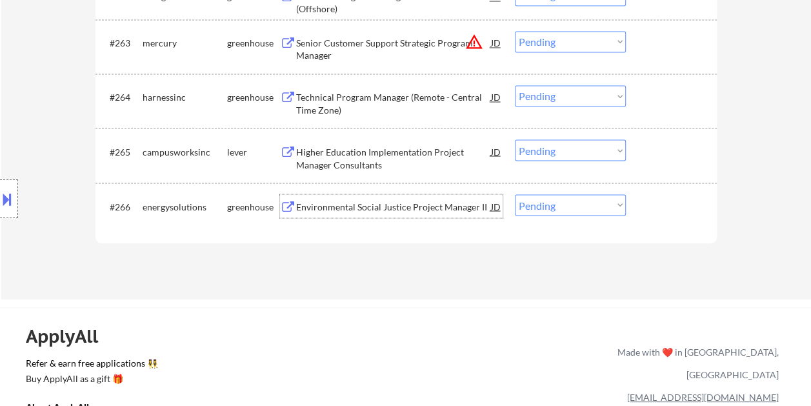
click at [661, 223] on div "#266 energysolutions greenhouse Environmental Social Justice Project Manager II…" at bounding box center [405, 206] width 621 height 46
click at [658, 203] on div at bounding box center [673, 205] width 57 height 23
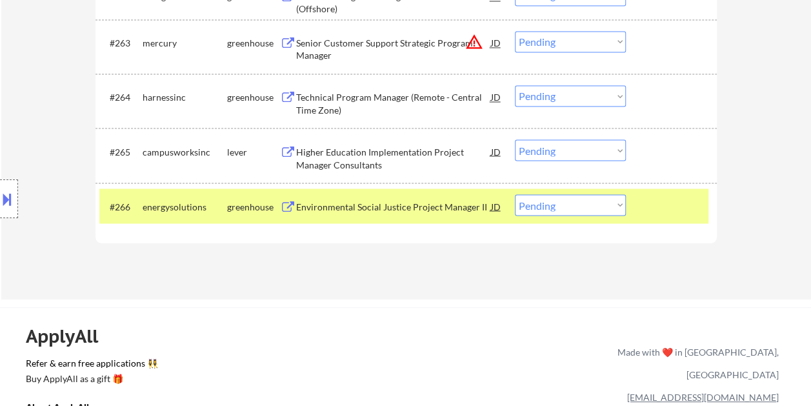
click at [625, 203] on select "Choose an option... Pending Applied Excluded (Questions) Excluded (Expired) Exc…" at bounding box center [570, 204] width 111 height 21
select select ""excluded__expired_""
click at [515, 194] on select "Choose an option... Pending Applied Excluded (Questions) Excluded (Expired) Exc…" at bounding box center [570, 204] width 111 height 21
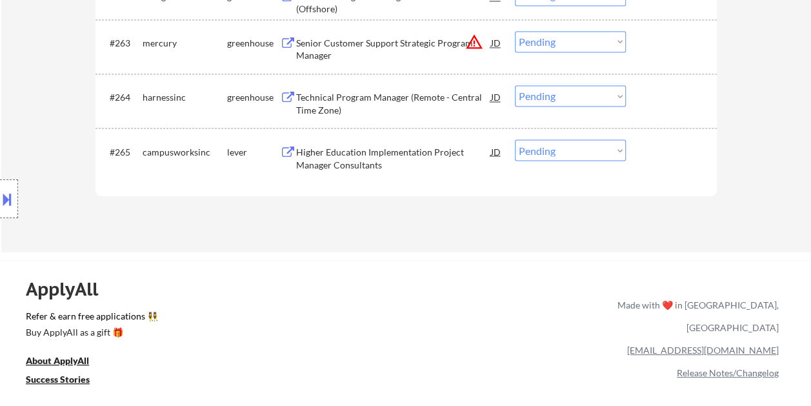
drag, startPoint x: 675, startPoint y: 163, endPoint x: 659, endPoint y: 162, distance: 15.5
click at [675, 162] on div "#265 campusworksinc lever Higher Education Implementation Project Manager Consu…" at bounding box center [403, 155] width 609 height 43
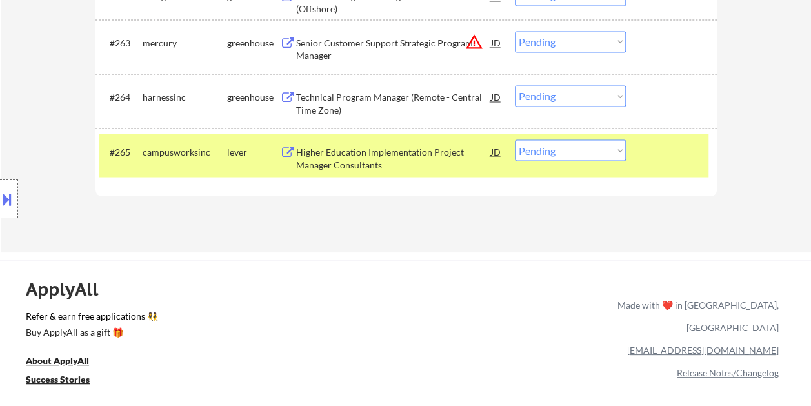
click at [428, 156] on div "Higher Education Implementation Project Manager Consultants" at bounding box center [393, 157] width 195 height 25
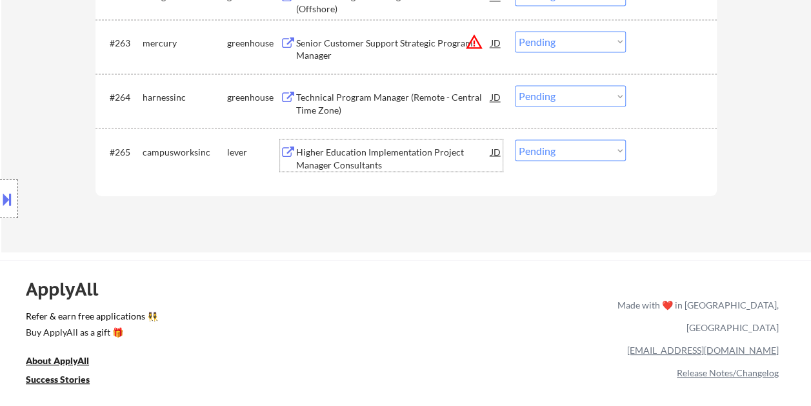
click at [659, 145] on div at bounding box center [673, 150] width 57 height 23
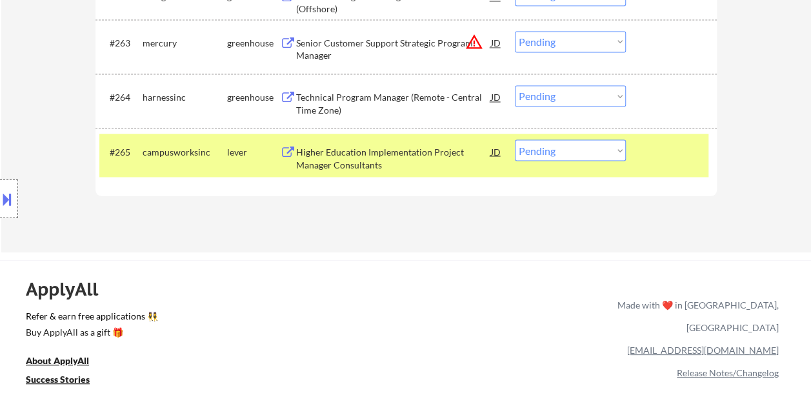
click at [559, 148] on select "Choose an option... Pending Applied Excluded (Questions) Excluded (Expired) Exc…" at bounding box center [570, 149] width 111 height 21
select select ""excluded__bad_match_""
click at [515, 139] on select "Choose an option... Pending Applied Excluded (Questions) Excluded (Expired) Exc…" at bounding box center [570, 149] width 111 height 21
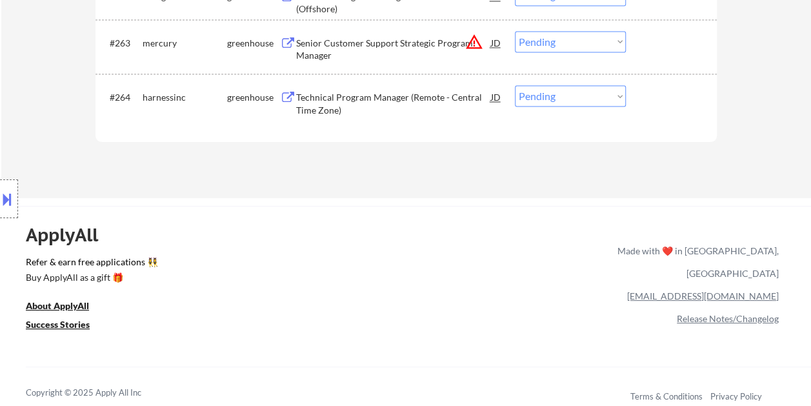
click at [651, 95] on div at bounding box center [673, 96] width 57 height 23
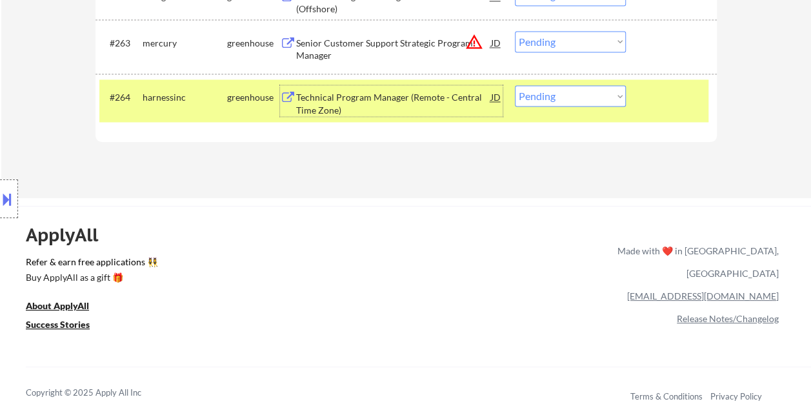
click at [334, 95] on div "Technical Program Manager (Remote - Central Time Zone)" at bounding box center [393, 103] width 195 height 25
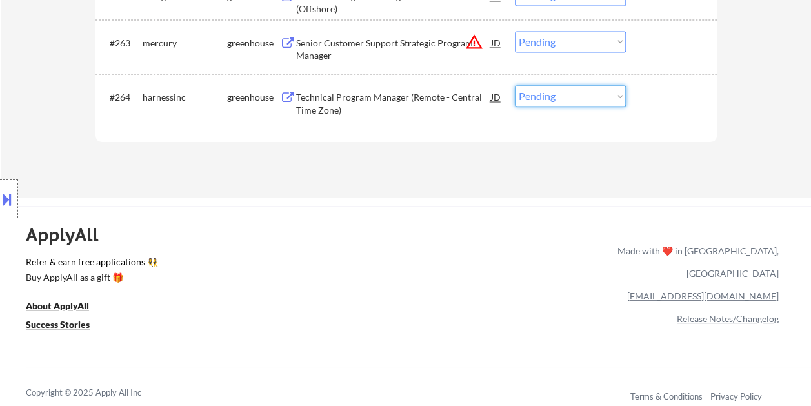
click at [601, 92] on select "Choose an option... Pending Applied Excluded (Questions) Excluded (Expired) Exc…" at bounding box center [570, 95] width 111 height 21
select select ""excluded__expired_""
click at [515, 85] on select "Choose an option... Pending Applied Excluded (Questions) Excluded (Expired) Exc…" at bounding box center [570, 95] width 111 height 21
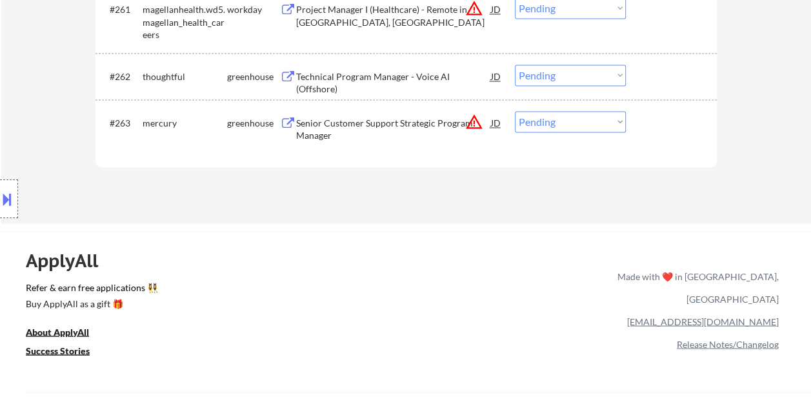
scroll to position [3405, 0]
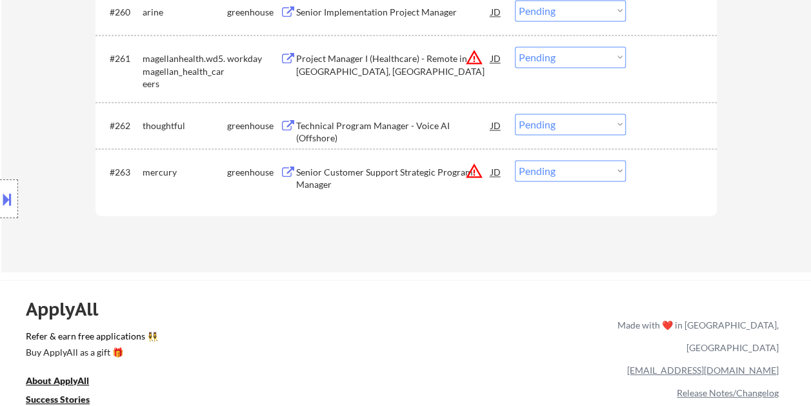
click at [661, 177] on div at bounding box center [673, 171] width 57 height 23
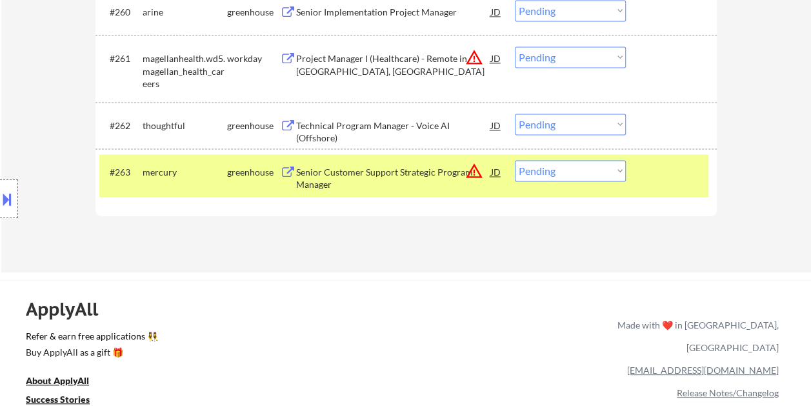
click at [429, 177] on div "Senior Customer Support Strategic Program Manager" at bounding box center [393, 178] width 195 height 25
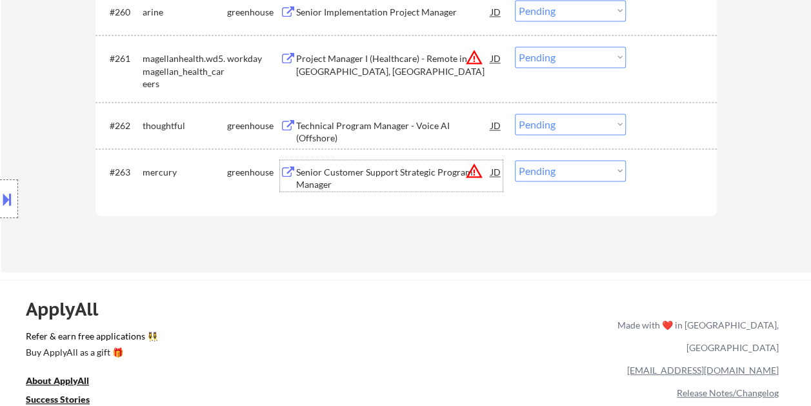
click at [645, 173] on div at bounding box center [673, 171] width 57 height 23
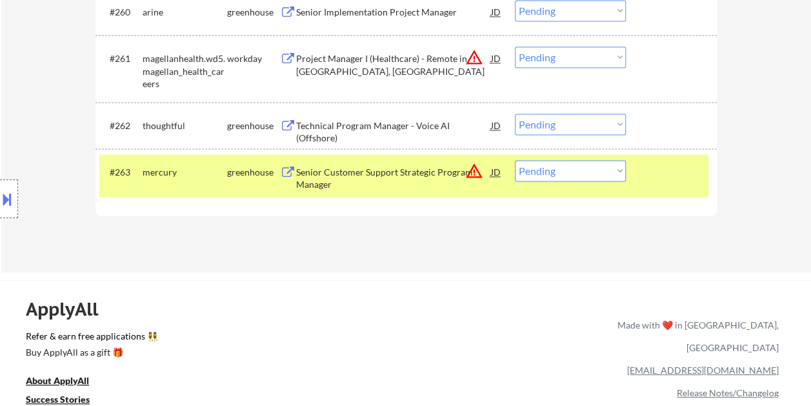
click at [616, 170] on select "Choose an option... Pending Applied Excluded (Questions) Excluded (Expired) Exc…" at bounding box center [570, 170] width 111 height 21
select select ""excluded__bad_match_""
click at [515, 160] on select "Choose an option... Pending Applied Excluded (Questions) Excluded (Expired) Exc…" at bounding box center [570, 170] width 111 height 21
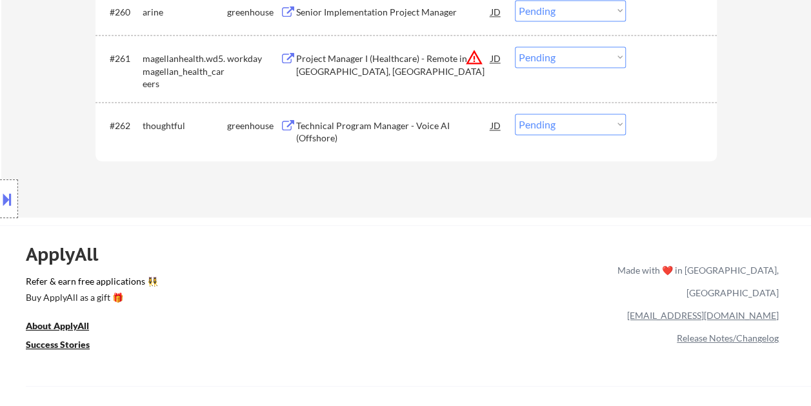
click at [650, 134] on div at bounding box center [673, 125] width 57 height 23
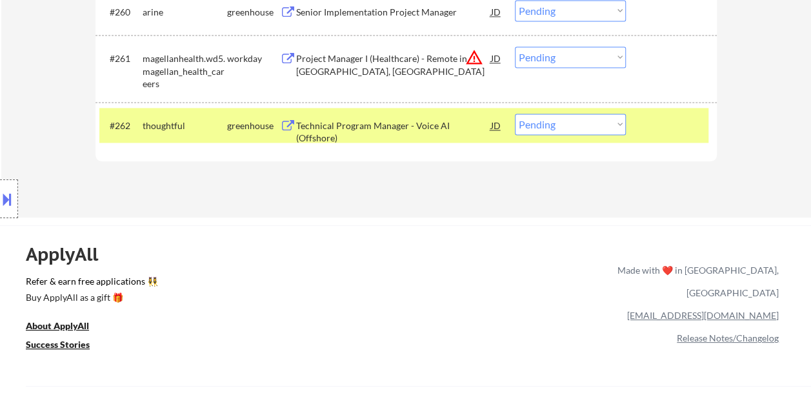
click at [395, 132] on div "Technical Program Manager - Voice AI (Offshore)" at bounding box center [393, 131] width 195 height 25
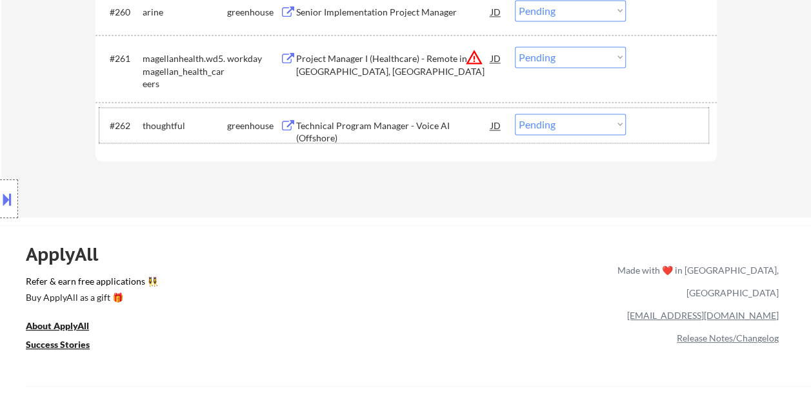
drag, startPoint x: 672, startPoint y: 119, endPoint x: 621, endPoint y: 121, distance: 51.7
click at [671, 119] on div at bounding box center [673, 125] width 57 height 23
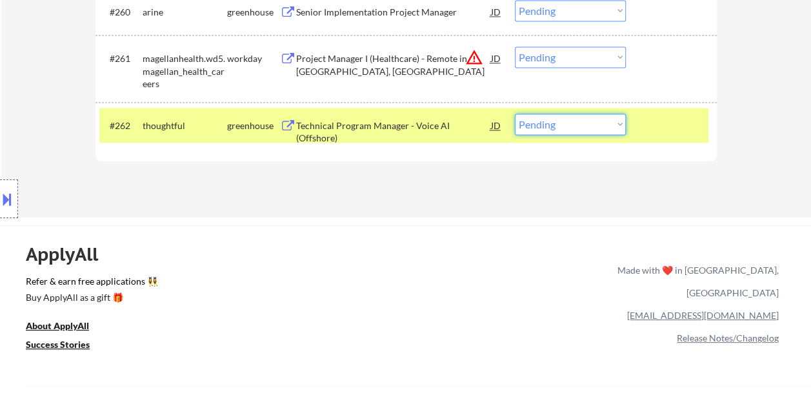
click at [620, 121] on select "Choose an option... Pending Applied Excluded (Questions) Excluded (Expired) Exc…" at bounding box center [570, 124] width 111 height 21
select select ""excluded__bad_match_""
click at [515, 114] on select "Choose an option... Pending Applied Excluded (Questions) Excluded (Expired) Exc…" at bounding box center [570, 124] width 111 height 21
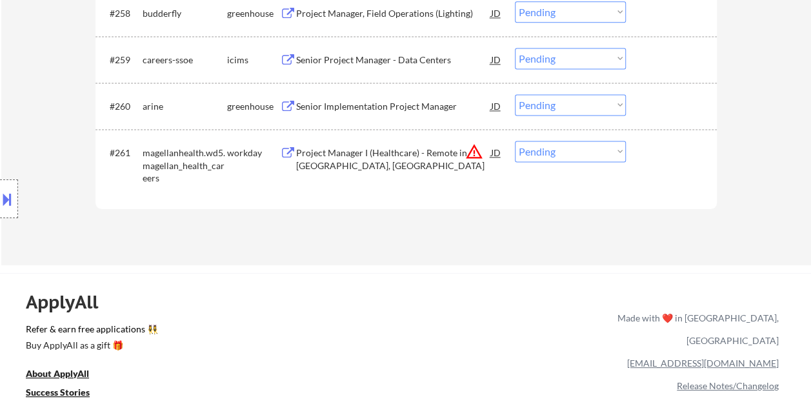
scroll to position [3276, 0]
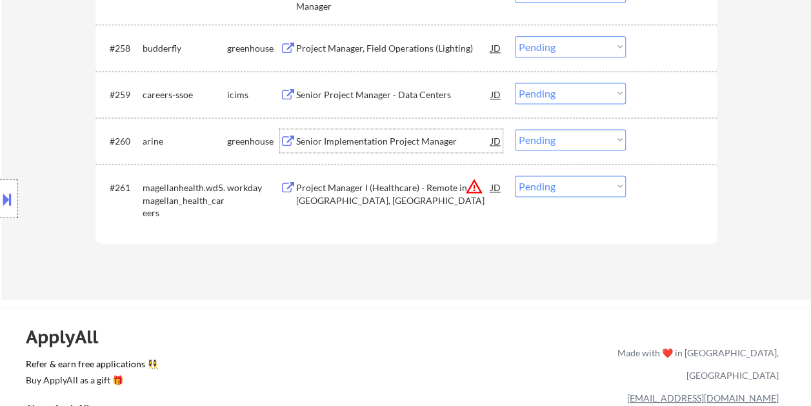
click at [337, 137] on div "Senior Implementation Project Manager" at bounding box center [393, 141] width 195 height 13
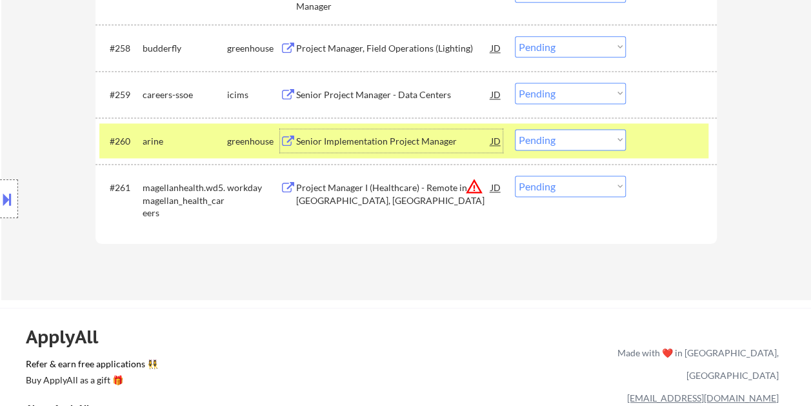
click at [619, 137] on select "Choose an option... Pending Applied Excluded (Questions) Excluded (Expired) Exc…" at bounding box center [570, 139] width 111 height 21
click at [515, 129] on select "Choose an option... Pending Applied Excluded (Questions) Excluded (Expired) Exc…" at bounding box center [570, 139] width 111 height 21
select select ""pending""
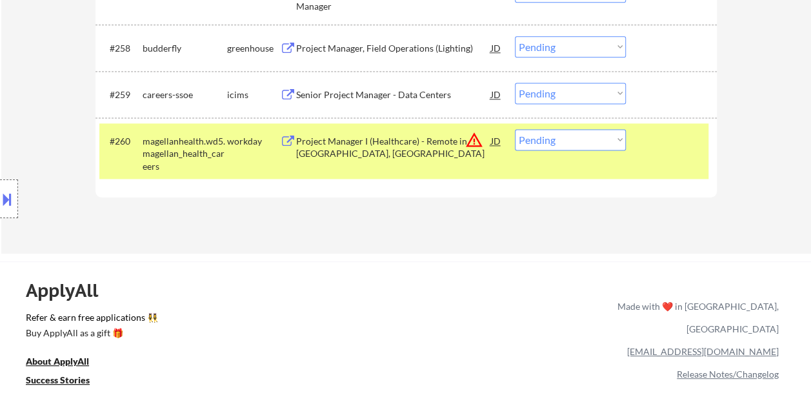
click at [661, 146] on div at bounding box center [673, 140] width 57 height 23
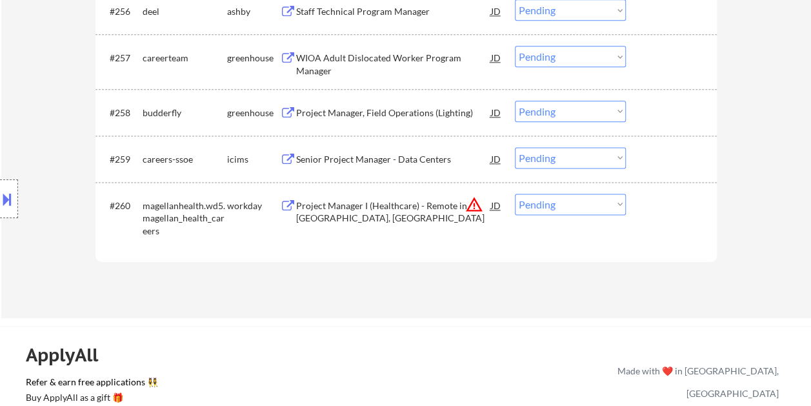
scroll to position [3147, 0]
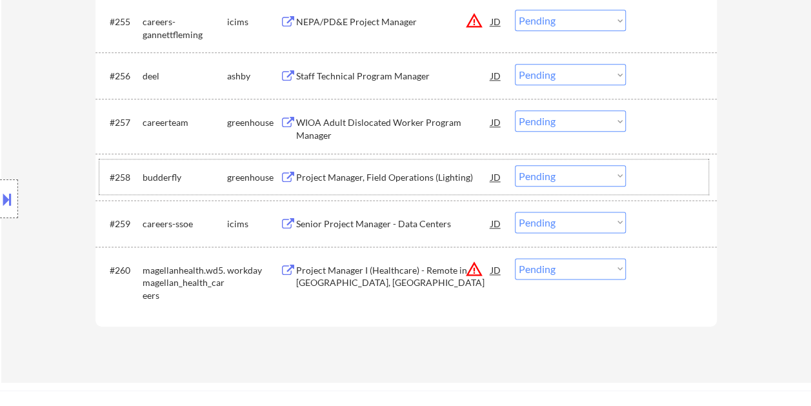
click at [677, 175] on div at bounding box center [673, 176] width 57 height 23
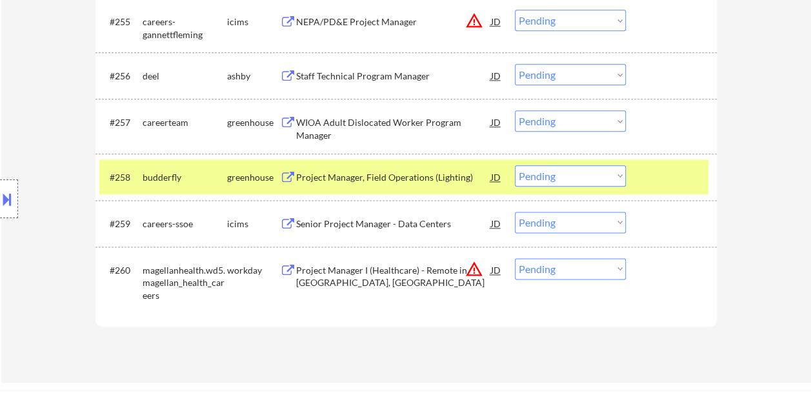
click at [395, 178] on div "Project Manager, Field Operations (Lighting)" at bounding box center [393, 177] width 195 height 13
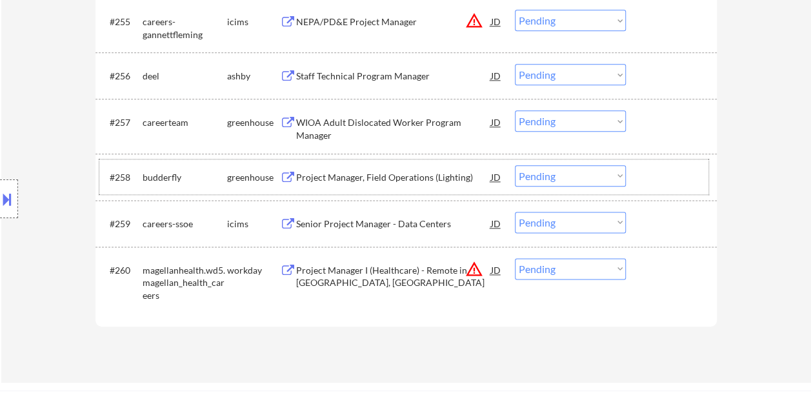
click at [639, 183] on div "#258 budderfly greenhouse Project Manager, Field Operations (Lighting) JD warni…" at bounding box center [403, 176] width 609 height 35
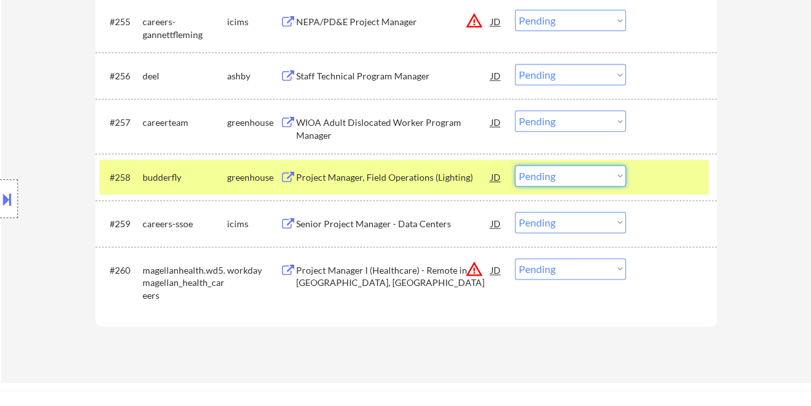
click at [618, 177] on select "Choose an option... Pending Applied Excluded (Questions) Excluded (Expired) Exc…" at bounding box center [570, 175] width 111 height 21
click at [515, 165] on select "Choose an option... Pending Applied Excluded (Questions) Excluded (Expired) Exc…" at bounding box center [570, 175] width 111 height 21
select select ""pending""
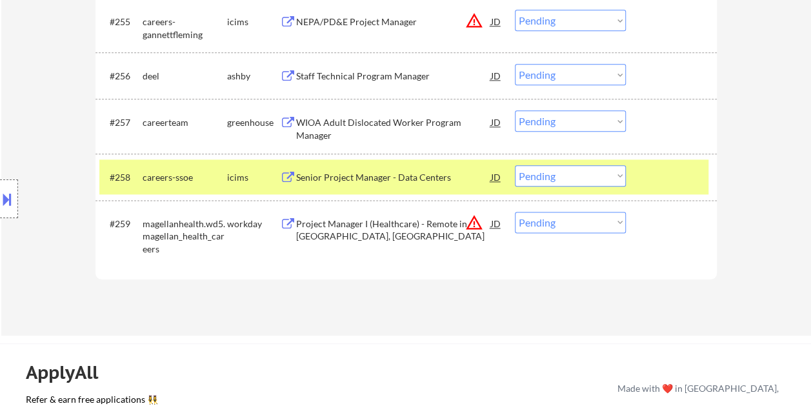
click at [675, 182] on div at bounding box center [673, 176] width 57 height 23
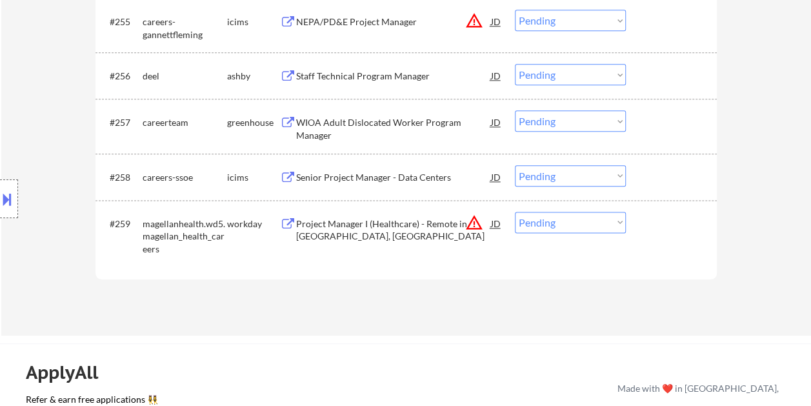
drag, startPoint x: 661, startPoint y: 123, endPoint x: 498, endPoint y: 125, distance: 162.6
click at [661, 123] on div at bounding box center [673, 121] width 57 height 23
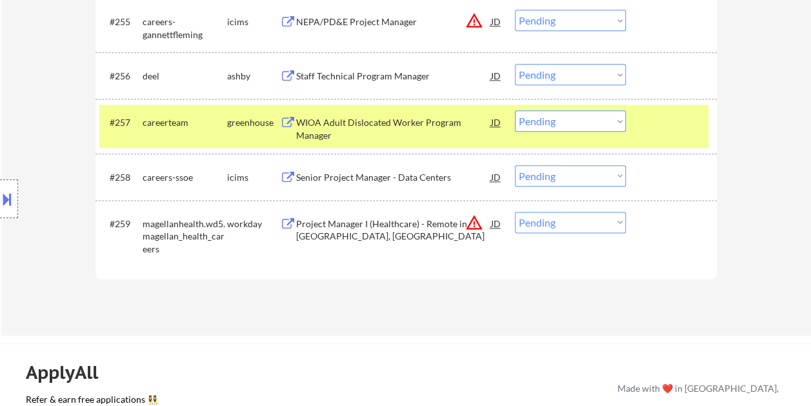
click at [379, 123] on div "WIOA Adult Dislocated Worker Program Manager" at bounding box center [393, 128] width 195 height 25
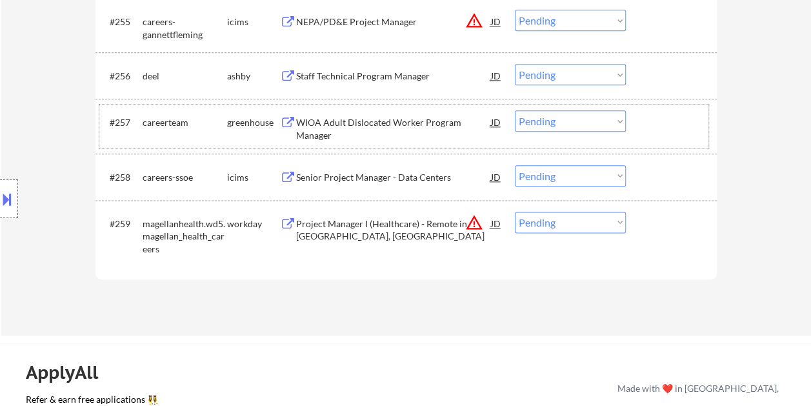
drag, startPoint x: 643, startPoint y: 123, endPoint x: 628, endPoint y: 120, distance: 15.1
click at [643, 123] on div "#257 careerteam greenhouse WIOA Adult Dislocated Worker Program Manager JD warn…" at bounding box center [403, 126] width 609 height 43
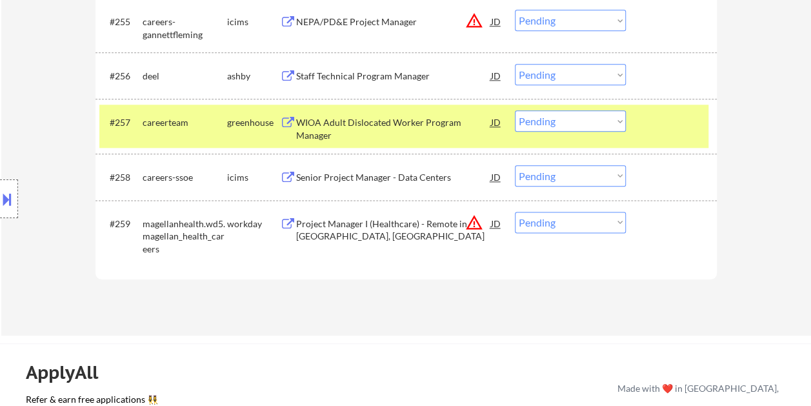
click at [624, 120] on select "Choose an option... Pending Applied Excluded (Questions) Excluded (Expired) Exc…" at bounding box center [570, 120] width 111 height 21
click at [515, 110] on select "Choose an option... Pending Applied Excluded (Questions) Excluded (Expired) Exc…" at bounding box center [570, 120] width 111 height 21
click at [619, 120] on select "Choose an option... Pending Applied Excluded (Questions) Excluded (Expired) Exc…" at bounding box center [570, 120] width 111 height 21
select select ""pending""
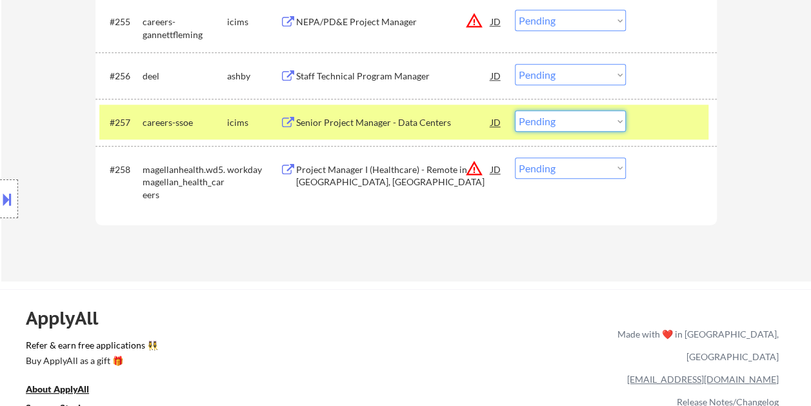
drag, startPoint x: 686, startPoint y: 115, endPoint x: 674, endPoint y: 117, distance: 12.4
click at [686, 115] on div at bounding box center [673, 121] width 57 height 23
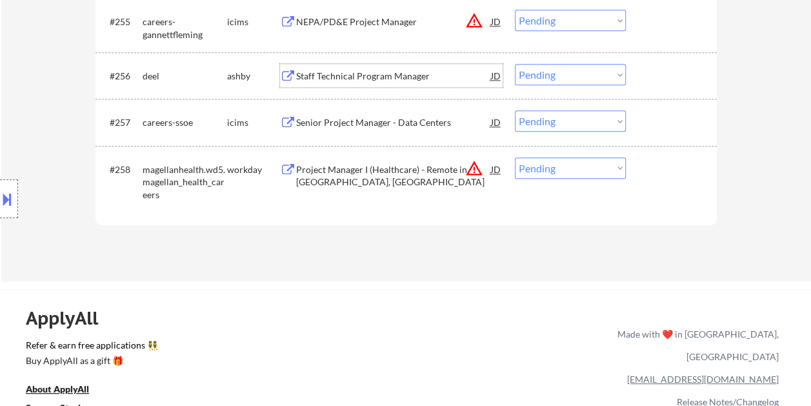
click at [381, 79] on div "Staff Technical Program Manager" at bounding box center [393, 76] width 195 height 13
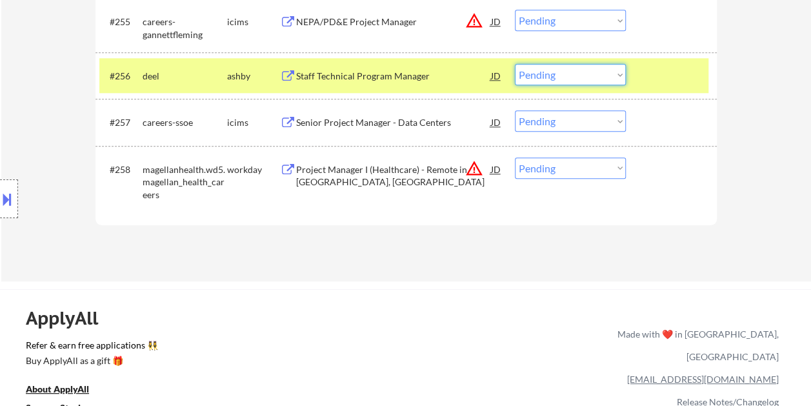
click at [619, 71] on select "Choose an option... Pending Applied Excluded (Questions) Excluded (Expired) Exc…" at bounding box center [570, 74] width 111 height 21
click at [515, 64] on select "Choose an option... Pending Applied Excluded (Questions) Excluded (Expired) Exc…" at bounding box center [570, 74] width 111 height 21
select select ""pending""
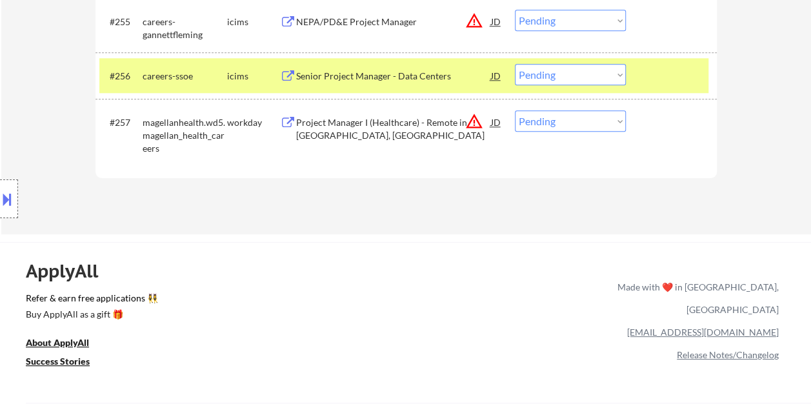
click at [657, 75] on div at bounding box center [673, 75] width 57 height 23
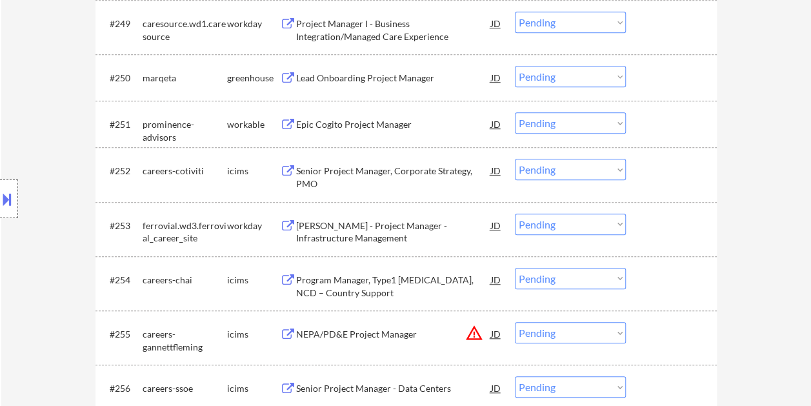
scroll to position [2825, 0]
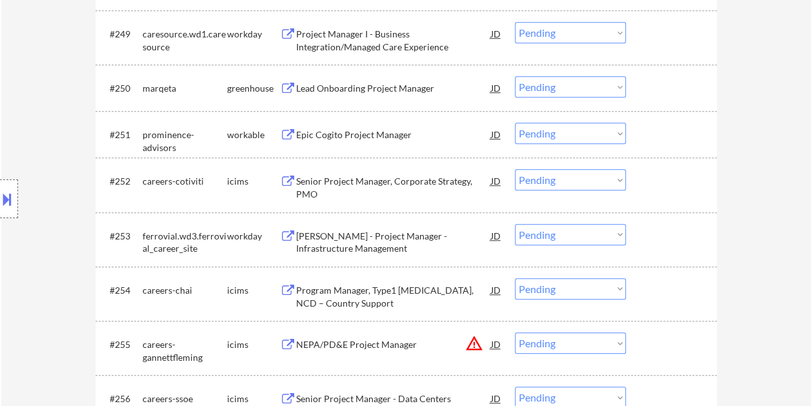
click at [647, 130] on div at bounding box center [673, 134] width 57 height 23
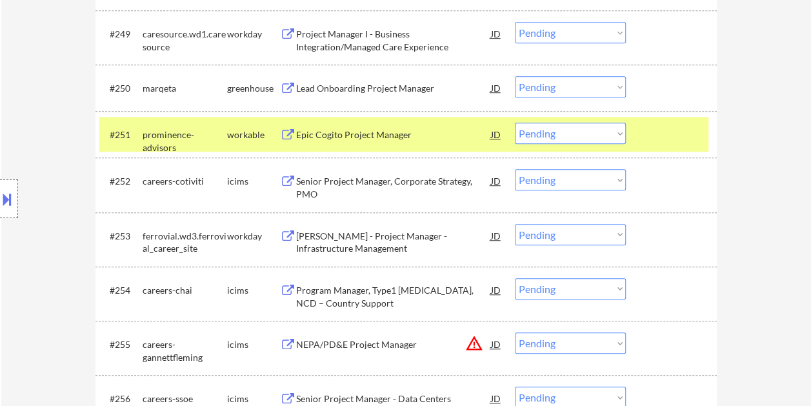
click at [388, 130] on div "Epic Cogito Project Manager" at bounding box center [393, 134] width 195 height 13
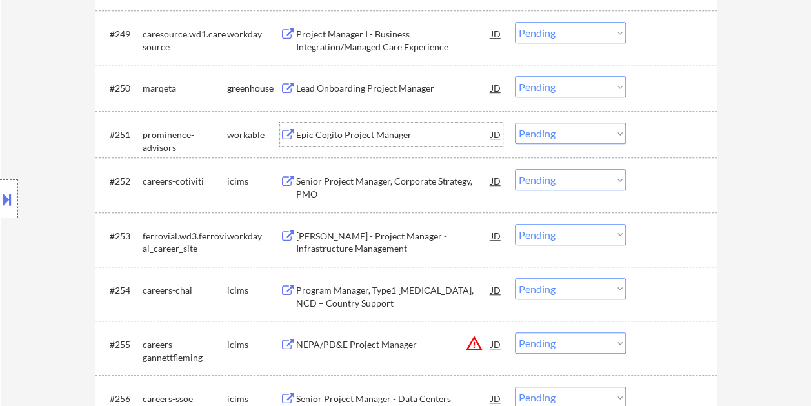
click at [670, 133] on div at bounding box center [673, 134] width 57 height 23
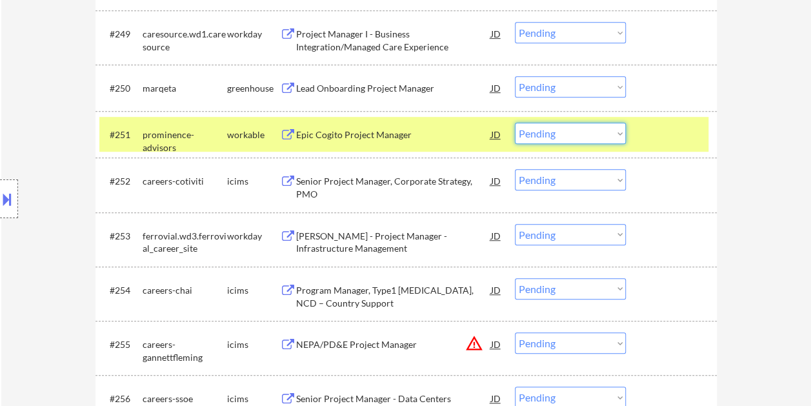
click at [622, 134] on select "Choose an option... Pending Applied Excluded (Questions) Excluded (Expired) Exc…" at bounding box center [570, 133] width 111 height 21
click at [515, 123] on select "Choose an option... Pending Applied Excluded (Questions) Excluded (Expired) Exc…" at bounding box center [570, 133] width 111 height 21
select select ""pending""
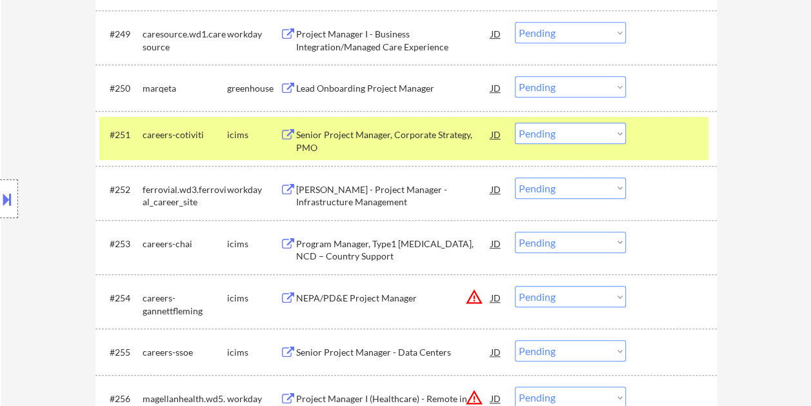
click at [651, 139] on div at bounding box center [673, 134] width 57 height 23
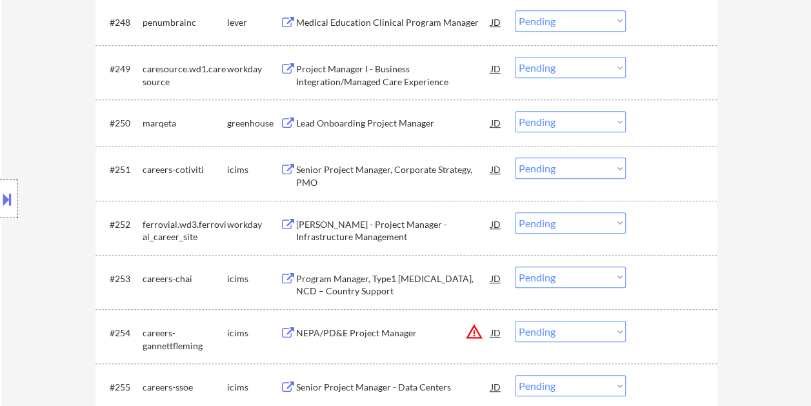
scroll to position [2760, 0]
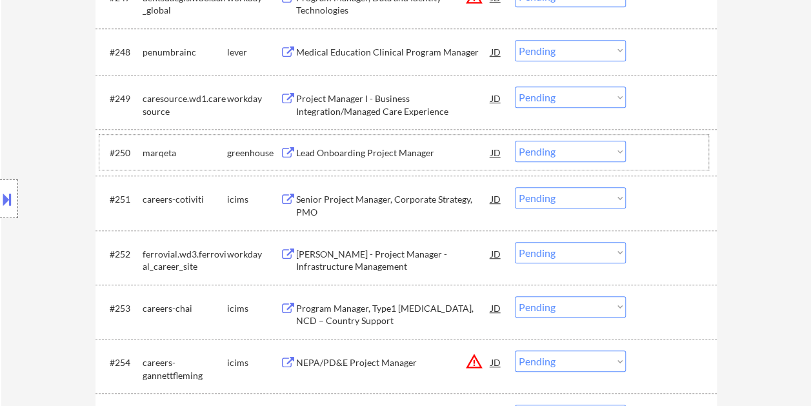
click at [653, 144] on div at bounding box center [673, 152] width 57 height 23
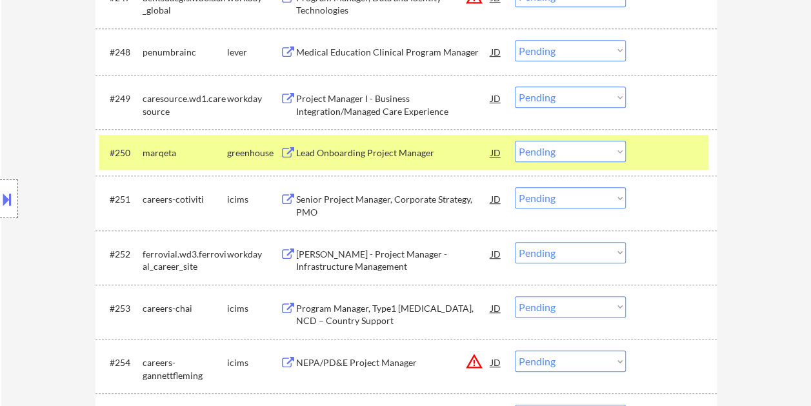
click at [672, 143] on div at bounding box center [673, 152] width 57 height 23
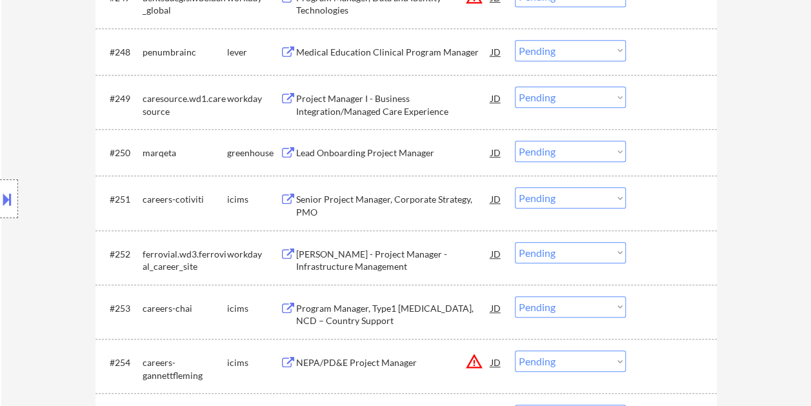
click at [672, 143] on div at bounding box center [673, 152] width 57 height 23
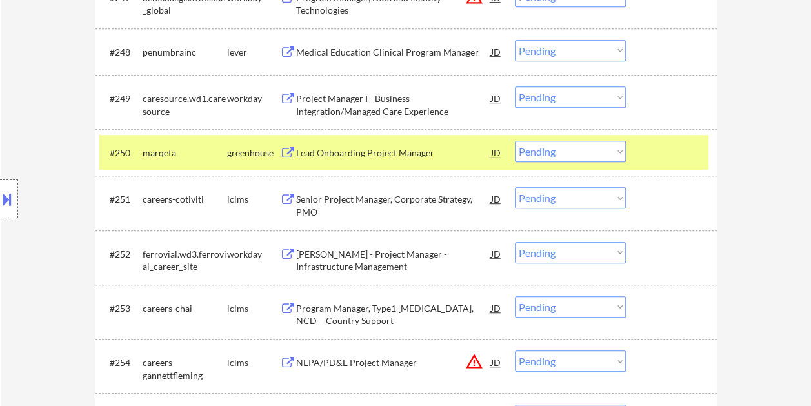
click at [659, 109] on div at bounding box center [673, 97] width 57 height 23
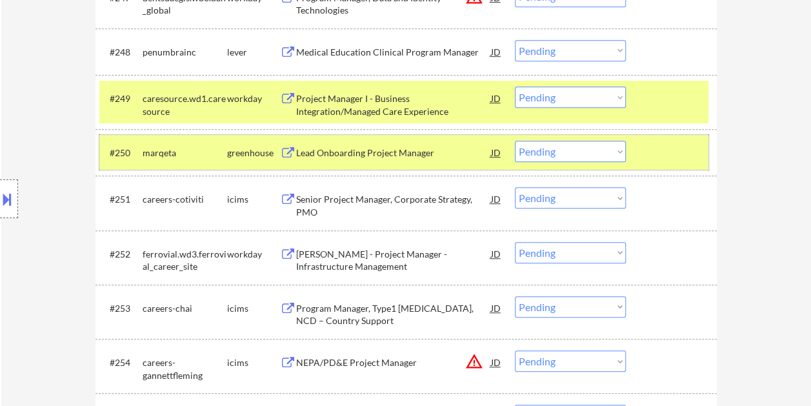
click at [659, 137] on div "#250 [PERSON_NAME] Lead Onboarding Project Manager JD warning_amber Choose an o…" at bounding box center [403, 152] width 609 height 35
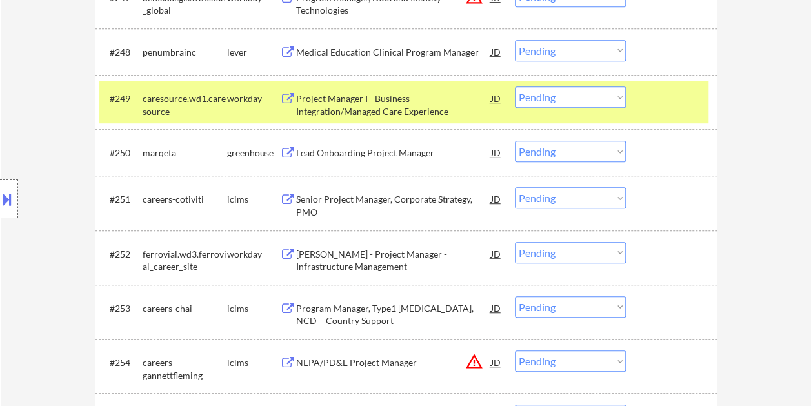
click at [657, 110] on div "#249 caresource.wd1.caresource workday Project Manager I - Business Integration…" at bounding box center [403, 102] width 609 height 43
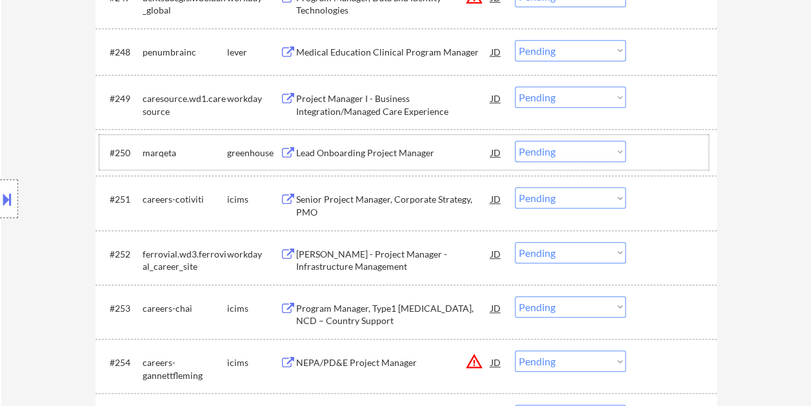
click at [647, 155] on div at bounding box center [673, 152] width 57 height 23
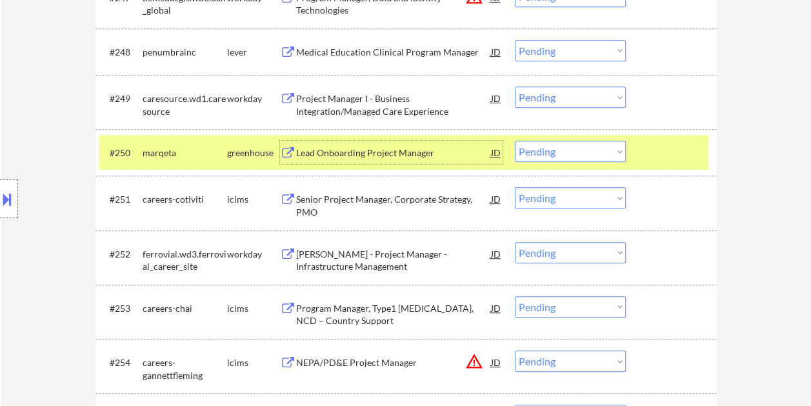
click at [299, 154] on div "Lead Onboarding Project Manager" at bounding box center [393, 152] width 195 height 13
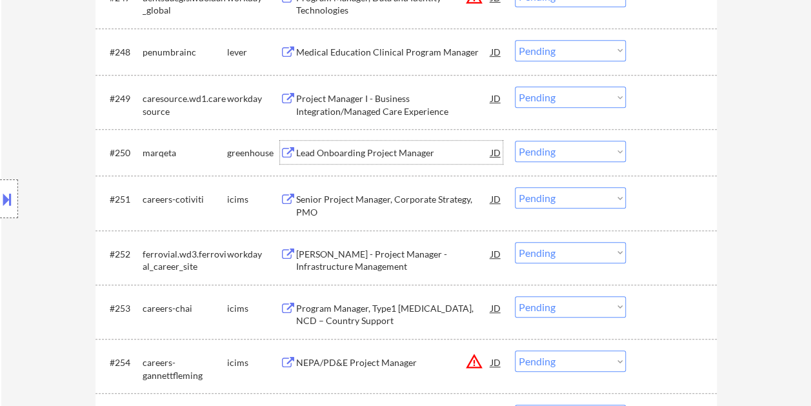
click at [641, 154] on div "#250 [PERSON_NAME] Lead Onboarding Project Manager JD warning_amber Choose an o…" at bounding box center [403, 152] width 609 height 35
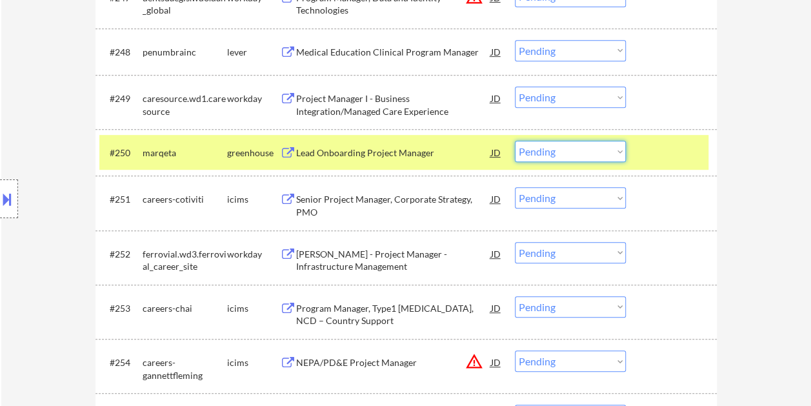
click at [613, 154] on select "Choose an option... Pending Applied Excluded (Questions) Excluded (Expired) Exc…" at bounding box center [570, 151] width 111 height 21
click at [515, 141] on select "Choose an option... Pending Applied Excluded (Questions) Excluded (Expired) Exc…" at bounding box center [570, 151] width 111 height 21
select select ""pending""
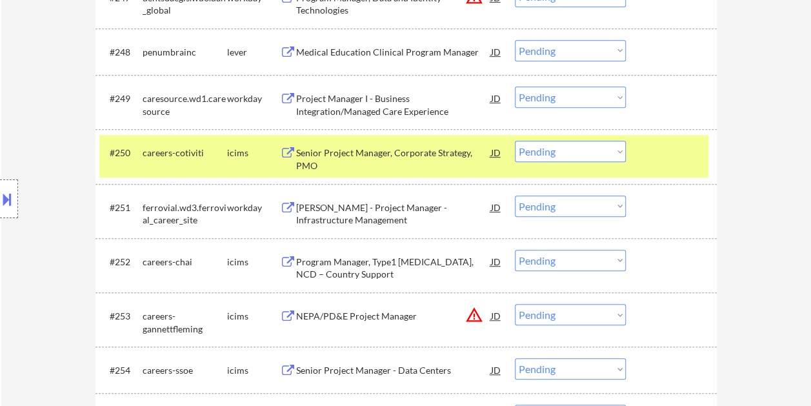
click at [645, 163] on div at bounding box center [673, 152] width 57 height 23
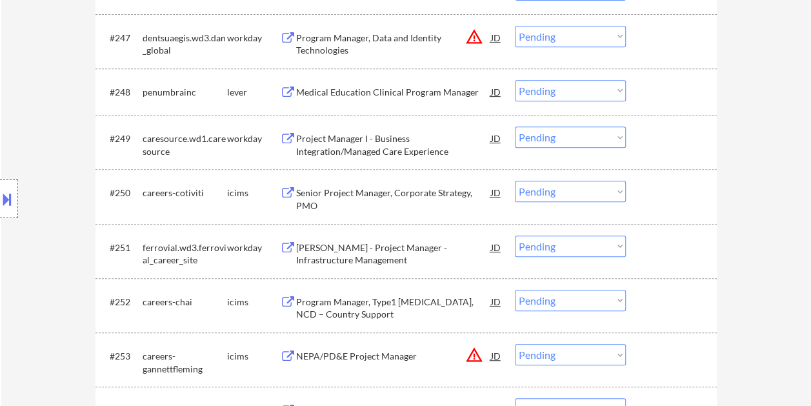
scroll to position [2696, 0]
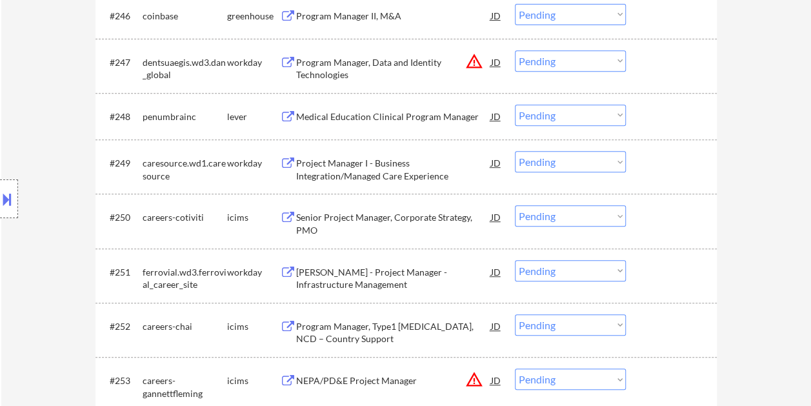
click at [661, 112] on div at bounding box center [673, 116] width 57 height 23
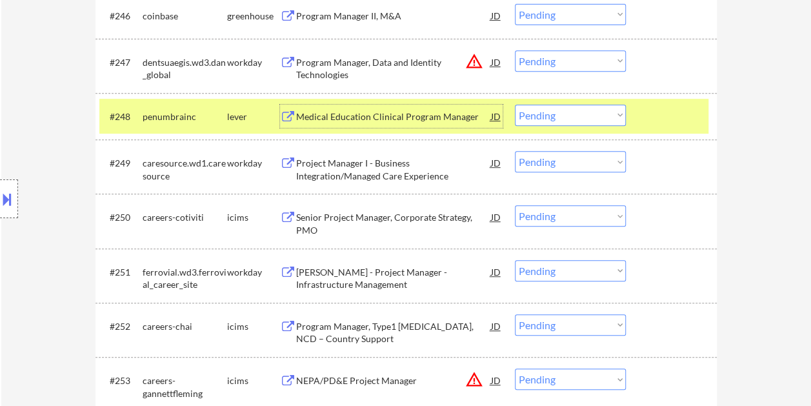
click at [434, 112] on div "Medical Education Clinical Program Manager" at bounding box center [393, 116] width 195 height 13
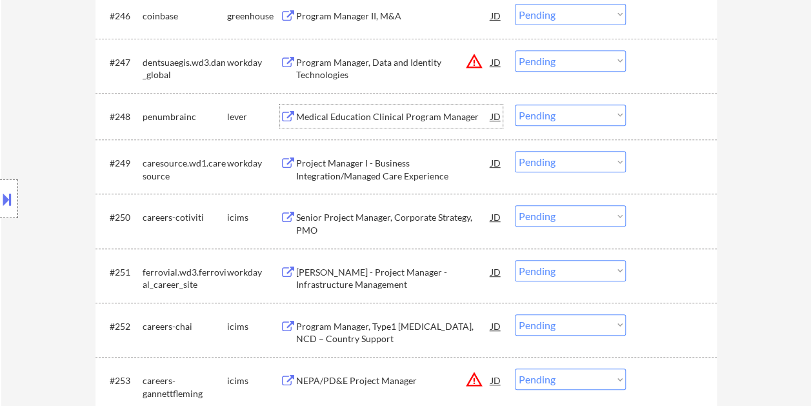
click at [652, 125] on div at bounding box center [673, 116] width 57 height 23
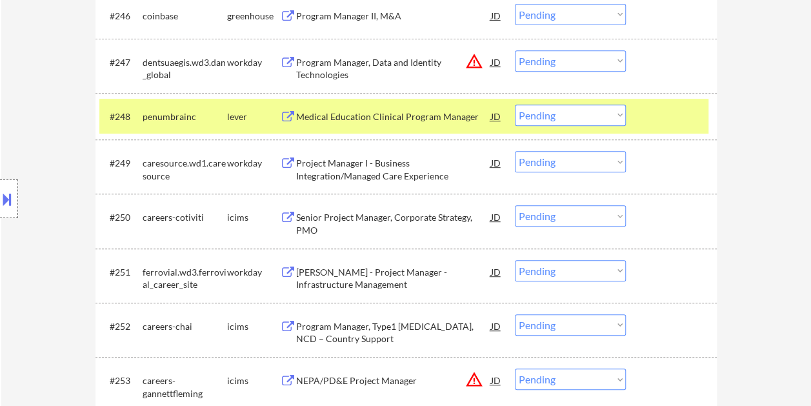
click at [621, 115] on select "Choose an option... Pending Applied Excluded (Questions) Excluded (Expired) Exc…" at bounding box center [570, 115] width 111 height 21
click at [515, 105] on select "Choose an option... Pending Applied Excluded (Questions) Excluded (Expired) Exc…" at bounding box center [570, 115] width 111 height 21
click at [648, 115] on div at bounding box center [673, 116] width 57 height 23
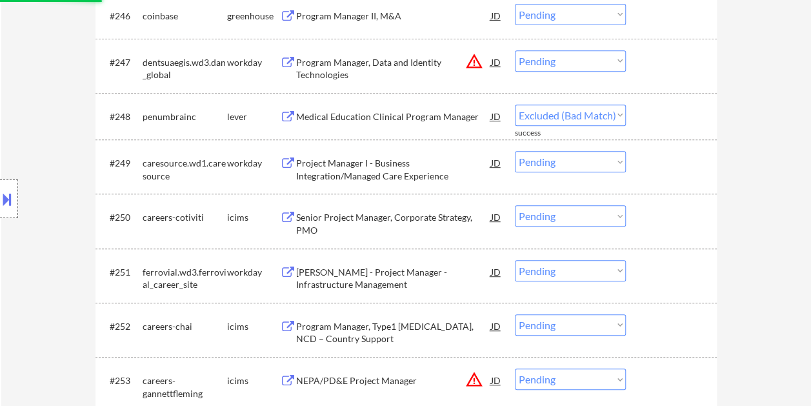
select select ""pending""
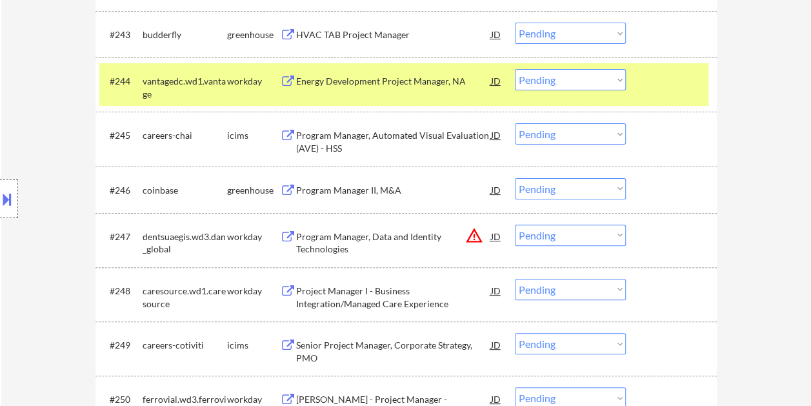
scroll to position [2502, 0]
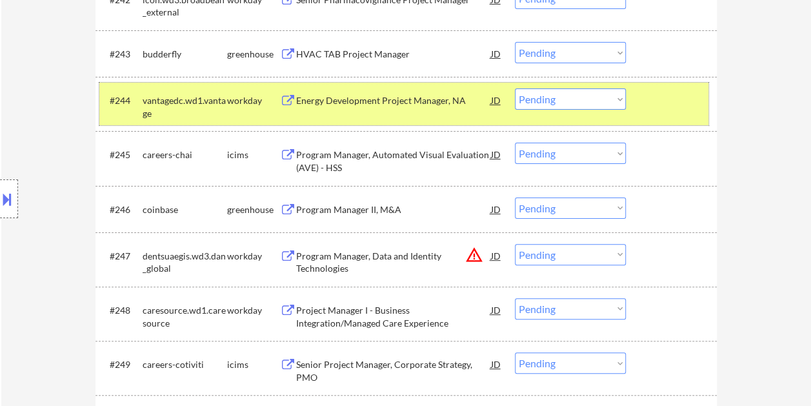
click at [661, 99] on div at bounding box center [673, 99] width 57 height 23
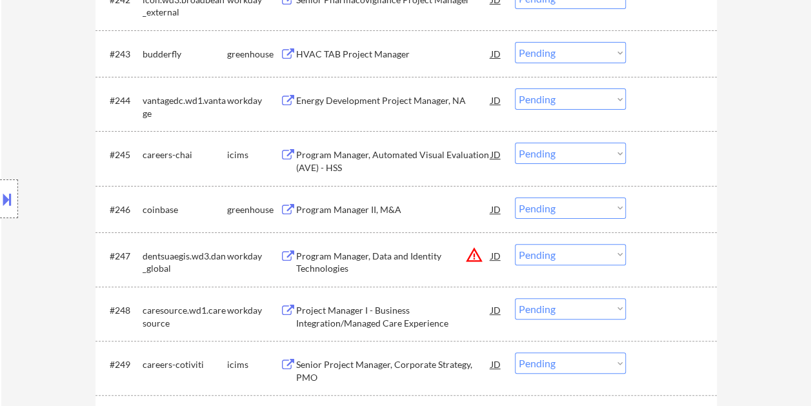
scroll to position [2438, 0]
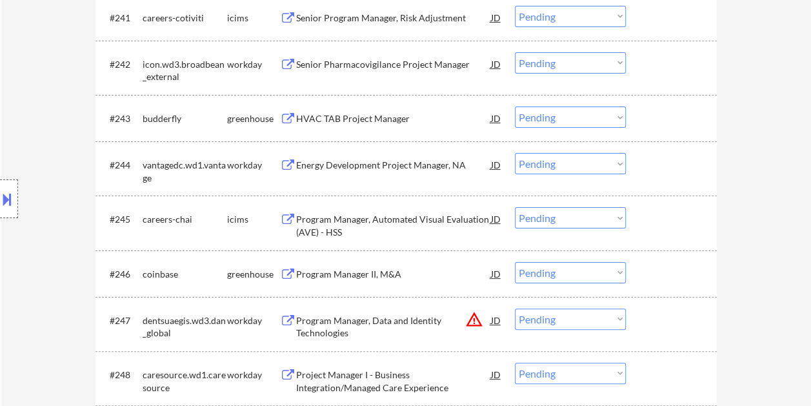
click at [666, 112] on div at bounding box center [673, 117] width 57 height 23
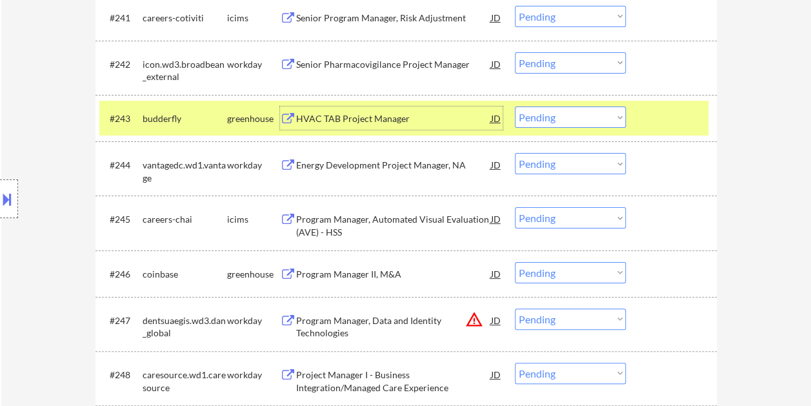
click at [365, 108] on div "HVAC TAB Project Manager" at bounding box center [393, 117] width 195 height 23
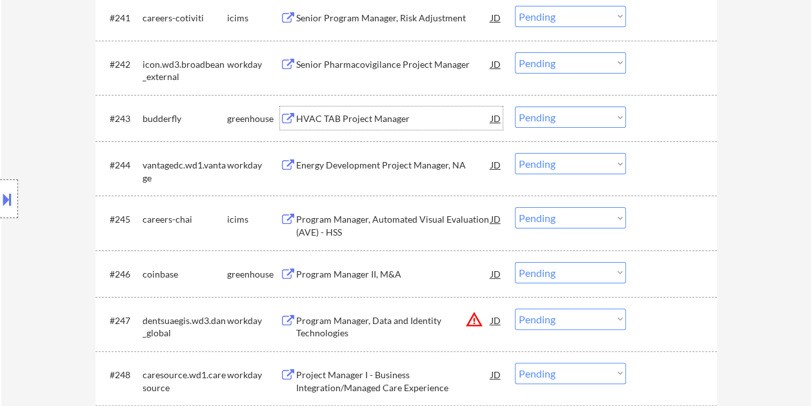
click at [636, 116] on div "#243 budderfly greenhouse HVAC TAB Project Manager JD warning_amber Choose an o…" at bounding box center [403, 118] width 609 height 35
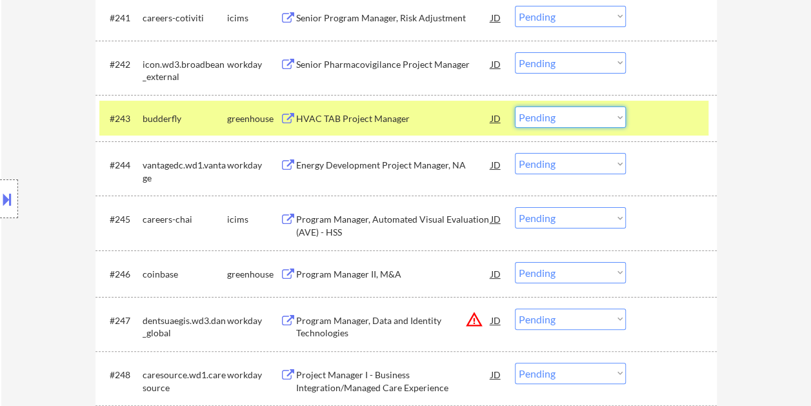
click at [616, 116] on select "Choose an option... Pending Applied Excluded (Questions) Excluded (Expired) Exc…" at bounding box center [570, 116] width 111 height 21
click at [515, 106] on select "Choose an option... Pending Applied Excluded (Questions) Excluded (Expired) Exc…" at bounding box center [570, 116] width 111 height 21
select select ""pending""
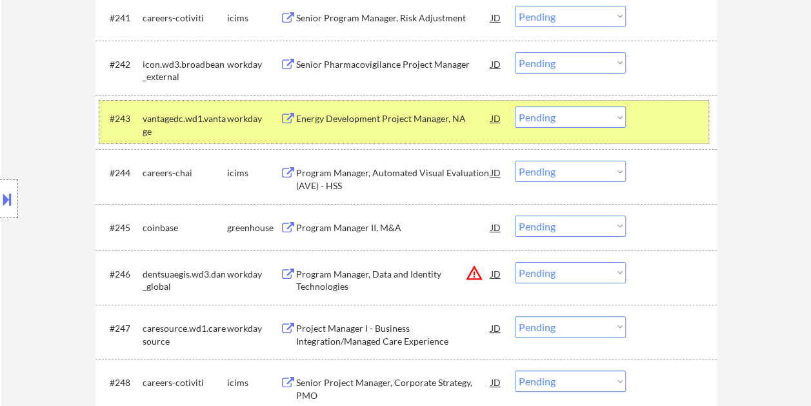
click at [641, 111] on div "#243 vantagedc.wd1.vantage workday Energy Development Project Manager, NA JD wa…" at bounding box center [403, 122] width 609 height 43
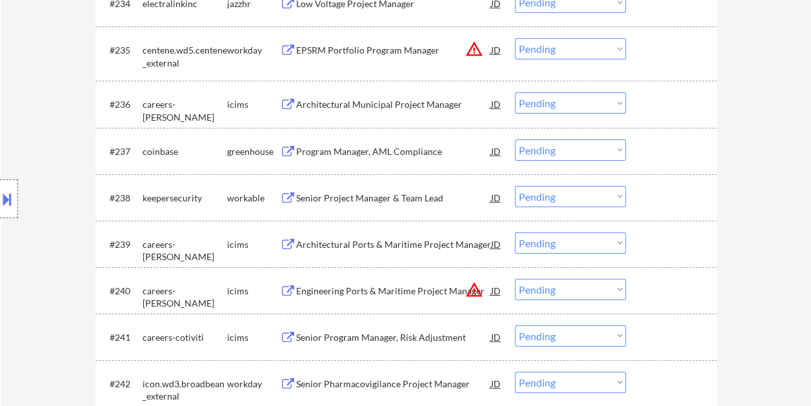
scroll to position [2115, 0]
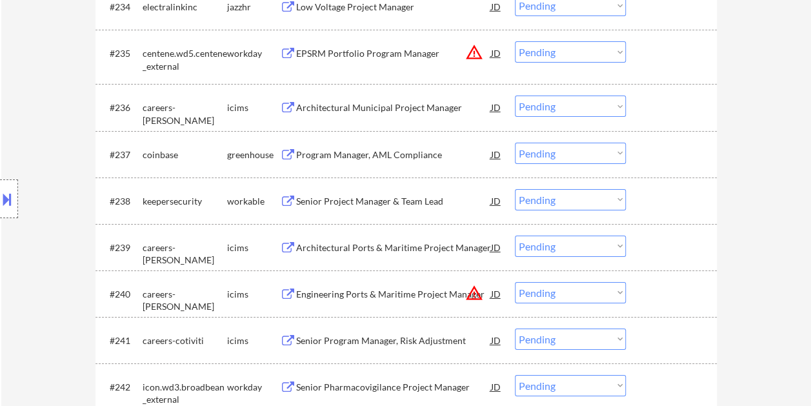
click at [657, 190] on div at bounding box center [673, 200] width 57 height 23
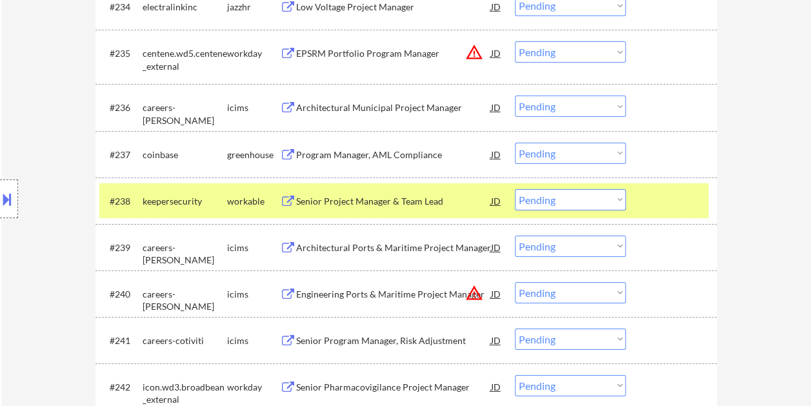
click at [419, 197] on div "Senior Project Manager & Team Lead" at bounding box center [393, 201] width 195 height 13
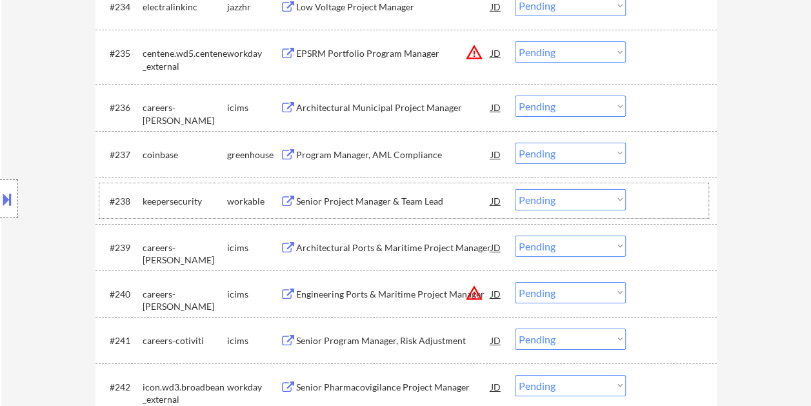
click at [637, 200] on div "#238 keepersecurity workable Senior Project Manager & Team Lead JD warning_ambe…" at bounding box center [403, 200] width 609 height 35
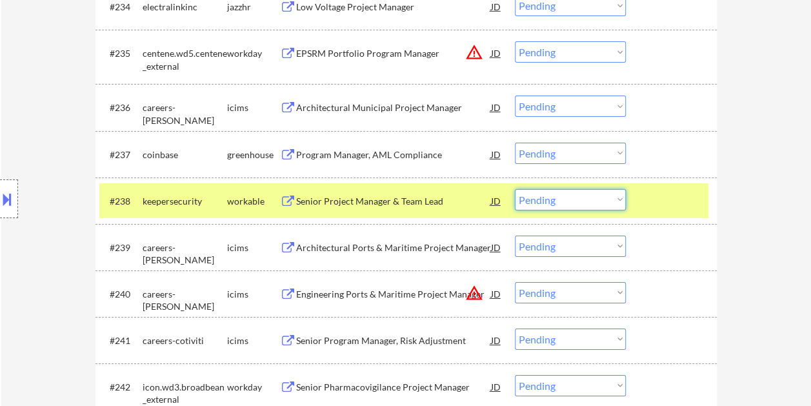
click at [614, 200] on select "Choose an option... Pending Applied Excluded (Questions) Excluded (Expired) Exc…" at bounding box center [570, 199] width 111 height 21
click at [515, 189] on select "Choose an option... Pending Applied Excluded (Questions) Excluded (Expired) Exc…" at bounding box center [570, 199] width 111 height 21
select select ""pending""
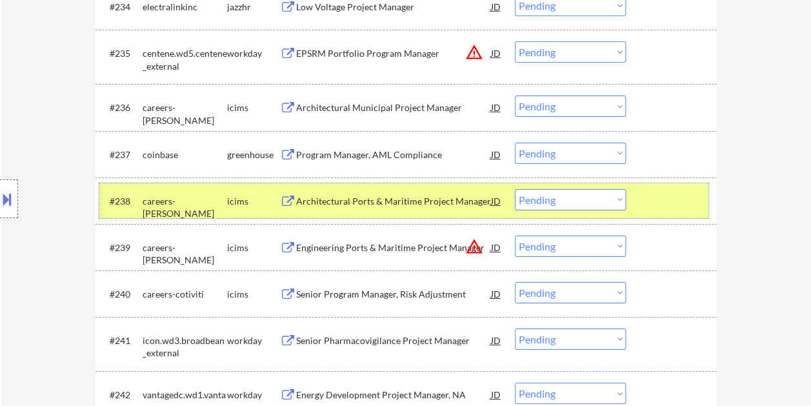
click at [645, 196] on div at bounding box center [673, 200] width 57 height 23
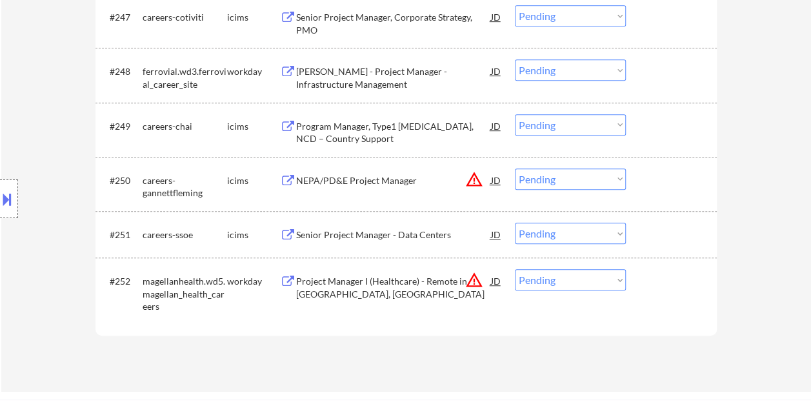
scroll to position [2716, 0]
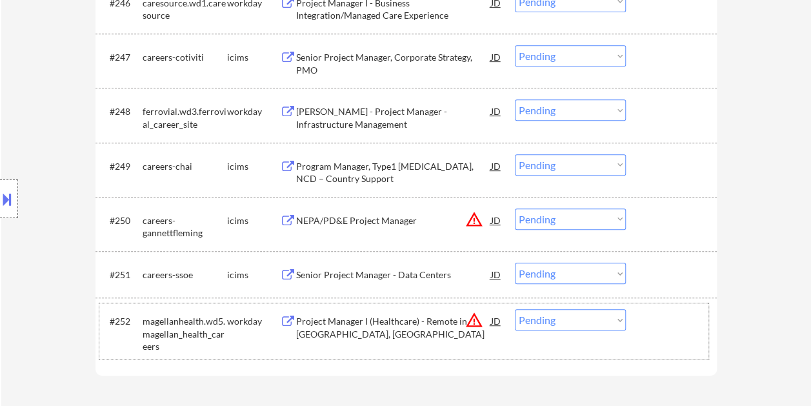
click at [674, 337] on div "#252 magellanhealth.wd5.magellan_health_careers workday Project Manager I (Heal…" at bounding box center [403, 330] width 609 height 55
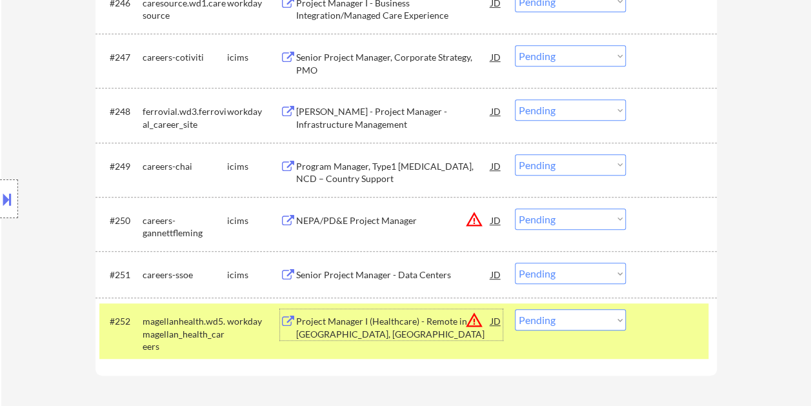
click at [416, 311] on div "Project Manager I (Healthcare) - Remote in [GEOGRAPHIC_DATA], [GEOGRAPHIC_DATA]" at bounding box center [393, 324] width 195 height 31
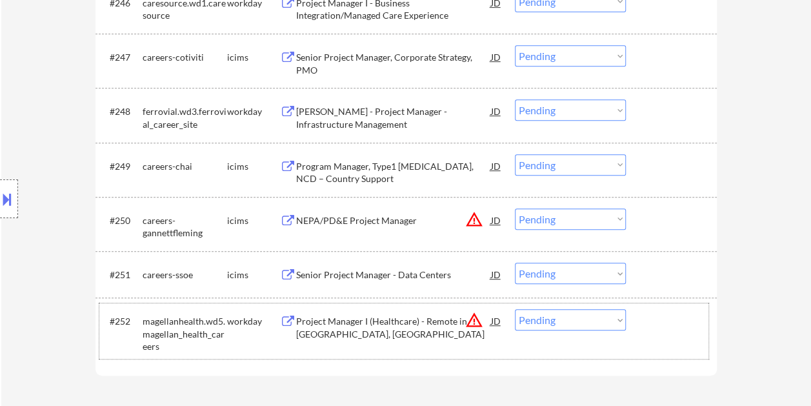
drag, startPoint x: 660, startPoint y: 304, endPoint x: 634, endPoint y: 316, distance: 28.3
click at [659, 305] on div "#252 magellanhealth.wd5.magellan_health_careers workday Project Manager I (Heal…" at bounding box center [403, 330] width 609 height 55
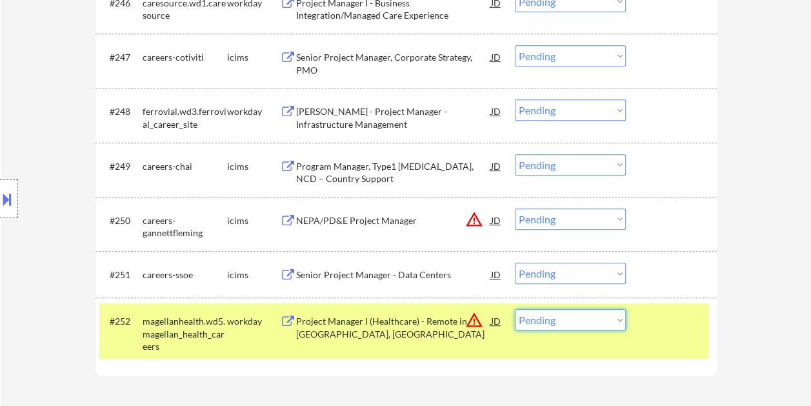
click at [613, 321] on select "Choose an option... Pending Applied Excluded (Questions) Excluded (Expired) Exc…" at bounding box center [570, 319] width 111 height 21
select select ""excluded__bad_match_""
click at [515, 309] on select "Choose an option... Pending Applied Excluded (Questions) Excluded (Expired) Exc…" at bounding box center [570, 319] width 111 height 21
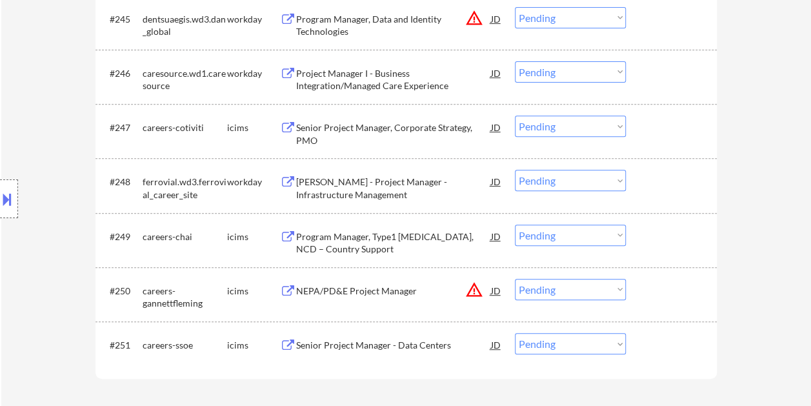
scroll to position [2596, 0]
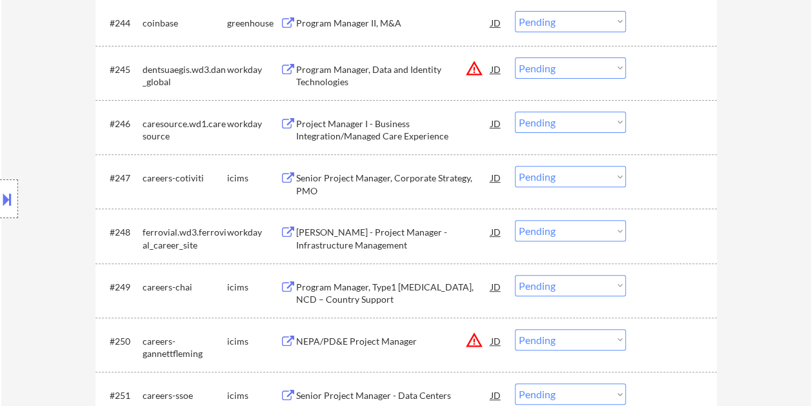
click at [665, 234] on div at bounding box center [673, 231] width 57 height 23
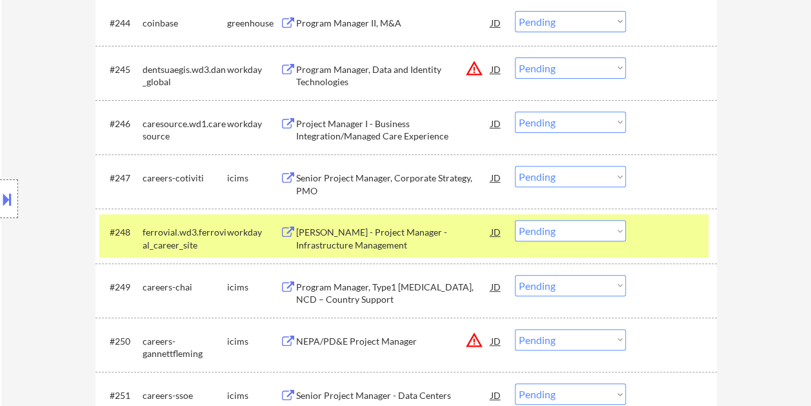
click at [656, 232] on div at bounding box center [673, 231] width 57 height 23
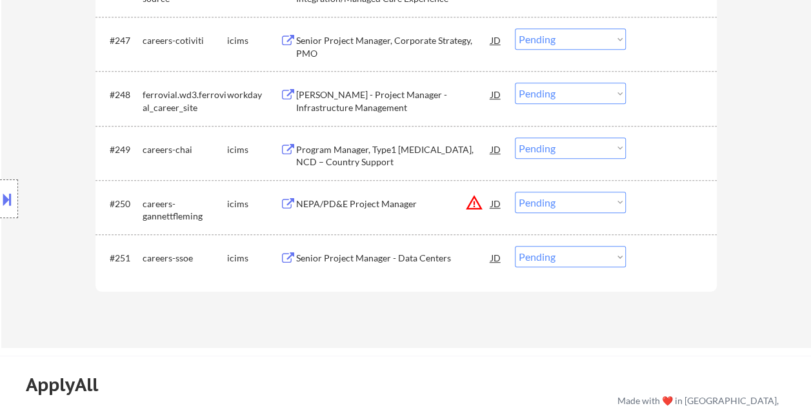
scroll to position [2698, 0]
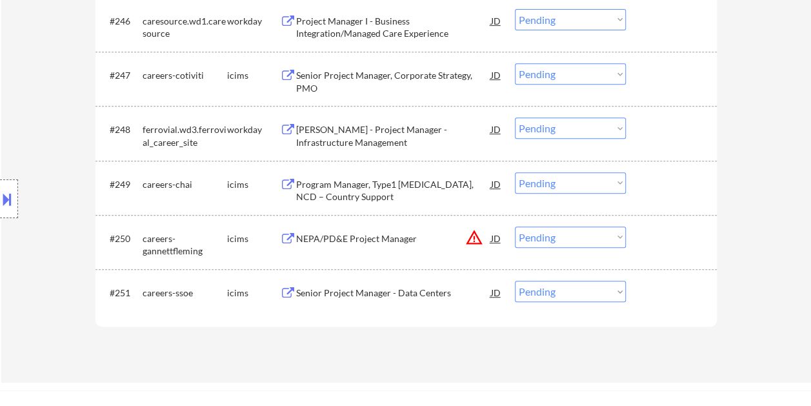
click at [661, 132] on div at bounding box center [673, 128] width 57 height 23
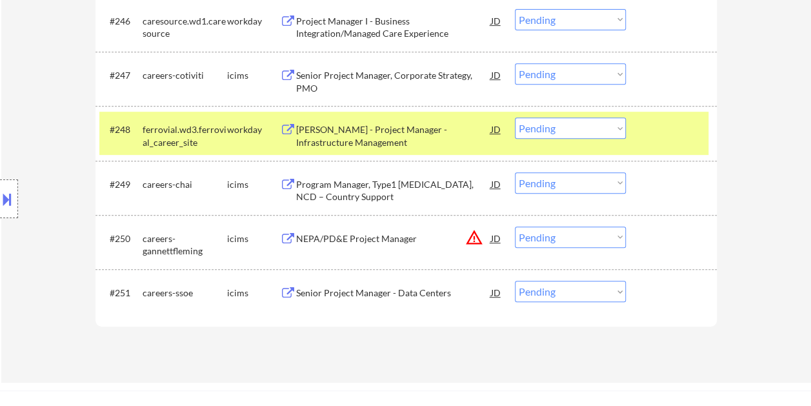
click at [431, 128] on div "[PERSON_NAME] - Project Manager - Infrastructure Management" at bounding box center [393, 135] width 195 height 25
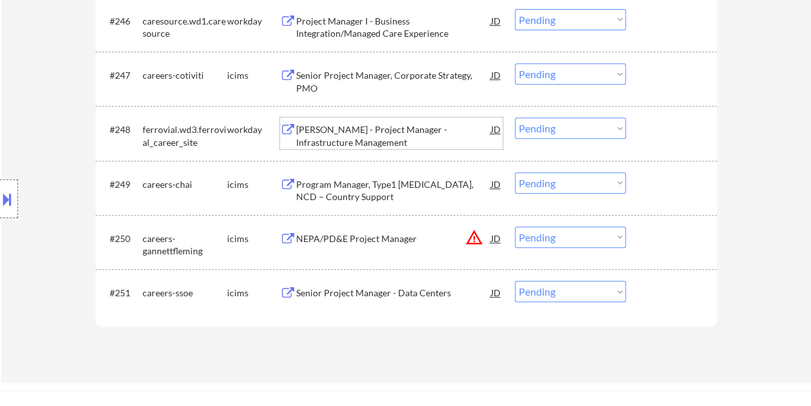
drag, startPoint x: 674, startPoint y: 123, endPoint x: 609, endPoint y: 131, distance: 65.1
click at [665, 125] on div at bounding box center [673, 128] width 57 height 23
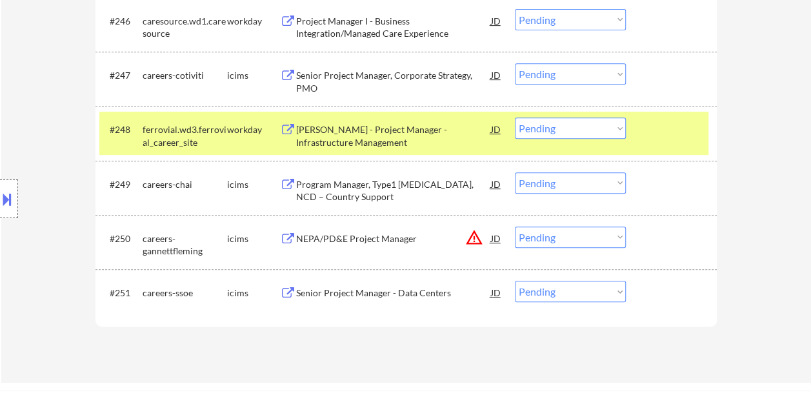
click at [601, 131] on select "Choose an option... Pending Applied Excluded (Questions) Excluded (Expired) Exc…" at bounding box center [570, 127] width 111 height 21
click at [515, 117] on select "Choose an option... Pending Applied Excluded (Questions) Excluded (Expired) Exc…" at bounding box center [570, 127] width 111 height 21
select select ""pending""
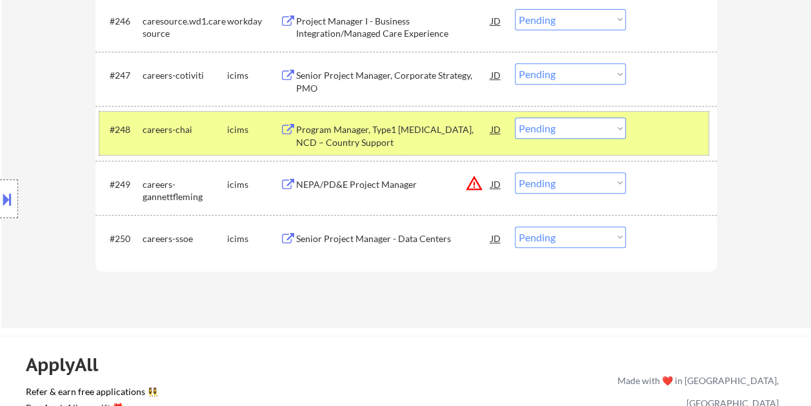
click at [653, 131] on div at bounding box center [673, 128] width 57 height 23
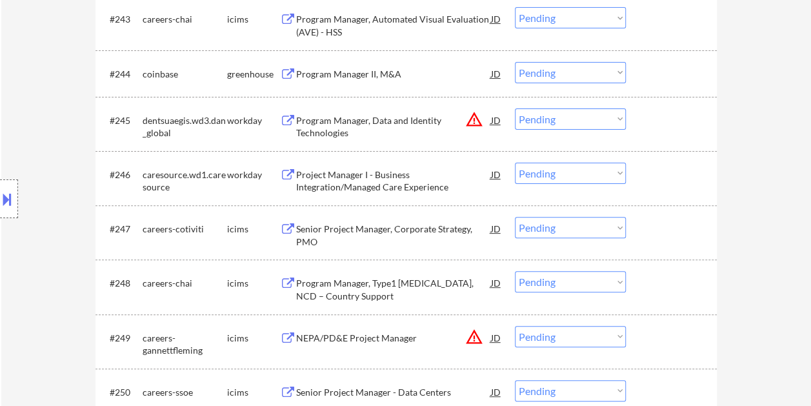
scroll to position [2569, 0]
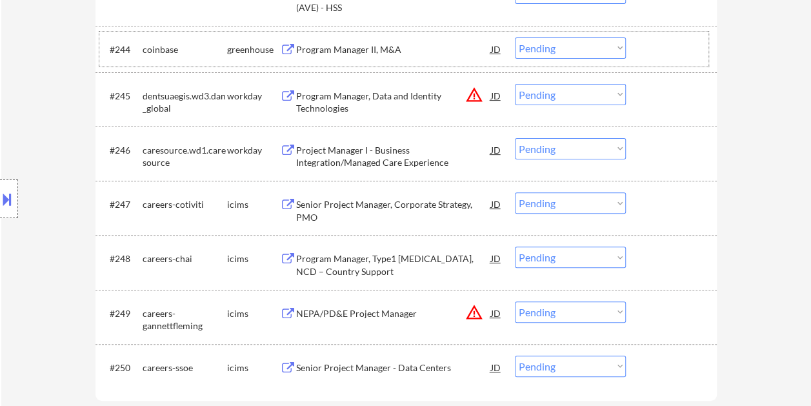
click at [656, 45] on div at bounding box center [673, 48] width 57 height 23
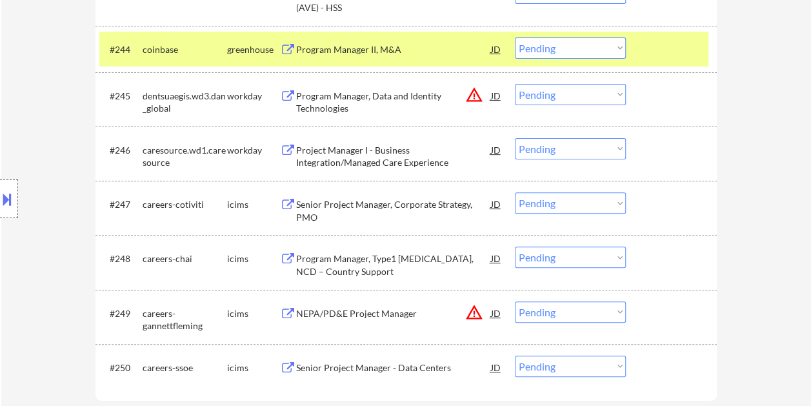
click at [639, 52] on div "#244 coinbase greenhouse Program Manager II, M&A JD warning_amber Choose an opt…" at bounding box center [403, 49] width 609 height 35
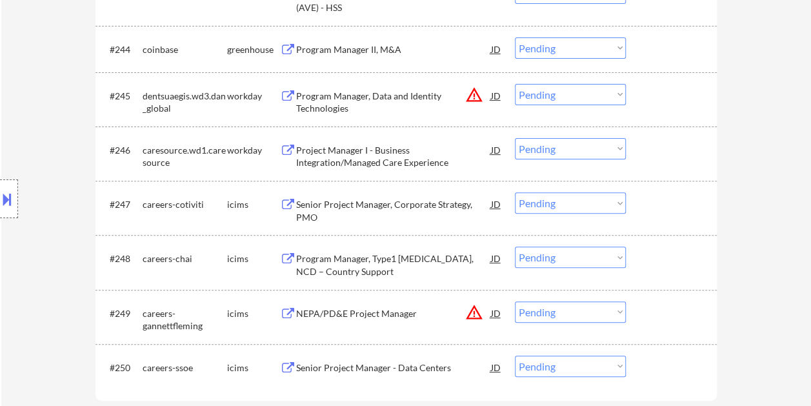
click at [641, 48] on div "#244 coinbase greenhouse Program Manager II, M&A JD warning_amber Choose an opt…" at bounding box center [403, 49] width 609 height 35
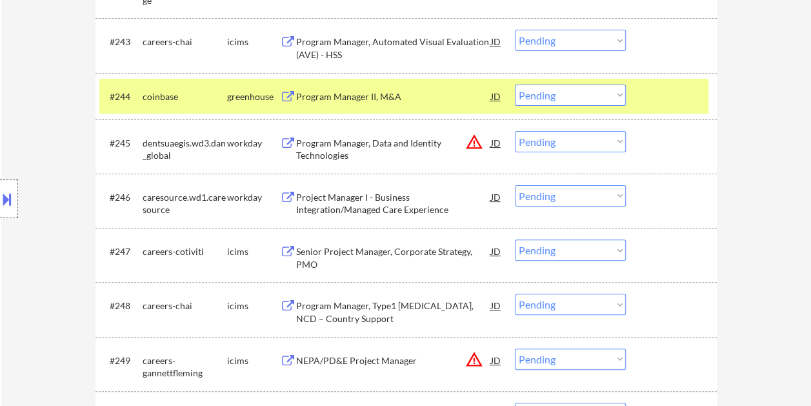
scroll to position [2505, 0]
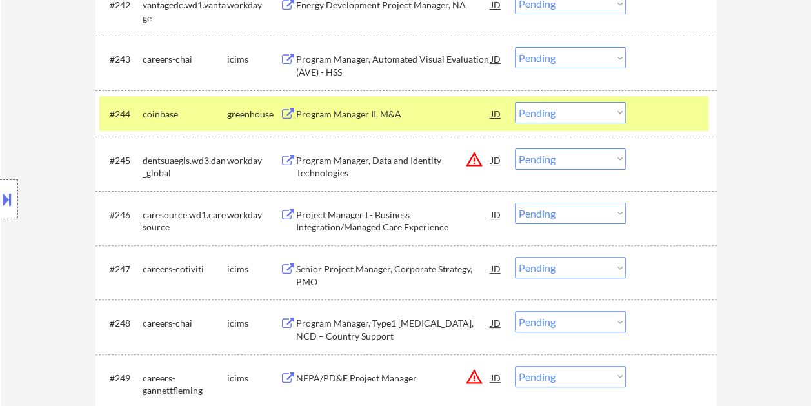
click at [657, 113] on div at bounding box center [673, 113] width 57 height 23
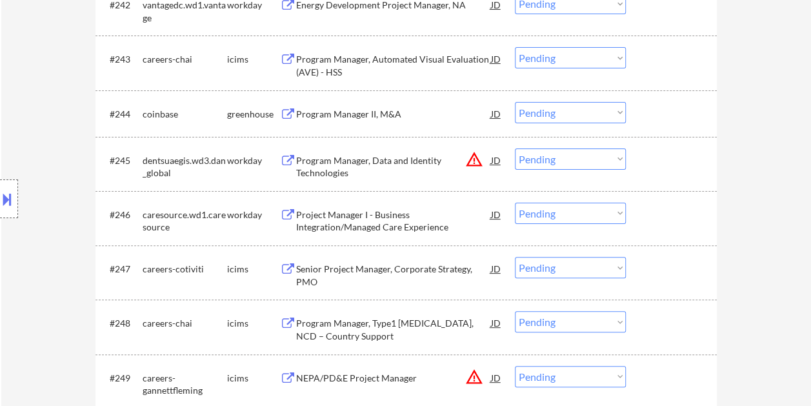
click at [655, 113] on div at bounding box center [673, 113] width 57 height 23
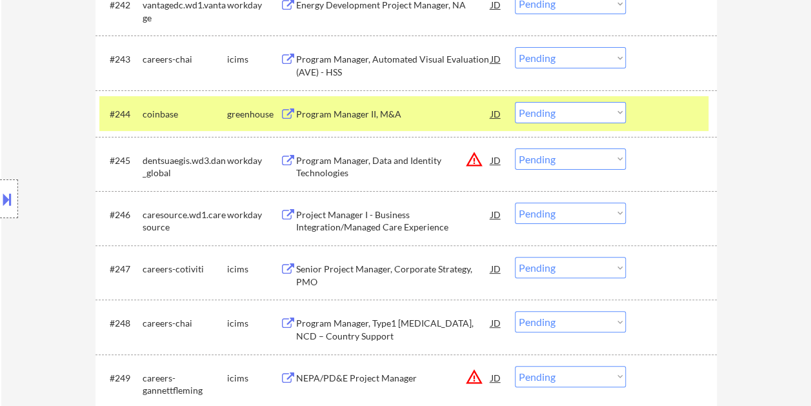
click at [326, 117] on div "Program Manager II, M&A" at bounding box center [393, 114] width 195 height 13
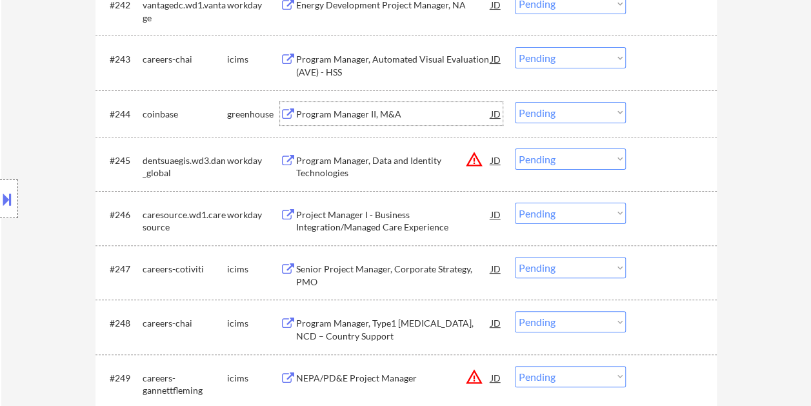
click at [642, 123] on div "#244 coinbase greenhouse Program Manager II, M&A JD warning_amber Choose an opt…" at bounding box center [403, 113] width 609 height 35
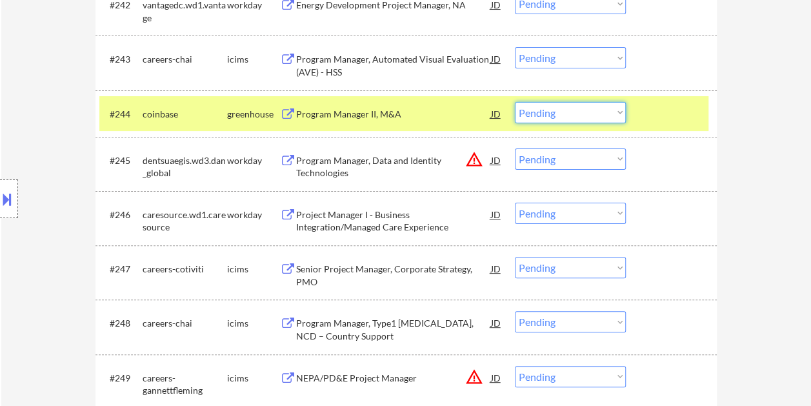
click at [616, 115] on select "Choose an option... Pending Applied Excluded (Questions) Excluded (Expired) Exc…" at bounding box center [570, 112] width 111 height 21
click at [515, 102] on select "Choose an option... Pending Applied Excluded (Questions) Excluded (Expired) Exc…" at bounding box center [570, 112] width 111 height 21
select select ""pending""
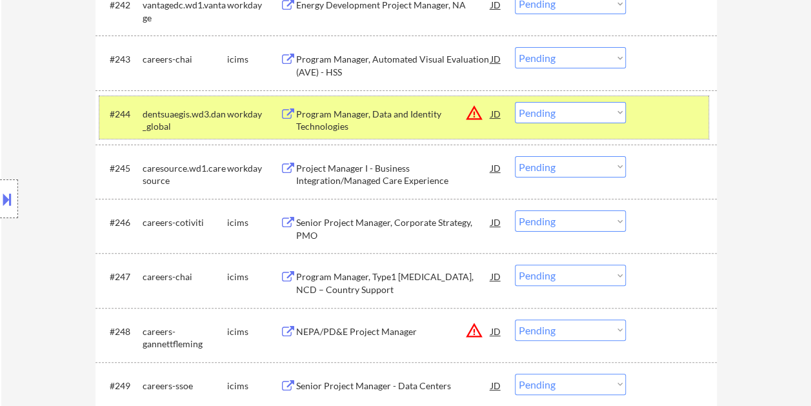
click at [645, 110] on div at bounding box center [673, 113] width 57 height 23
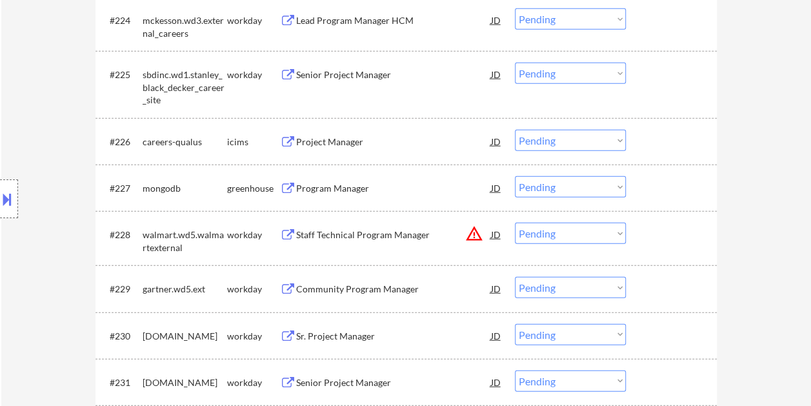
scroll to position [1606, 0]
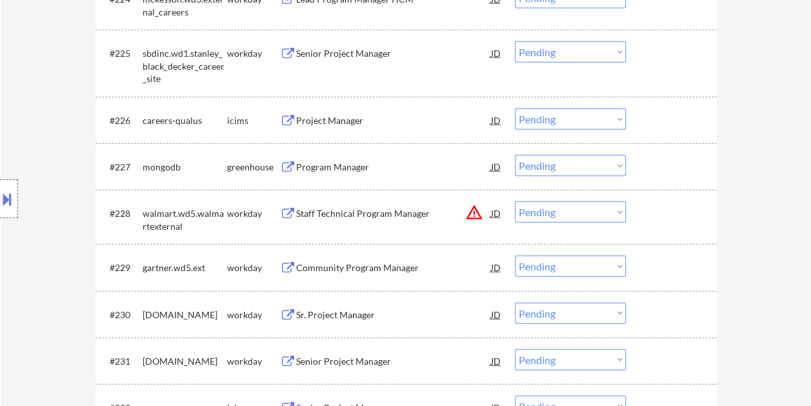
click at [688, 179] on div "#227 mongodb greenhouse Program Manager JD Choose an option... Pending Applied …" at bounding box center [403, 166] width 609 height 35
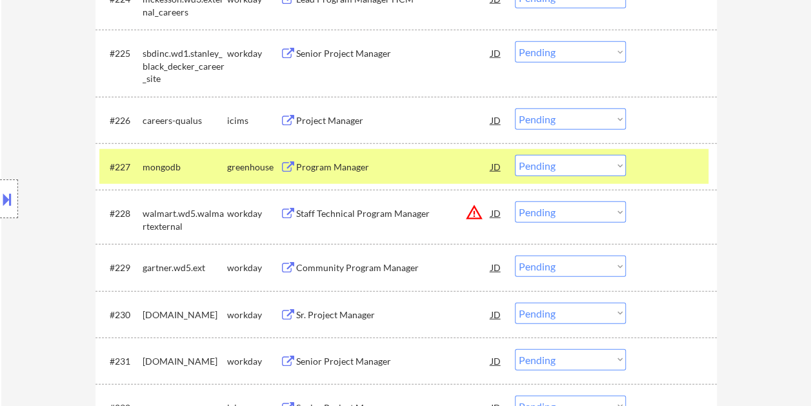
click at [319, 164] on div "Program Manager" at bounding box center [393, 167] width 195 height 13
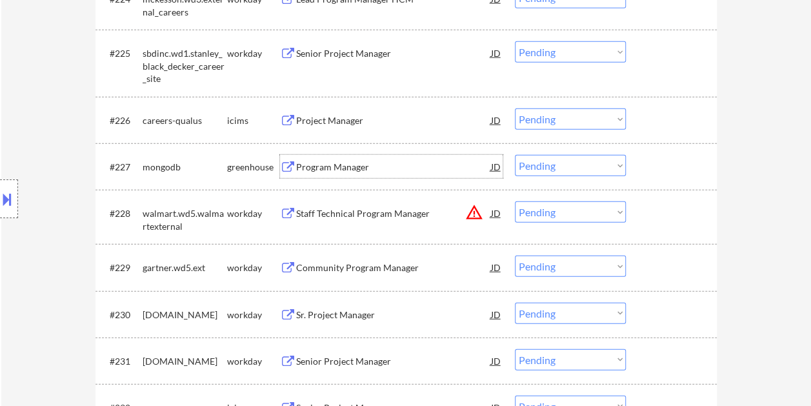
click at [650, 157] on div at bounding box center [673, 166] width 57 height 23
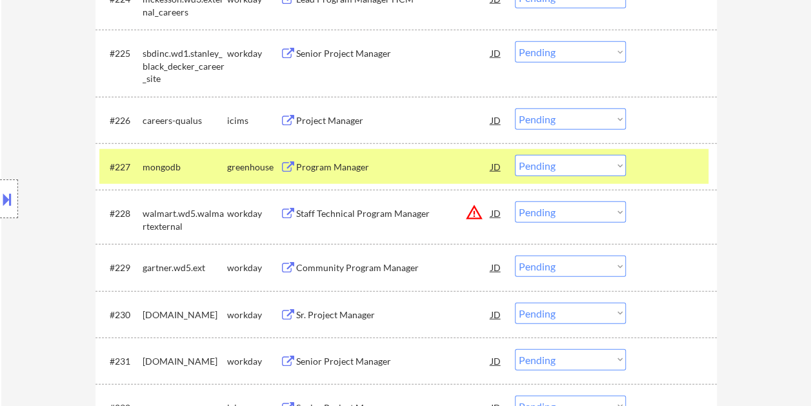
click at [614, 164] on select "Choose an option... Pending Applied Excluded (Questions) Excluded (Expired) Exc…" at bounding box center [570, 165] width 111 height 21
click at [515, 155] on select "Choose an option... Pending Applied Excluded (Questions) Excluded (Expired) Exc…" at bounding box center [570, 165] width 111 height 21
select select ""pending""
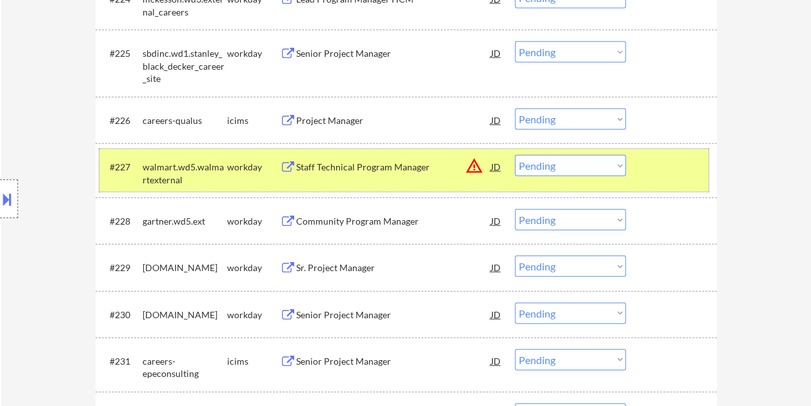
click at [674, 167] on div at bounding box center [673, 166] width 57 height 23
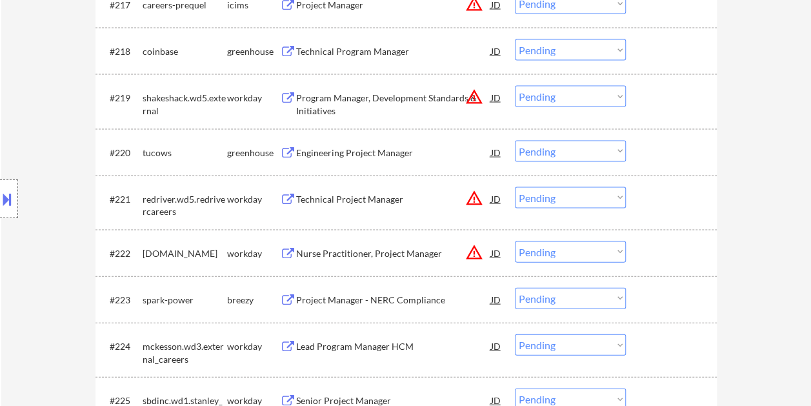
scroll to position [1283, 0]
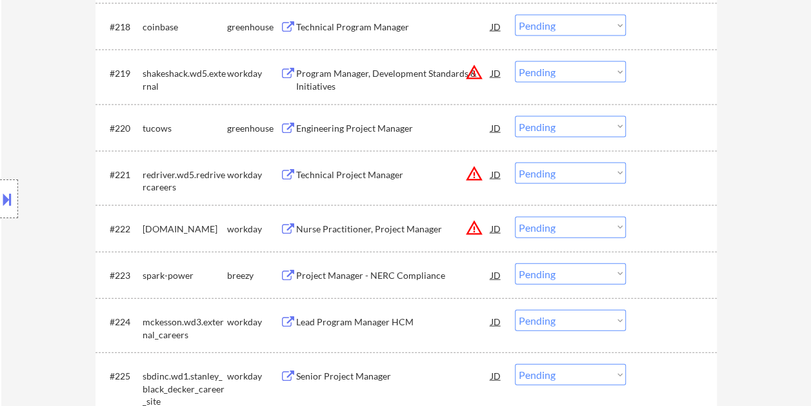
click at [668, 129] on div at bounding box center [673, 127] width 57 height 23
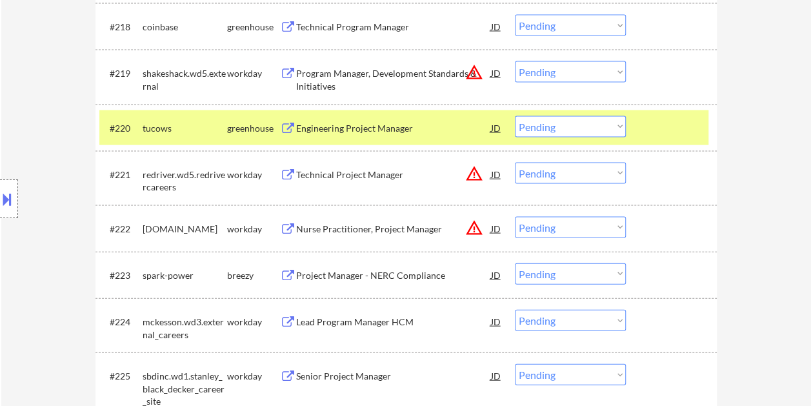
click at [665, 132] on div at bounding box center [673, 127] width 57 height 23
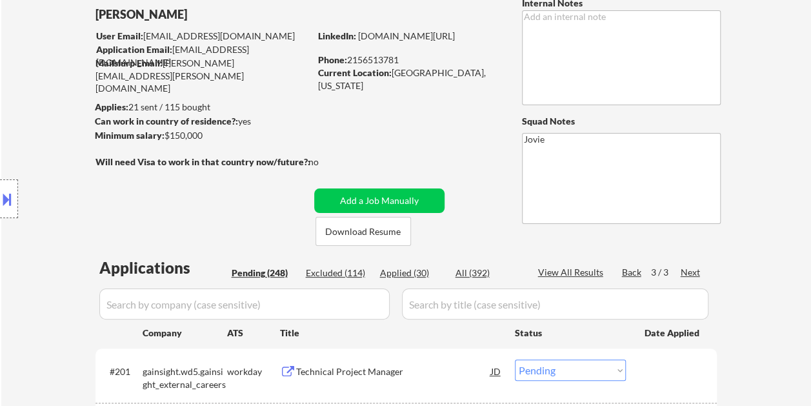
scroll to position [129, 0]
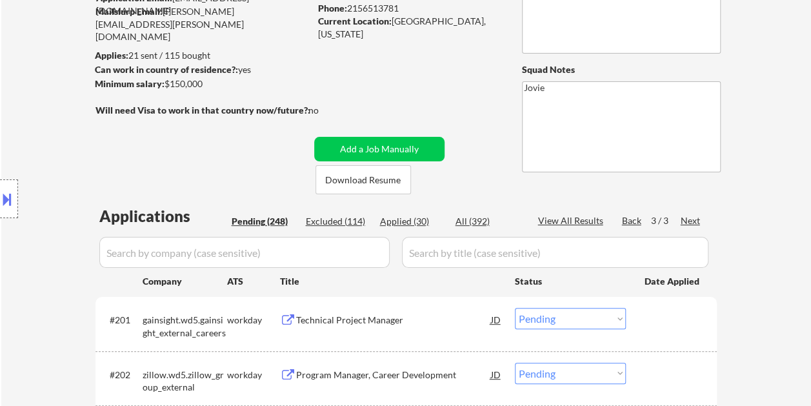
click at [625, 221] on div "Back" at bounding box center [632, 220] width 21 height 13
select select ""pending""
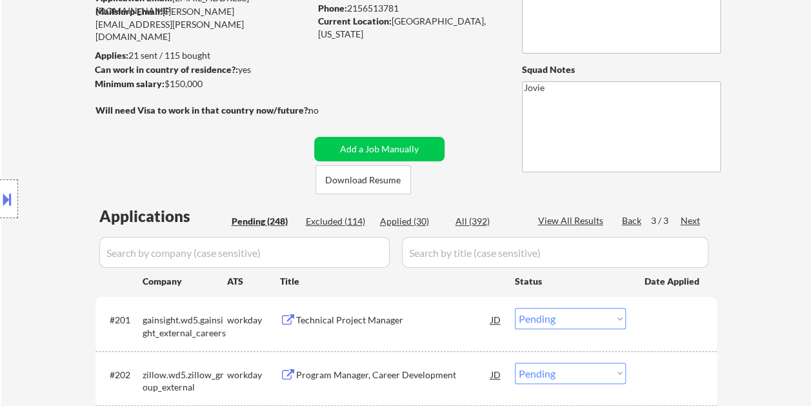
select select ""pending""
click at [625, 221] on div "Back" at bounding box center [632, 220] width 21 height 13
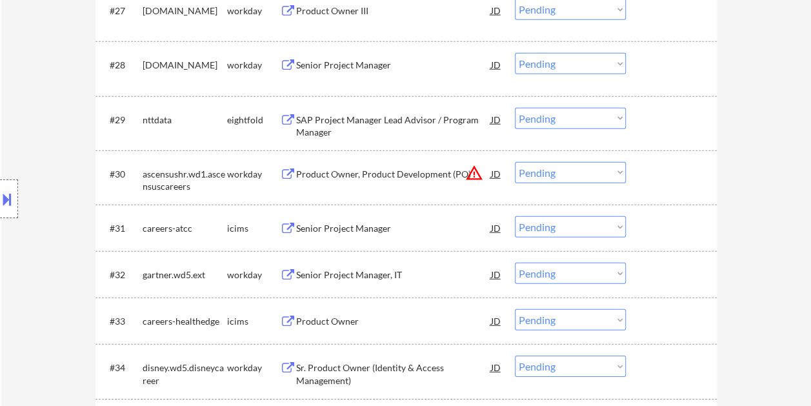
scroll to position [1807, 0]
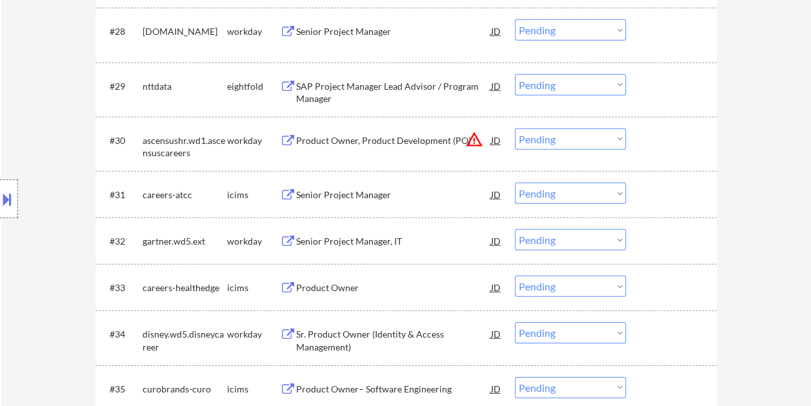
click at [653, 238] on div at bounding box center [673, 240] width 57 height 23
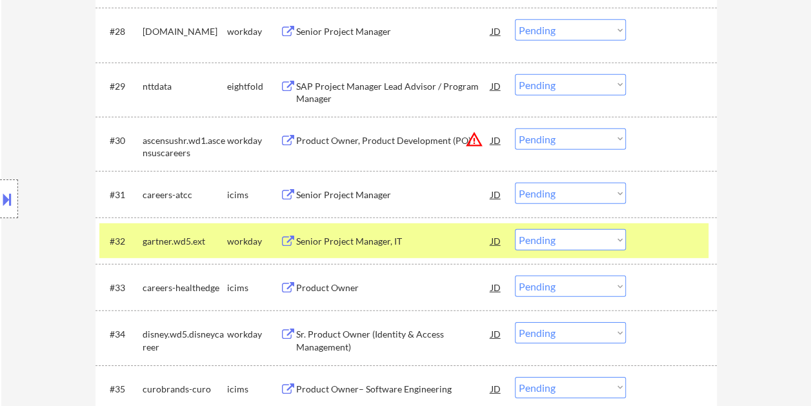
click at [632, 230] on div "#32 gartner.wd5.ext workday Senior Project Manager, IT JD warning_amber Choose …" at bounding box center [403, 240] width 609 height 35
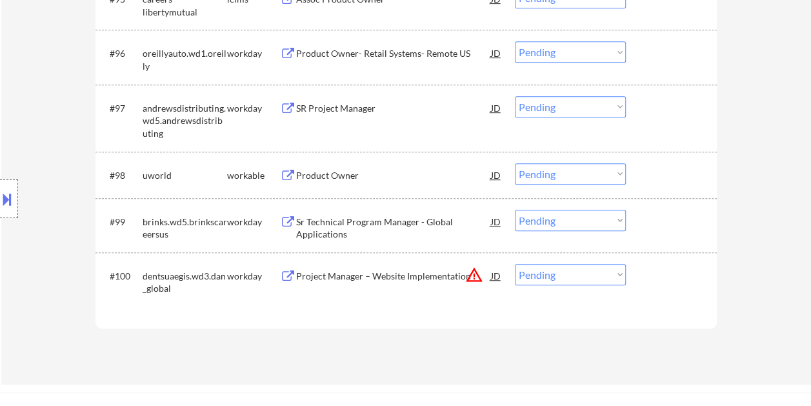
scroll to position [5175, 0]
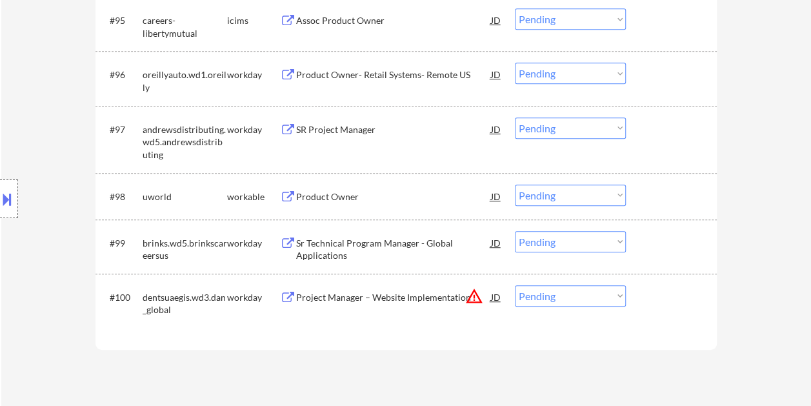
click at [646, 197] on div at bounding box center [673, 196] width 57 height 23
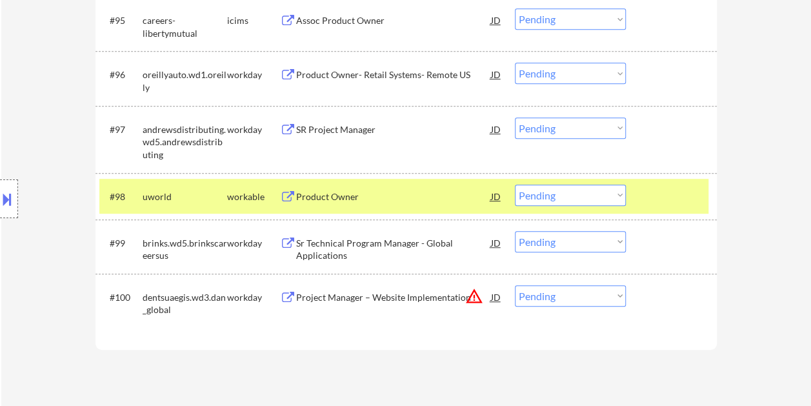
click at [386, 195] on div "Product Owner" at bounding box center [393, 196] width 195 height 13
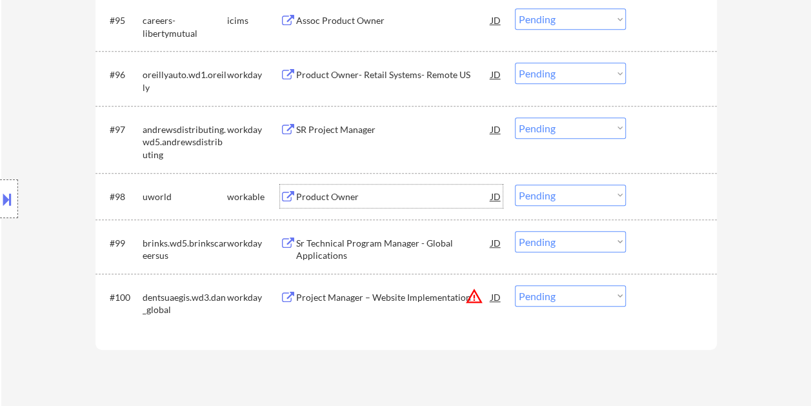
click at [647, 192] on div at bounding box center [673, 196] width 57 height 23
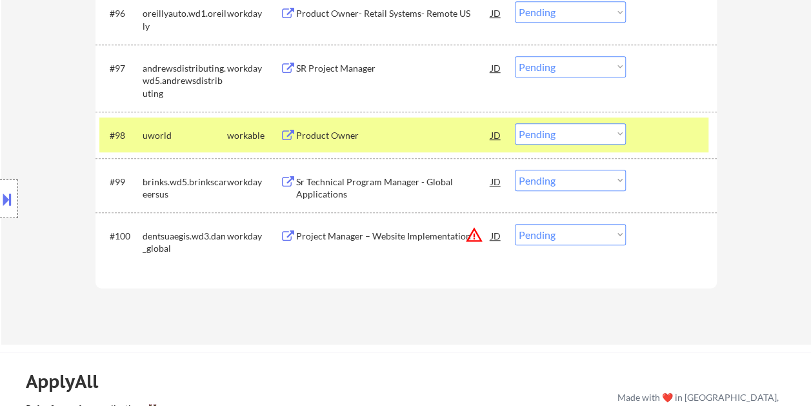
scroll to position [5240, 0]
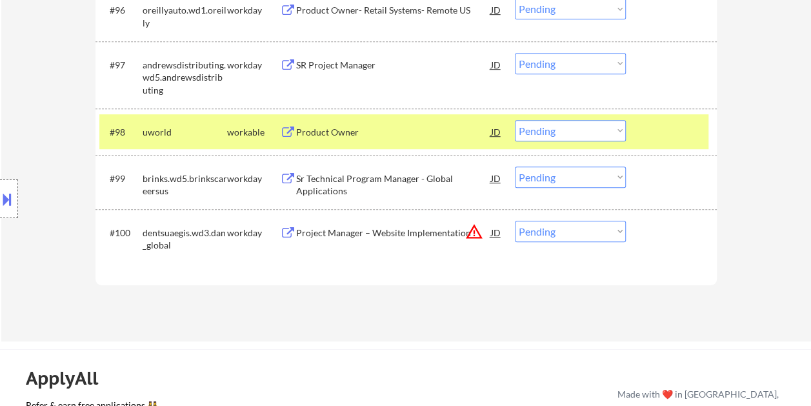
click at [659, 134] on div at bounding box center [673, 131] width 57 height 23
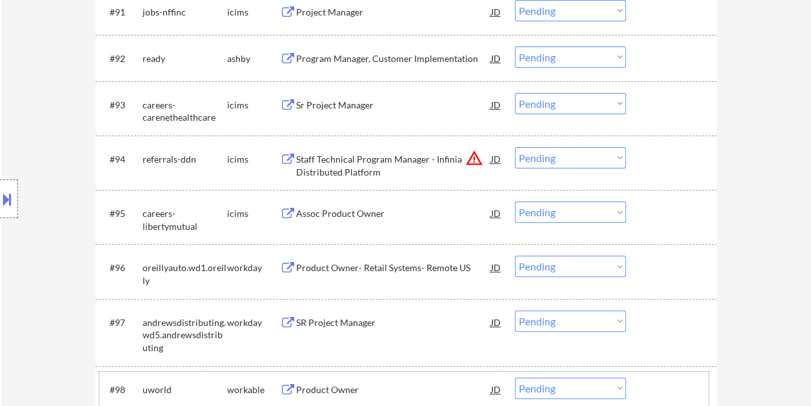
scroll to position [4917, 0]
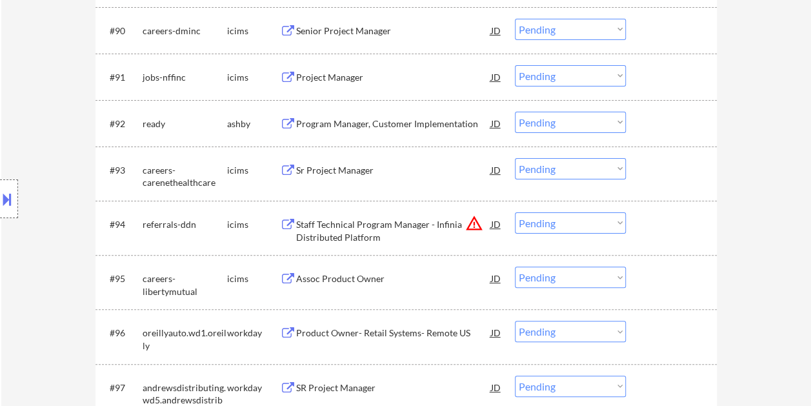
click at [668, 121] on div at bounding box center [673, 123] width 57 height 23
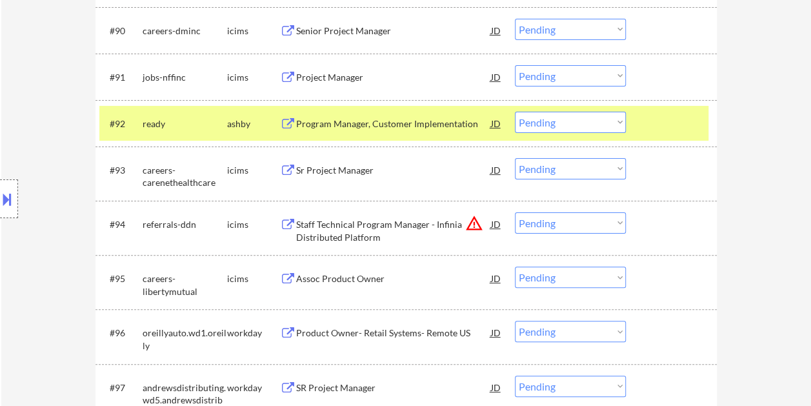
click at [443, 126] on div "Program Manager, Customer Implementation" at bounding box center [393, 123] width 195 height 13
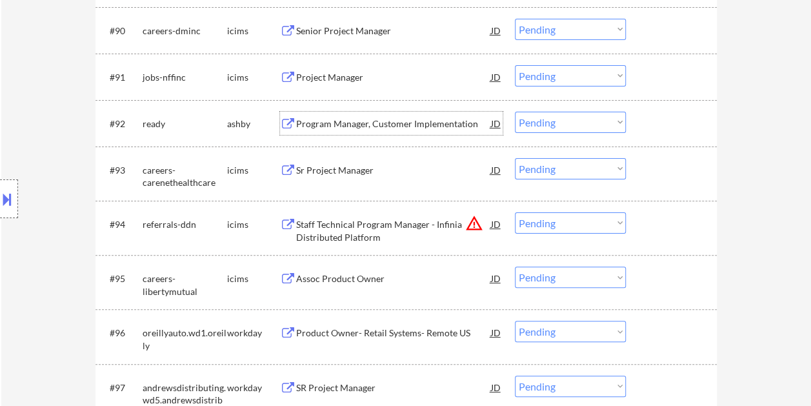
click at [655, 125] on div at bounding box center [673, 123] width 57 height 23
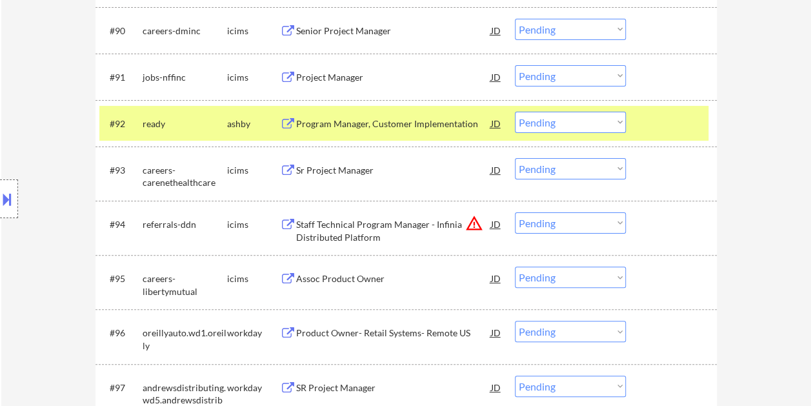
click at [607, 122] on select "Choose an option... Pending Applied Excluded (Questions) Excluded (Expired) Exc…" at bounding box center [570, 122] width 111 height 21
click at [515, 112] on select "Choose an option... Pending Applied Excluded (Questions) Excluded (Expired) Exc…" at bounding box center [570, 122] width 111 height 21
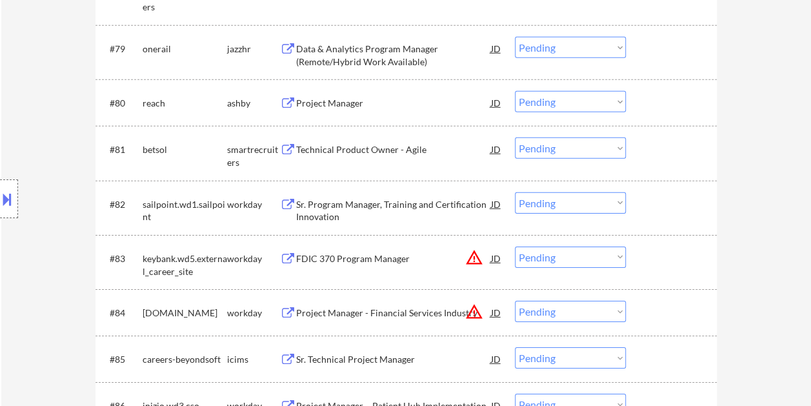
scroll to position [4336, 0]
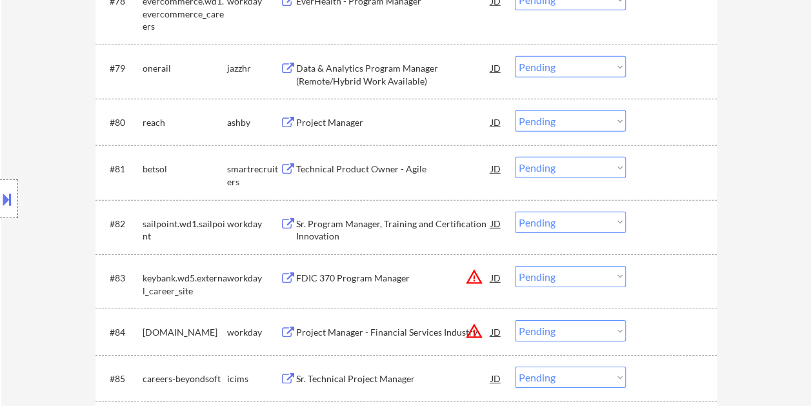
drag, startPoint x: 662, startPoint y: 161, endPoint x: 644, endPoint y: 161, distance: 18.1
click at [658, 161] on div at bounding box center [673, 168] width 57 height 23
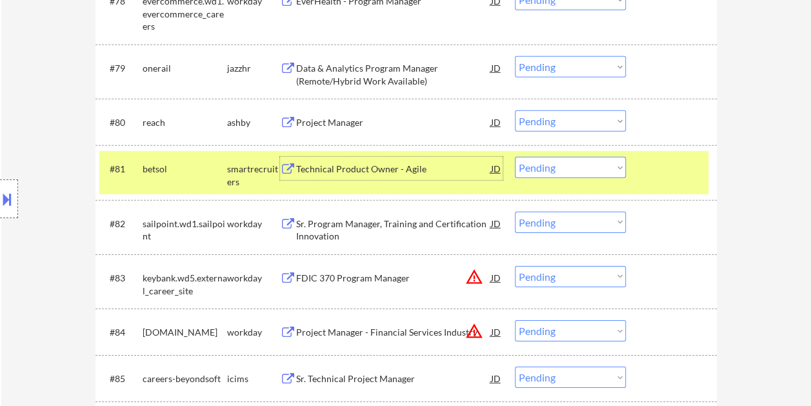
click at [396, 166] on div "Technical Product Owner - Agile" at bounding box center [393, 169] width 195 height 13
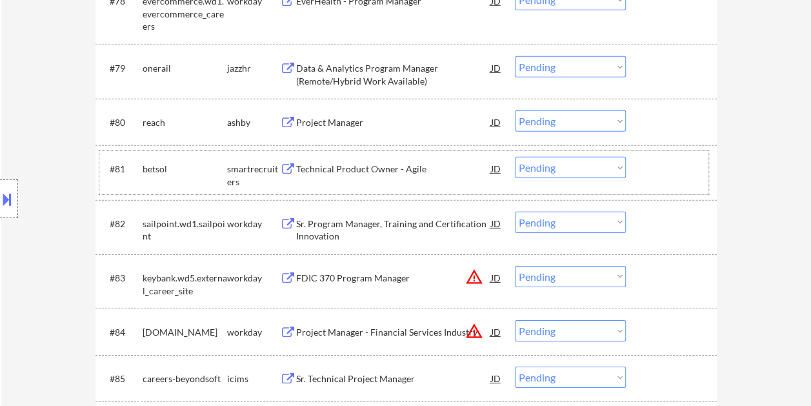
drag, startPoint x: 660, startPoint y: 172, endPoint x: 621, endPoint y: 170, distance: 38.8
click at [659, 172] on div at bounding box center [673, 168] width 57 height 23
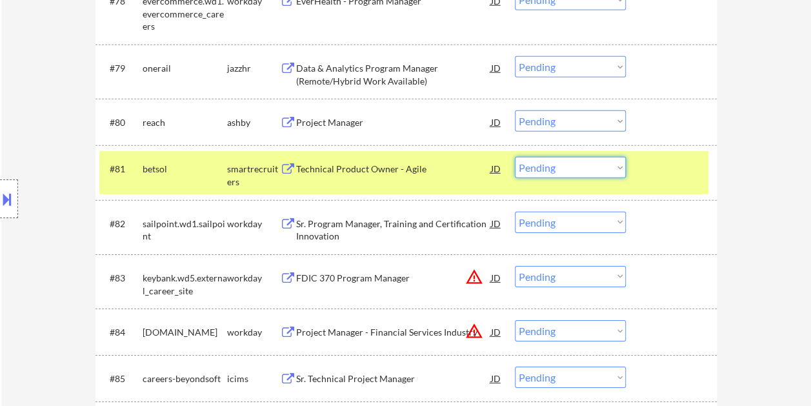
click at [616, 168] on select "Choose an option... Pending Applied Excluded (Questions) Excluded (Expired) Exc…" at bounding box center [570, 167] width 111 height 21
click at [515, 157] on select "Choose an option... Pending Applied Excluded (Questions) Excluded (Expired) Exc…" at bounding box center [570, 167] width 111 height 21
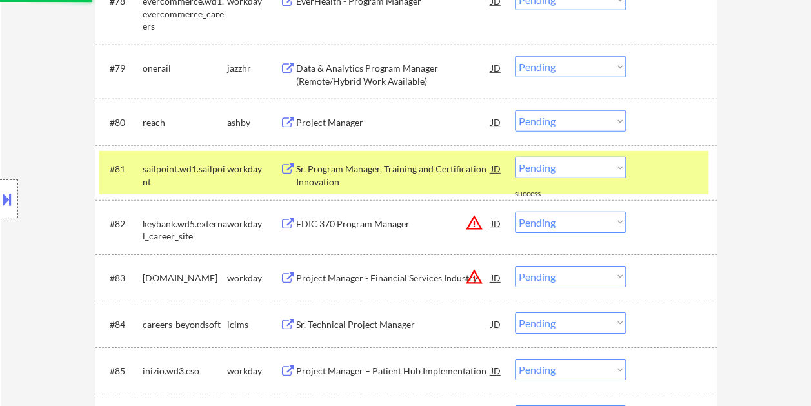
click at [641, 167] on div "#81 sailpoint.wd1.sailpoint workday Sr. Program Manager, Training and Certifica…" at bounding box center [403, 172] width 609 height 43
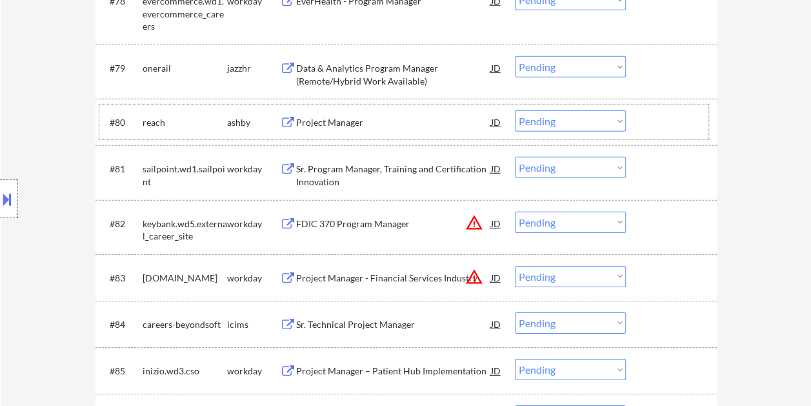
click at [645, 120] on div at bounding box center [673, 121] width 57 height 23
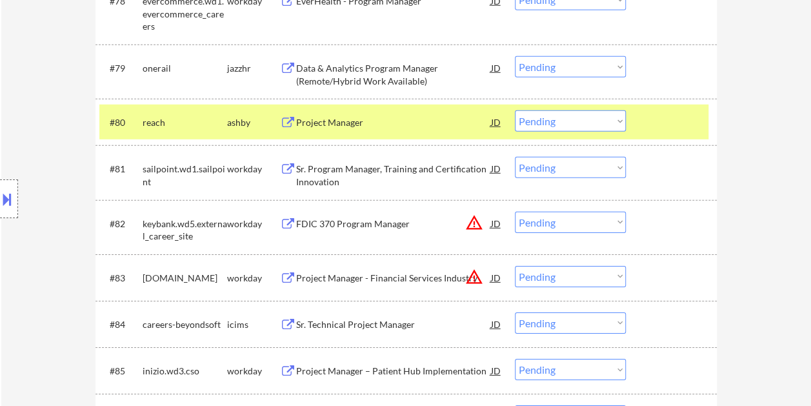
click at [316, 117] on div "Project Manager" at bounding box center [393, 122] width 195 height 13
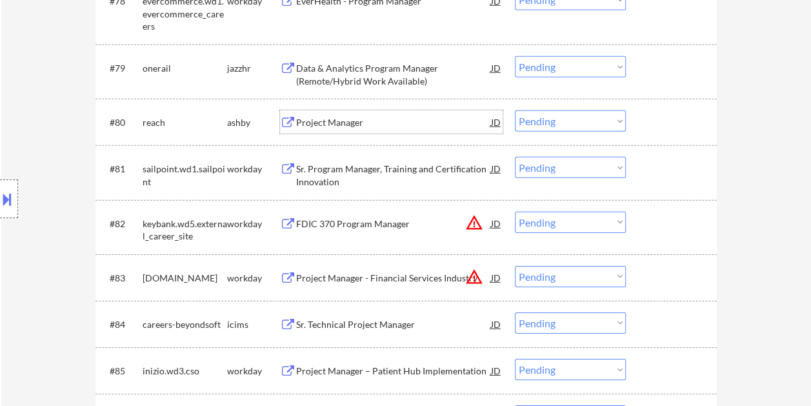
click at [651, 123] on div at bounding box center [673, 121] width 57 height 23
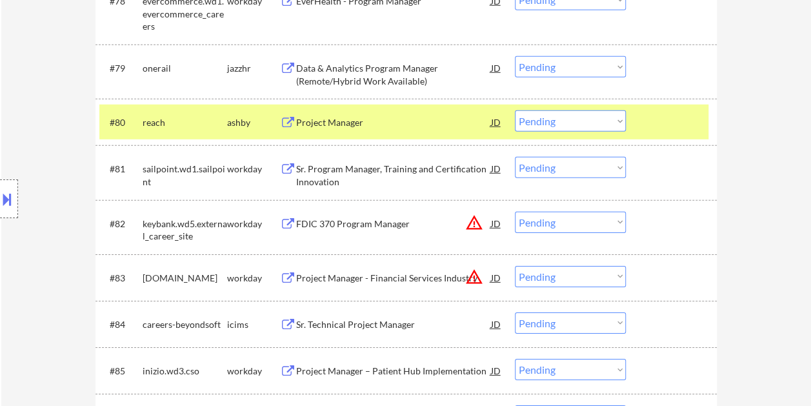
click at [618, 121] on select "Choose an option... Pending Applied Excluded (Questions) Excluded (Expired) Exc…" at bounding box center [570, 120] width 111 height 21
click at [515, 110] on select "Choose an option... Pending Applied Excluded (Questions) Excluded (Expired) Exc…" at bounding box center [570, 120] width 111 height 21
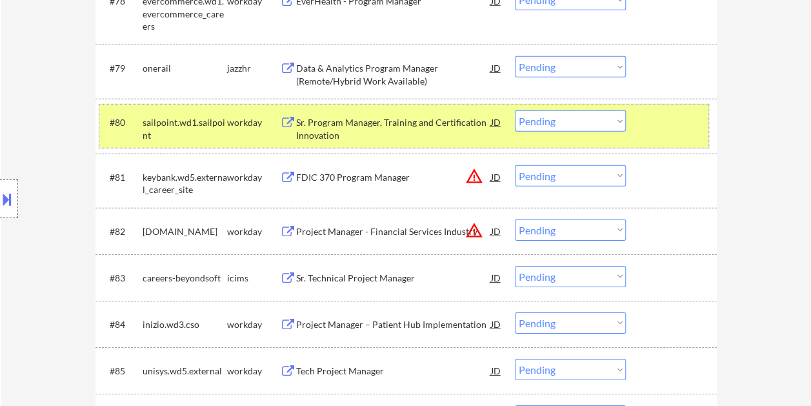
click at [643, 116] on div "#80 sailpoint.wd1.sailpoint workday Sr. Program Manager, Training and Certifica…" at bounding box center [403, 126] width 609 height 43
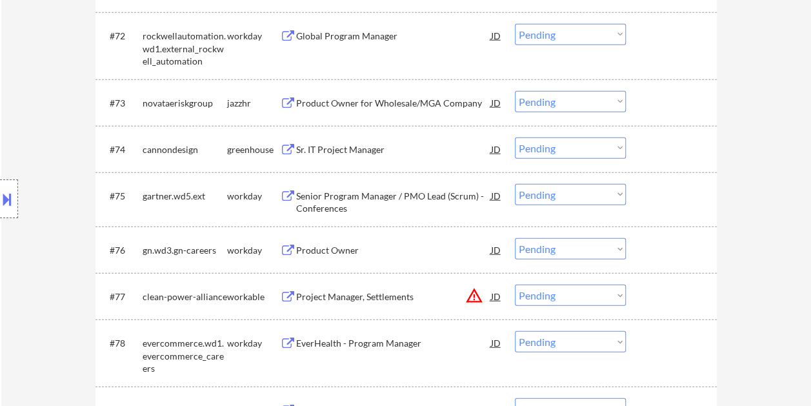
scroll to position [4014, 0]
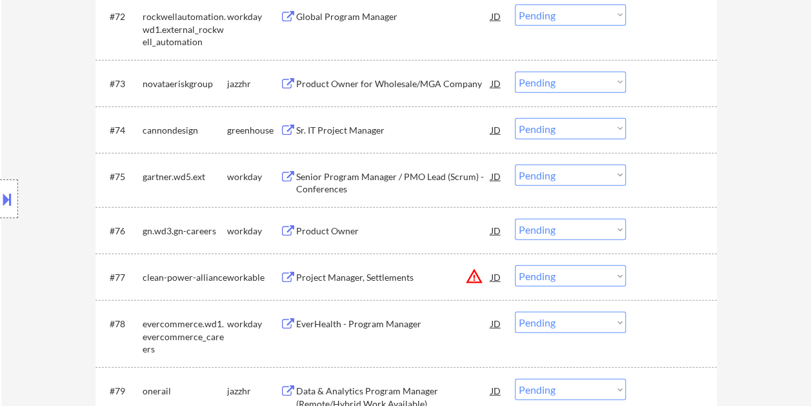
click at [672, 137] on div at bounding box center [673, 129] width 57 height 23
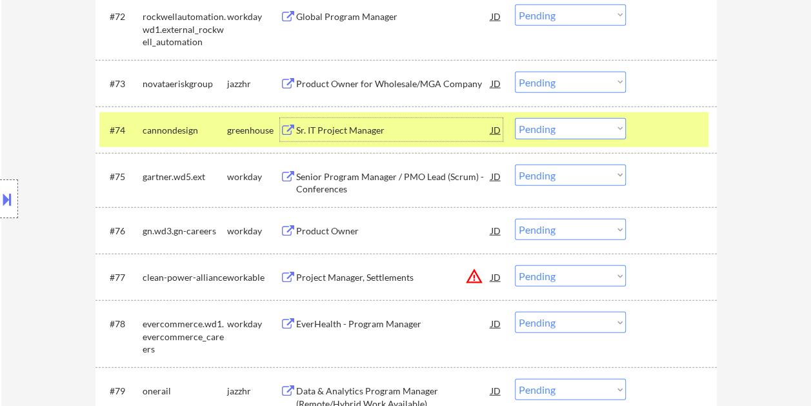
click at [403, 128] on div "Sr. IT Project Manager" at bounding box center [393, 130] width 195 height 13
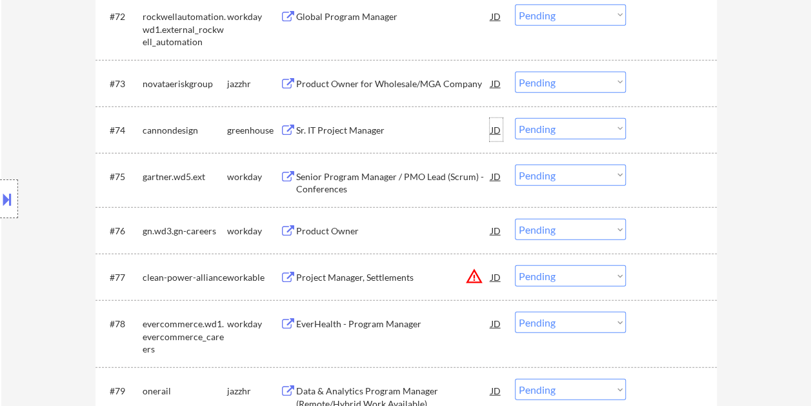
click at [493, 129] on div "JD" at bounding box center [496, 129] width 13 height 23
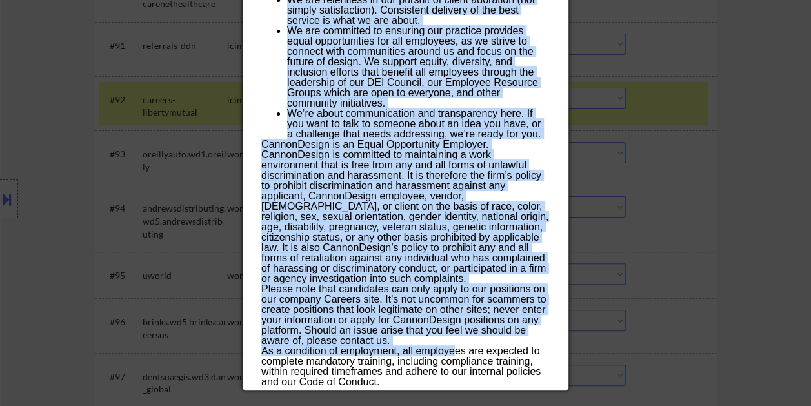
scroll to position [4982, 0]
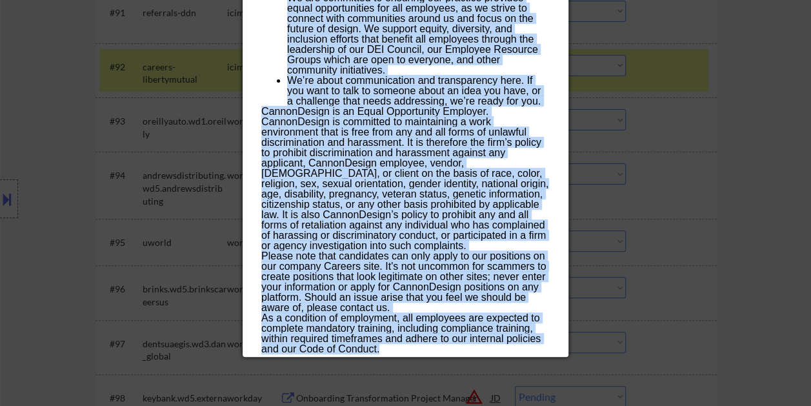
drag, startPoint x: 260, startPoint y: 55, endPoint x: 454, endPoint y: 351, distance: 353.3
copy div "Lo. IP Dolorsi Ametcon adipiscingel Seddoe Tempor - Incidi UT Laboreet Dolor ✅:…"
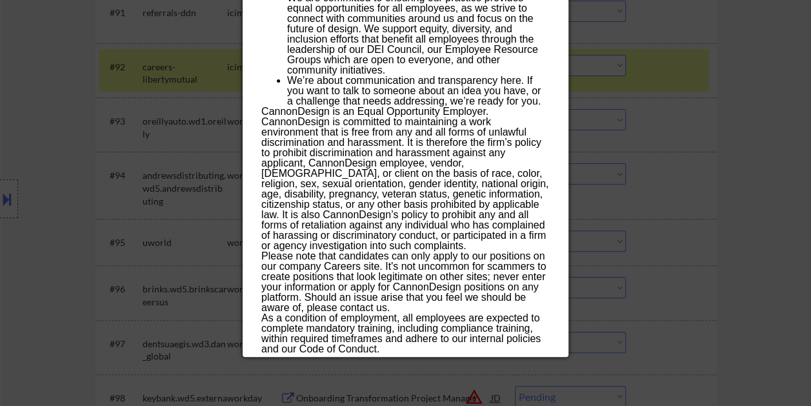
click at [759, 172] on div at bounding box center [405, 203] width 811 height 406
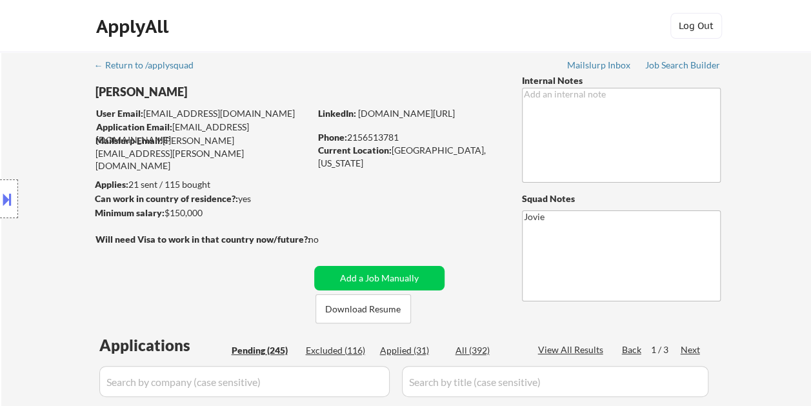
scroll to position [3941, 0]
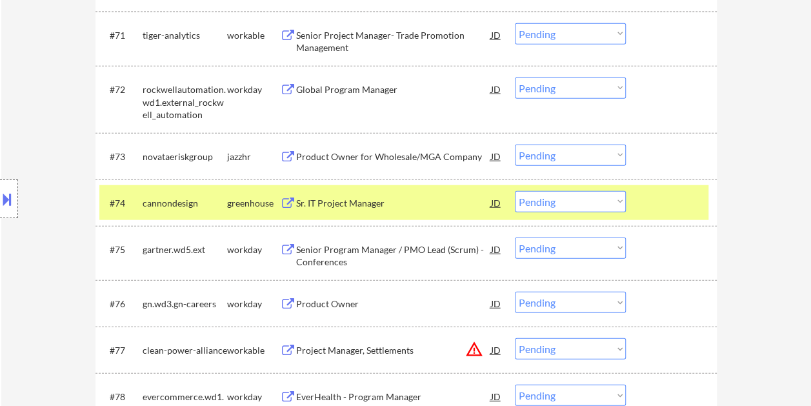
click at [612, 196] on select "Choose an option... Pending Applied Excluded (Questions) Excluded (Expired) Exc…" at bounding box center [570, 201] width 111 height 21
click at [515, 191] on select "Choose an option... Pending Applied Excluded (Questions) Excluded (Expired) Exc…" at bounding box center [570, 201] width 111 height 21
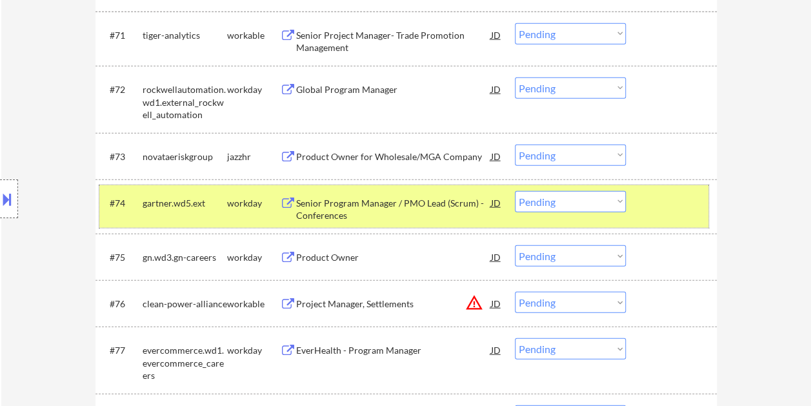
click at [664, 201] on div at bounding box center [673, 202] width 57 height 23
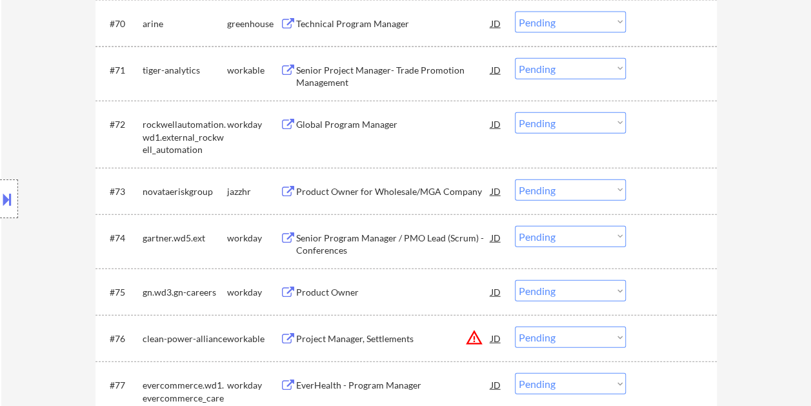
scroll to position [3876, 0]
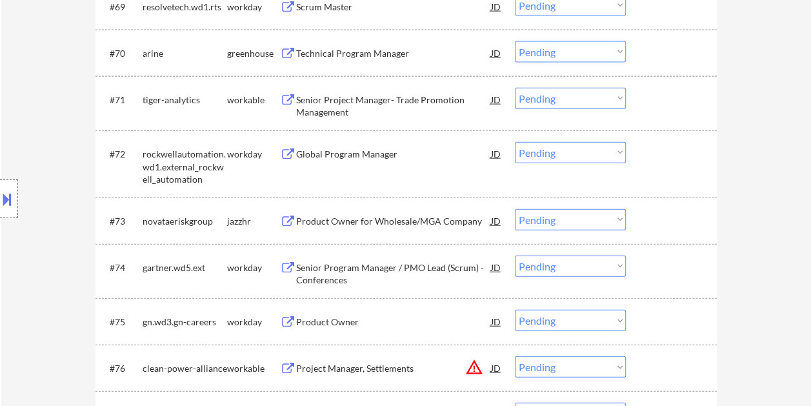
click at [645, 99] on div at bounding box center [673, 99] width 57 height 23
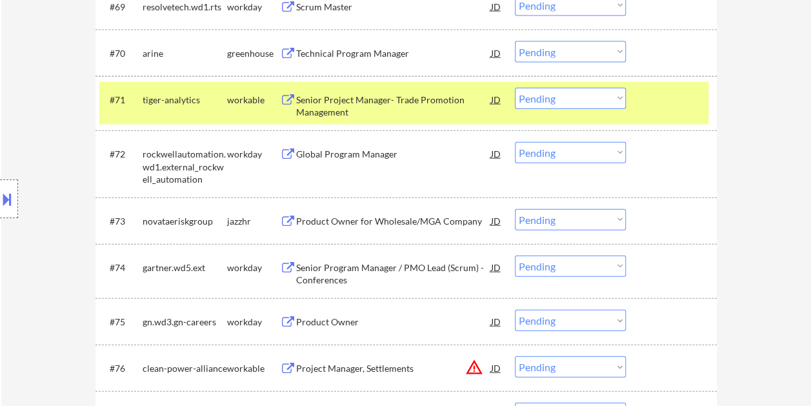
click at [395, 102] on div "Senior Project Manager- Trade Promotion Management" at bounding box center [393, 106] width 195 height 25
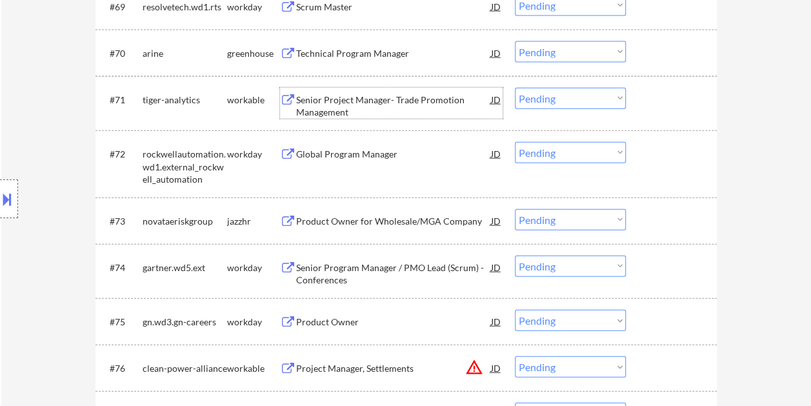
click at [650, 95] on div at bounding box center [673, 99] width 57 height 23
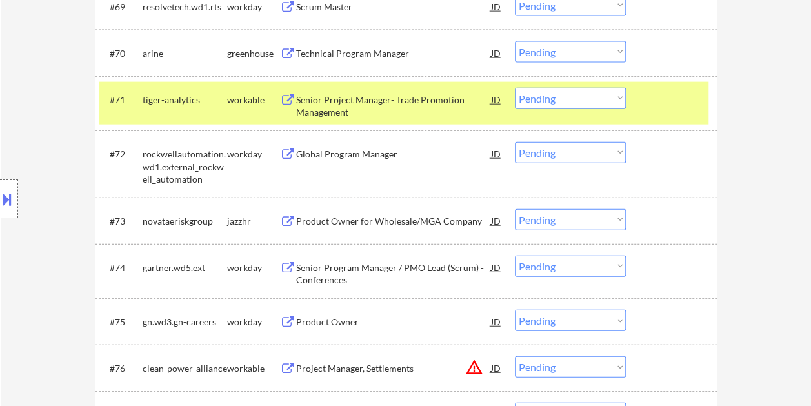
click at [616, 100] on select "Choose an option... Pending Applied Excluded (Questions) Excluded (Expired) Exc…" at bounding box center [570, 98] width 111 height 21
click at [515, 88] on select "Choose an option... Pending Applied Excluded (Questions) Excluded (Expired) Exc…" at bounding box center [570, 98] width 111 height 21
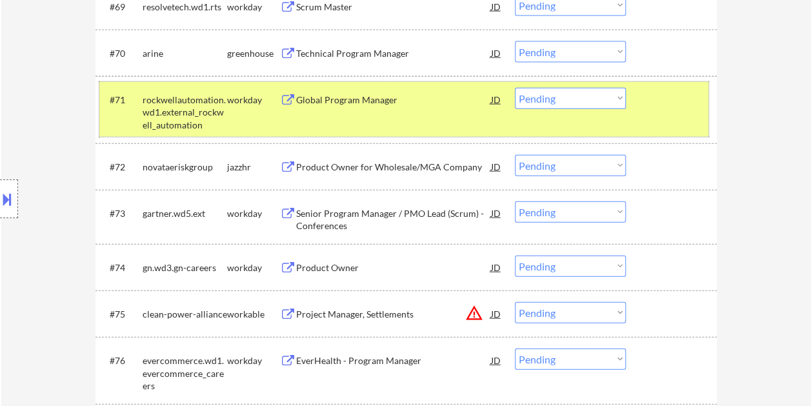
click at [663, 107] on div at bounding box center [673, 99] width 57 height 23
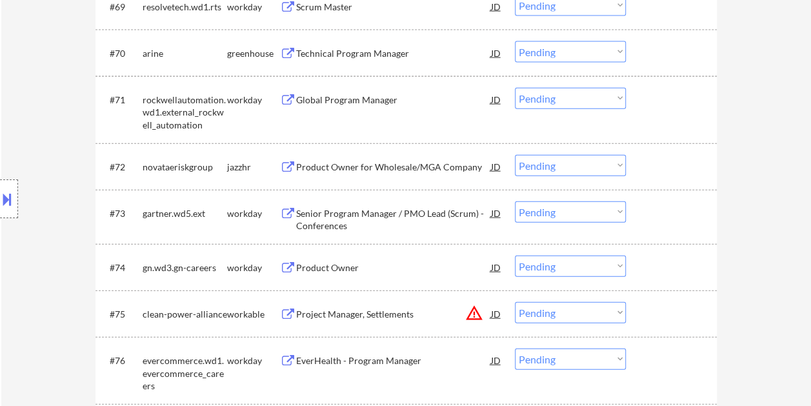
drag, startPoint x: 666, startPoint y: 45, endPoint x: 644, endPoint y: 45, distance: 21.9
click at [666, 45] on div at bounding box center [673, 52] width 57 height 23
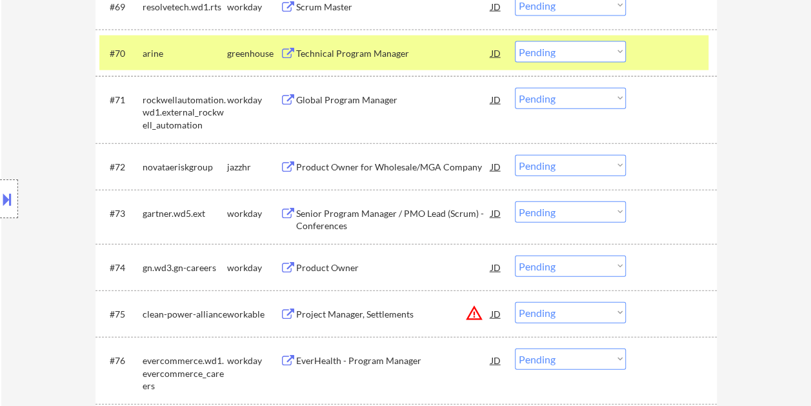
click at [380, 52] on div "Technical Program Manager" at bounding box center [393, 53] width 195 height 13
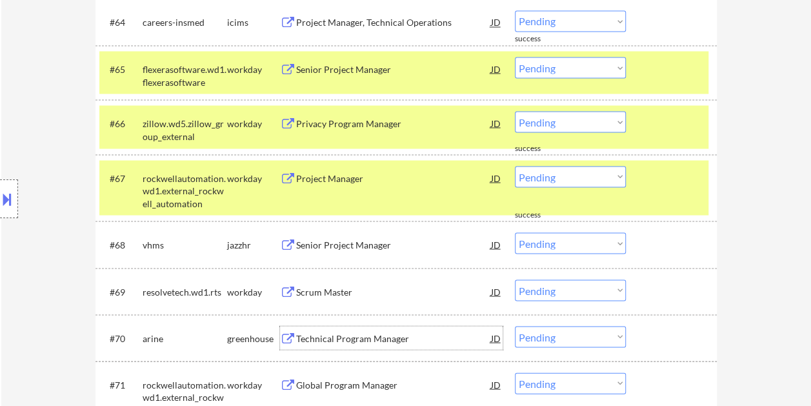
scroll to position [3554, 0]
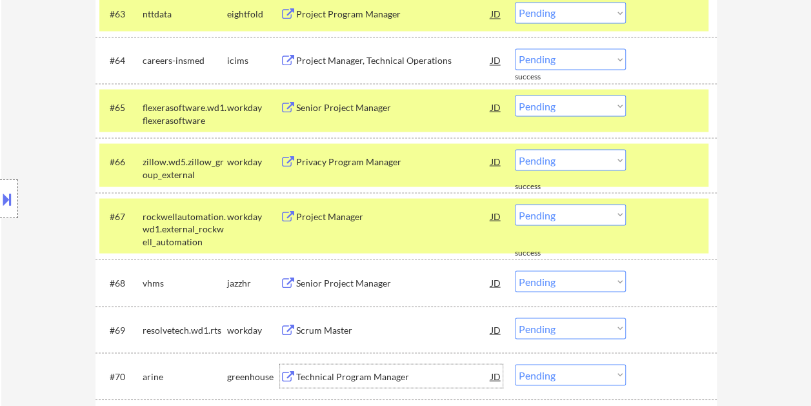
click at [674, 115] on div at bounding box center [673, 106] width 57 height 23
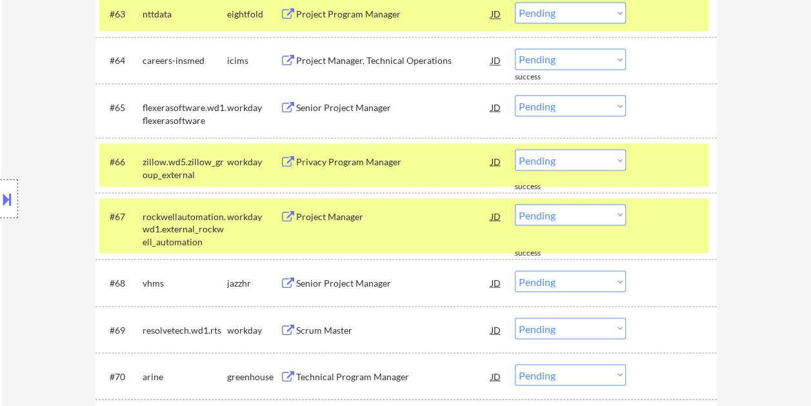
click at [686, 157] on div at bounding box center [673, 160] width 57 height 23
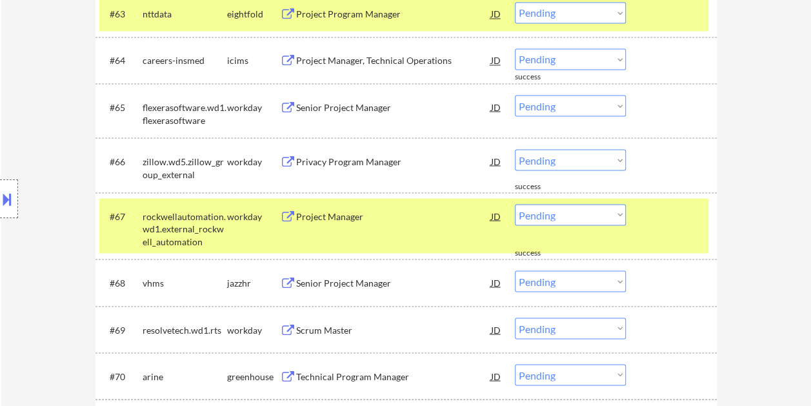
click at [667, 218] on div at bounding box center [673, 215] width 57 height 23
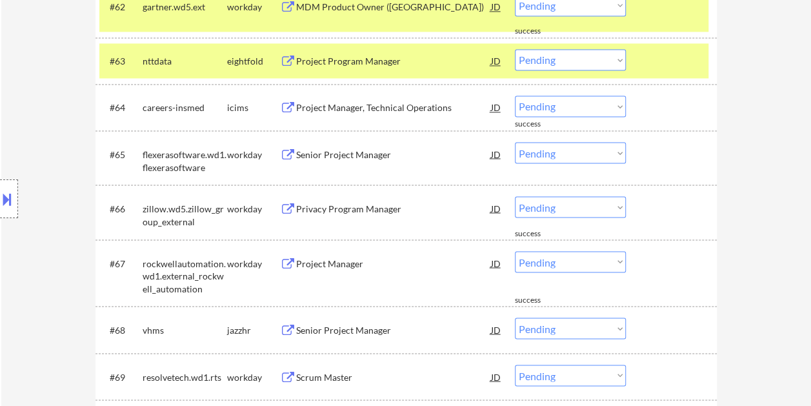
scroll to position [3489, 0]
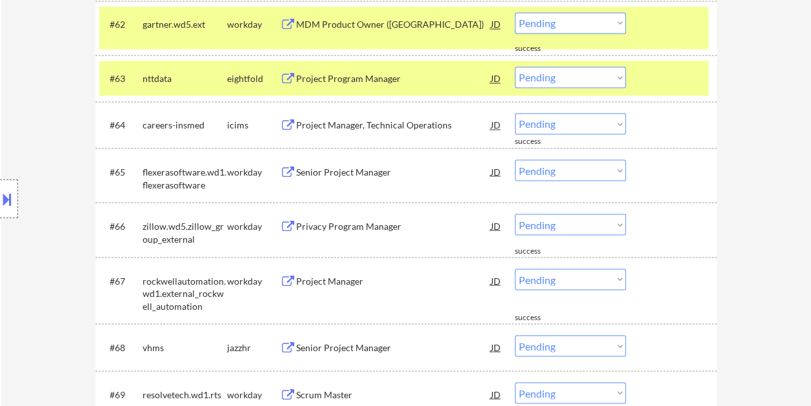
drag, startPoint x: 671, startPoint y: 80, endPoint x: 670, endPoint y: 48, distance: 31.6
click at [670, 79] on div at bounding box center [673, 77] width 57 height 23
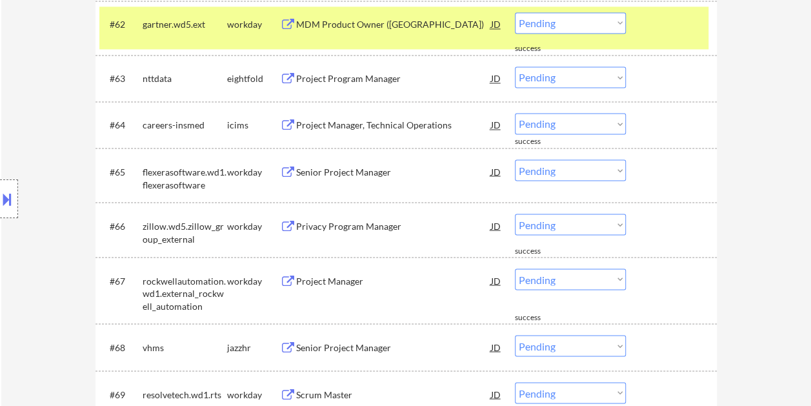
click at [671, 19] on div at bounding box center [673, 23] width 57 height 23
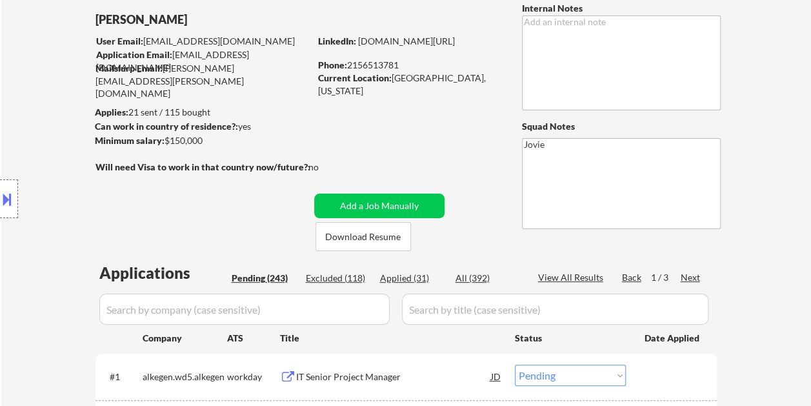
scroll to position [129, 0]
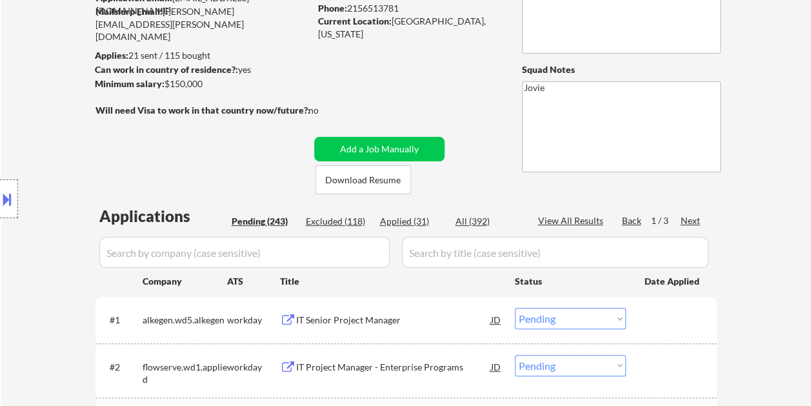
click at [408, 221] on div "Applied (31)" at bounding box center [412, 221] width 65 height 13
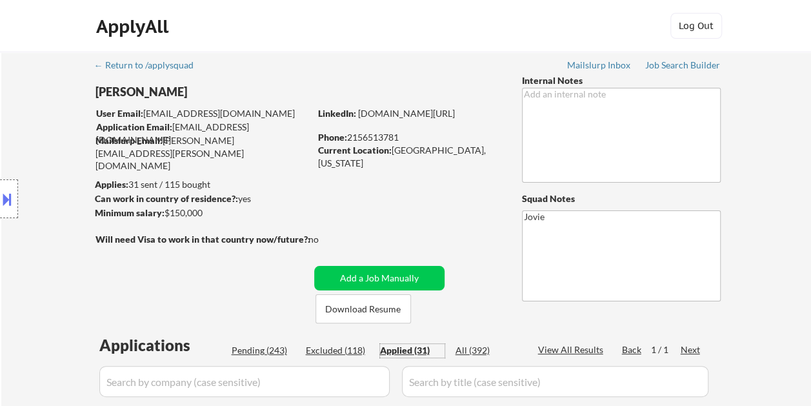
scroll to position [65, 0]
